Goal: Task Accomplishment & Management: Manage account settings

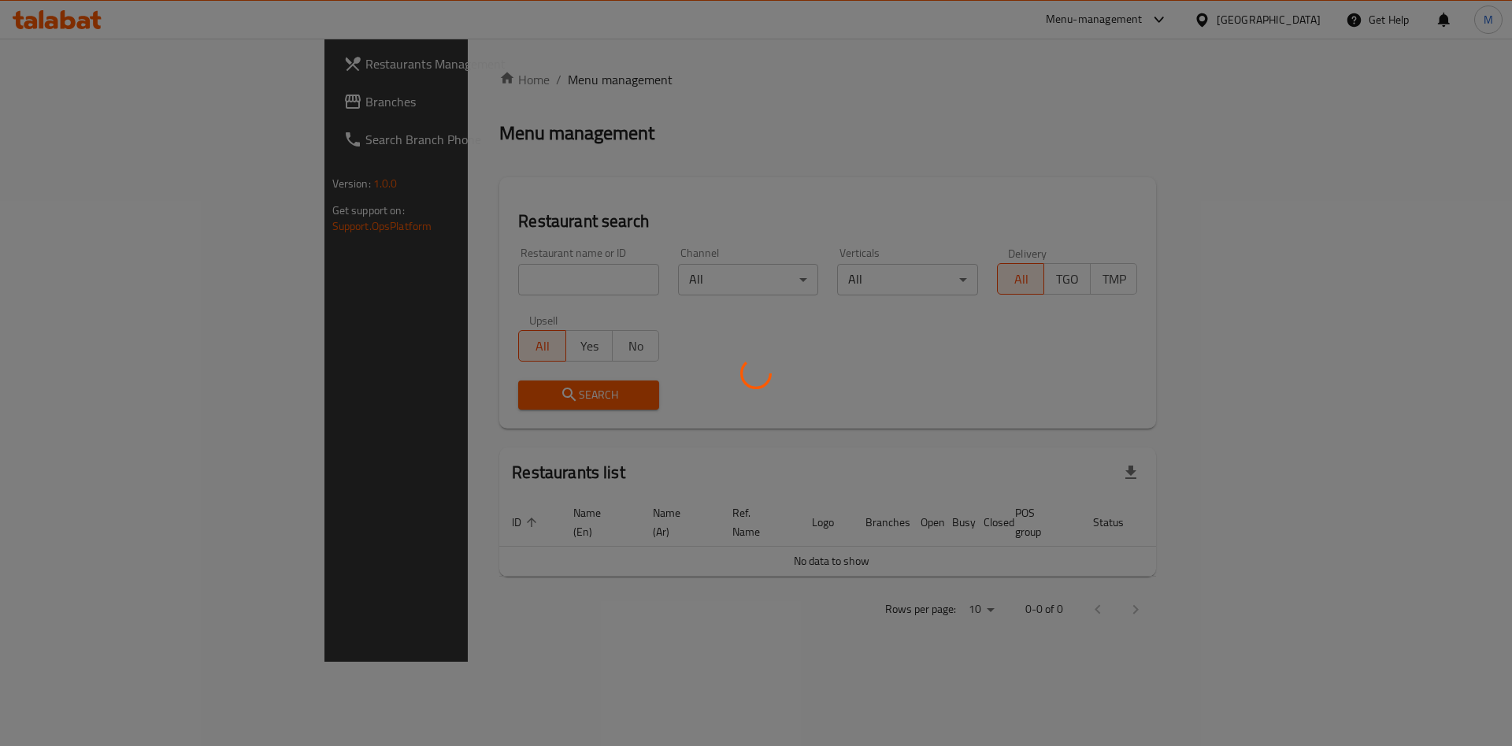
click at [397, 262] on div at bounding box center [756, 373] width 1512 height 746
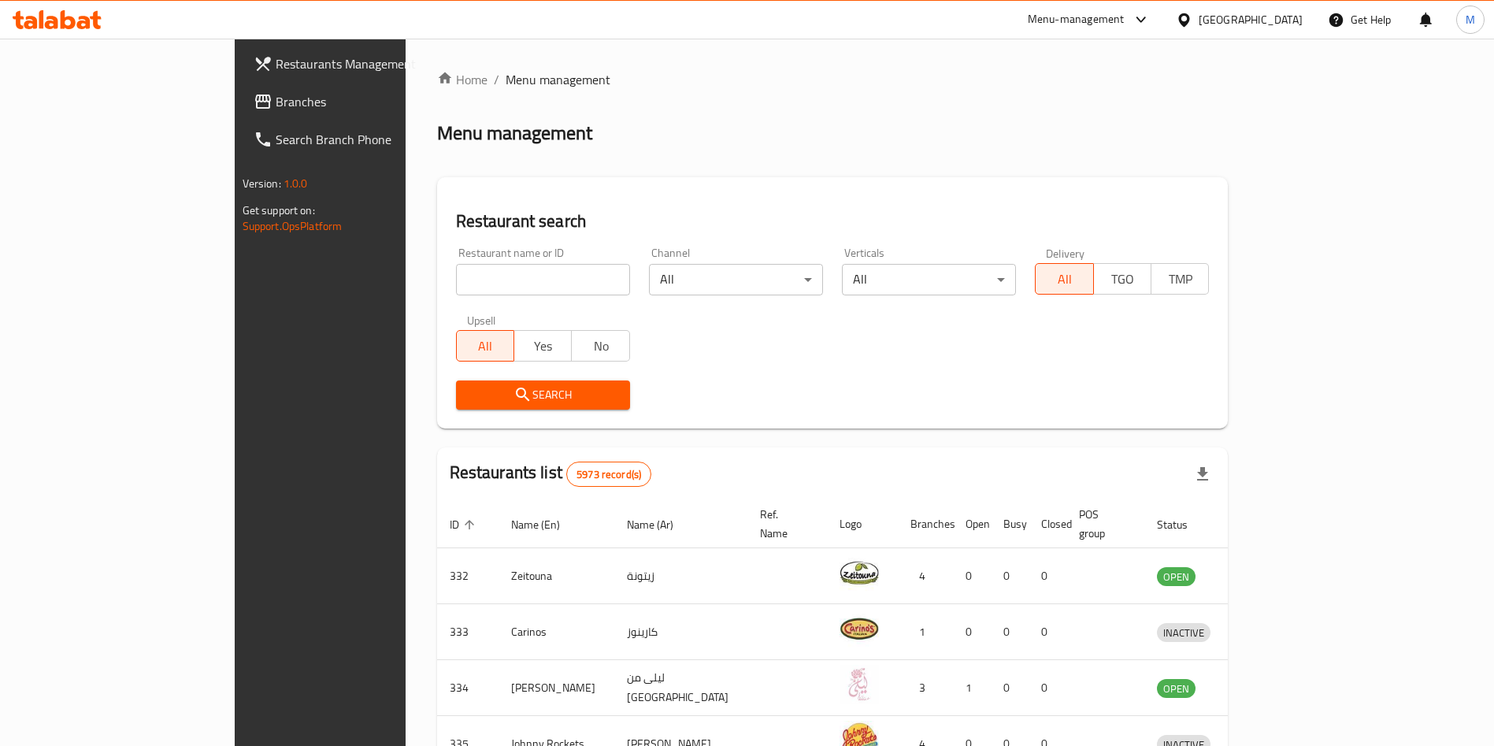
click at [456, 292] on input "search" at bounding box center [543, 279] width 174 height 31
type input "Baskin Robbins"
click at [477, 400] on span "Search" at bounding box center [543, 395] width 149 height 20
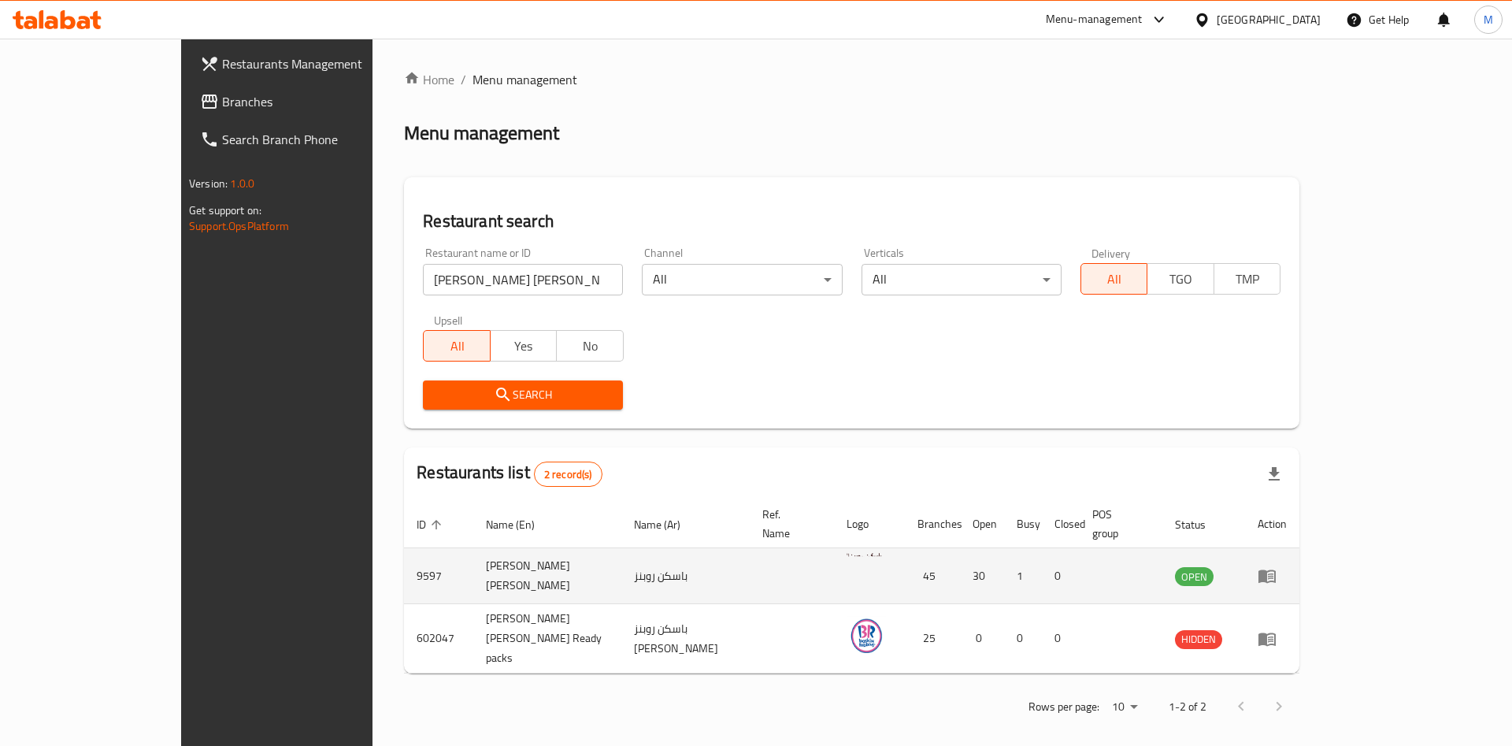
click at [1299, 569] on td "enhanced table" at bounding box center [1272, 576] width 54 height 56
click at [1287, 566] on link "enhanced table" at bounding box center [1272, 575] width 29 height 19
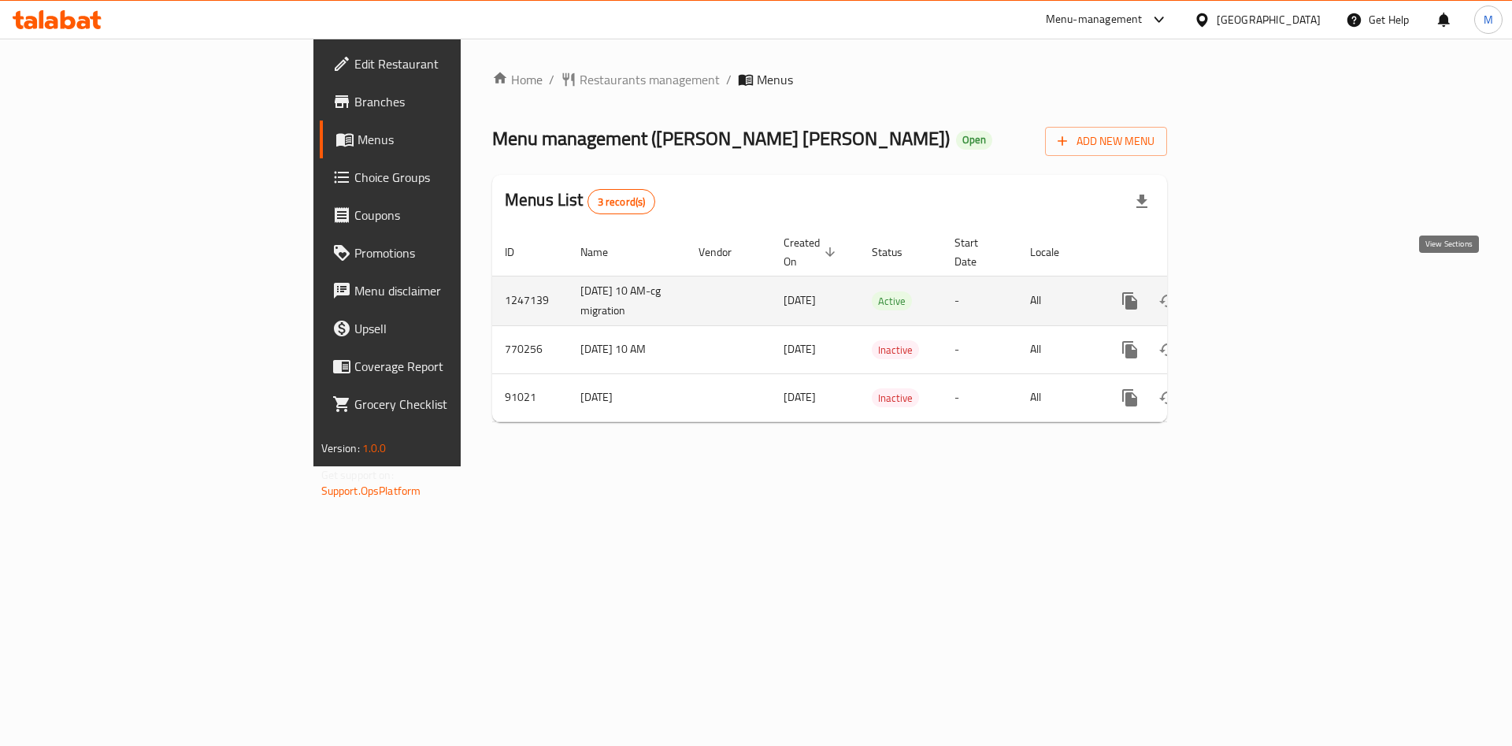
click at [1253, 291] on icon "enhanced table" at bounding box center [1243, 300] width 19 height 19
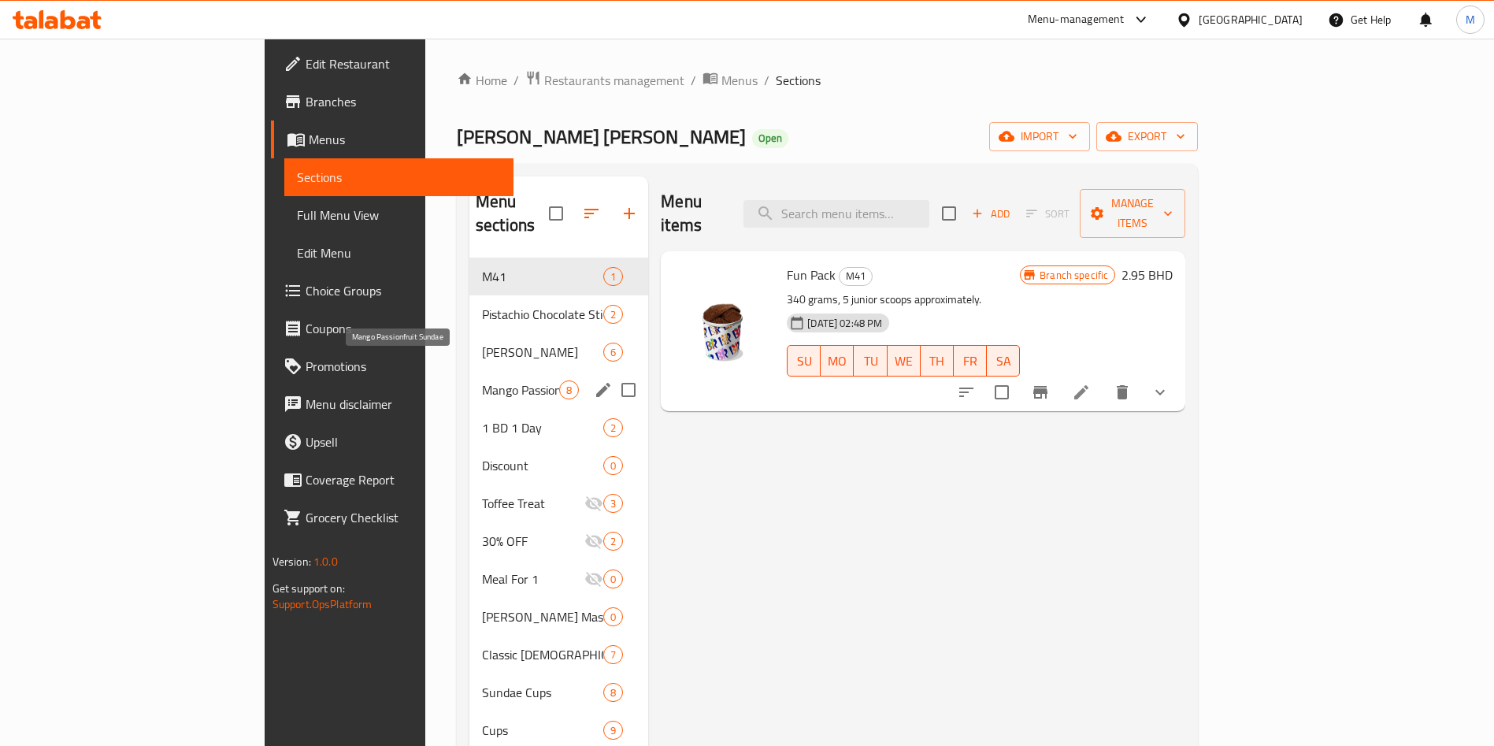
click at [482, 380] on span "Mango Passionfruit Sundae" at bounding box center [520, 389] width 77 height 19
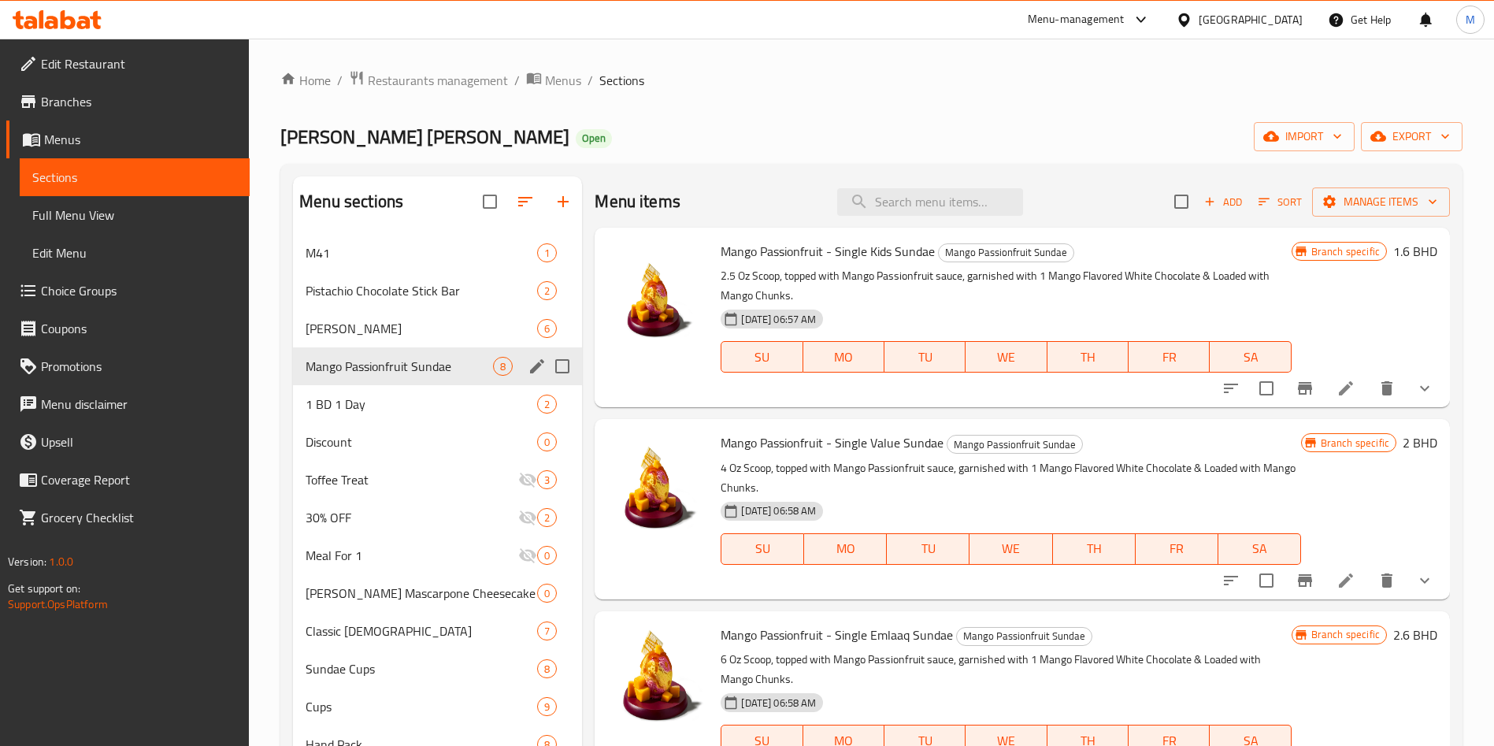
click at [559, 366] on input "Menu sections" at bounding box center [562, 366] width 33 height 33
checkbox input "true"
click at [490, 207] on icon "button" at bounding box center [487, 202] width 14 height 14
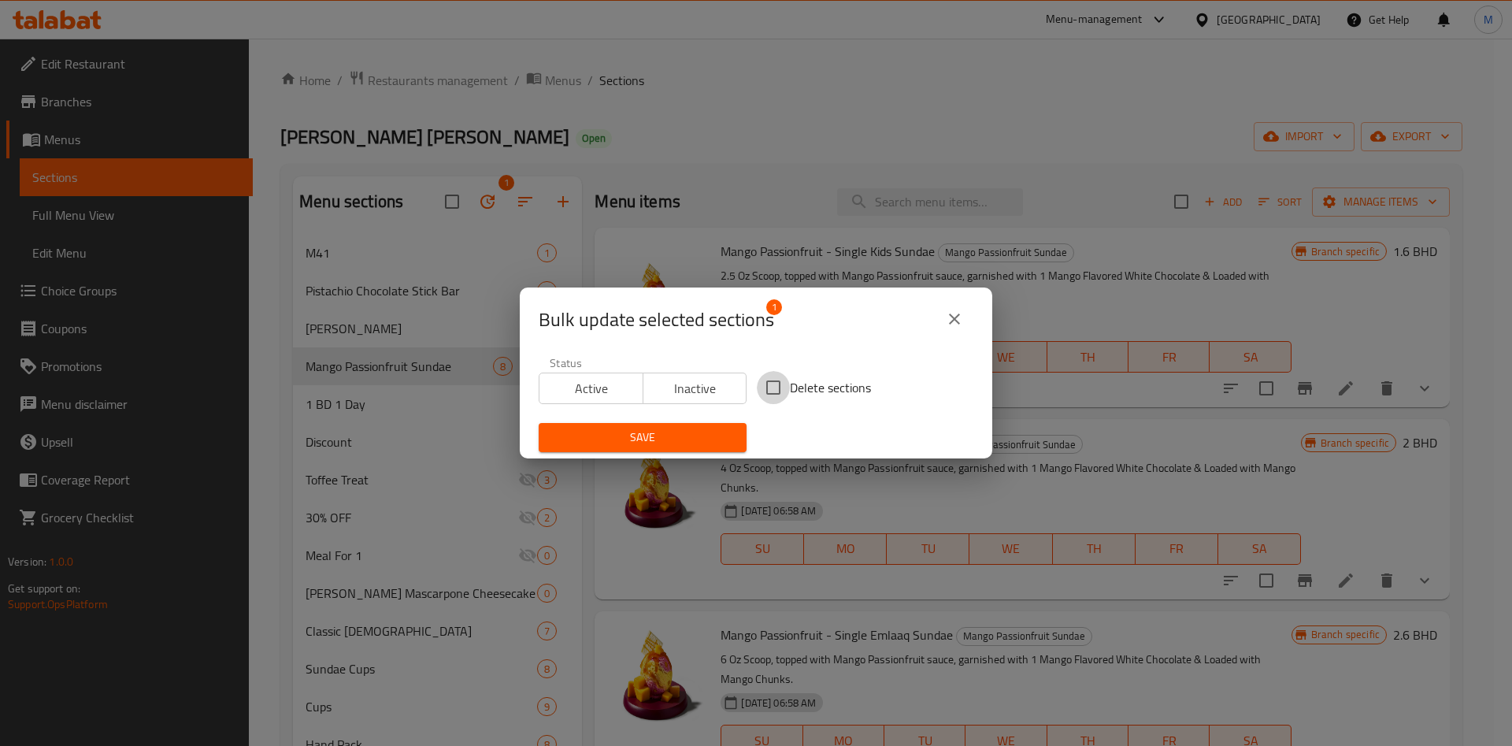
click at [768, 384] on input "Delete sections" at bounding box center [773, 387] width 33 height 33
checkbox input "true"
click at [717, 431] on span "Save" at bounding box center [642, 438] width 183 height 20
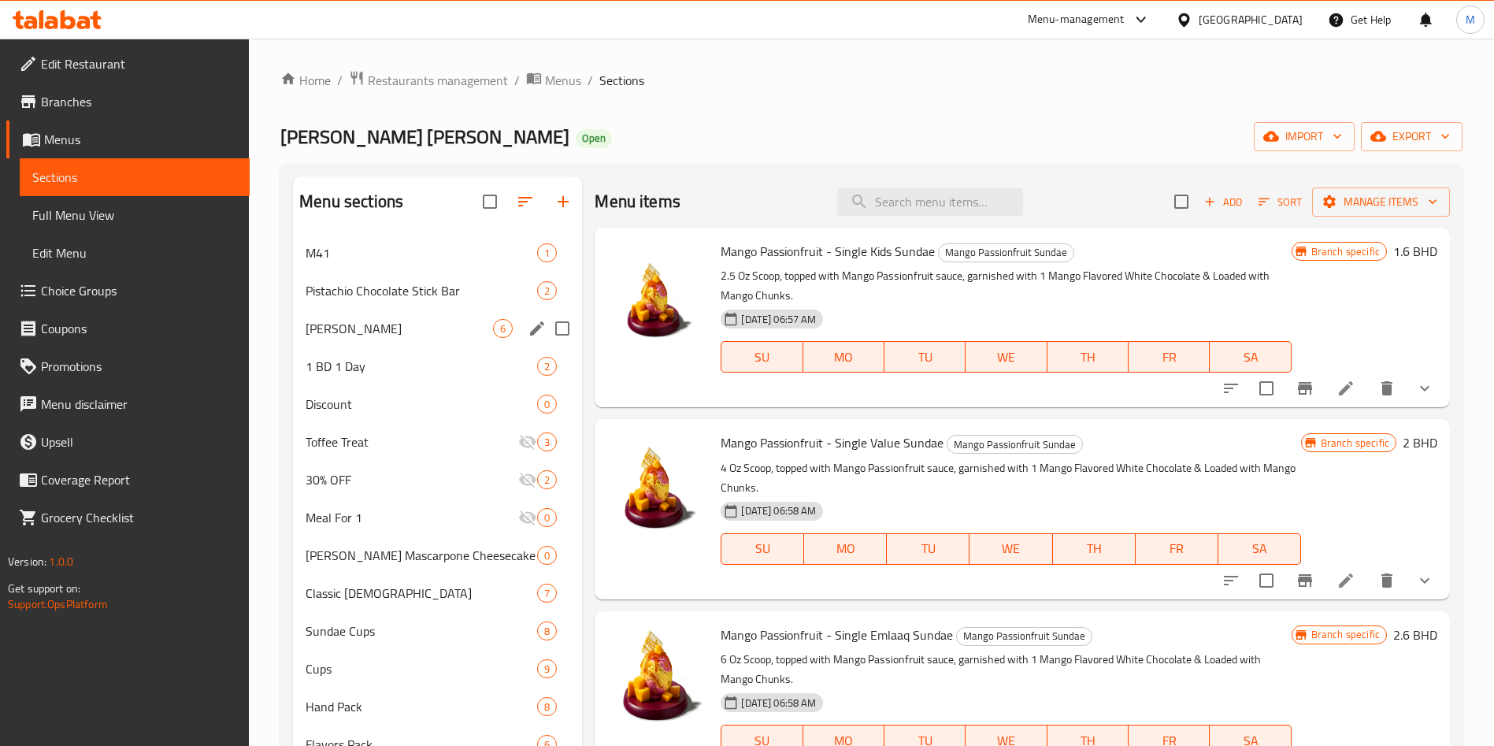
click at [415, 319] on span "Churros Sundae" at bounding box center [399, 328] width 187 height 19
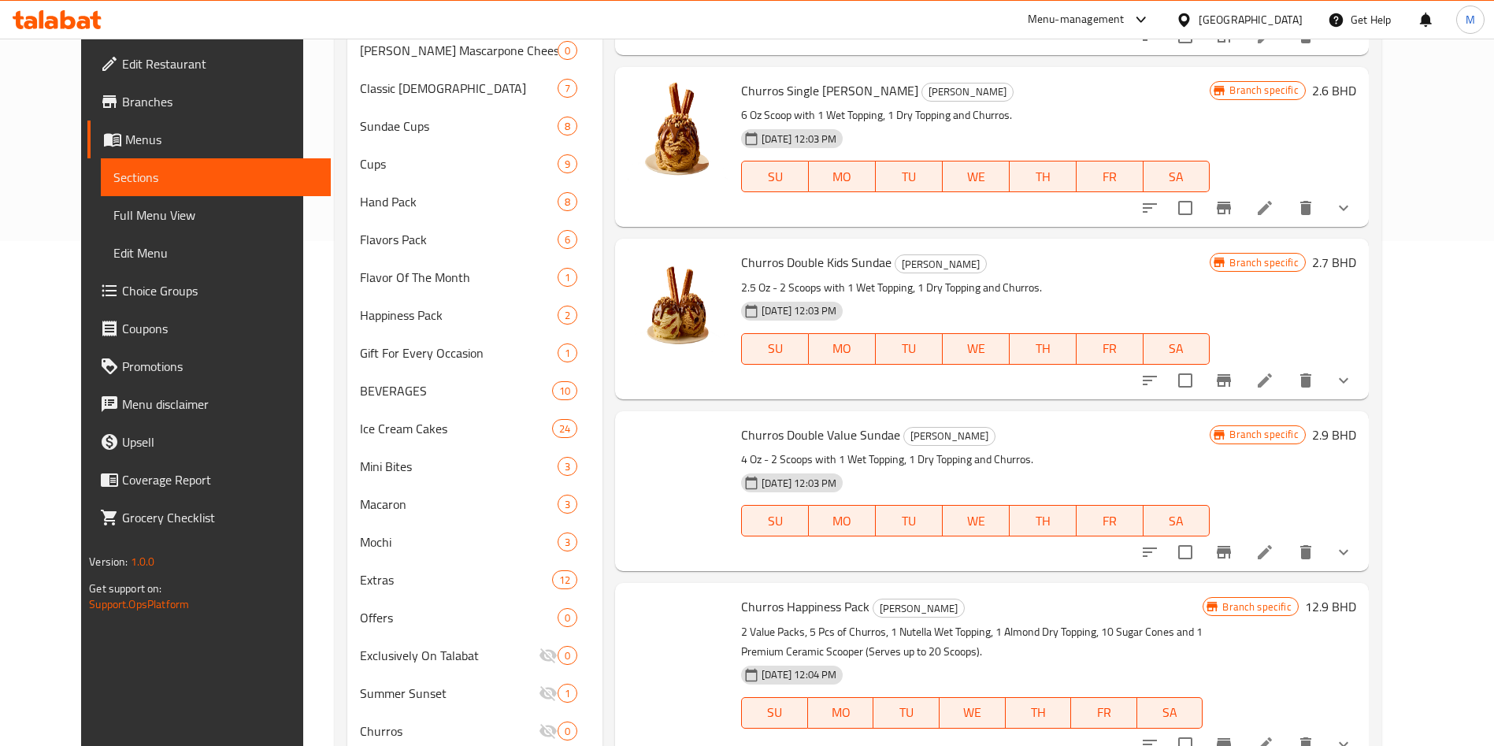
scroll to position [710, 0]
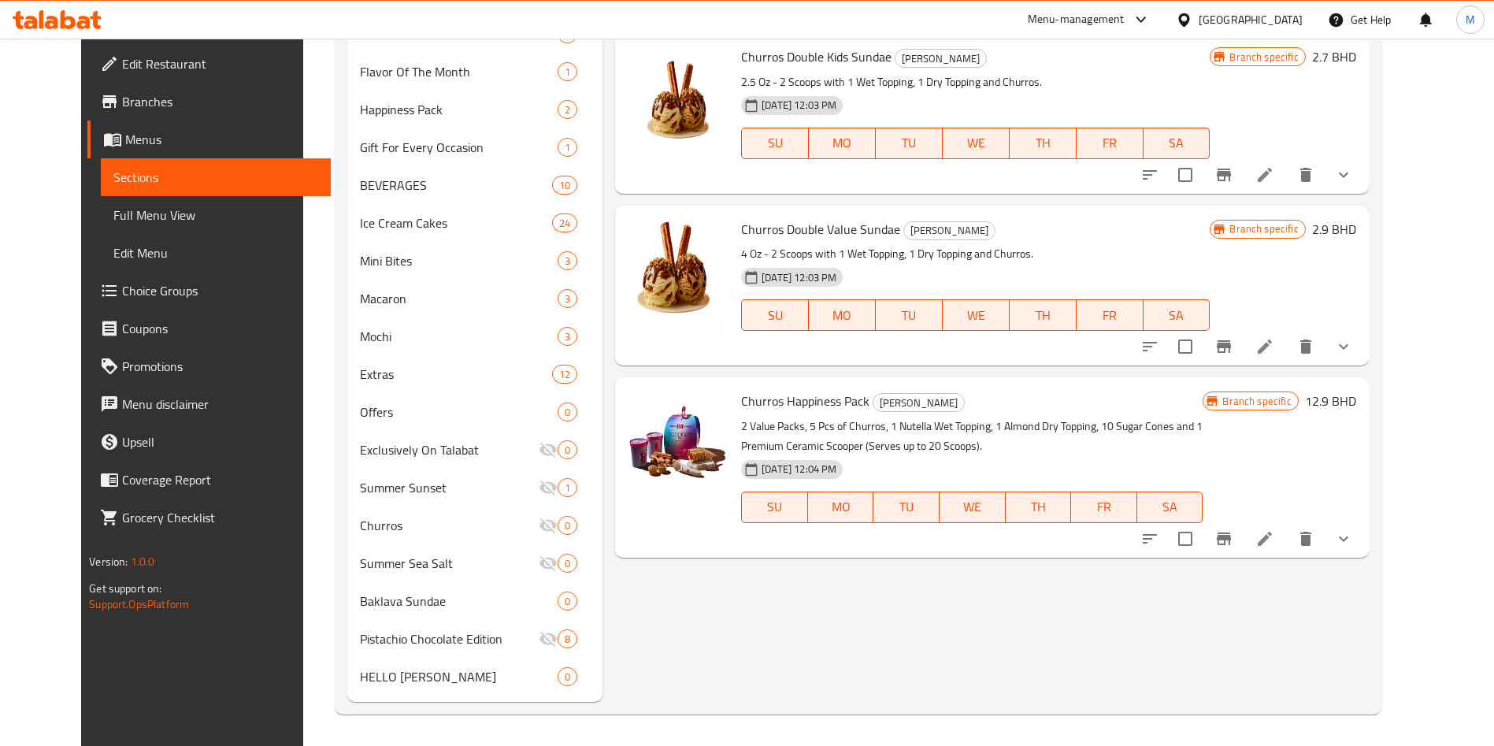
click at [1287, 538] on li at bounding box center [1265, 538] width 44 height 28
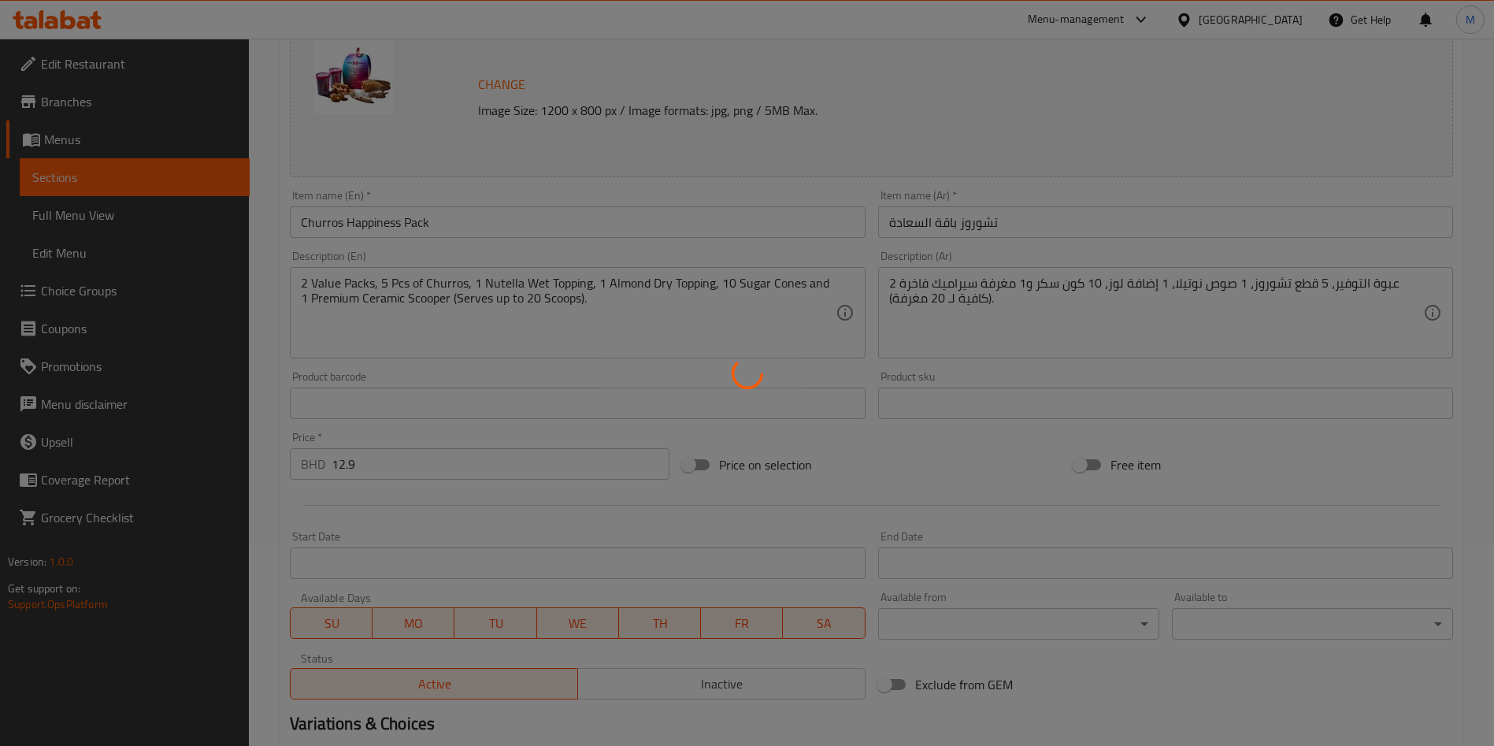
scroll to position [416, 0]
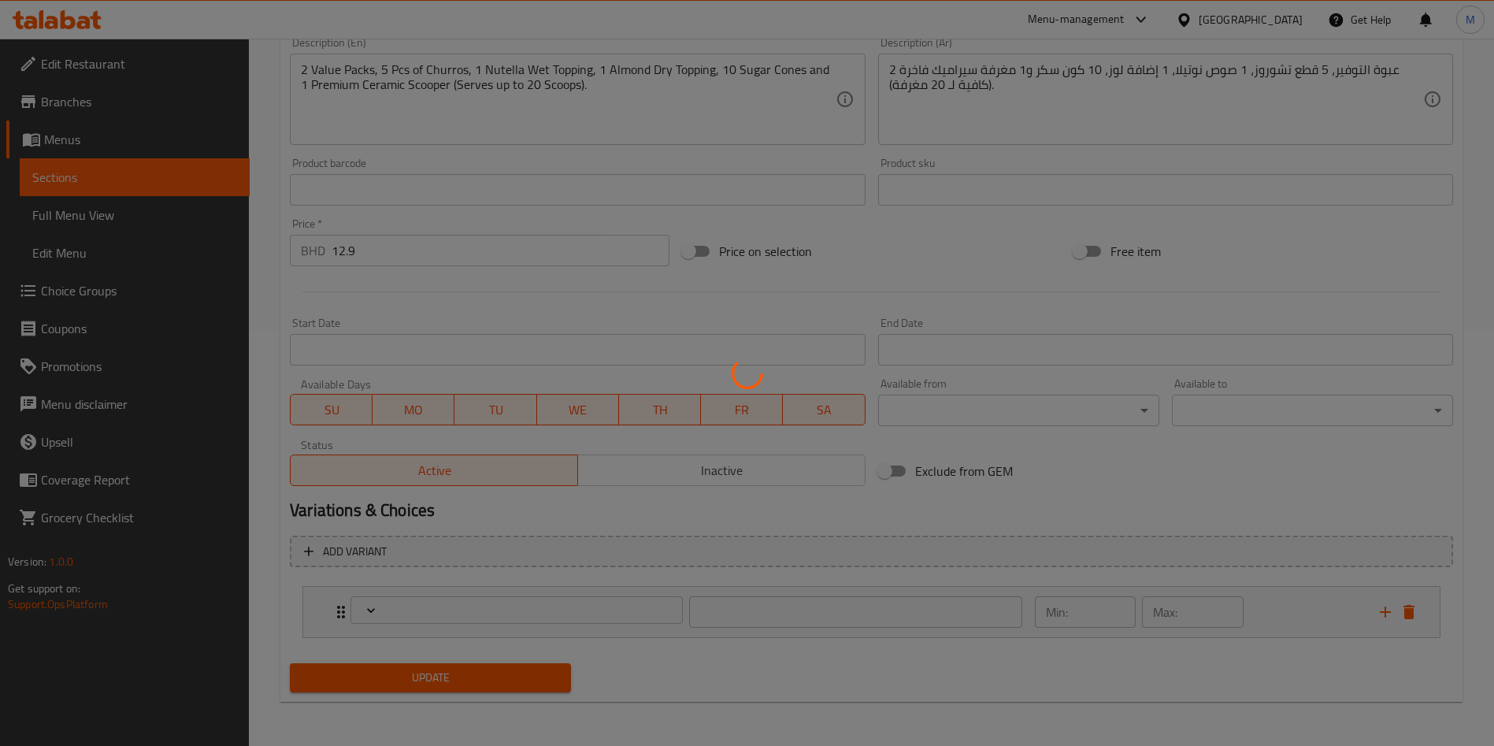
type input "اختيارك من النكهات"
type input "1"
type input "4"
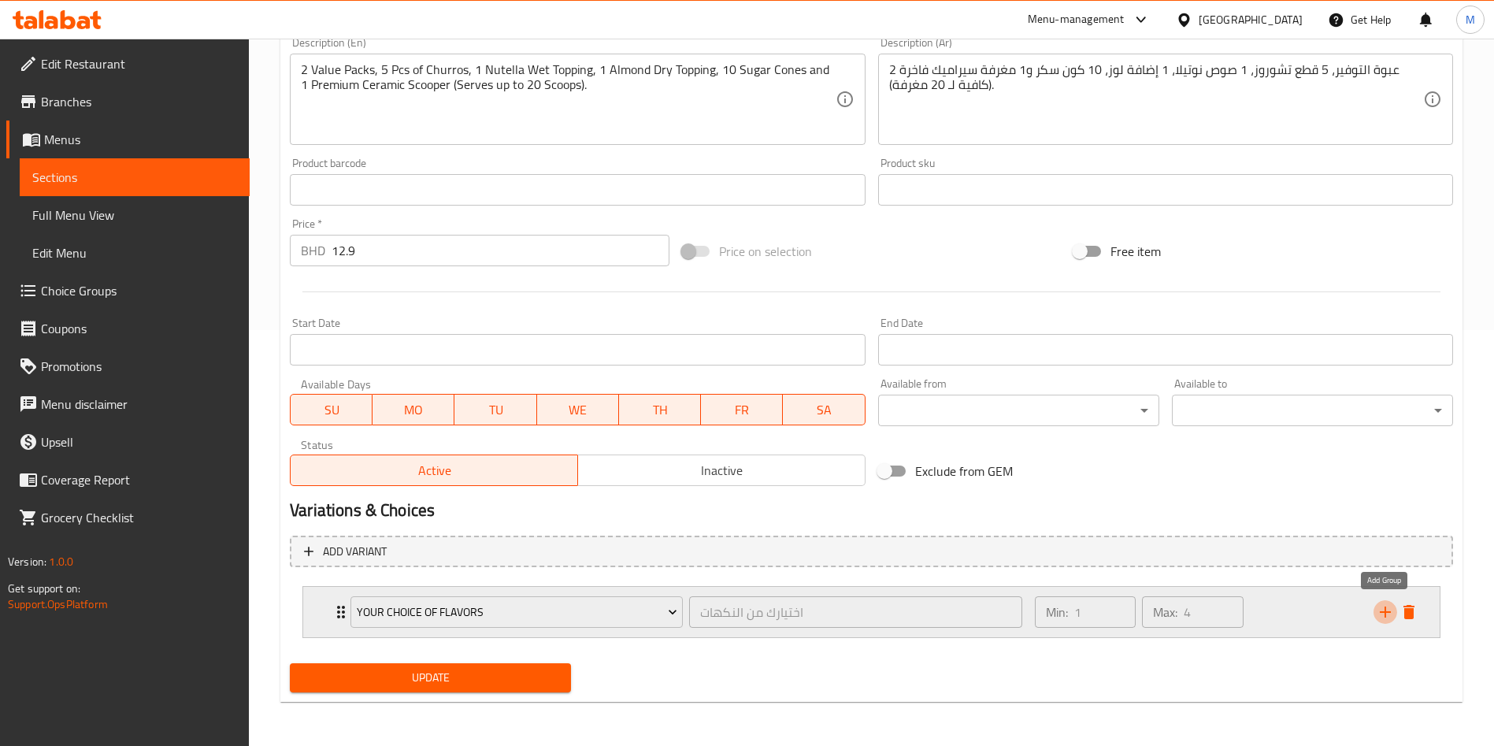
click at [1379, 612] on icon "add" at bounding box center [1385, 611] width 19 height 19
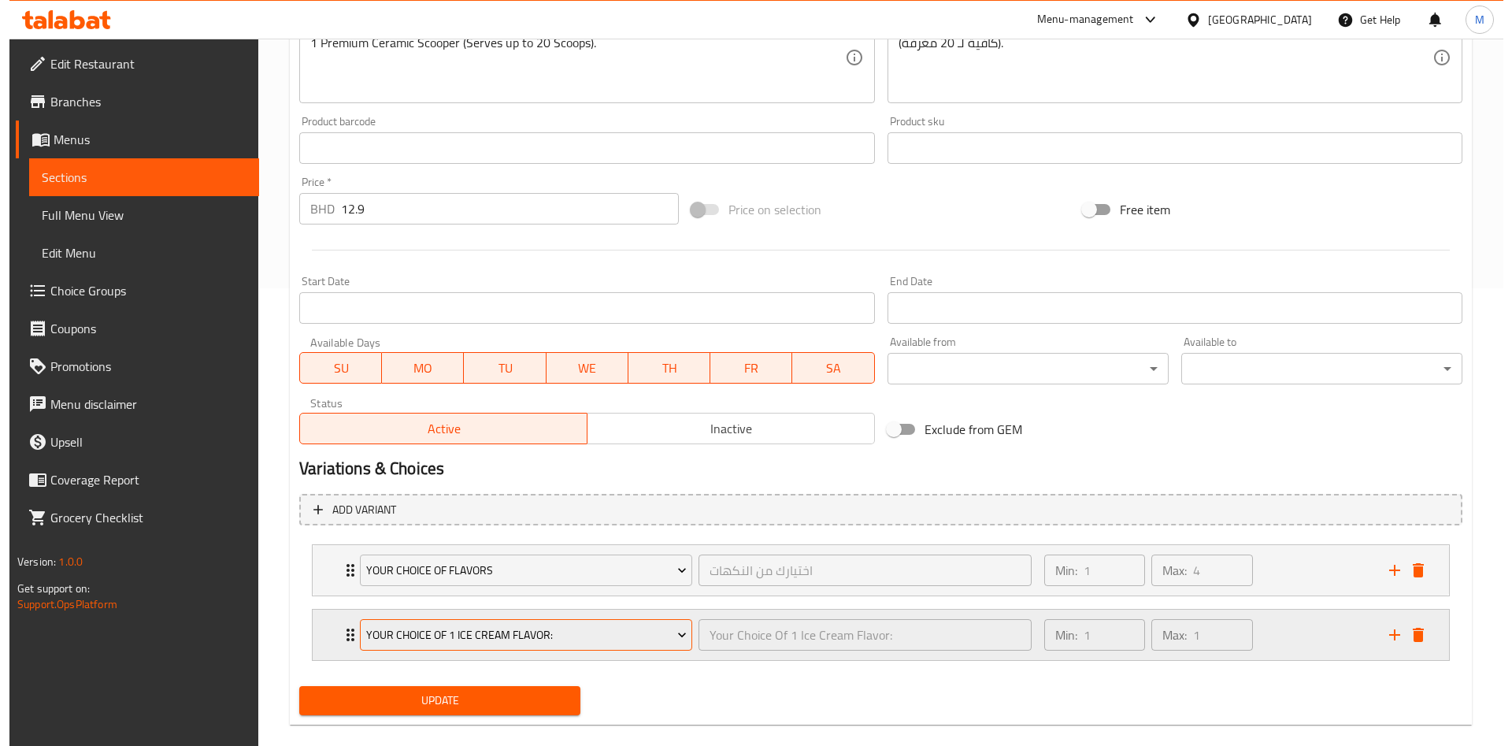
scroll to position [480, 0]
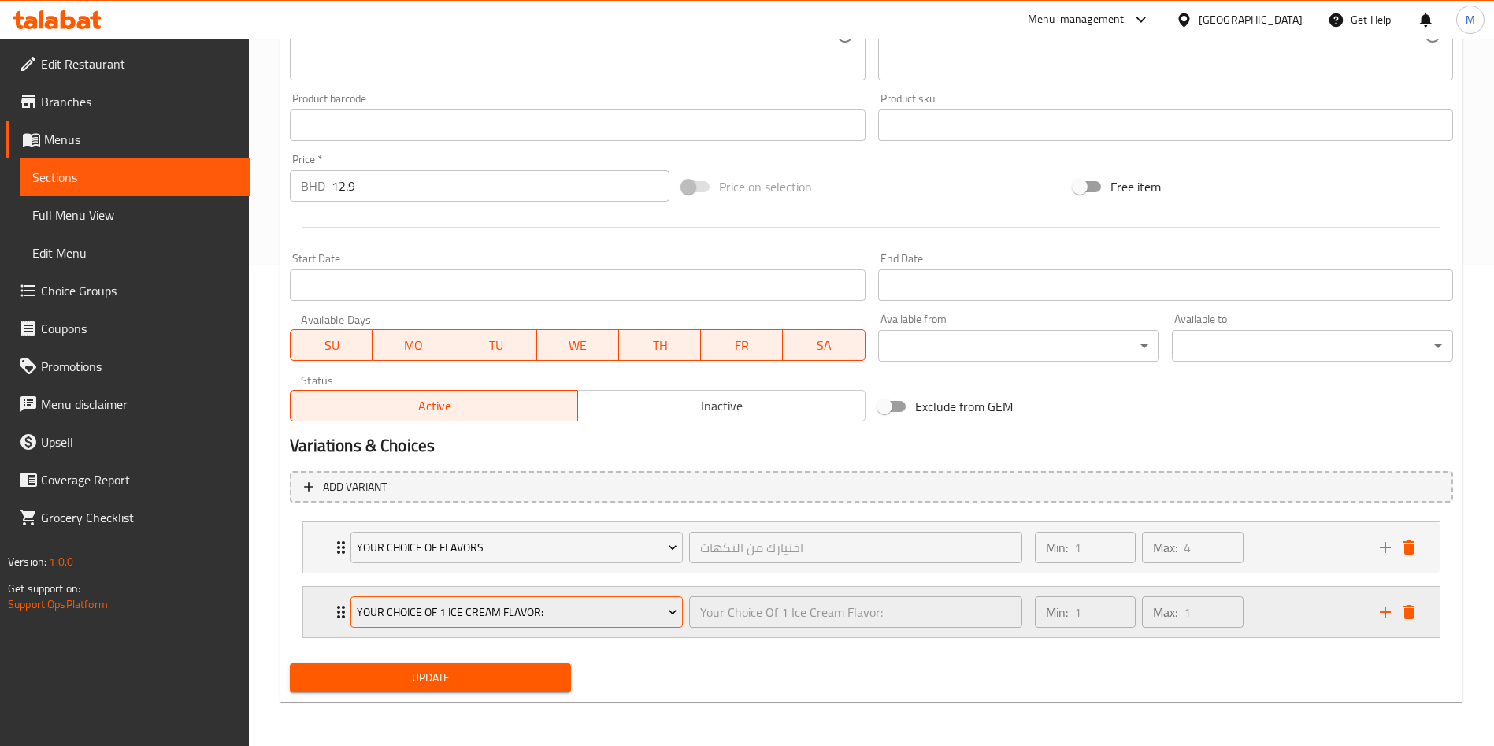
click at [475, 602] on span "Your Choice Of 1 Ice Cream Flavor:" at bounding box center [517, 612] width 321 height 20
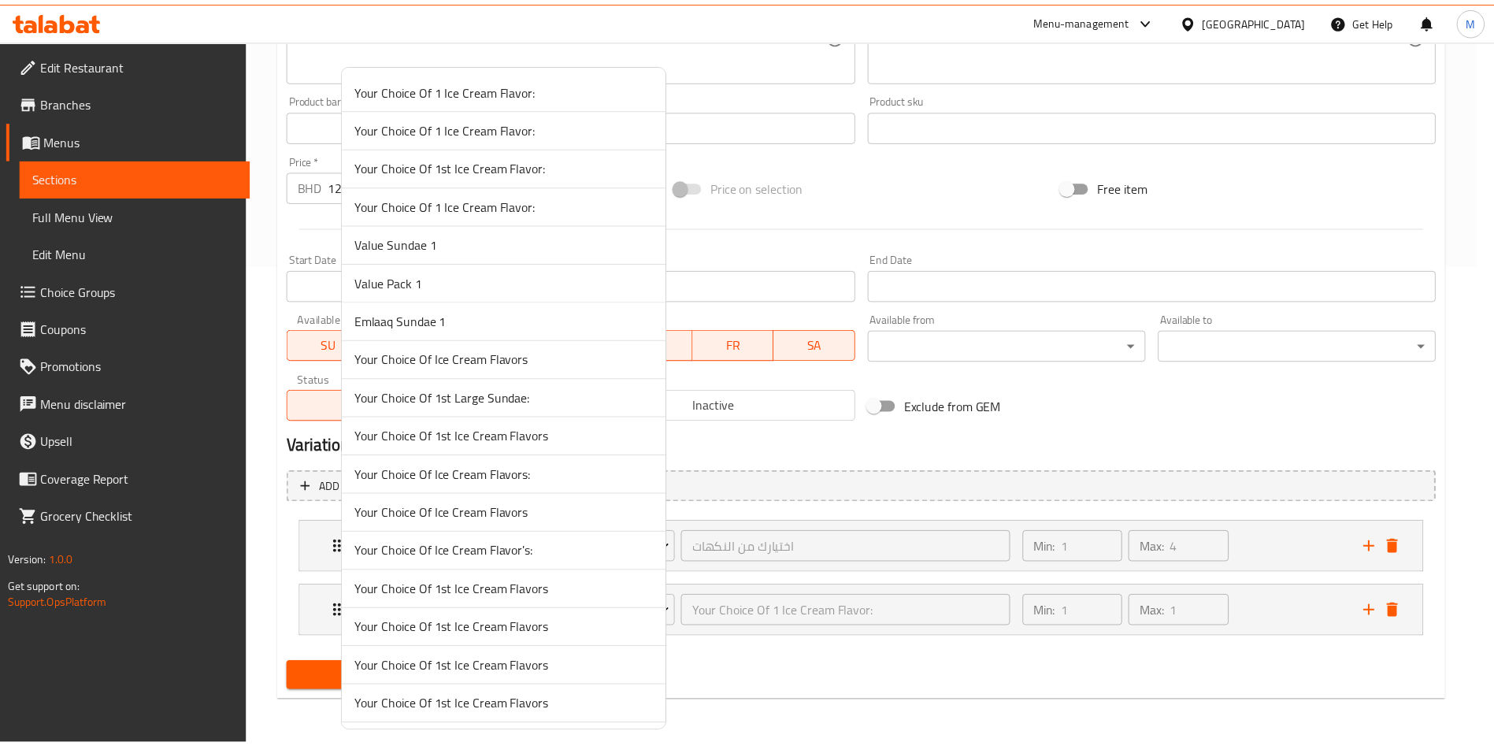
scroll to position [2585, 0]
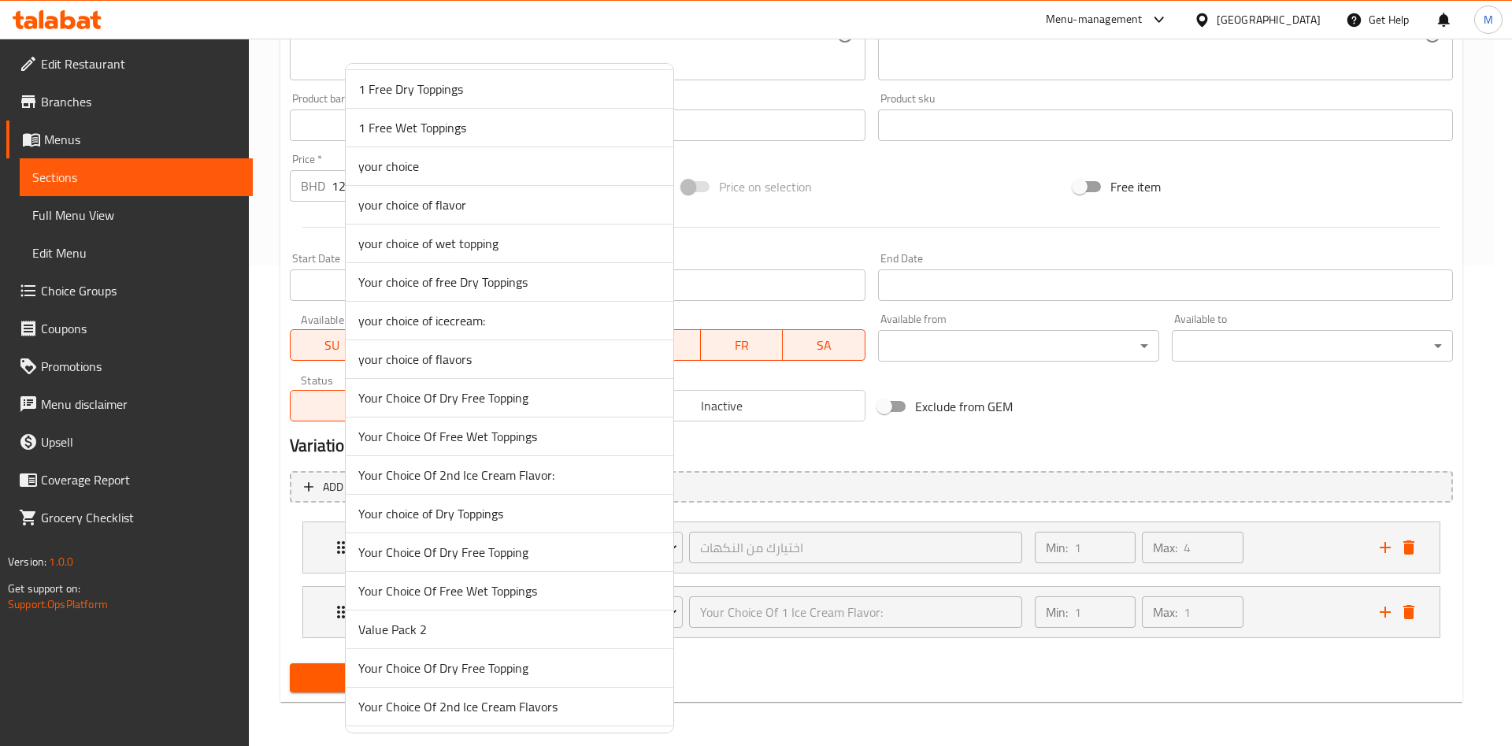
click at [526, 436] on span "Your Choice Of Free Wet Toppings" at bounding box center [509, 436] width 302 height 19
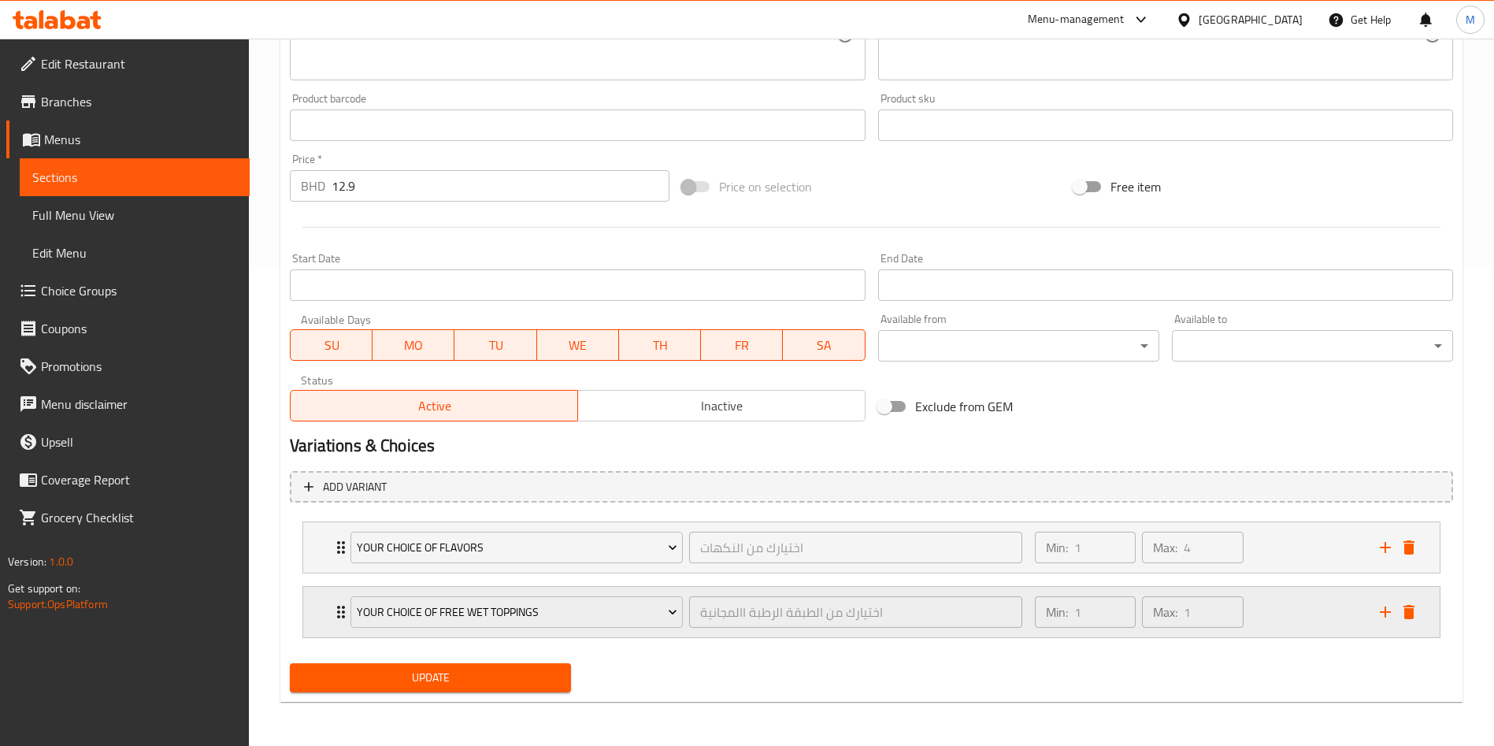
click at [334, 604] on icon "Expand" at bounding box center [341, 611] width 19 height 19
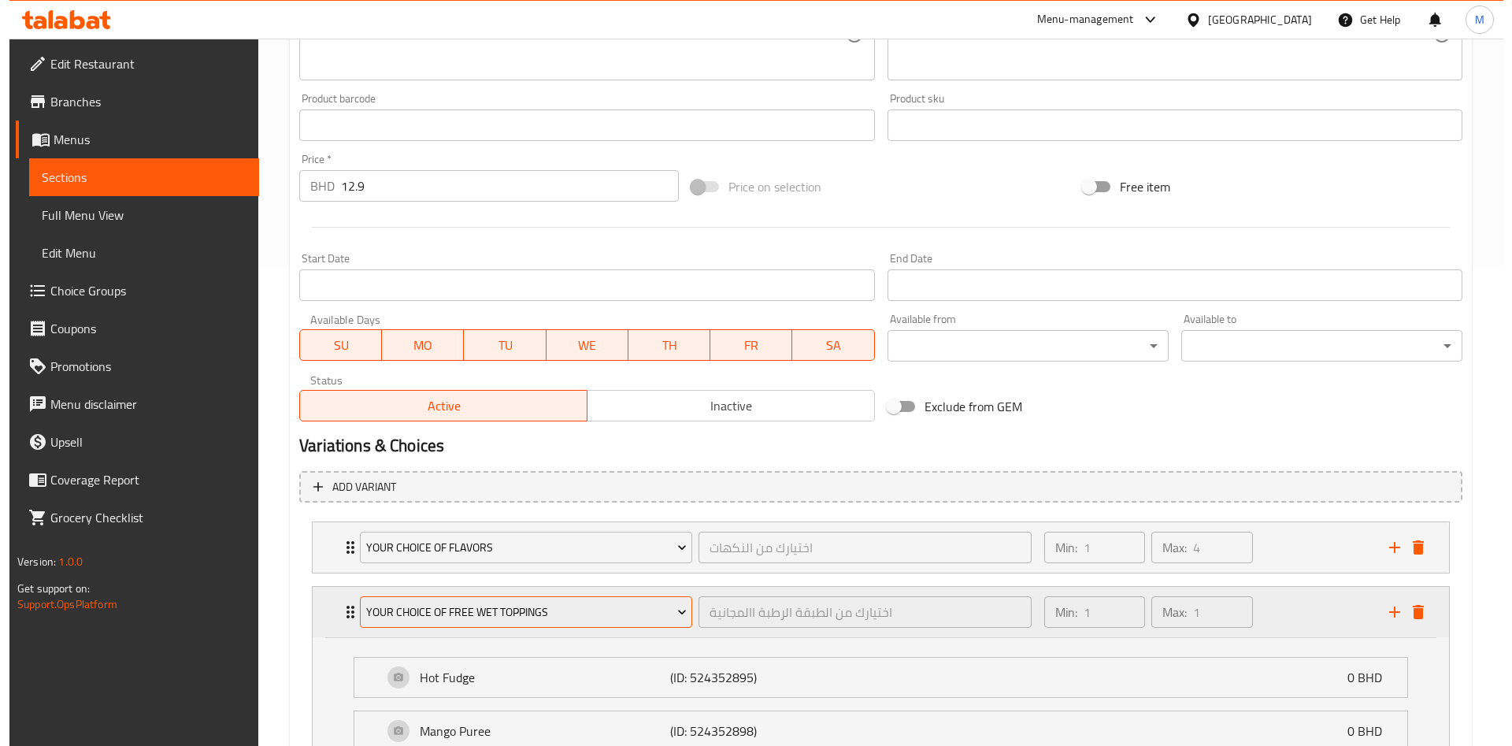
scroll to position [717, 0]
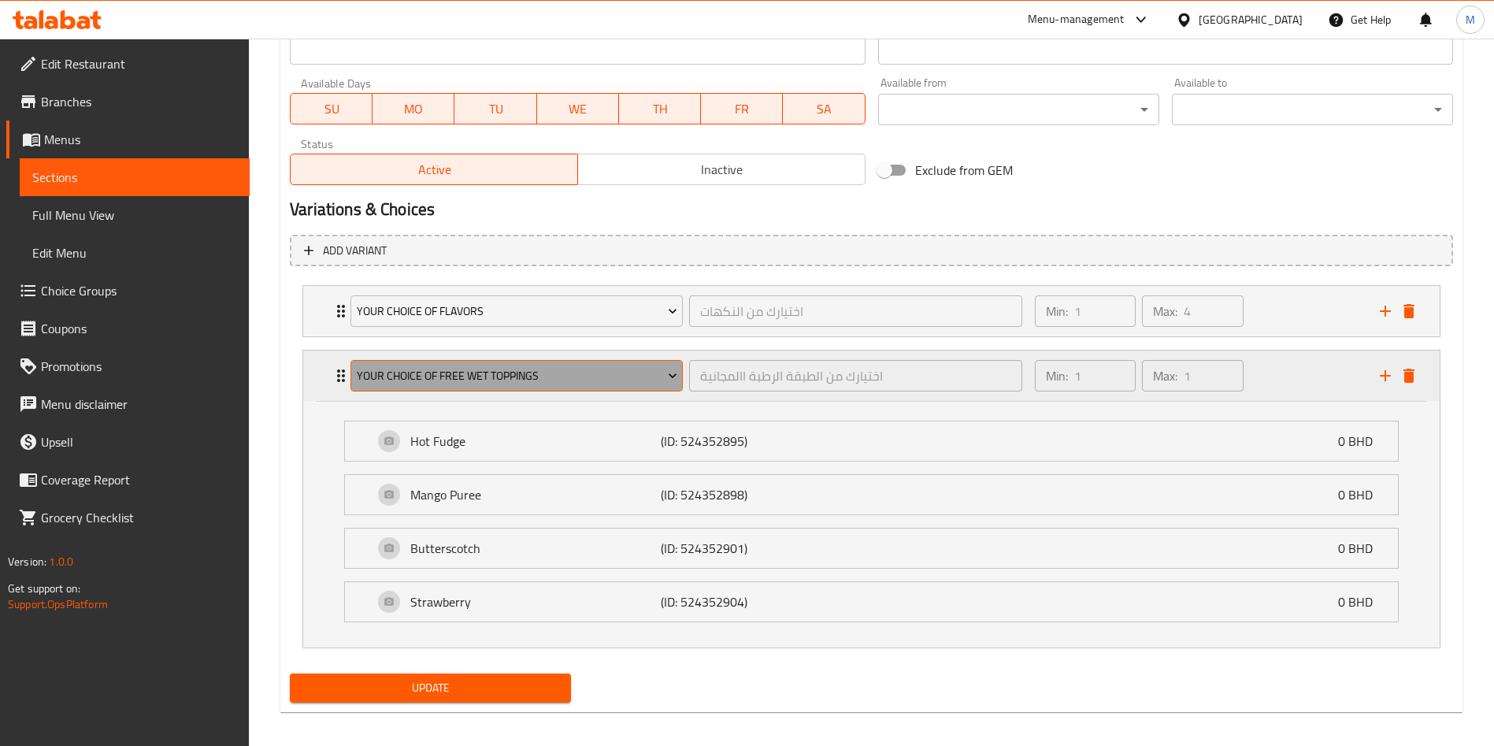
click at [421, 369] on span "Your Choice Of Free Wet Toppings" at bounding box center [517, 376] width 321 height 20
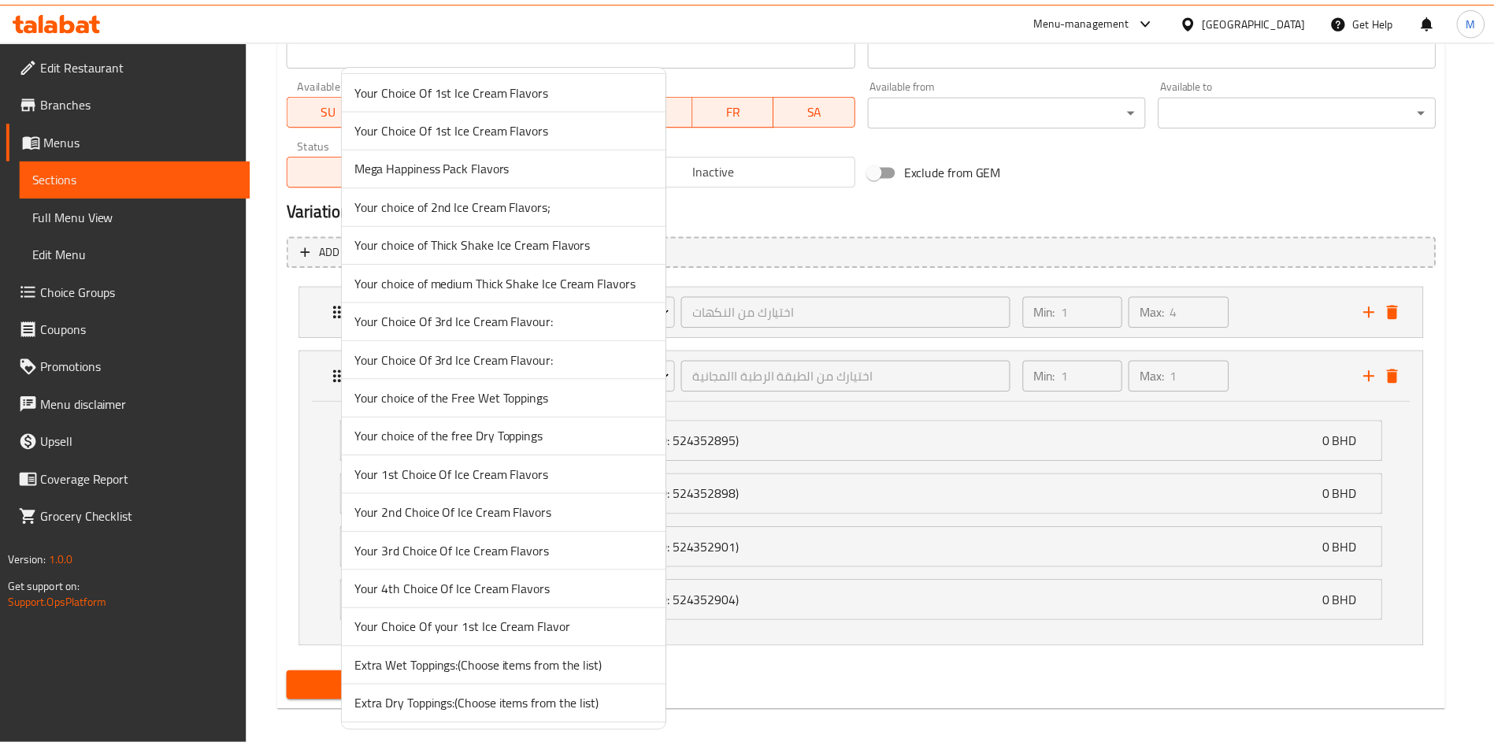
scroll to position [2315, 0]
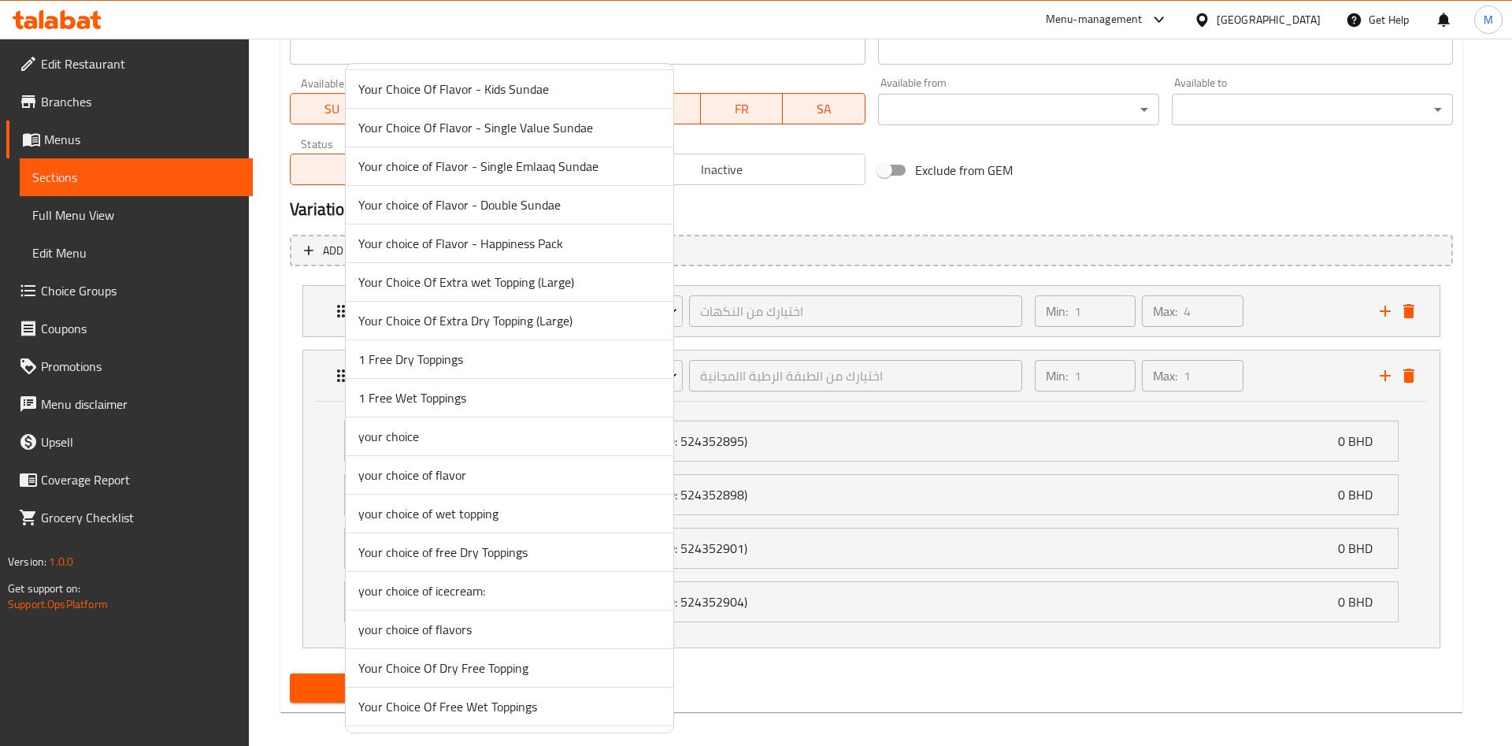
click at [565, 709] on span "Your Choice Of Free Wet Toppings" at bounding box center [509, 706] width 302 height 19
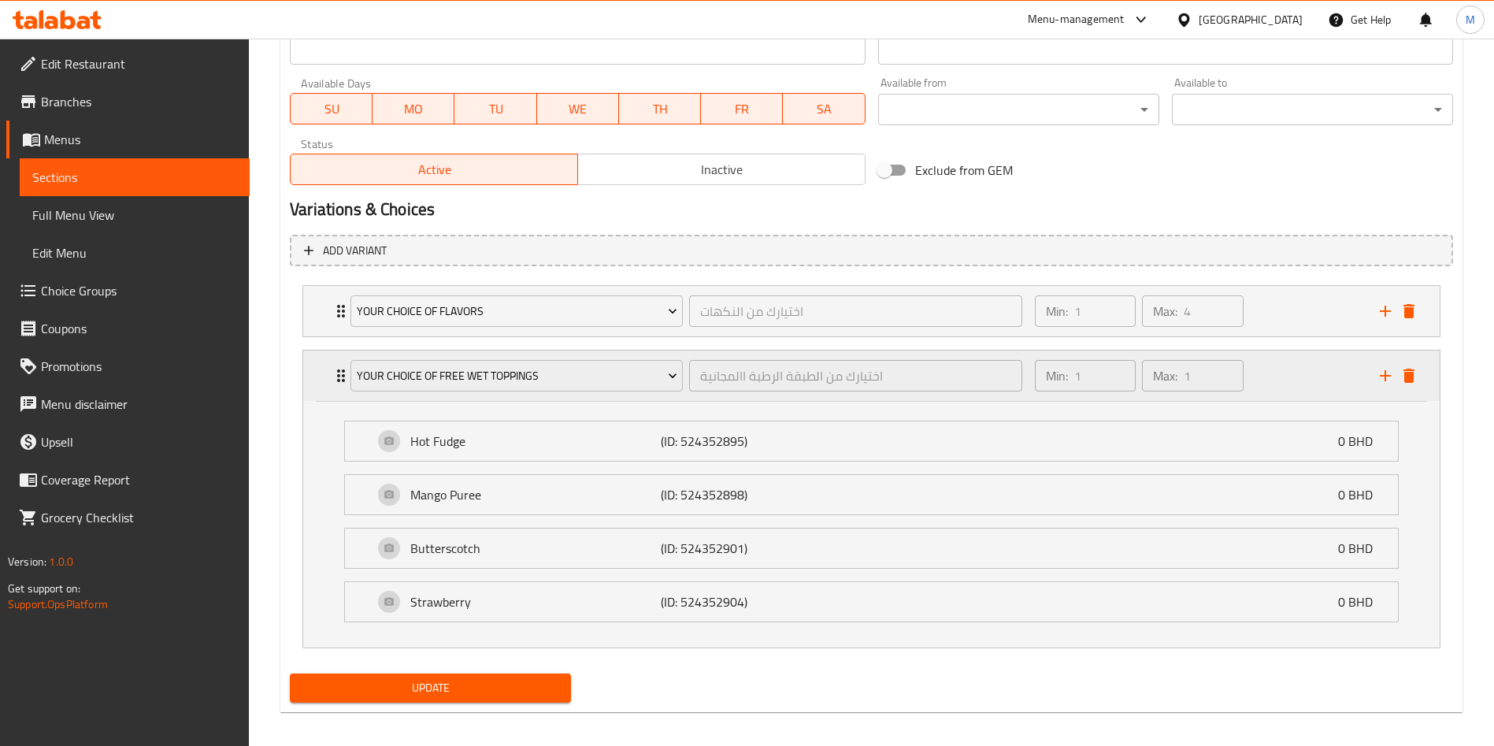
click at [339, 373] on icon "Expand" at bounding box center [341, 375] width 19 height 19
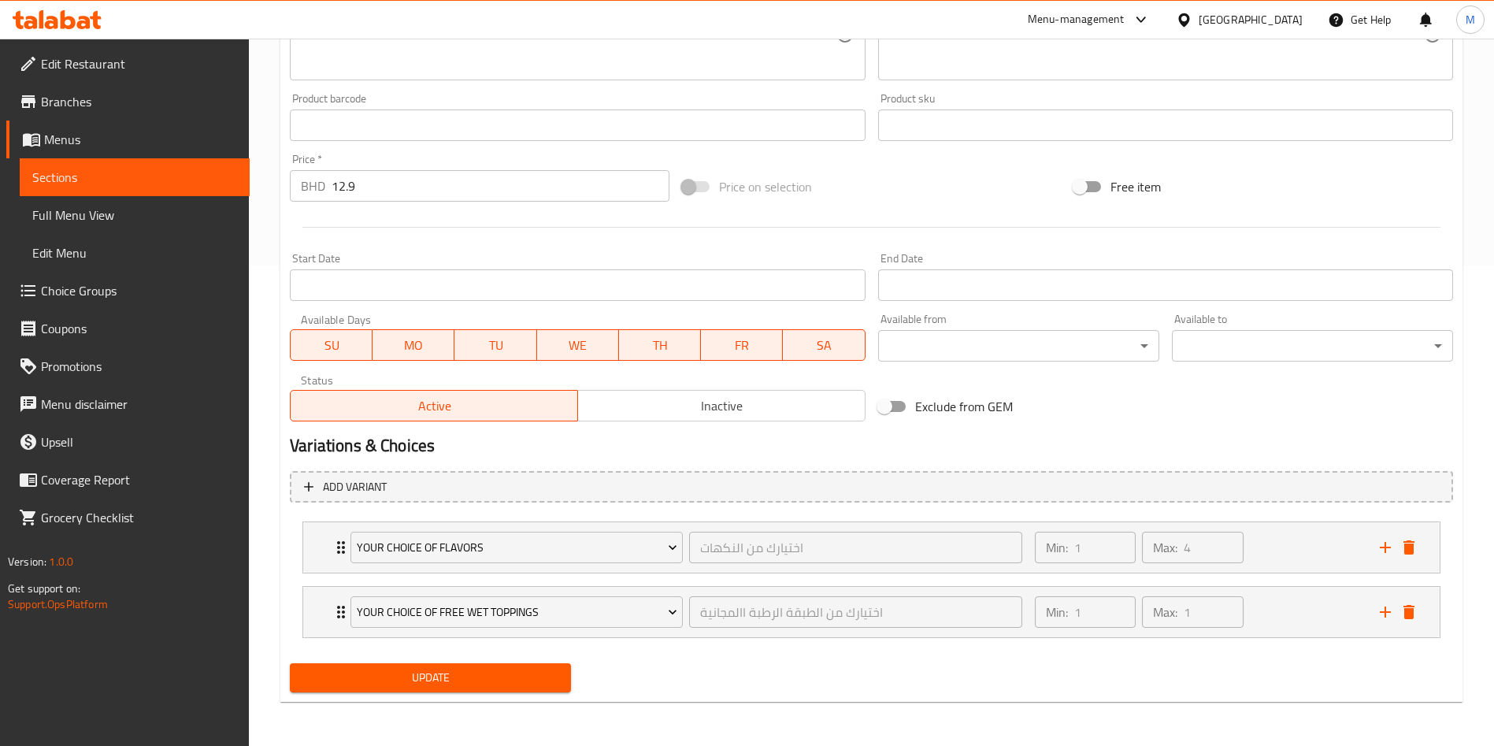
scroll to position [480, 0]
click at [328, 572] on div "Your Choice Of Free Wet Toppings اختيارك من الطبقة الرطبة االمجانية ​ Min: 1 ​ …" at bounding box center [871, 547] width 1136 height 50
click at [343, 613] on div "Your Choice Of Free Wet Toppings اختيارك من الطبقة الرطبة االمجانية ​" at bounding box center [686, 612] width 691 height 50
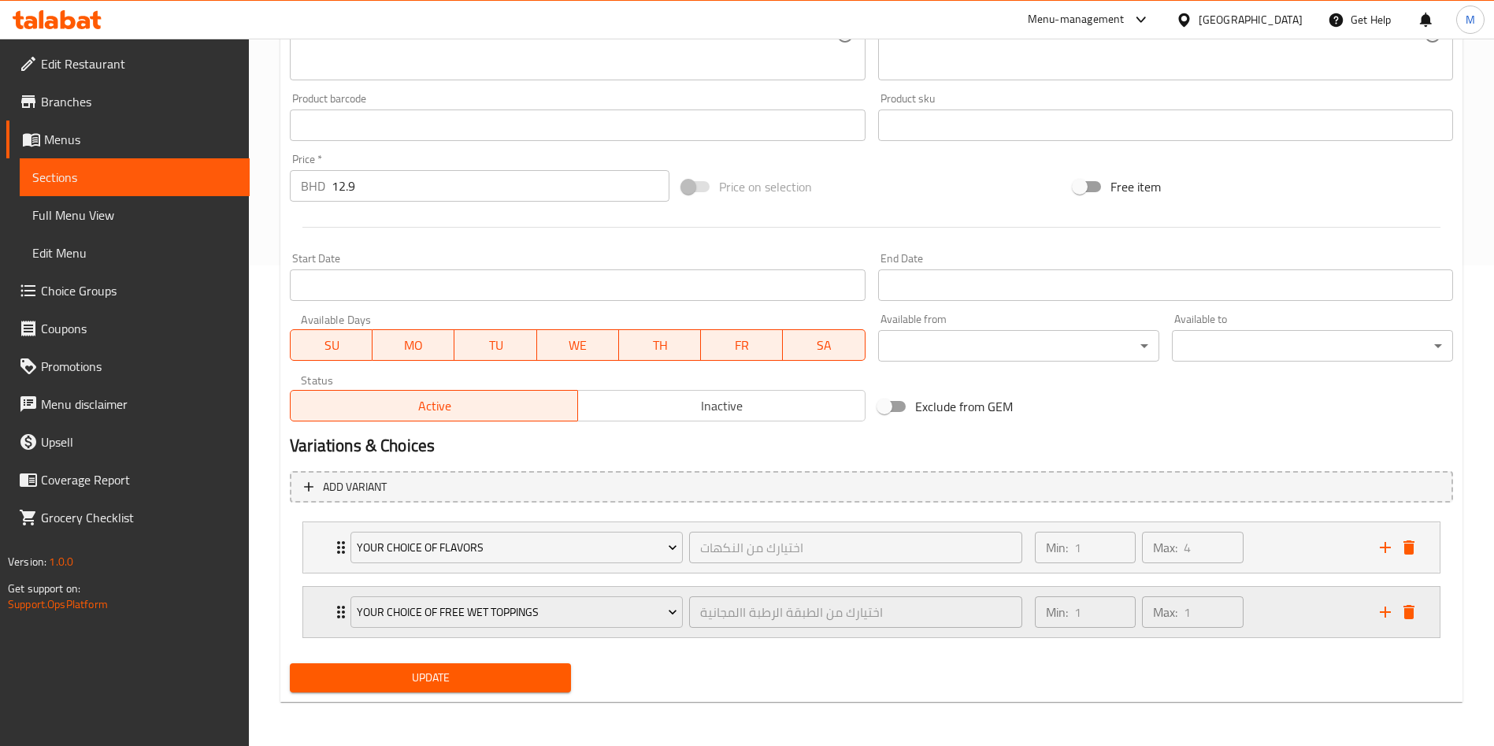
click at [343, 611] on div "Your Choice Of Free Wet Toppings اختيارك من الطبقة الرطبة االمجانية ​" at bounding box center [686, 612] width 691 height 50
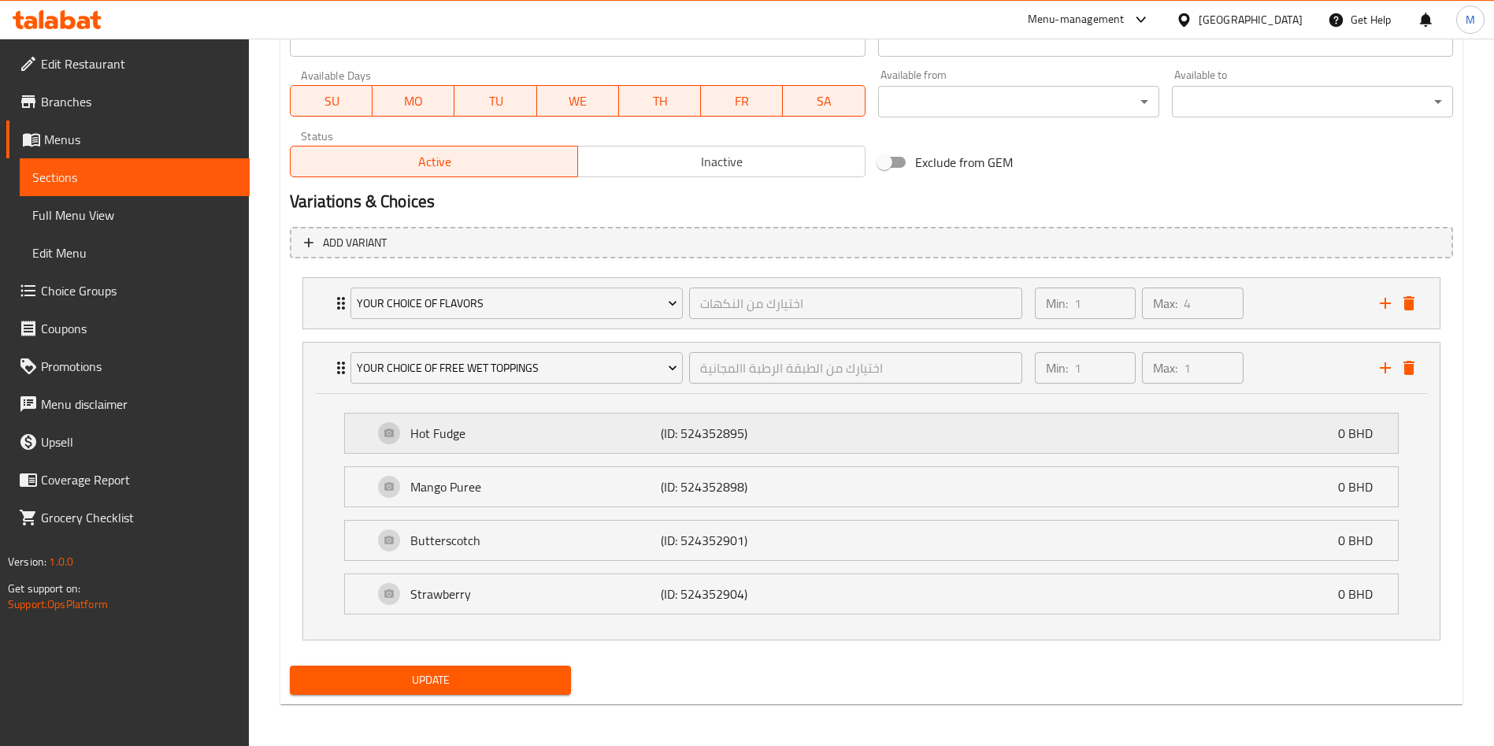
scroll to position [727, 0]
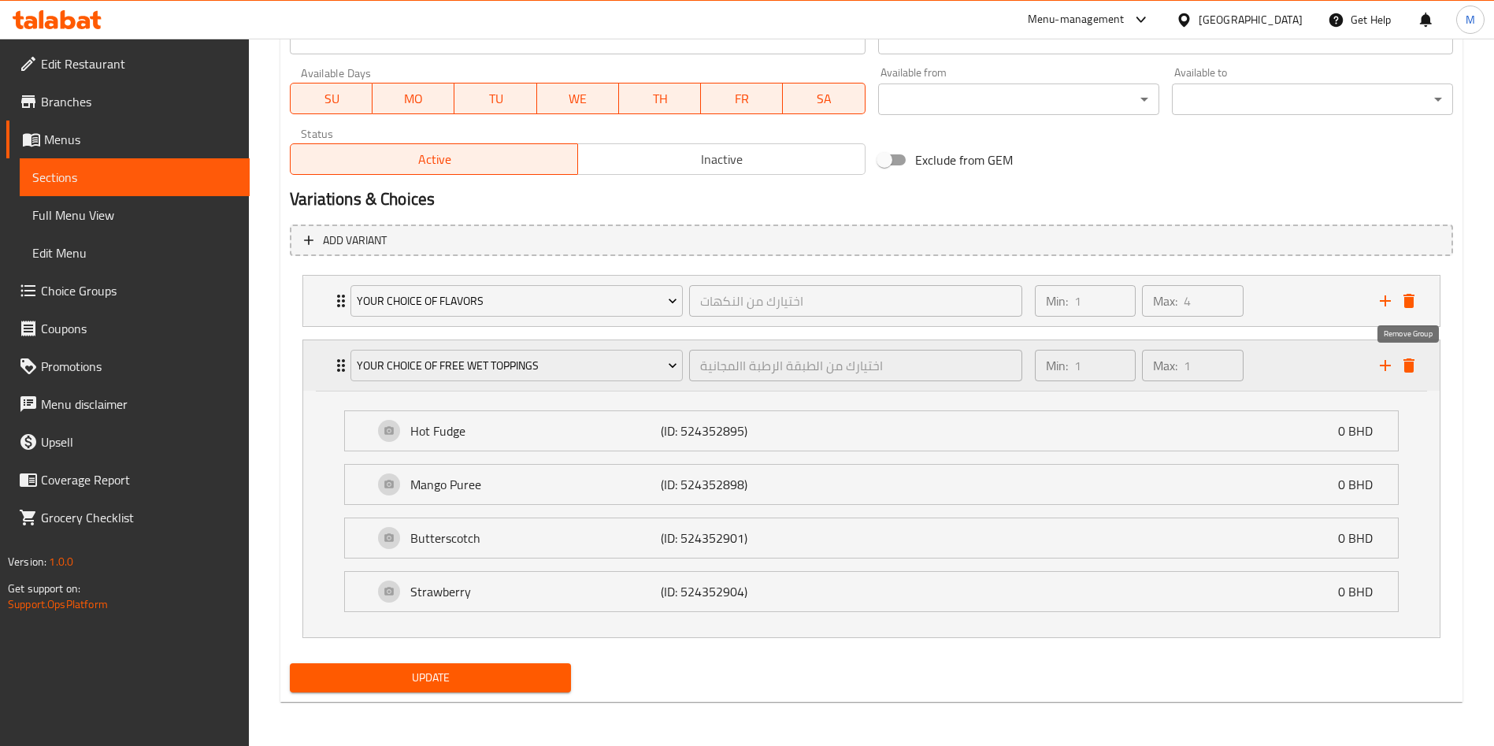
click at [1413, 365] on icon "delete" at bounding box center [1408, 365] width 11 height 14
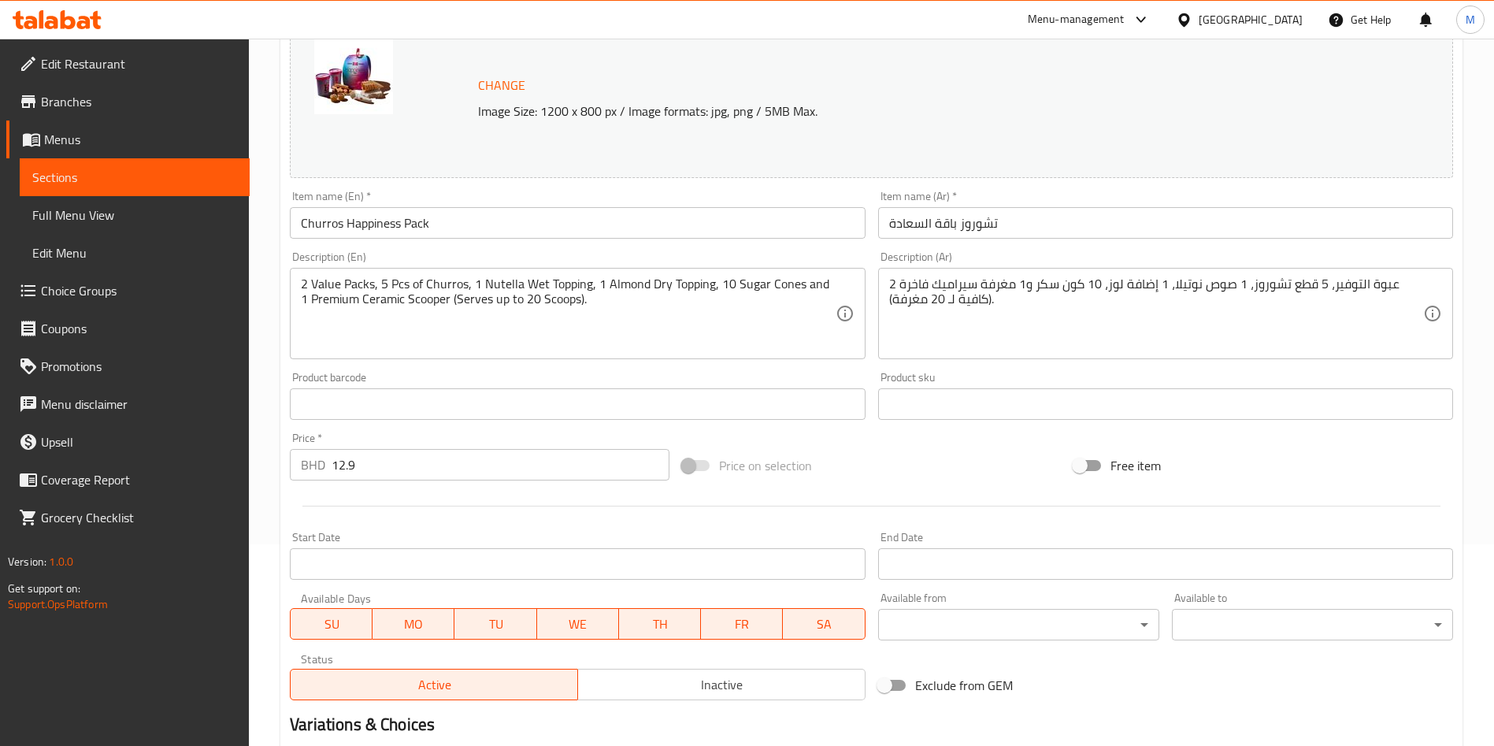
scroll to position [0, 0]
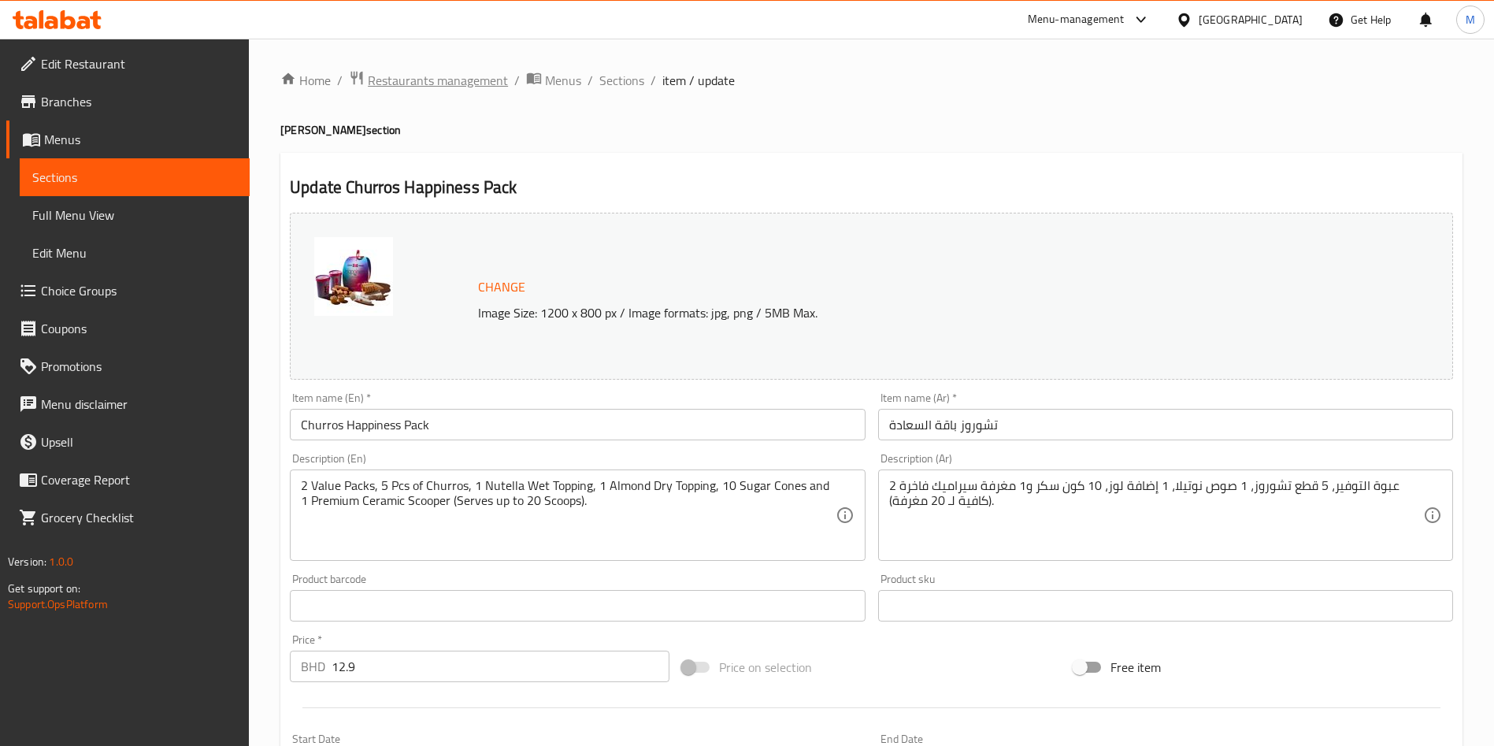
click at [444, 79] on span "Restaurants management" at bounding box center [438, 80] width 140 height 19
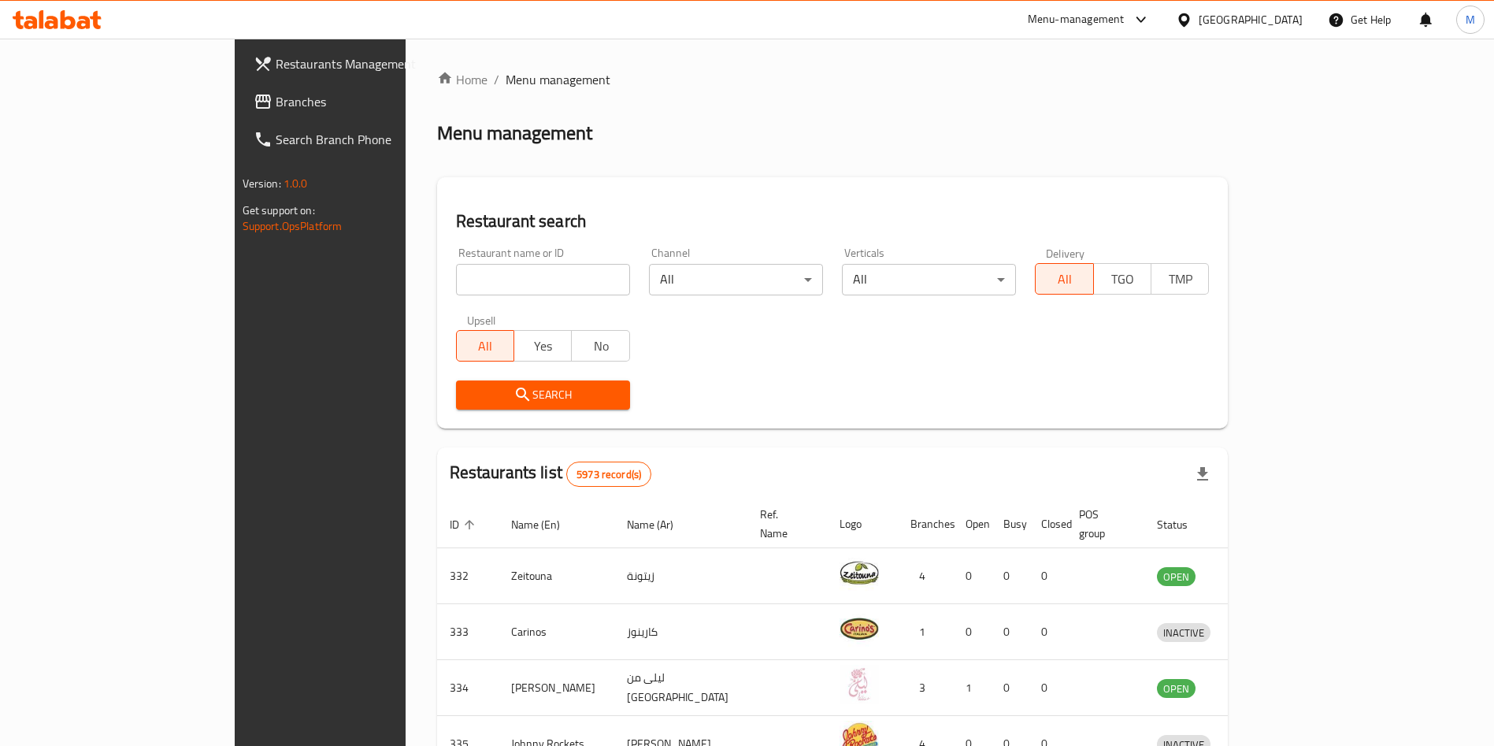
click at [456, 274] on input "search" at bounding box center [543, 279] width 174 height 31
click at [456, 275] on input "search" at bounding box center [543, 279] width 174 height 31
click at [1009, 81] on ol "Home / Menu management" at bounding box center [832, 79] width 791 height 19
click at [472, 271] on input "search" at bounding box center [543, 279] width 174 height 31
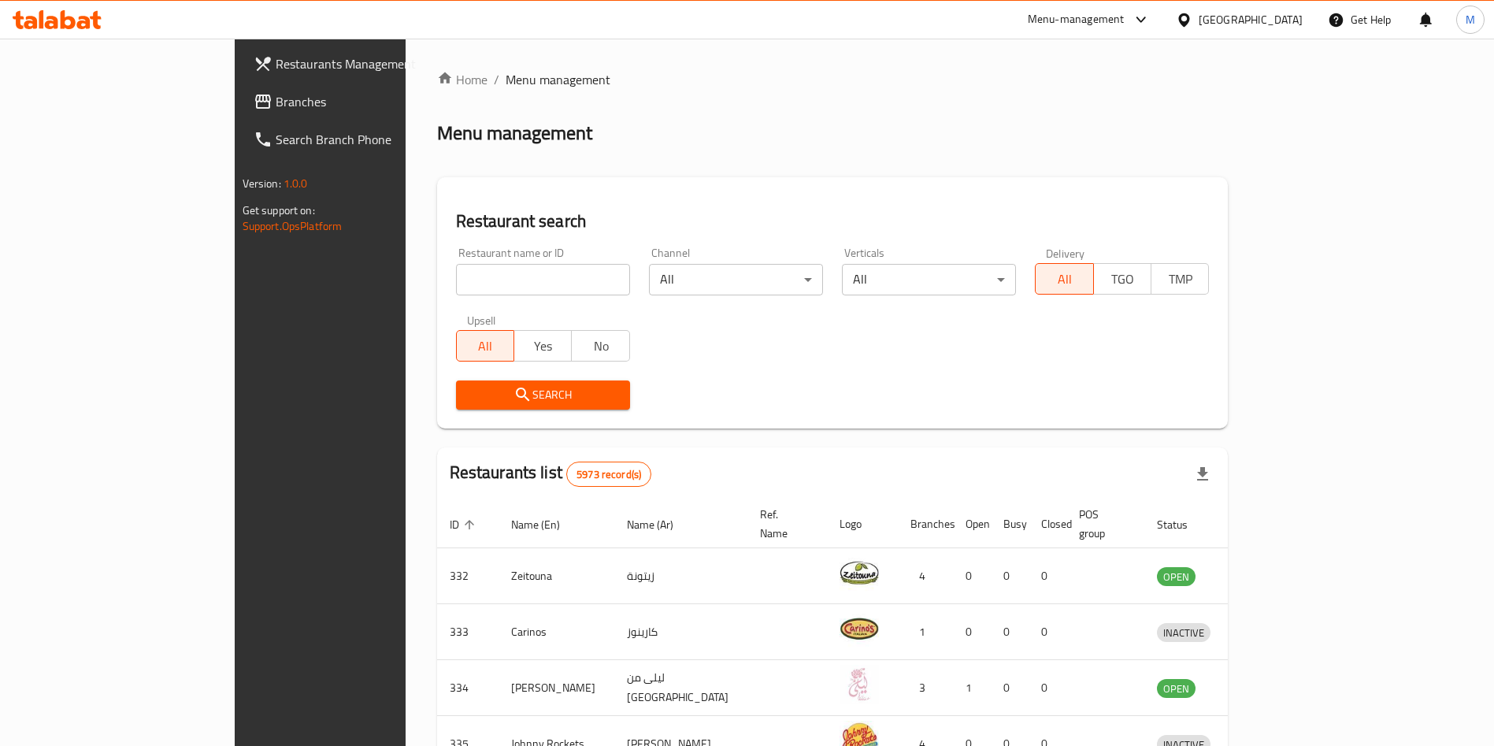
click at [472, 271] on input "search" at bounding box center [543, 279] width 174 height 31
paste input "Tawook Nation"
type input "Tawook Nation"
click button "Search" at bounding box center [543, 394] width 174 height 29
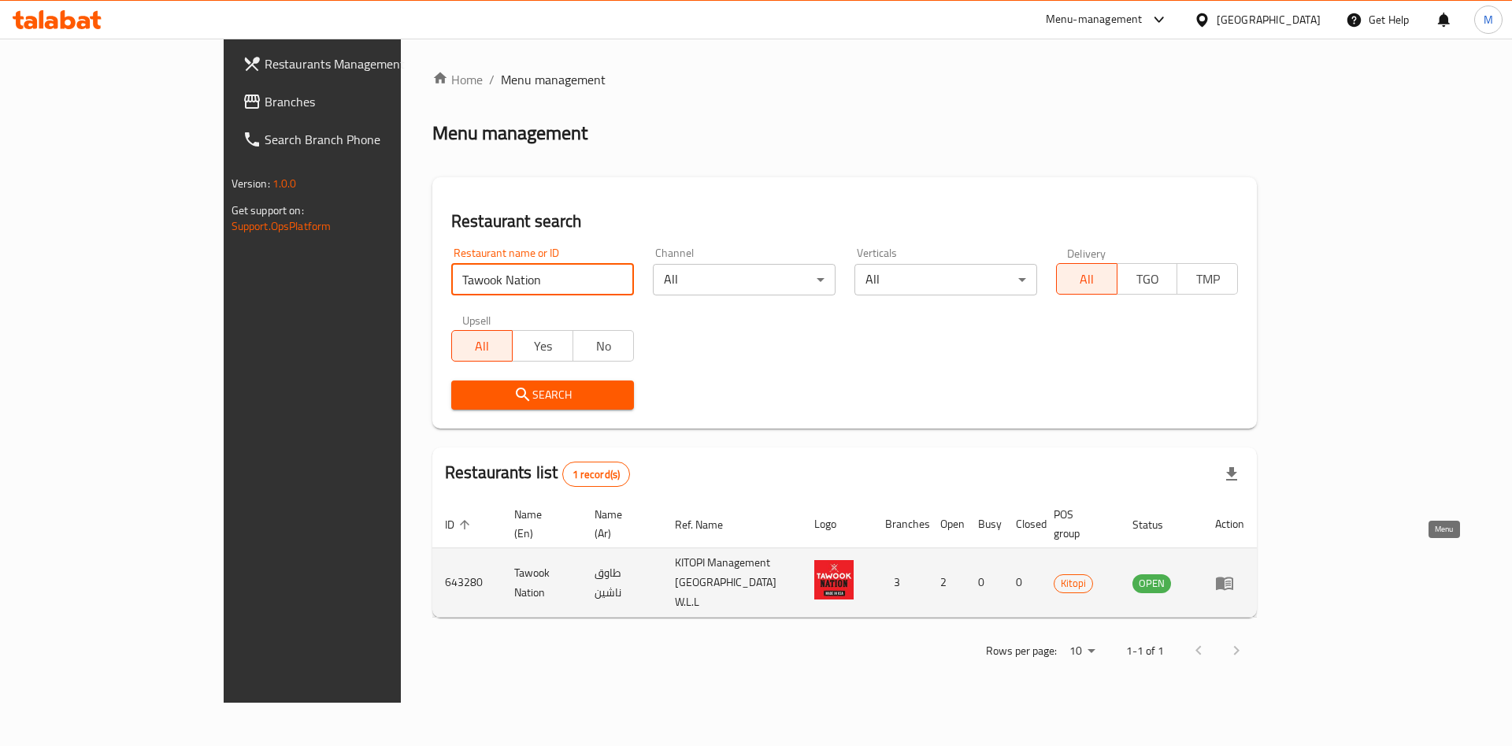
click at [1244, 573] on link "enhanced table" at bounding box center [1229, 582] width 29 height 19
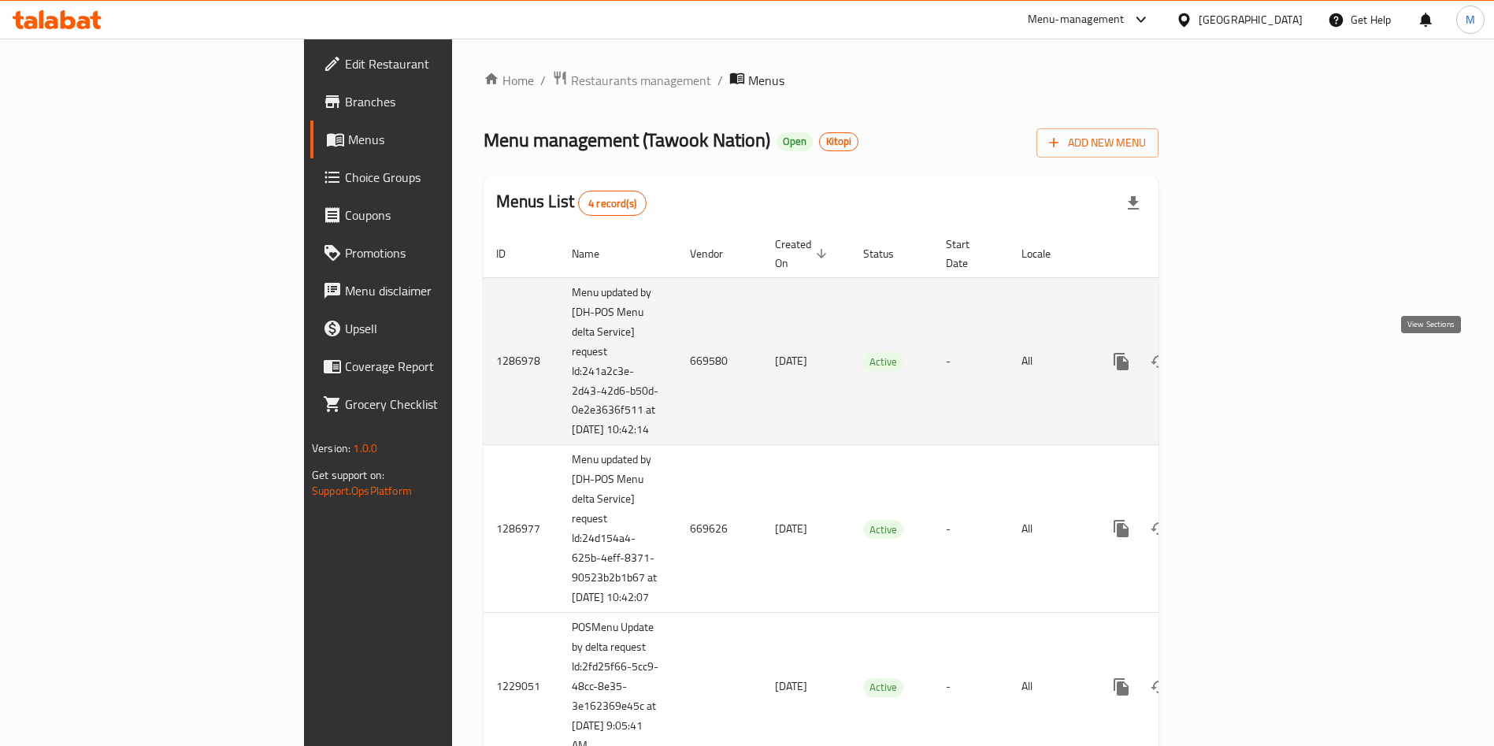
click at [1244, 368] on icon "enhanced table" at bounding box center [1234, 361] width 19 height 19
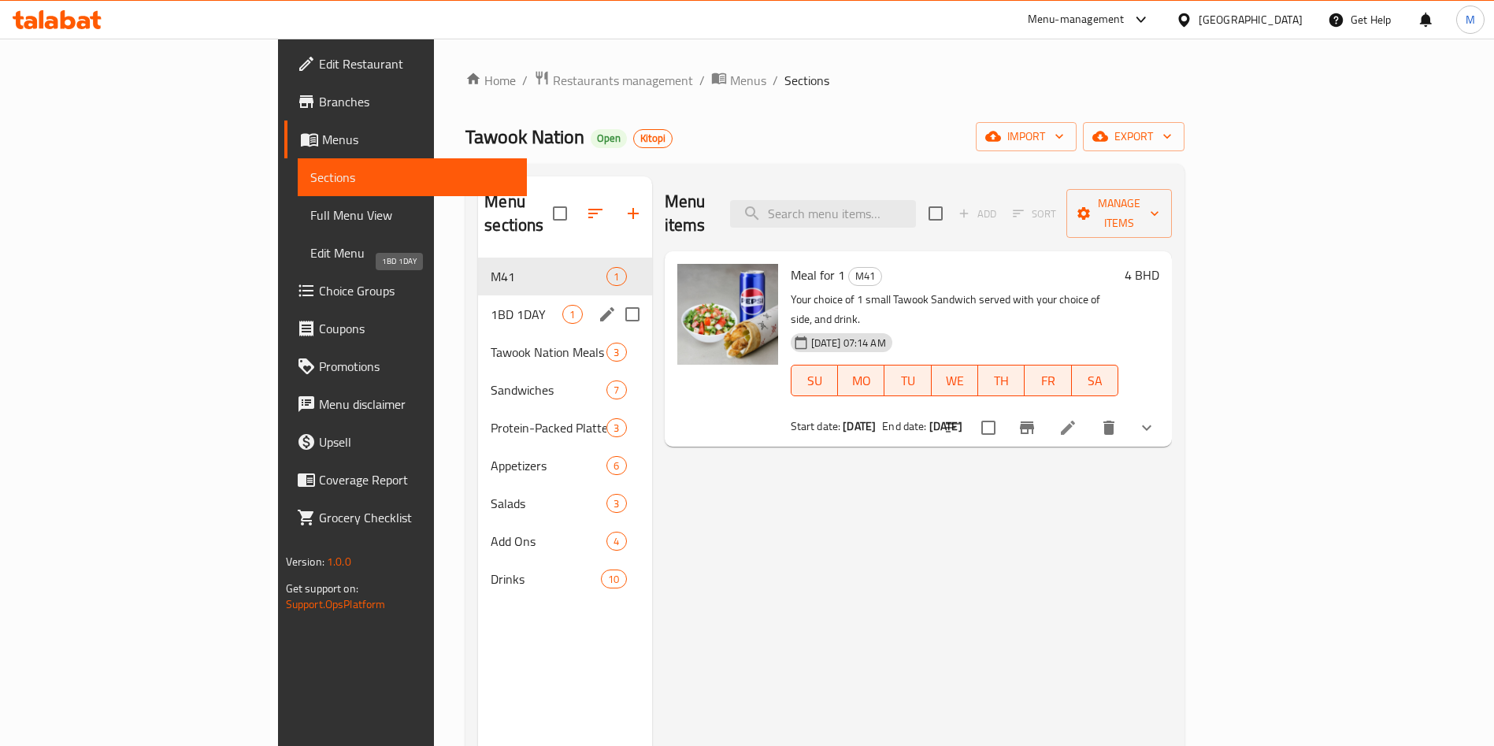
click at [491, 305] on span "1BD 1DAY" at bounding box center [527, 314] width 72 height 19
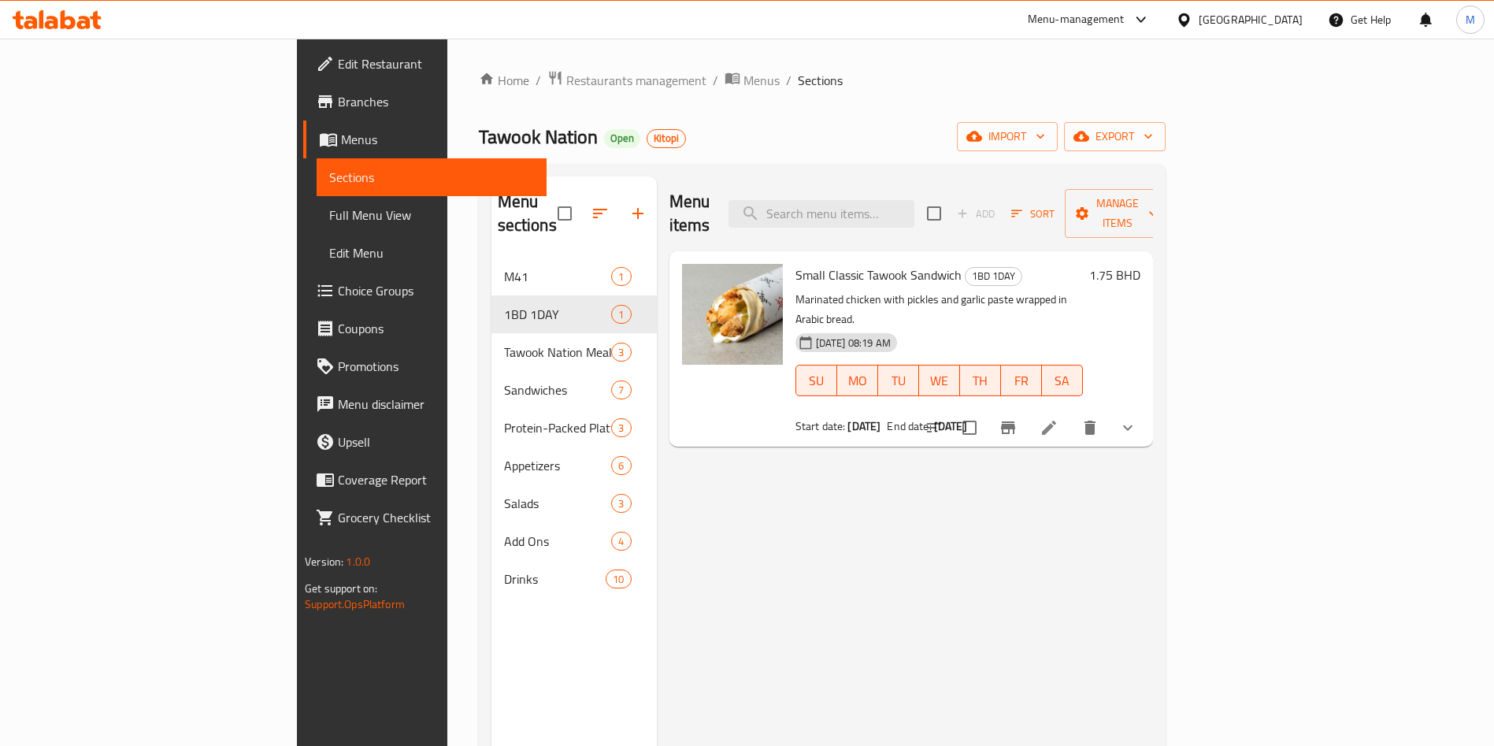
click at [795, 263] on span "Small Classic Tawook Sandwich" at bounding box center [878, 275] width 166 height 24
click at [986, 411] on input "checkbox" at bounding box center [969, 427] width 33 height 33
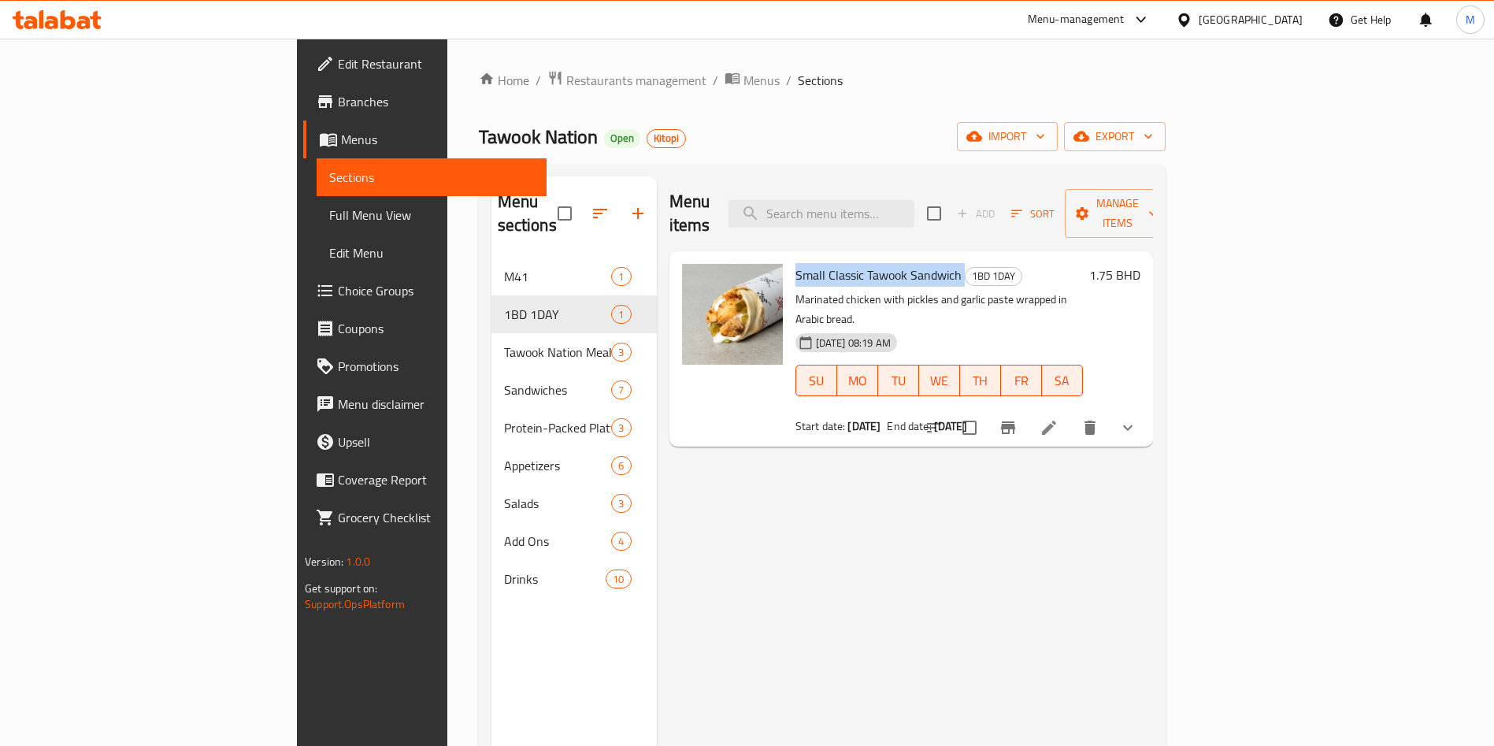
checkbox input "true"
click at [986, 411] on input "checkbox" at bounding box center [969, 427] width 33 height 33
checkbox input "false"
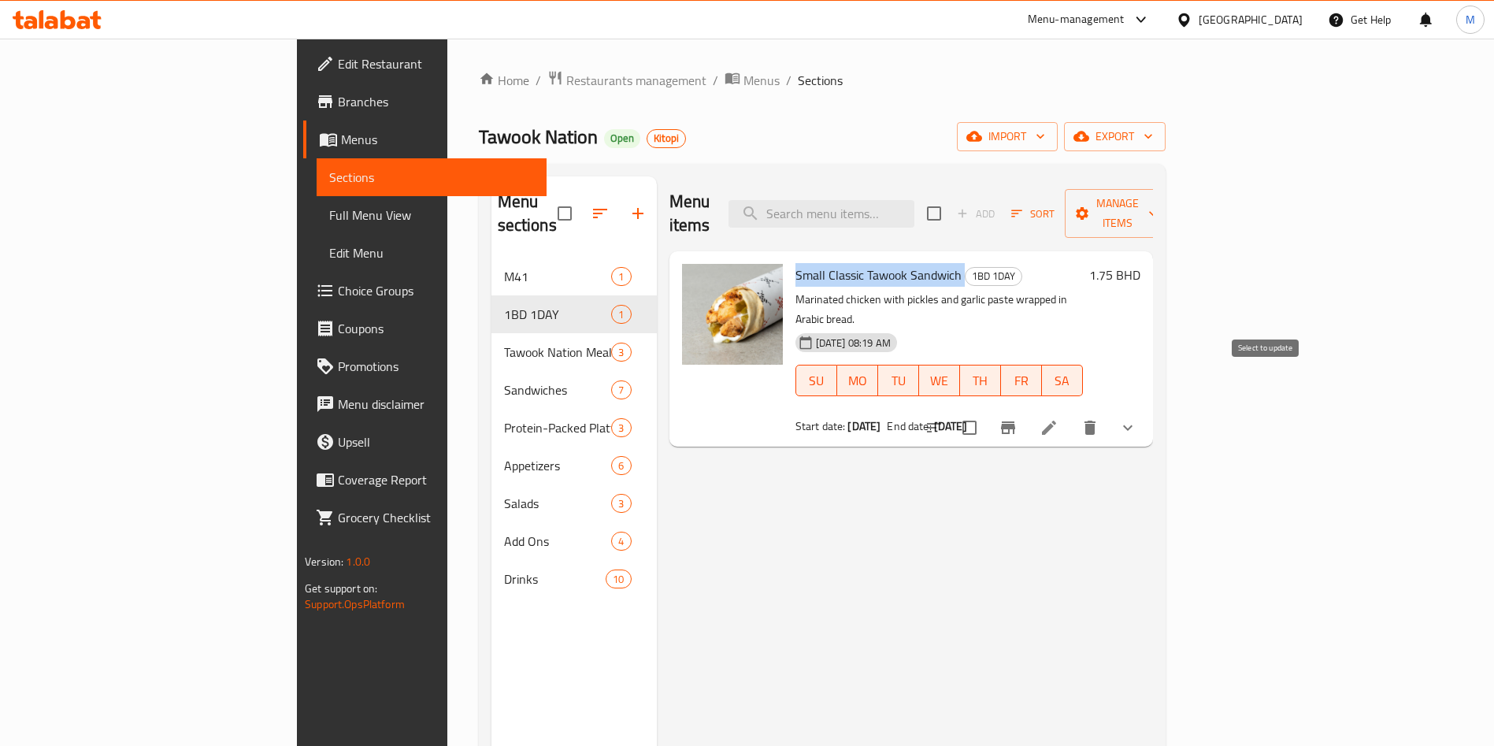
click at [986, 411] on input "checkbox" at bounding box center [969, 427] width 33 height 33
checkbox input "true"
click at [986, 411] on input "checkbox" at bounding box center [969, 427] width 33 height 33
checkbox input "false"
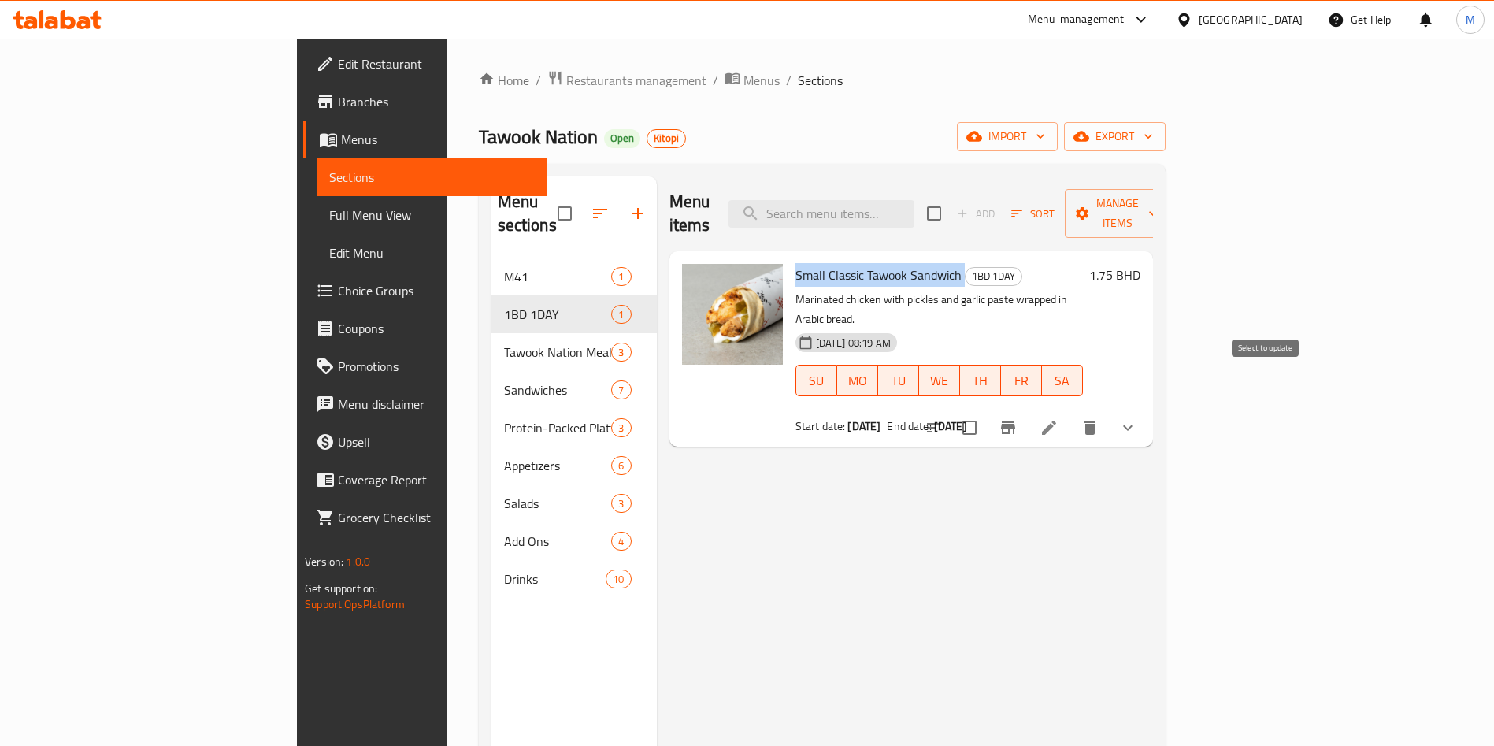
checkbox input "false"
click at [1153, 403] on div "Menu items Add Sort Manage items Small Classic Tawook Sandwich 1BD 1DAY Marinat…" at bounding box center [905, 549] width 496 height 746
click at [986, 411] on input "checkbox" at bounding box center [969, 427] width 33 height 33
checkbox input "true"
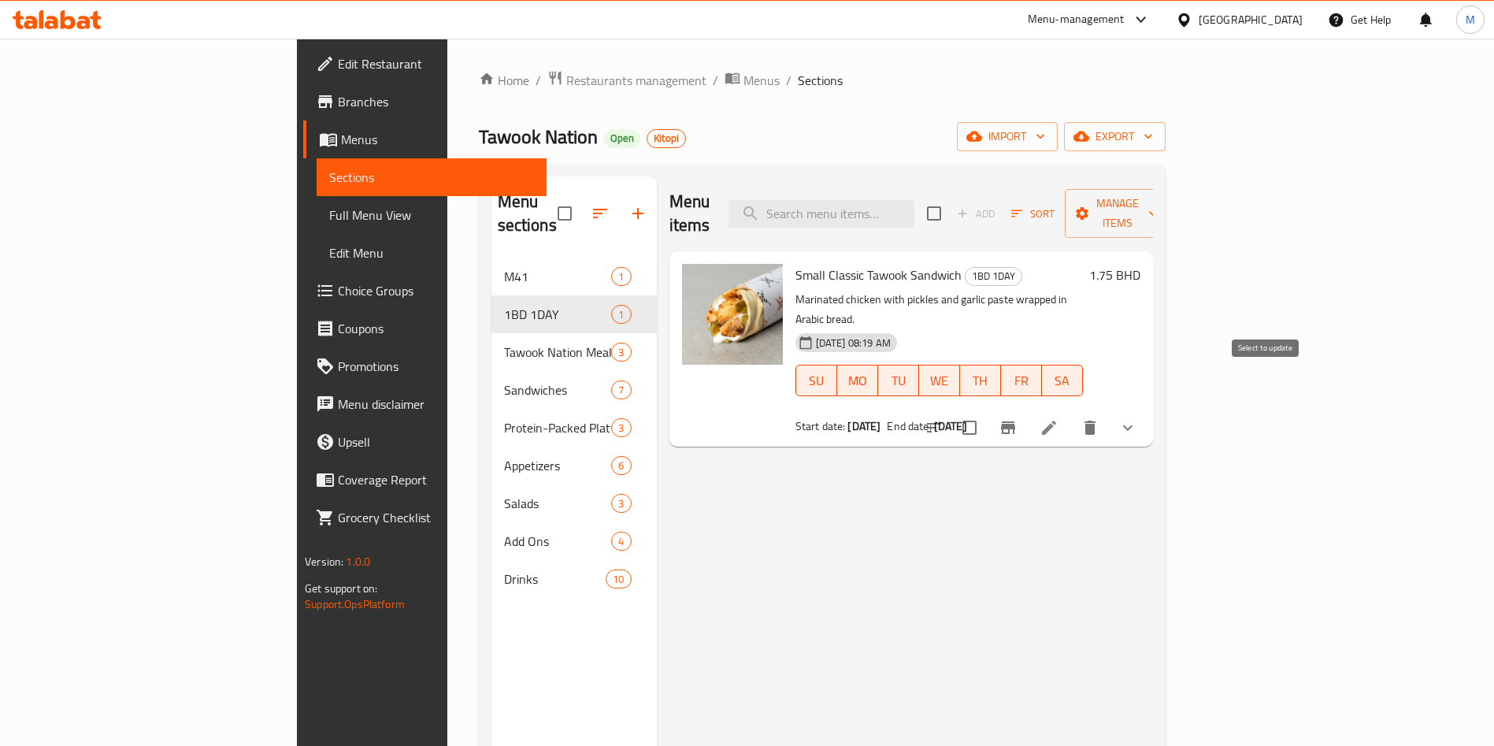
checkbox input "true"
click at [986, 411] on input "checkbox" at bounding box center [969, 427] width 33 height 33
checkbox input "false"
click at [986, 411] on input "checkbox" at bounding box center [969, 427] width 33 height 33
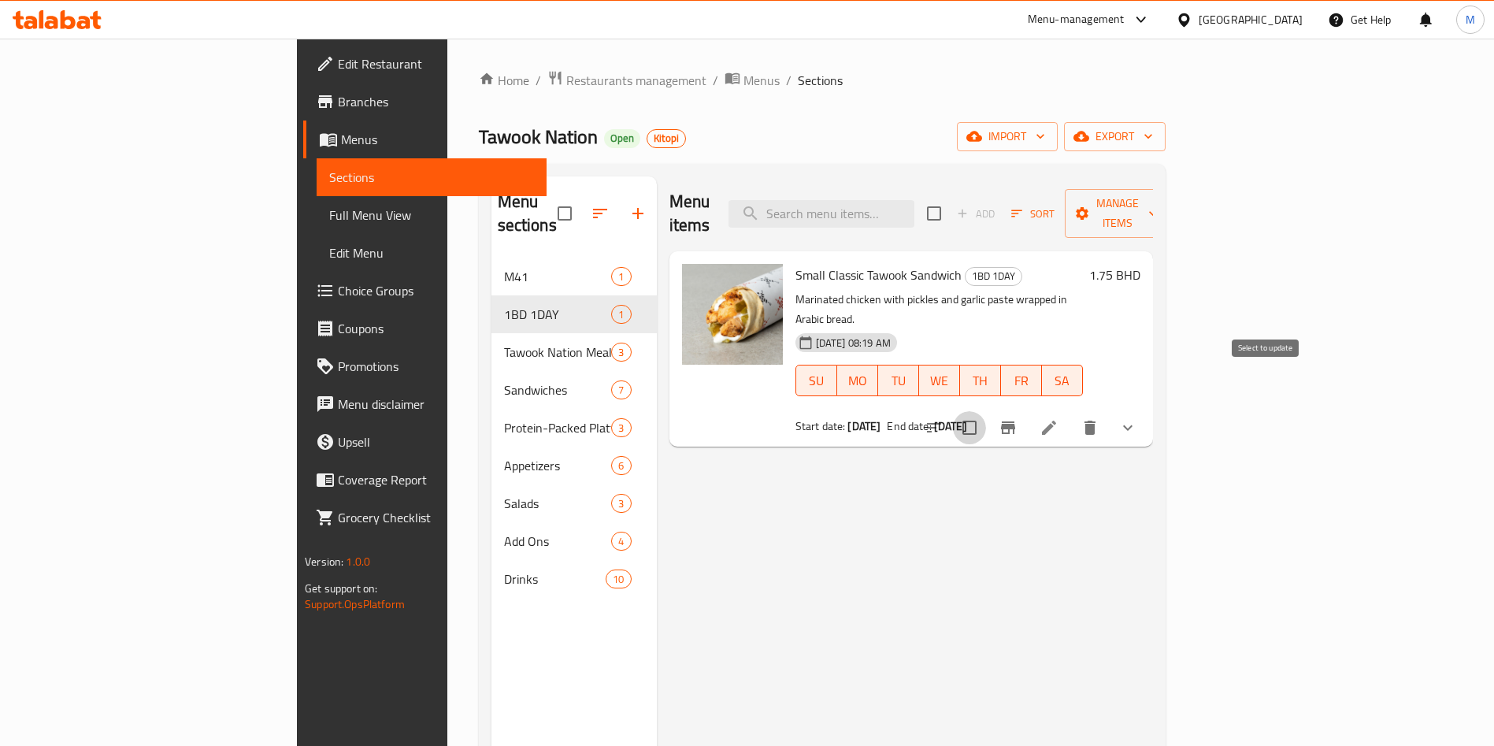
checkbox input "true"
click at [1153, 220] on div "Menu items Add Sort Manage items" at bounding box center [911, 213] width 484 height 75
click at [1158, 194] on span "Manage items" at bounding box center [1117, 213] width 80 height 39
click at [1153, 176] on div "Menu items Add Sort Manage items" at bounding box center [911, 213] width 484 height 75
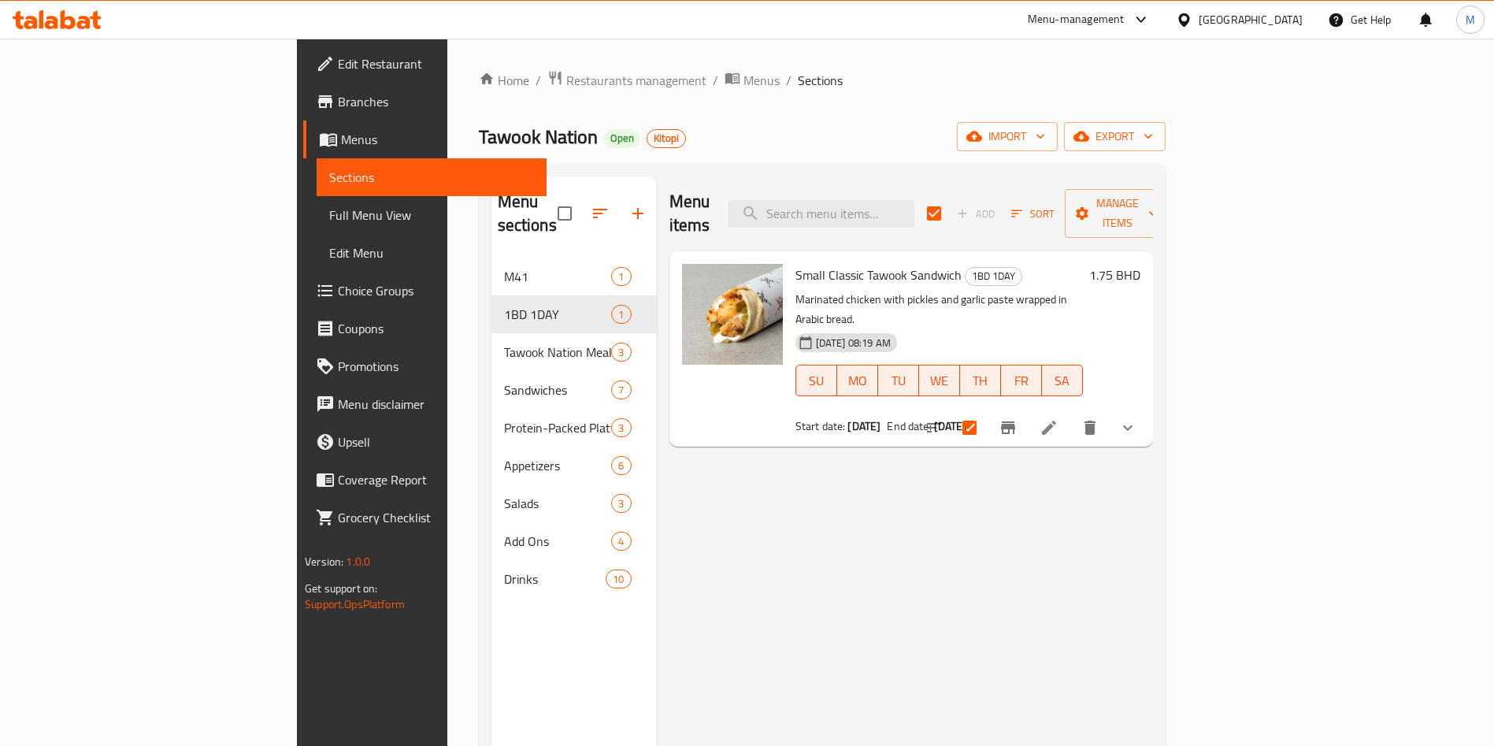
click at [1153, 176] on div "Menu items Add Sort Manage items" at bounding box center [911, 213] width 484 height 75
click at [1158, 194] on span "Manage items" at bounding box center [1117, 213] width 80 height 39
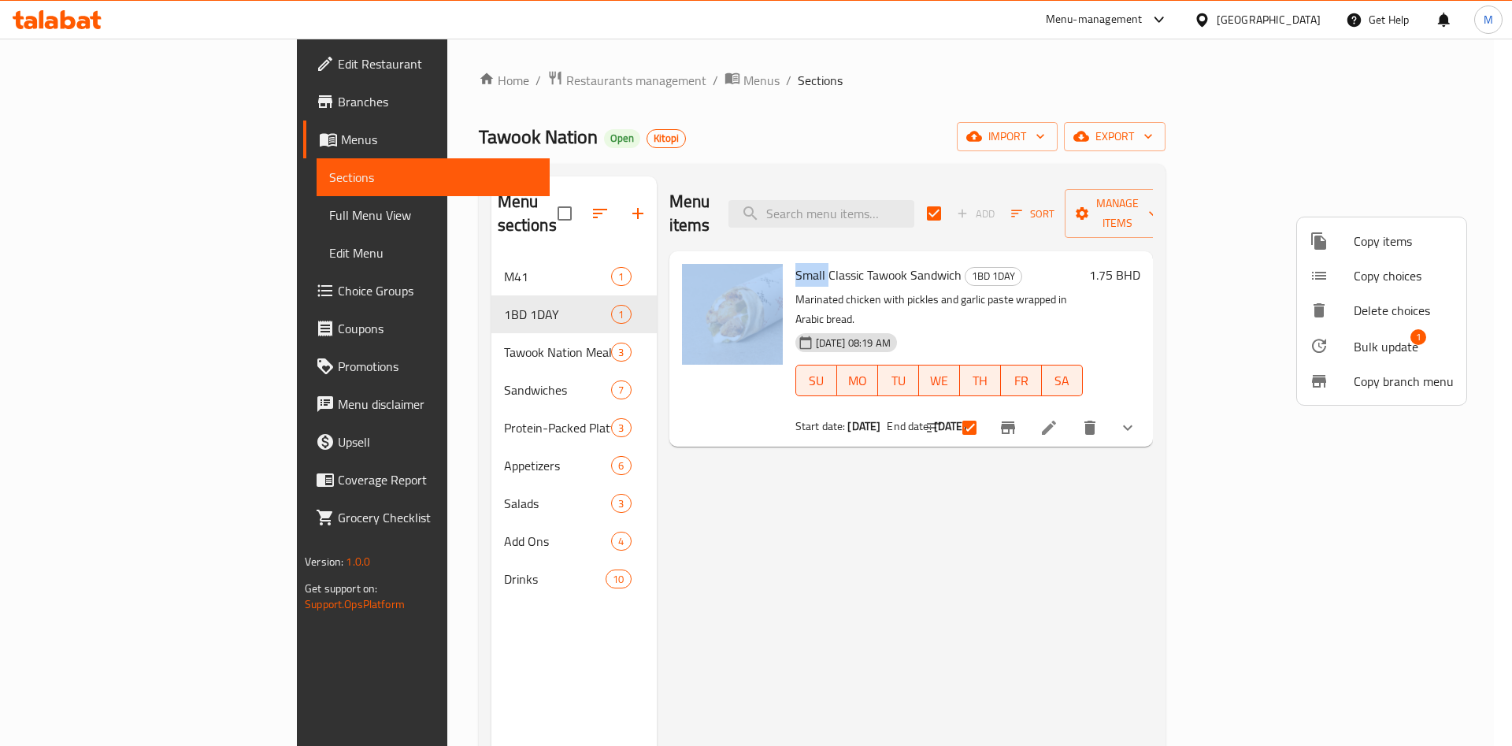
click at [1369, 345] on span "Bulk update" at bounding box center [1386, 346] width 65 height 19
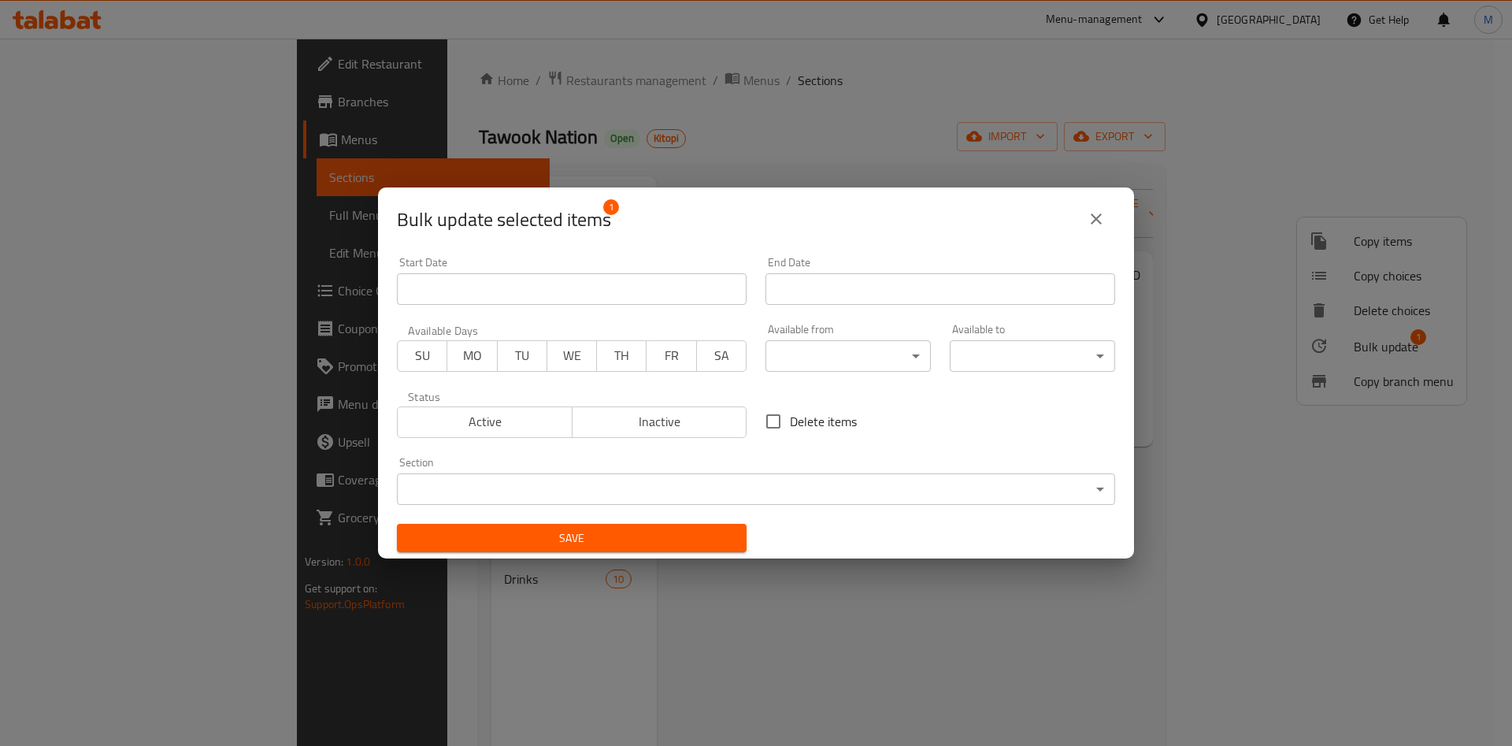
click at [513, 358] on span "TU" at bounding box center [522, 355] width 37 height 23
click at [520, 409] on button "Active" at bounding box center [485, 421] width 176 height 31
click at [813, 300] on input "Start Date" at bounding box center [940, 288] width 350 height 31
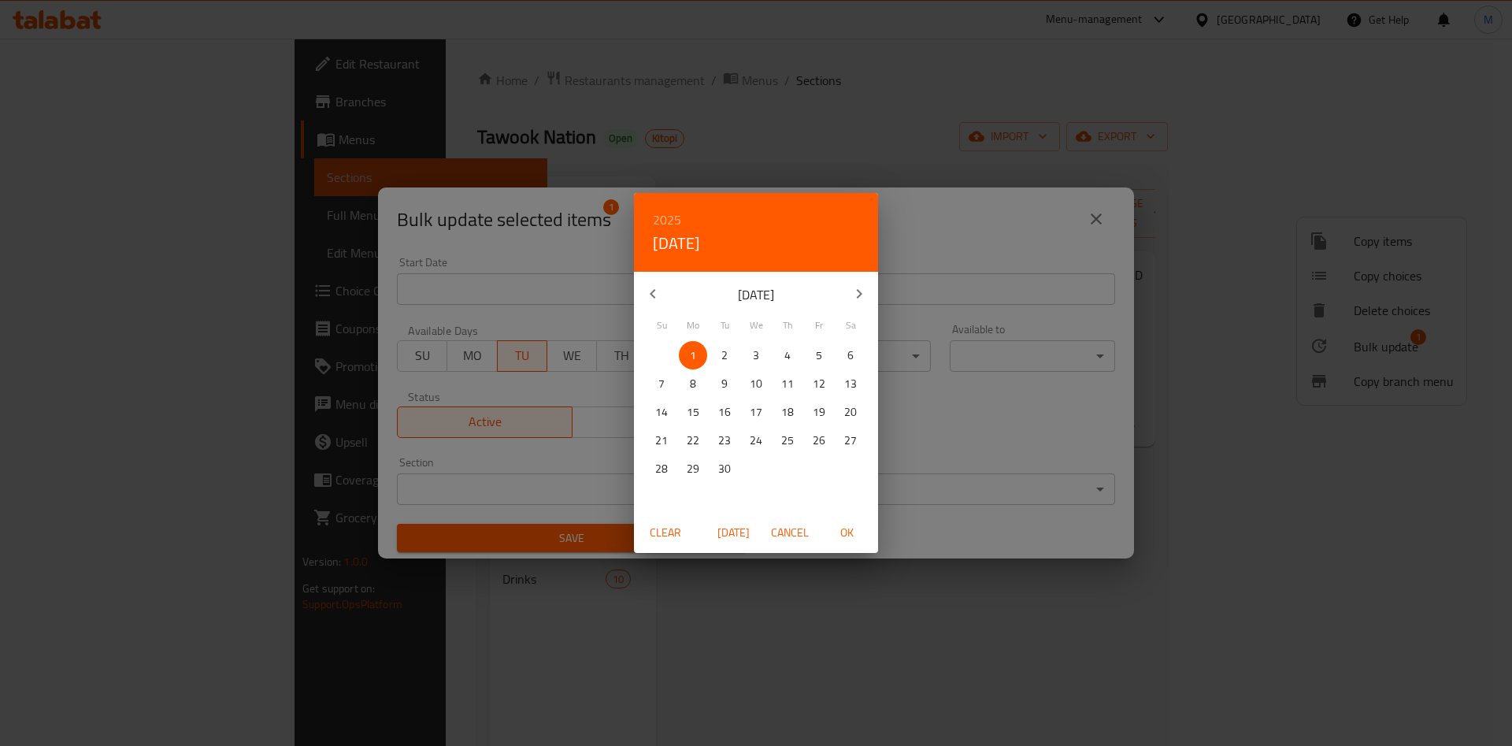
click at [720, 362] on span "2" at bounding box center [724, 356] width 28 height 20
click at [858, 525] on span "OK" at bounding box center [847, 533] width 38 height 20
type input "02-09-2025"
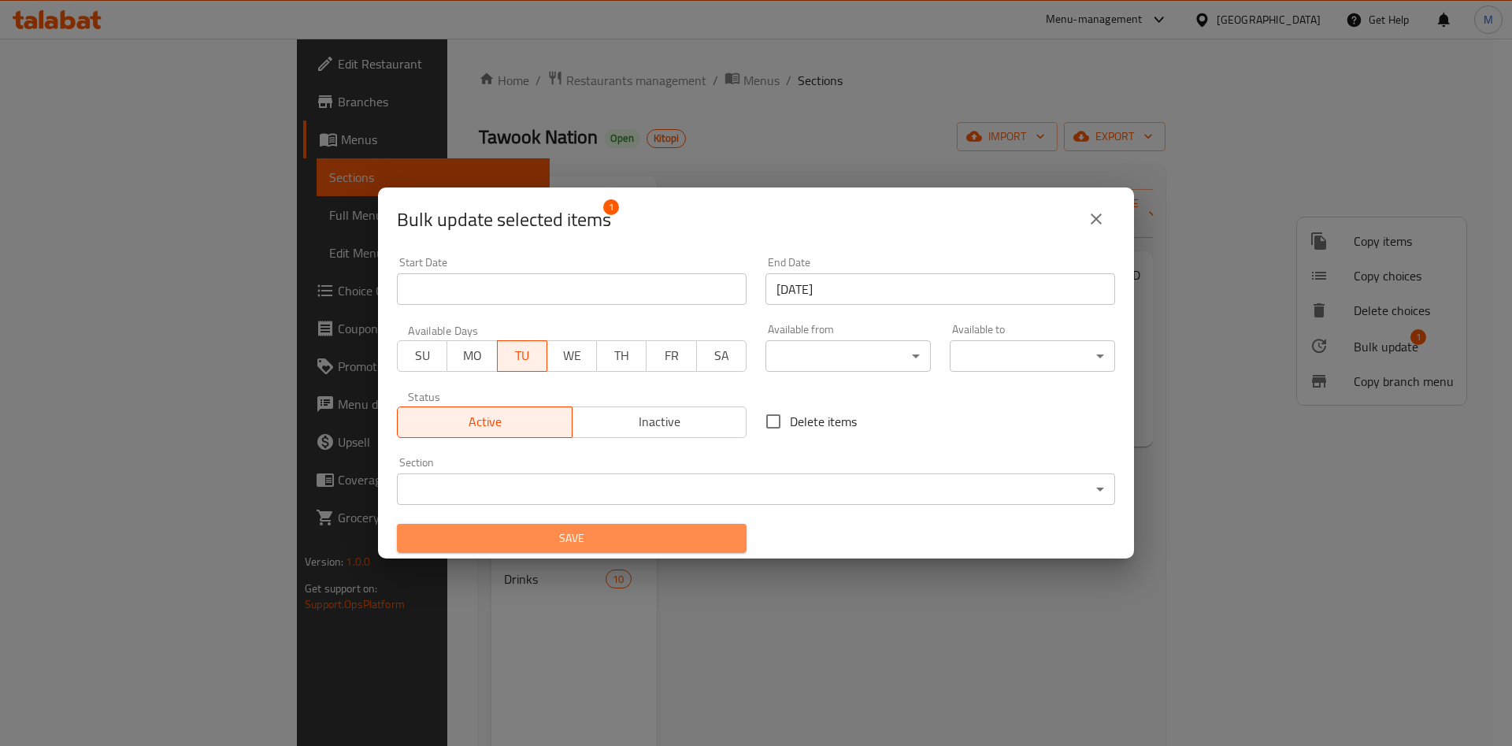
click at [673, 542] on span "Save" at bounding box center [571, 538] width 324 height 20
click at [591, 533] on span "Save" at bounding box center [571, 538] width 324 height 20
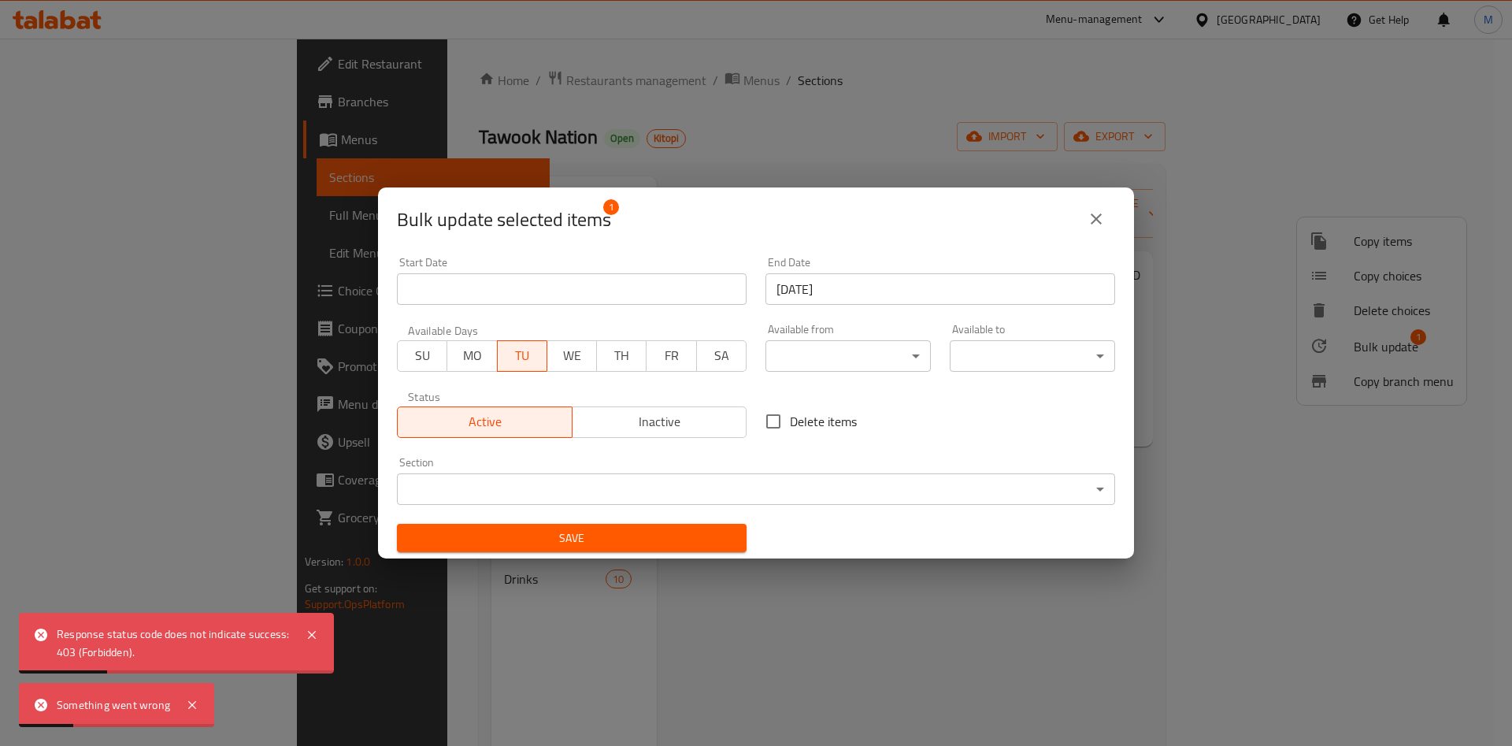
drag, startPoint x: 1110, startPoint y: 202, endPoint x: 1109, endPoint y: 211, distance: 9.6
click at [1110, 203] on div "Bulk update selected items 1" at bounding box center [756, 219] width 718 height 38
click at [1109, 213] on button "close" at bounding box center [1096, 219] width 38 height 38
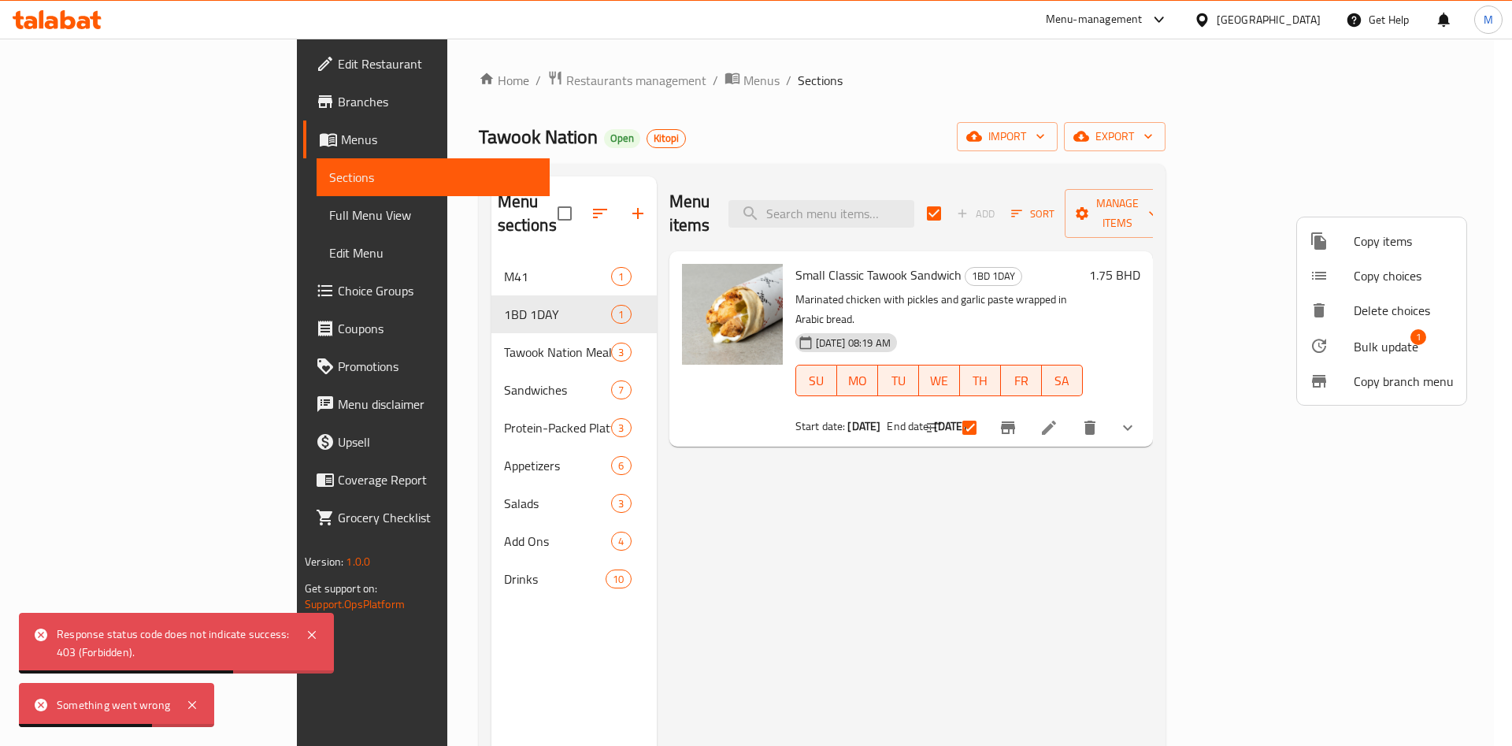
click at [556, 85] on div at bounding box center [756, 373] width 1512 height 746
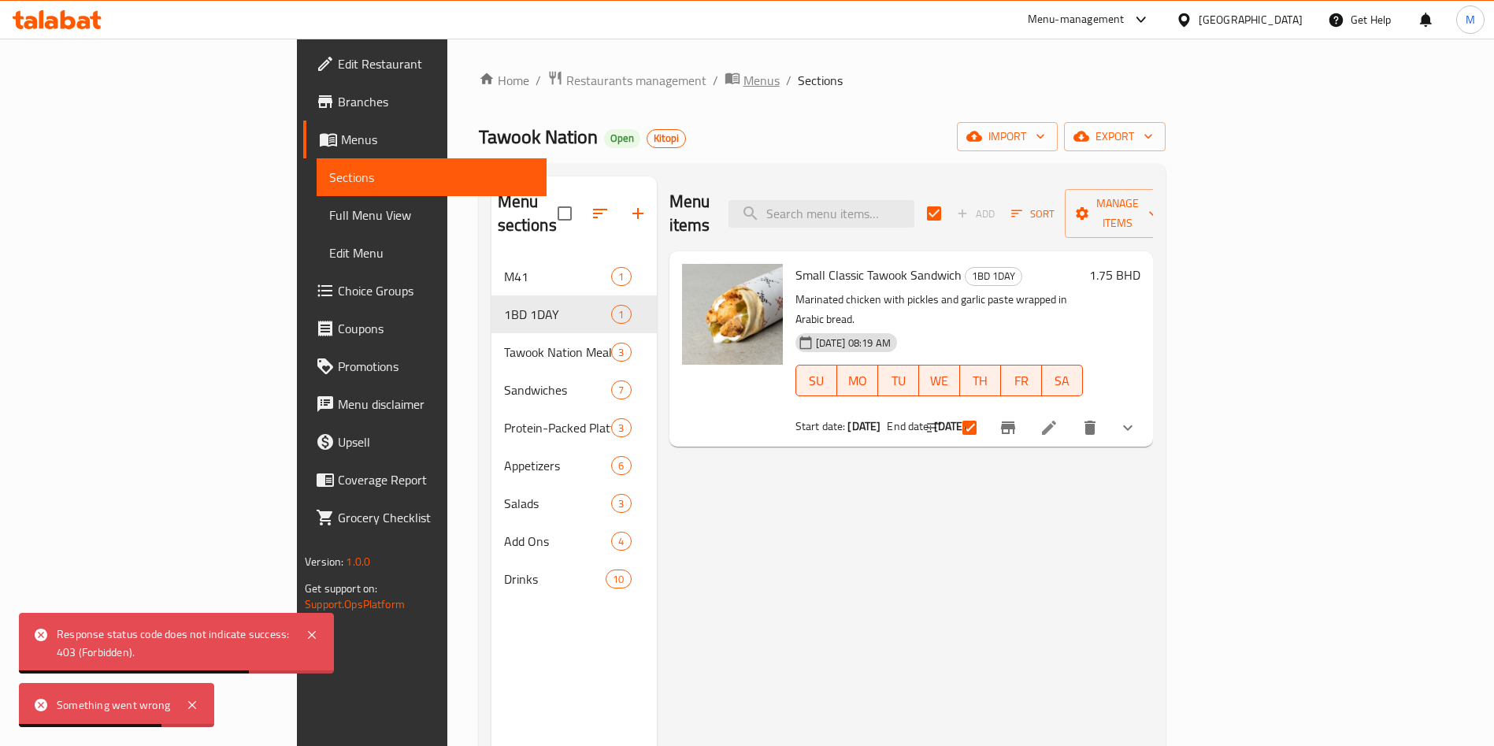
click at [743, 87] on span "Menus" at bounding box center [761, 80] width 36 height 19
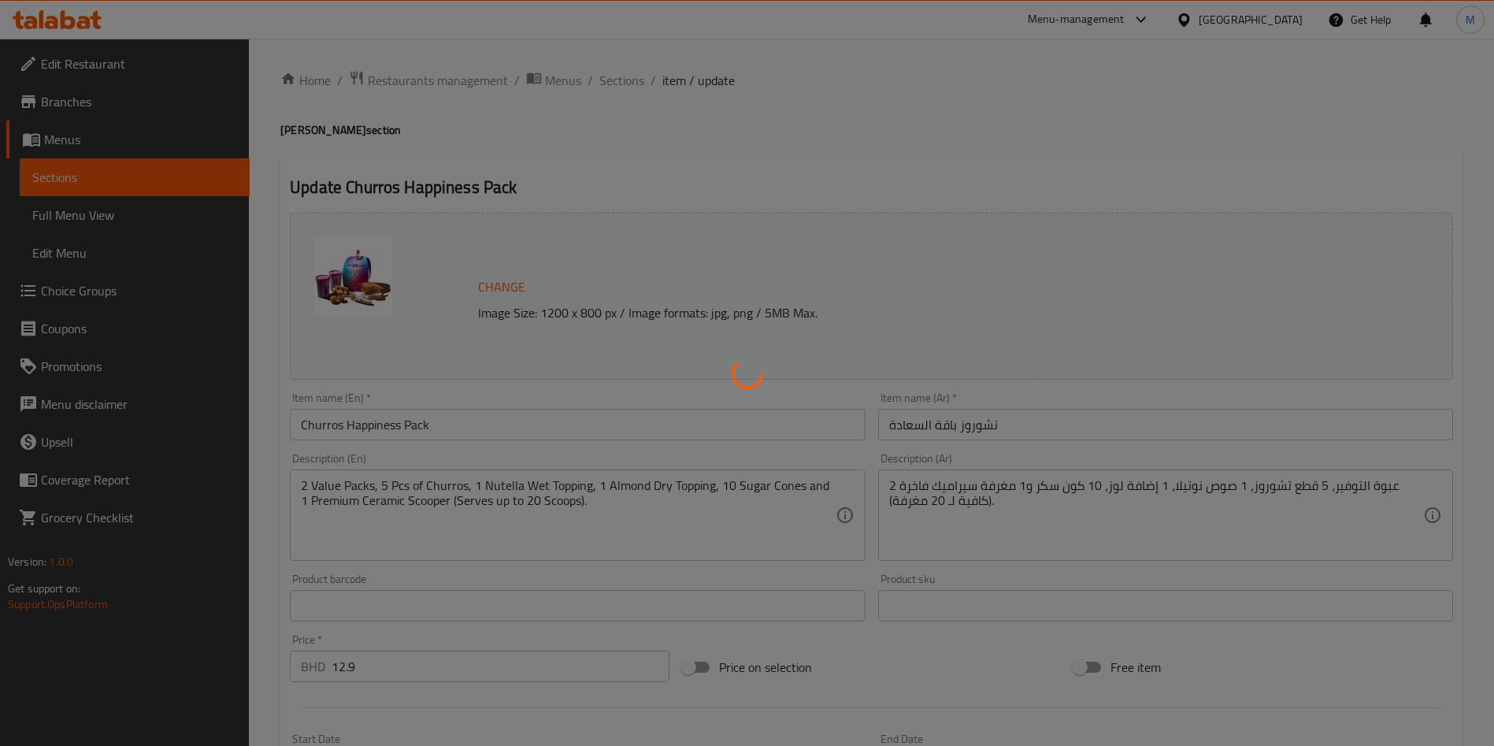
click at [157, 288] on div at bounding box center [747, 373] width 1494 height 746
type input "اختيارك من النكهات"
type input "1"
type input "4"
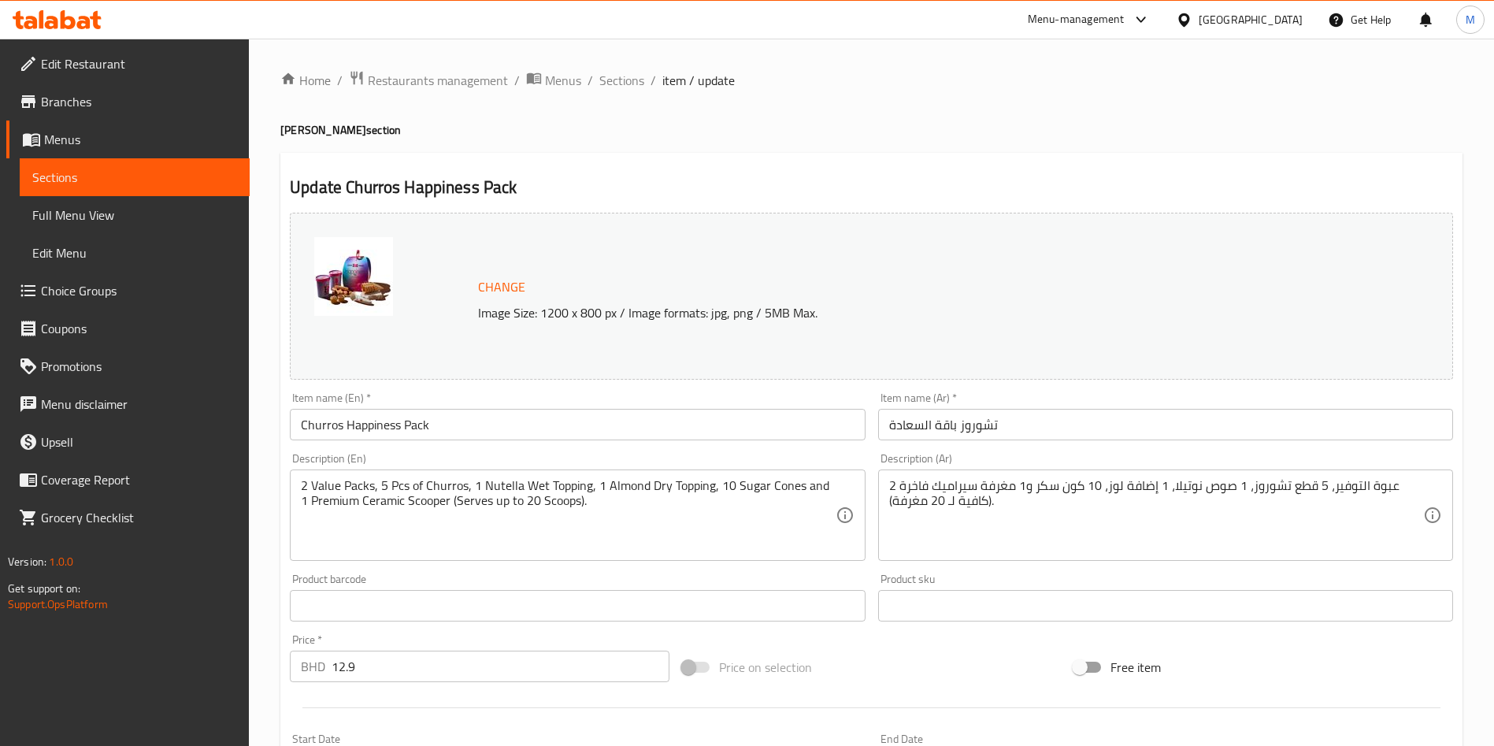
click at [157, 288] on span "Choice Groups" at bounding box center [139, 290] width 196 height 19
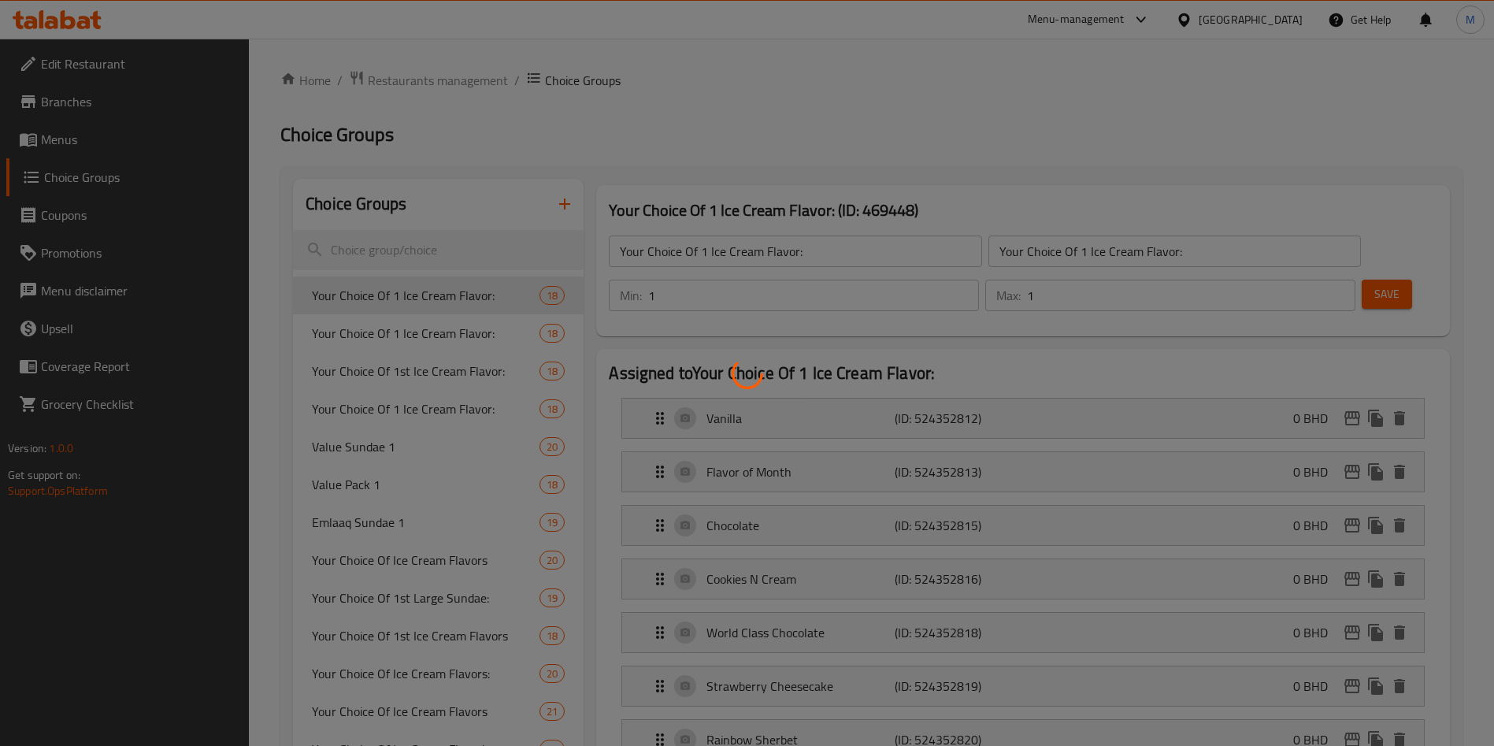
click at [409, 249] on div at bounding box center [747, 373] width 1494 height 746
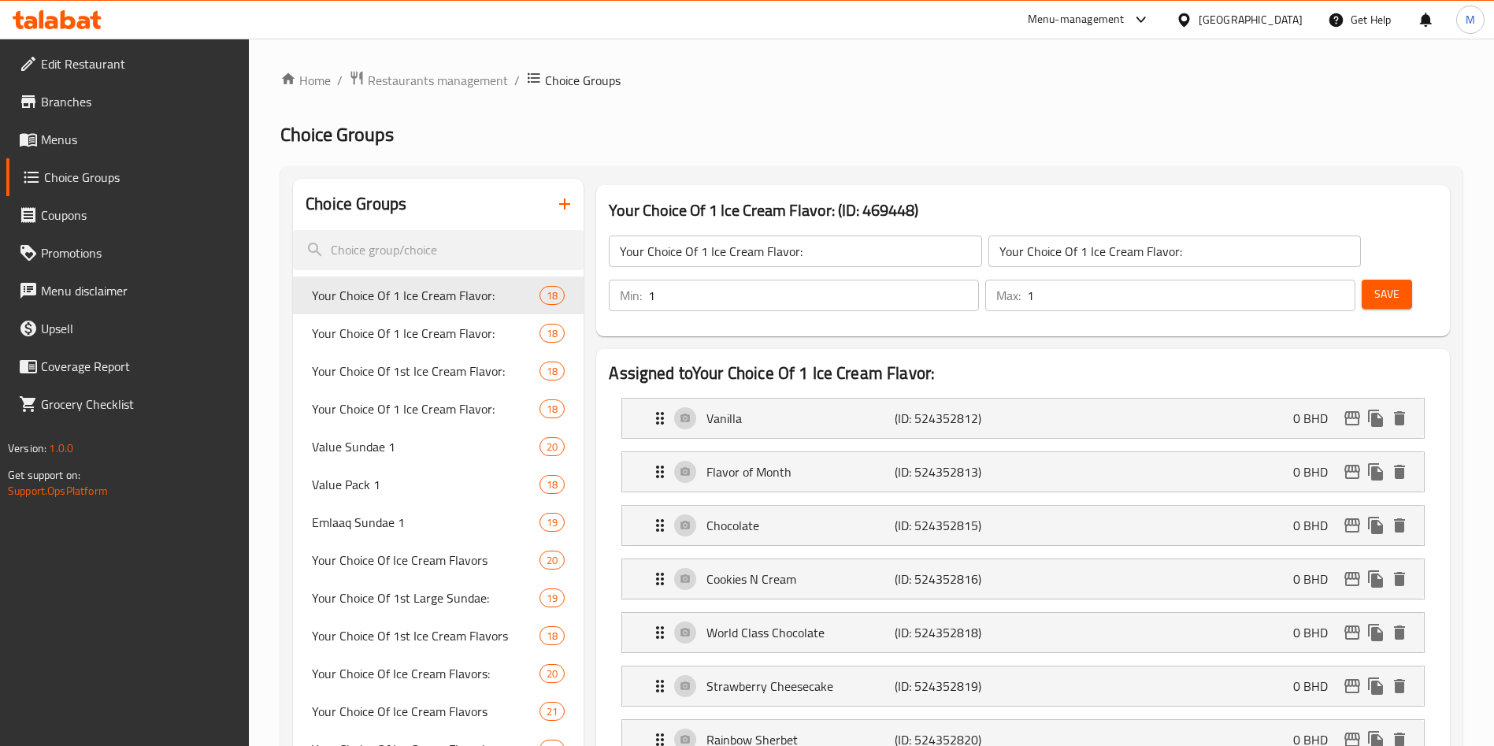
click at [413, 249] on div at bounding box center [747, 373] width 1494 height 746
click at [417, 247] on input "search" at bounding box center [438, 250] width 291 height 40
click at [408, 250] on input "search" at bounding box center [438, 250] width 291 height 40
click at [386, 260] on input "search" at bounding box center [438, 250] width 291 height 40
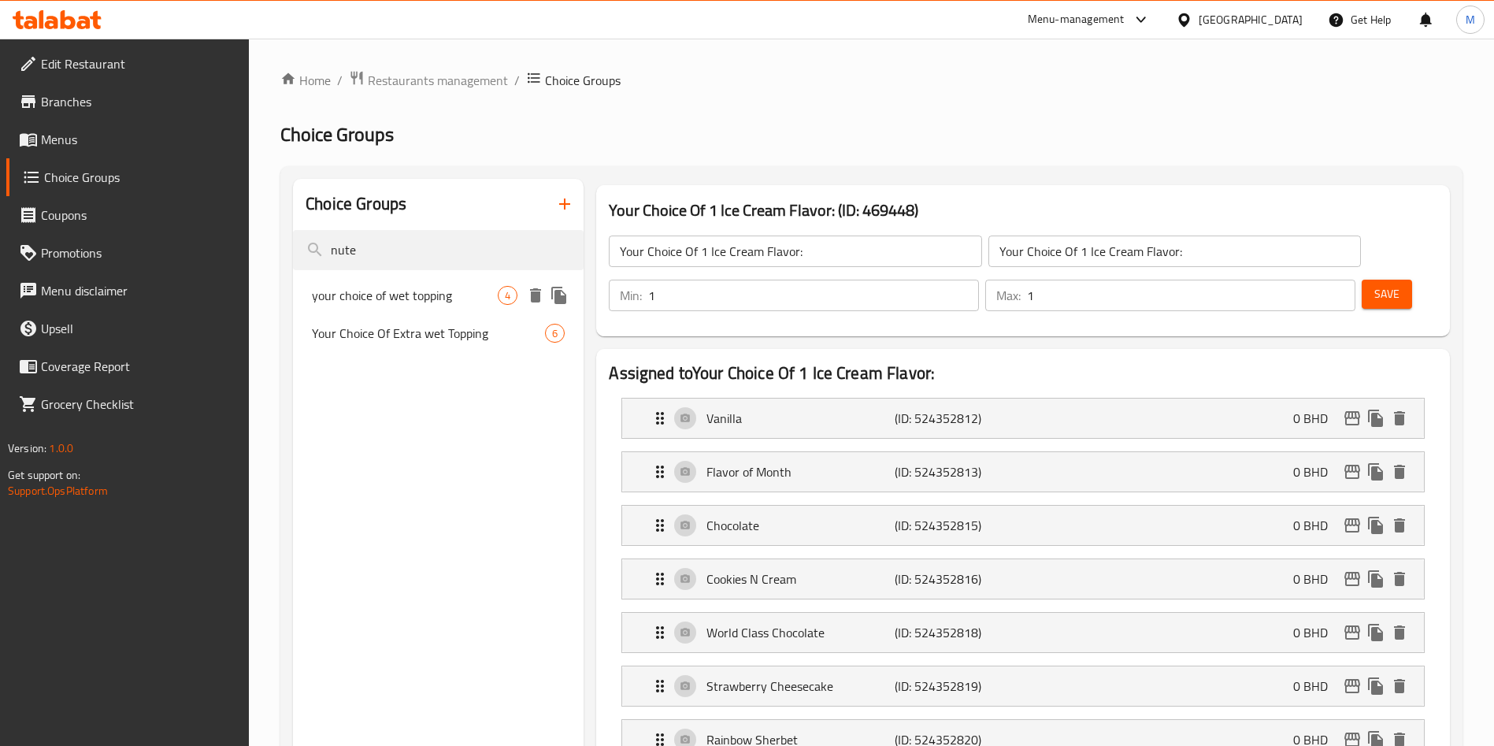
type input "nute"
click at [405, 298] on span "your choice of wet topping" at bounding box center [405, 295] width 186 height 19
type input "your choice of wet topping"
type input "اختيارات من الاضافات الجافه"
type input "0"
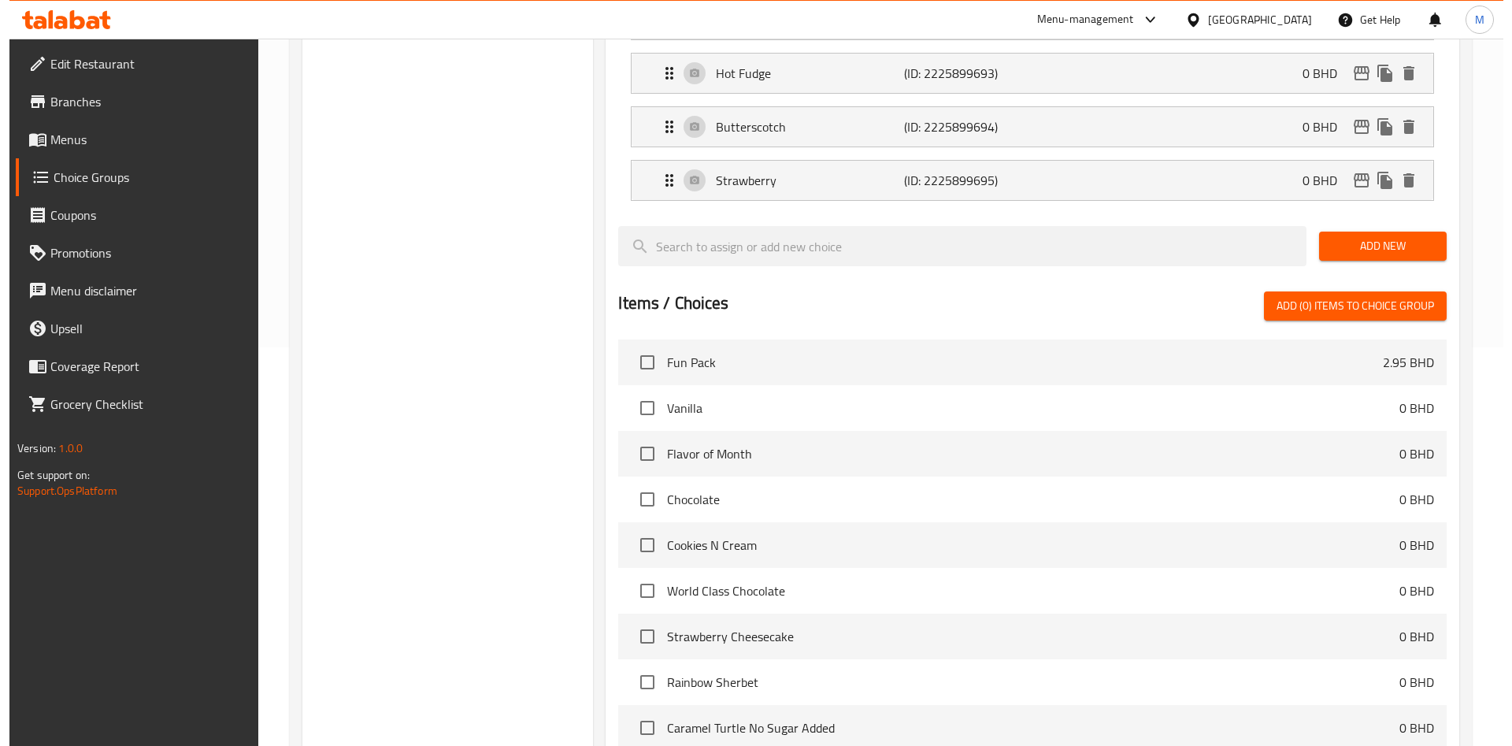
scroll to position [562, 0]
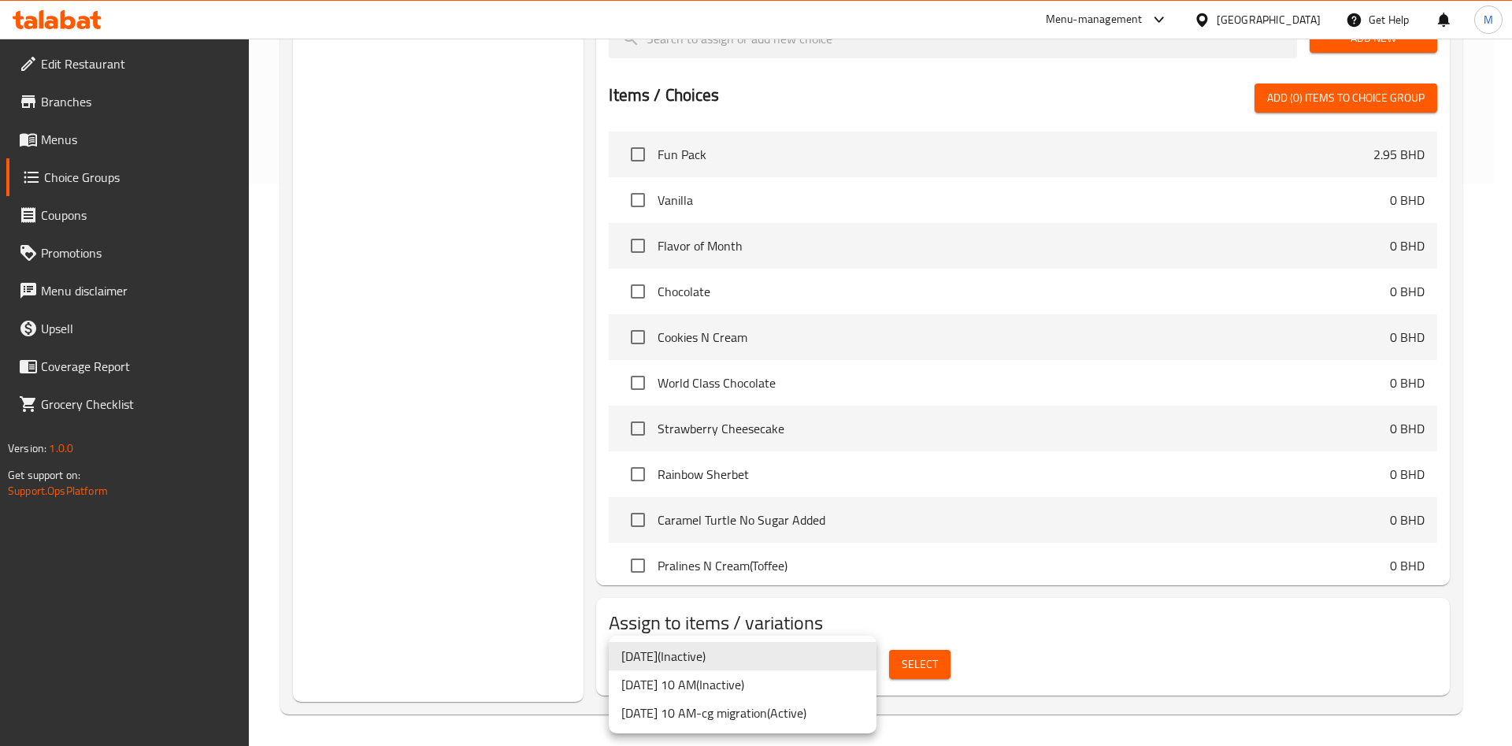
click at [820, 714] on li "1 Aug 2022 10 AM-cg migration ( Active )" at bounding box center [743, 712] width 268 height 28
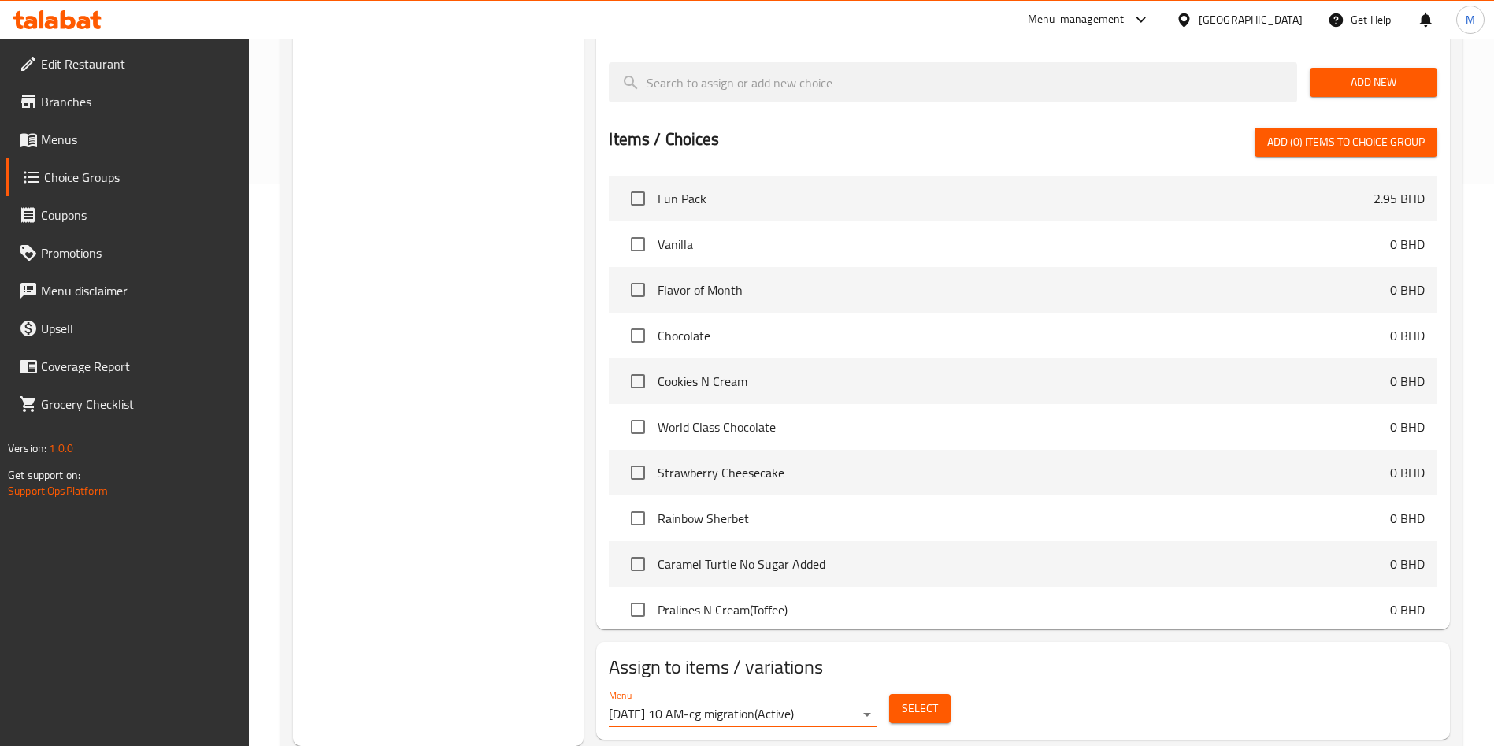
click at [936, 698] on span "Select" at bounding box center [920, 708] width 36 height 20
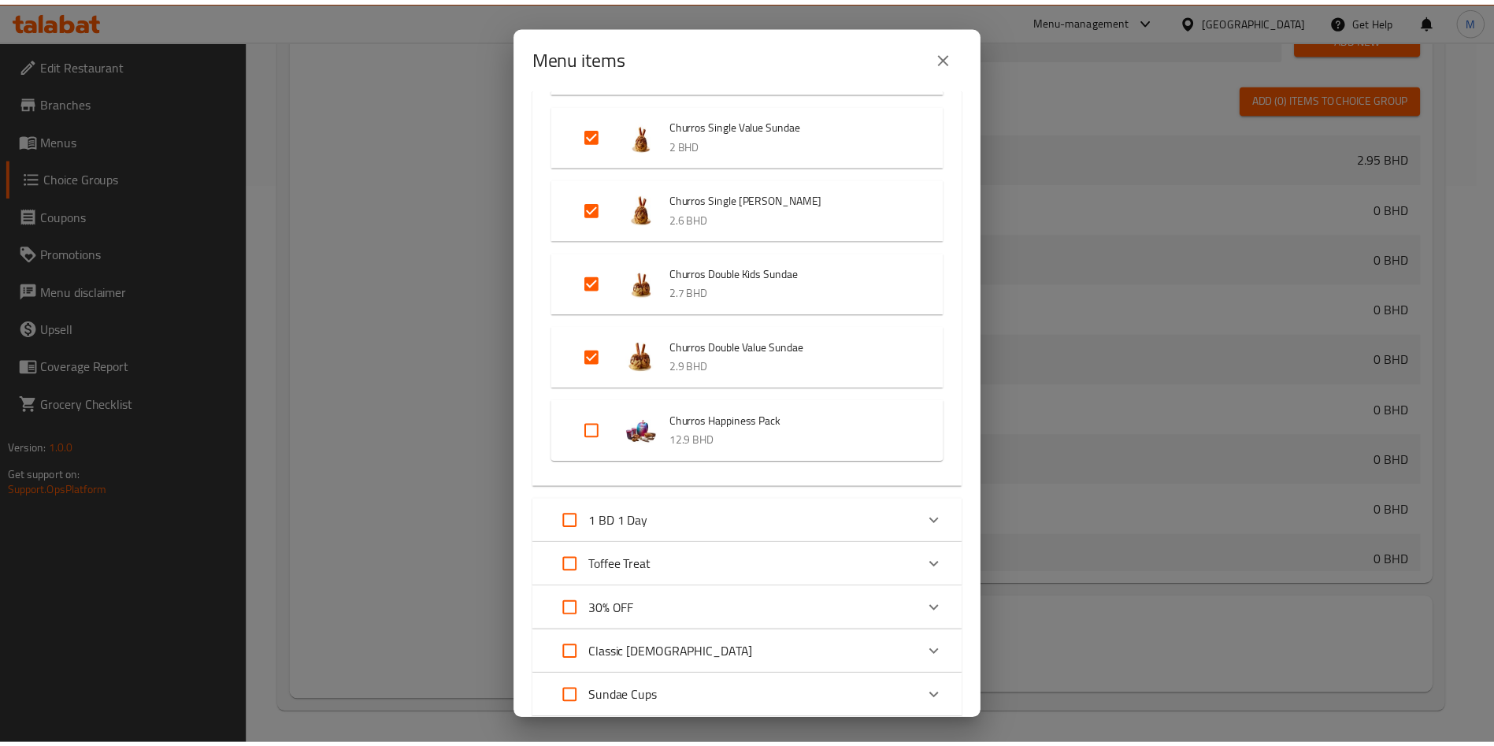
scroll to position [236, 0]
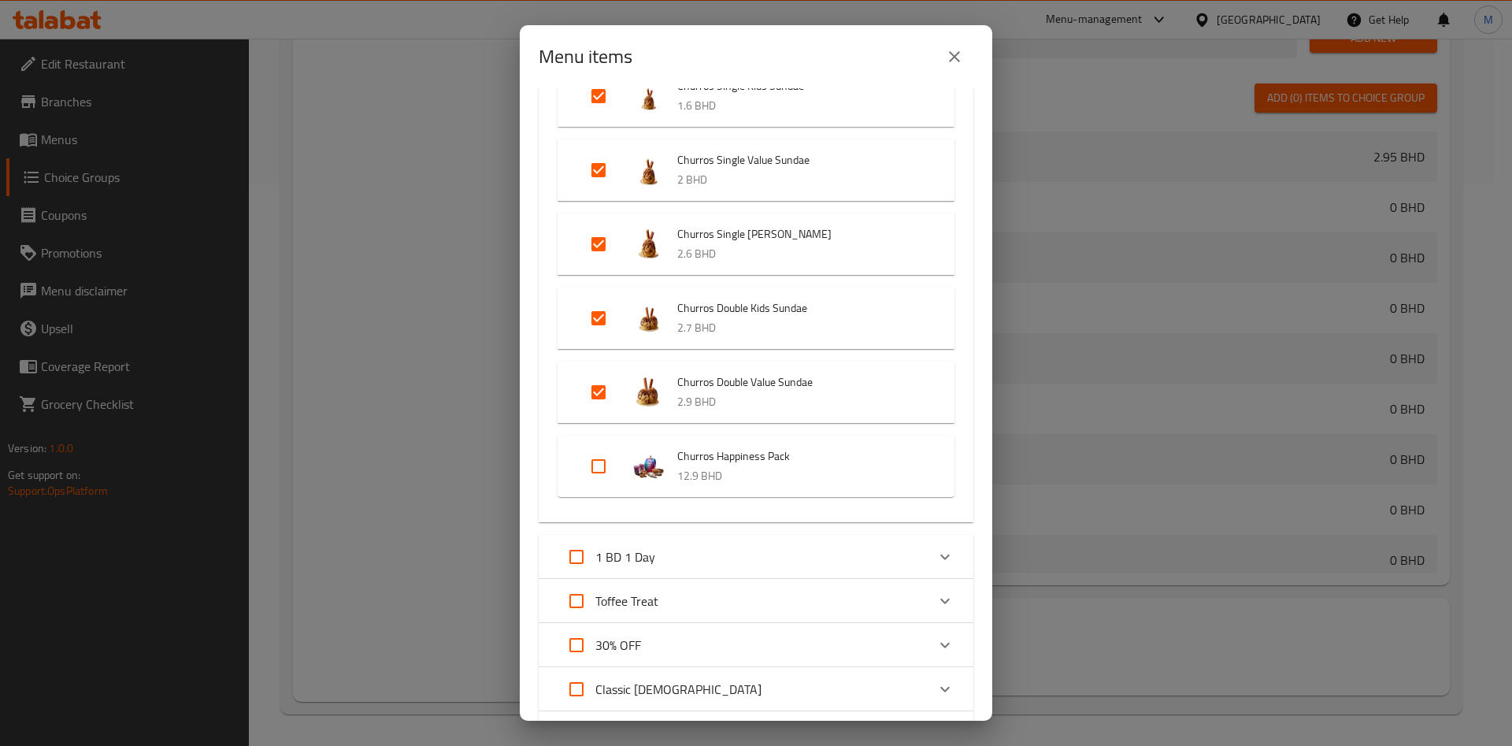
click at [954, 57] on icon "close" at bounding box center [954, 56] width 11 height 11
click at [954, 57] on input "search" at bounding box center [953, 38] width 688 height 40
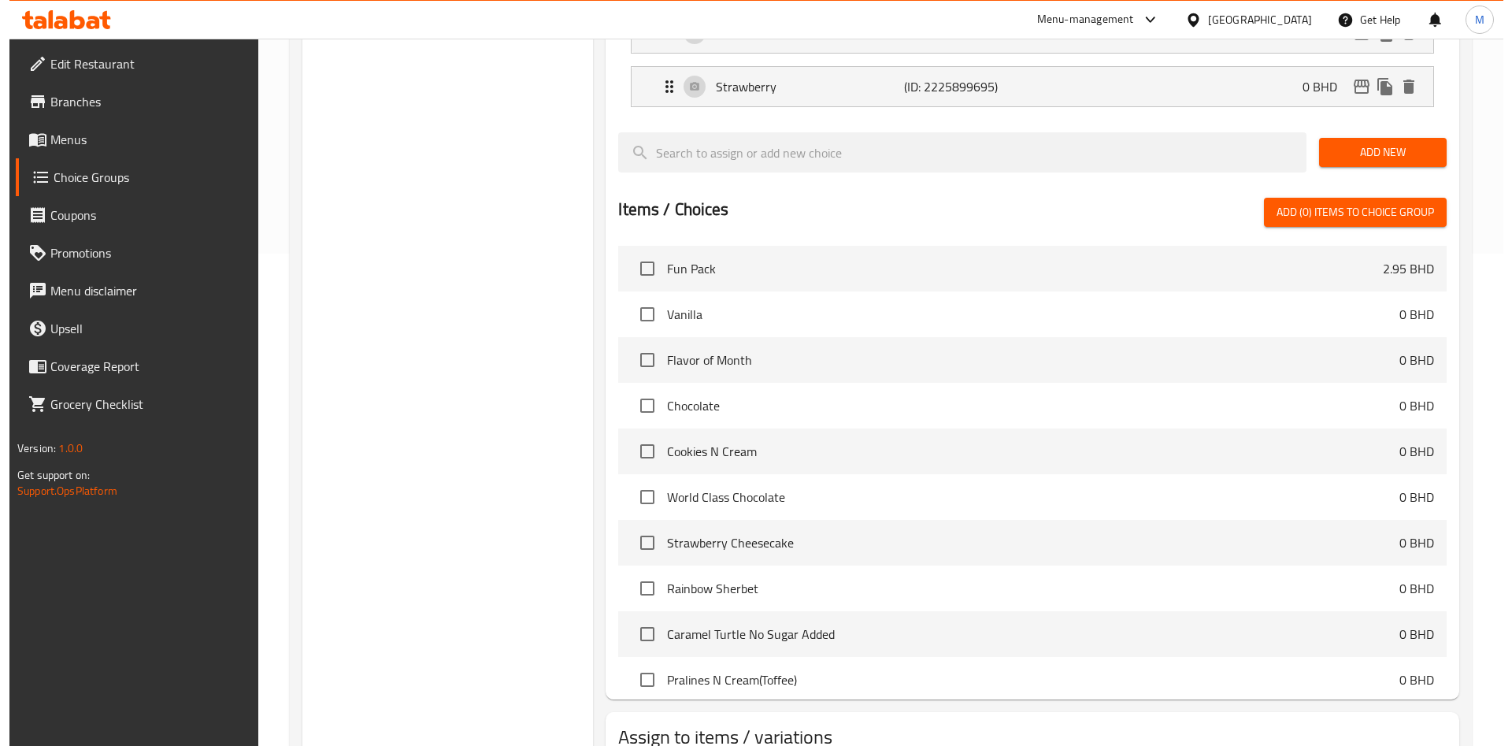
scroll to position [562, 0]
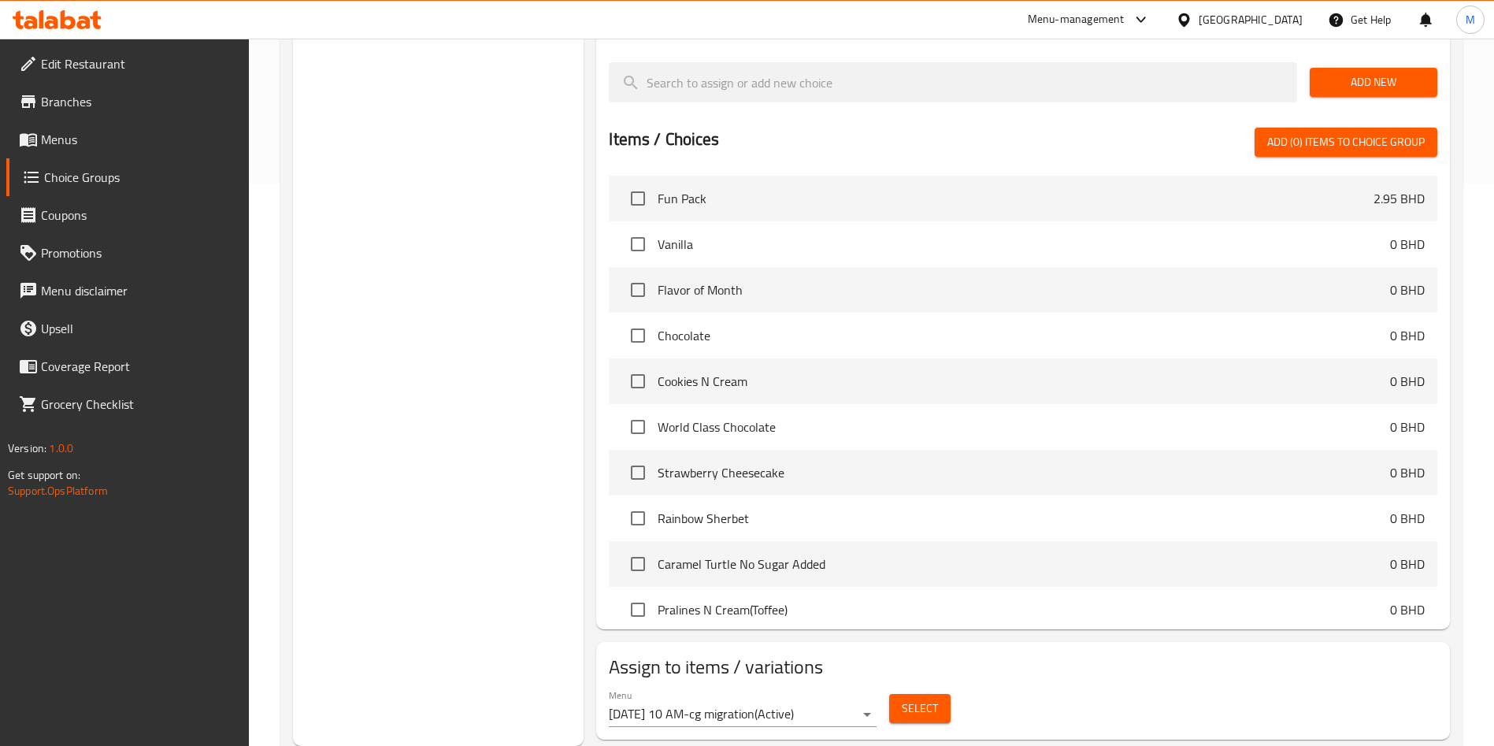
click at [941, 687] on div "Select" at bounding box center [920, 708] width 74 height 42
click at [934, 698] on span "Select" at bounding box center [920, 708] width 36 height 20
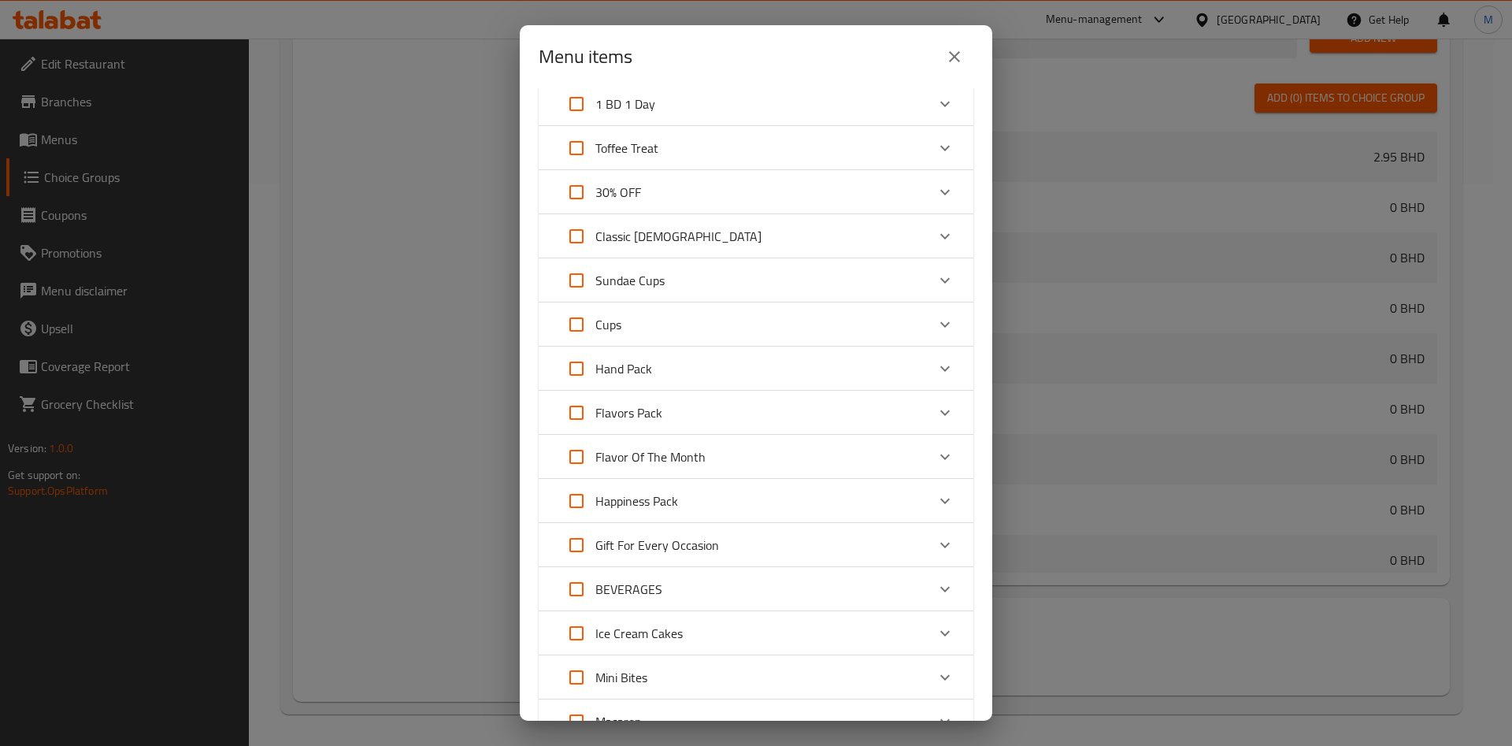
scroll to position [472, 0]
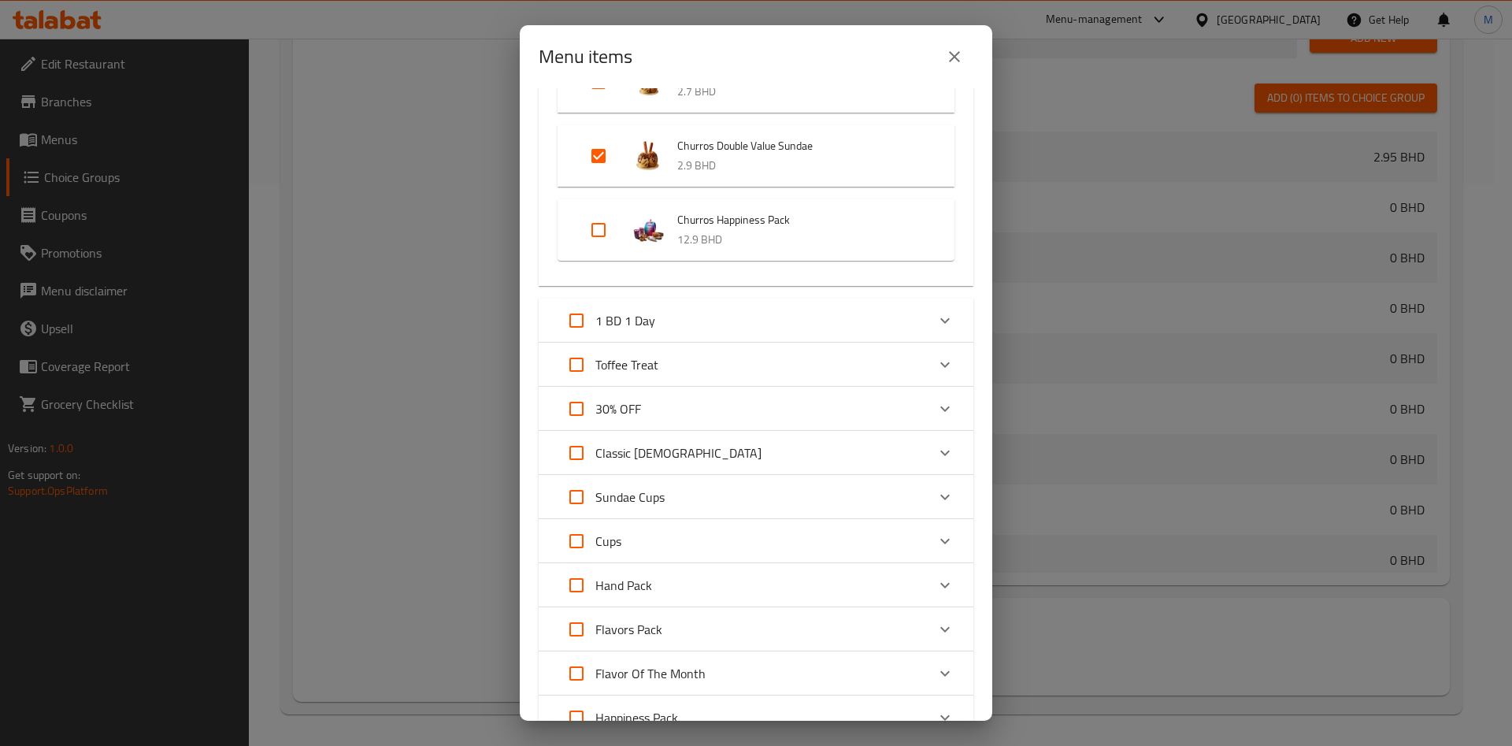
click at [592, 228] on input "Expand" at bounding box center [599, 230] width 38 height 38
checkbox input "true"
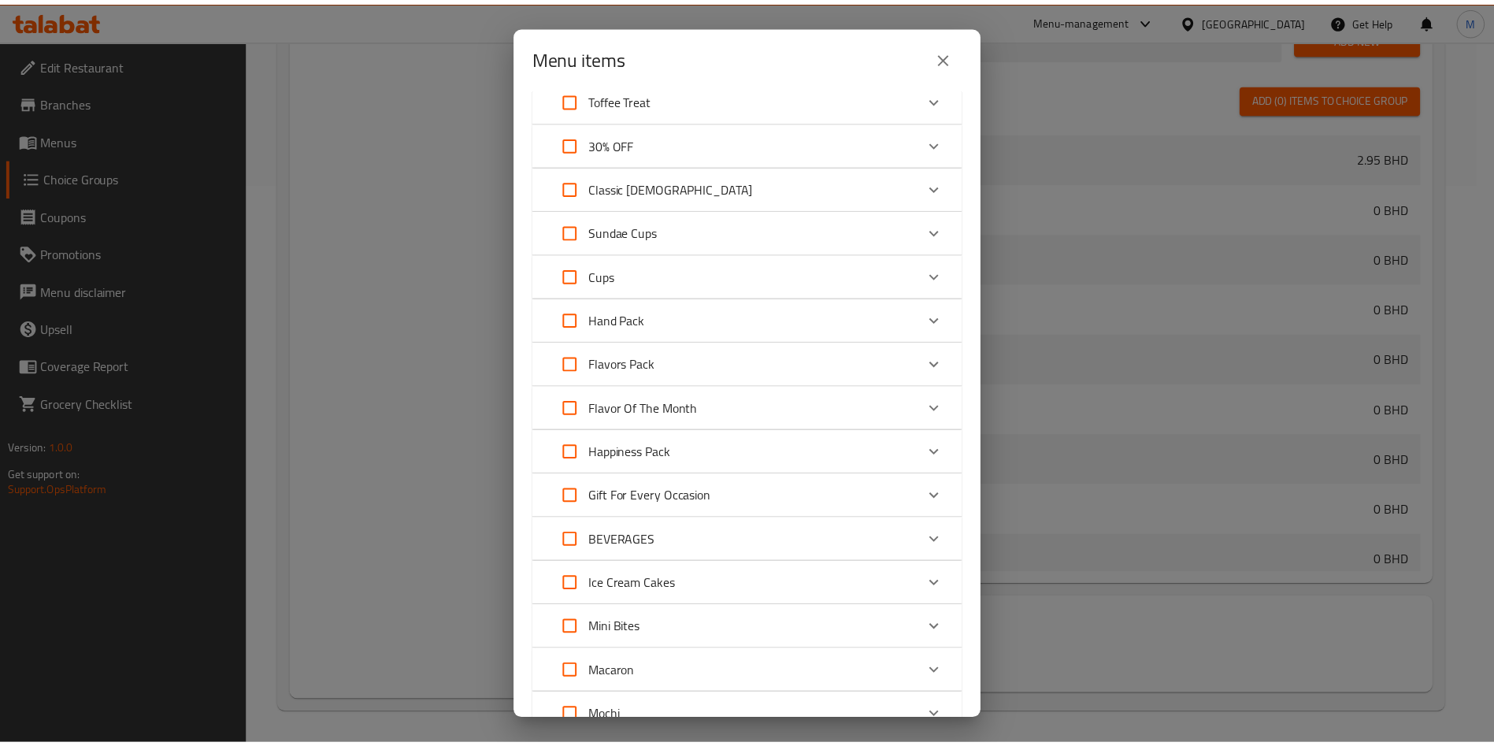
scroll to position [998, 0]
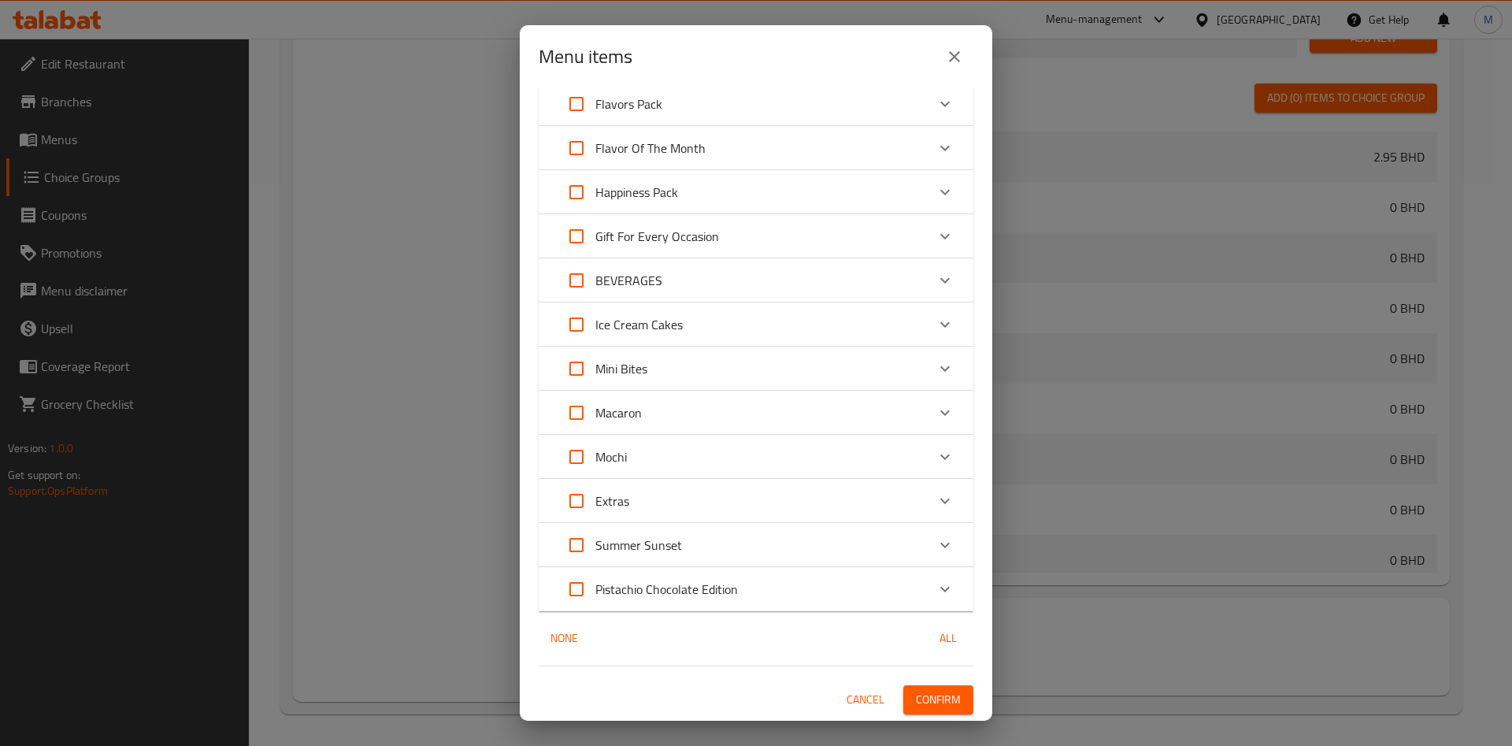
click at [920, 699] on span "Confirm" at bounding box center [938, 700] width 45 height 20
click at [920, 699] on div at bounding box center [756, 373] width 1512 height 746
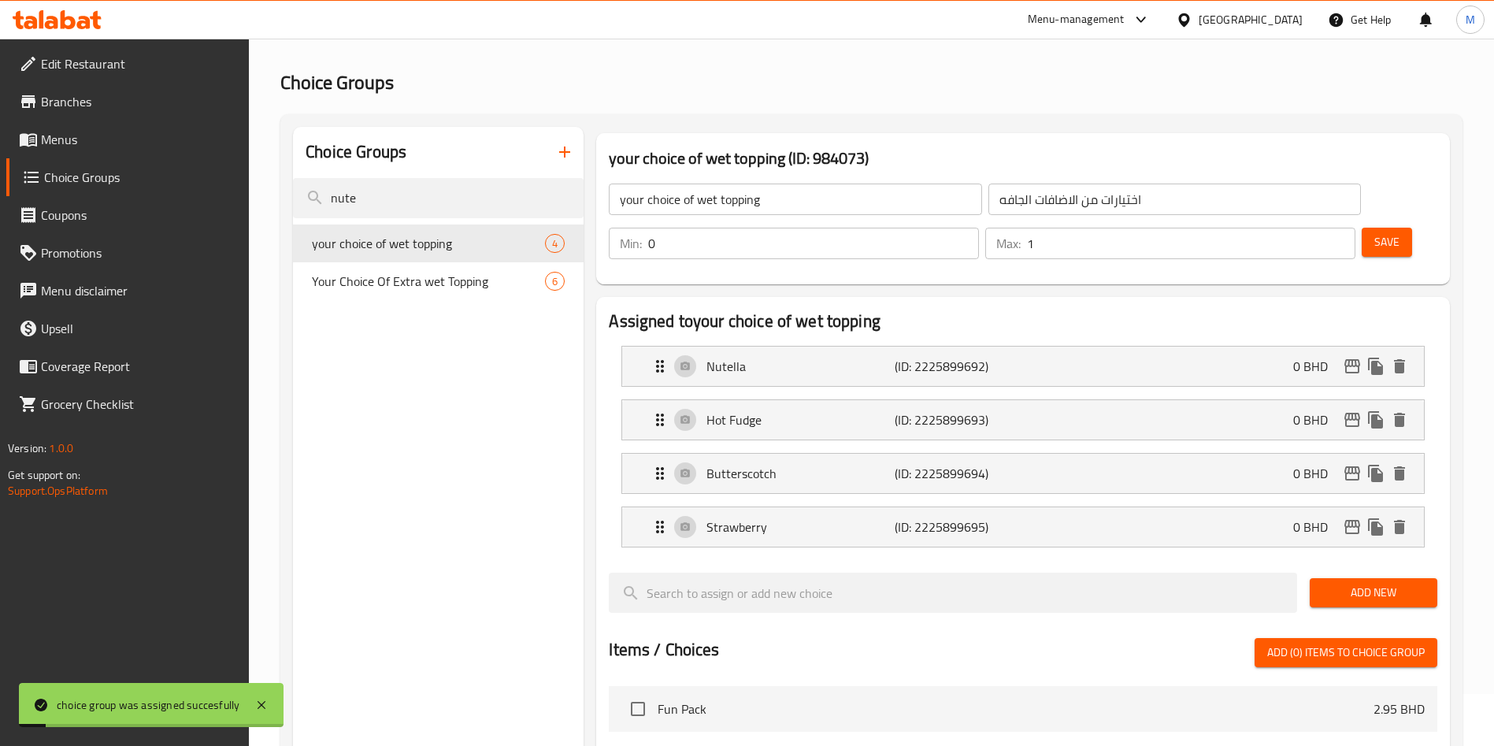
scroll to position [0, 0]
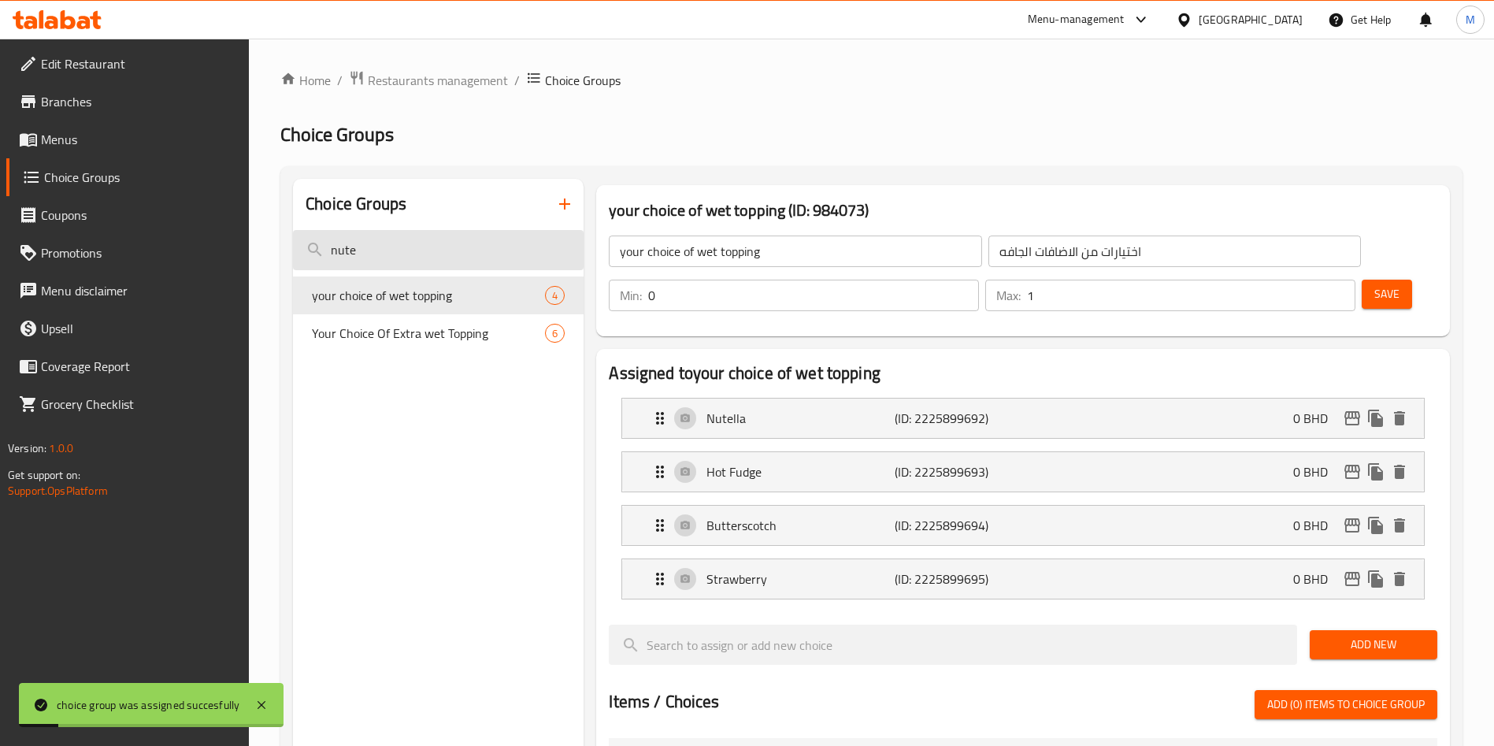
click at [427, 264] on input "nute" at bounding box center [438, 250] width 291 height 40
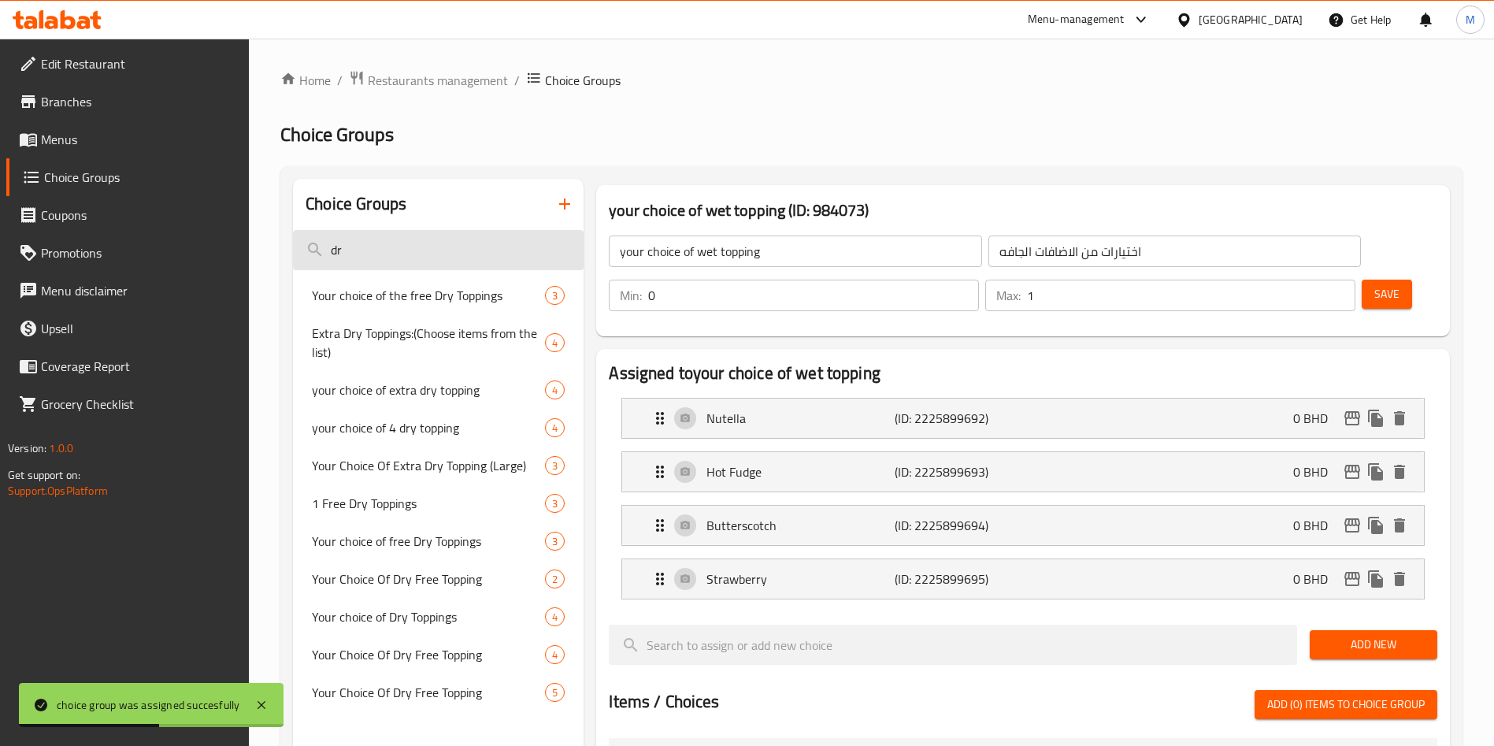
type input "d"
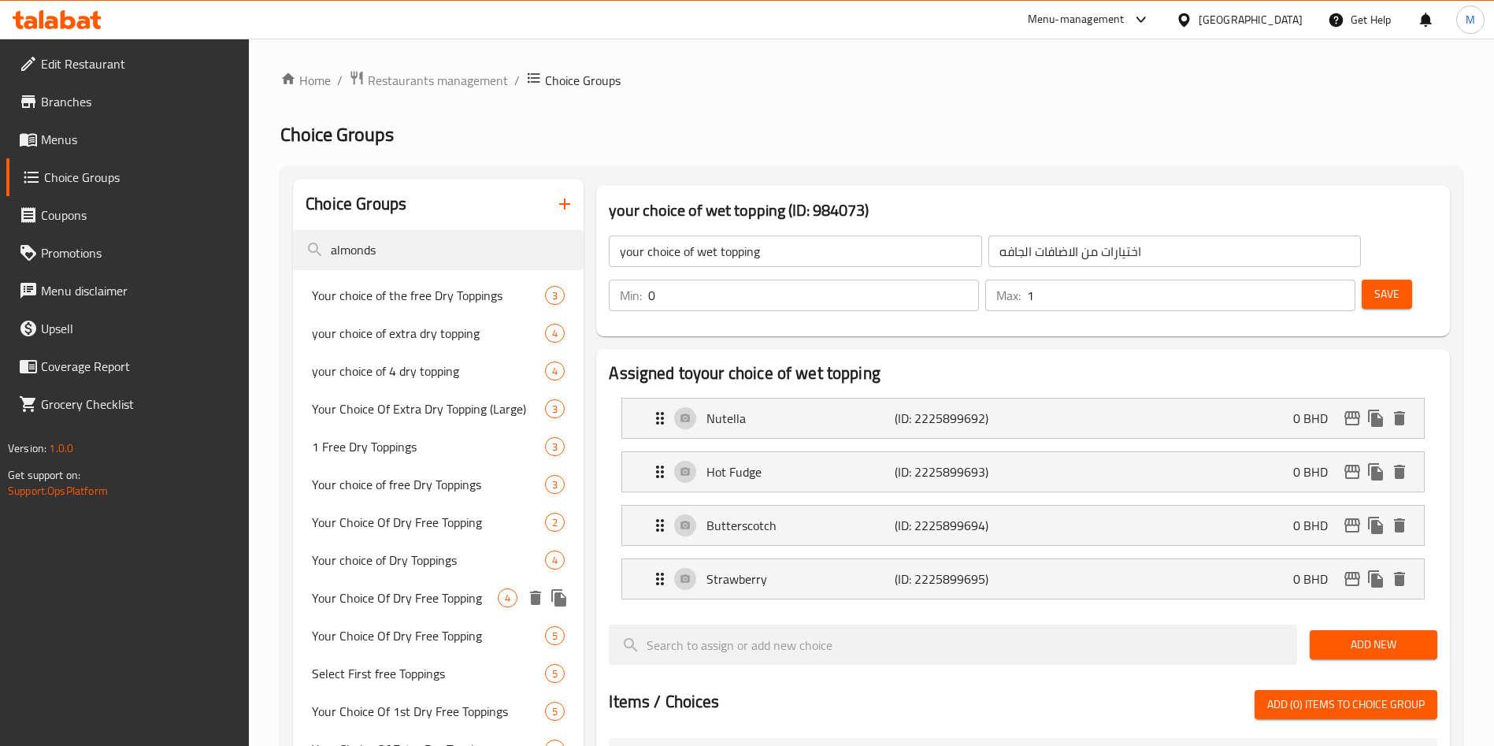
type input "almonds"
click at [467, 592] on span "Your Choice Of Dry Free Topping" at bounding box center [405, 597] width 186 height 19
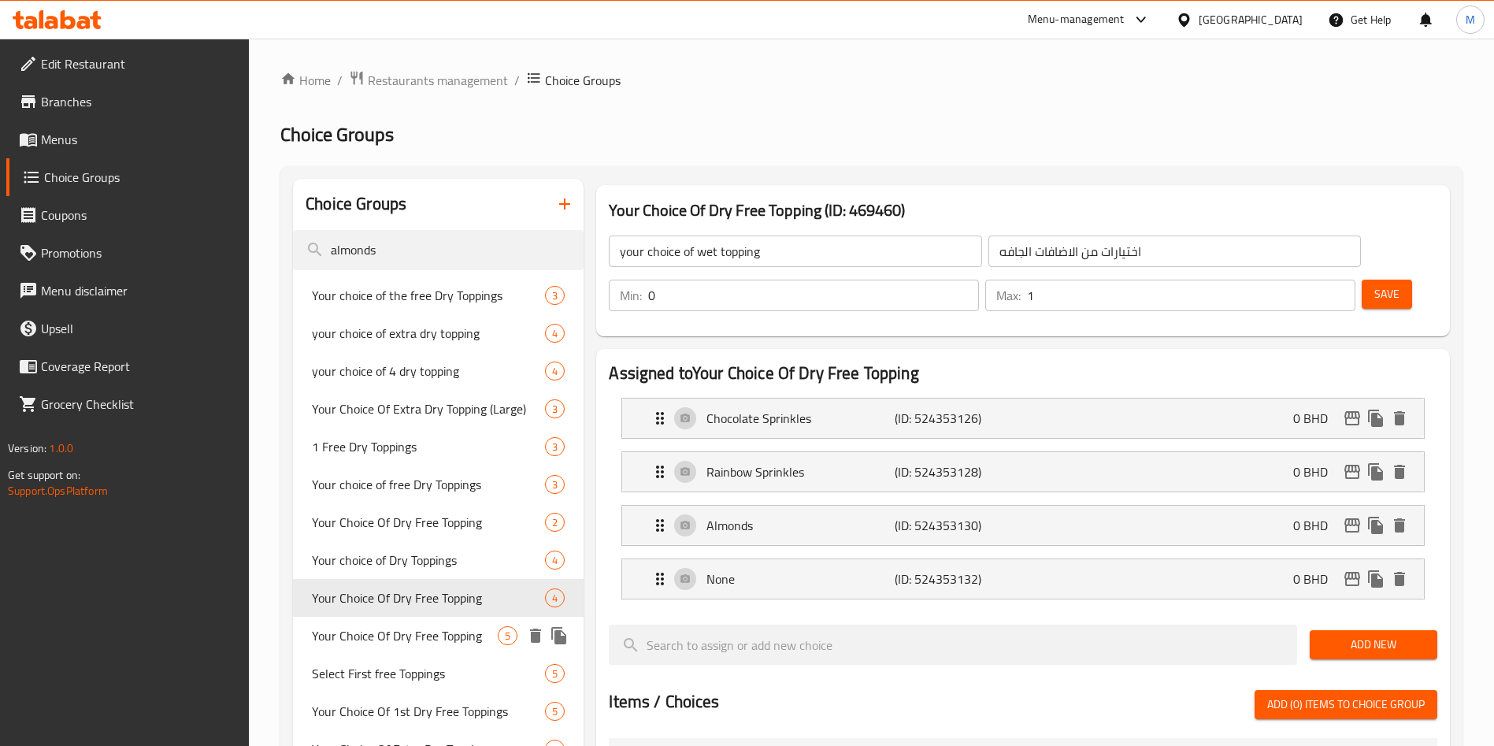
type input "Your Choice Of Dry Free Topping"
type input "إختيارك من إضافة جافة مجانية"
type input "1"
click at [448, 621] on div "Your Choice Of Dry Free Topping 5" at bounding box center [438, 636] width 291 height 38
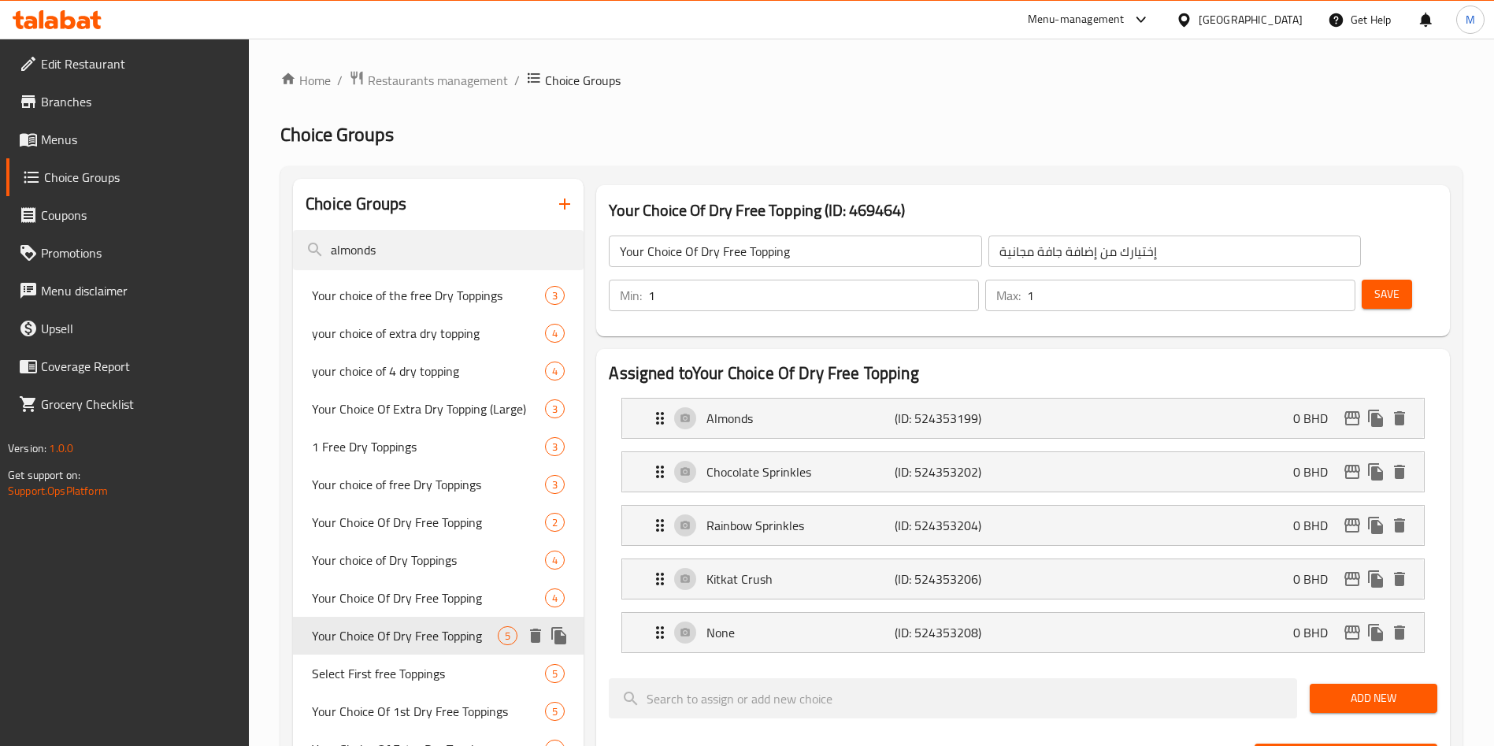
click at [446, 642] on span "Your Choice Of Dry Free Topping" at bounding box center [405, 635] width 186 height 19
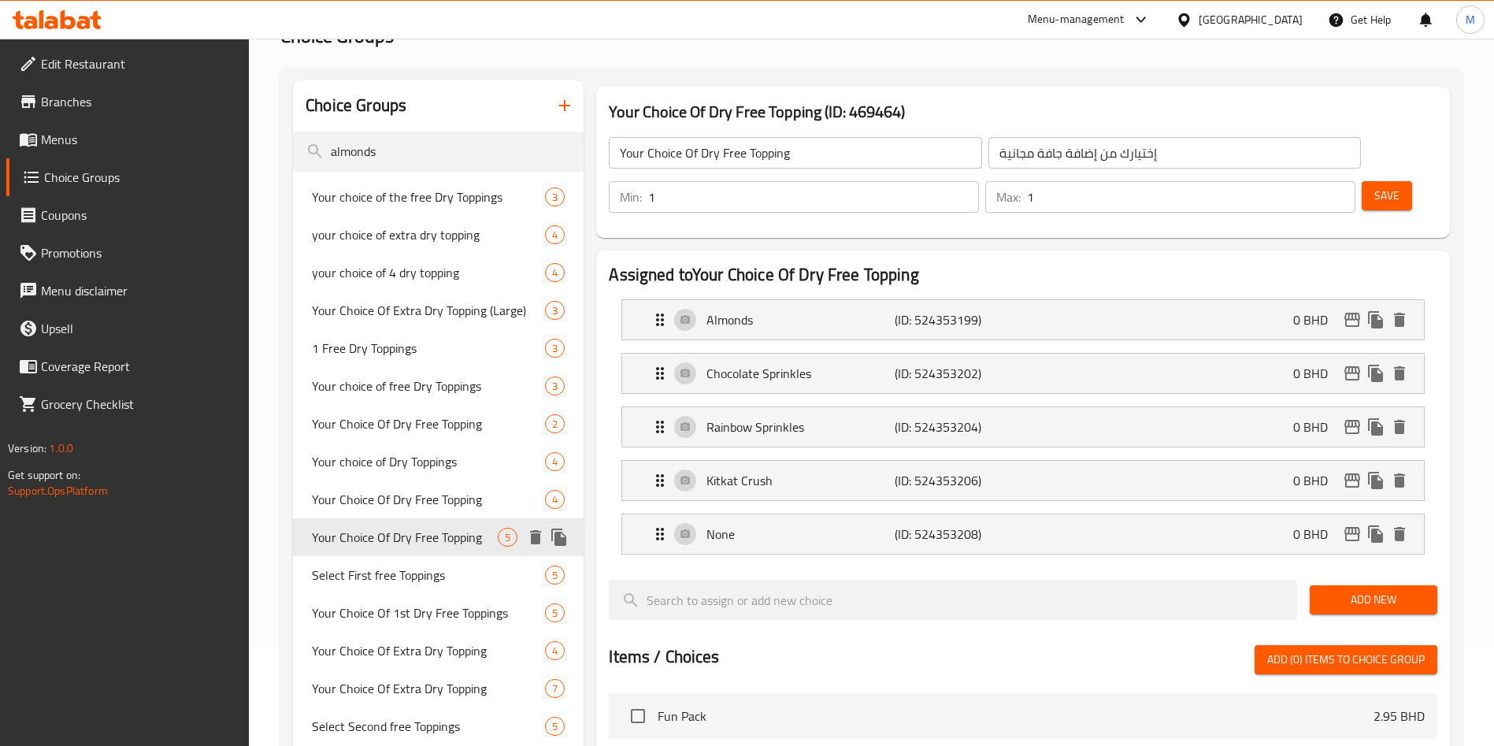
scroll to position [236, 0]
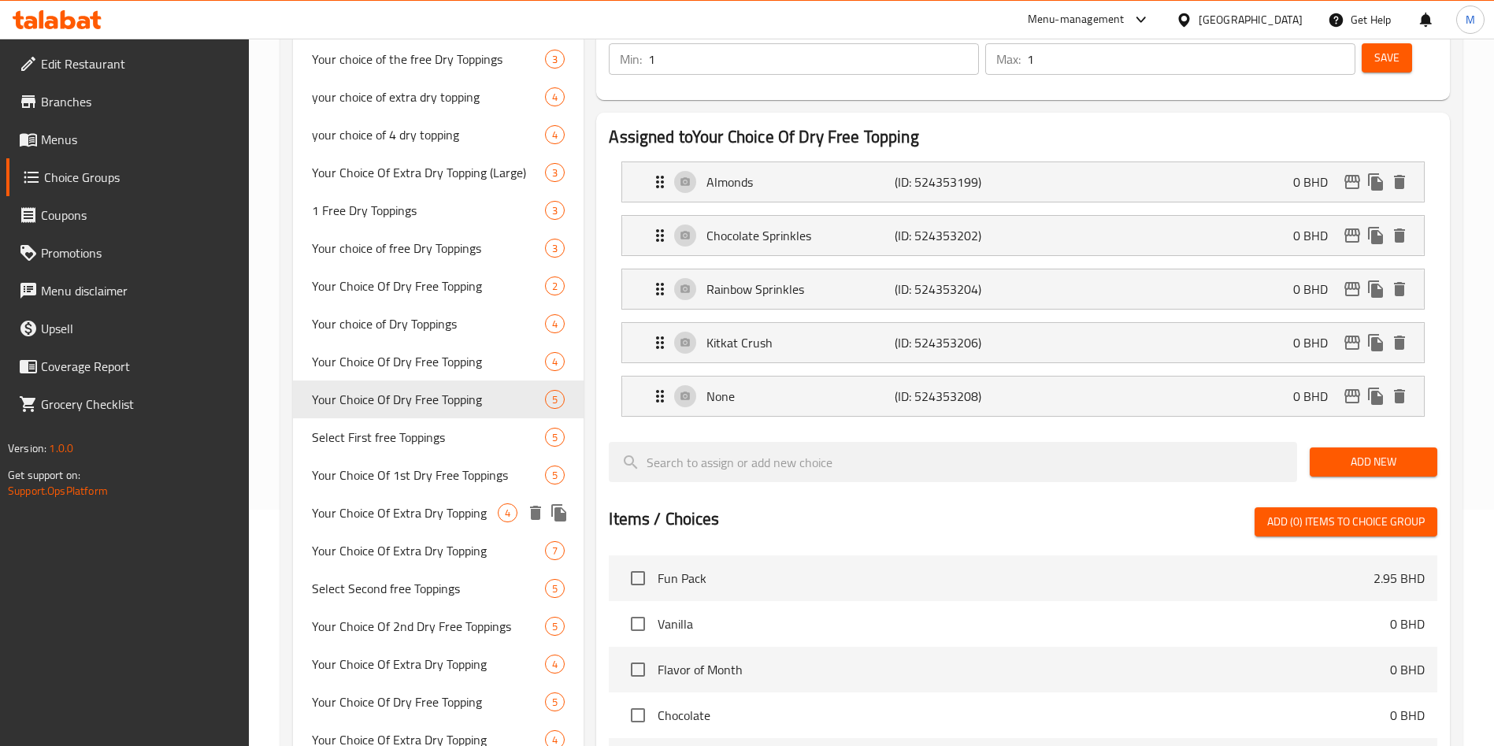
click at [438, 506] on span "Your Choice Of Extra Dry Topping" at bounding box center [405, 512] width 186 height 19
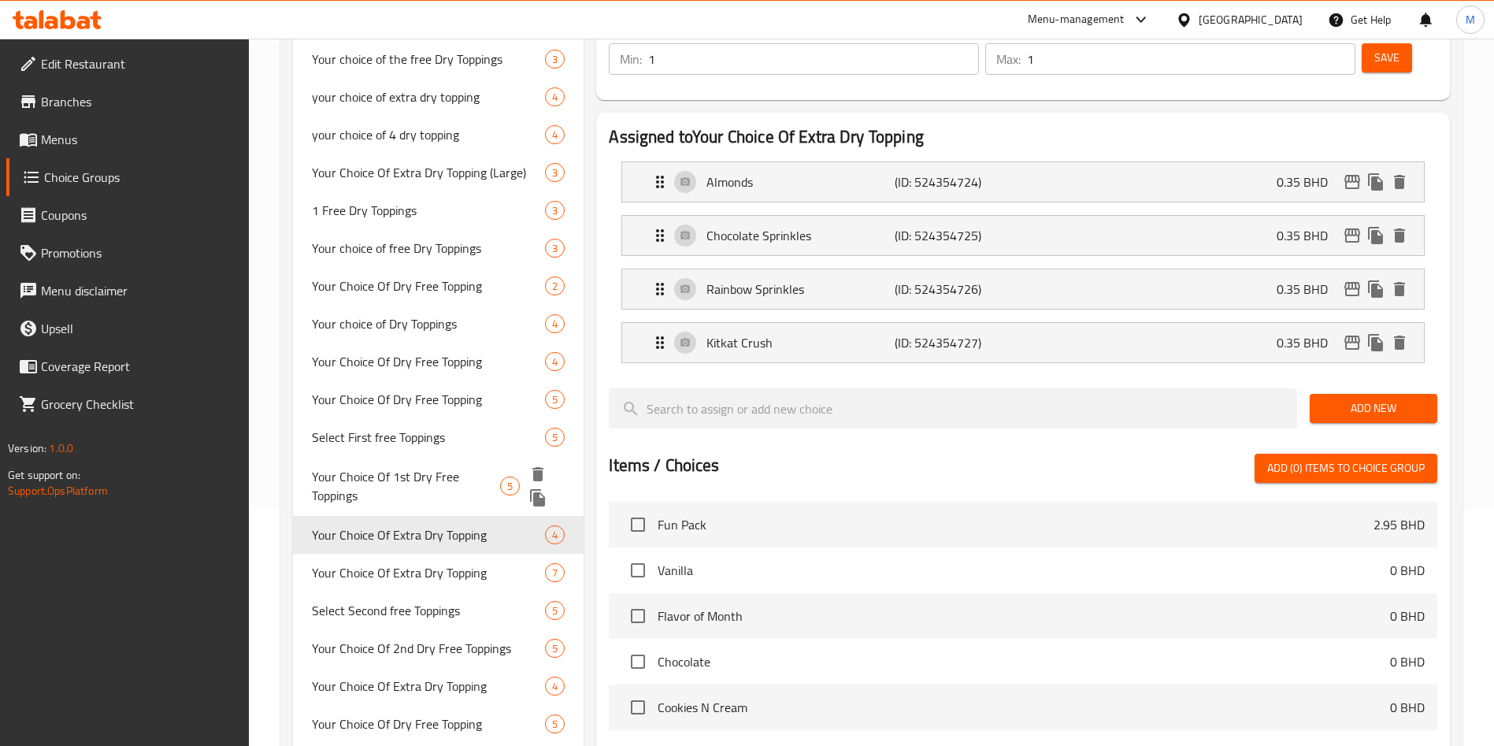
type input "Your Choice Of Extra Dry Topping"
type input "إختيارك من الإضافات الجافة"
type input "0"
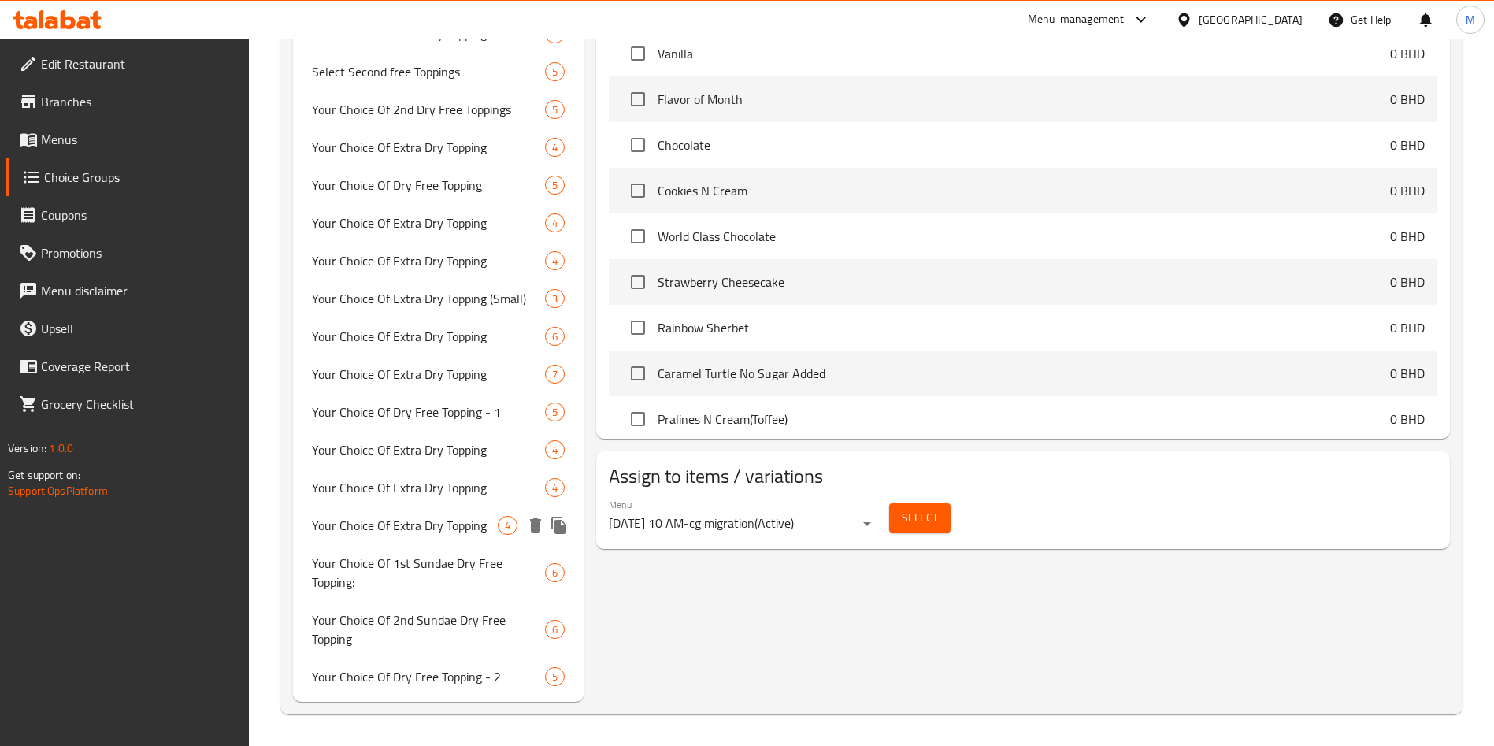
scroll to position [753, 0]
click at [411, 526] on span "Your Choice Of Extra Dry Topping" at bounding box center [405, 525] width 186 height 19
type input "4"
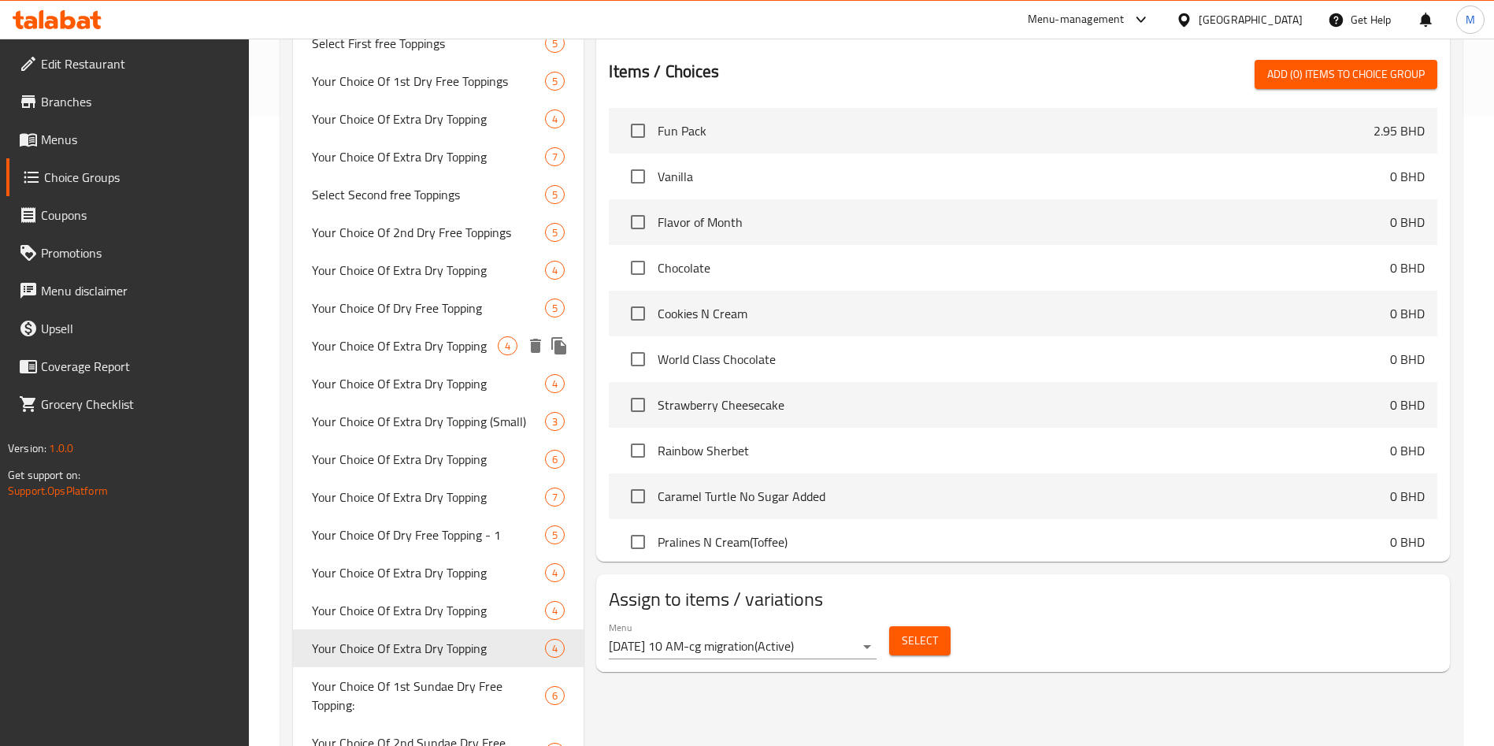
scroll to position [635, 0]
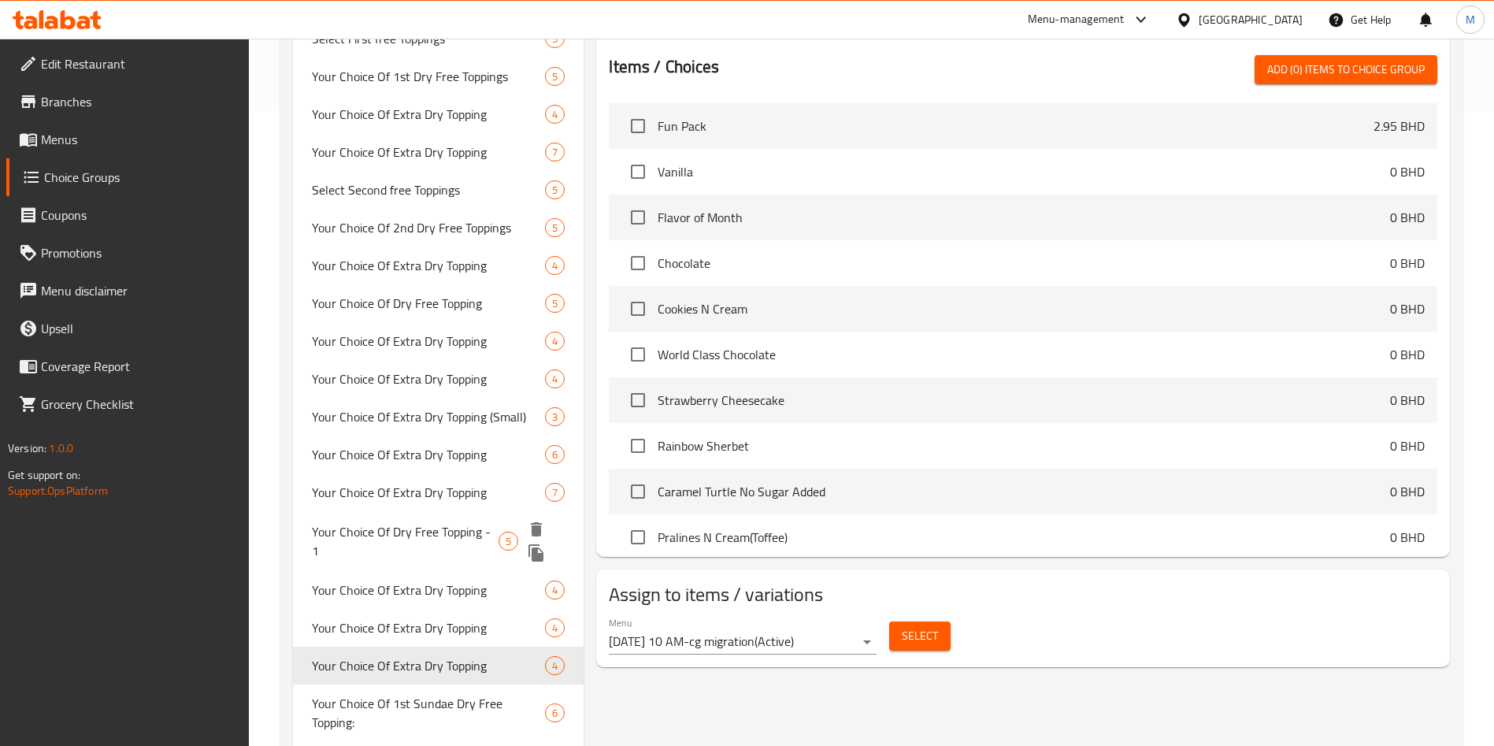
click at [447, 536] on span "Your Choice Of Dry Free Topping - 1" at bounding box center [405, 541] width 187 height 38
type input "Your Choice Of Dry Free Topping - 1"
type input "إختيارك من إضافة جافة مجانية - 1"
type input "1"
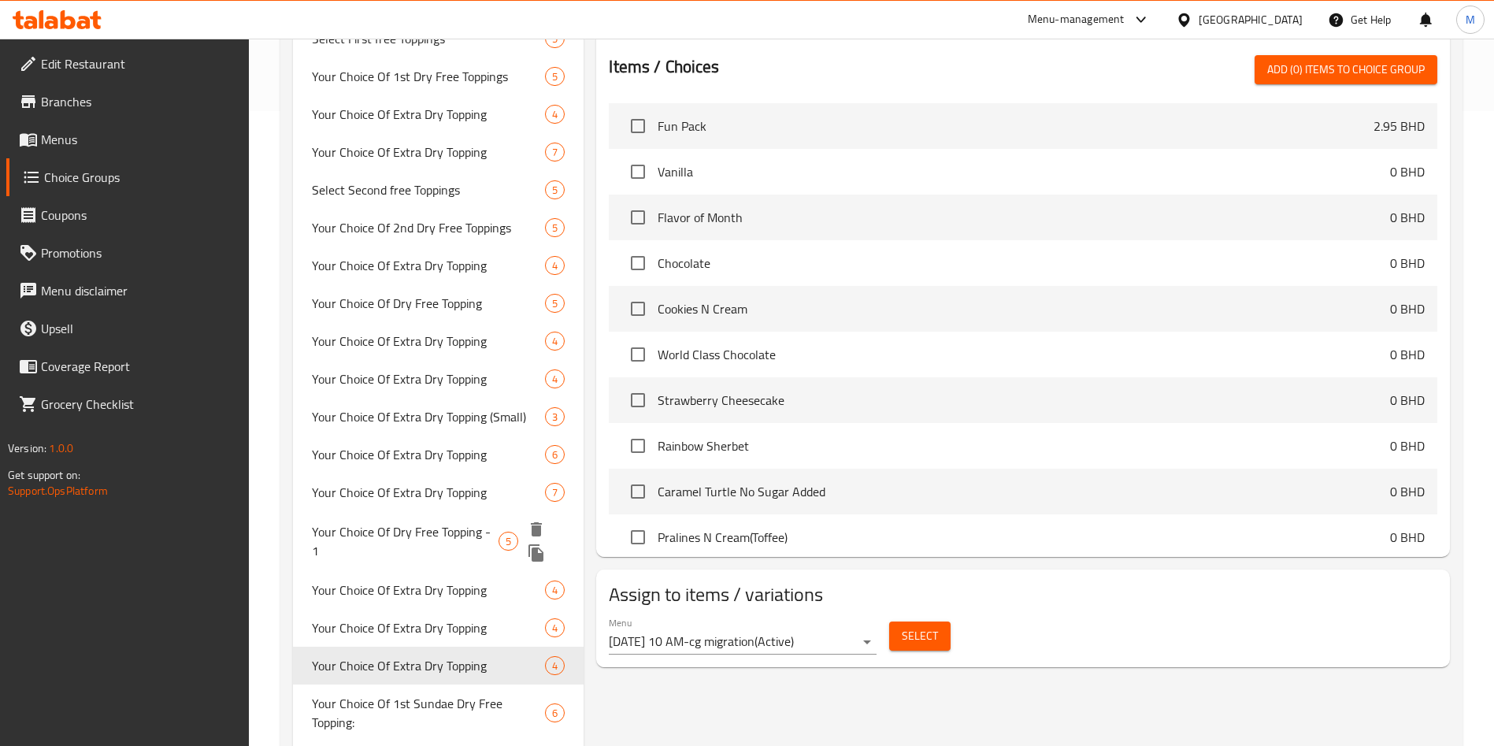
type input "1"
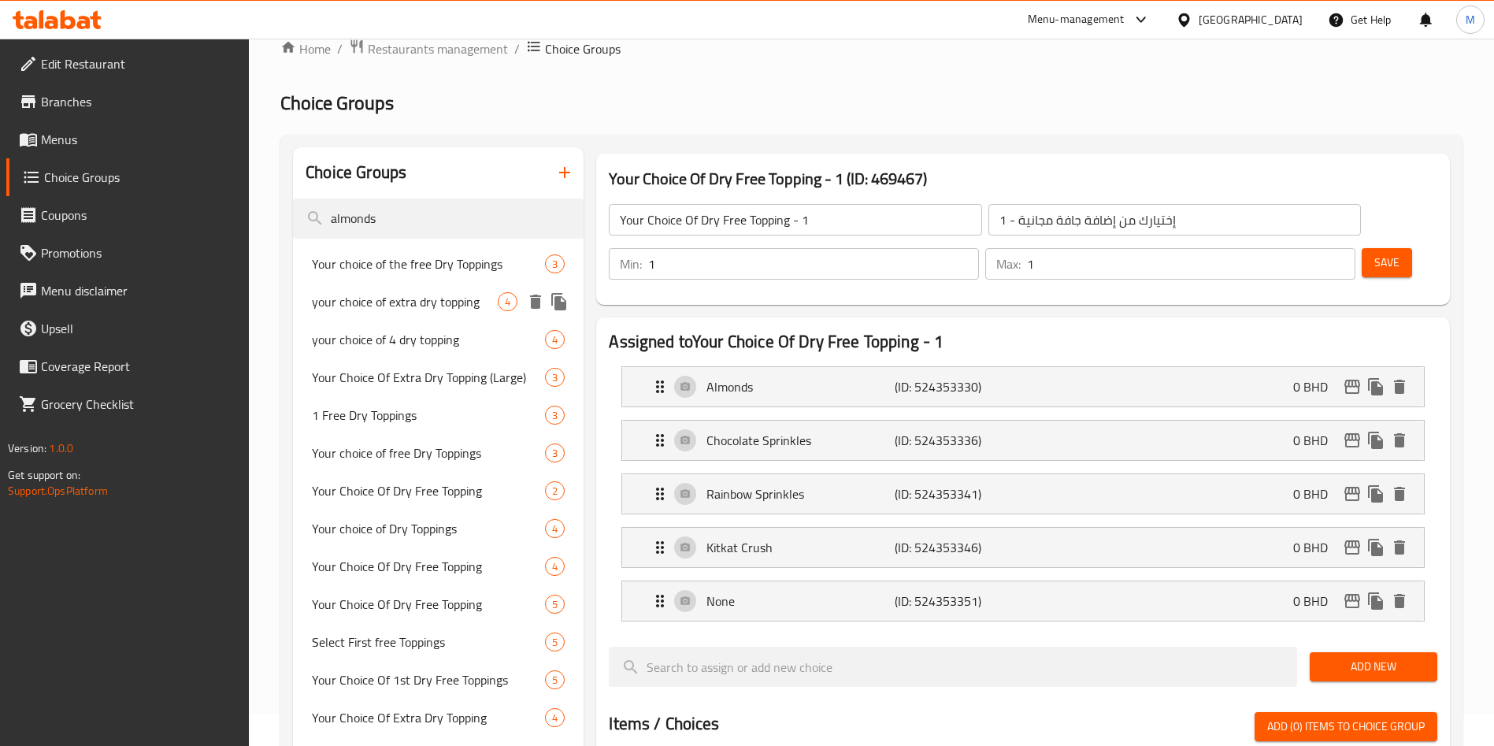
scroll to position [0, 0]
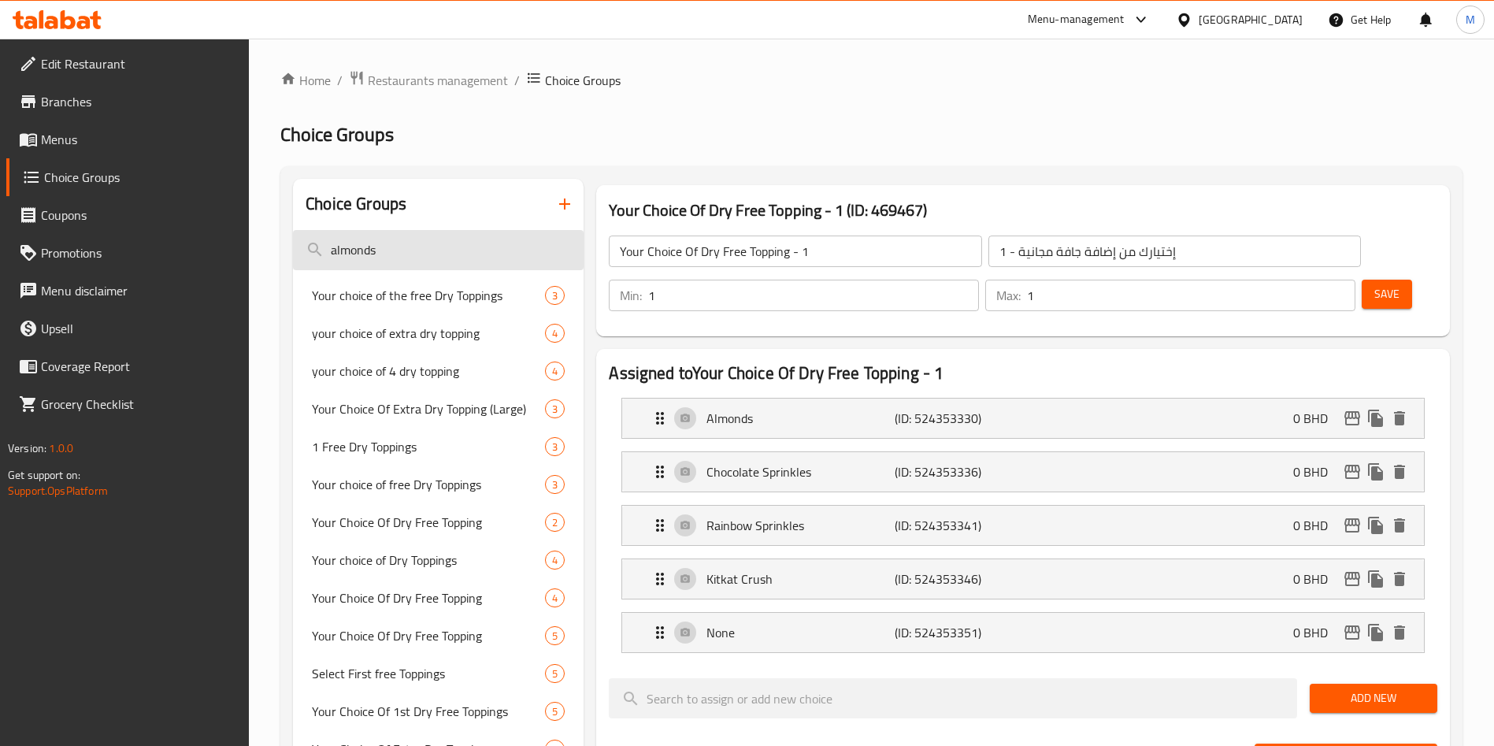
click at [498, 244] on input "almonds" at bounding box center [438, 250] width 291 height 40
type input "almond"
click at [431, 256] on input "almond" at bounding box center [438, 250] width 291 height 40
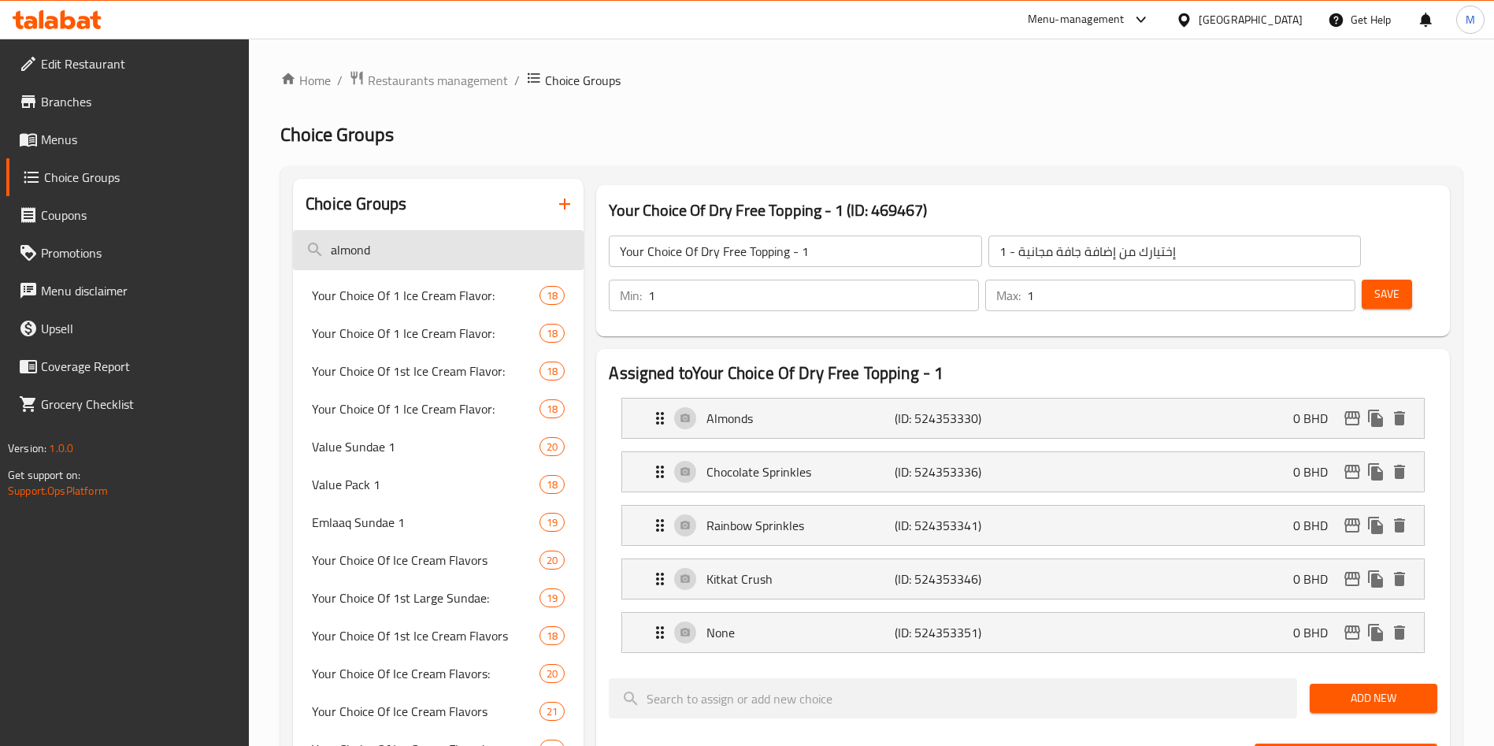
click at [431, 256] on input "almond" at bounding box center [438, 250] width 291 height 40
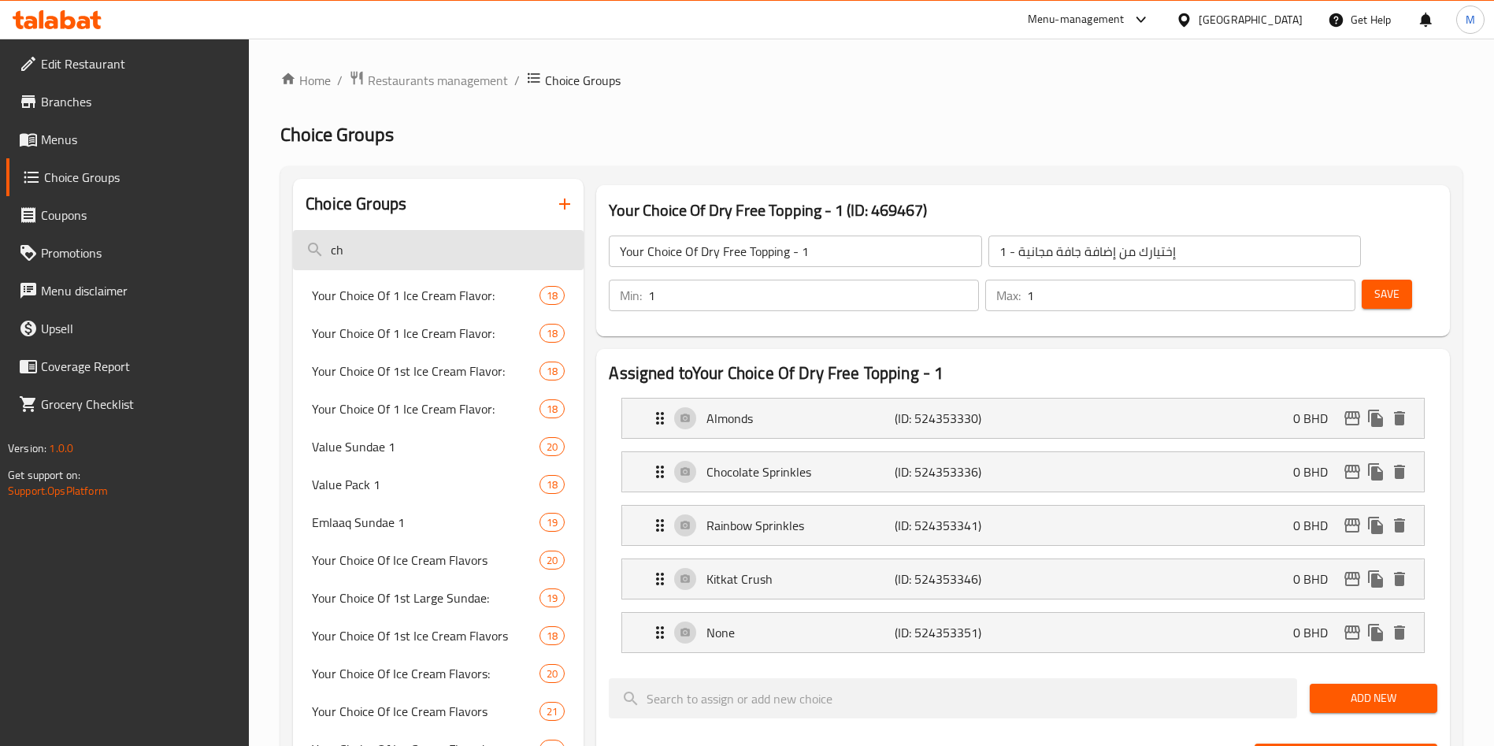
type input "c"
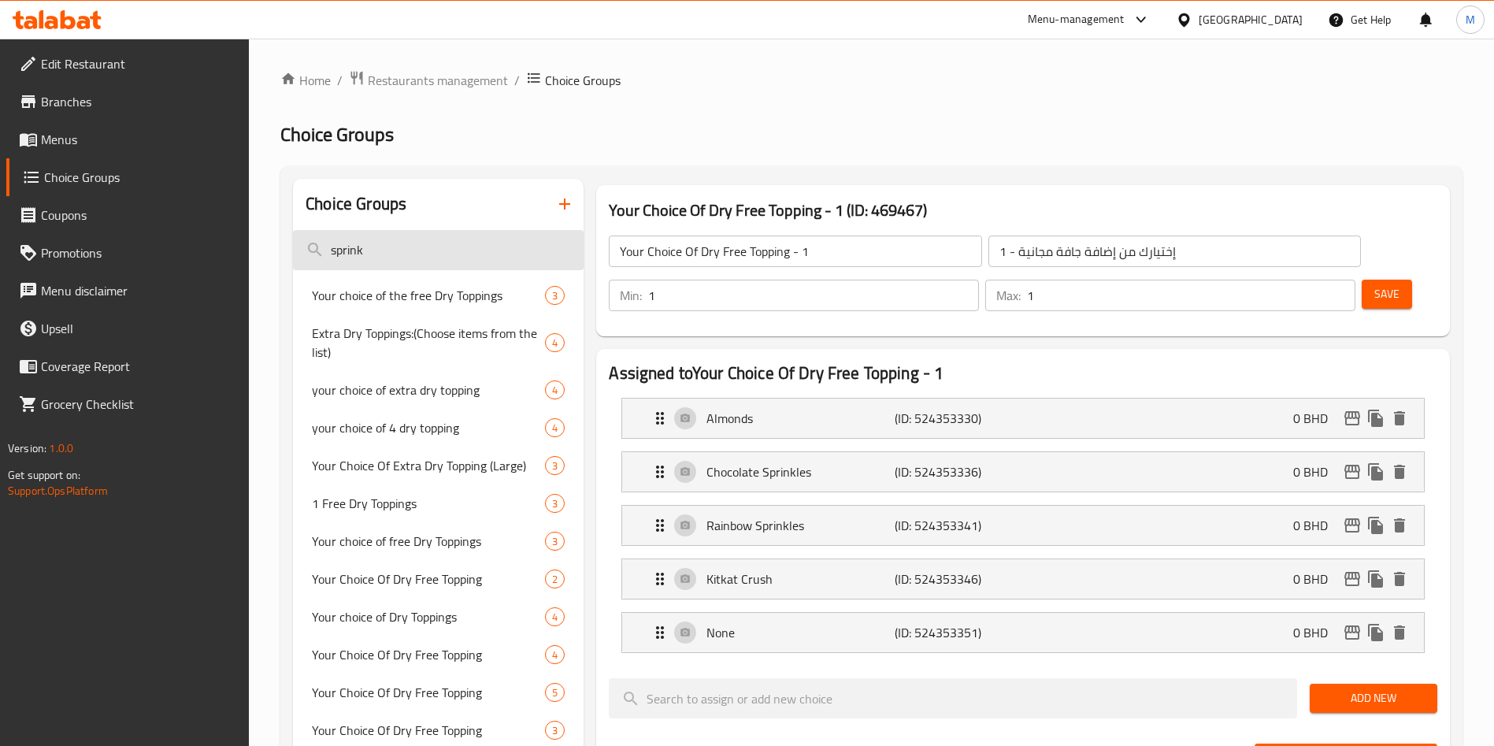
type input "sprinkl"
click at [431, 243] on input "sprinkl" at bounding box center [438, 250] width 291 height 40
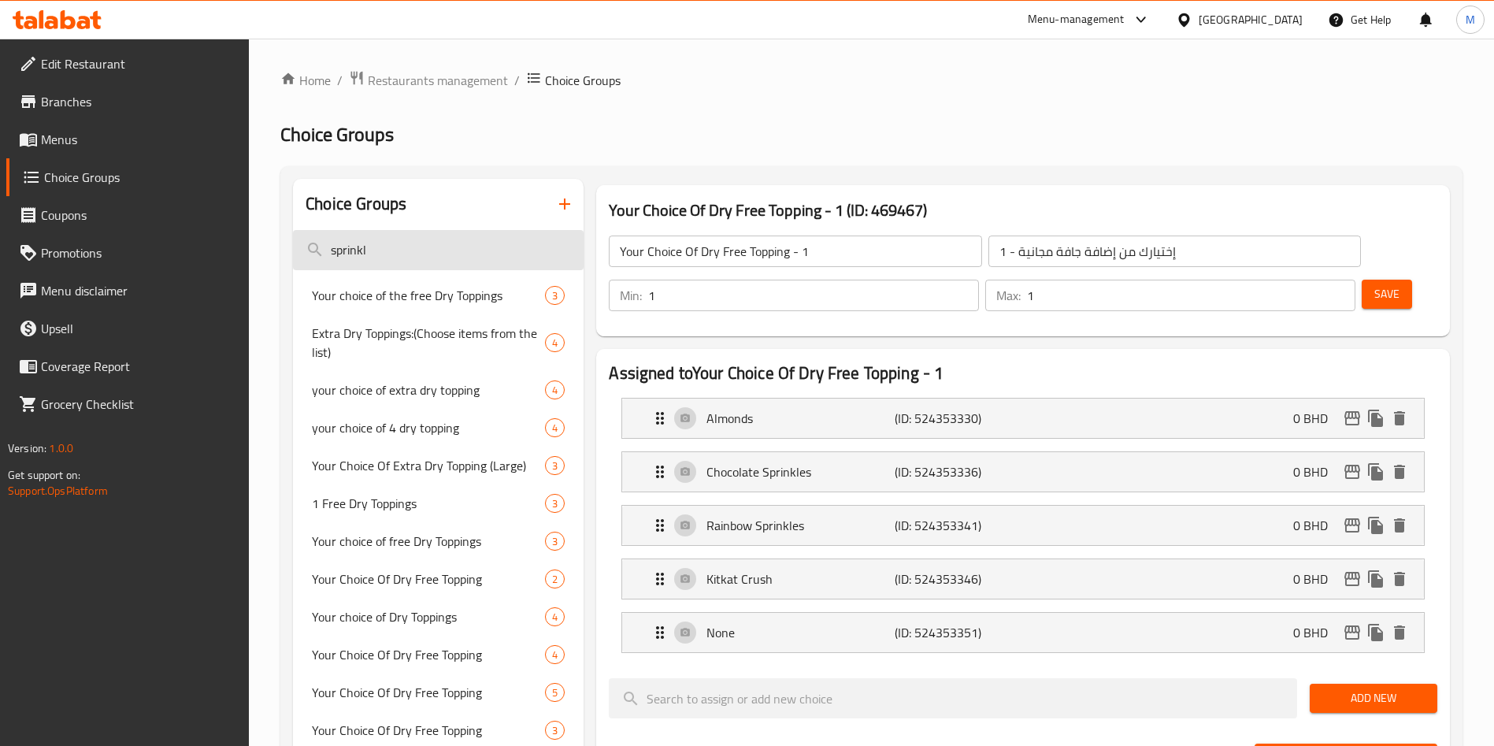
click at [431, 243] on input "sprinkl" at bounding box center [438, 250] width 291 height 40
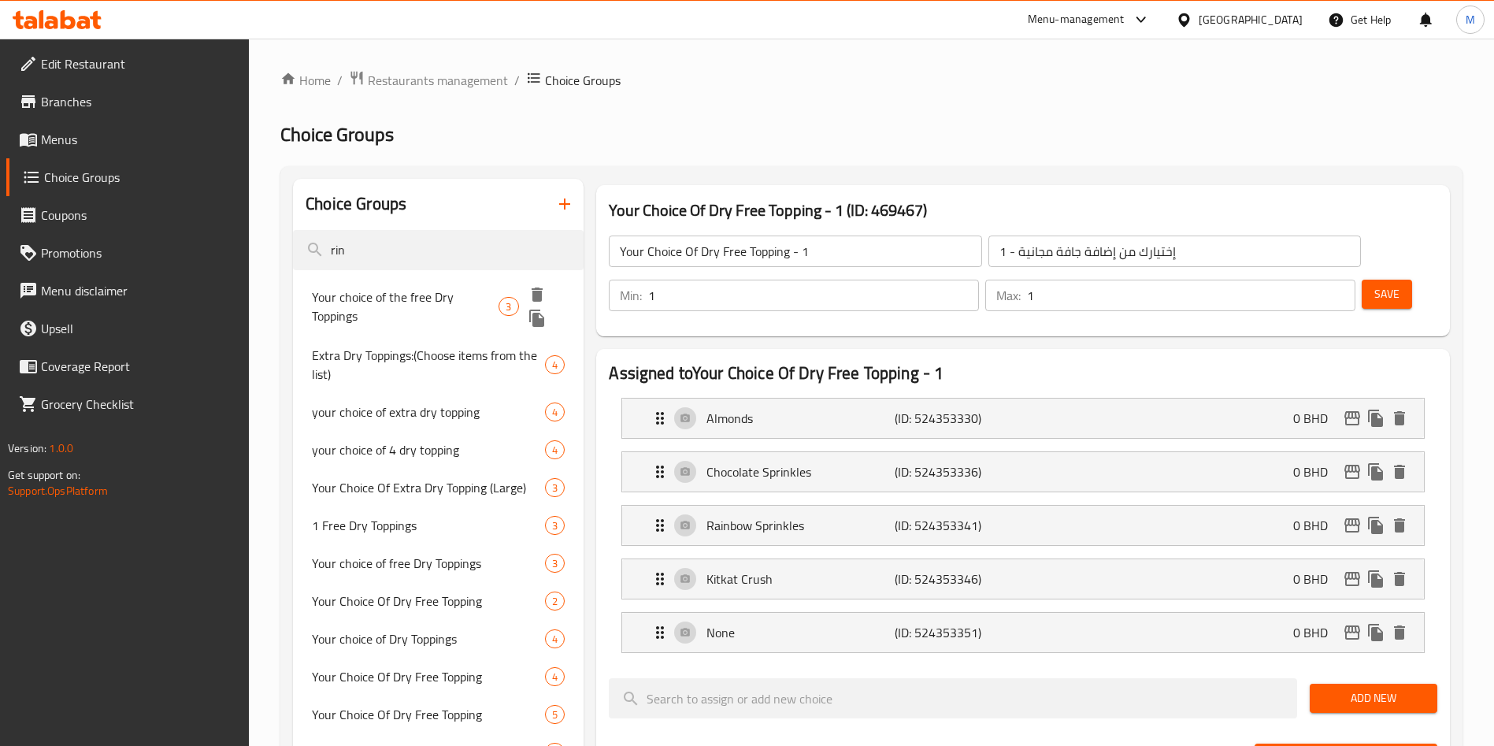
type input "rin"
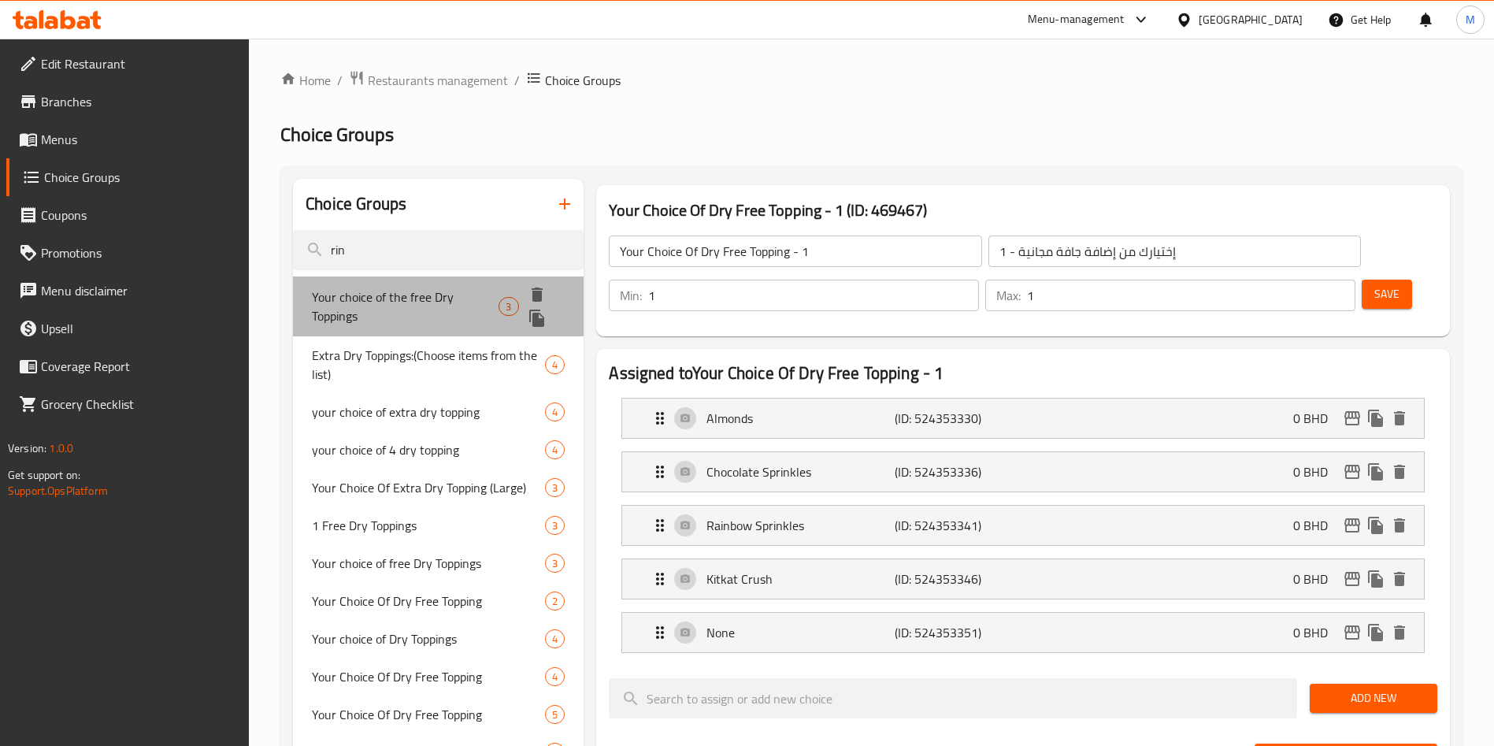
click at [454, 309] on span "Your choice of the free Dry Toppings" at bounding box center [405, 306] width 187 height 38
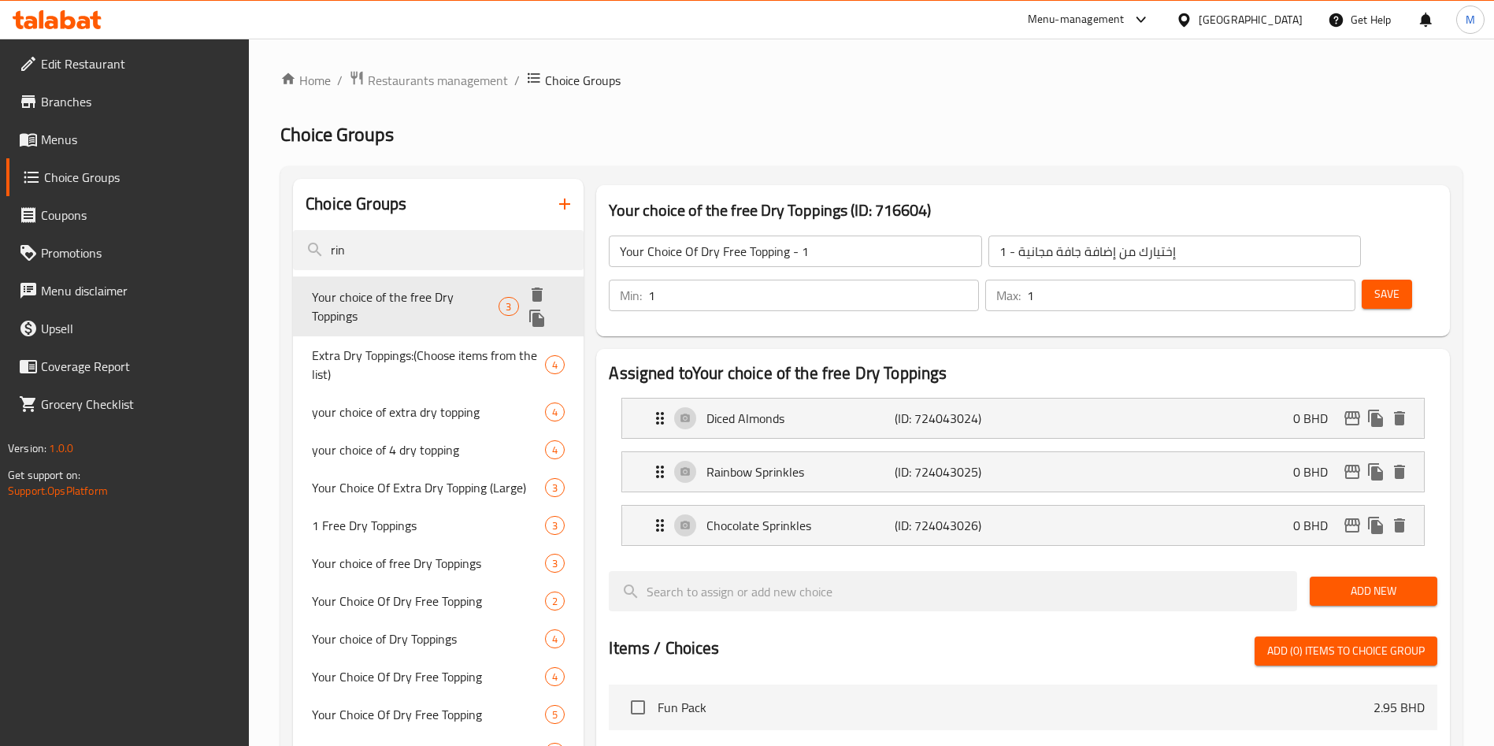
type input "Your choice of the free Dry Toppings"
type input "اختيارك من الإضافات الجافة المجانية"
type input "0"
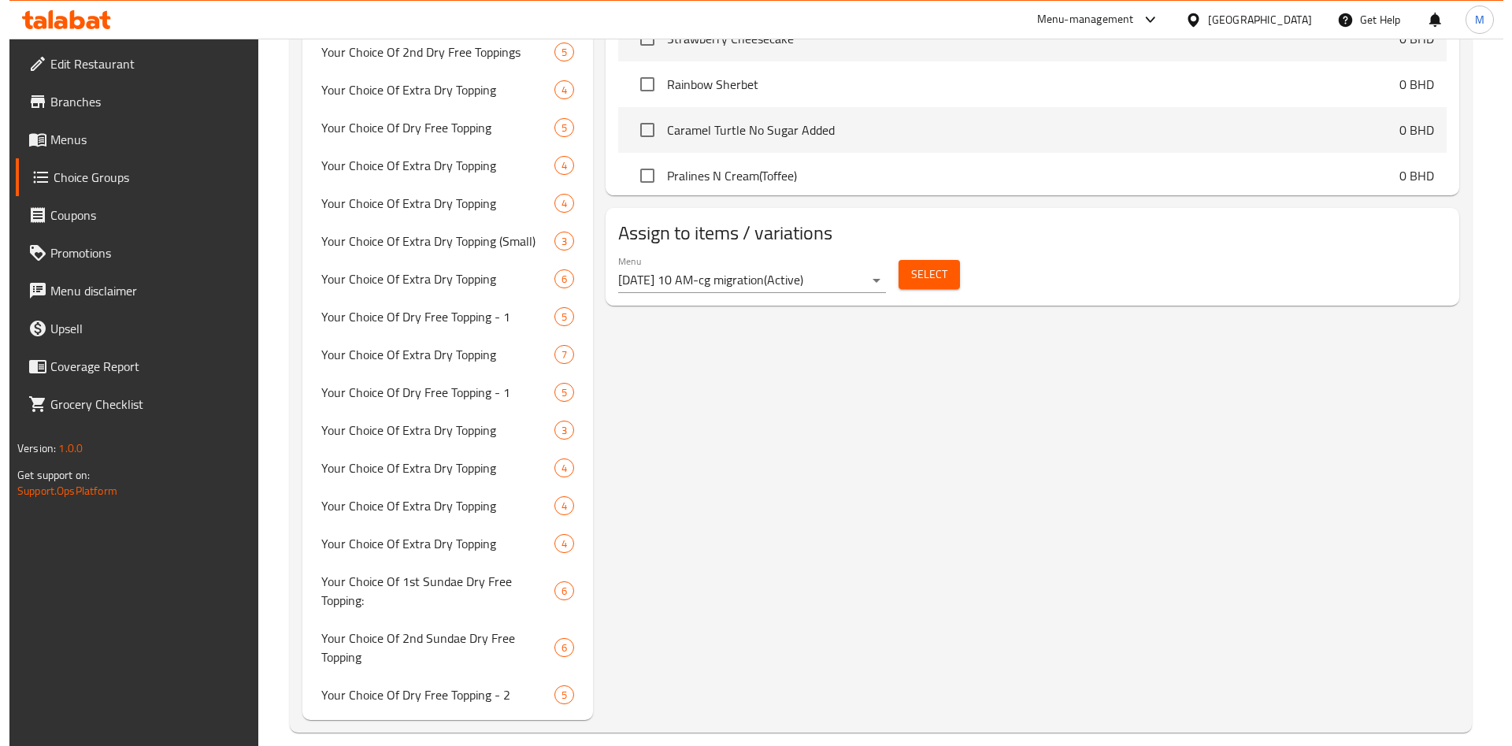
scroll to position [945, 0]
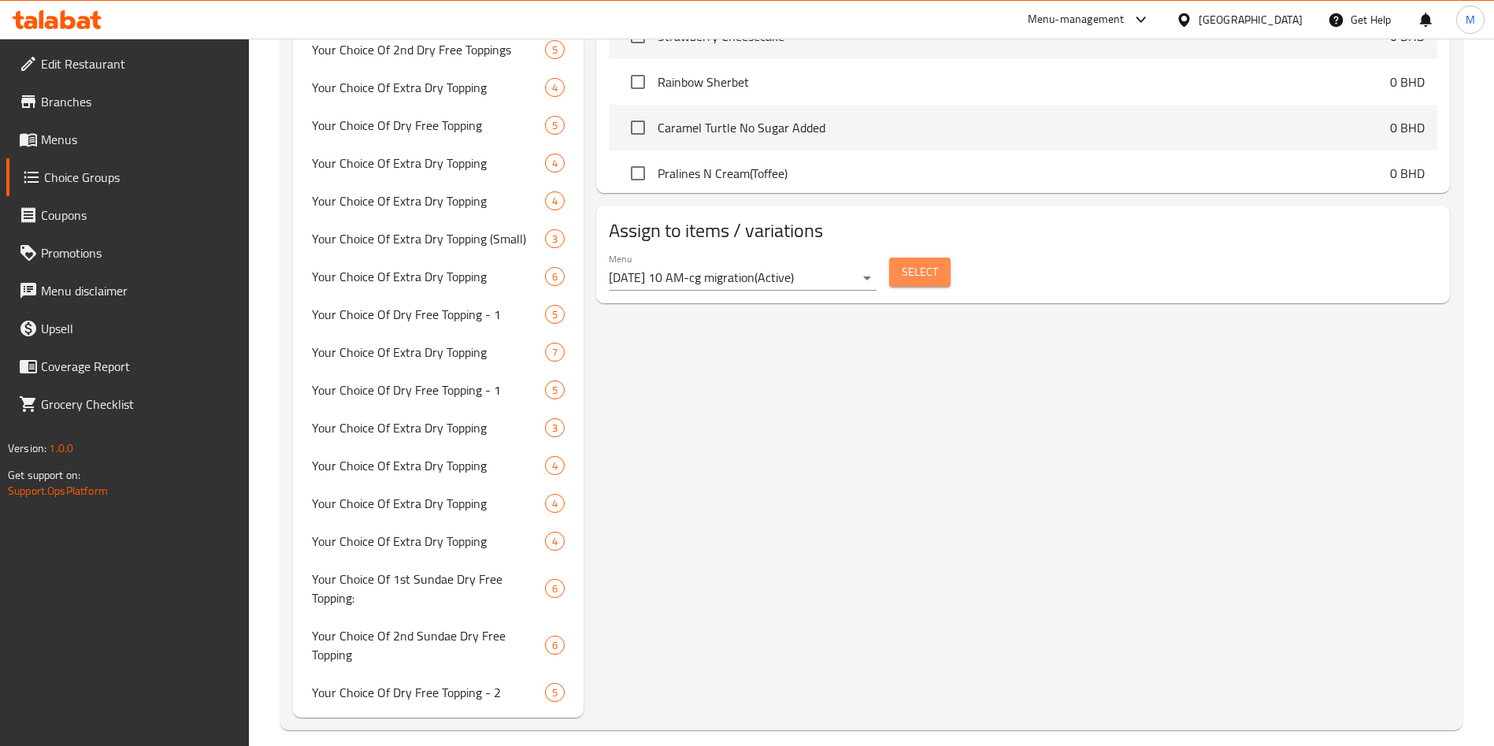
click at [918, 258] on button "Select" at bounding box center [919, 272] width 61 height 29
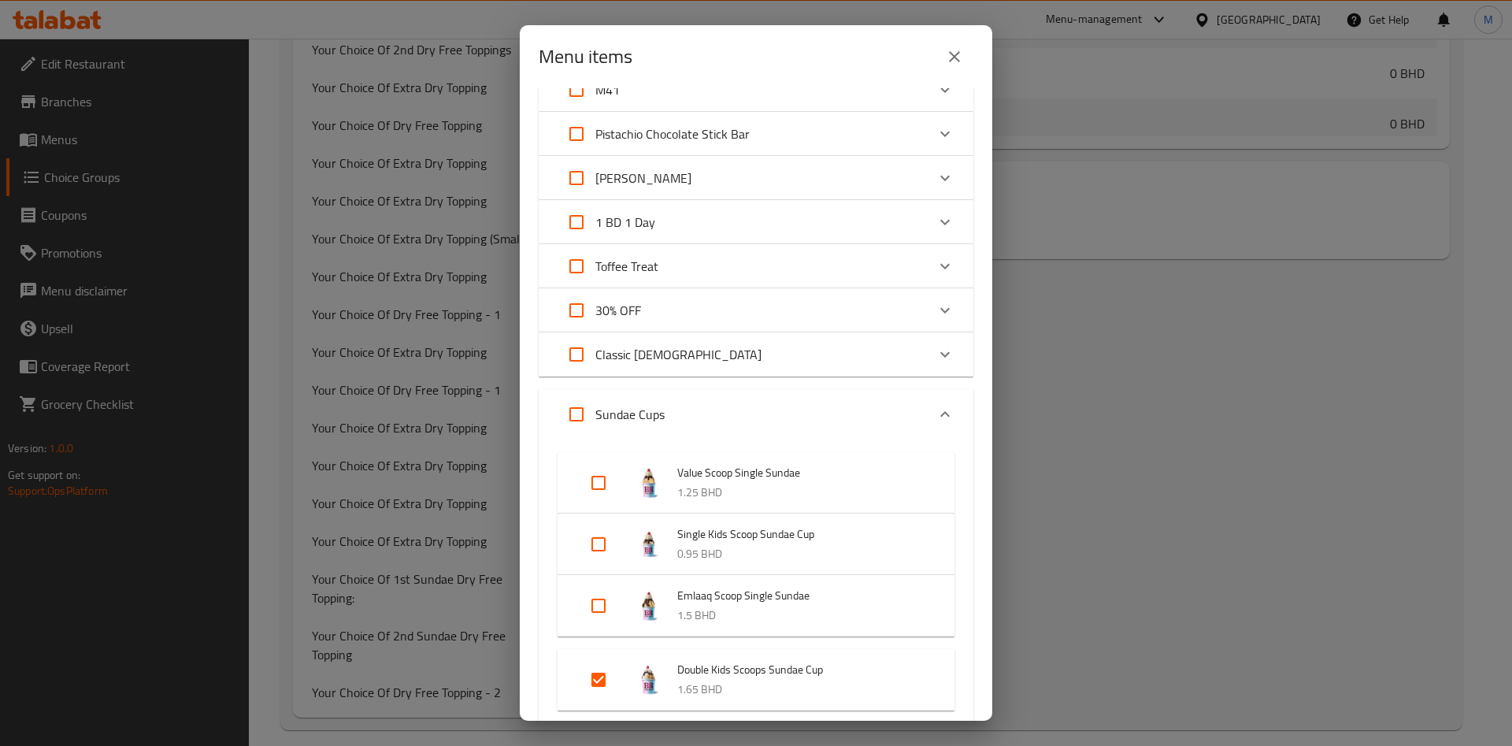
scroll to position [0, 0]
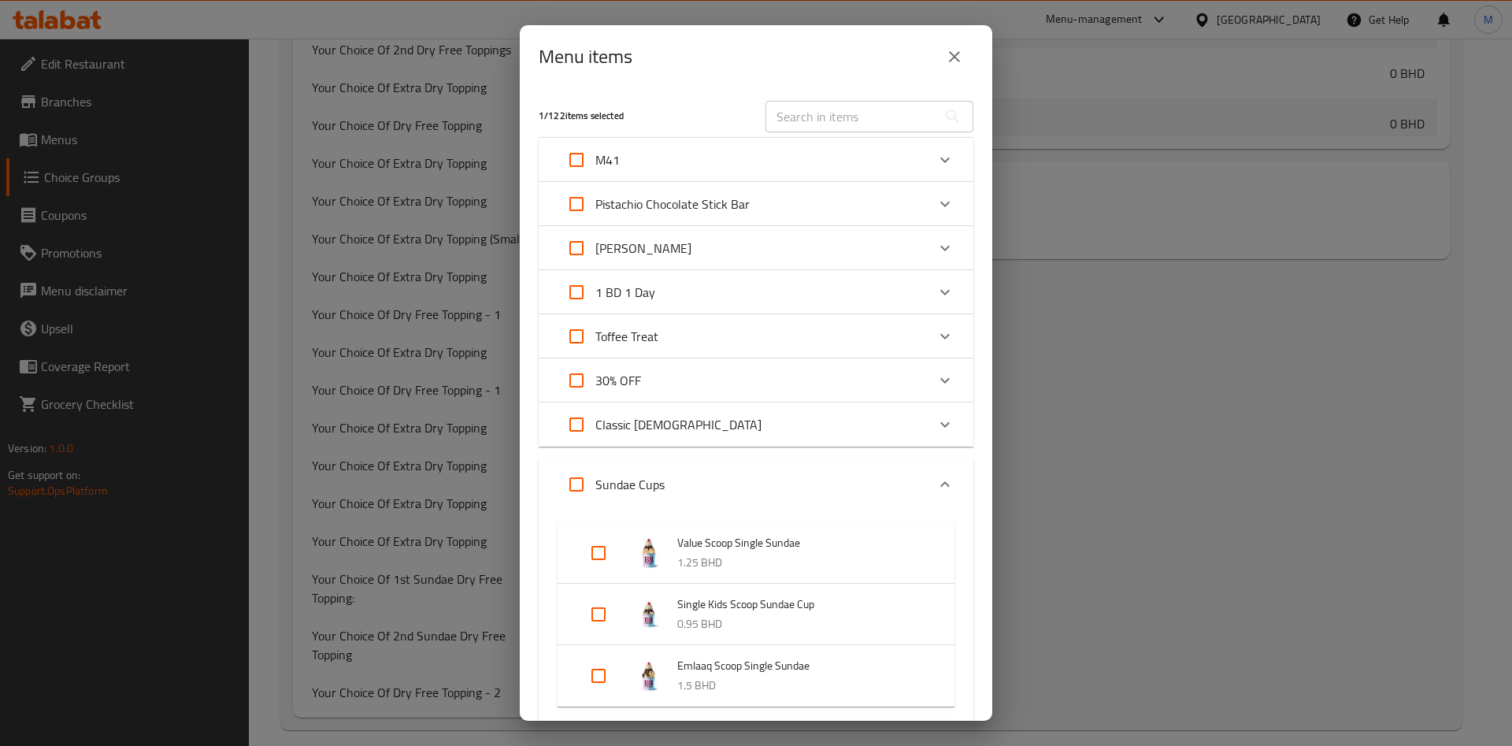
click at [793, 242] on div "Churros Sundae" at bounding box center [742, 248] width 369 height 38
click at [850, 246] on div "Churros Sundae" at bounding box center [742, 248] width 369 height 38
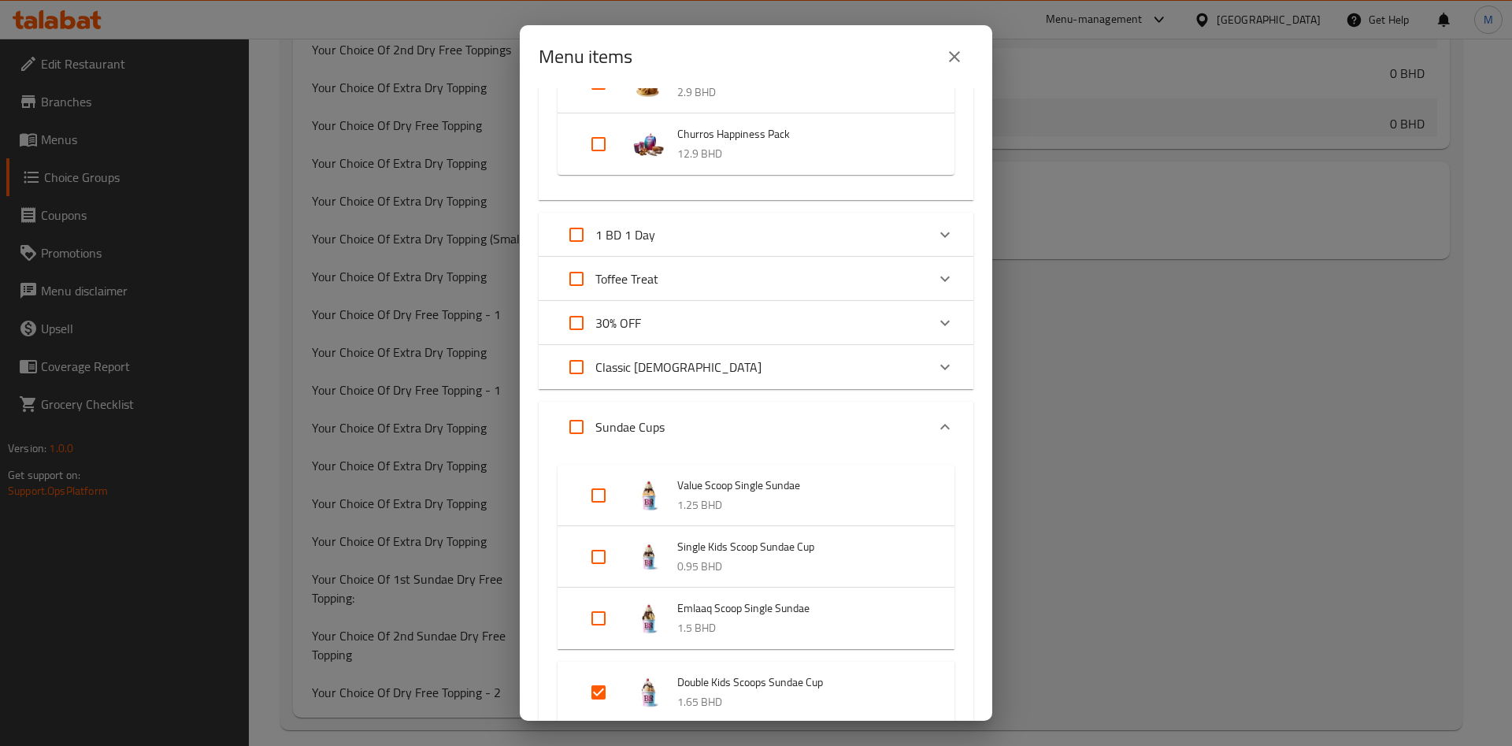
scroll to position [354, 0]
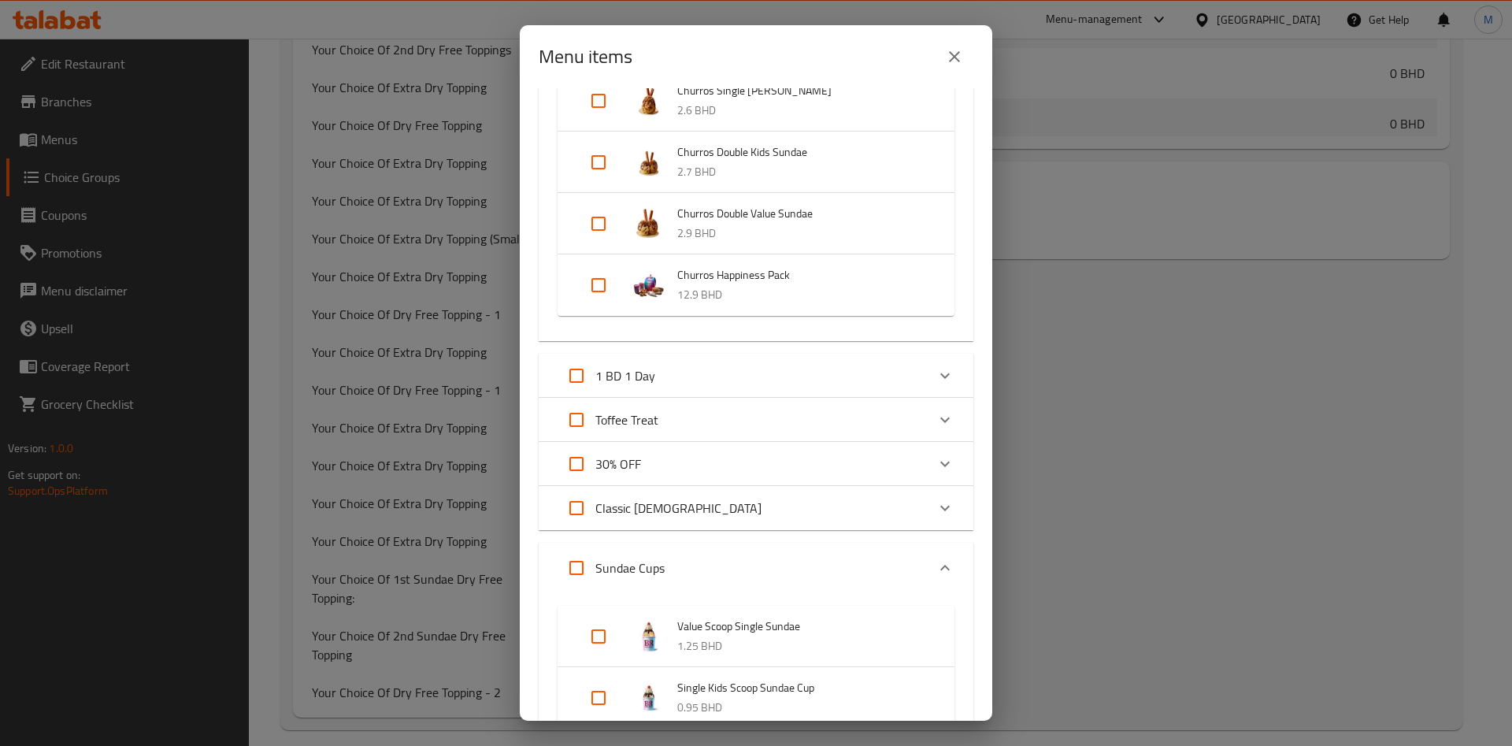
click at [595, 278] on input "Expand" at bounding box center [599, 285] width 38 height 38
checkbox input "true"
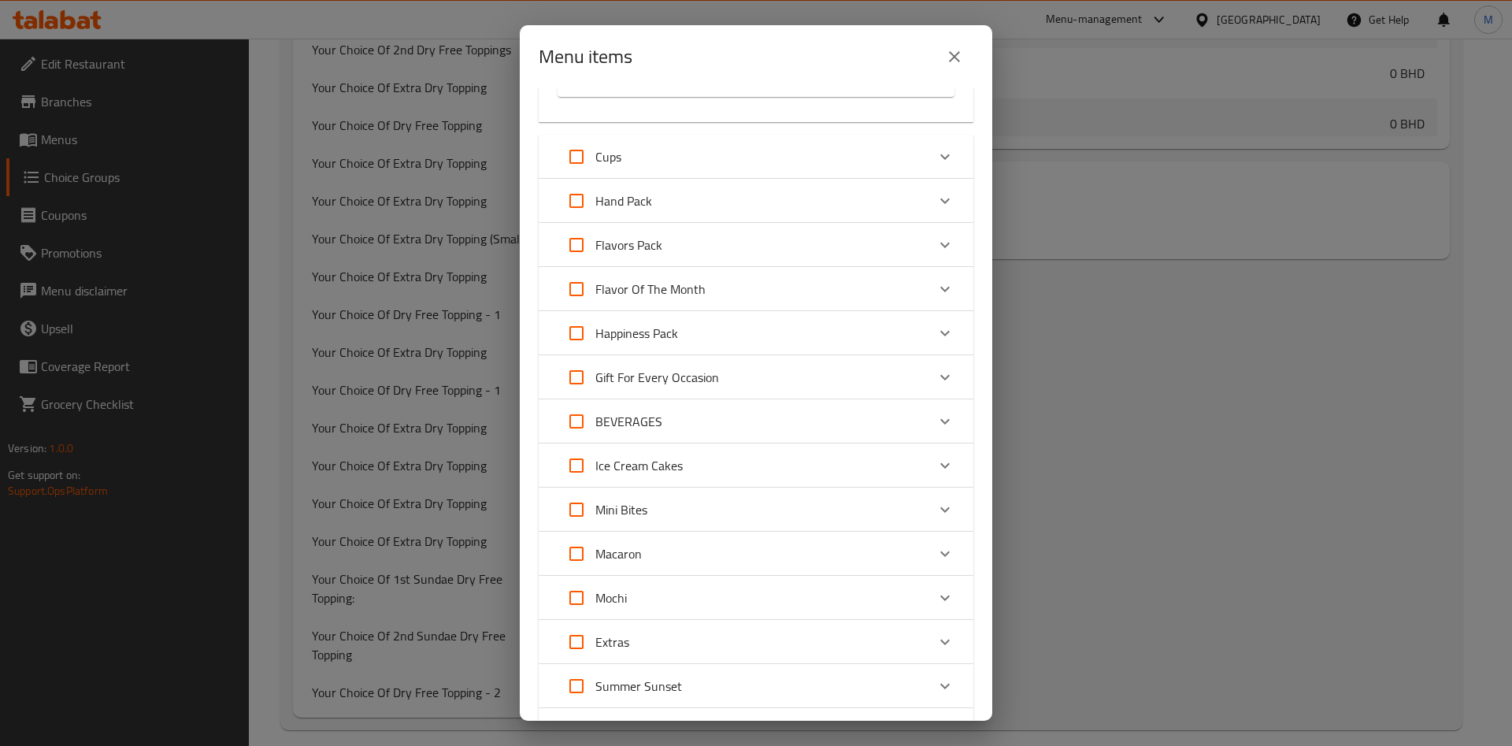
scroll to position [1533, 0]
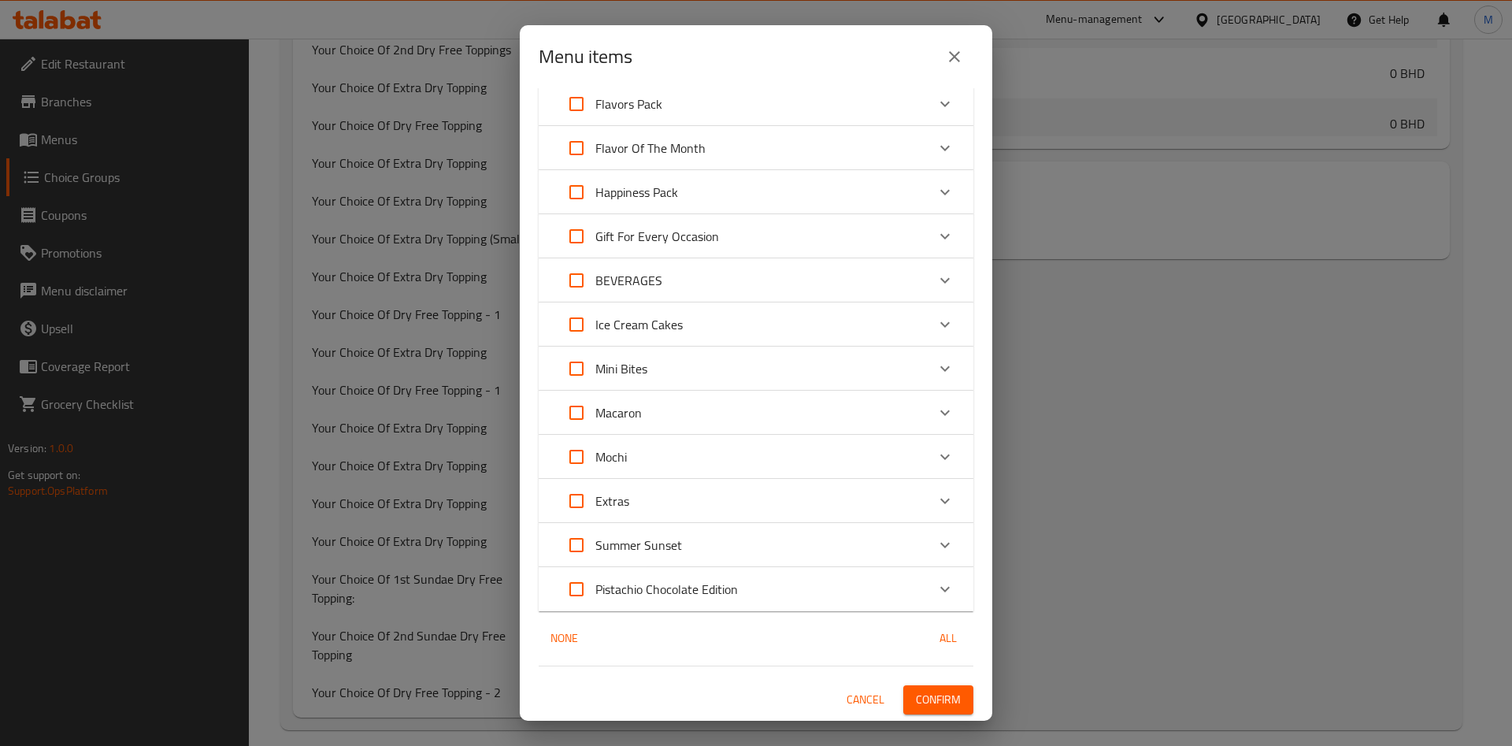
click at [916, 692] on span "Confirm" at bounding box center [938, 700] width 45 height 20
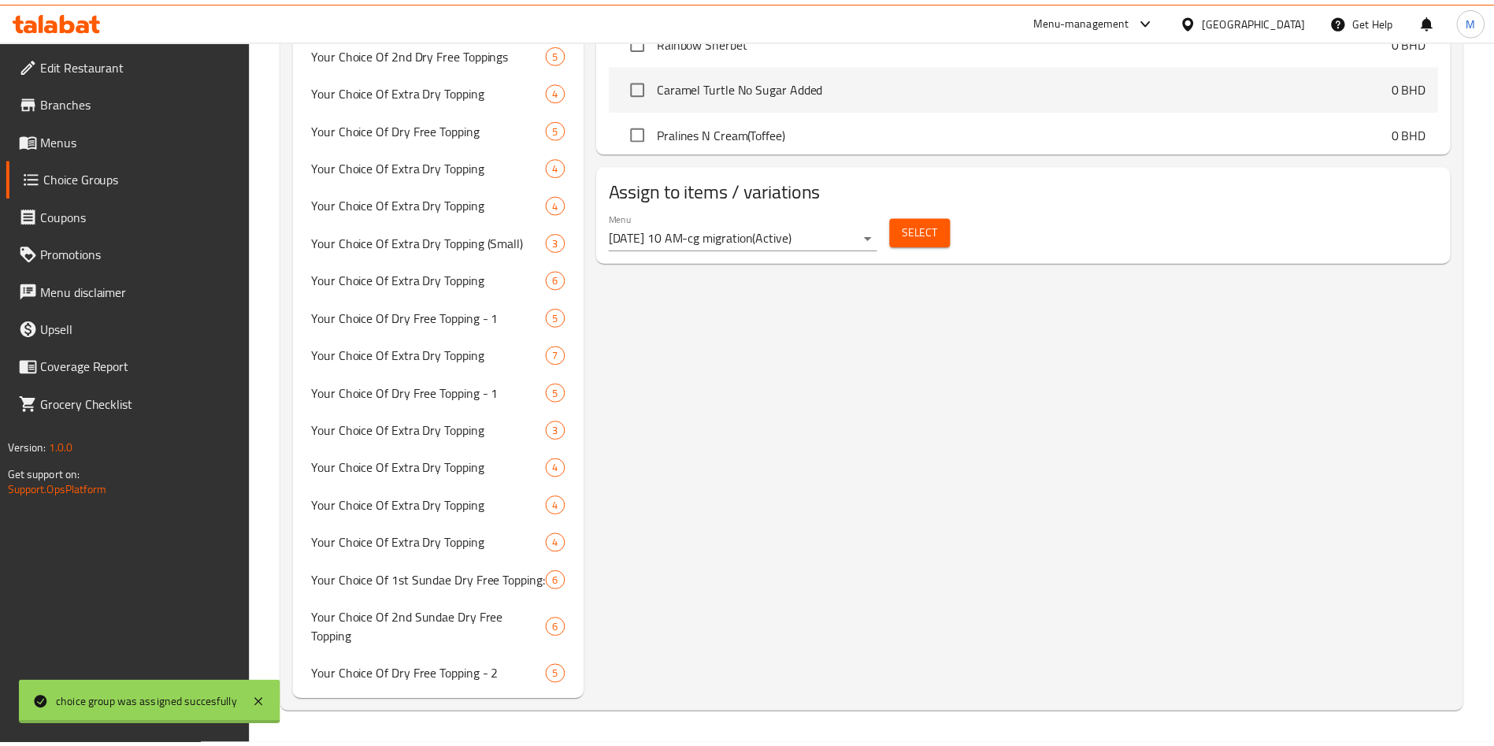
scroll to position [923, 0]
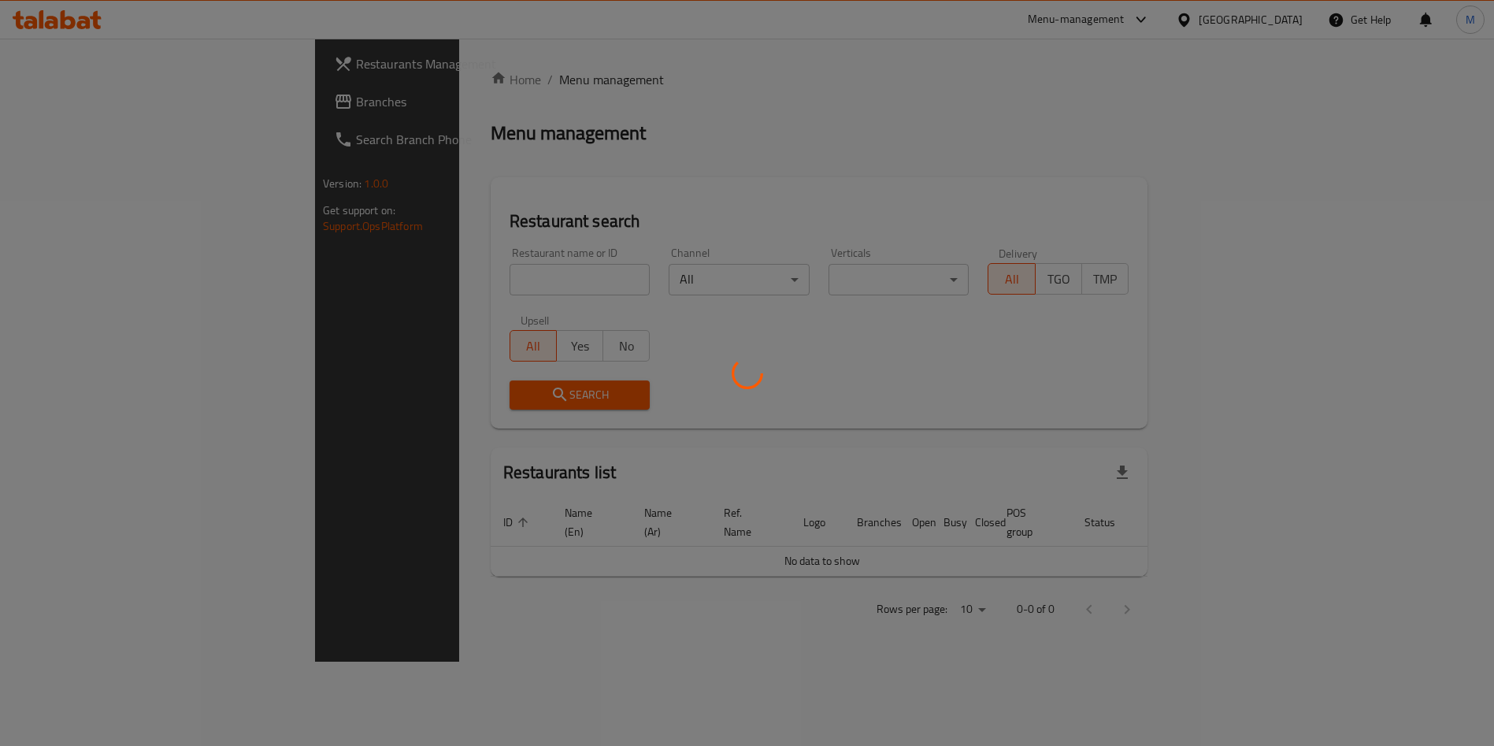
click at [345, 278] on div at bounding box center [747, 373] width 1494 height 746
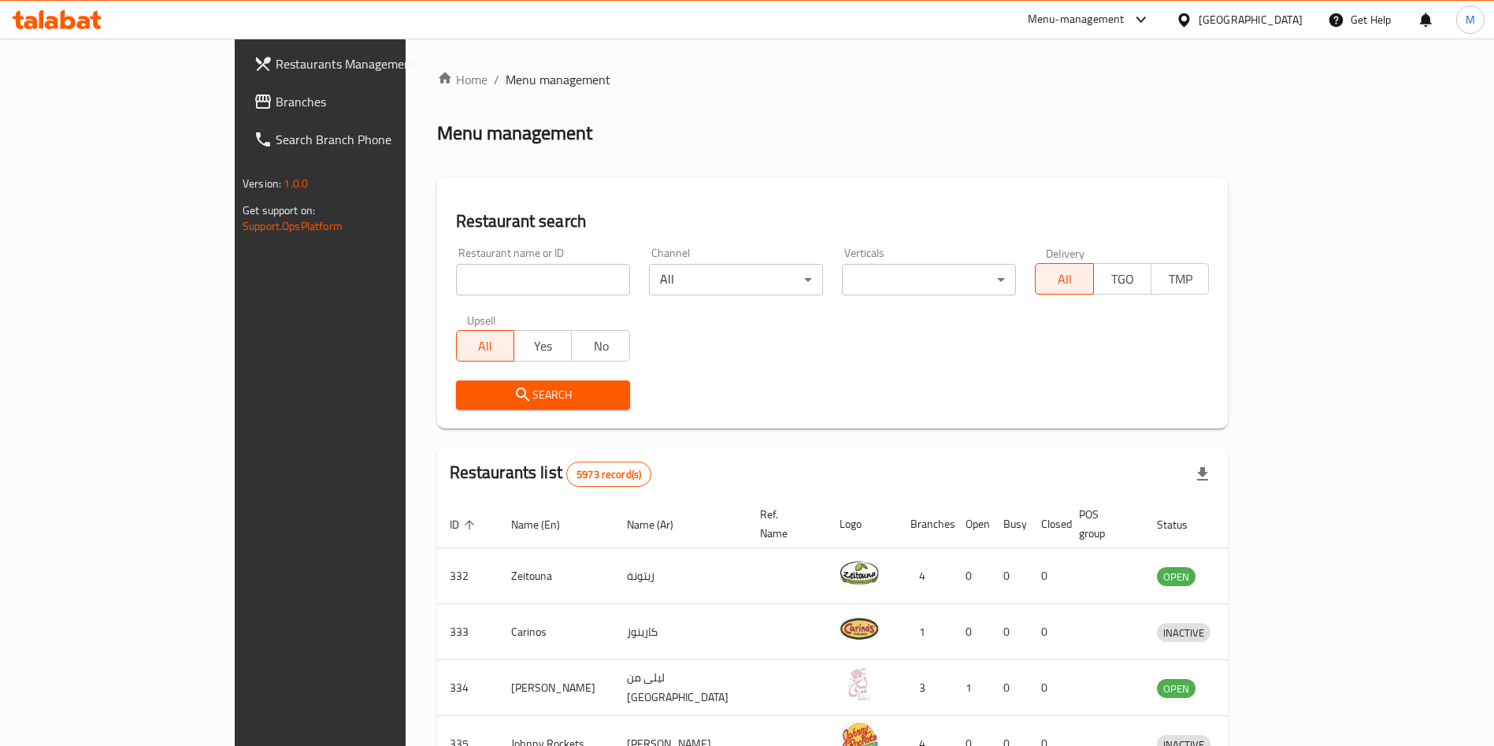
click at [456, 278] on input "search" at bounding box center [543, 279] width 174 height 31
paste input "Arabica"
type input "Arabica"
click button "Search" at bounding box center [543, 394] width 174 height 29
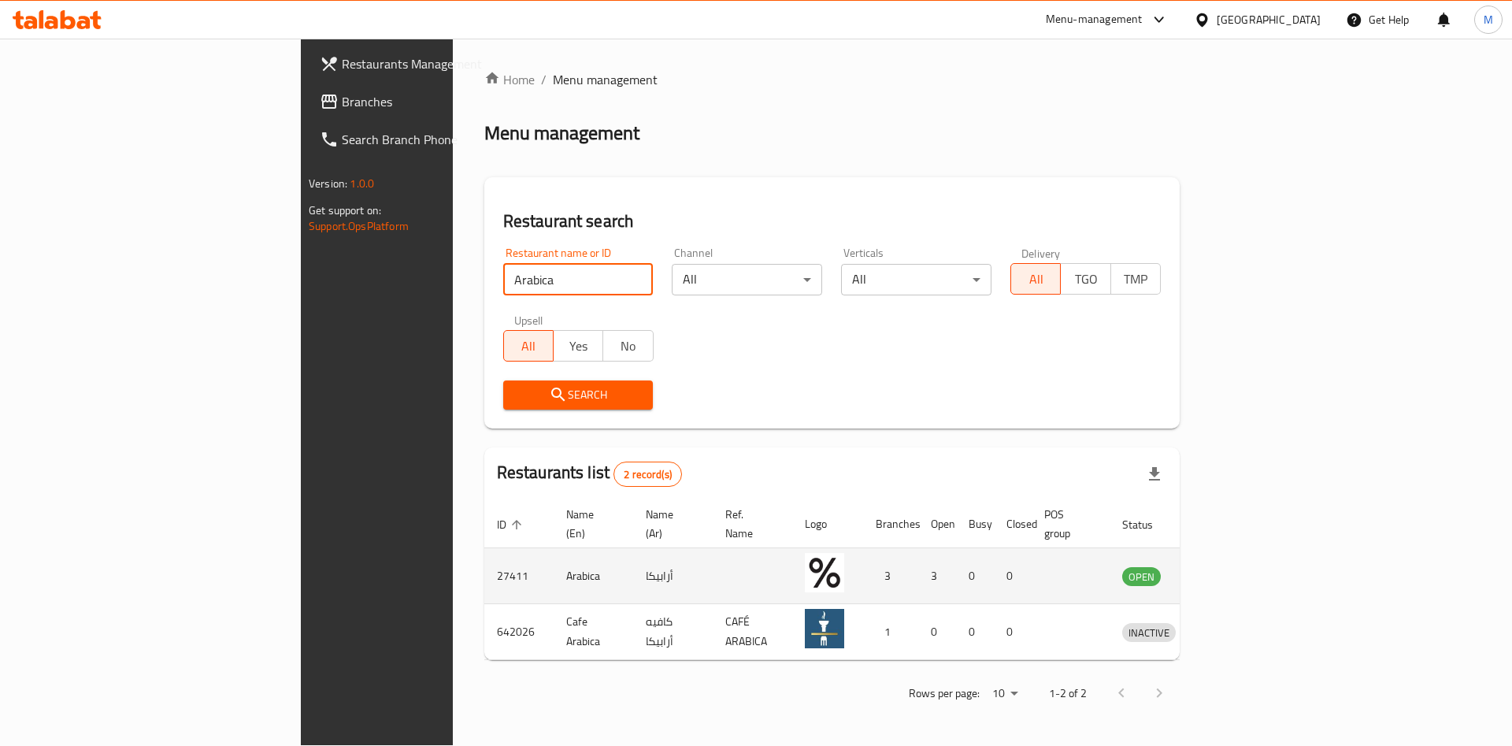
click at [1236, 566] on link "enhanced table" at bounding box center [1221, 575] width 29 height 19
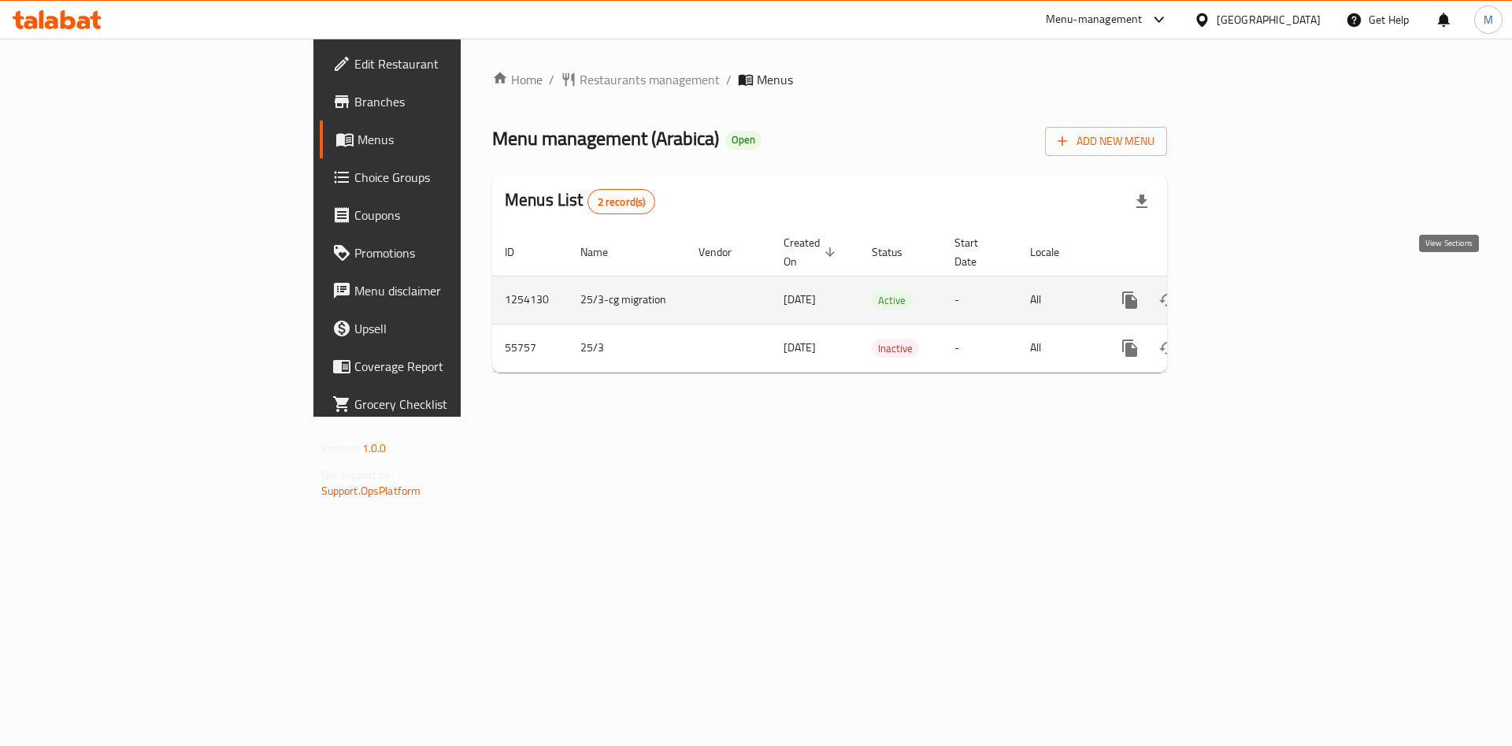
click at [1253, 291] on icon "enhanced table" at bounding box center [1243, 300] width 19 height 19
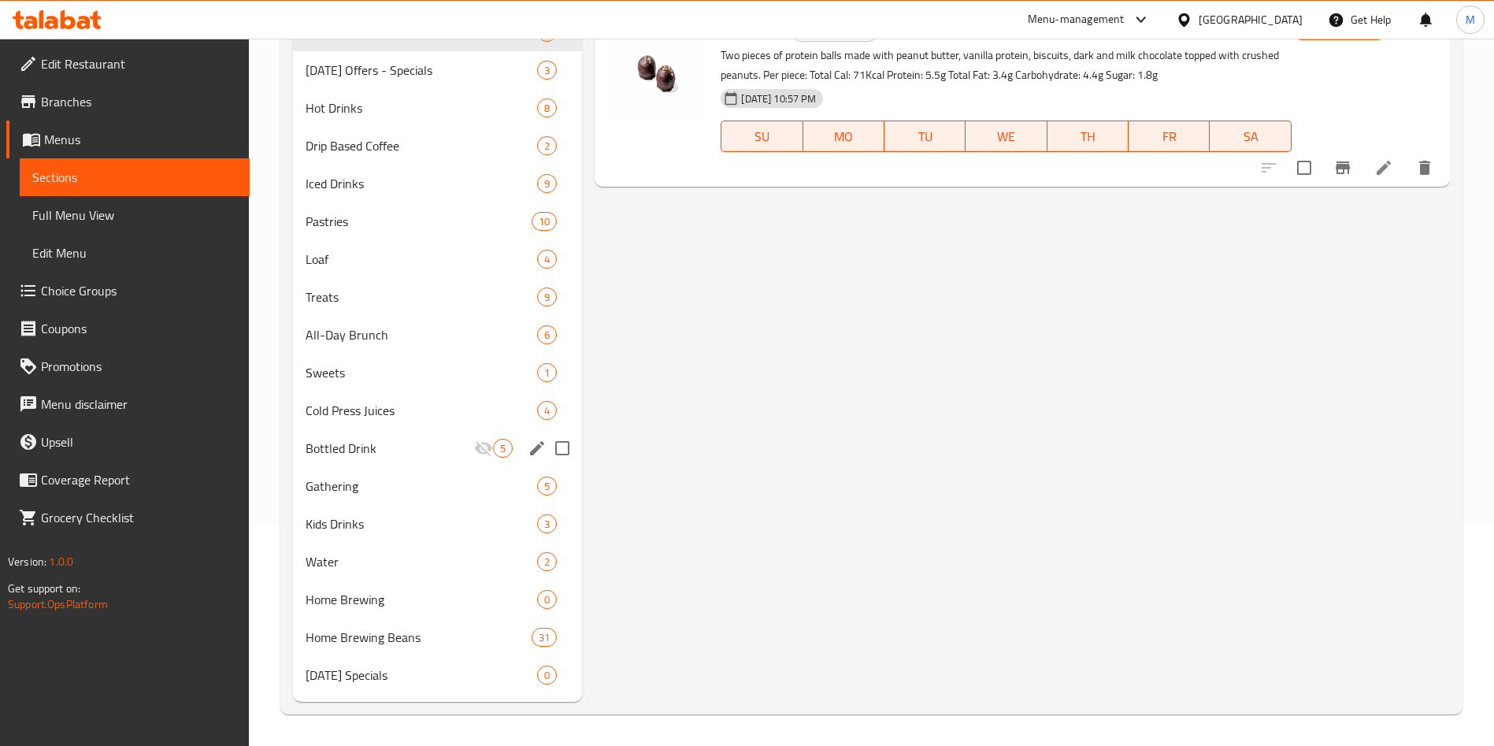
scroll to position [102, 0]
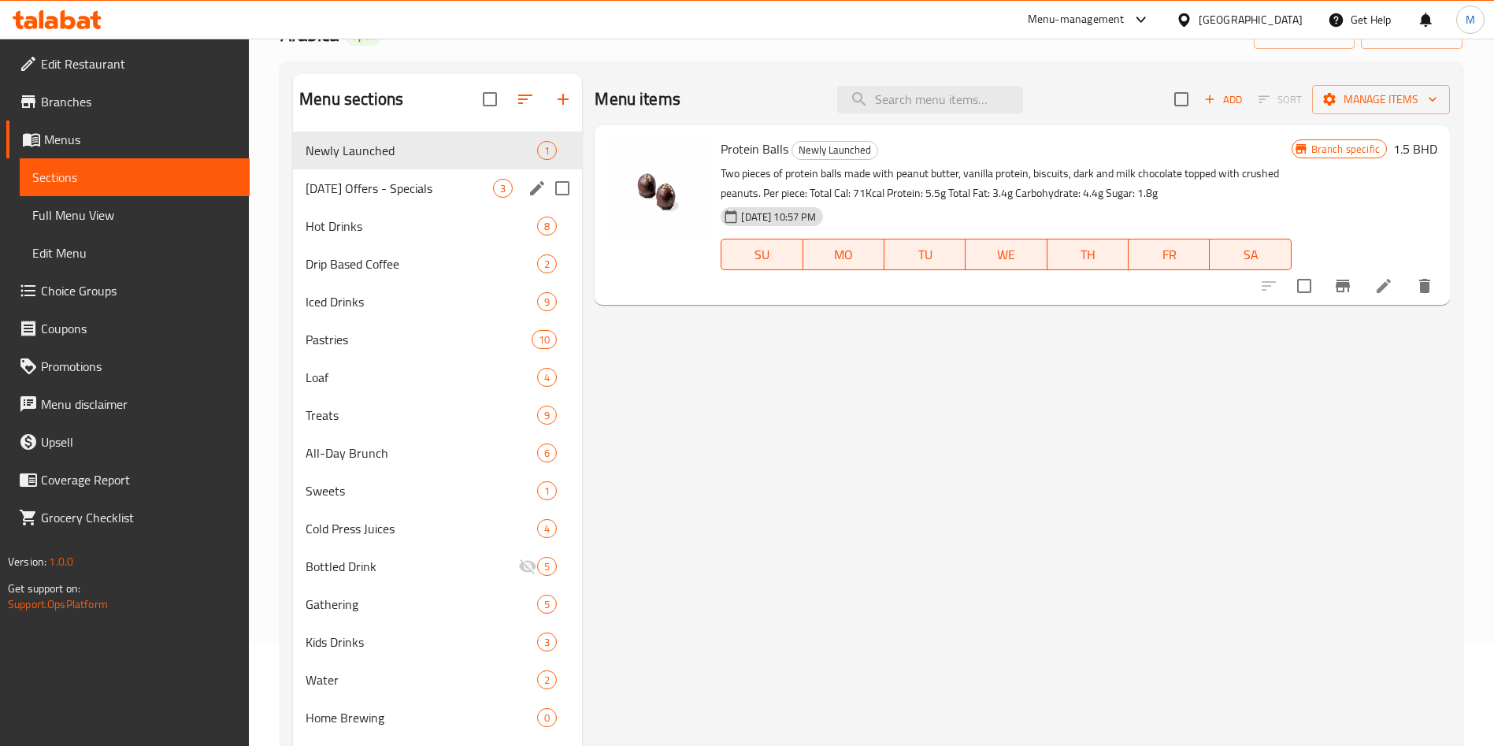
click at [394, 201] on div "Ramadan Offers - Specials 3" at bounding box center [437, 188] width 289 height 38
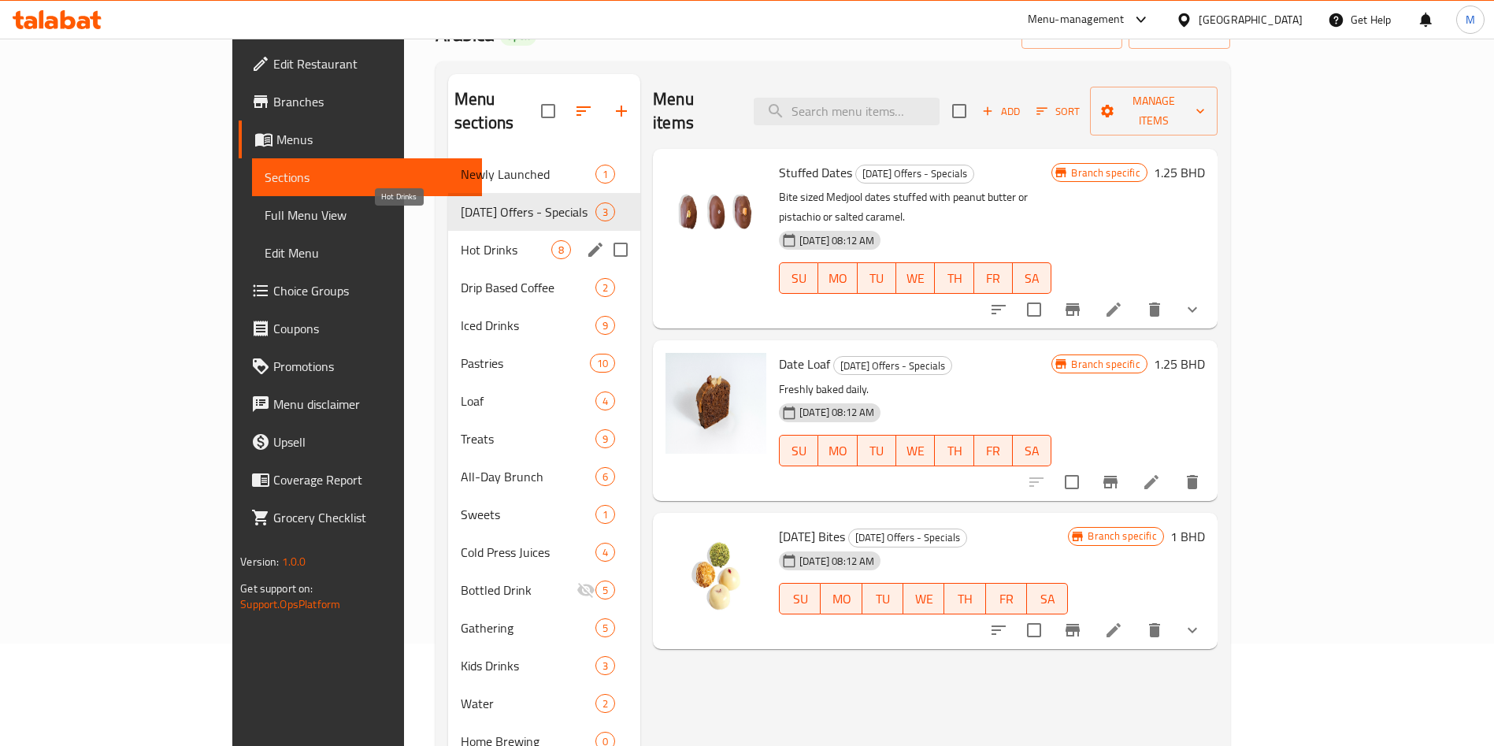
click at [461, 240] on span "Hot Drinks" at bounding box center [506, 249] width 91 height 19
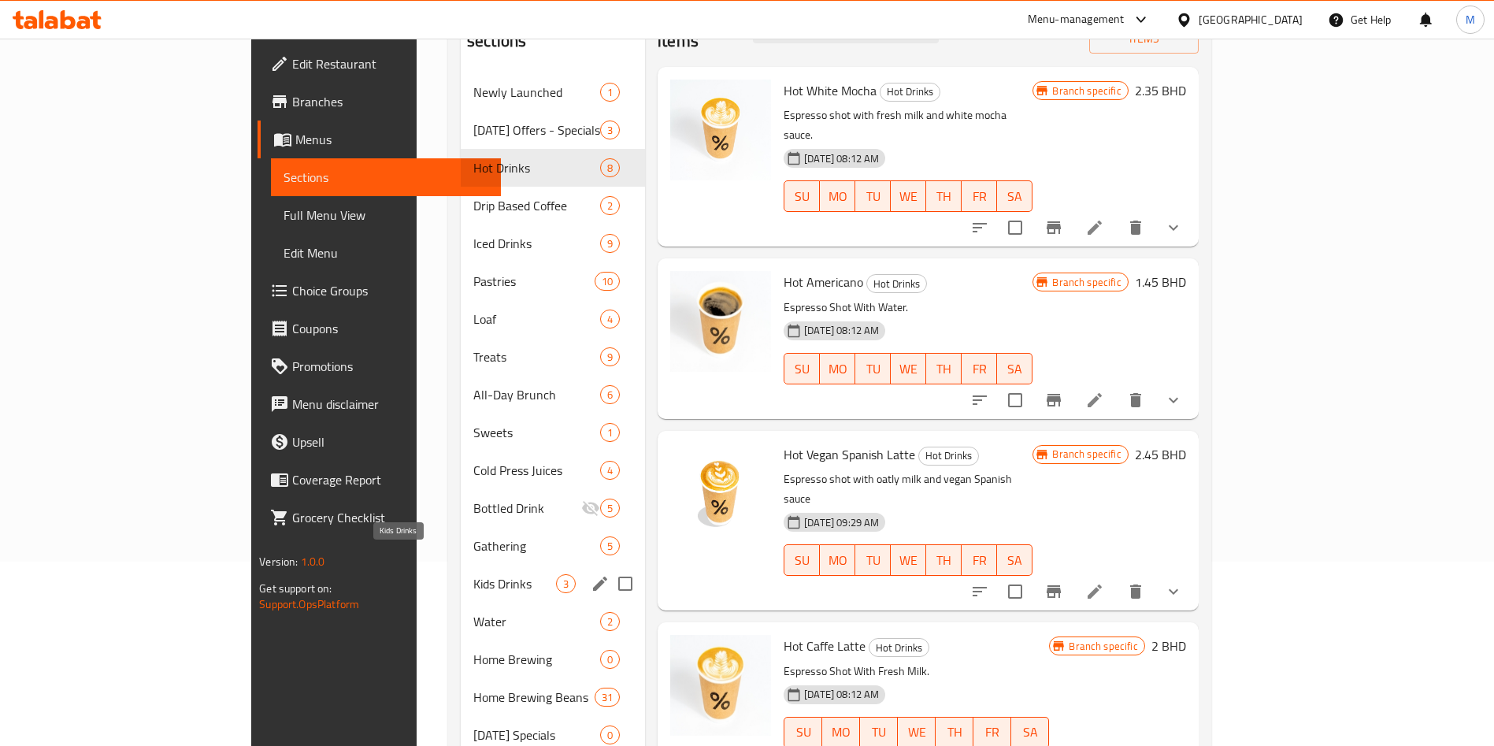
scroll to position [220, 0]
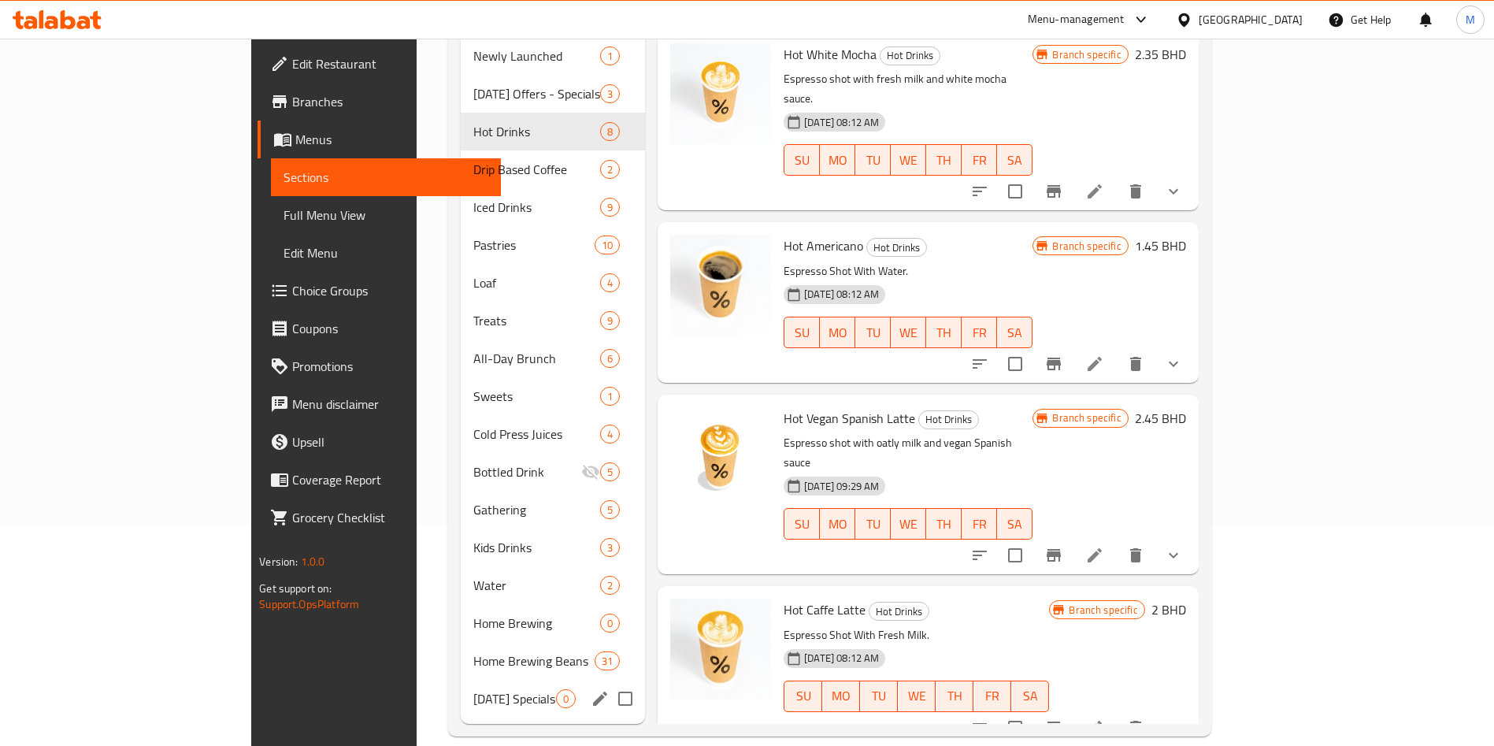
click at [461, 680] on div "Ramadan Specials 0" at bounding box center [553, 699] width 184 height 38
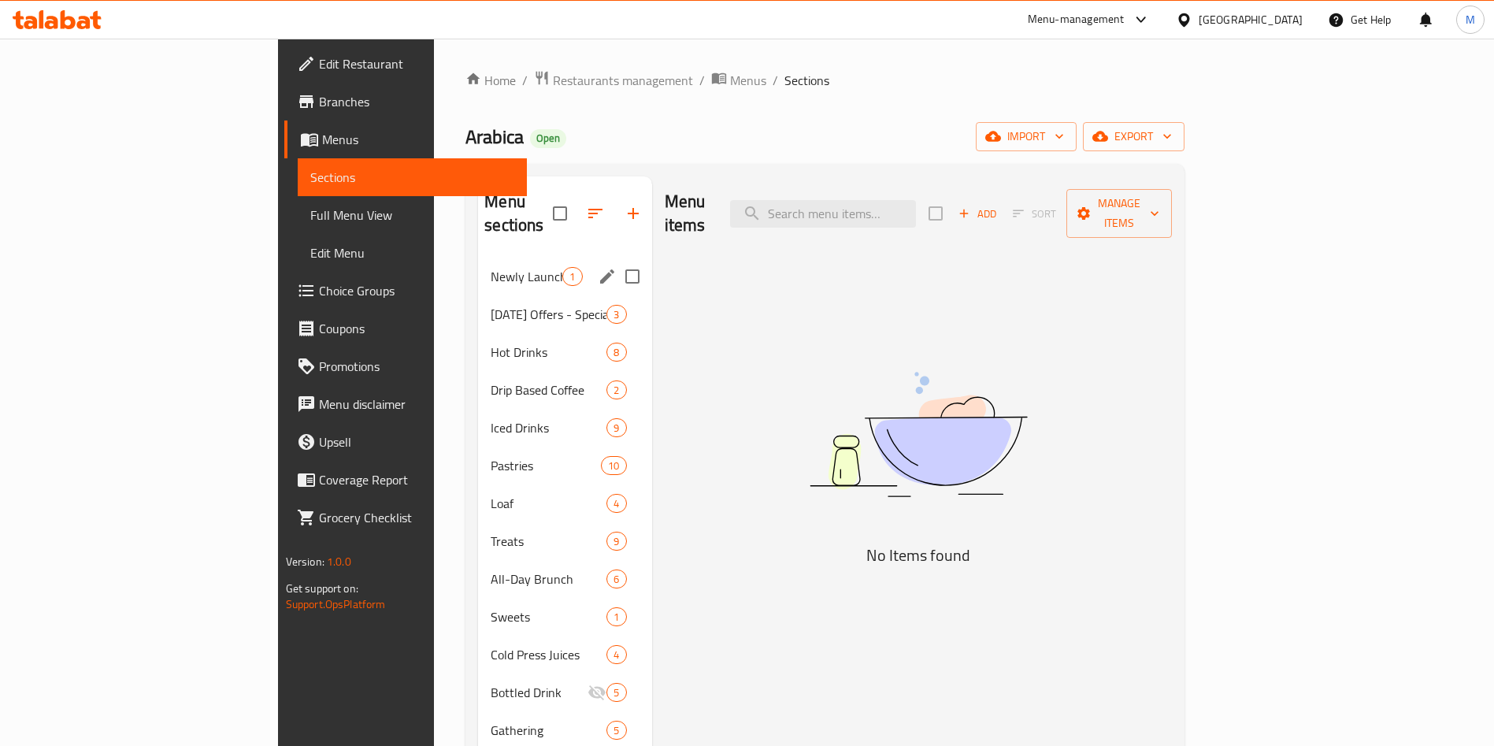
click at [478, 265] on div "Newly Launched 1" at bounding box center [564, 277] width 173 height 38
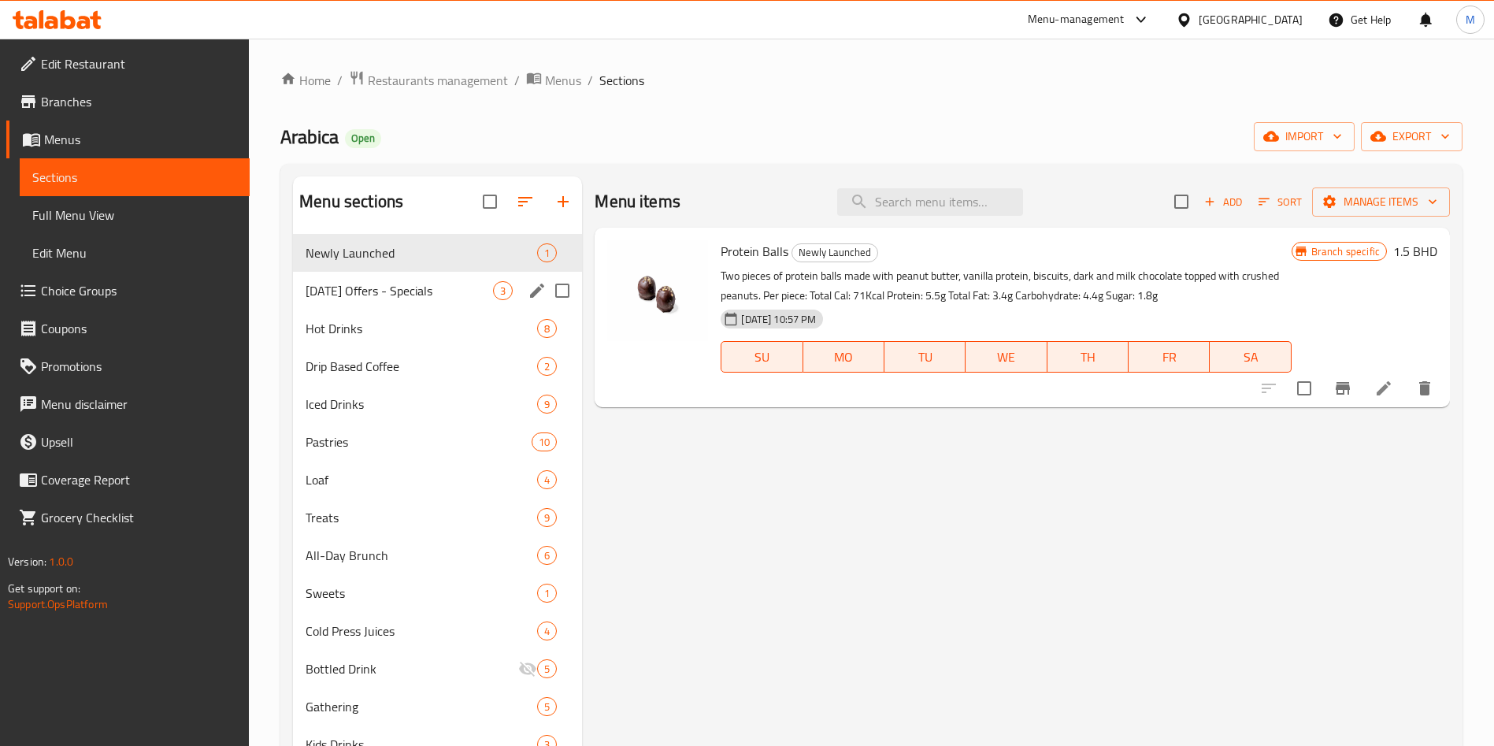
click at [414, 281] on span "Ramadan Offers - Specials" at bounding box center [399, 290] width 187 height 19
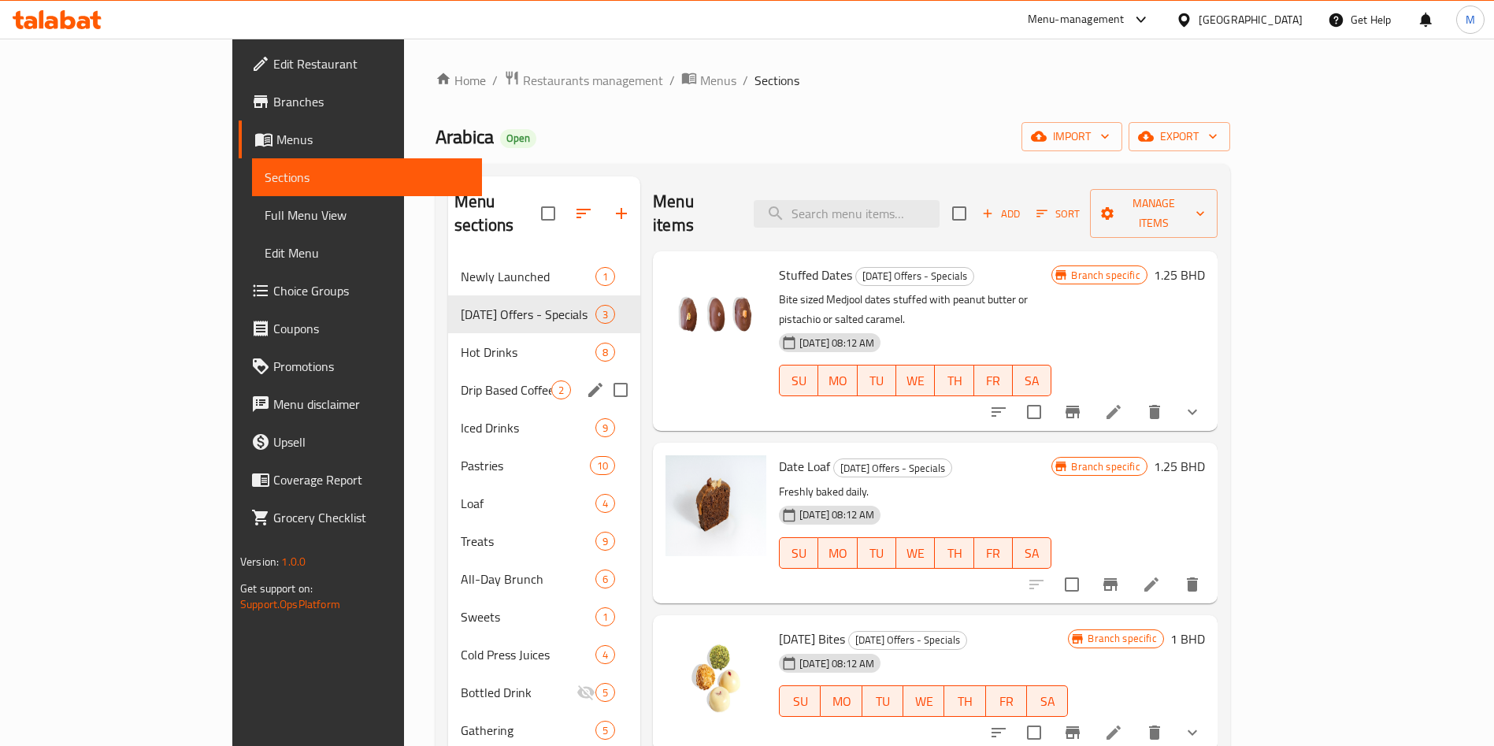
click at [448, 371] on div "Drip Based Coffee 2" at bounding box center [544, 390] width 192 height 38
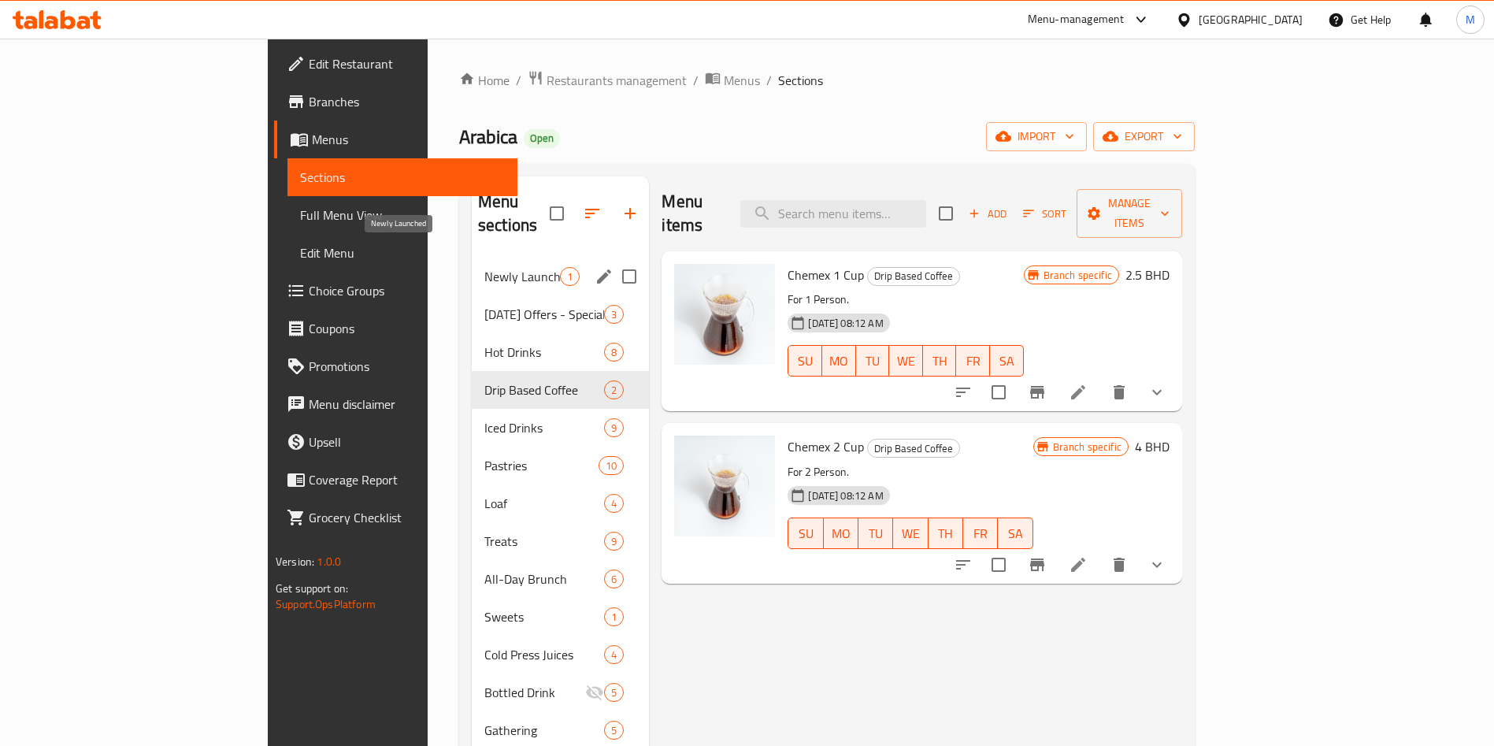
click at [472, 258] on div "Newly Launched 1" at bounding box center [560, 277] width 177 height 38
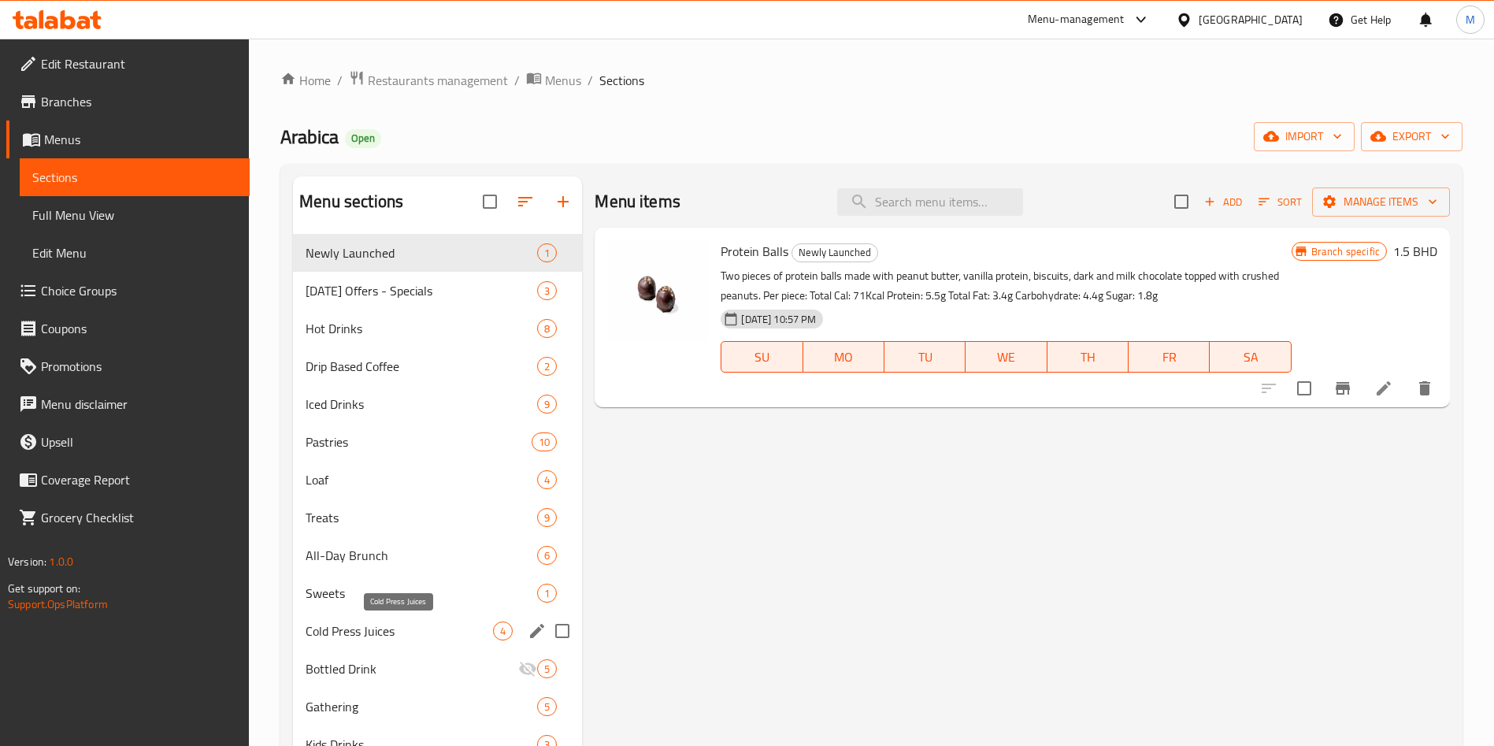
click at [413, 628] on span "Cold Press Juices" at bounding box center [399, 630] width 187 height 19
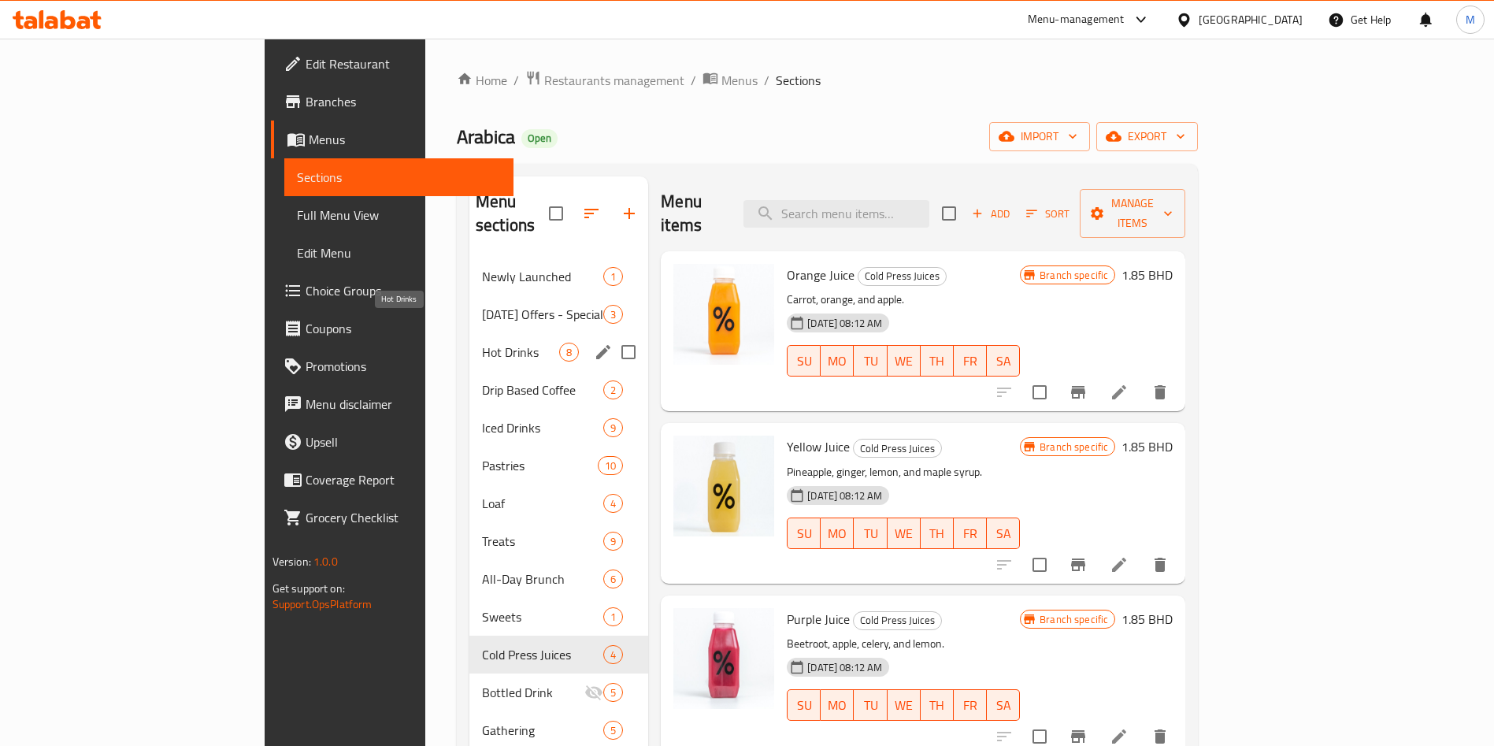
click at [482, 343] on span "Hot Drinks" at bounding box center [520, 352] width 77 height 19
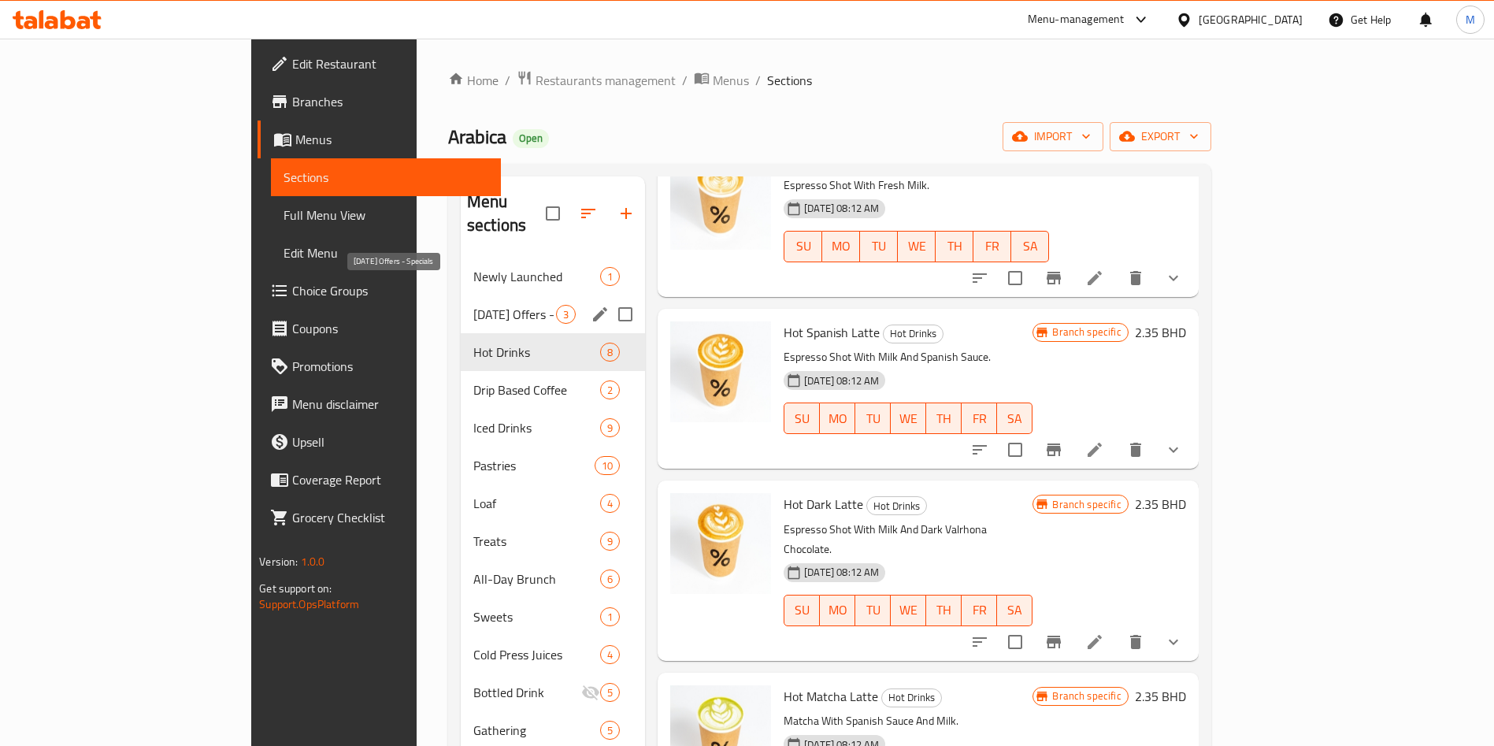
click at [473, 305] on span "Ramadan Offers - Specials" at bounding box center [514, 314] width 83 height 19
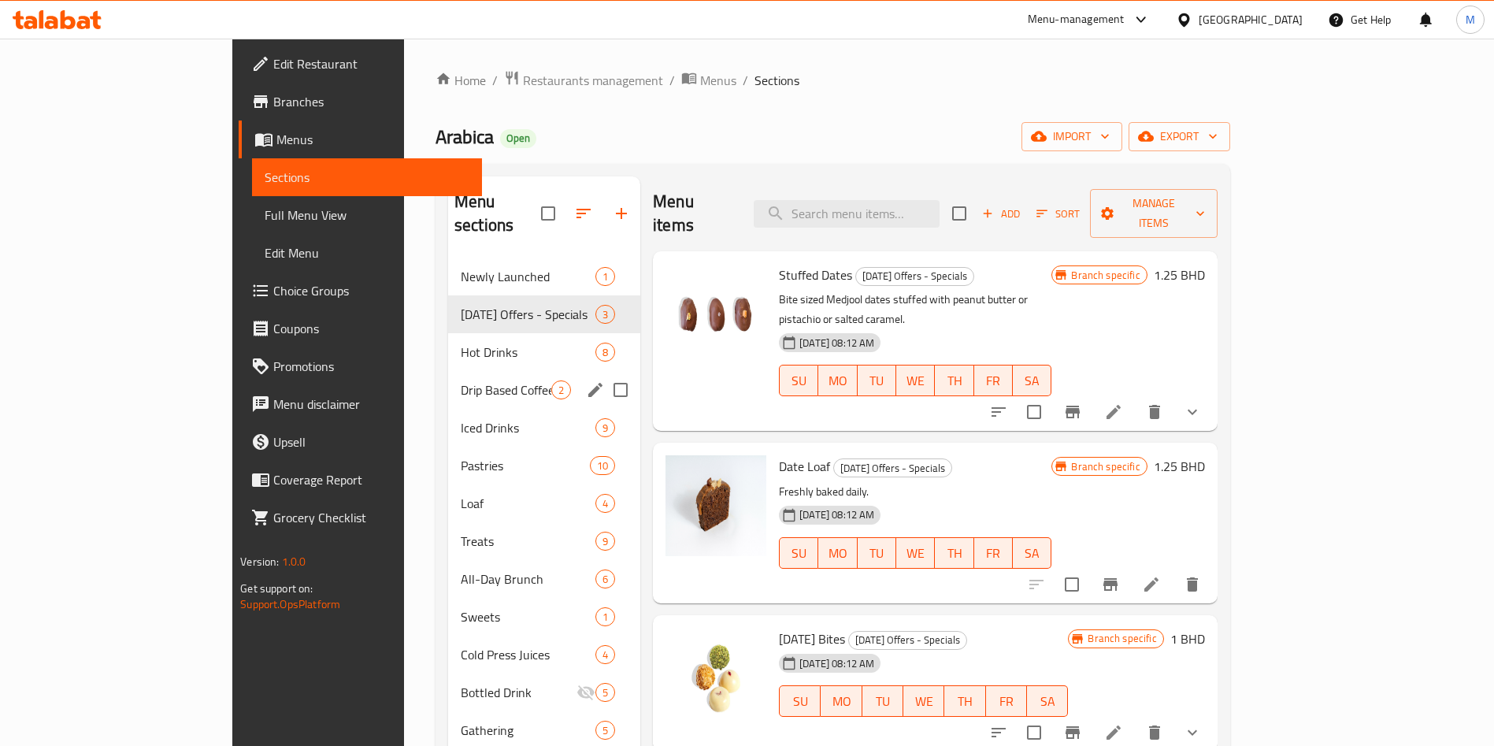
click at [448, 371] on div "Drip Based Coffee 2" at bounding box center [544, 390] width 192 height 38
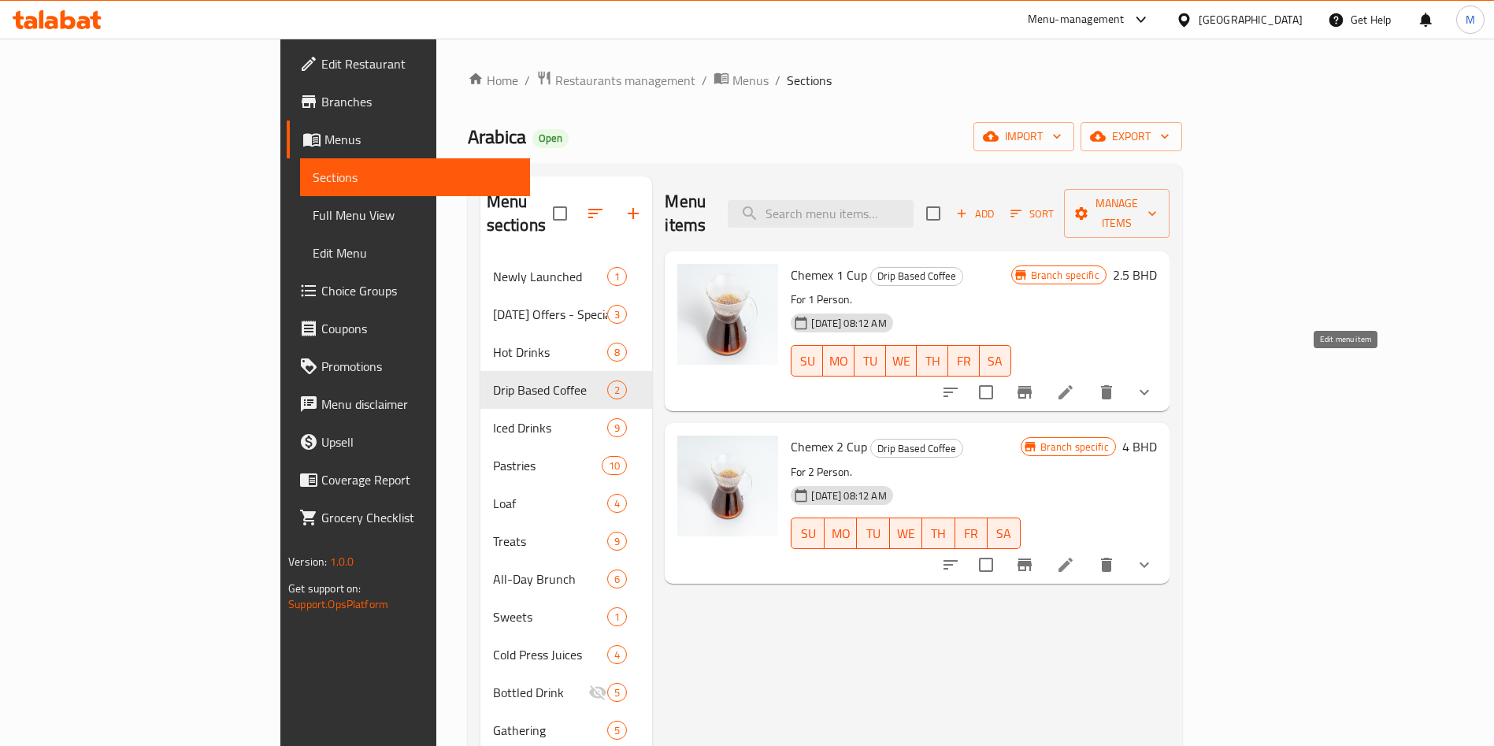
click at [1075, 383] on icon at bounding box center [1065, 392] width 19 height 19
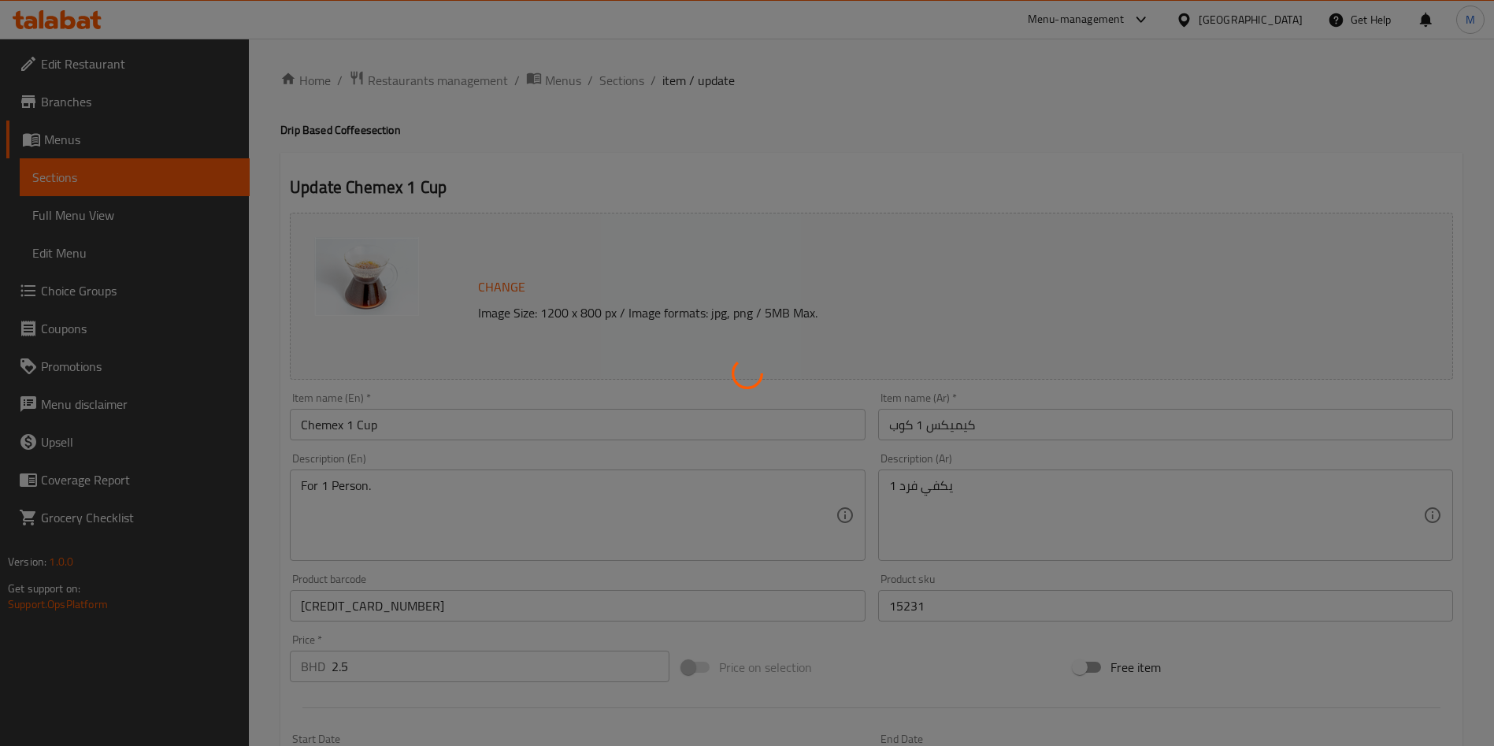
type input "اختيارك من القهوة:"
type input "1"
type input "اختيارك من:"
type input "1"
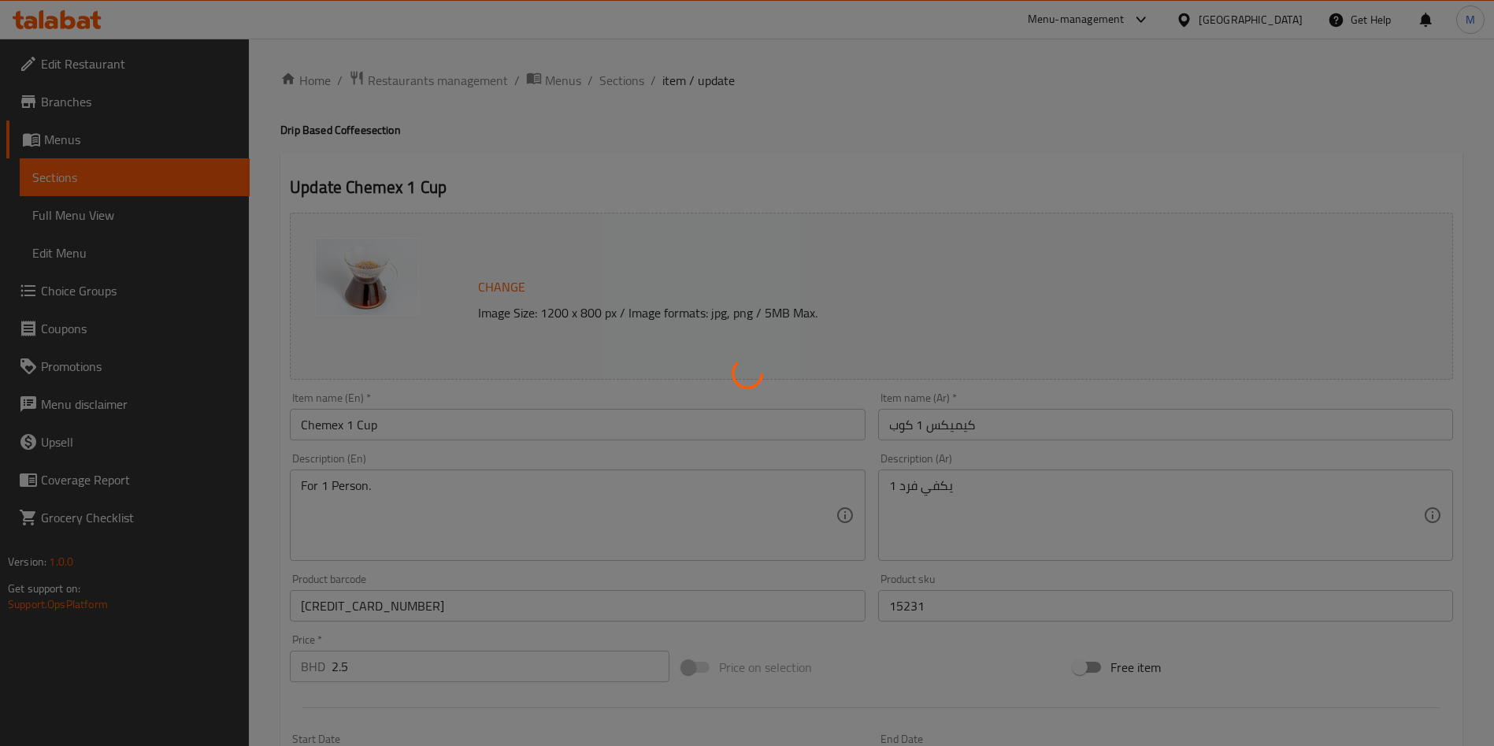
type input "1"
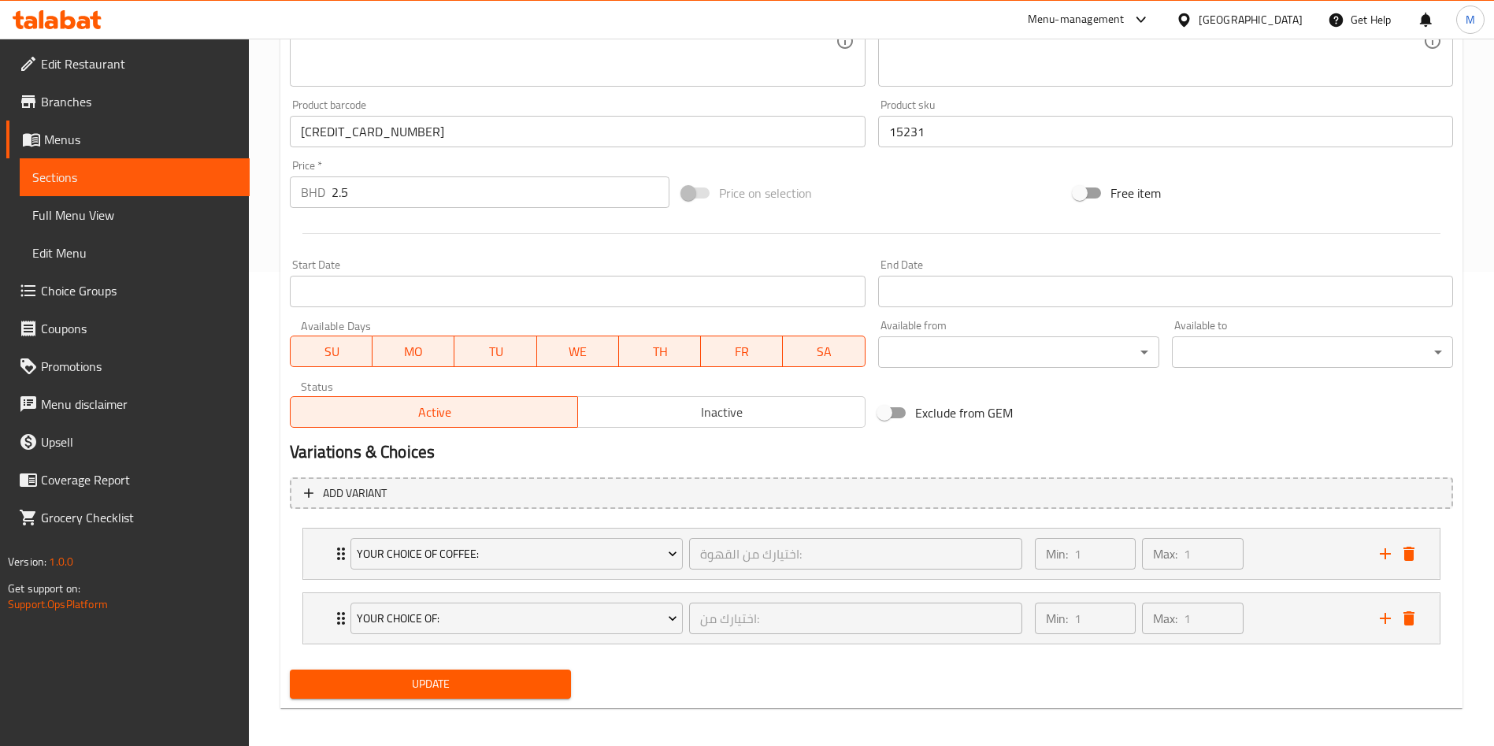
scroll to position [480, 0]
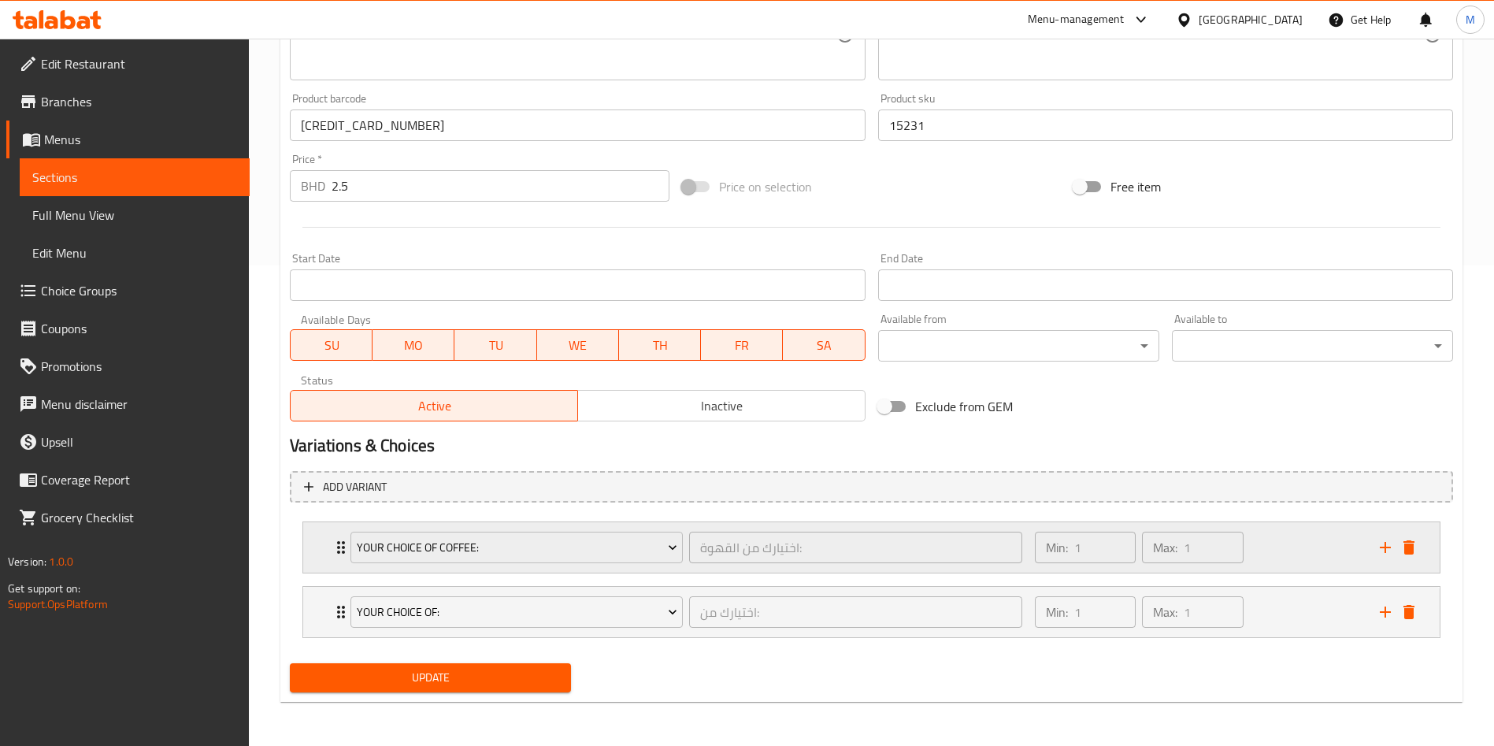
click at [317, 554] on div "Your Choice Of Coffee: اختيارك من القهوة: ​ Min: 1 ​ Max: 1 ​" at bounding box center [871, 547] width 1136 height 50
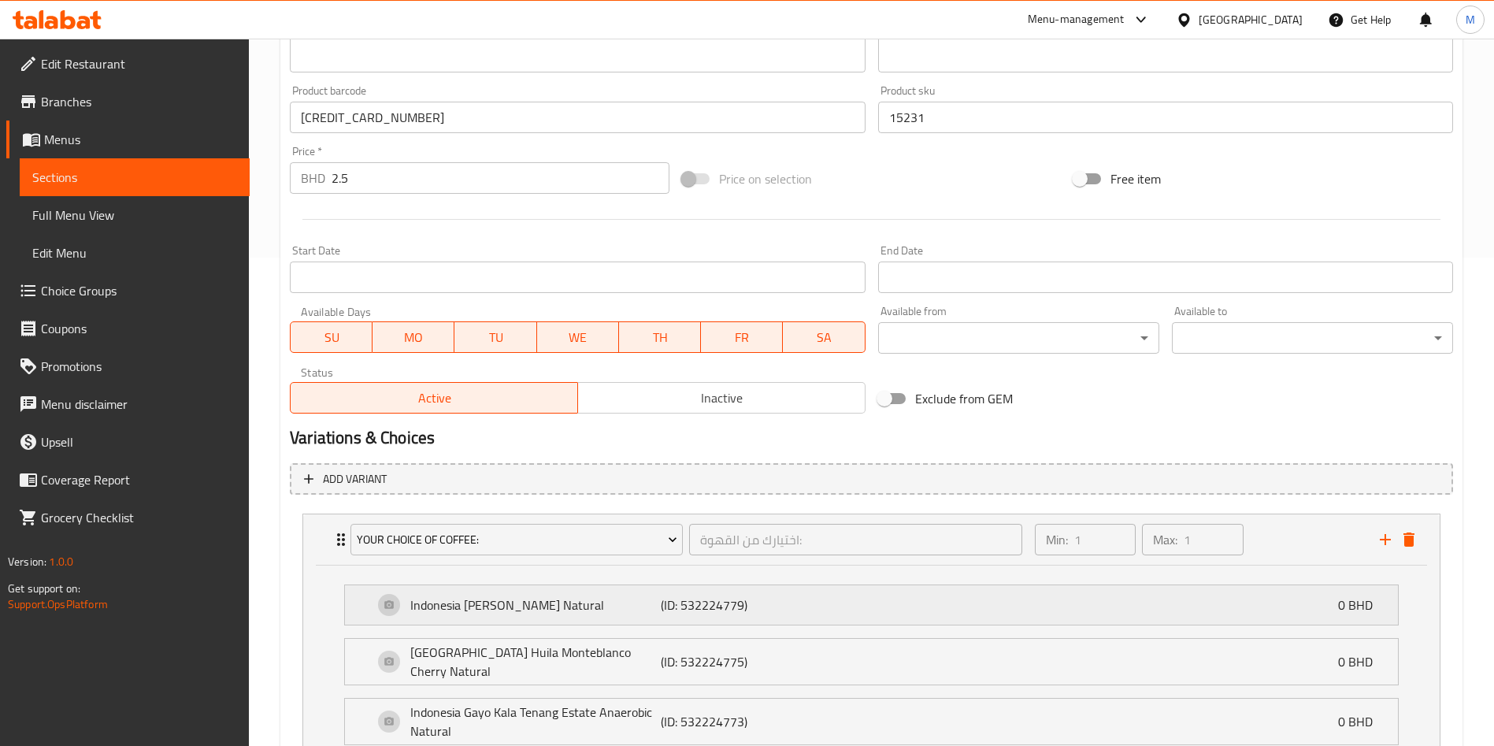
scroll to position [709, 0]
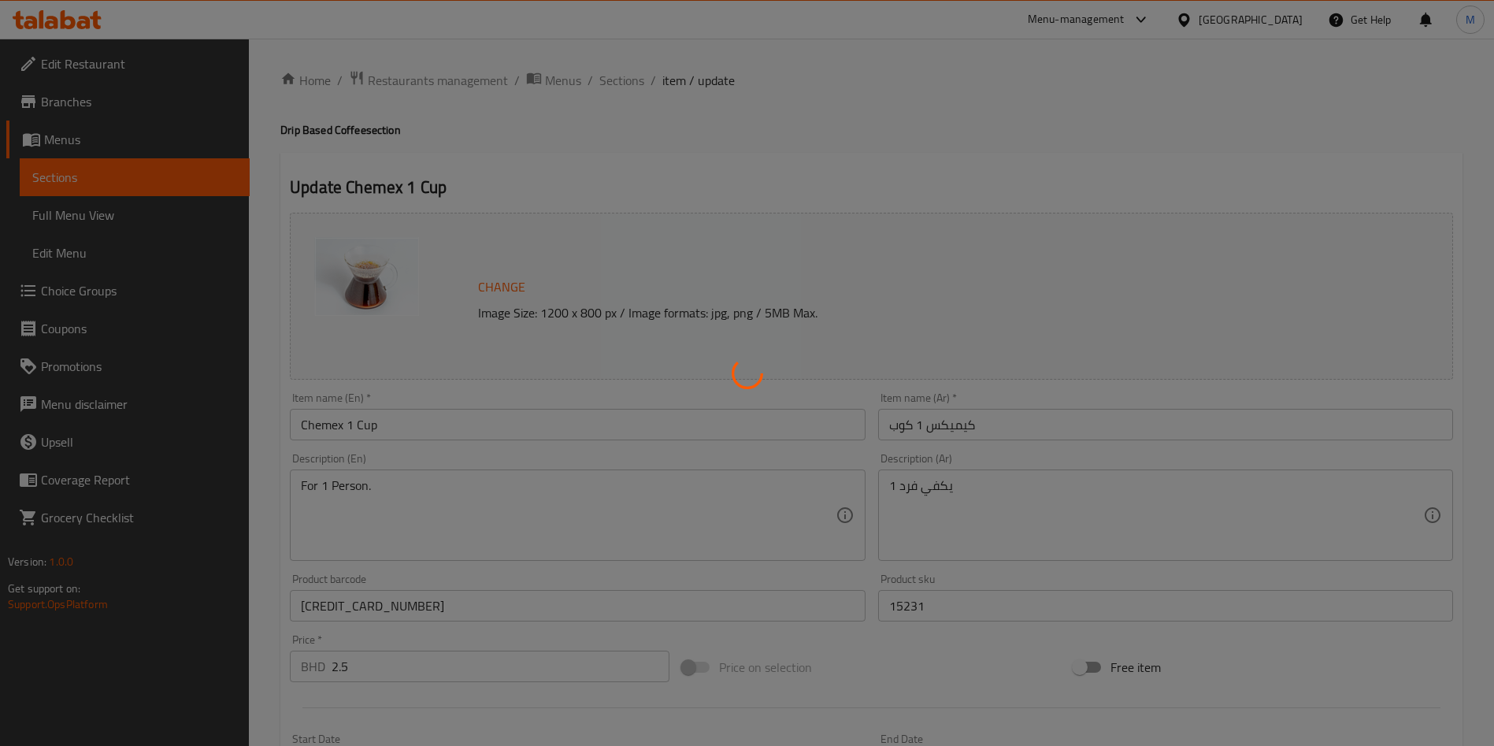
type input "اختيارك من القهوة:"
type input "1"
type input "اختيارك من:"
type input "1"
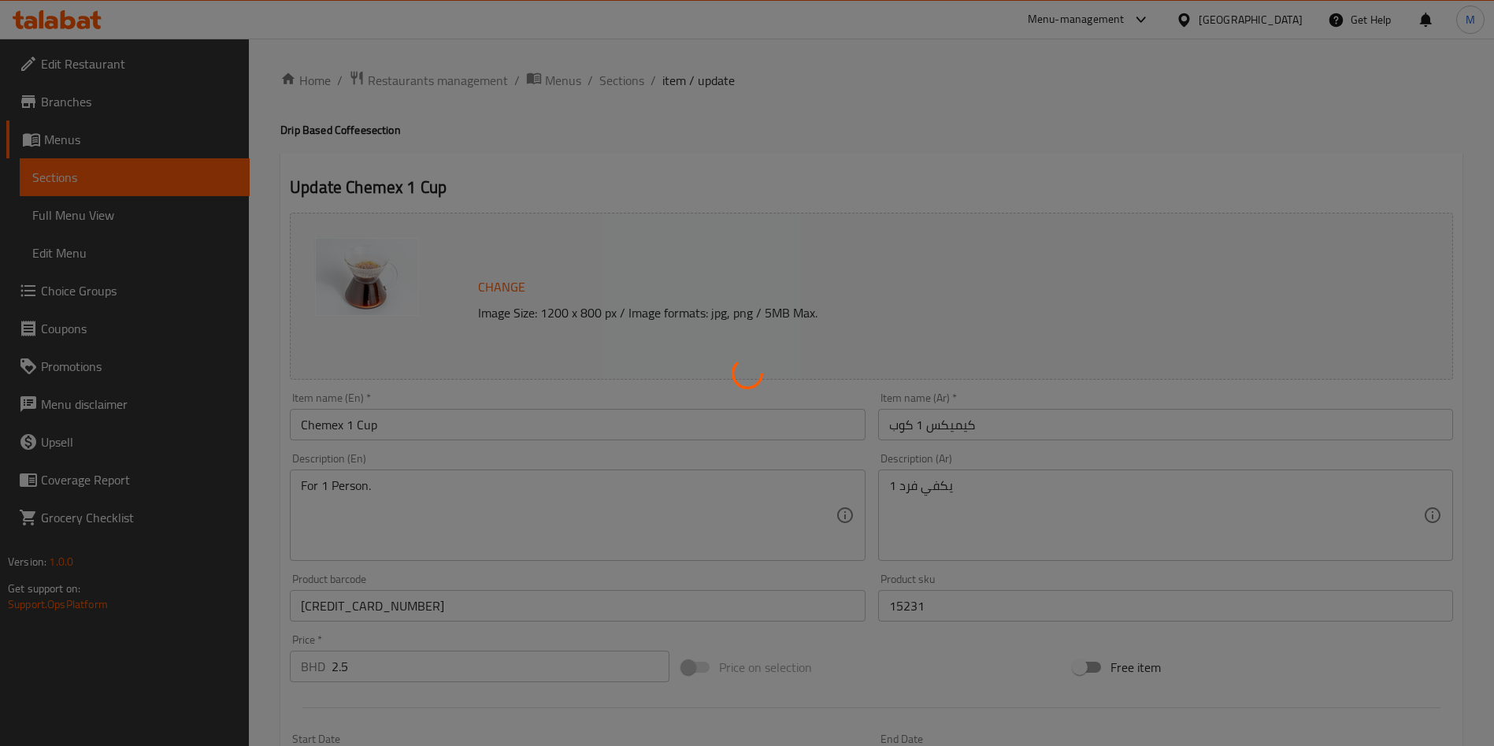
type input "1"
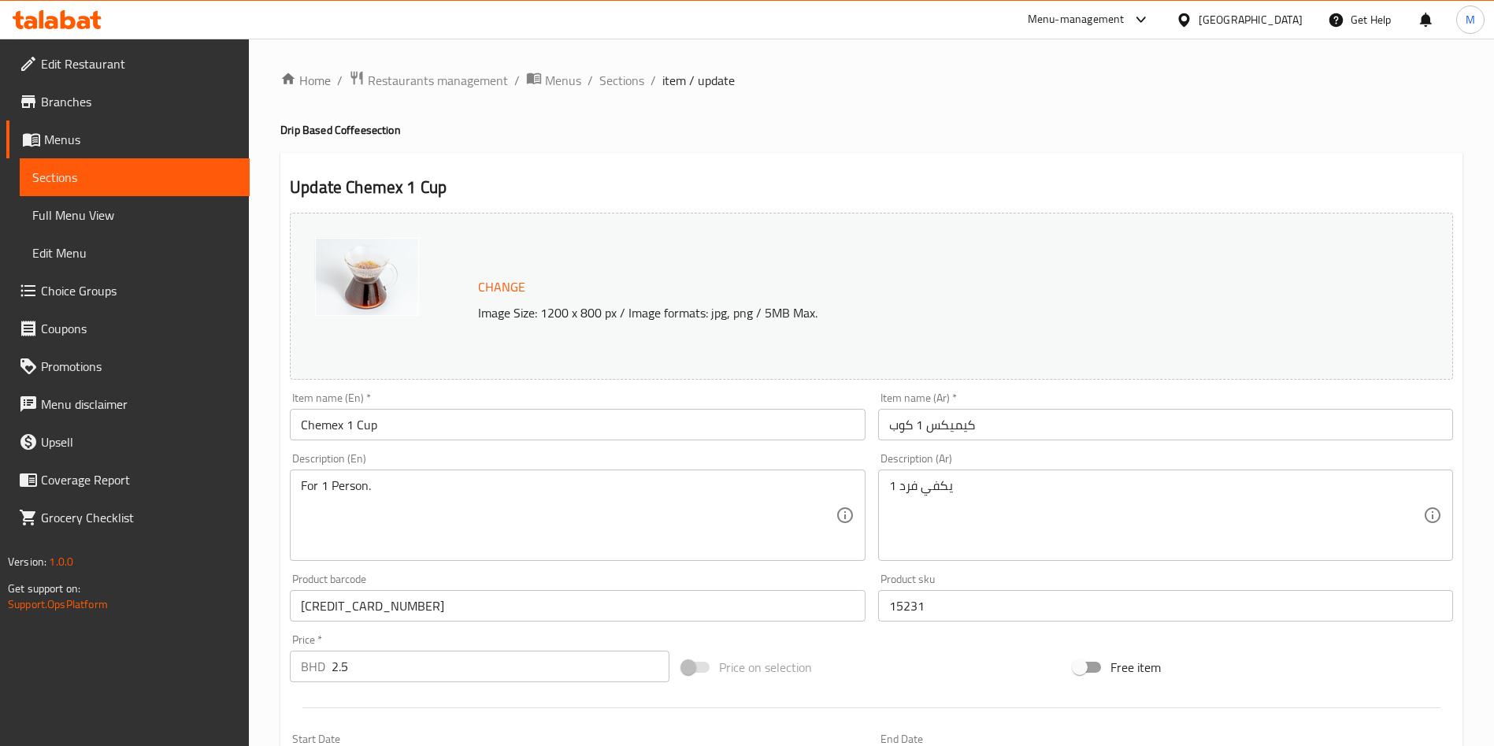
click at [93, 292] on span "Choice Groups" at bounding box center [139, 290] width 196 height 19
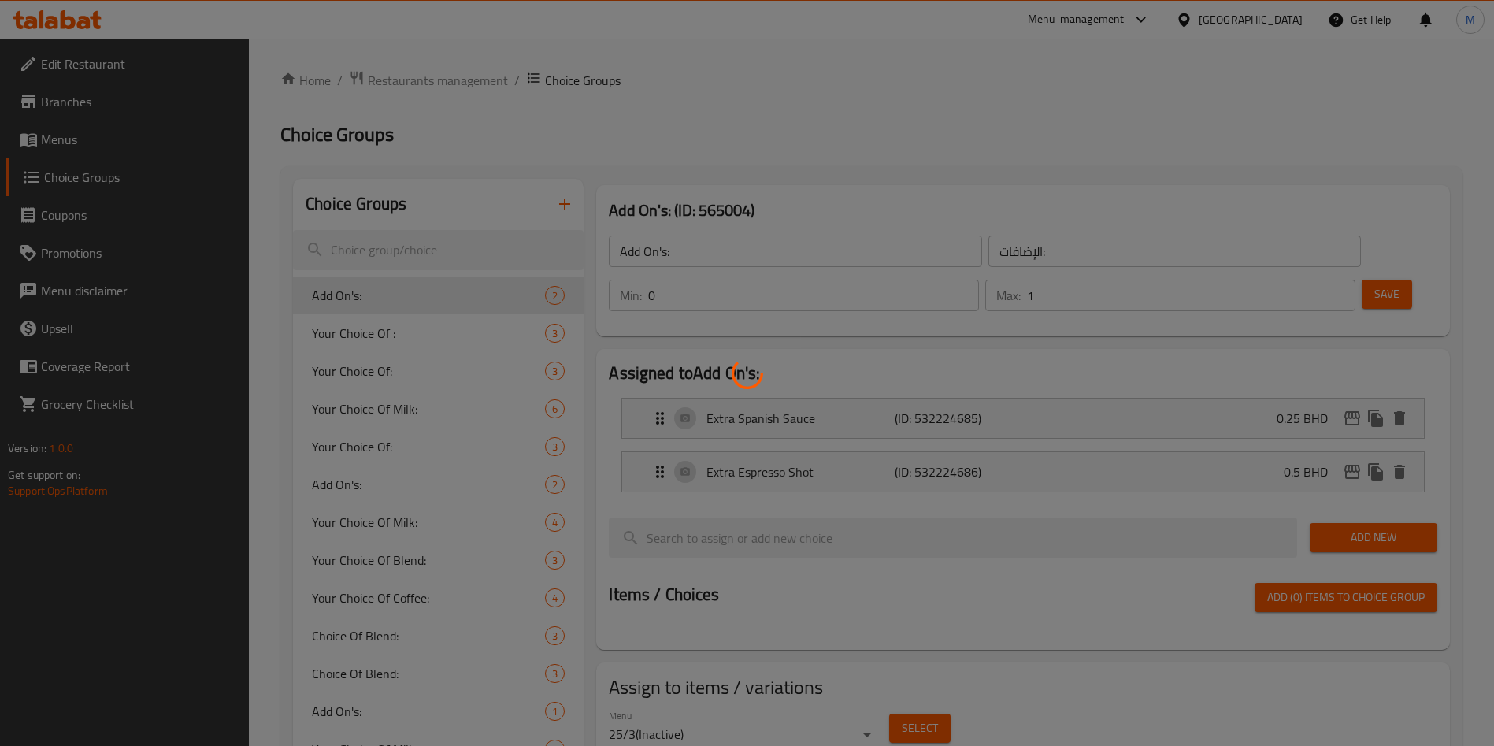
click at [360, 265] on div at bounding box center [747, 373] width 1494 height 746
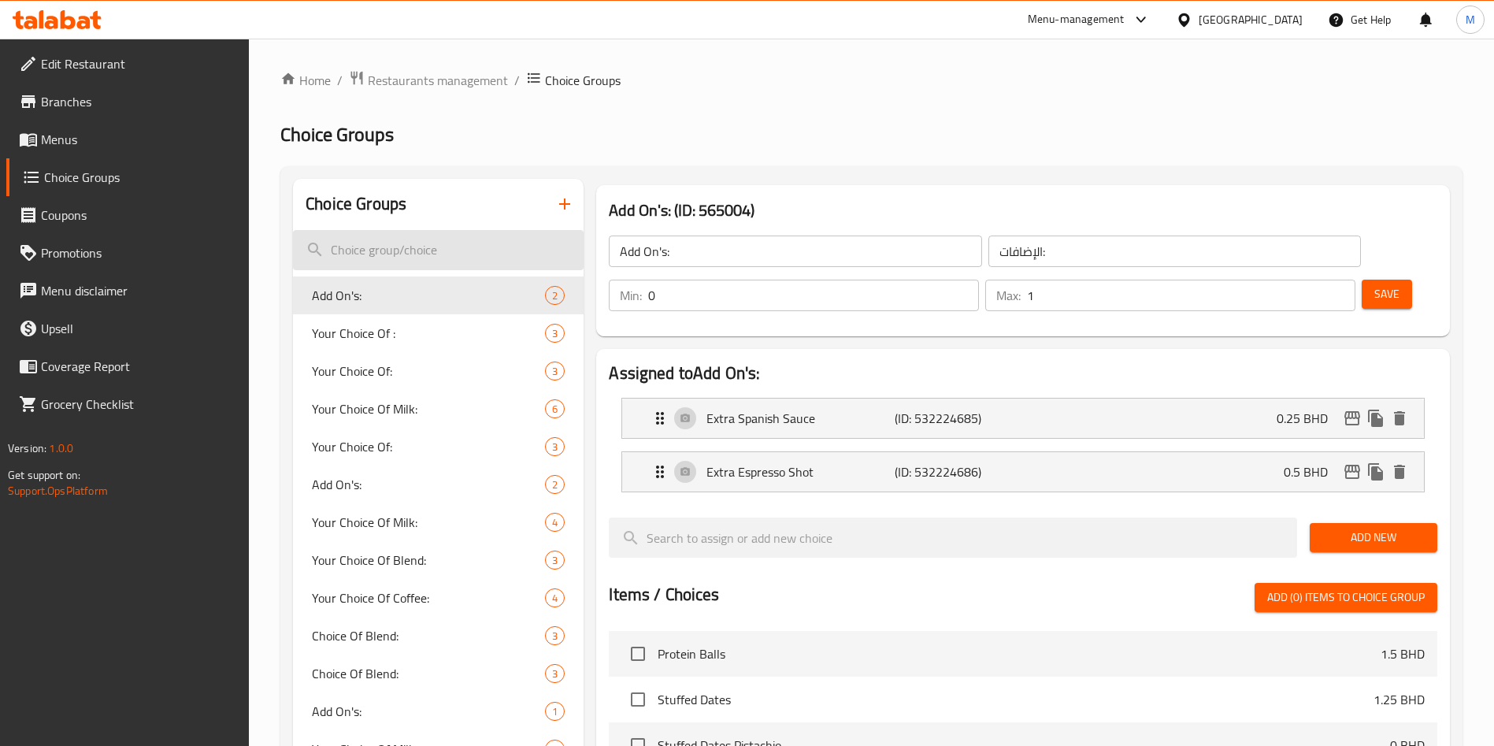
click at [372, 243] on input "search" at bounding box center [438, 250] width 291 height 40
paste input "[GEOGRAPHIC_DATA]"
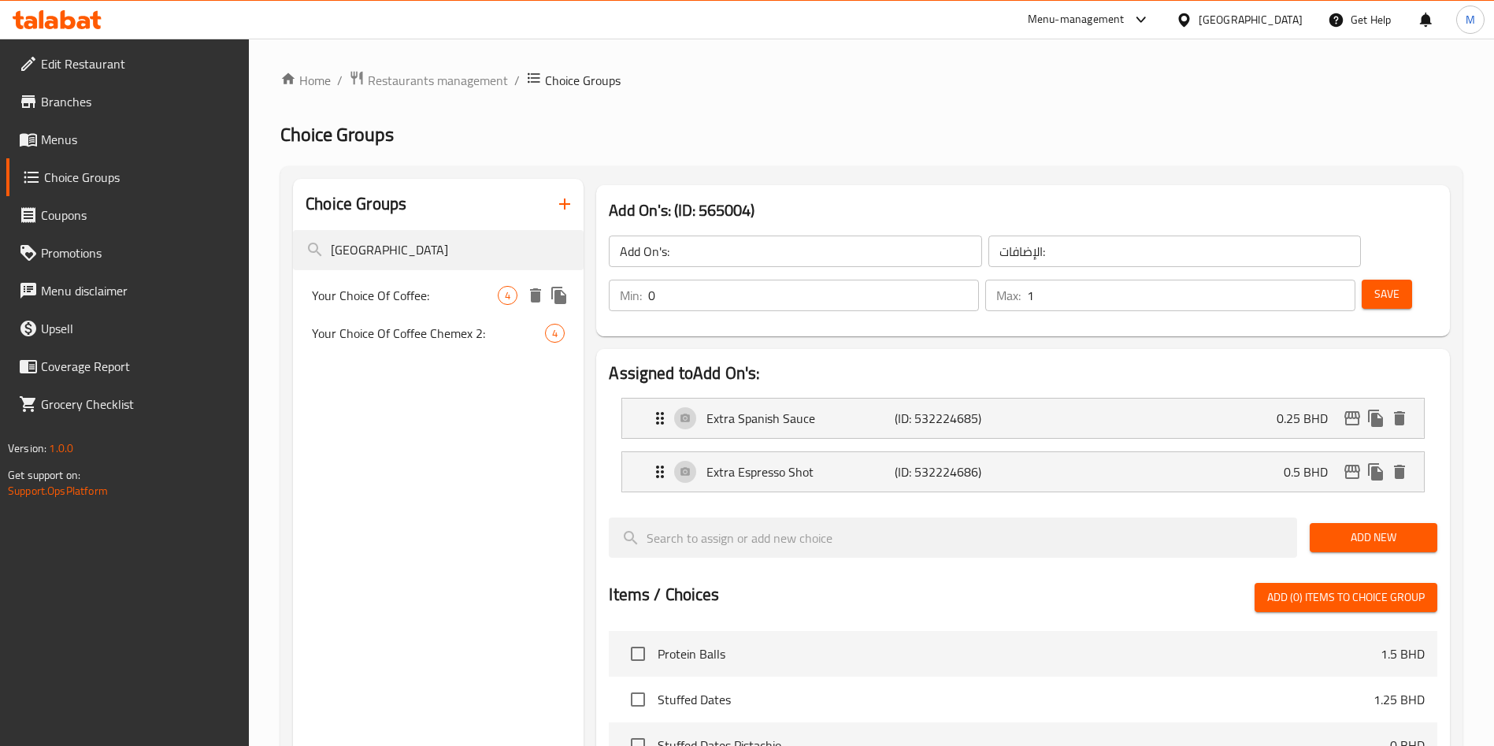
type input "[GEOGRAPHIC_DATA]"
click at [439, 288] on span "Your Choice Of Coffee:" at bounding box center [405, 295] width 186 height 19
type input "Your Choice Of Coffee:"
type input "اختيارك من القهوة:"
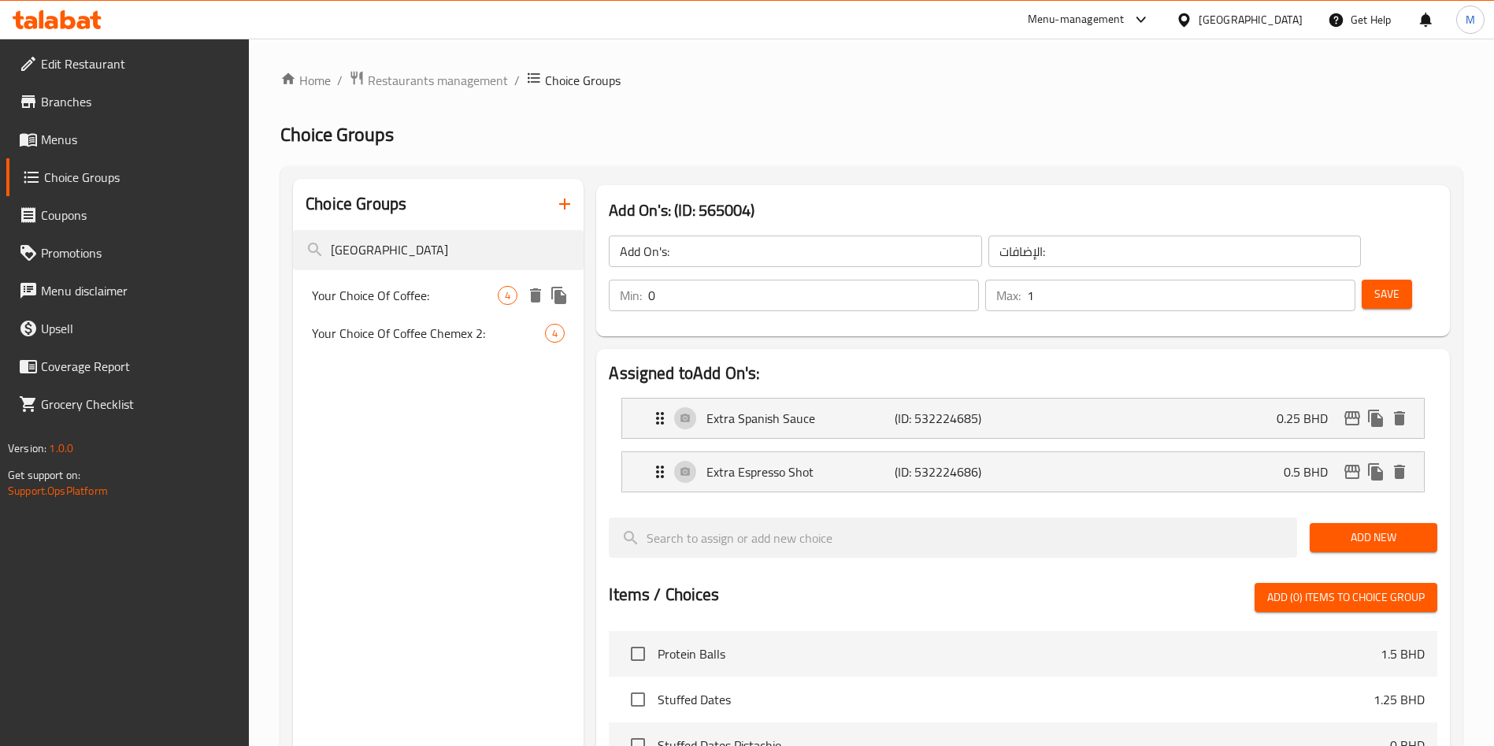
type input "1"
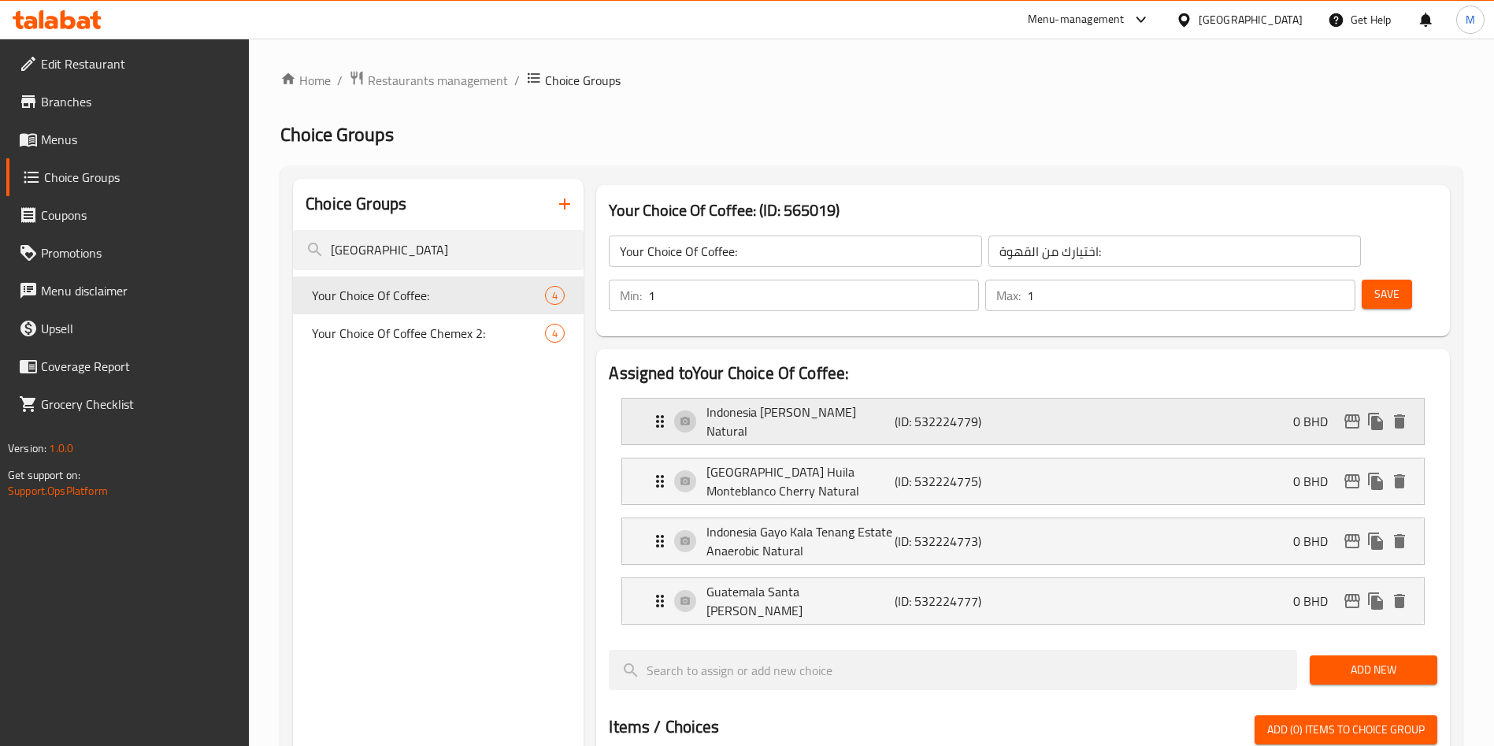
click at [850, 402] on p "Indonesia [PERSON_NAME] Natural" at bounding box center [799, 421] width 187 height 38
click at [853, 462] on p "[GEOGRAPHIC_DATA] Huila Monteblanco Cherry Natural" at bounding box center [799, 481] width 187 height 38
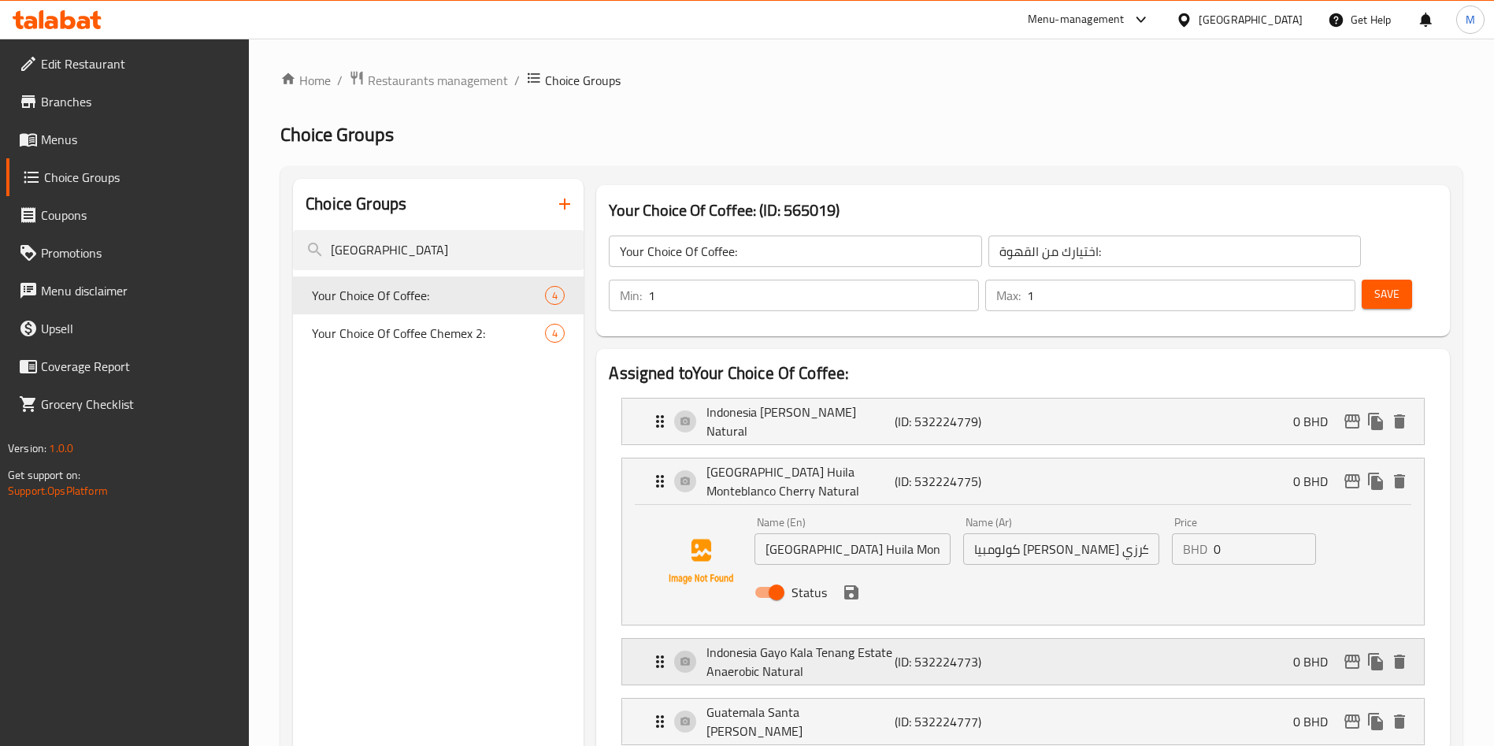
click at [1017, 652] on p "(ID: 532224773)" at bounding box center [957, 661] width 125 height 19
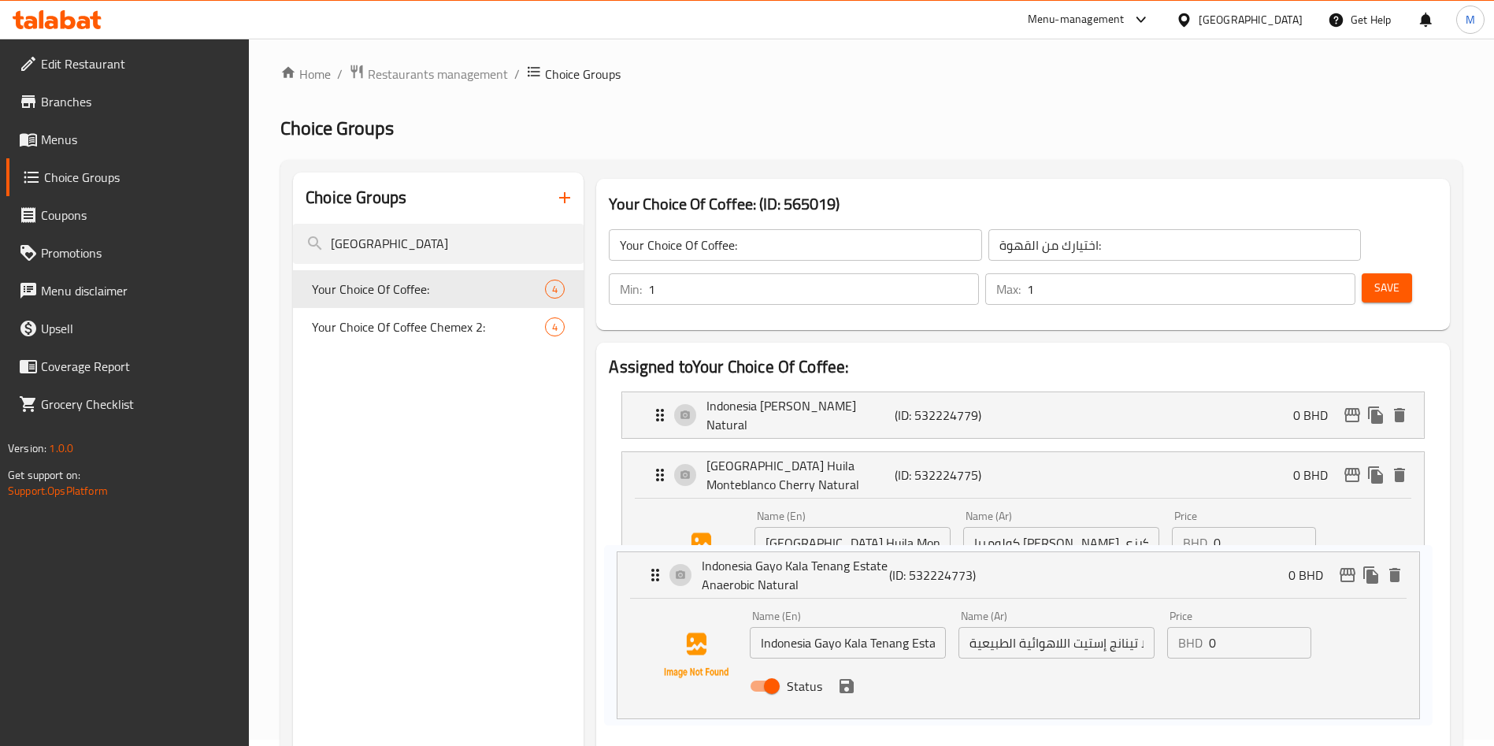
scroll to position [16, 0]
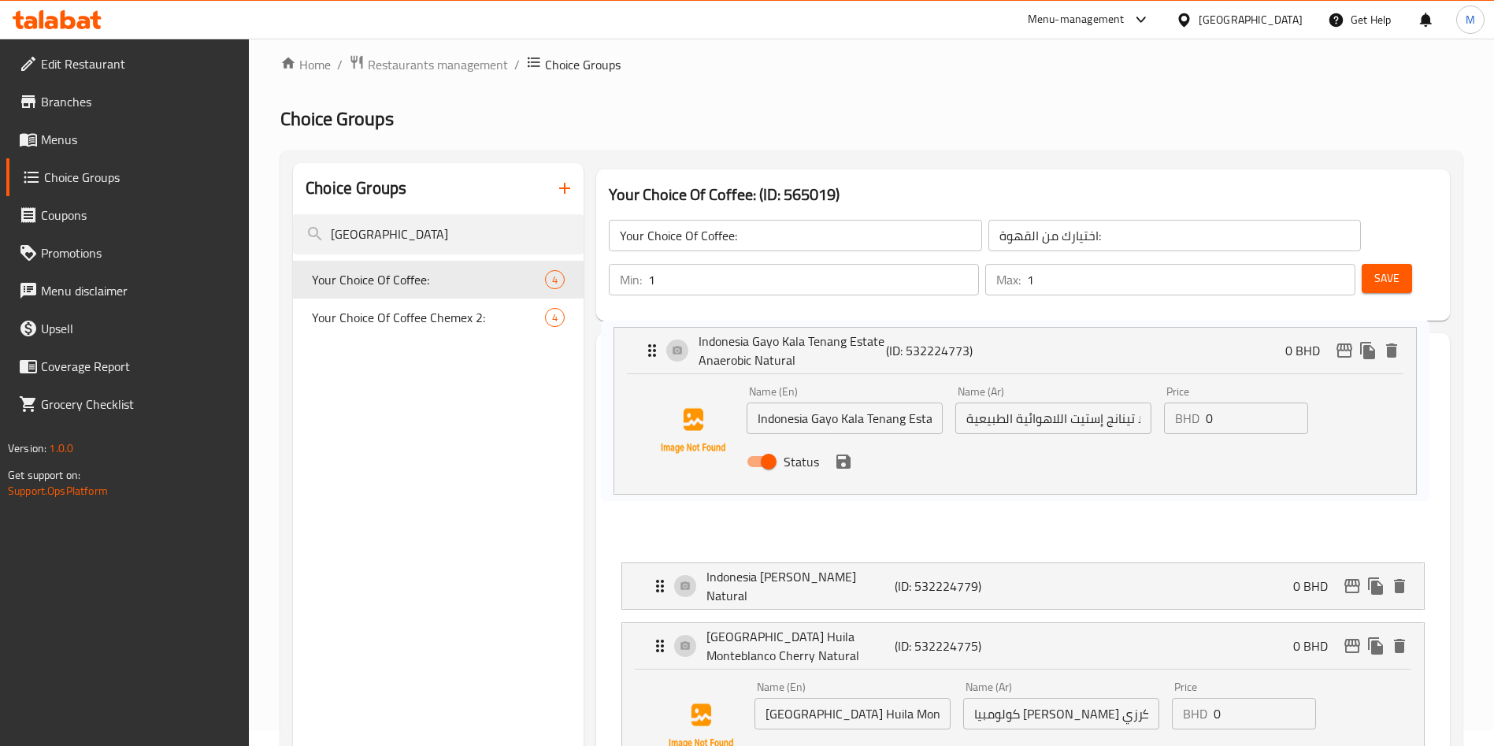
drag, startPoint x: 661, startPoint y: 611, endPoint x: 652, endPoint y: 338, distance: 273.4
click at [652, 369] on nav "Indonesia Gayo Bener Meriah Natural (ID: 532224779) 0 BHD Name (En) Indonesia G…" at bounding box center [1023, 615] width 828 height 493
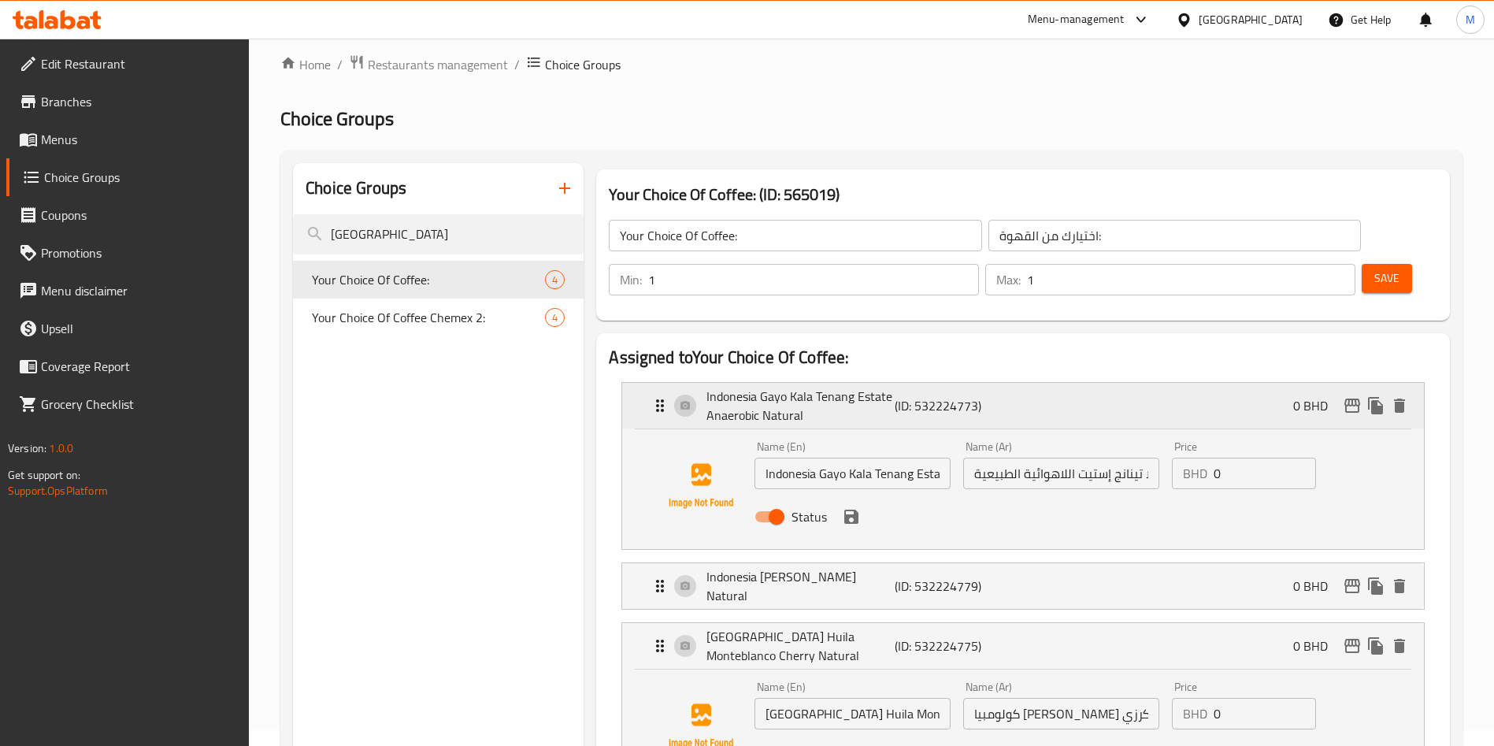
click at [654, 396] on icon "Expand" at bounding box center [659, 405] width 19 height 19
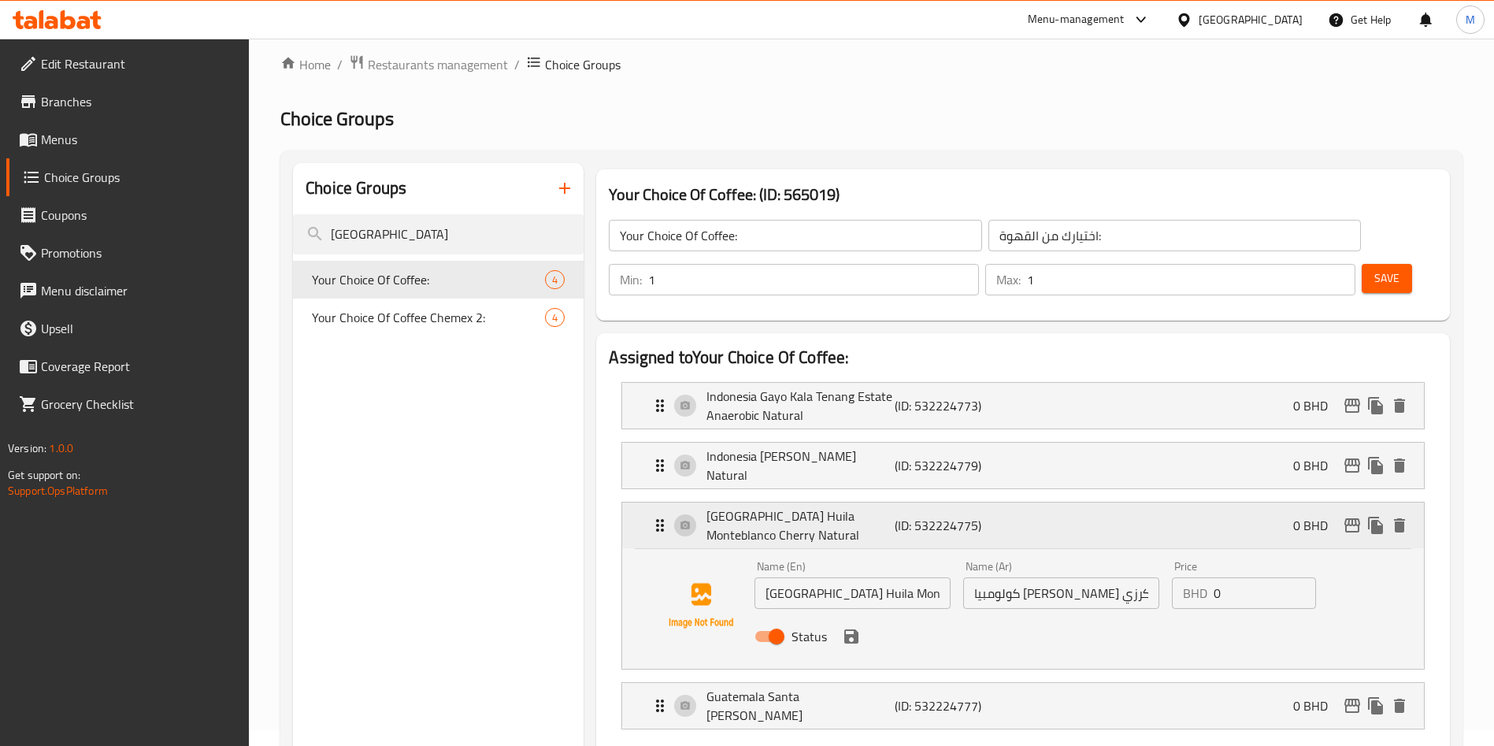
click at [655, 516] on icon "Expand" at bounding box center [659, 525] width 19 height 19
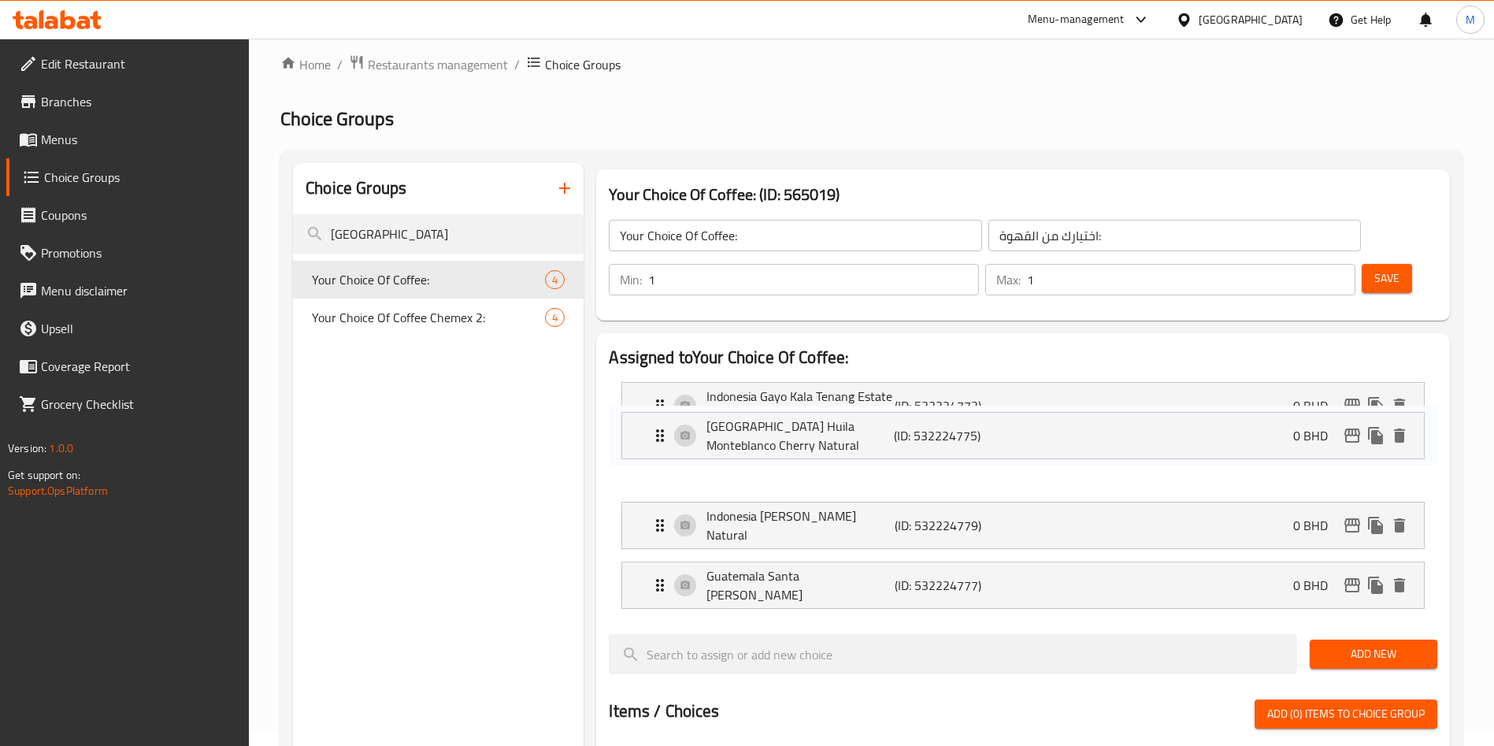
drag, startPoint x: 661, startPoint y: 481, endPoint x: 662, endPoint y: 406, distance: 74.8
click at [662, 406] on nav "Indonesia Gayo Kala Tenang Estate Anaerobic Natural (ID: 532224773) 0 BHD Name …" at bounding box center [1023, 495] width 828 height 252
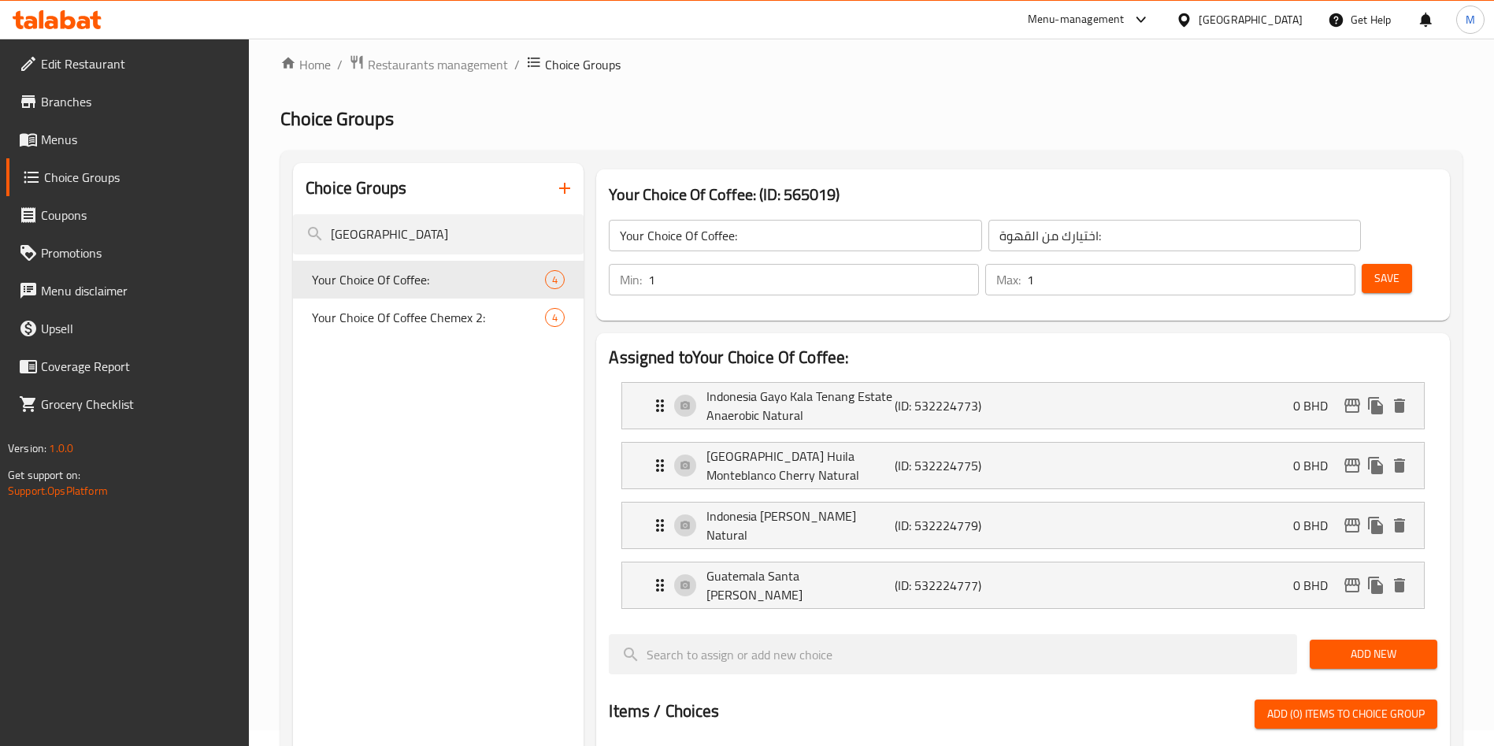
click at [1358, 261] on div "Save" at bounding box center [1392, 280] width 69 height 38
click at [1374, 269] on span "Save" at bounding box center [1386, 279] width 25 height 20
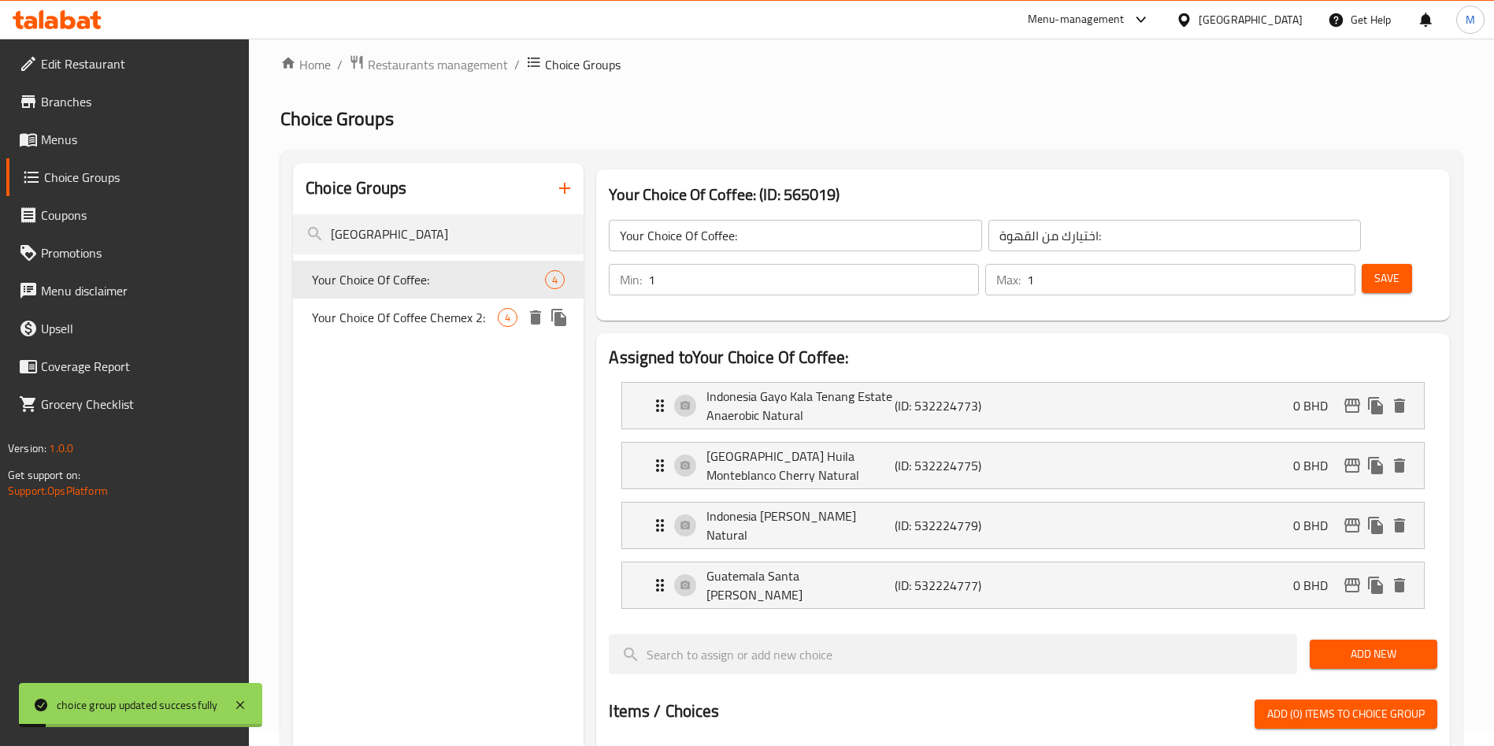
click at [458, 321] on span "Your Choice Of Coffee Chemex 2:" at bounding box center [405, 317] width 186 height 19
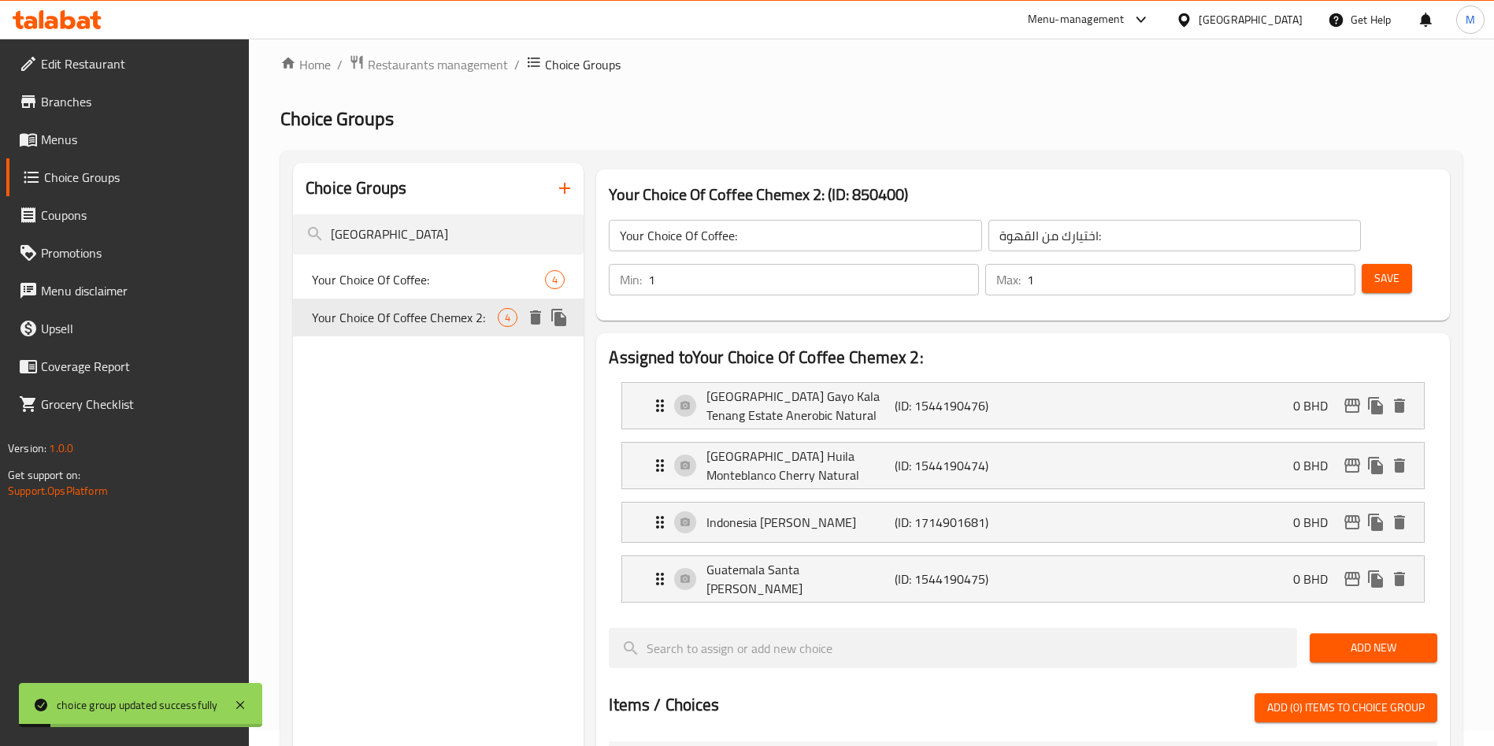
type input "Your Choice Of Coffee Chemex 2:"
type input "إختيارك من القهوة:"
click at [863, 446] on p "Colombia Huila Monteblanco Cherry Natural" at bounding box center [799, 465] width 187 height 38
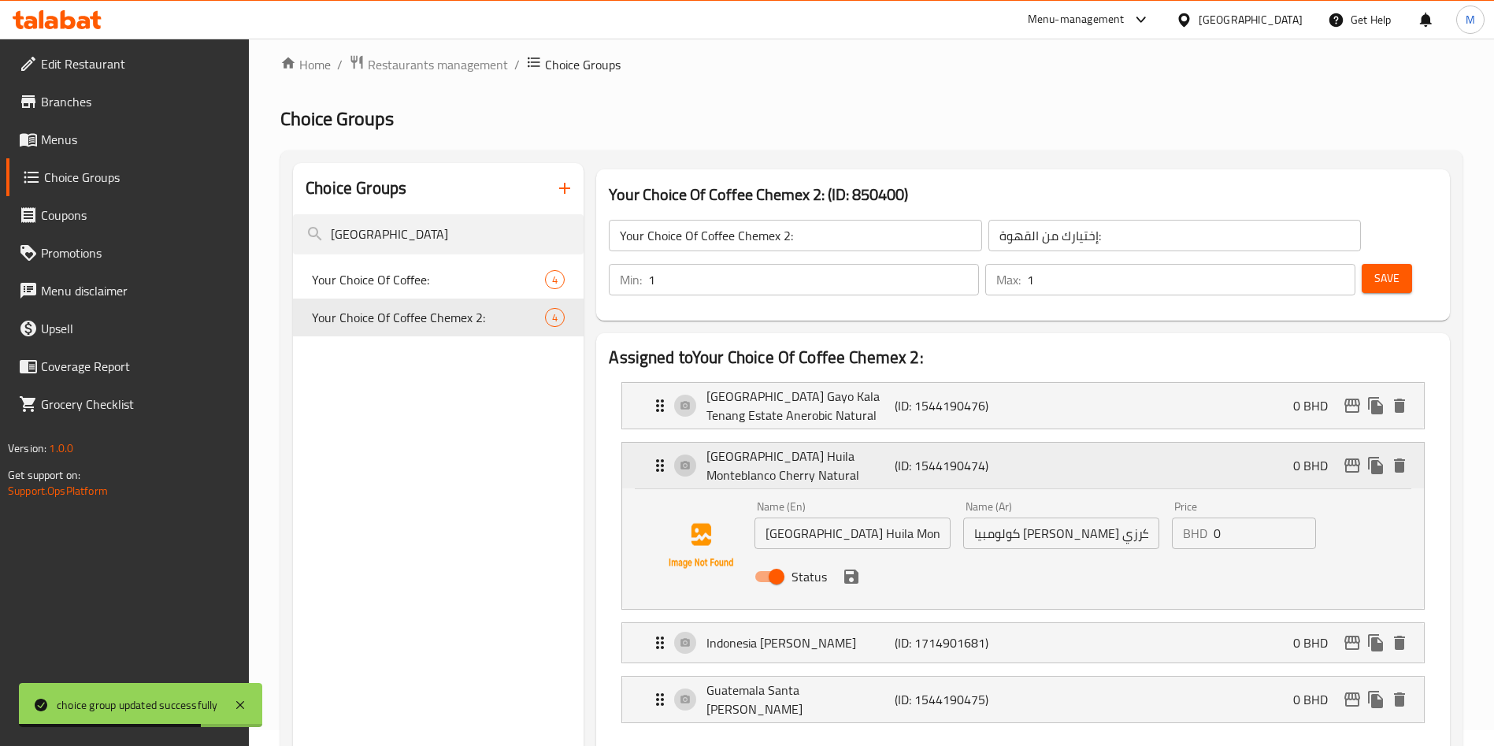
click at [863, 446] on p "Colombia Huila Monteblanco Cherry Natural" at bounding box center [799, 465] width 187 height 38
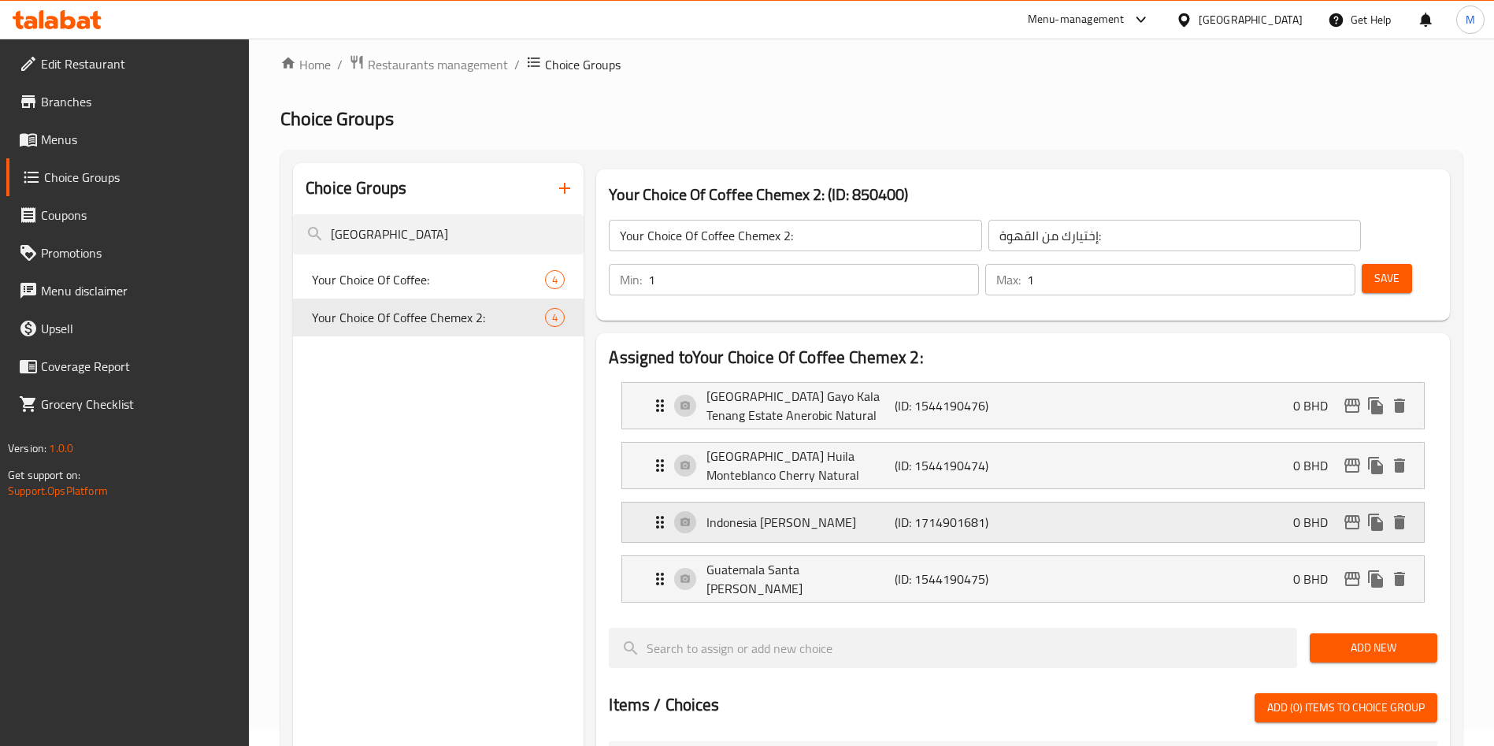
click at [839, 513] on p "Indonesia Bener Meriah" at bounding box center [799, 522] width 187 height 19
click at [1362, 264] on button "Save" at bounding box center [1387, 278] width 50 height 29
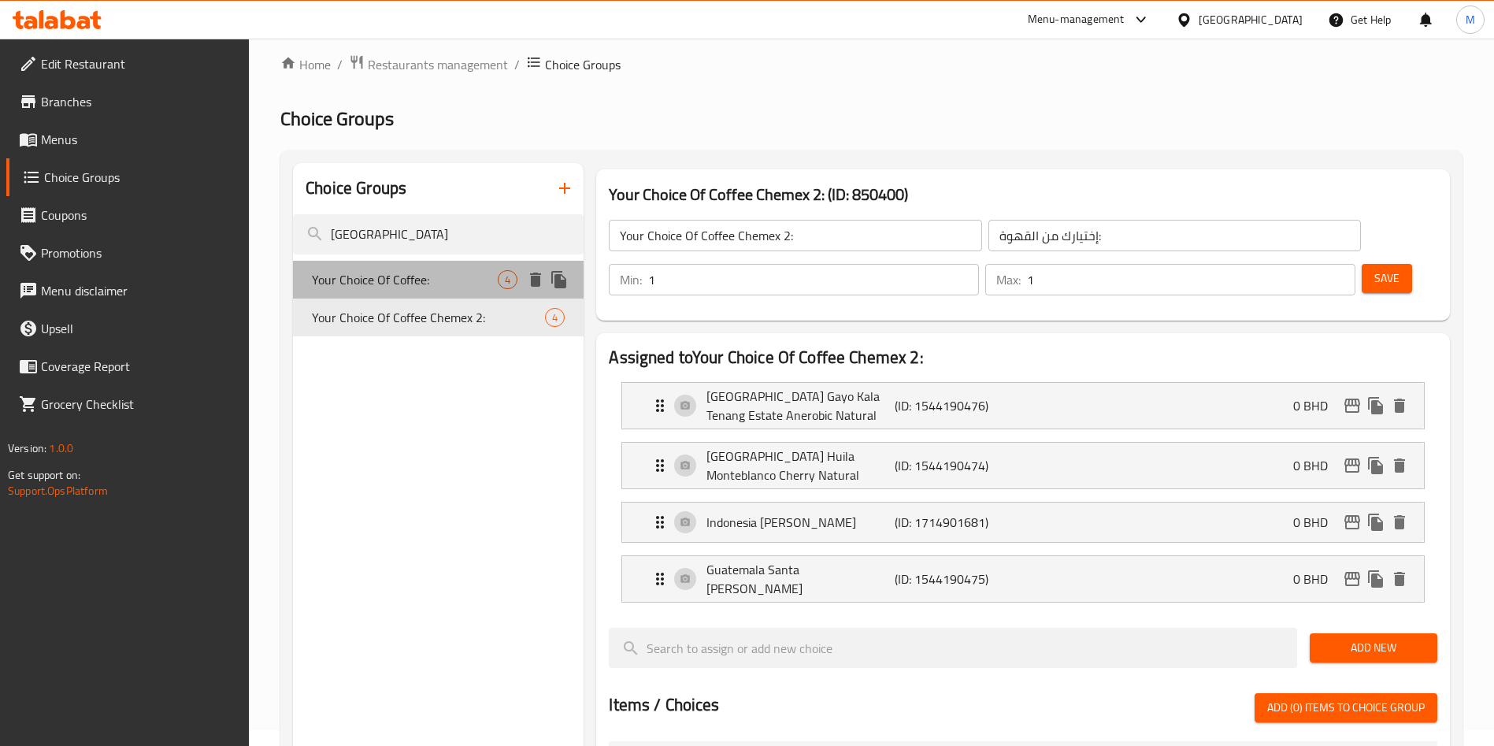
click at [421, 288] on span "Your Choice Of Coffee:" at bounding box center [405, 279] width 186 height 19
type input "Your Choice Of Coffee:"
type input "اختيارك من القهوة:"
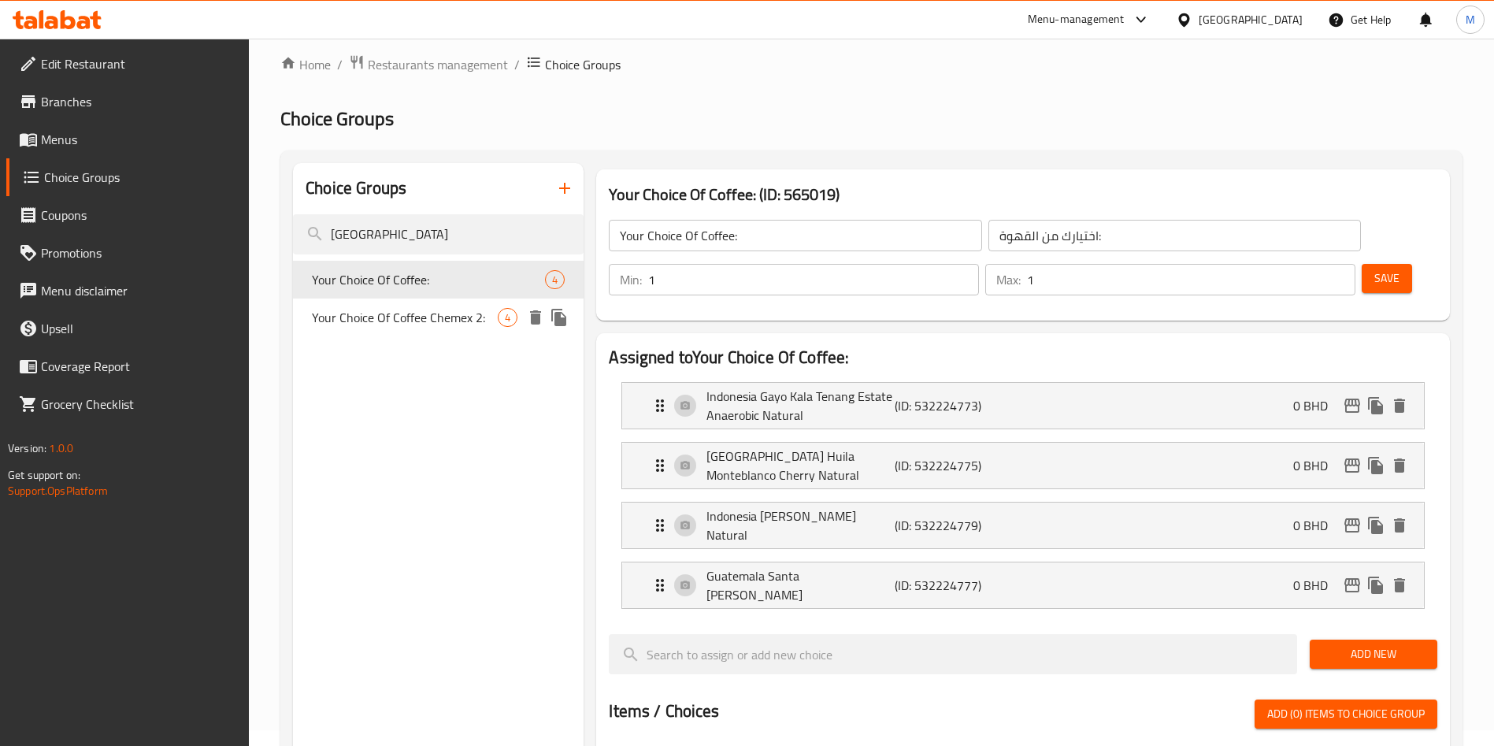
click at [385, 298] on div "Your Choice Of Coffee Chemex 2: 4" at bounding box center [438, 317] width 291 height 38
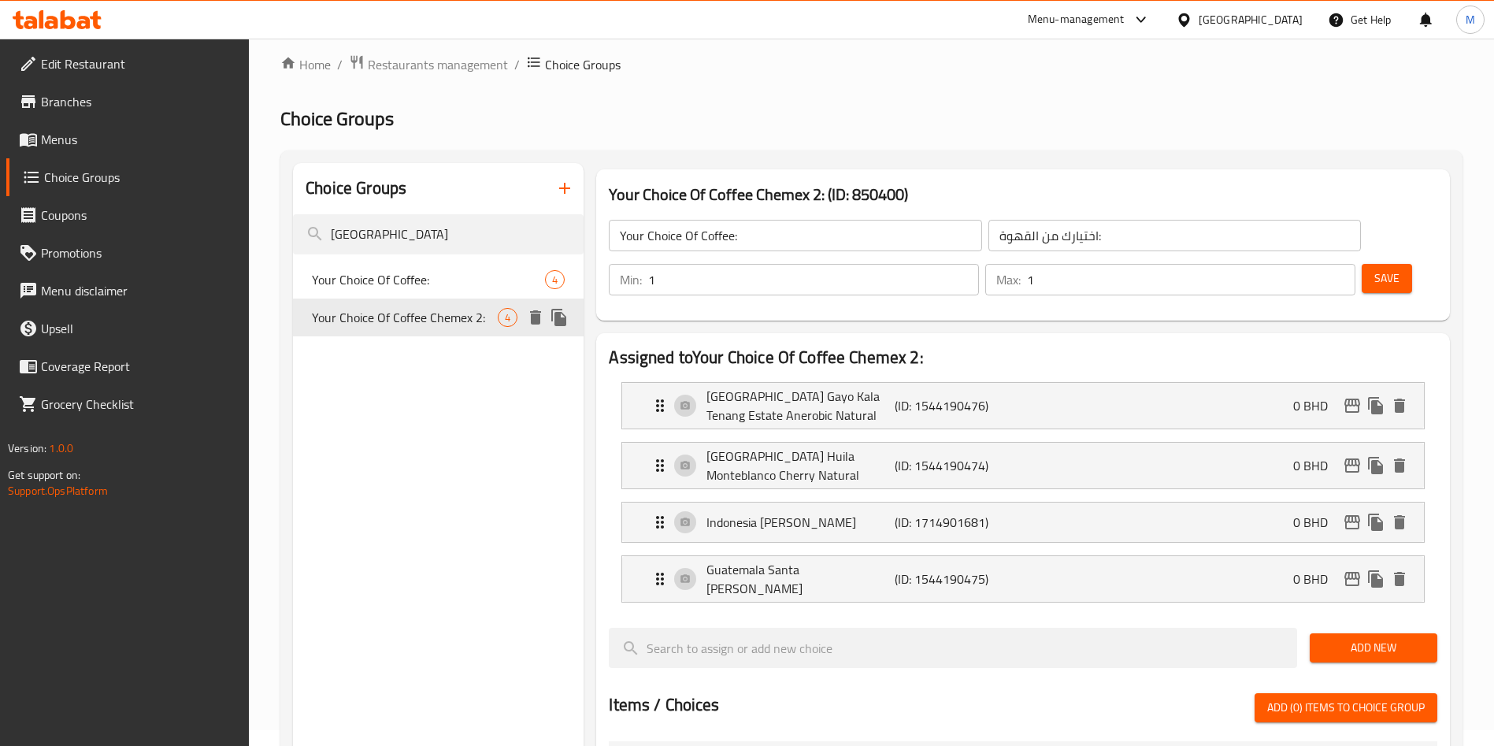
type input "Your Choice Of Coffee Chemex 2:"
type input "إختيارك من القهوة:"
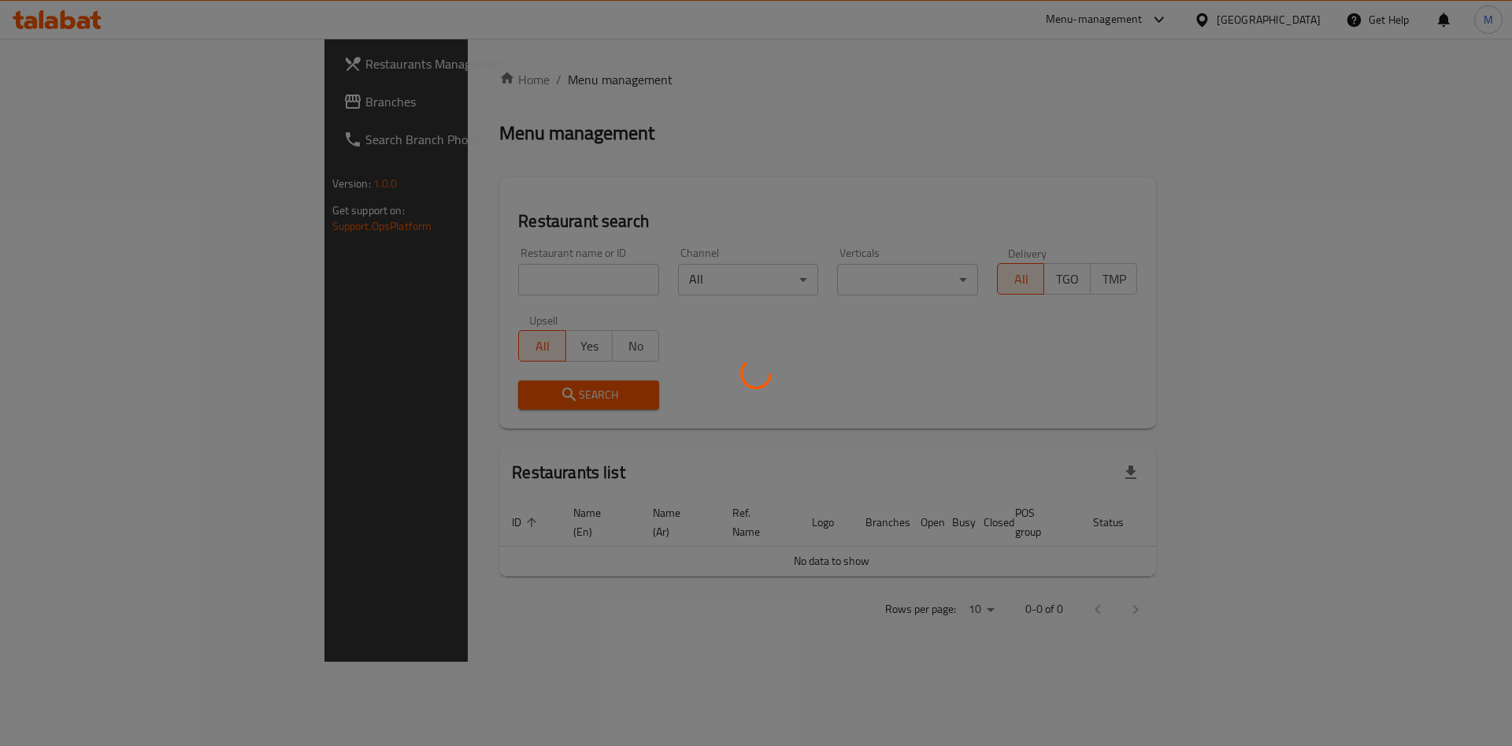
click at [388, 280] on div at bounding box center [756, 373] width 1512 height 746
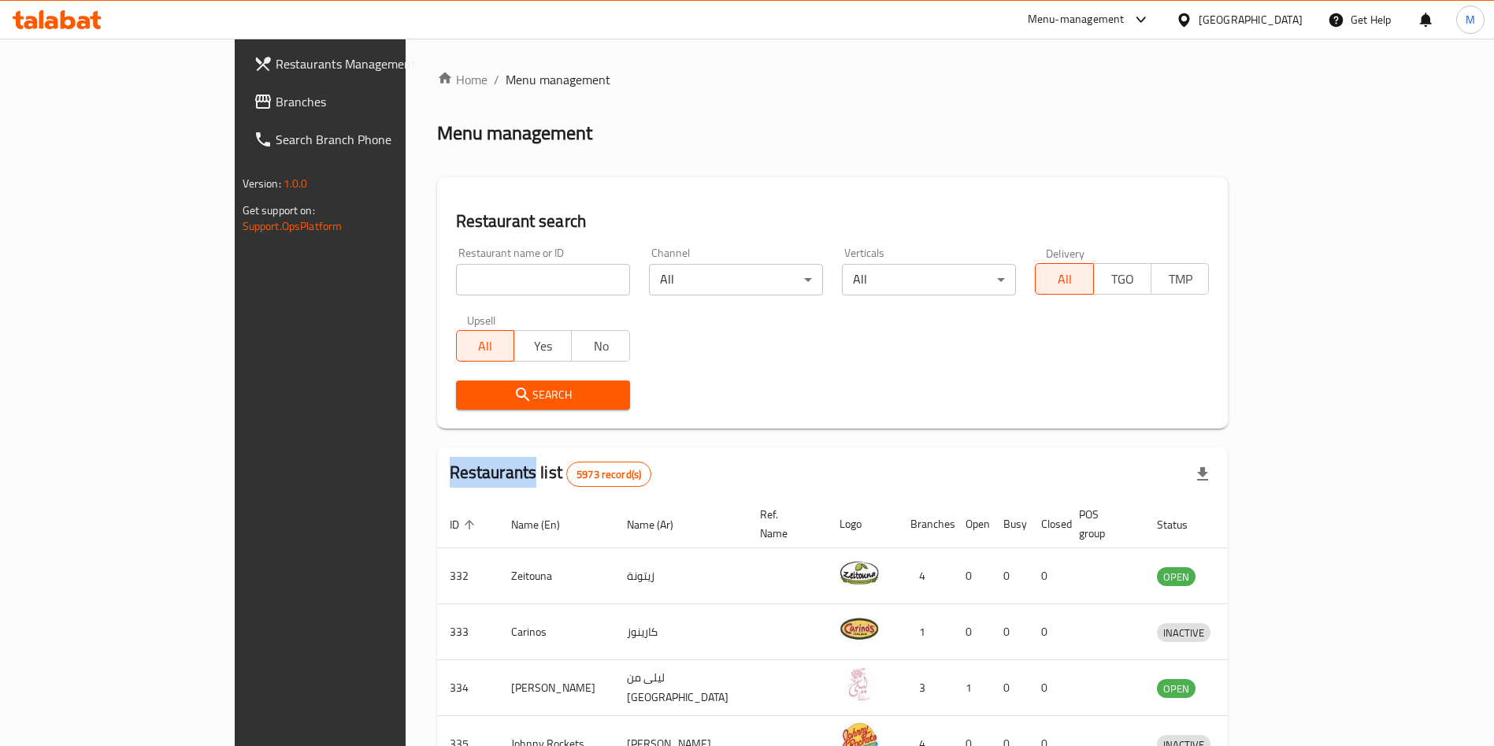
click at [456, 282] on input "search" at bounding box center [543, 279] width 174 height 31
paste input "Tawook Nation"
type input "Tawook Nation"
click button "Search" at bounding box center [543, 394] width 174 height 29
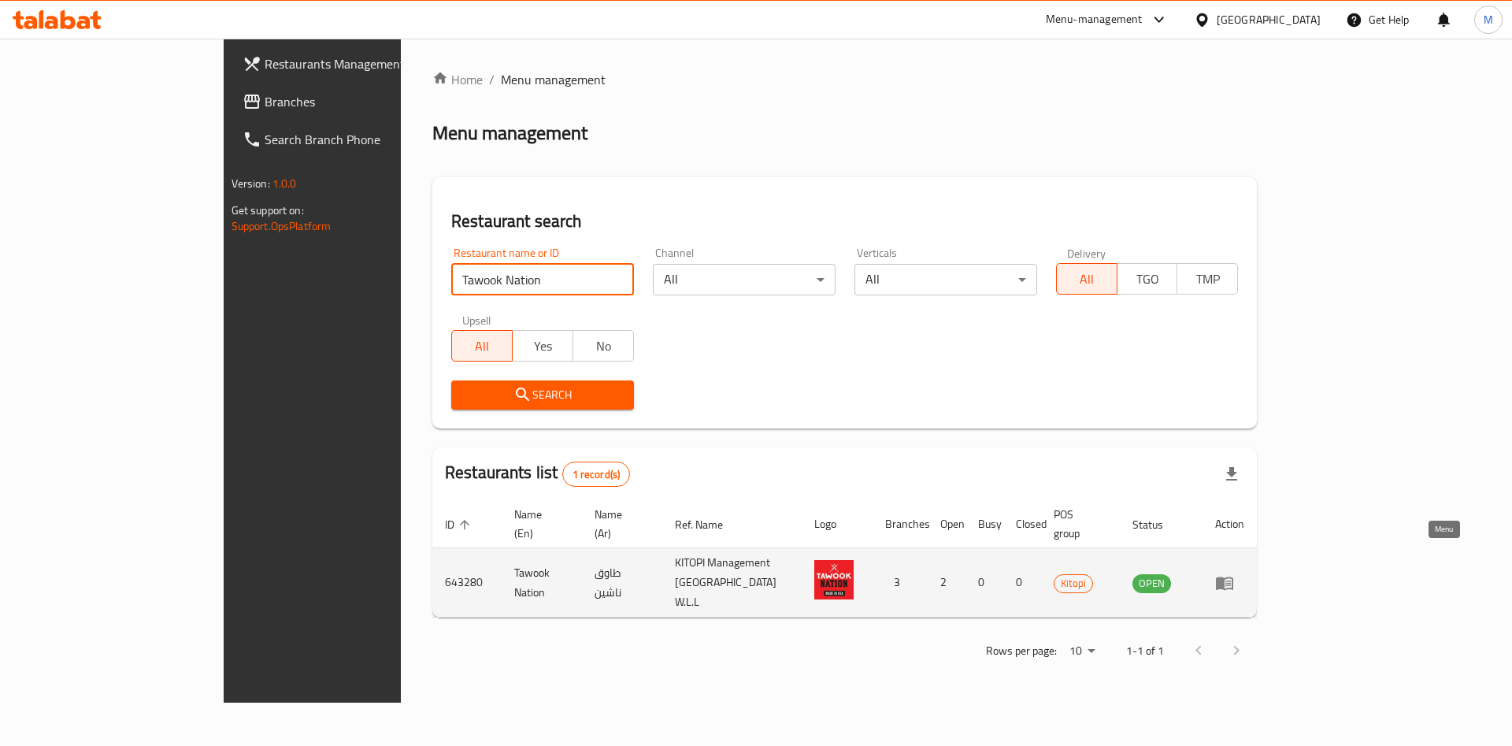
click at [1244, 573] on link "enhanced table" at bounding box center [1229, 582] width 29 height 19
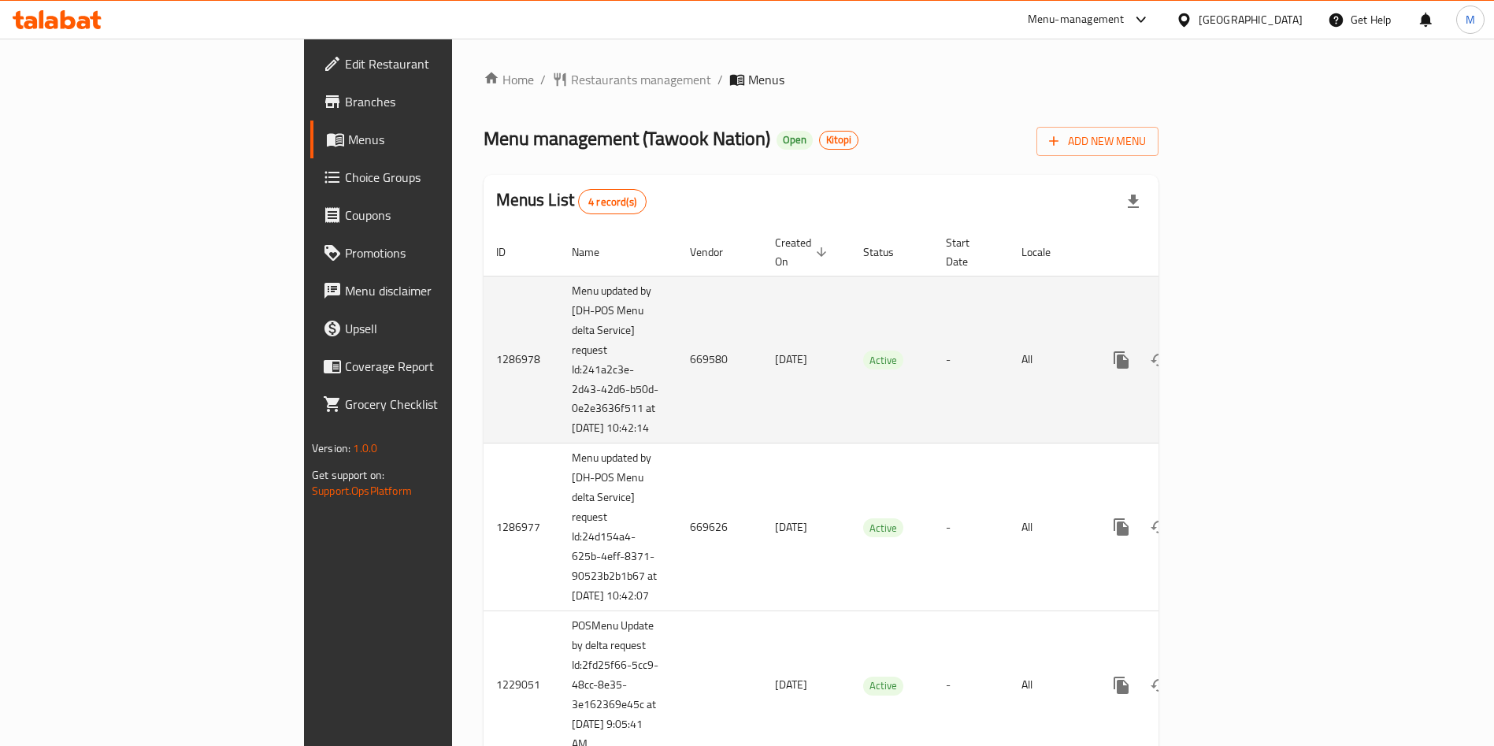
click at [677, 356] on td "669580" at bounding box center [719, 360] width 85 height 168
copy td "669580"
click at [1244, 353] on icon "enhanced table" at bounding box center [1234, 359] width 19 height 19
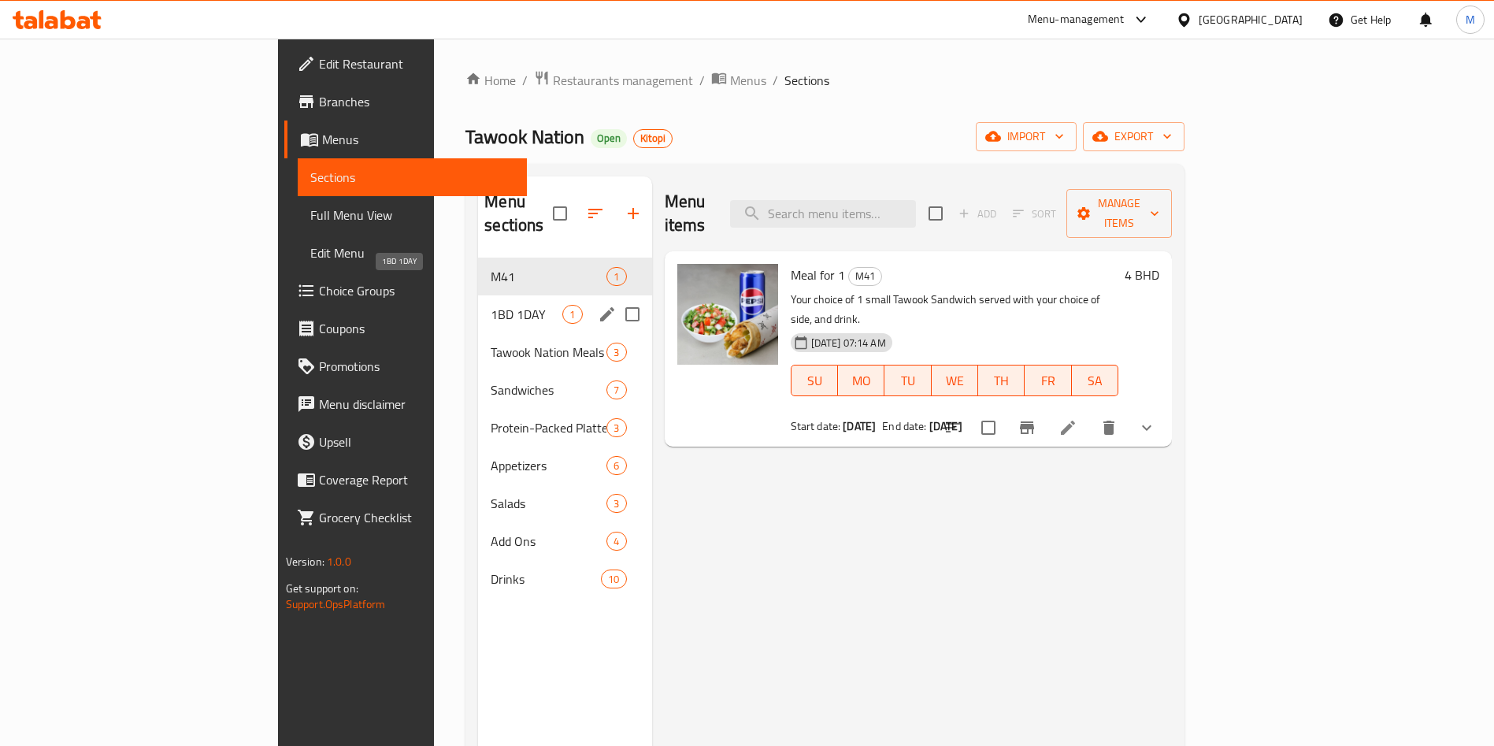
click at [491, 305] on span "1BD 1DAY" at bounding box center [527, 314] width 72 height 19
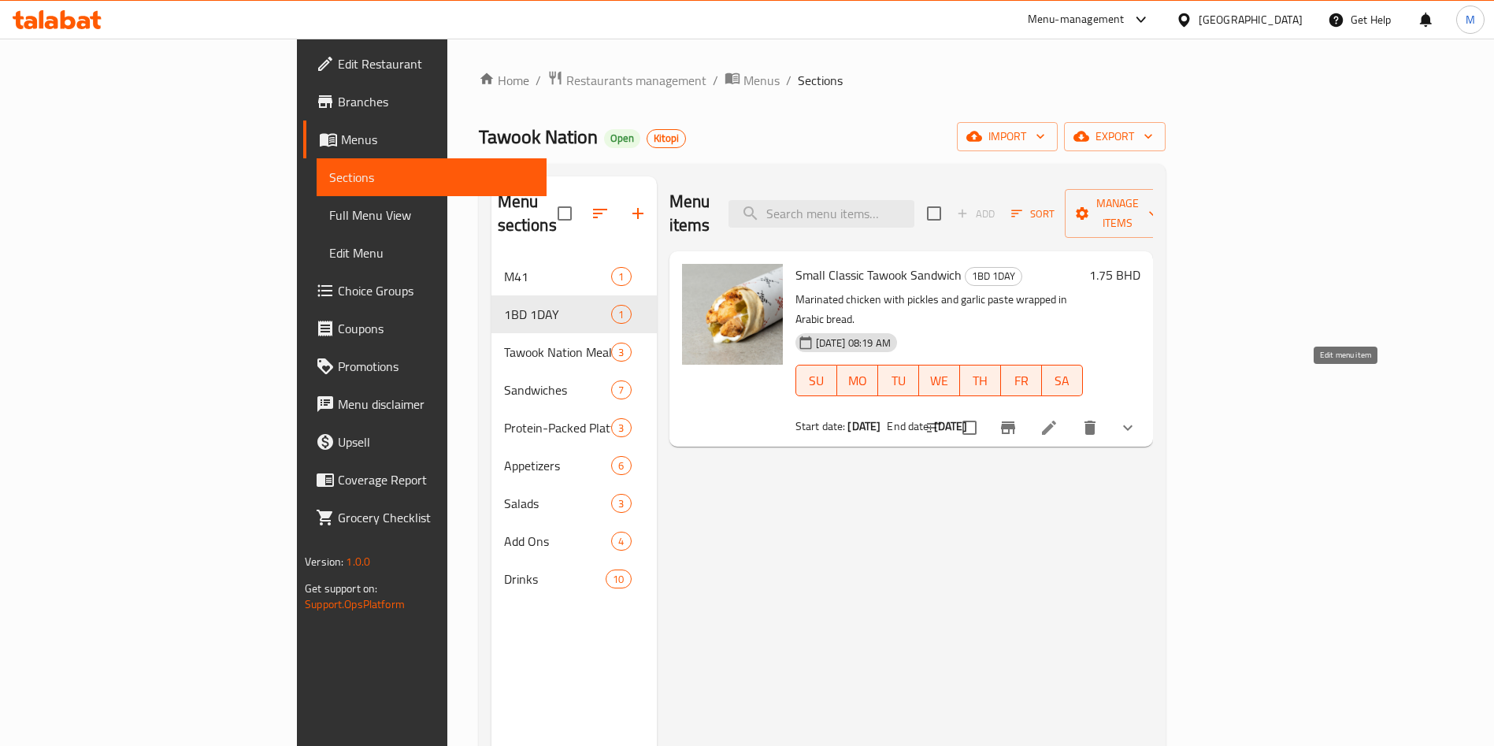
click at [1058, 418] on icon at bounding box center [1048, 427] width 19 height 19
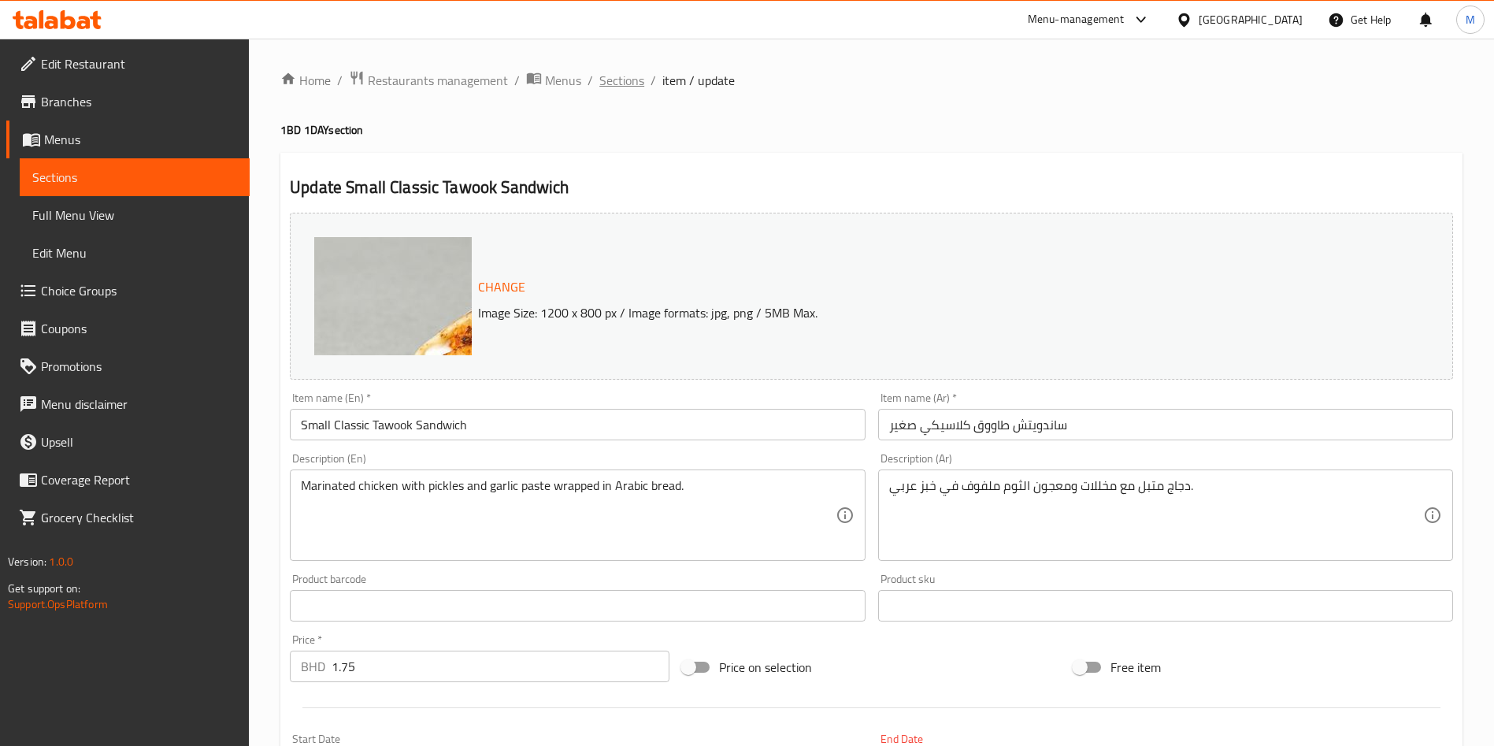
click at [606, 86] on span "Sections" at bounding box center [621, 80] width 45 height 19
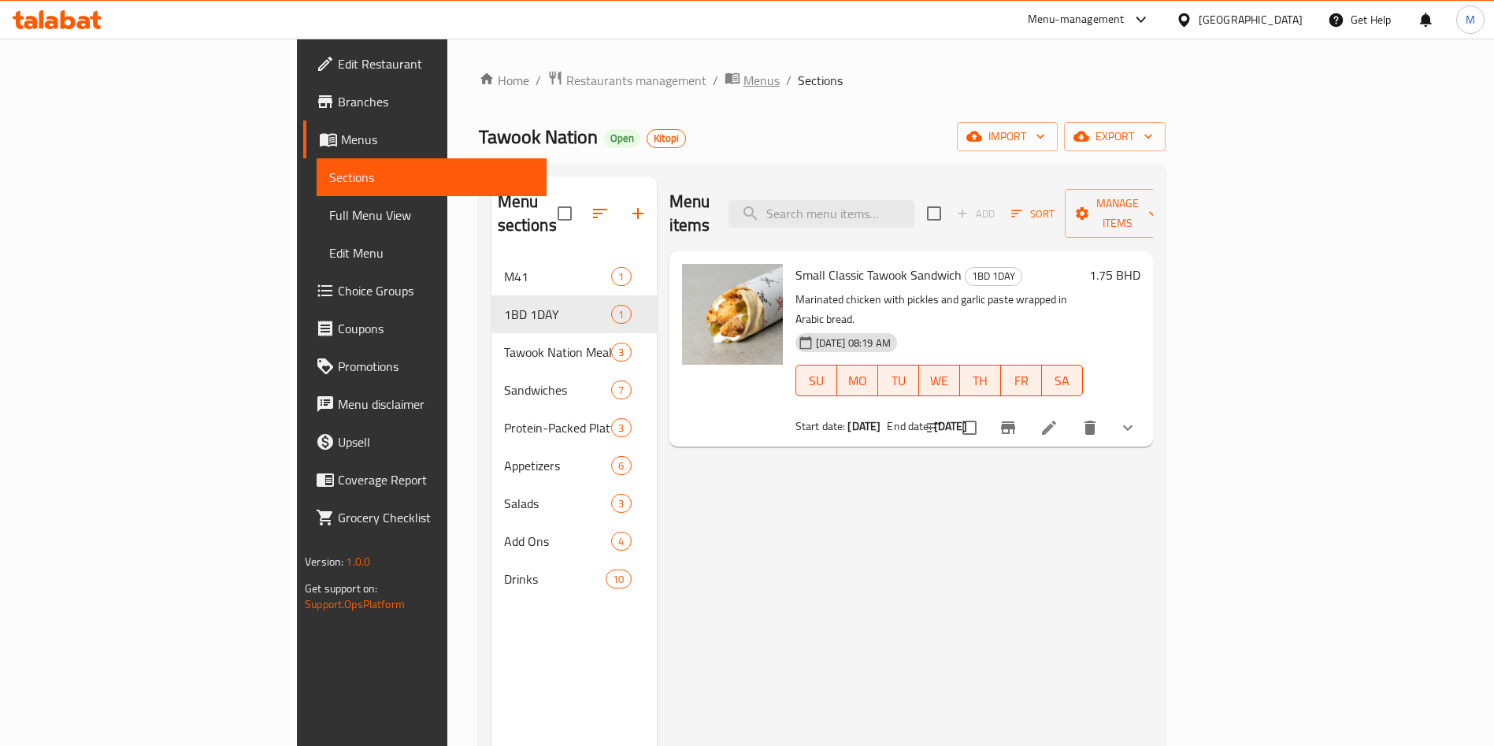
click at [743, 76] on span "Menus" at bounding box center [761, 80] width 36 height 19
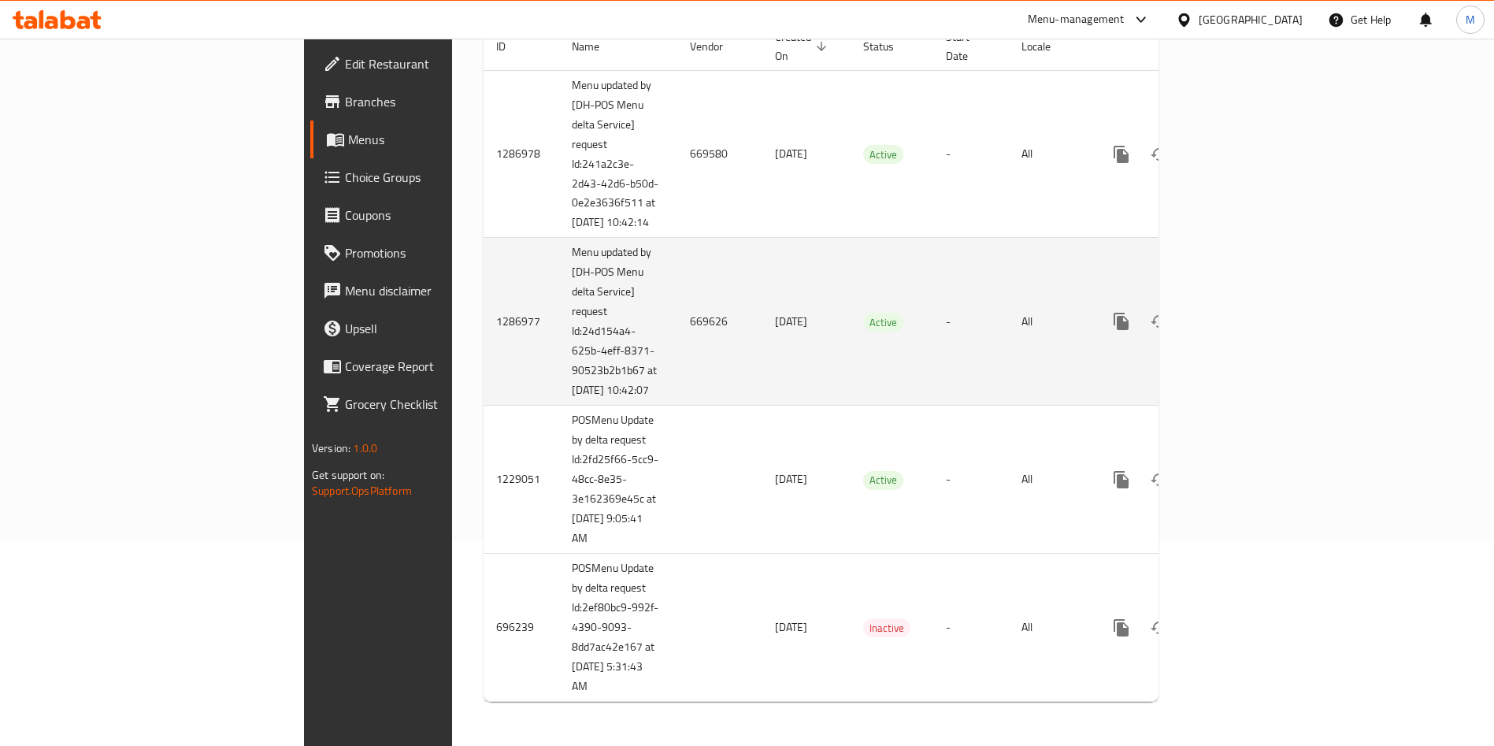
scroll to position [236, 0]
click at [677, 317] on td "669626" at bounding box center [719, 322] width 85 height 168
copy td "669626"
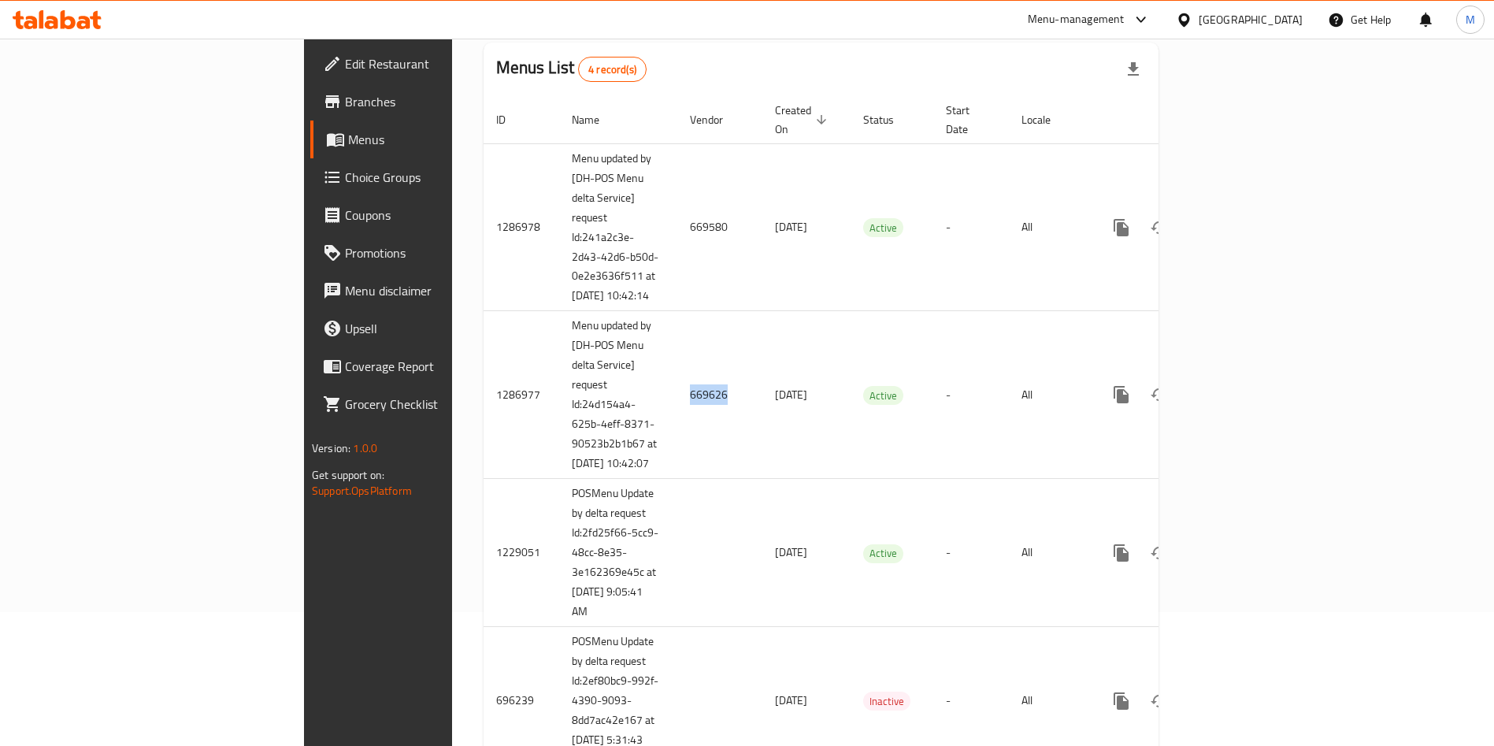
scroll to position [0, 0]
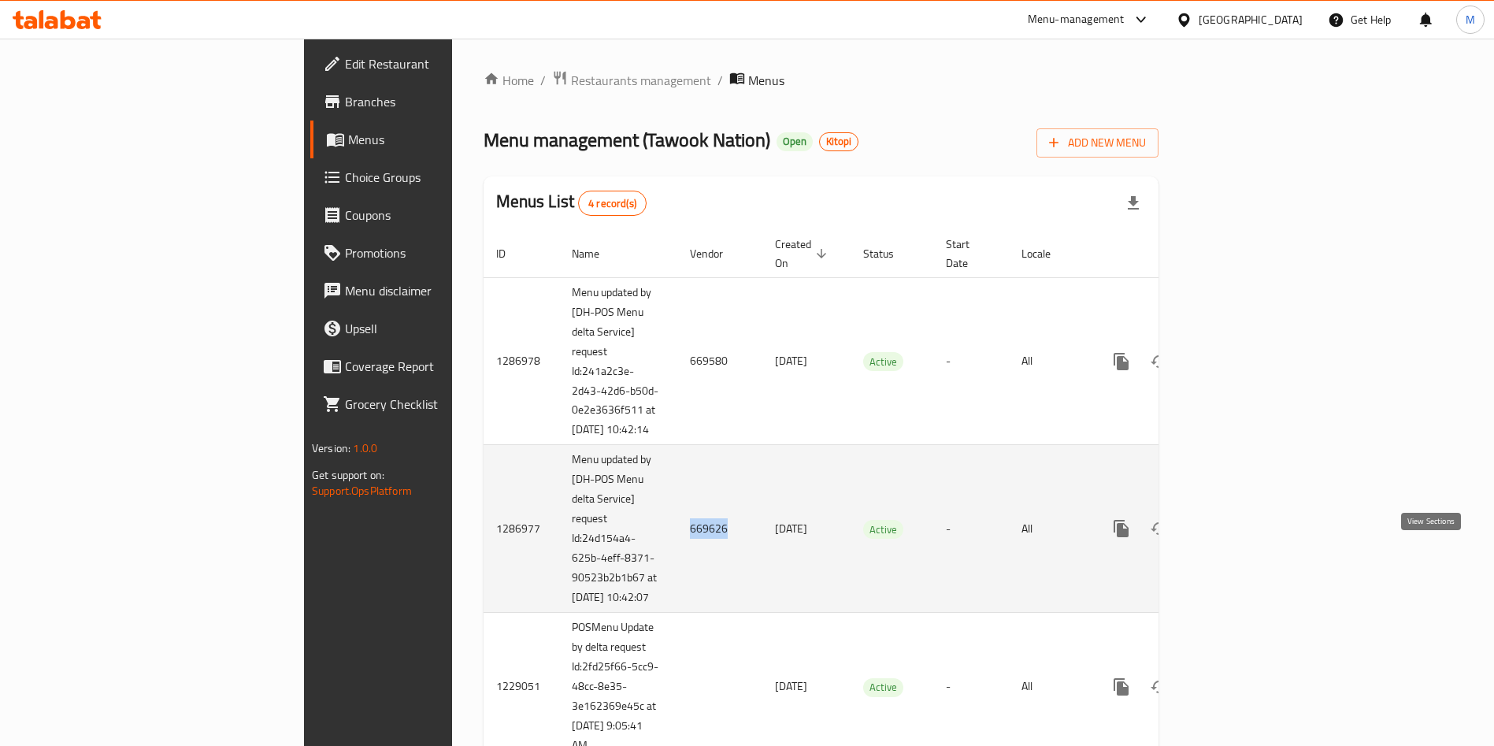
click at [1244, 538] on icon "enhanced table" at bounding box center [1234, 528] width 19 height 19
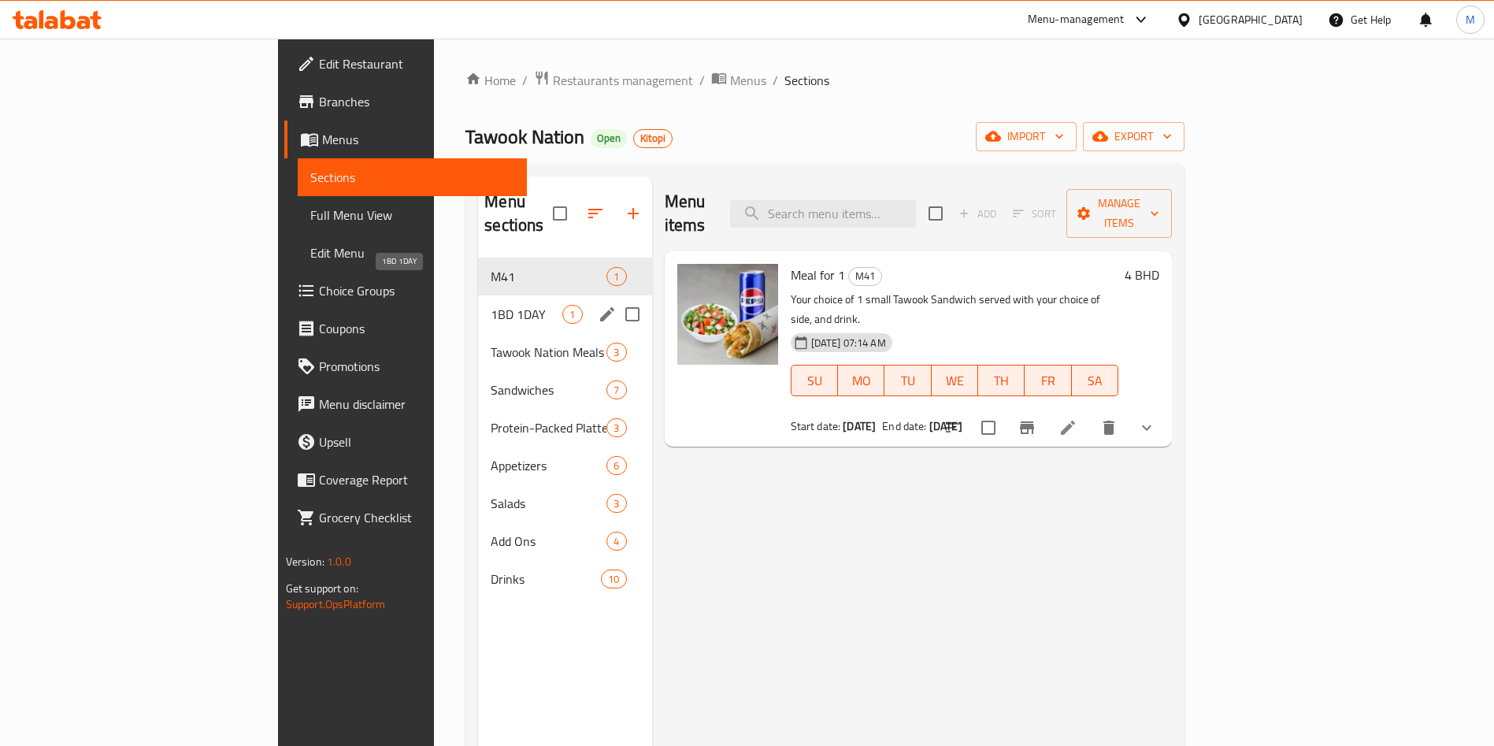
click at [491, 305] on span "1BD 1DAY" at bounding box center [527, 314] width 72 height 19
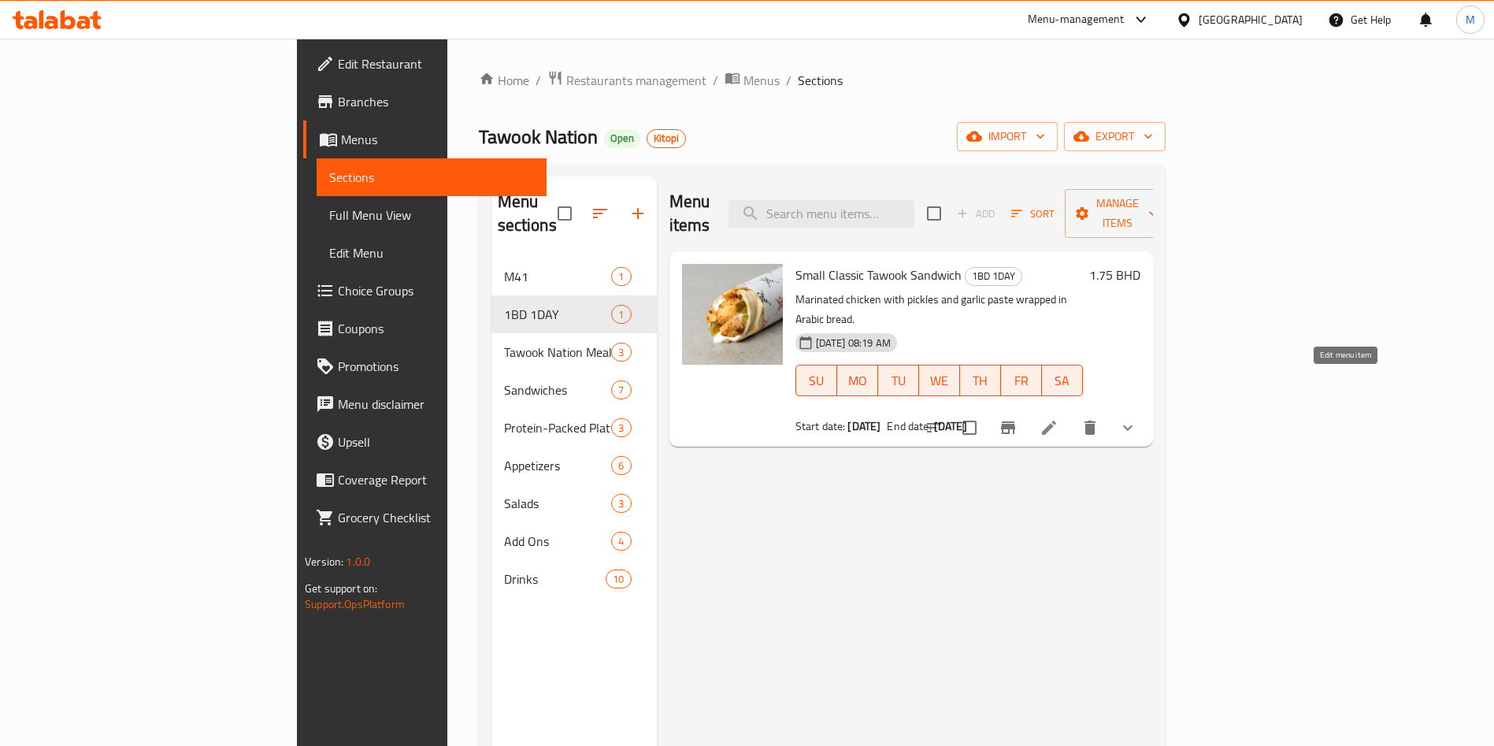
click at [1058, 418] on icon at bounding box center [1048, 427] width 19 height 19
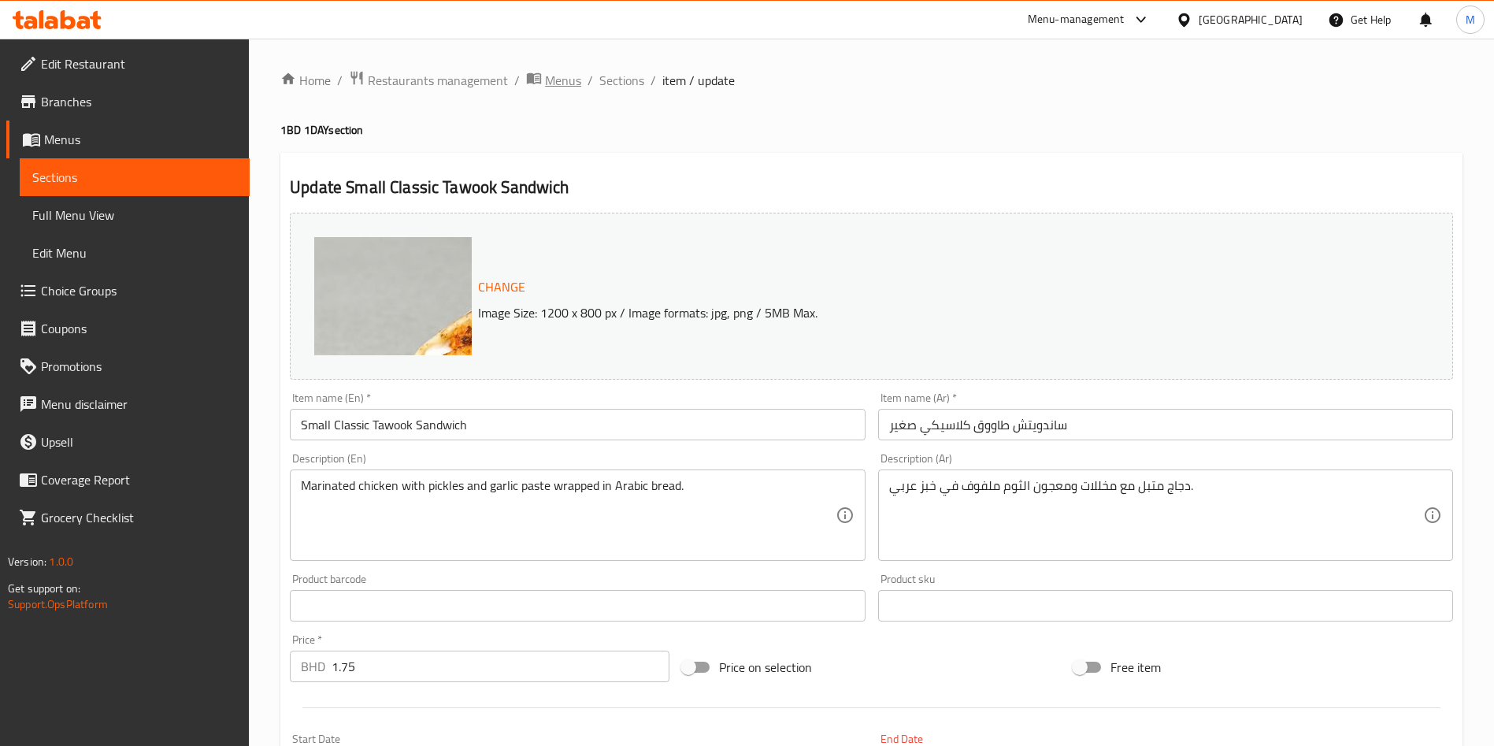
click at [574, 71] on span "Menus" at bounding box center [563, 80] width 36 height 19
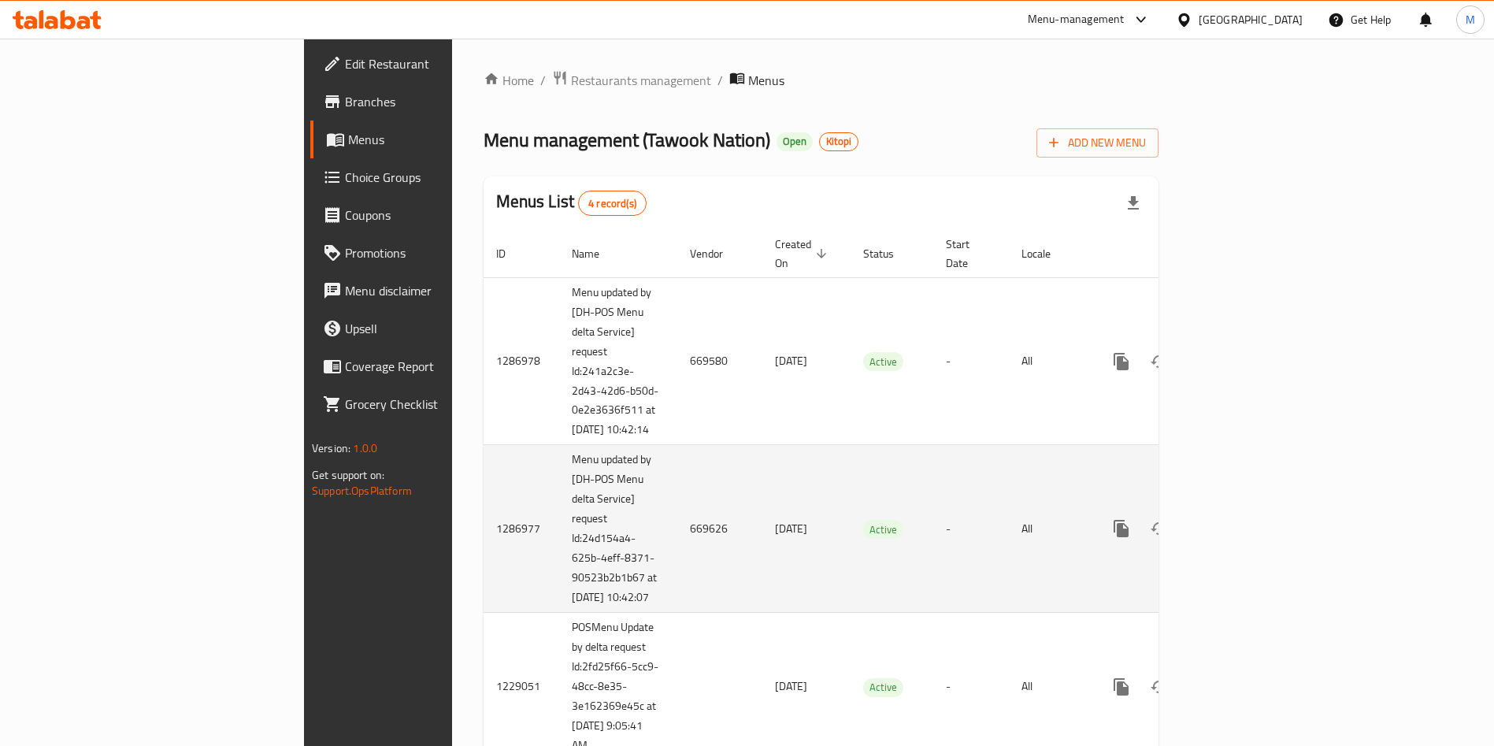
click at [677, 555] on td "669626" at bounding box center [719, 529] width 85 height 168
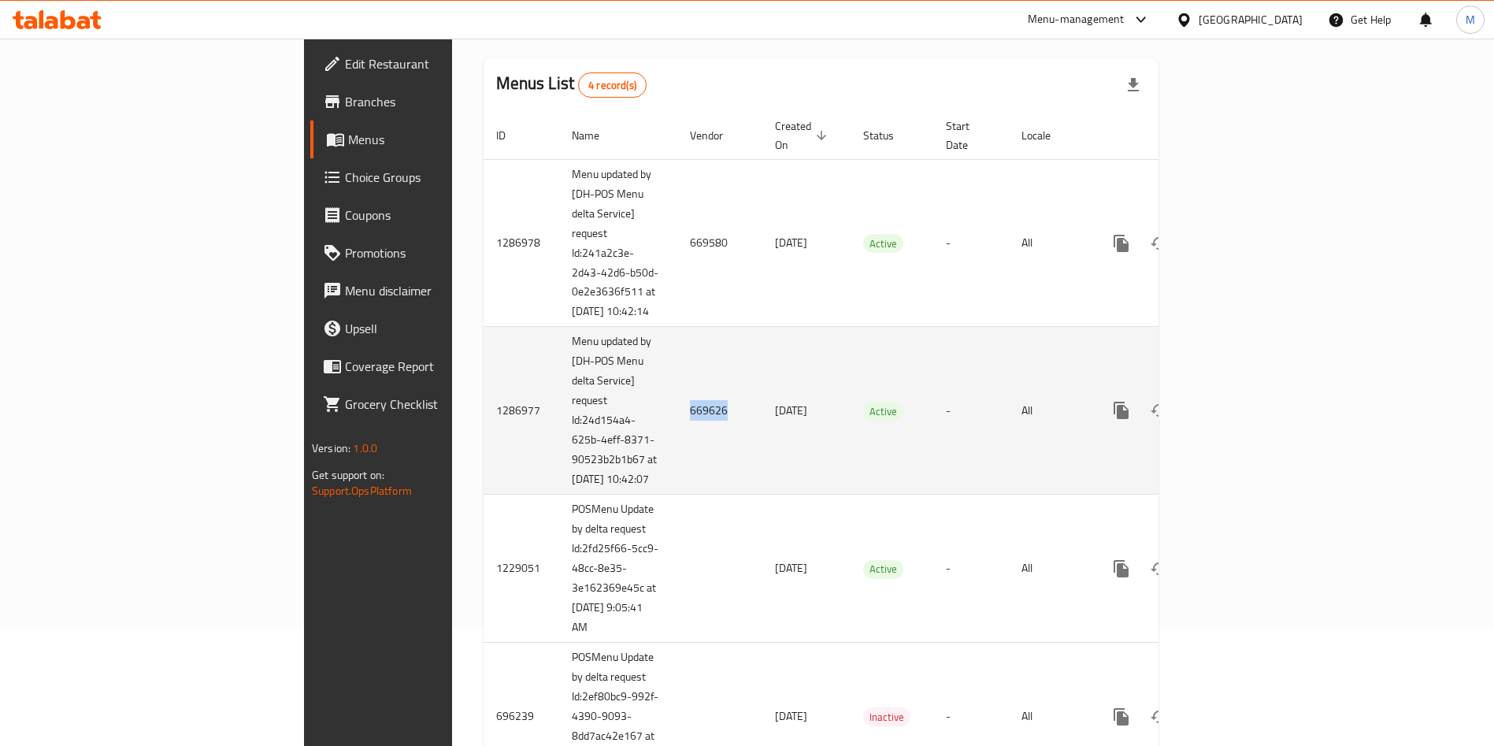
scroll to position [249, 0]
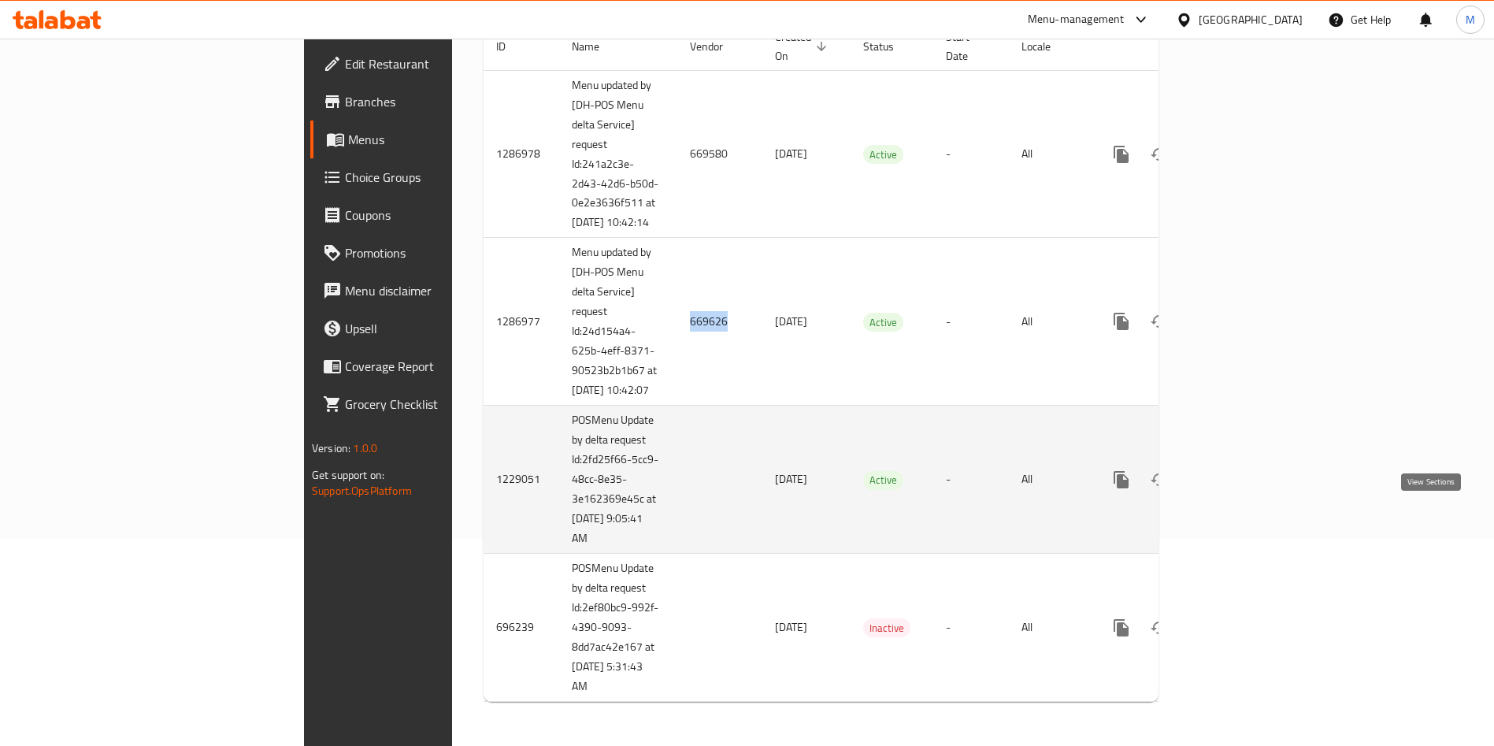
click at [1244, 484] on icon "enhanced table" at bounding box center [1234, 479] width 19 height 19
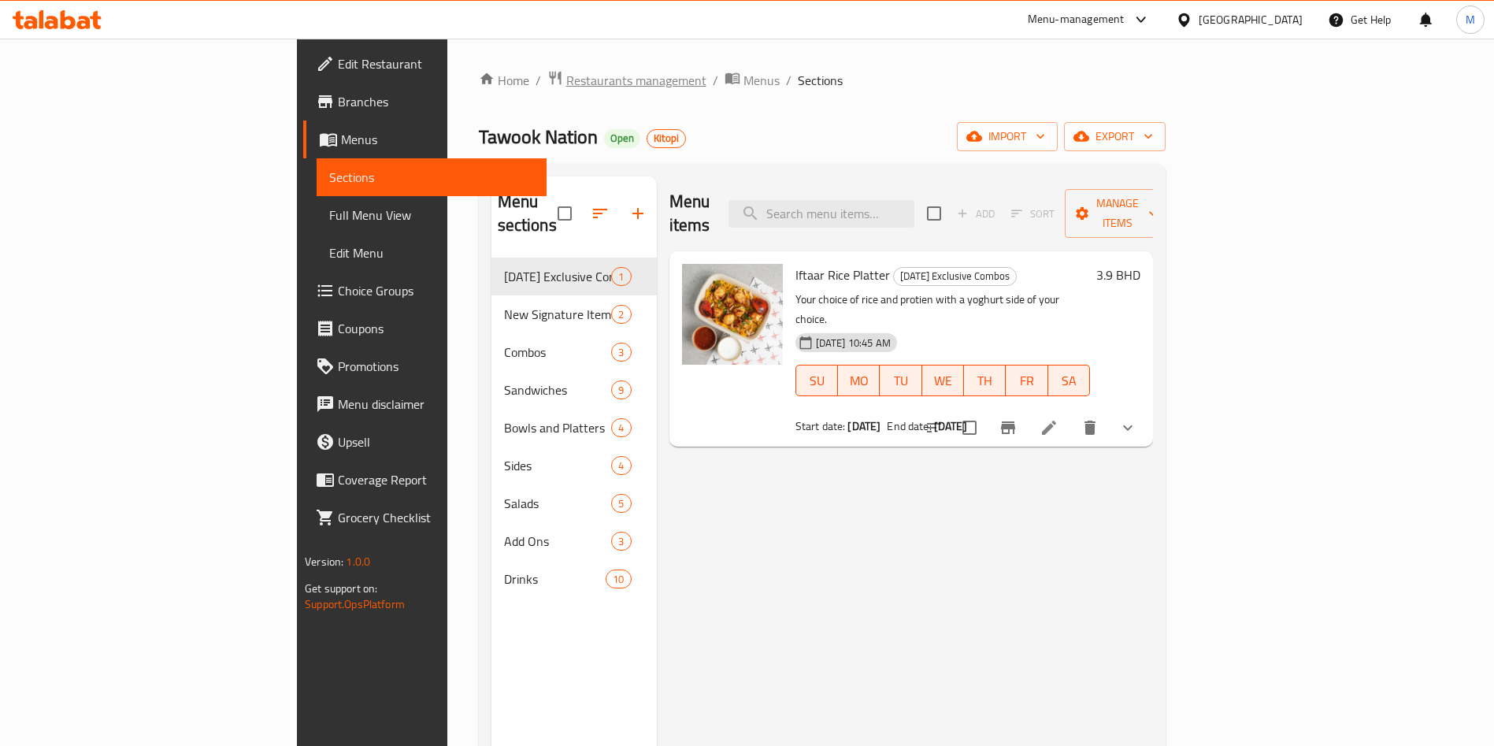
click at [566, 83] on span "Restaurants management" at bounding box center [636, 80] width 140 height 19
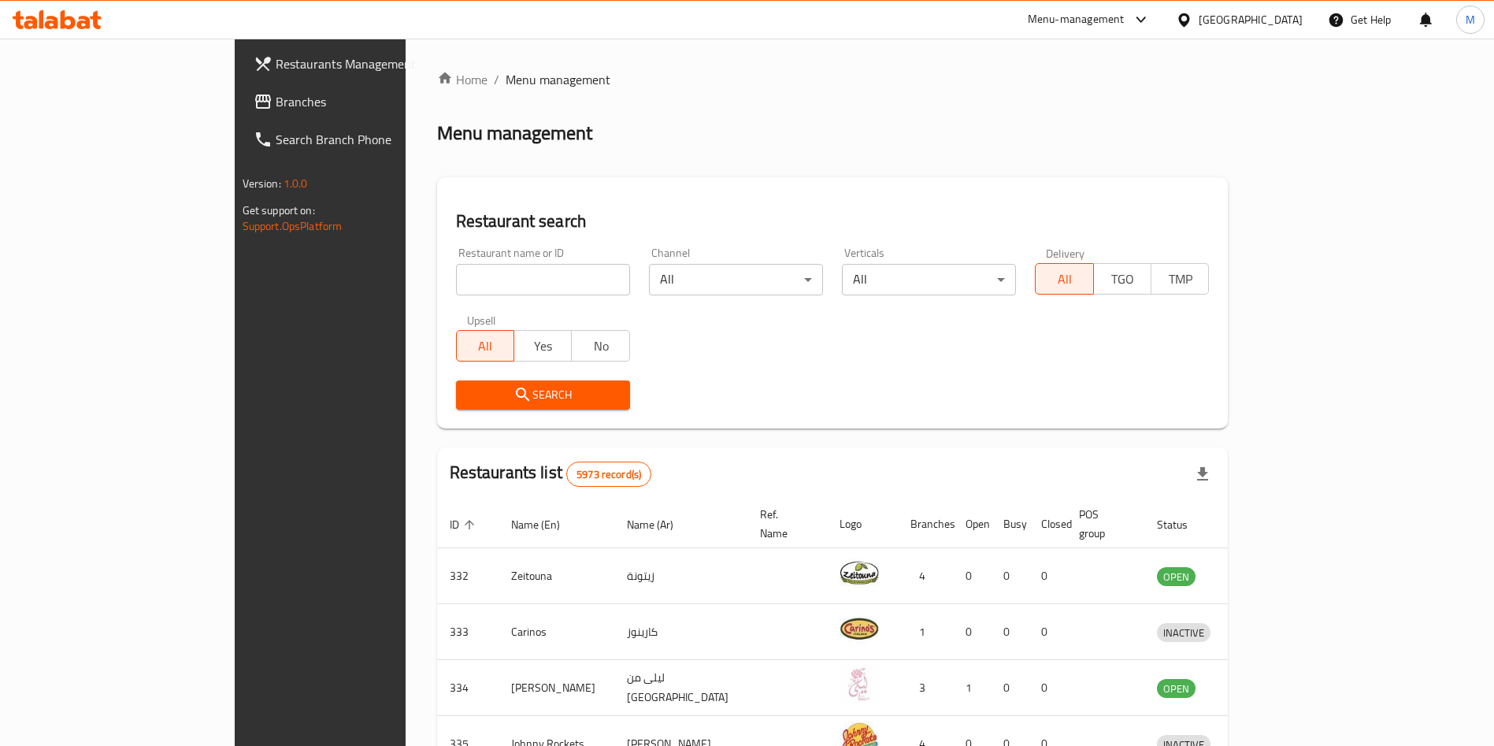
click at [456, 262] on div "Restaurant name or ID Restaurant name or ID" at bounding box center [543, 271] width 174 height 48
click at [456, 285] on input "search" at bounding box center [543, 279] width 174 height 31
paste input "Zaroob"
type input "Zaroob"
click button "Search" at bounding box center [543, 394] width 174 height 29
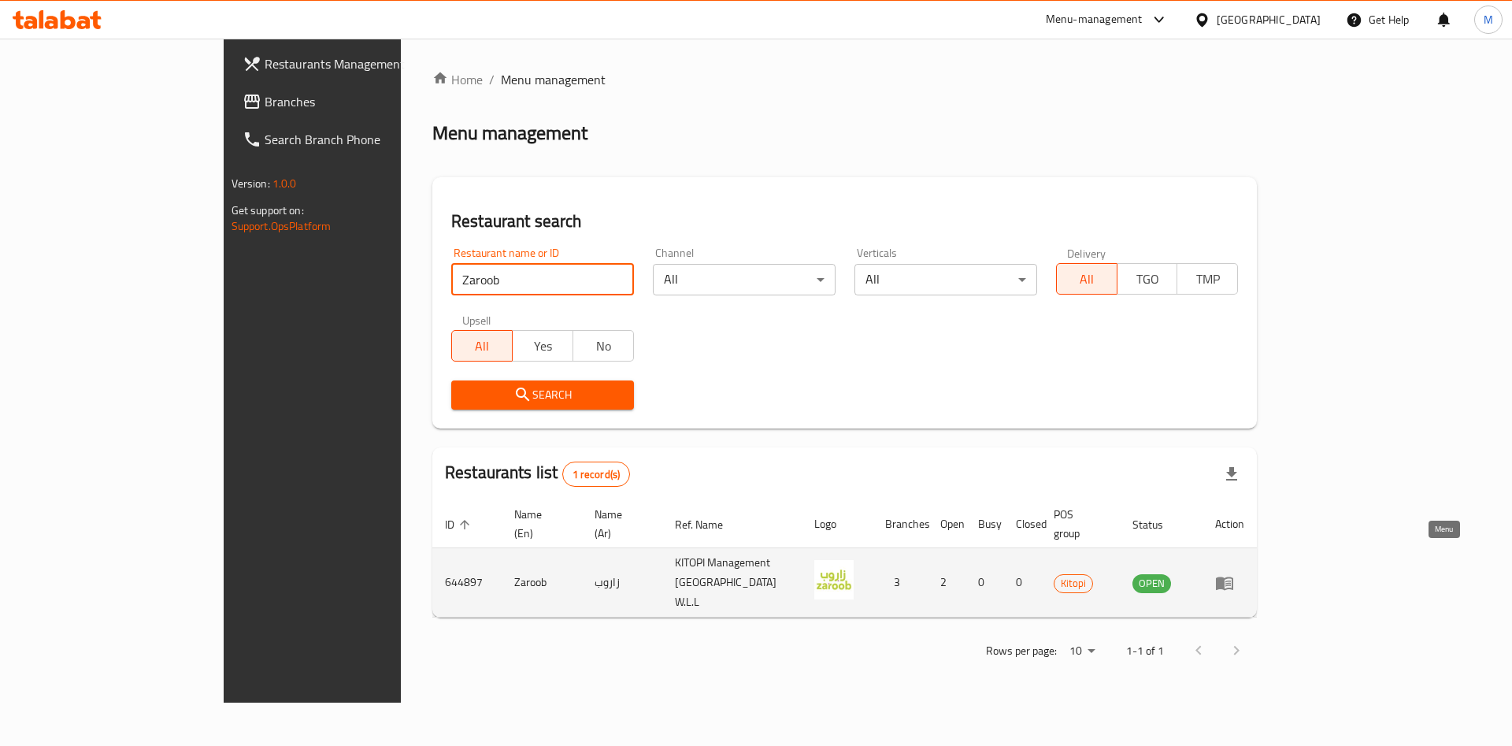
click at [1244, 573] on link "enhanced table" at bounding box center [1229, 582] width 29 height 19
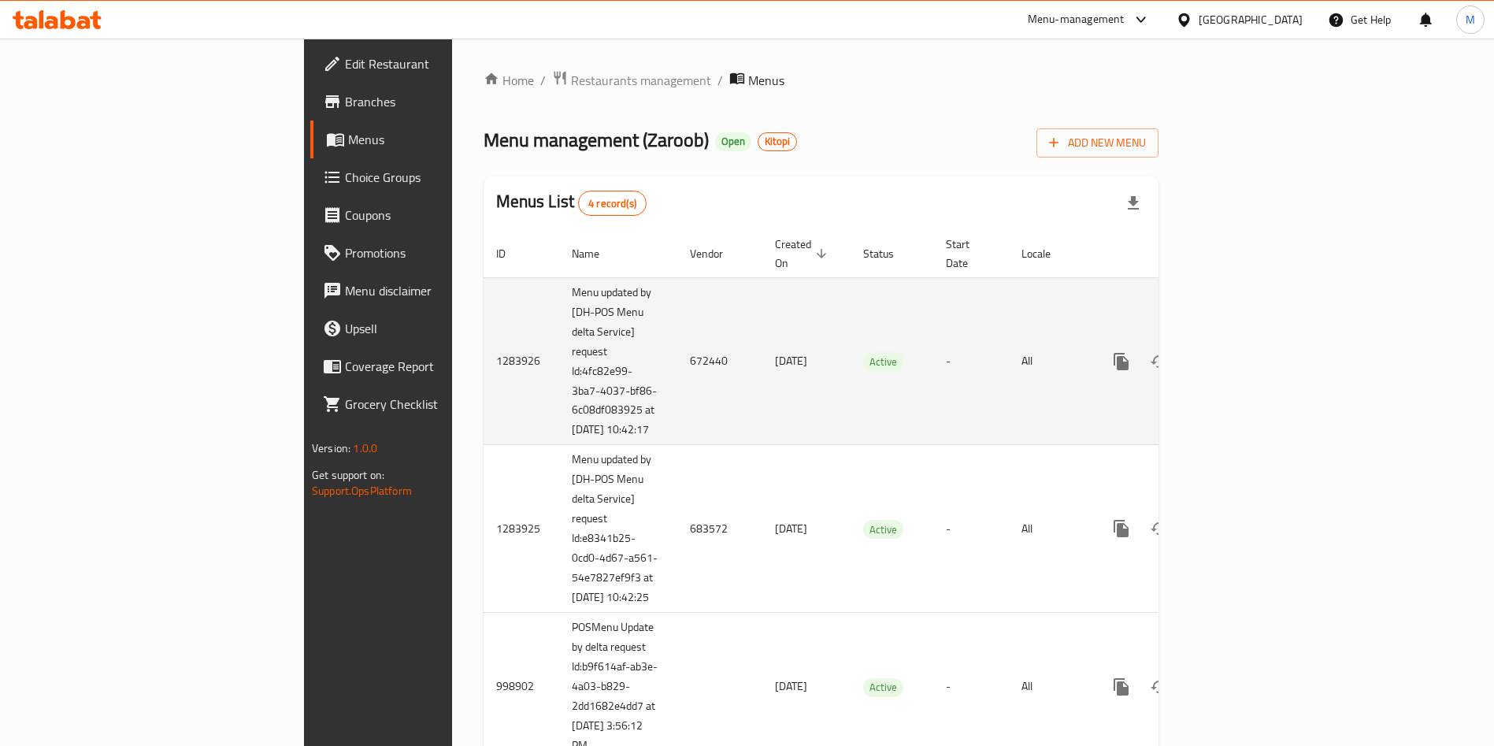
click at [677, 345] on td "672440" at bounding box center [719, 361] width 85 height 168
copy td "672440"
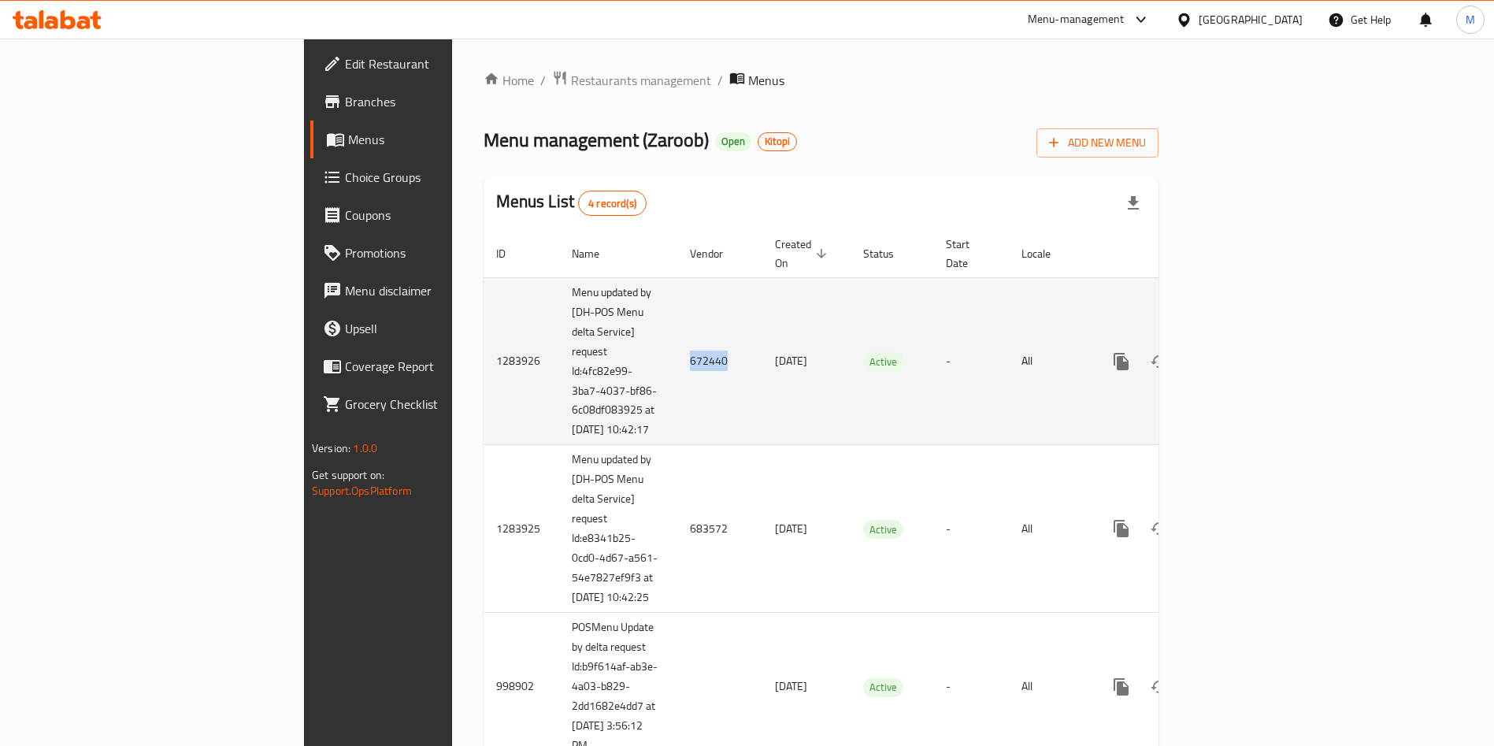
click at [677, 365] on td "672440" at bounding box center [719, 361] width 85 height 168
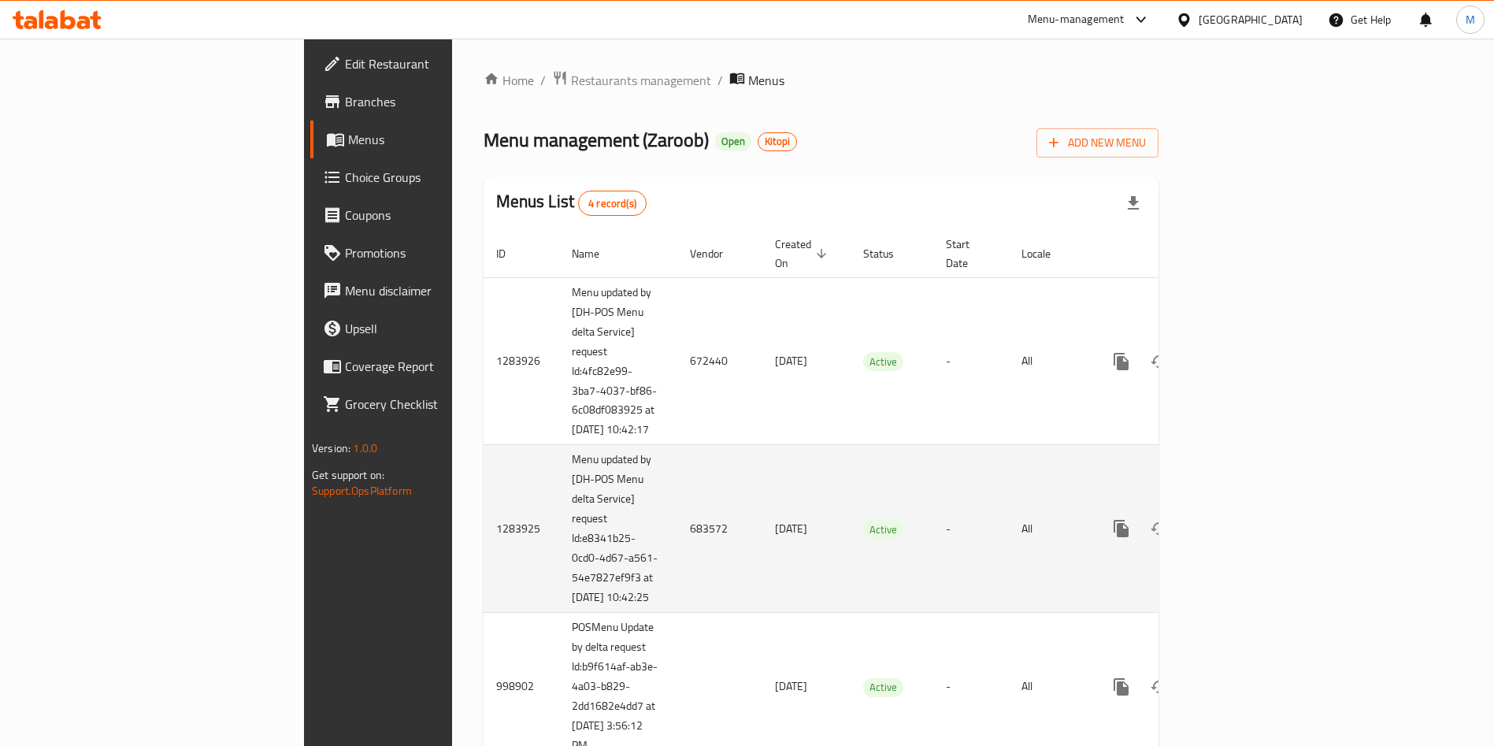
click at [677, 531] on td "683572" at bounding box center [719, 529] width 85 height 168
copy td "683572"
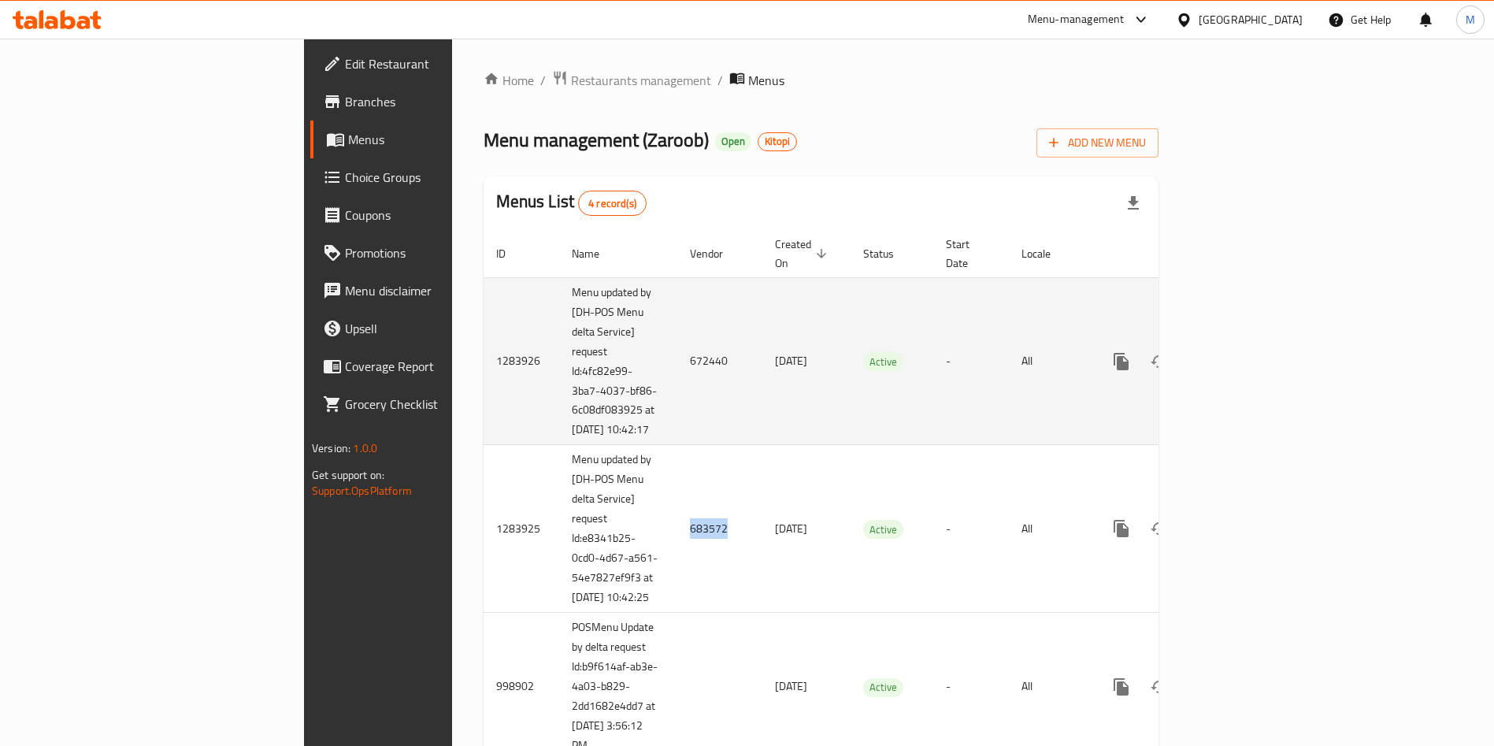
click at [677, 277] on td "672440" at bounding box center [719, 361] width 85 height 168
click at [1244, 352] on icon "enhanced table" at bounding box center [1234, 361] width 19 height 19
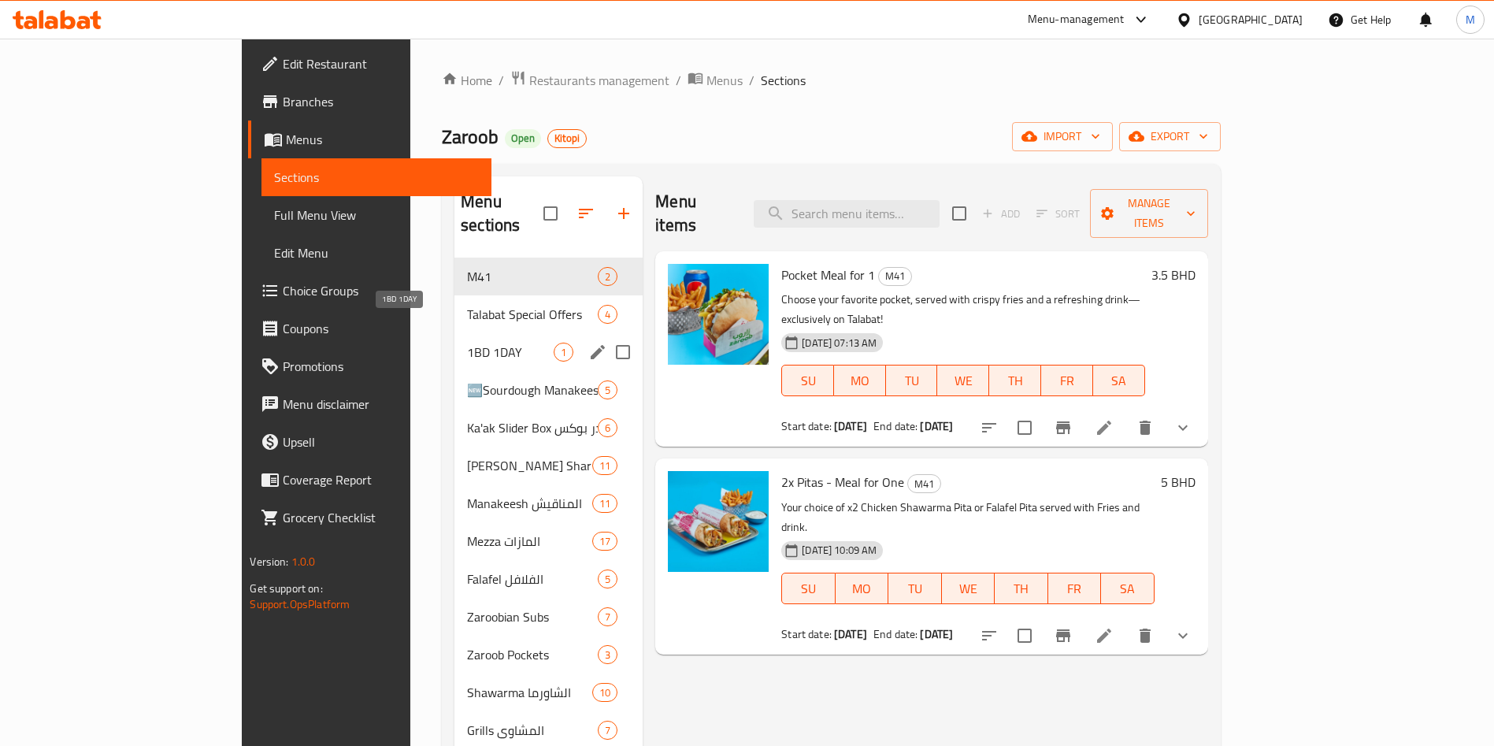
click at [467, 343] on span "1BD 1DAY" at bounding box center [510, 352] width 87 height 19
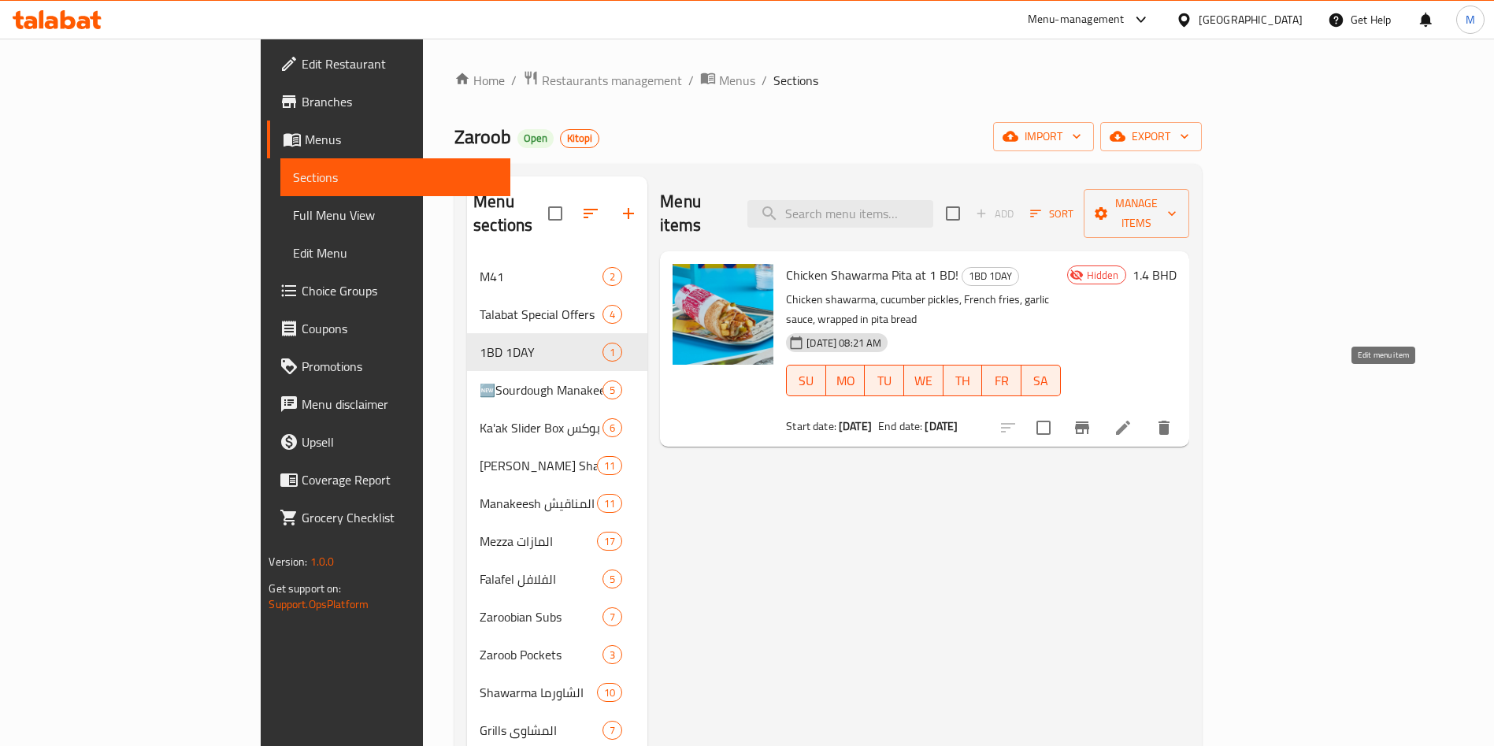
click at [1132, 418] on icon at bounding box center [1122, 427] width 19 height 19
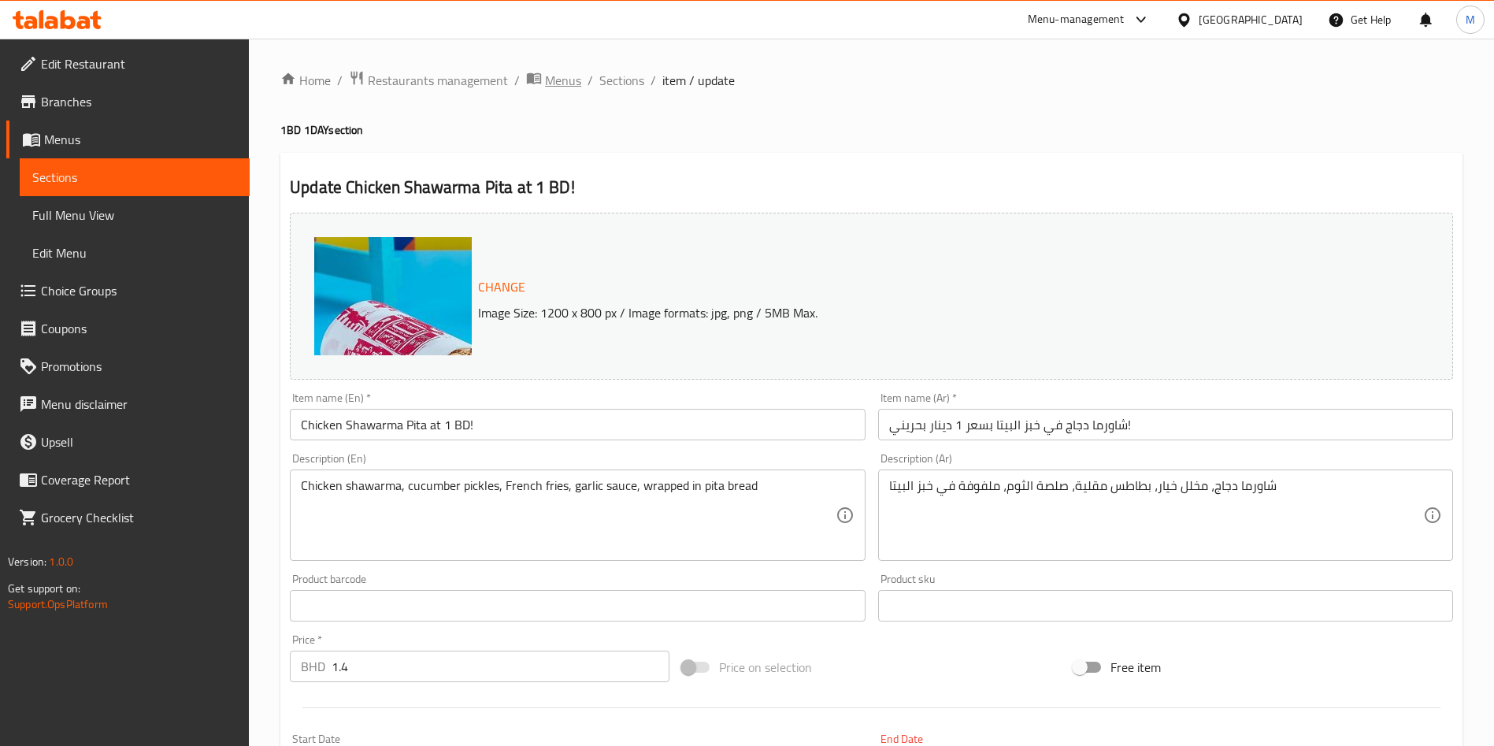
click at [567, 73] on span "Menus" at bounding box center [563, 80] width 36 height 19
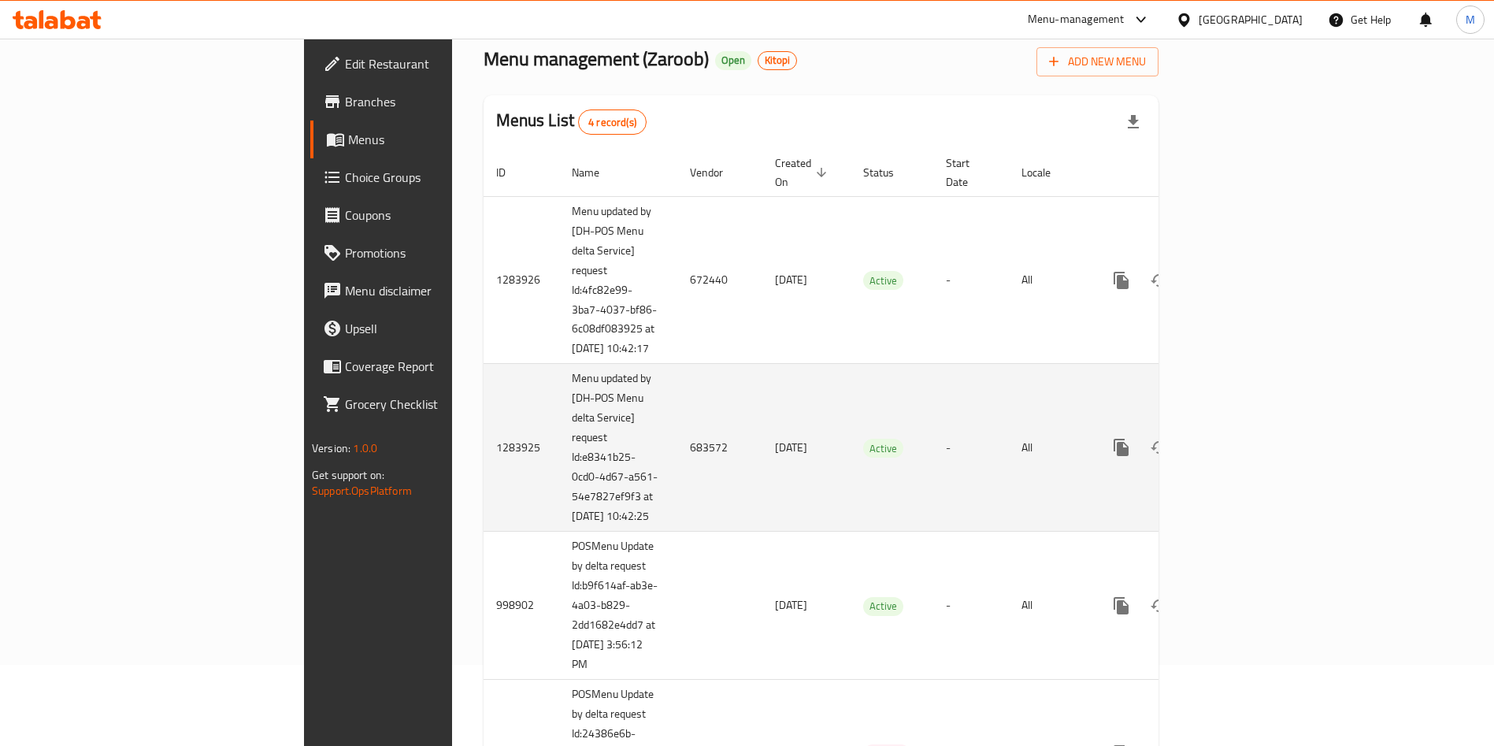
scroll to position [118, 0]
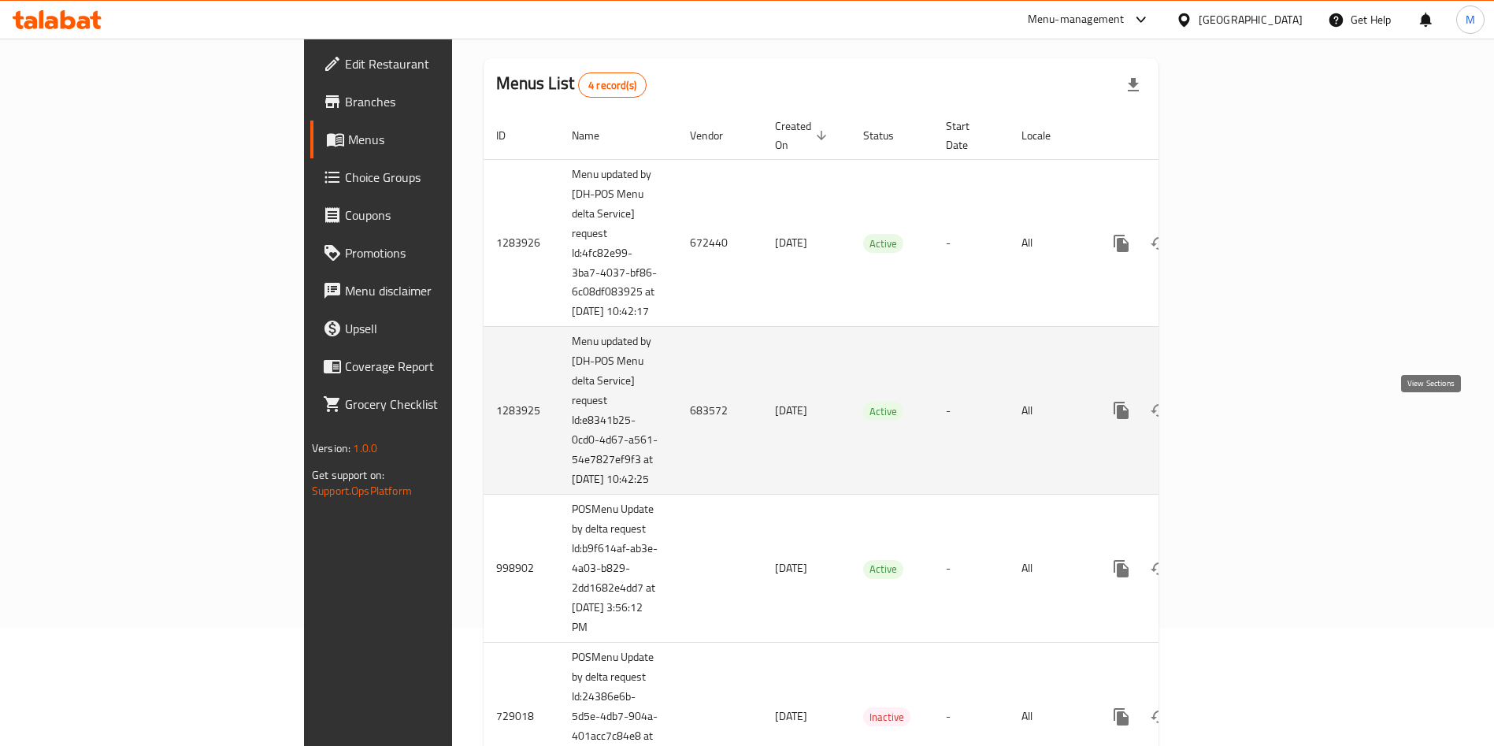
click at [1244, 417] on icon "enhanced table" at bounding box center [1234, 410] width 19 height 19
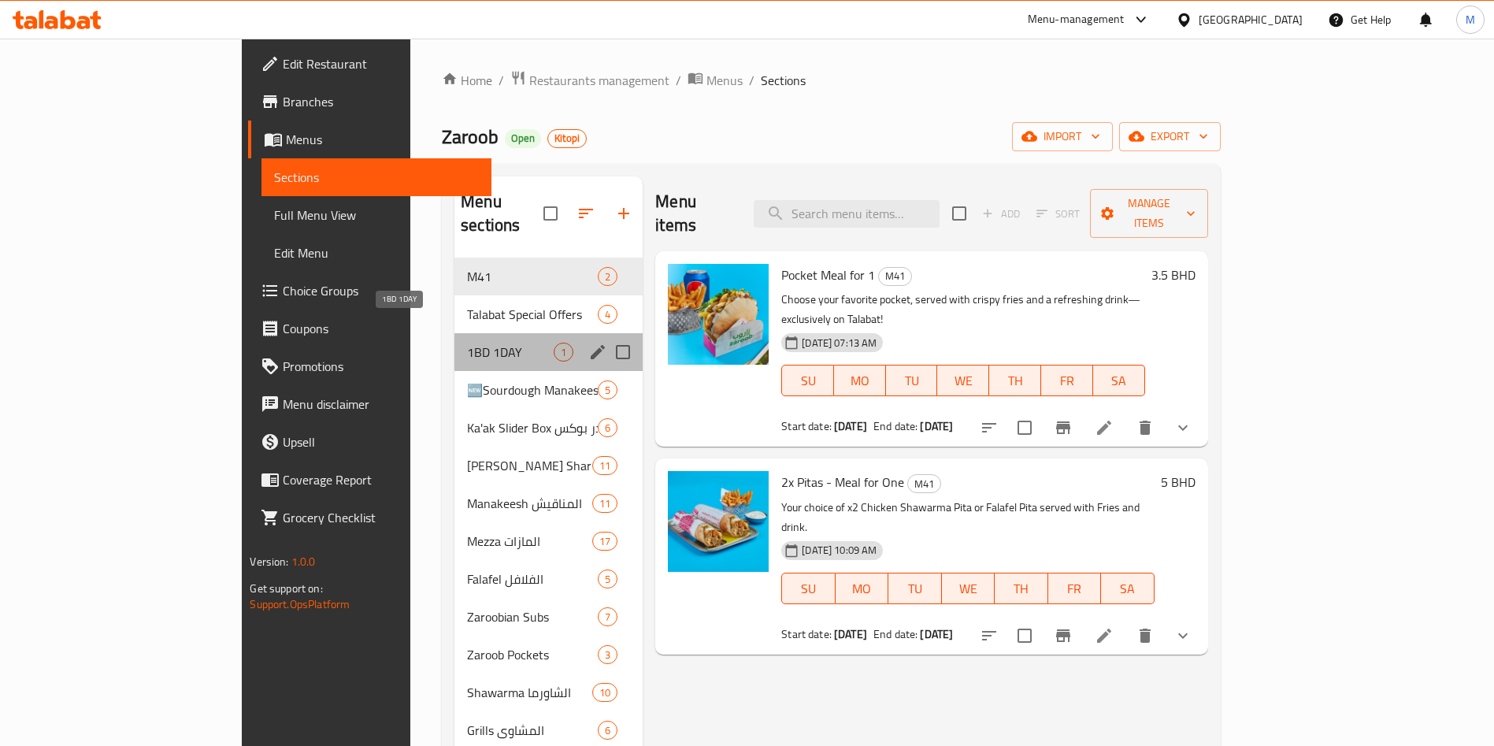
click at [467, 343] on span "1BD 1DAY" at bounding box center [510, 352] width 87 height 19
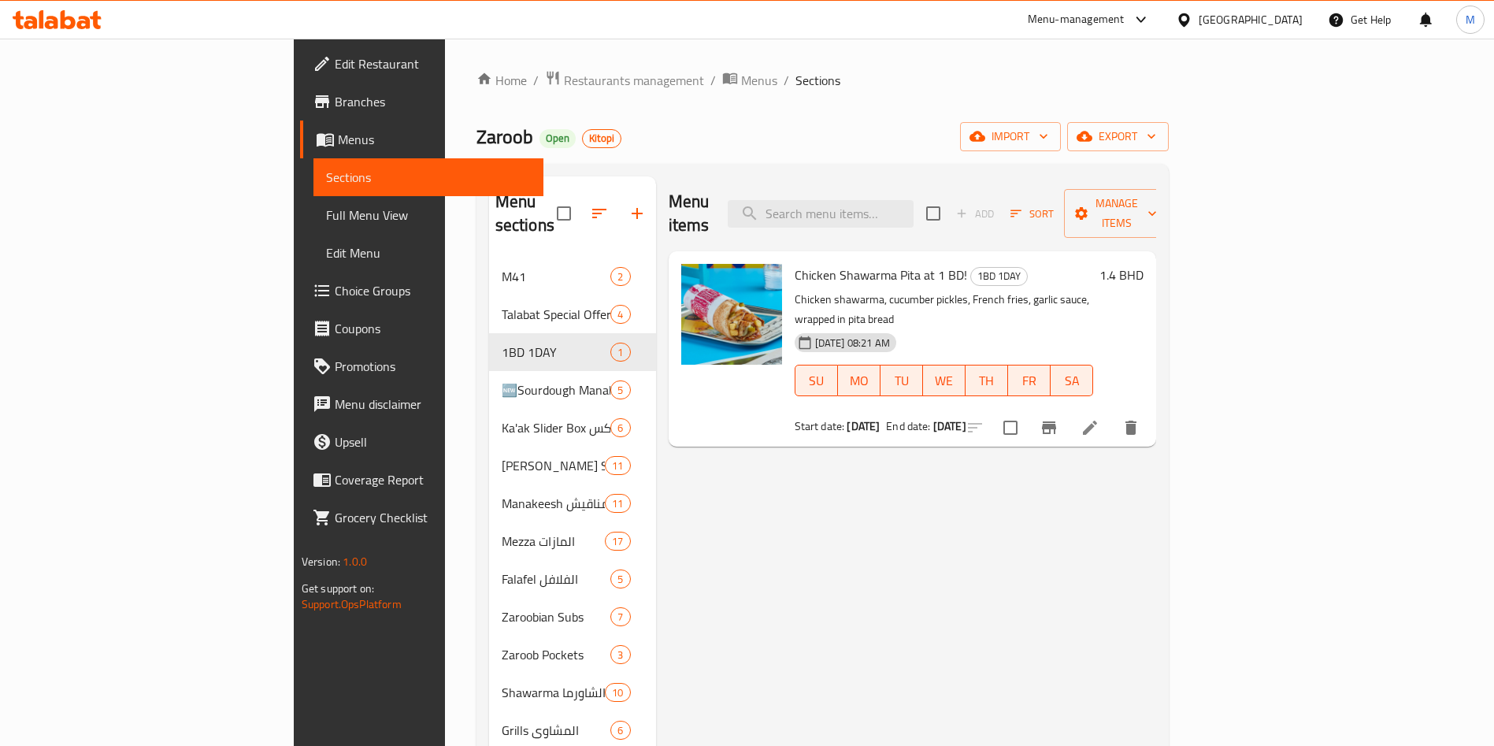
click at [1112, 413] on li at bounding box center [1090, 427] width 44 height 28
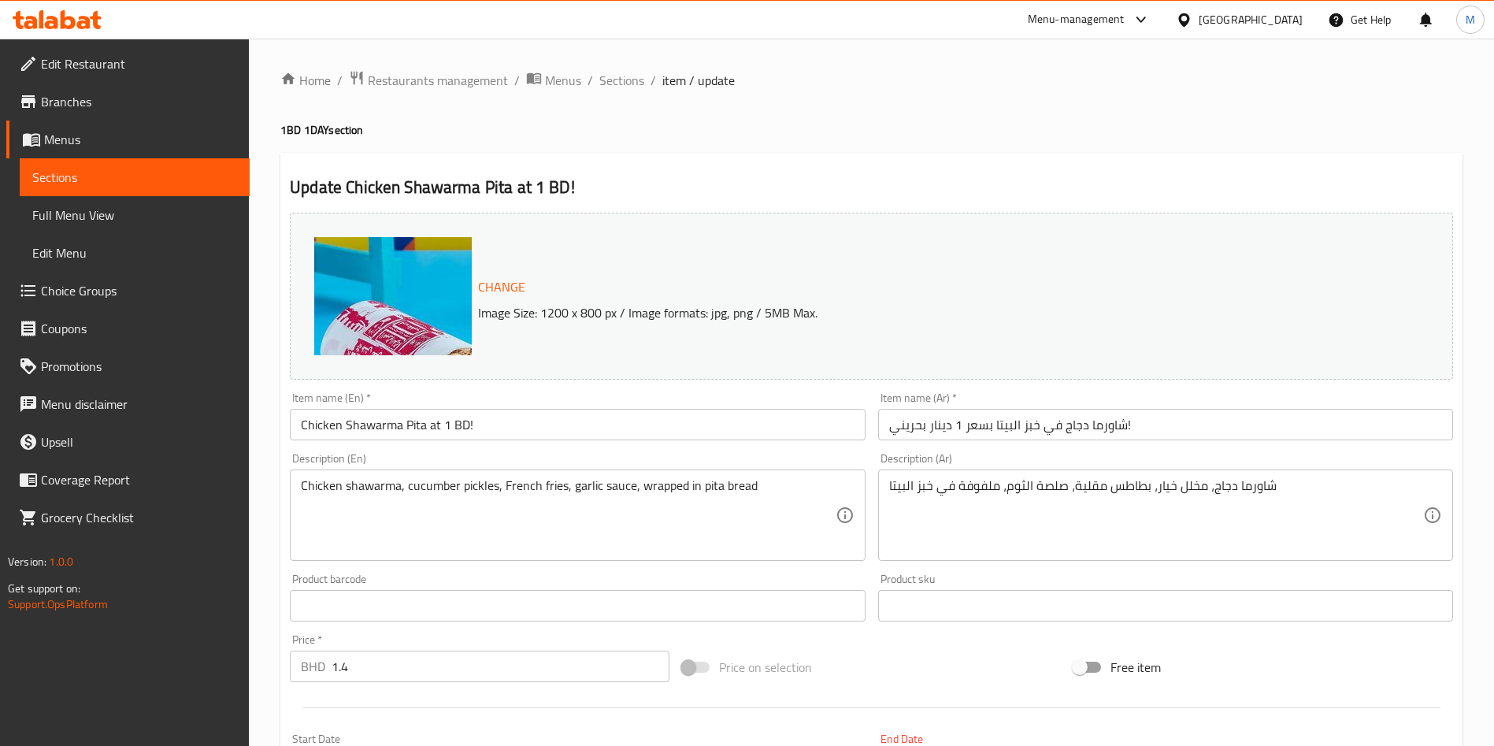
click at [1177, 144] on div "Home / Restaurants management / Menus / Sections / item / update 1BD 1DAY secti…" at bounding box center [871, 589] width 1182 height 1039
click at [569, 71] on span "Menus" at bounding box center [563, 80] width 36 height 19
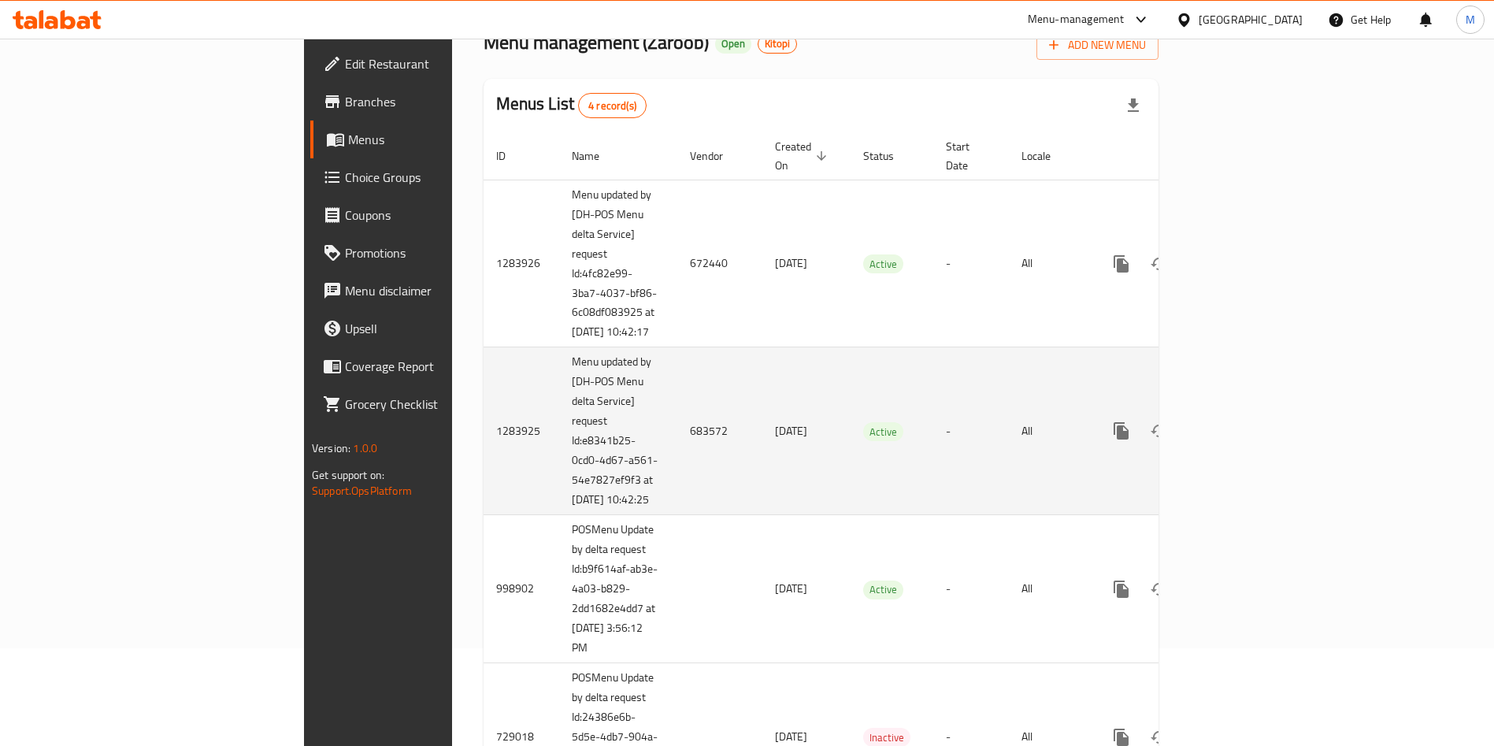
scroll to position [229, 0]
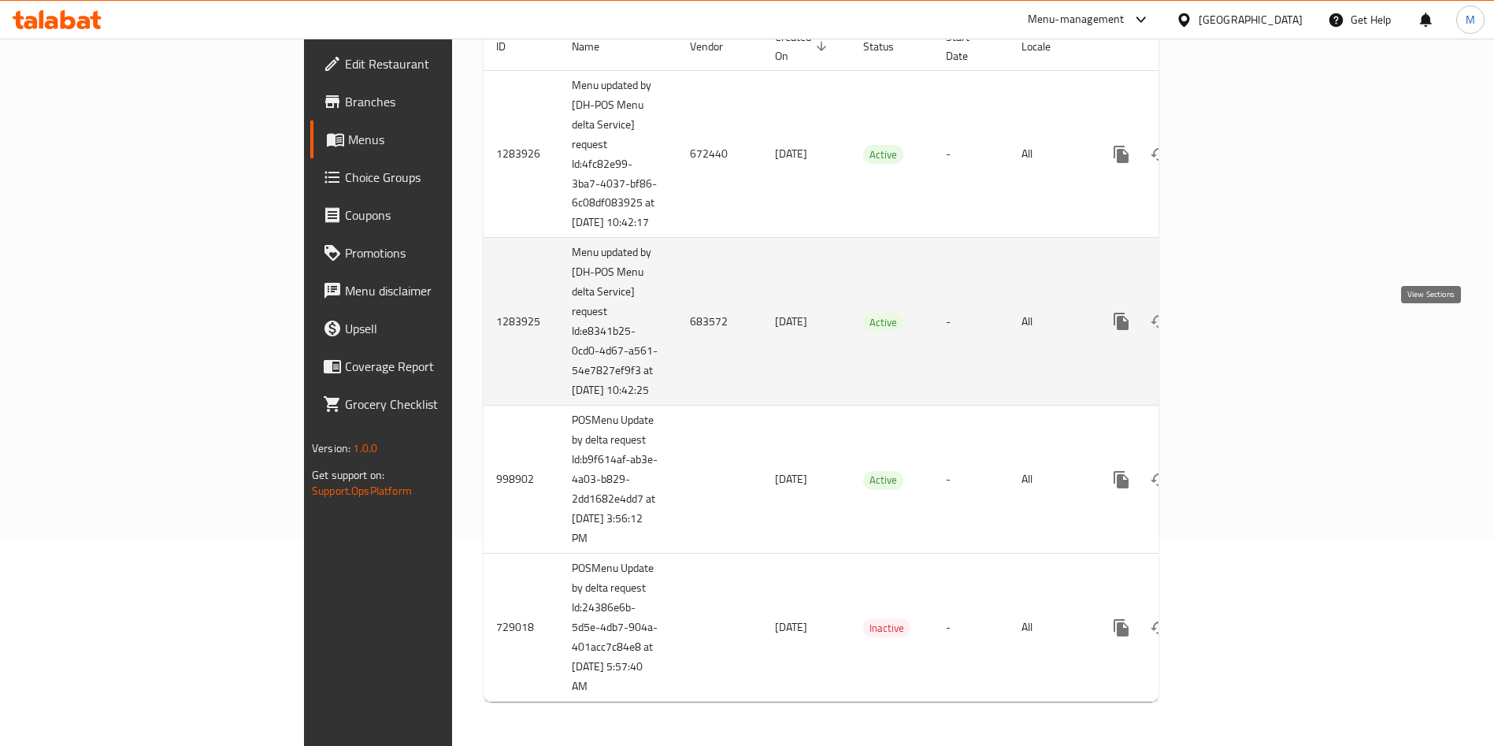
click at [1242, 314] on icon "enhanced table" at bounding box center [1235, 321] width 14 height 14
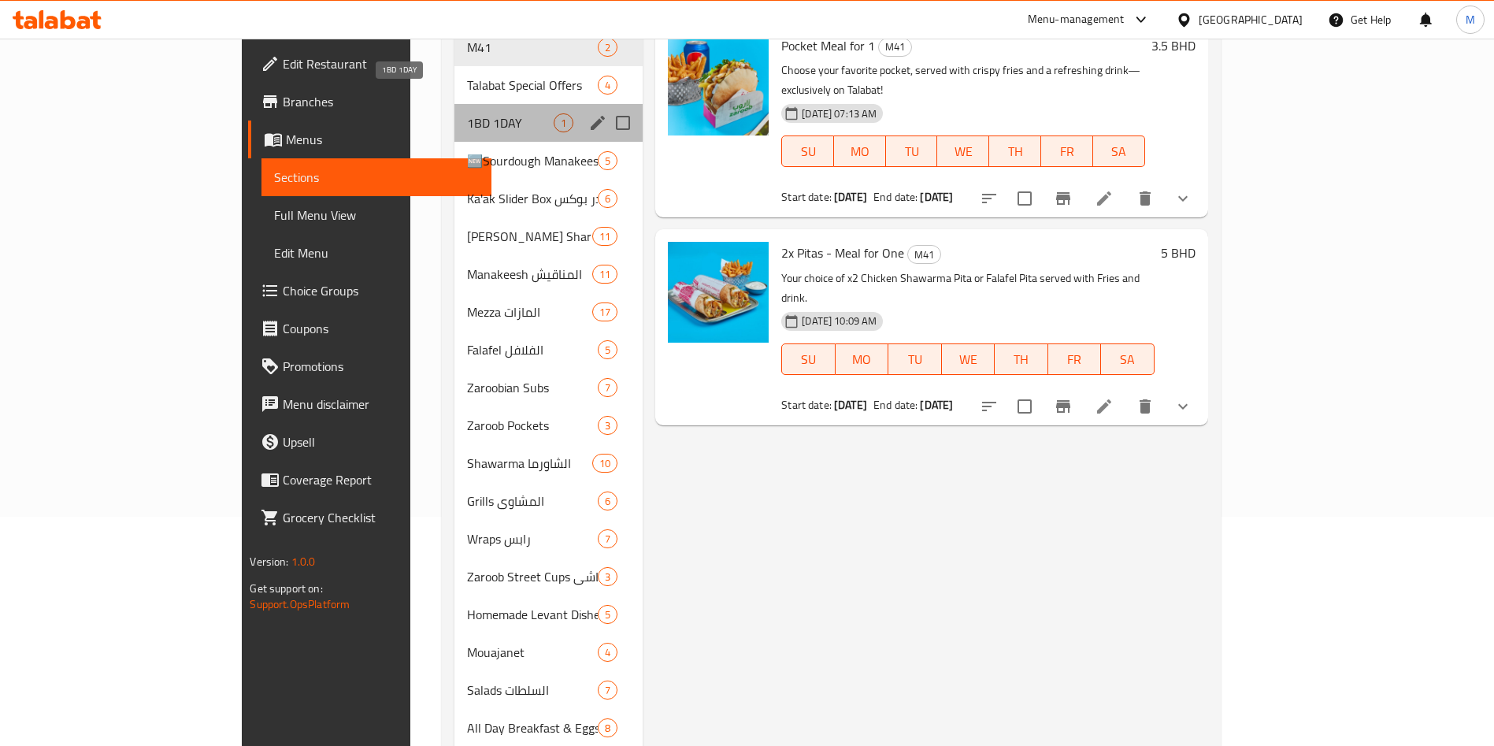
click at [467, 113] on span "1BD 1DAY" at bounding box center [510, 122] width 87 height 19
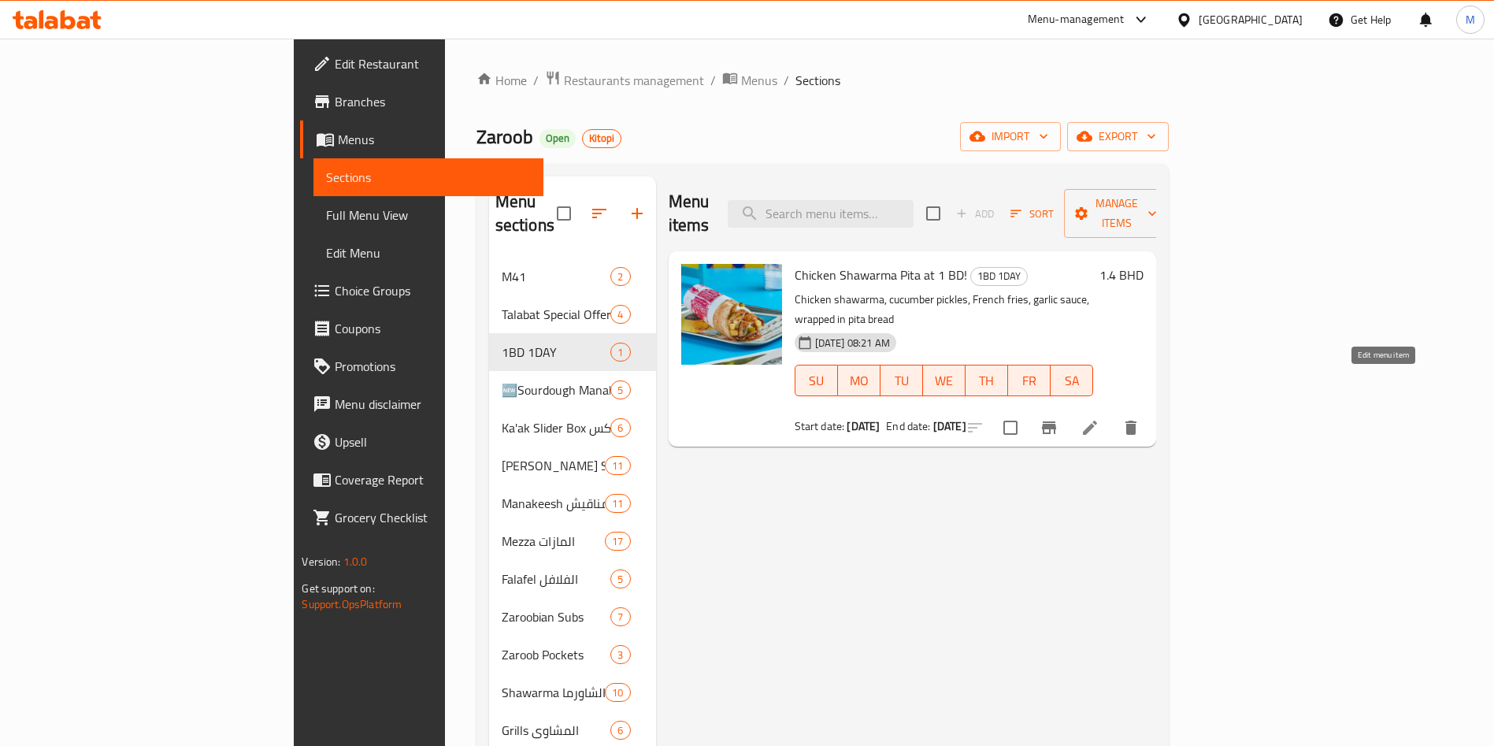
click at [1099, 418] on icon at bounding box center [1089, 427] width 19 height 19
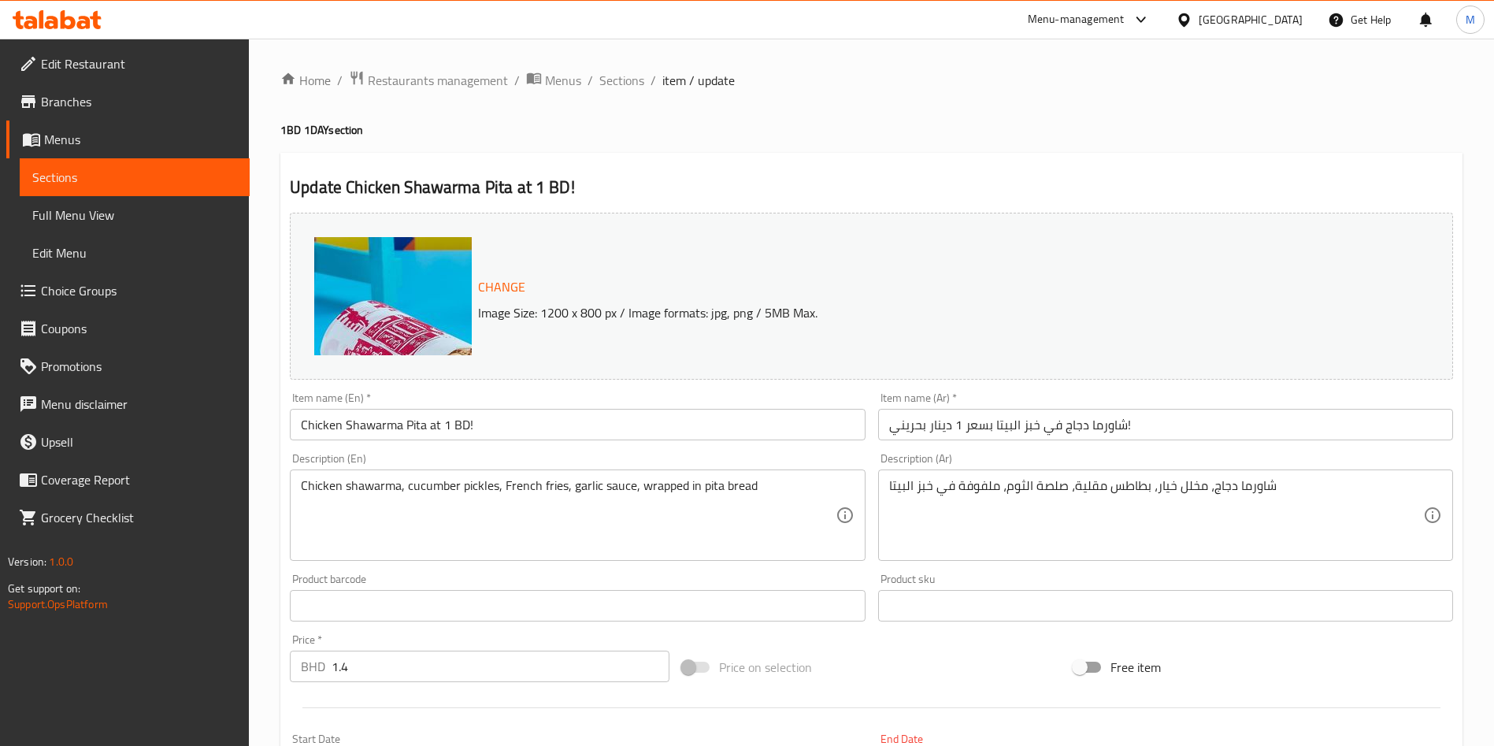
click at [83, 8] on div at bounding box center [57, 19] width 114 height 31
click at [80, 28] on icon at bounding box center [83, 22] width 13 height 13
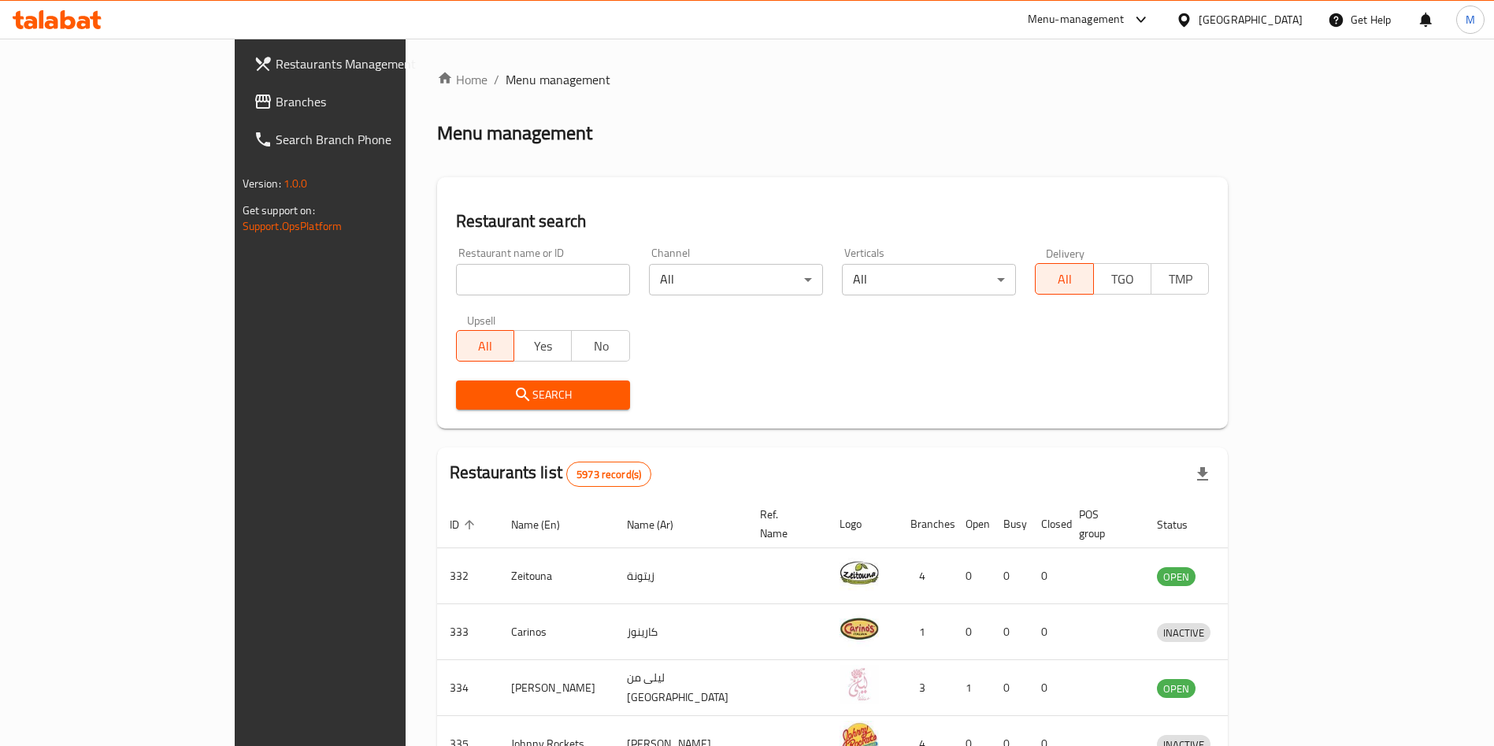
click at [456, 291] on input "search" at bounding box center [543, 279] width 174 height 31
paste input "Little Caesars"
type input "Little Caesars"
click button "Search" at bounding box center [543, 394] width 174 height 29
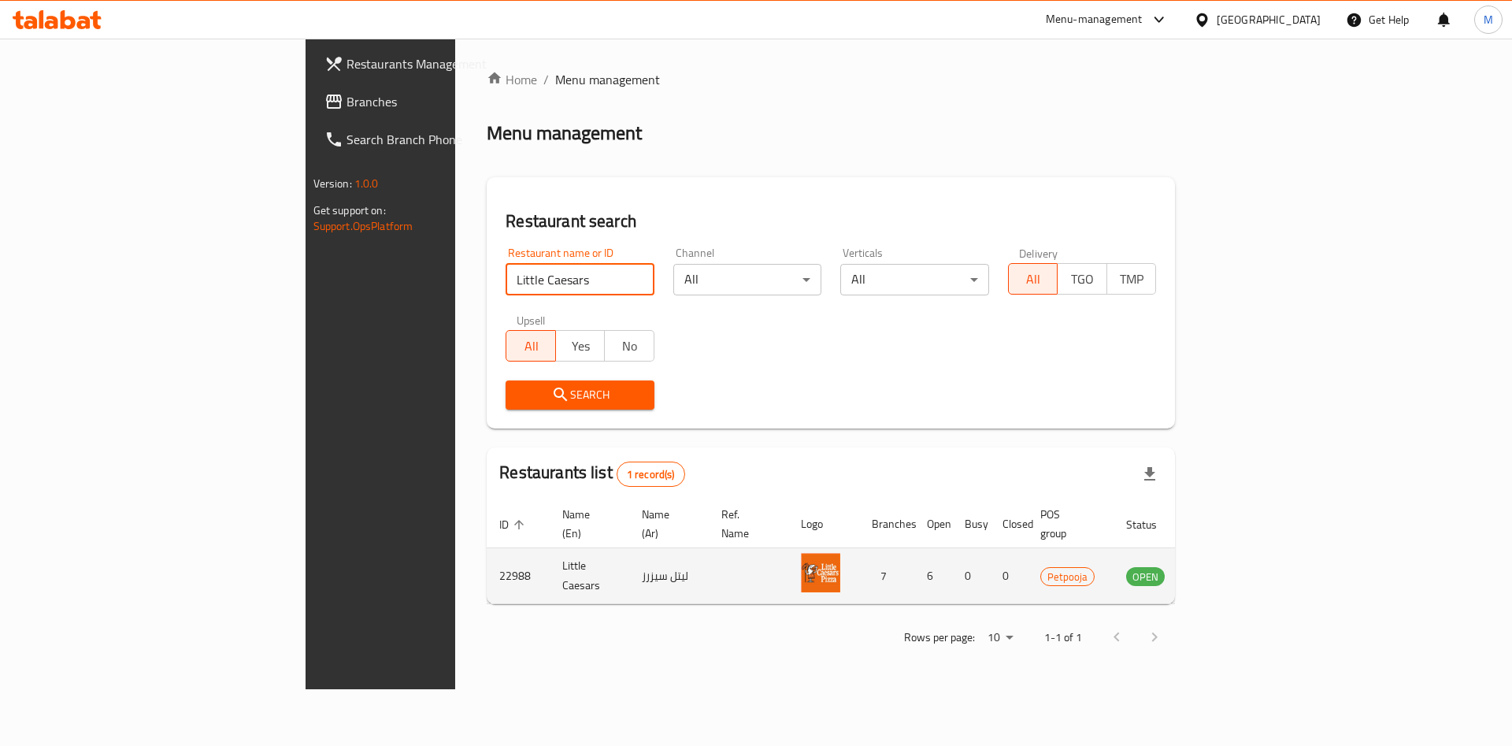
click at [1251, 548] on td "enhanced table" at bounding box center [1223, 576] width 54 height 56
click at [1238, 566] on link "enhanced table" at bounding box center [1223, 575] width 29 height 19
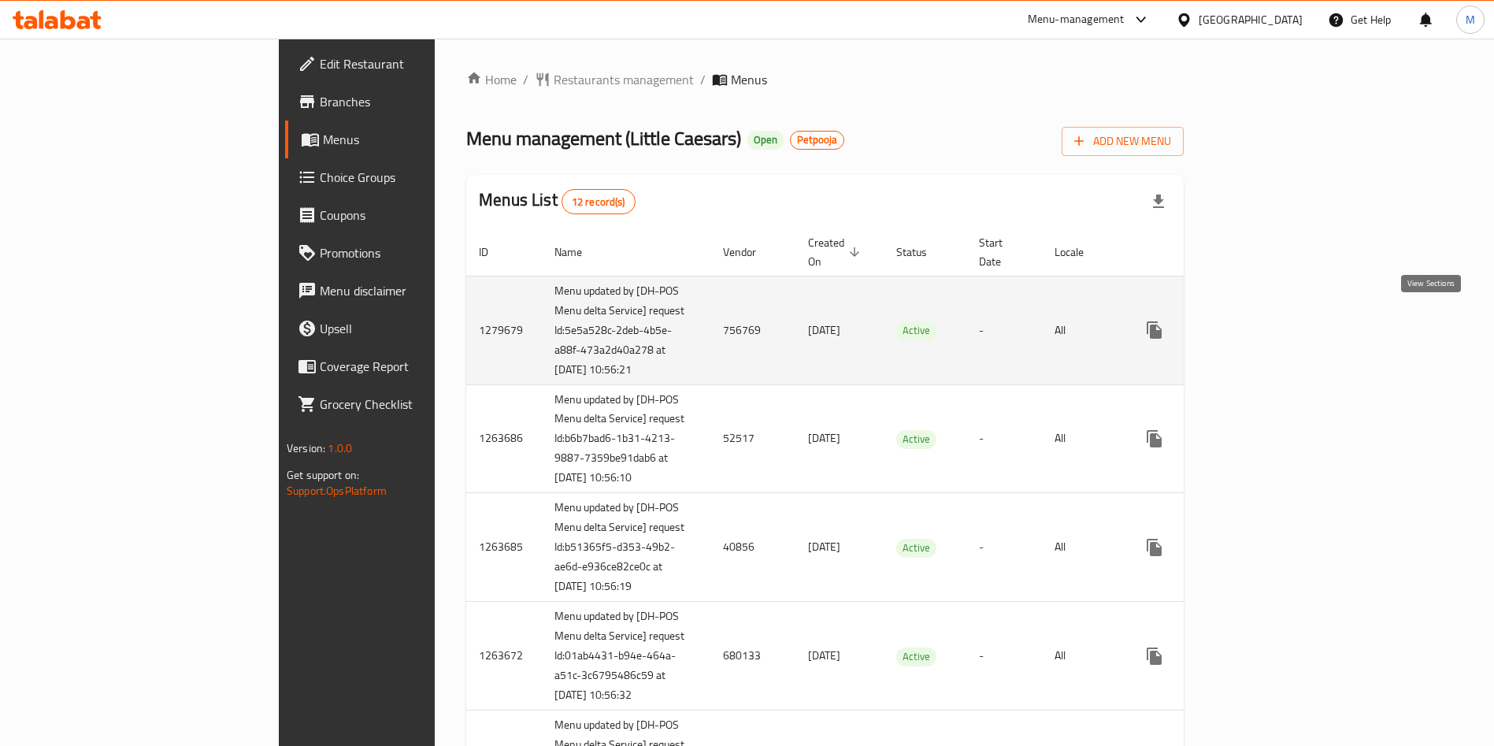
click at [1275, 323] on icon "enhanced table" at bounding box center [1268, 330] width 14 height 14
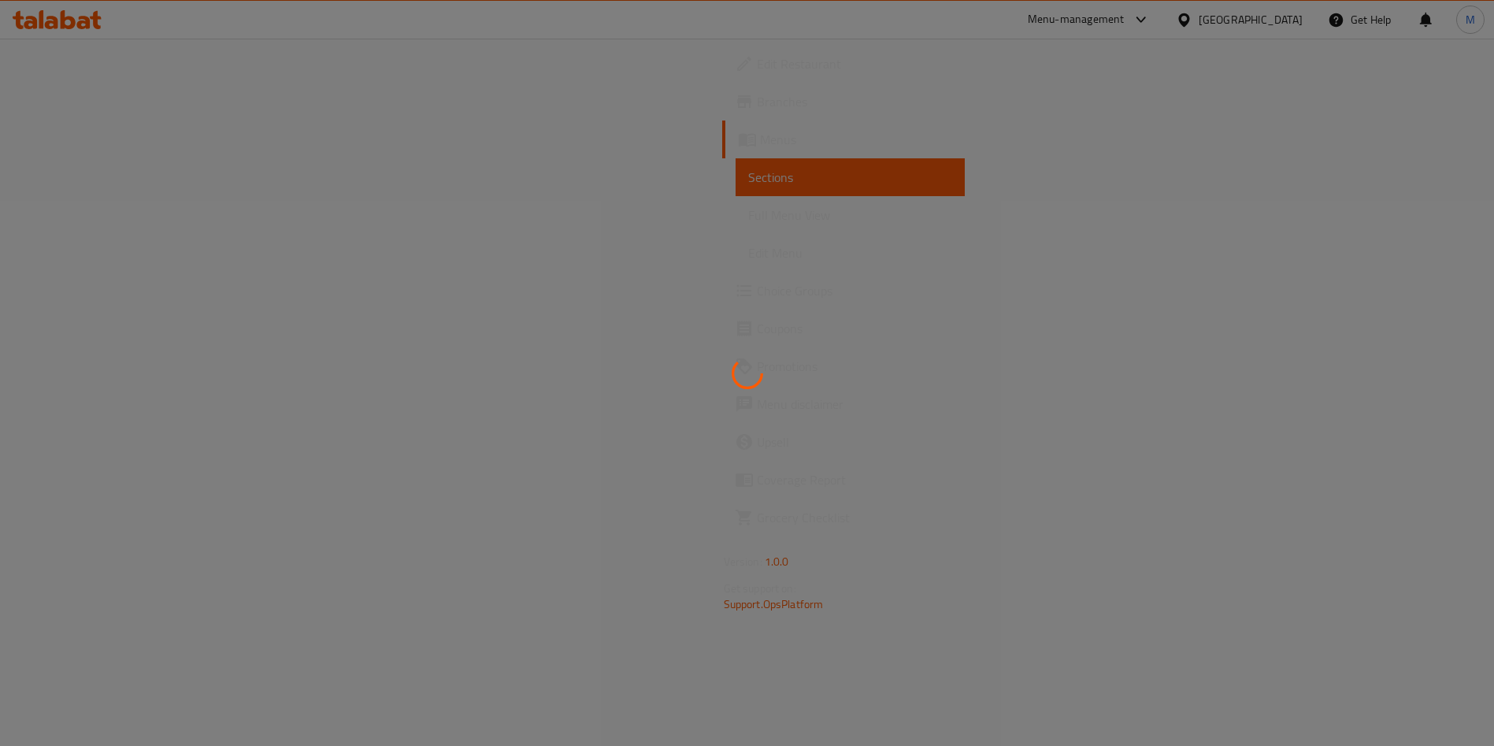
click at [1434, 316] on div at bounding box center [747, 373] width 1494 height 746
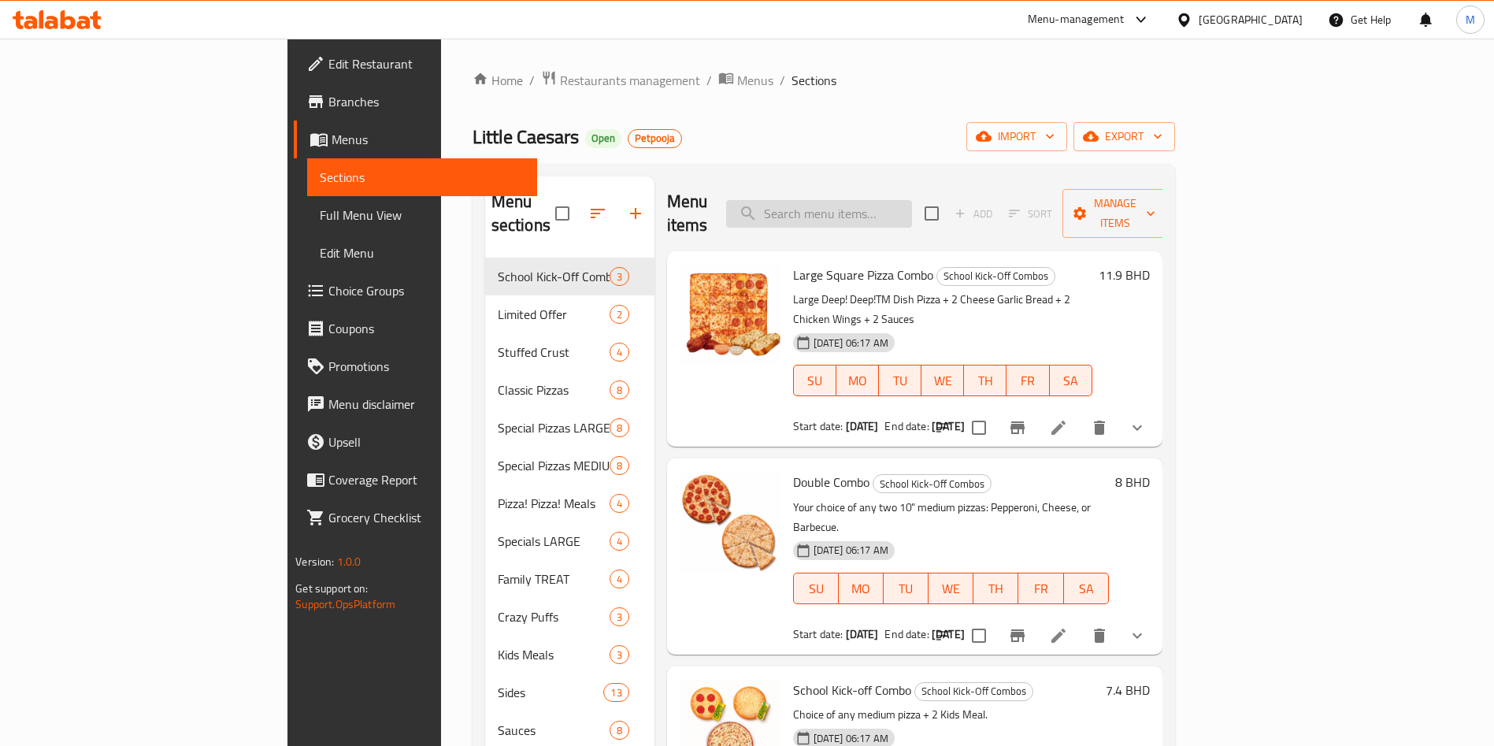
click at [912, 200] on input "search" at bounding box center [819, 214] width 186 height 28
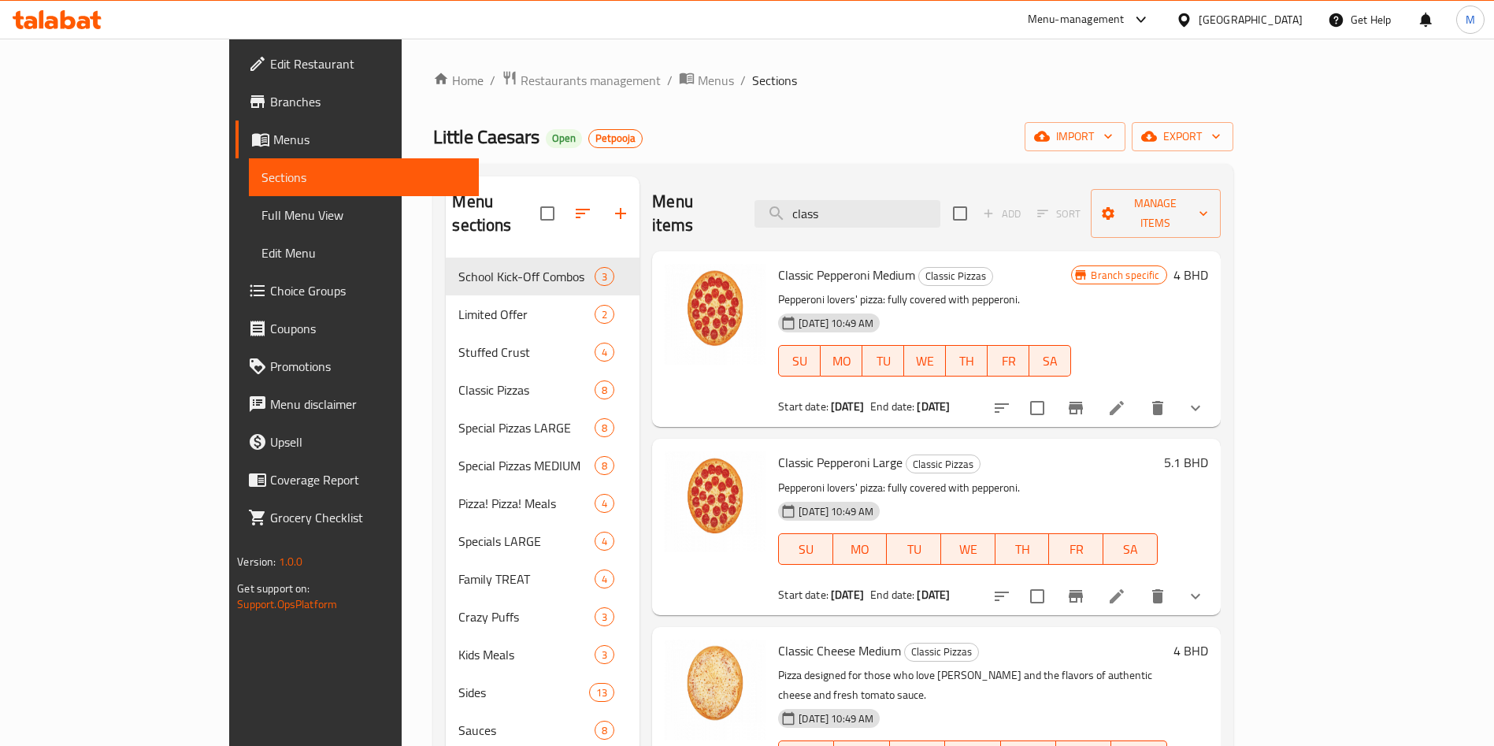
type input "class"
click at [805, 263] on span "Classic Pepperoni Medium" at bounding box center [846, 275] width 137 height 24
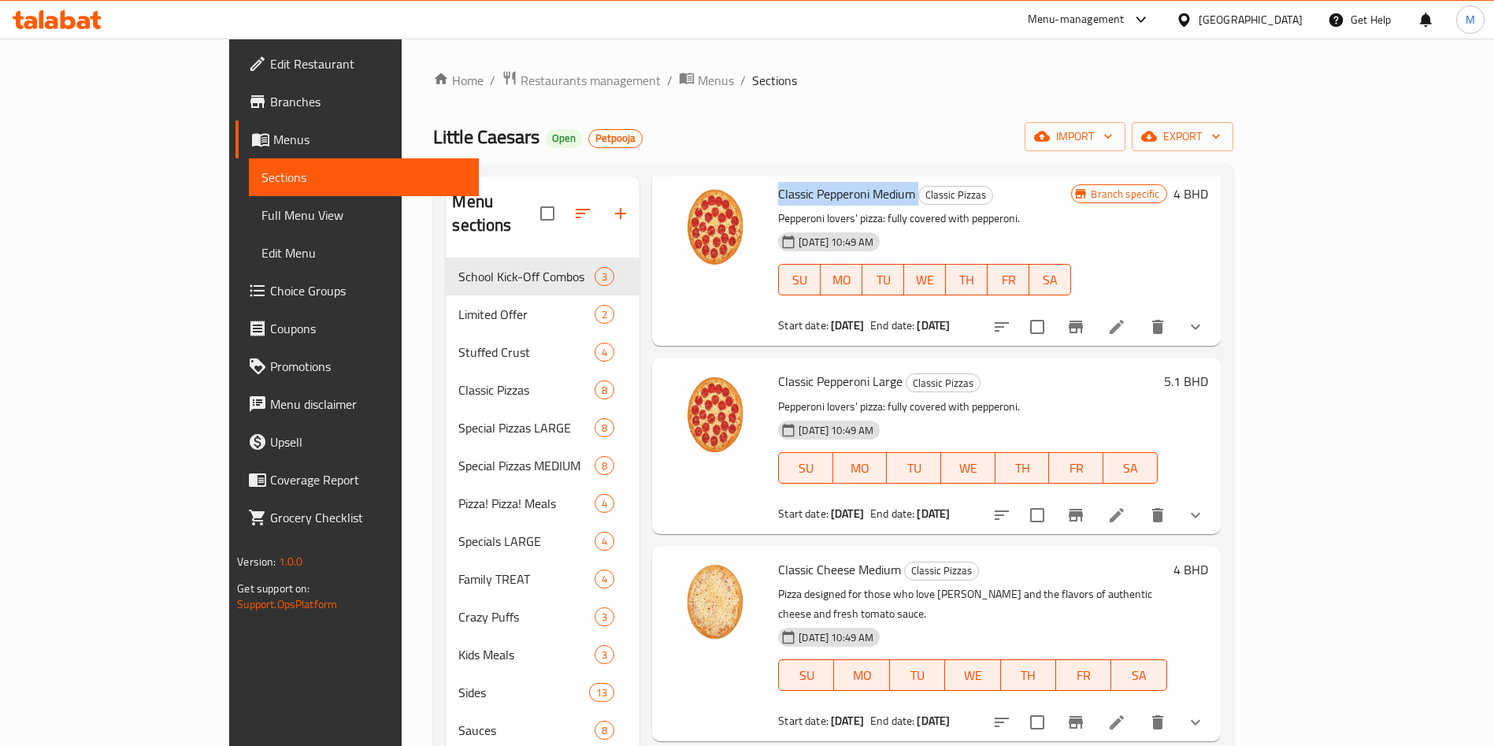
scroll to position [118, 0]
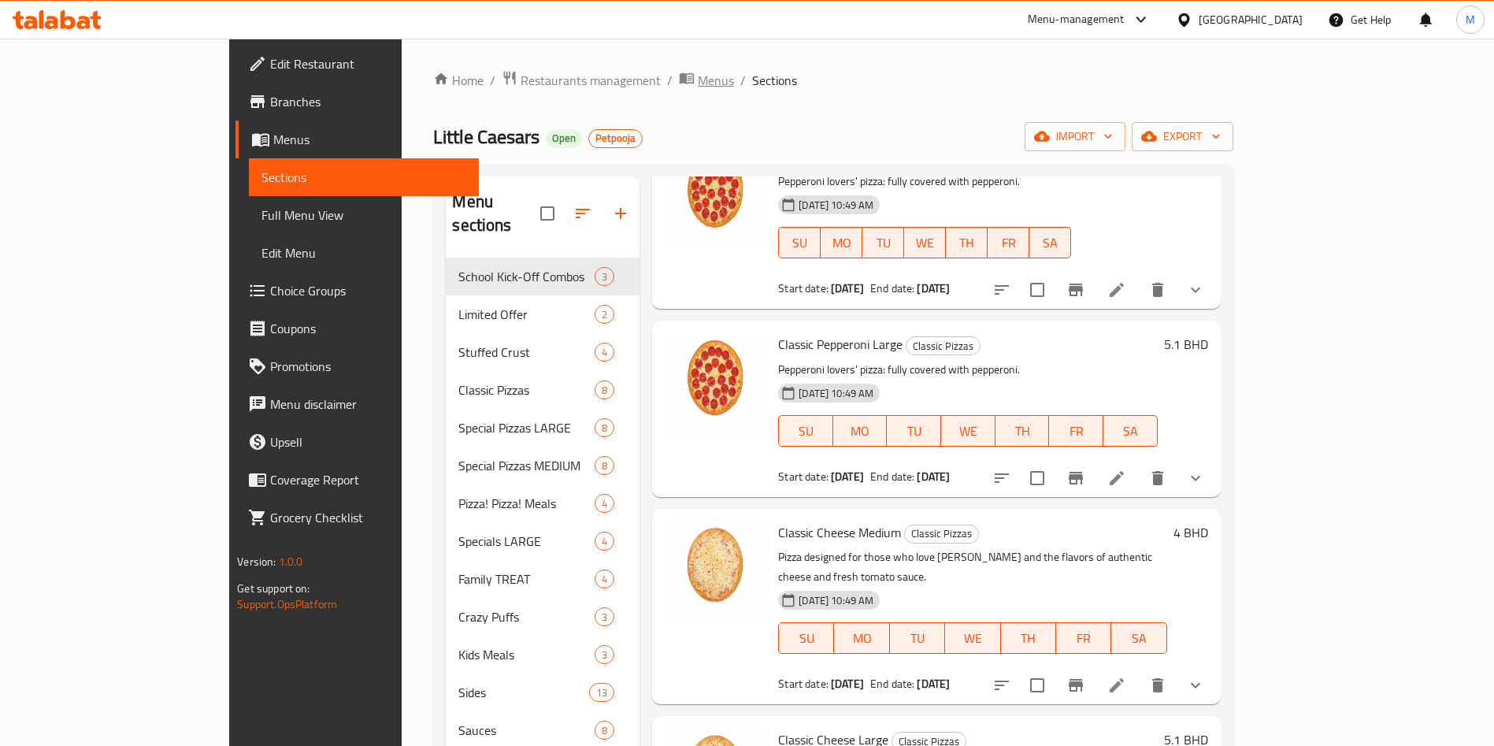
click at [698, 74] on span "Menus" at bounding box center [716, 80] width 36 height 19
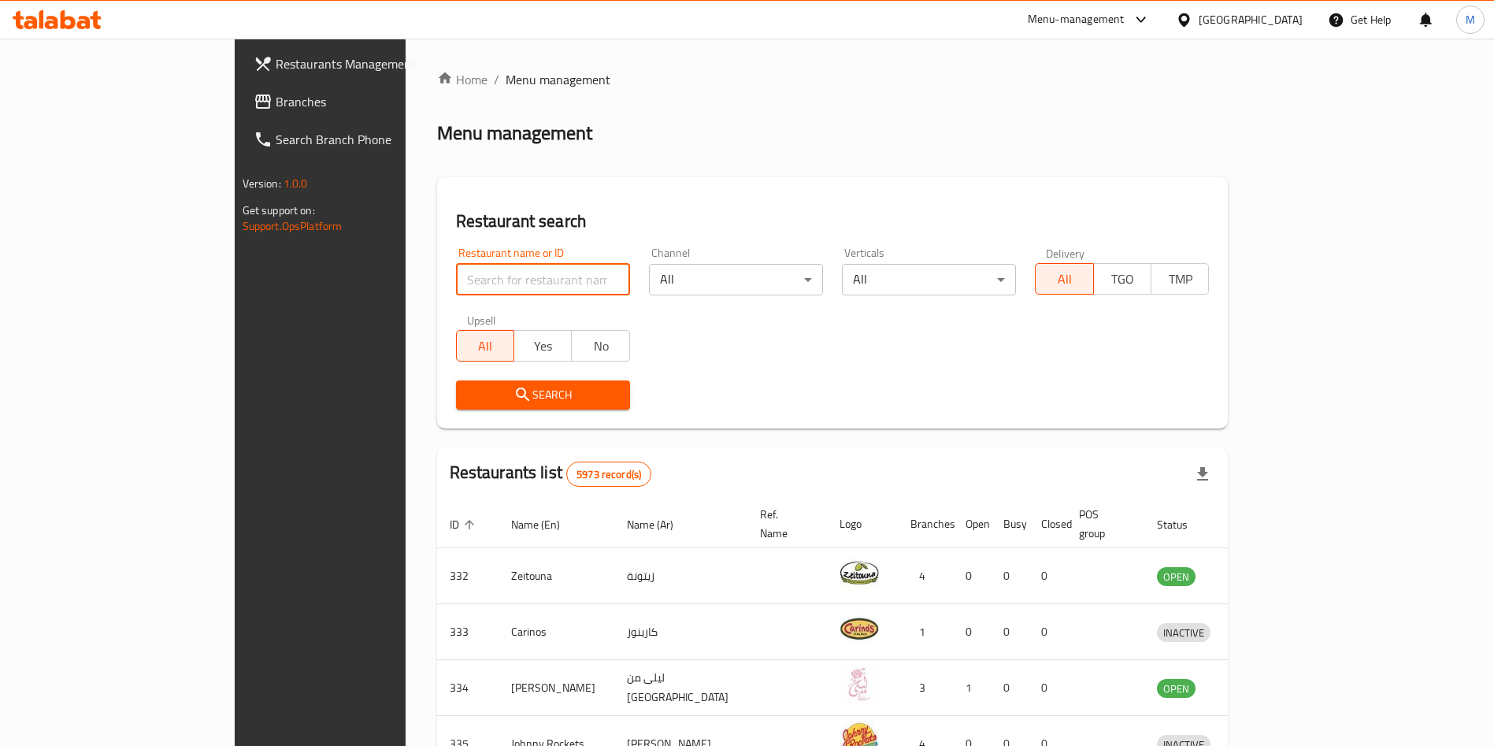
paste input "AlAbraaj"
type input "AlAbraaj"
click button "Search" at bounding box center [543, 394] width 174 height 29
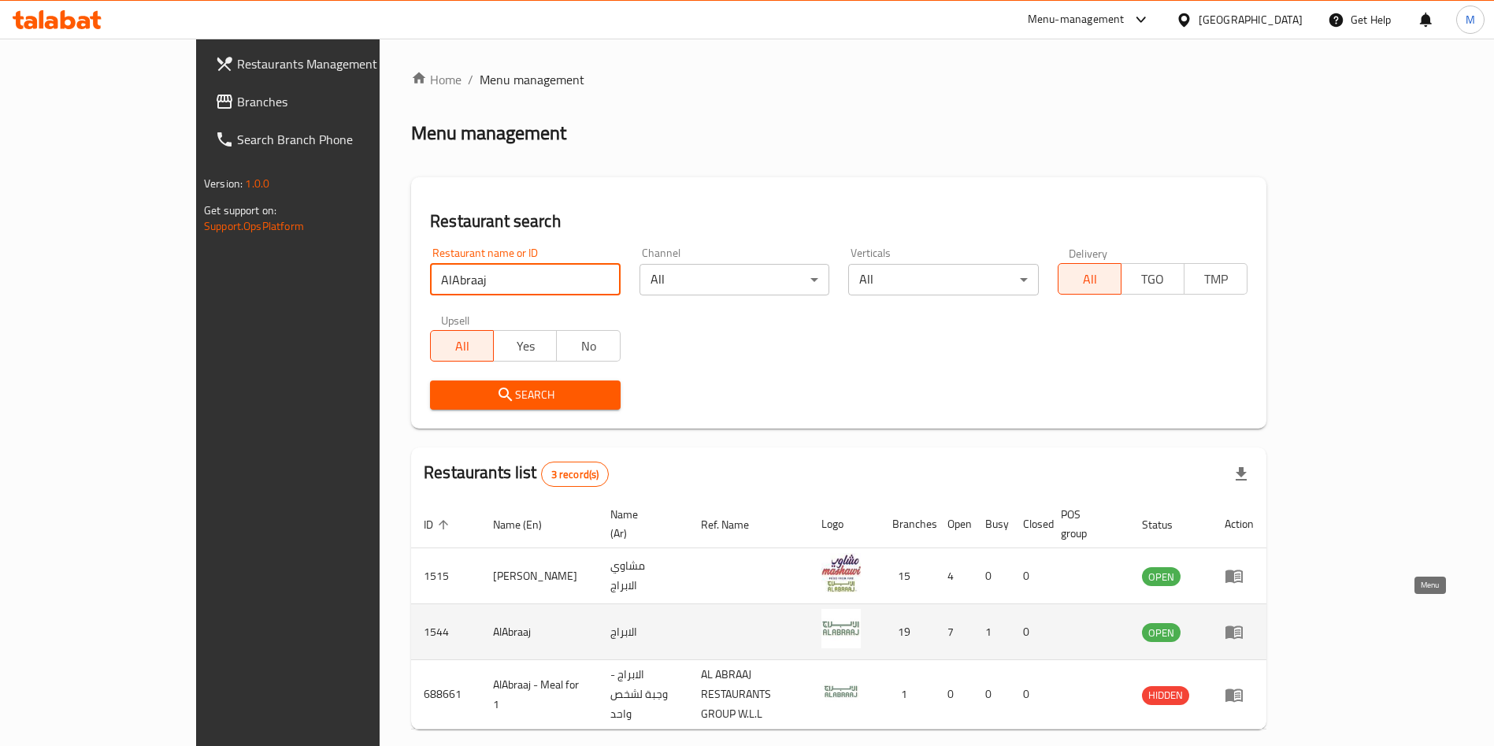
click at [1254, 622] on link "enhanced table" at bounding box center [1239, 631] width 29 height 19
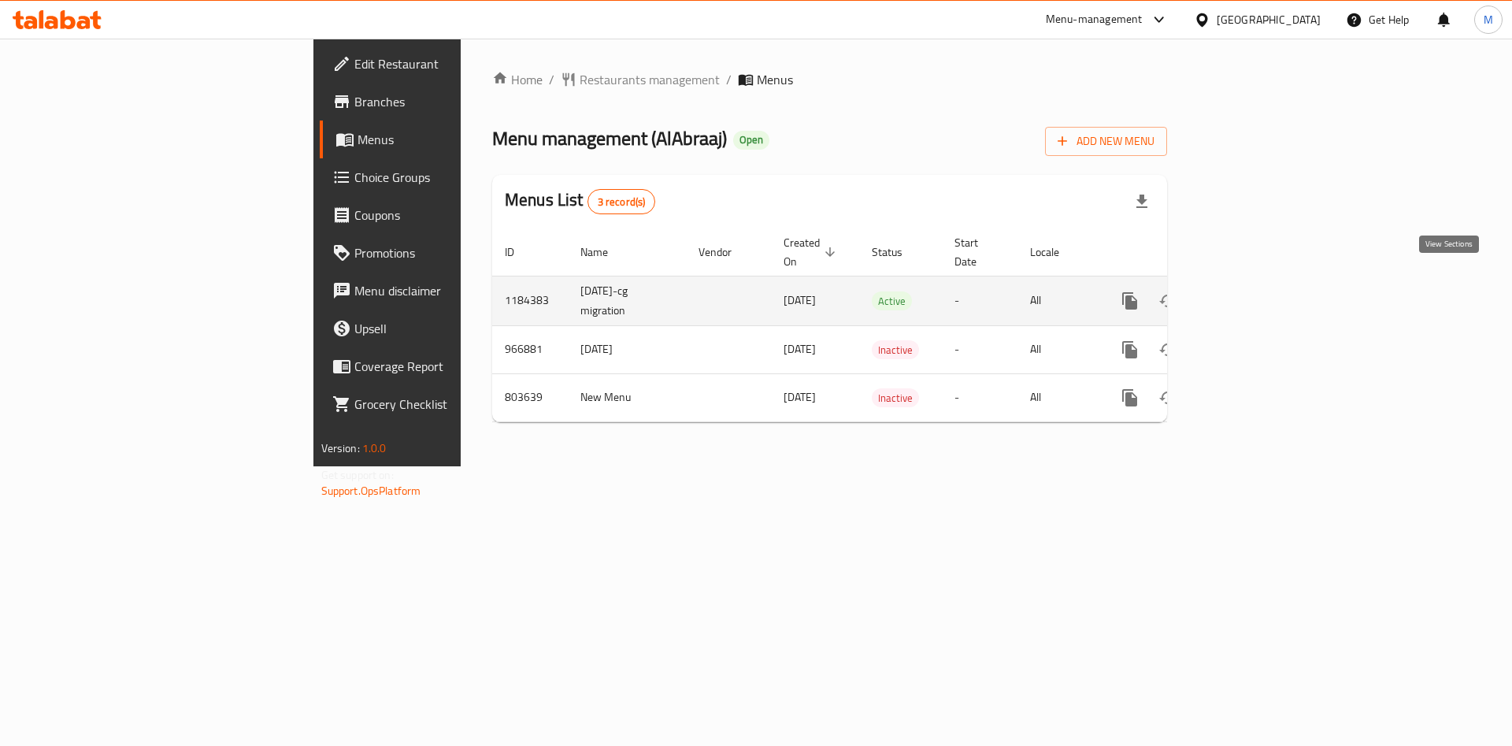
click at [1262, 282] on link "enhanced table" at bounding box center [1244, 301] width 38 height 38
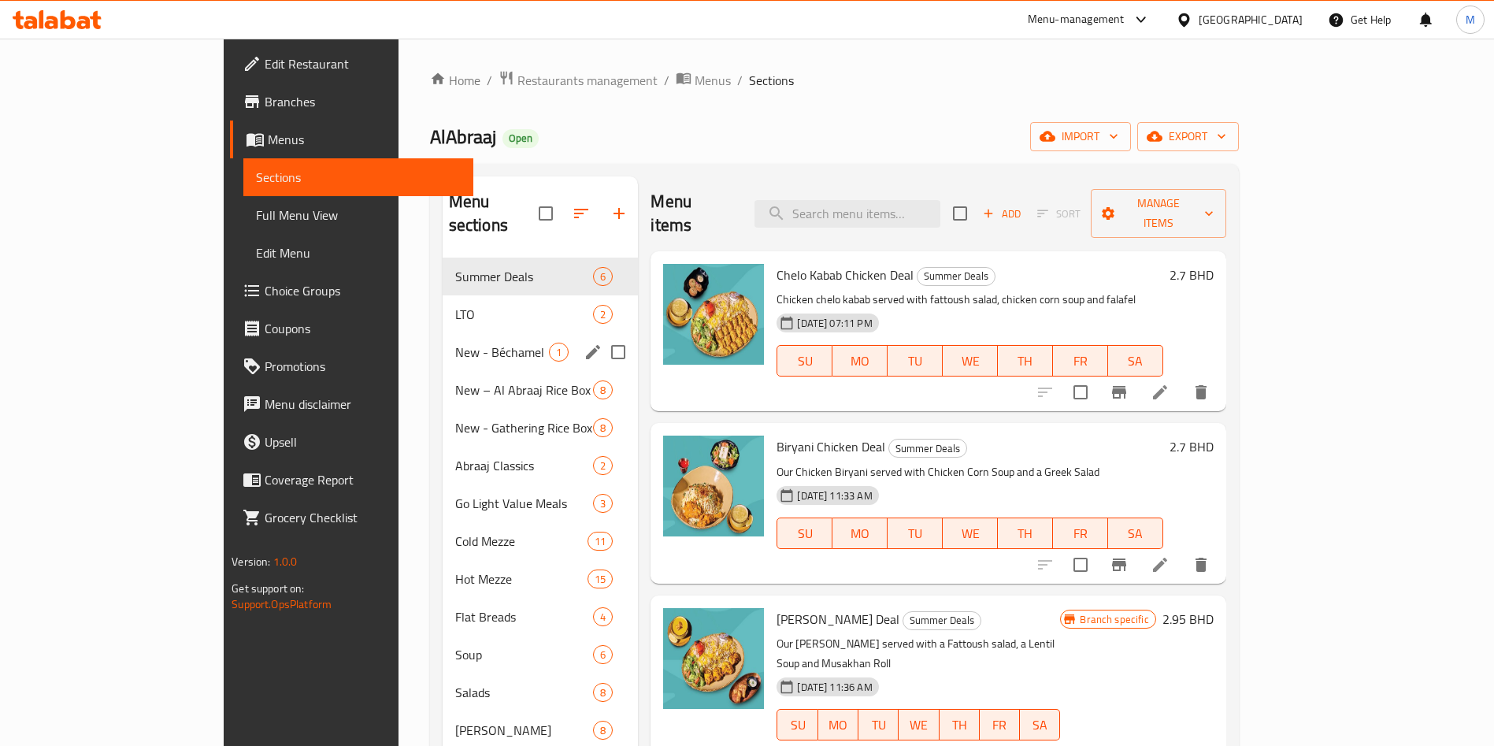
click at [443, 333] on div "New - Béchamel 1" at bounding box center [541, 352] width 196 height 38
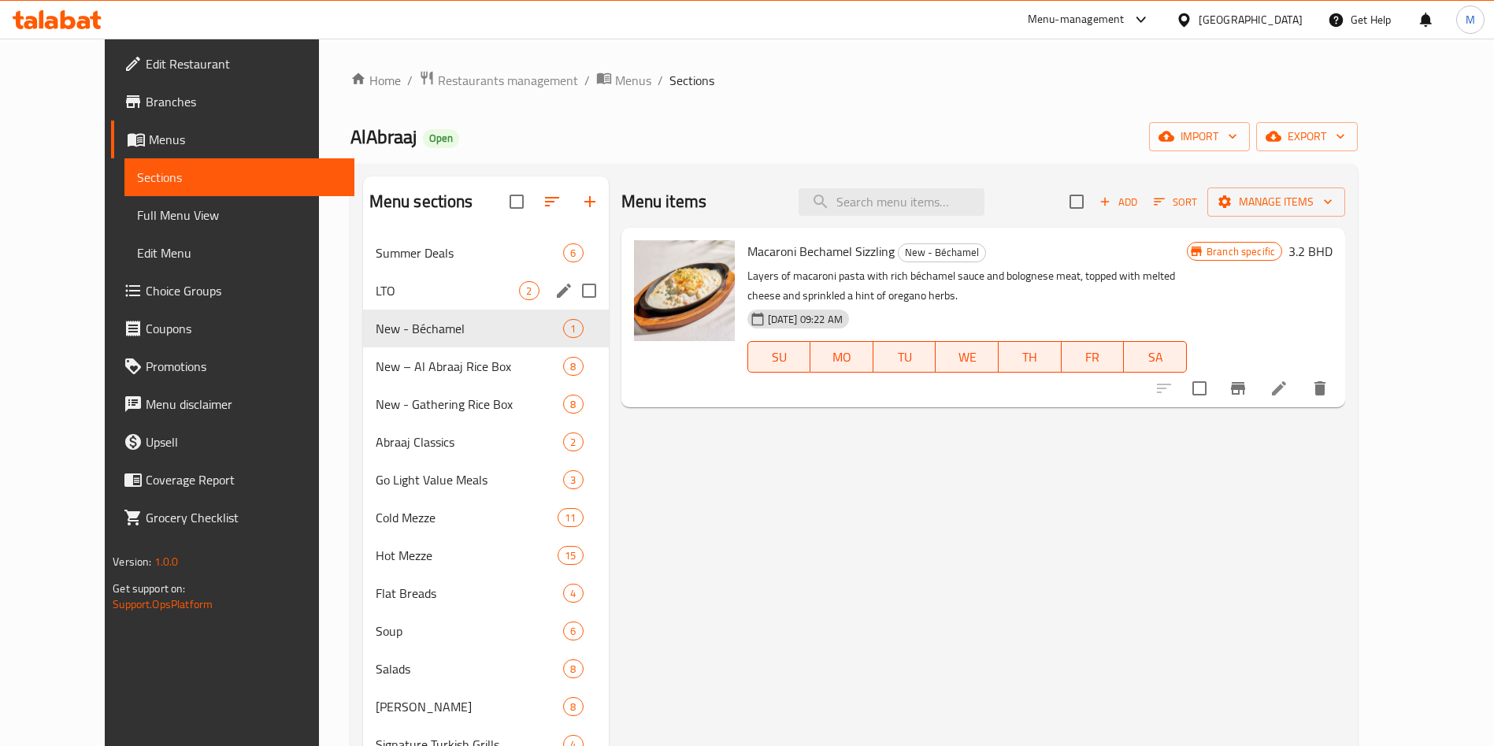
click at [401, 270] on div "Summer Deals 6" at bounding box center [486, 253] width 246 height 38
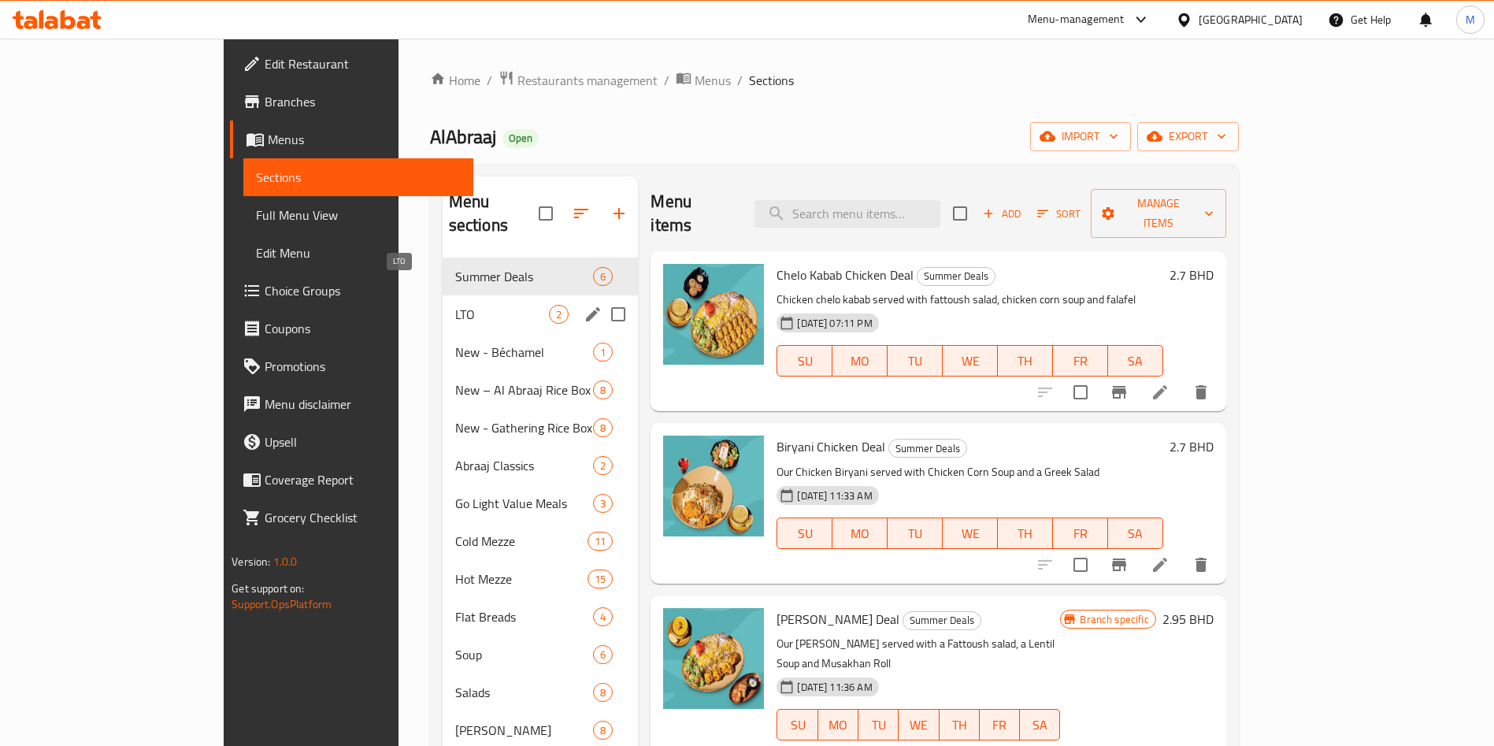
click at [455, 305] on span "LTO" at bounding box center [502, 314] width 94 height 19
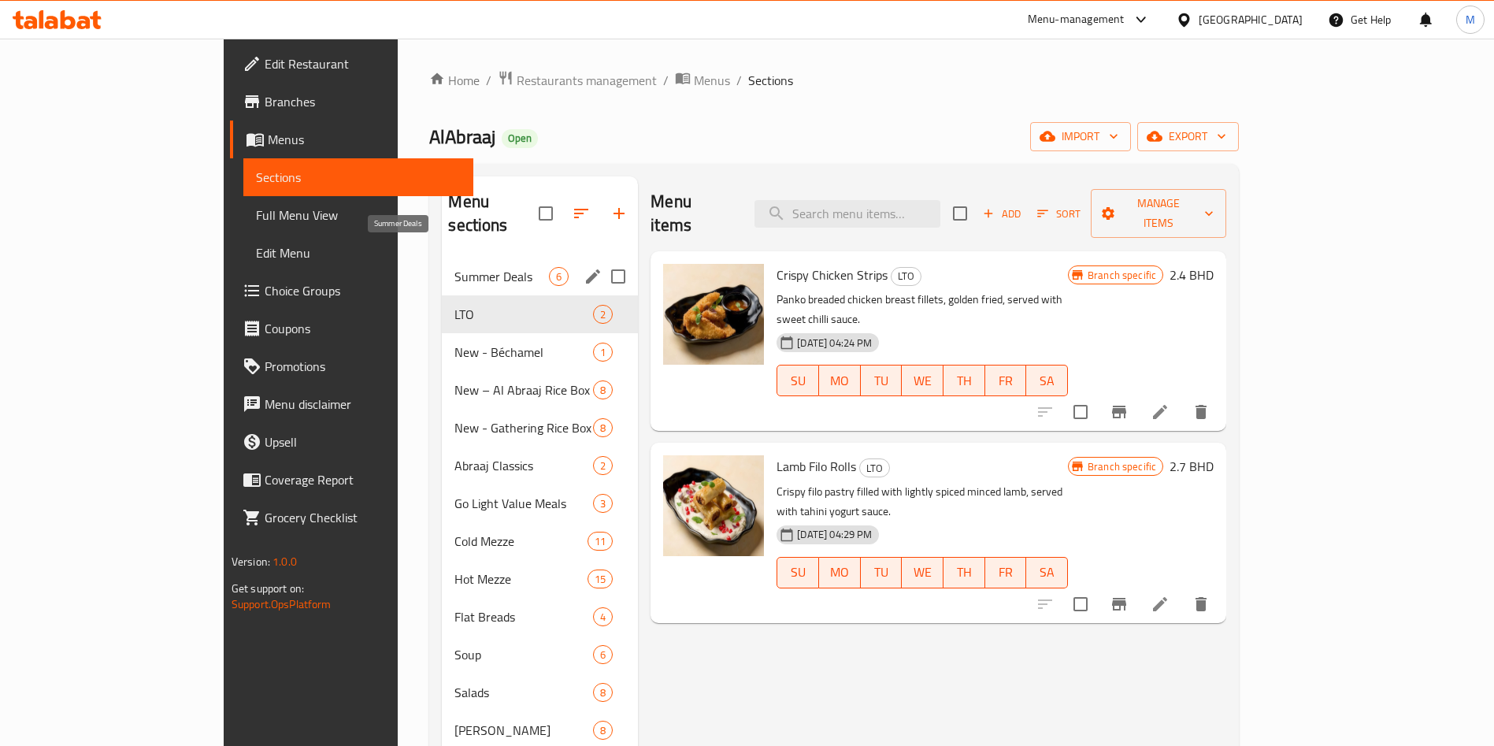
click at [454, 267] on span "Summer Deals" at bounding box center [501, 276] width 94 height 19
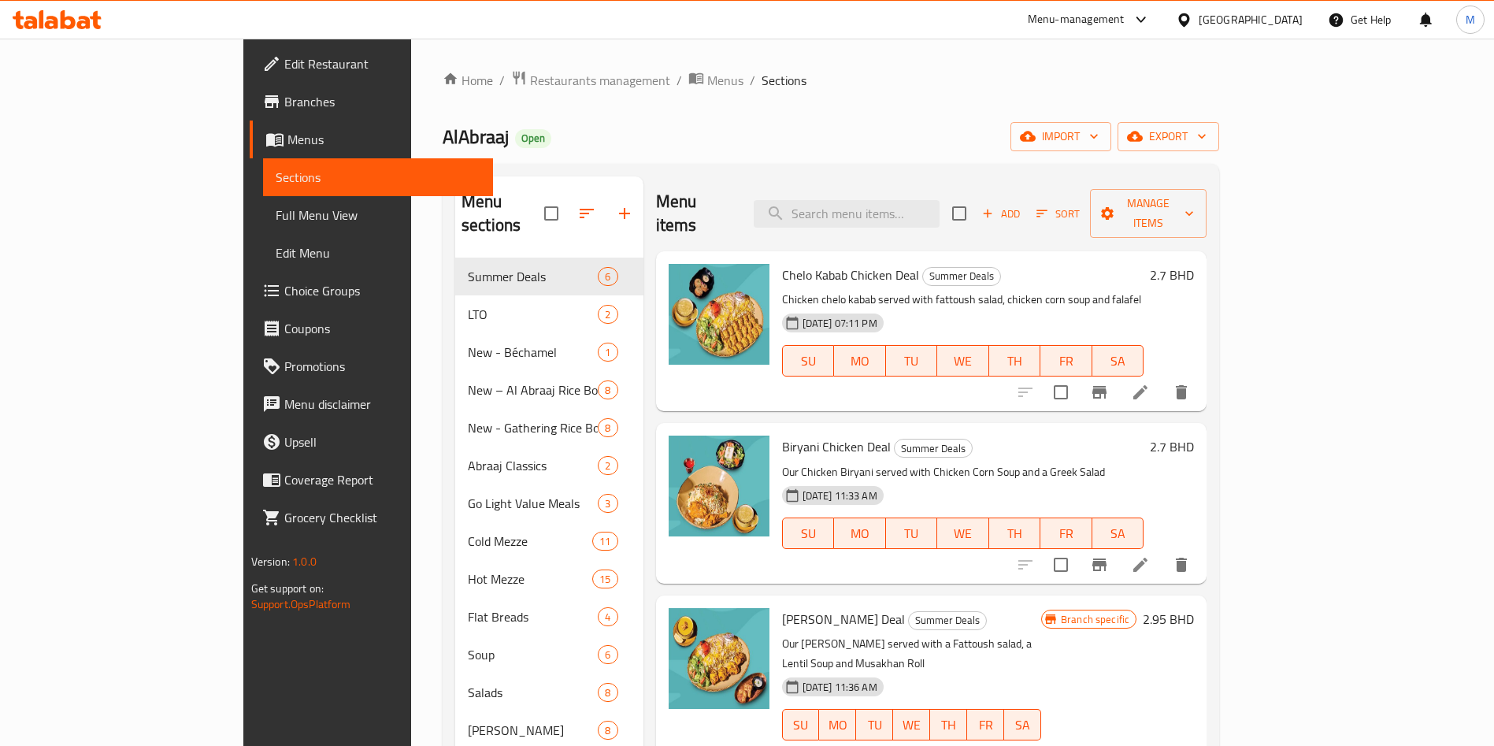
click at [886, 31] on div "Menu-management Bahrain Get Help M" at bounding box center [747, 20] width 1494 height 38
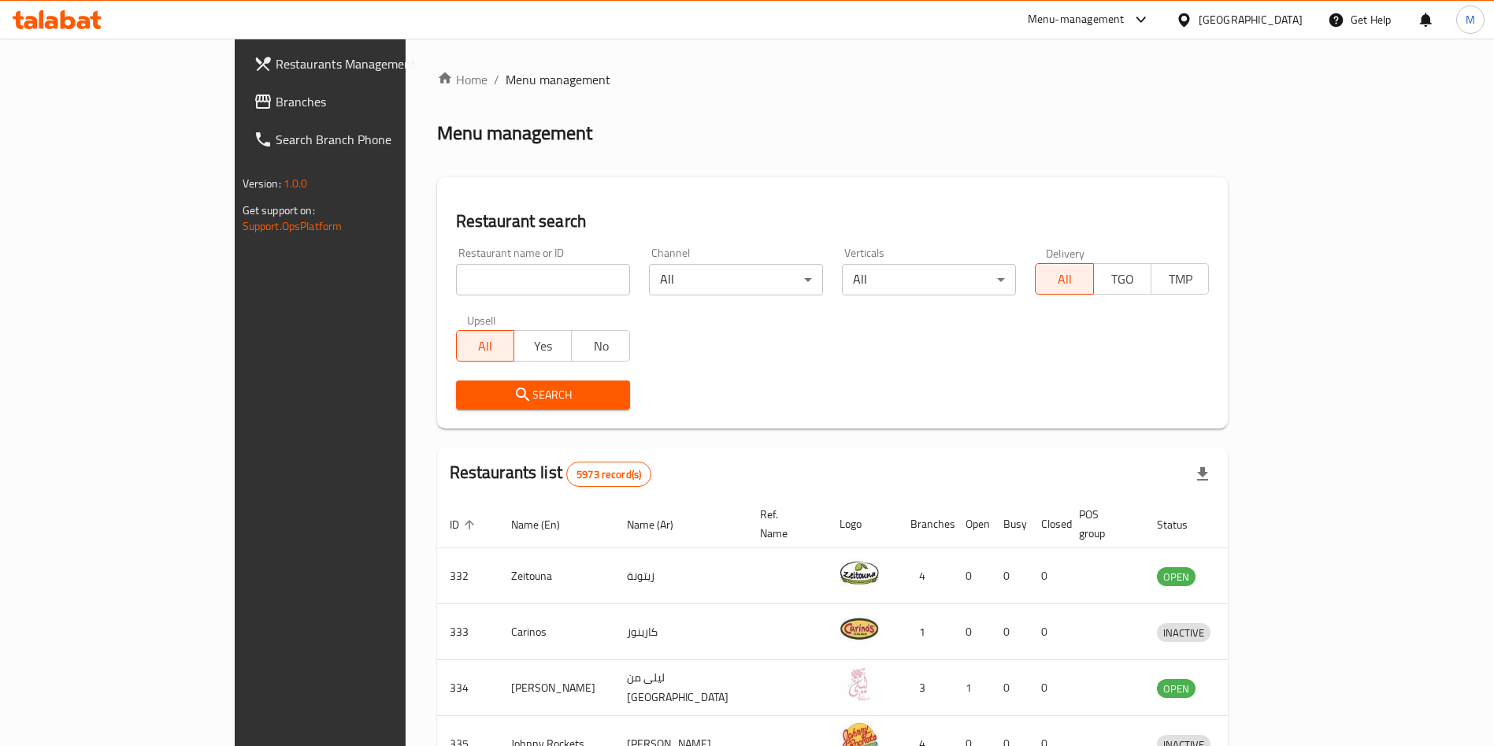
drag, startPoint x: 528, startPoint y: 298, endPoint x: 519, endPoint y: 288, distance: 13.4
click at [528, 298] on div "Restaurant name or ID Restaurant name or ID" at bounding box center [542, 271] width 193 height 67
click at [506, 273] on input "search" at bounding box center [543, 279] width 174 height 31
paste input "Hong kong cuisine taste"
type input "Hong kong cuisine taste"
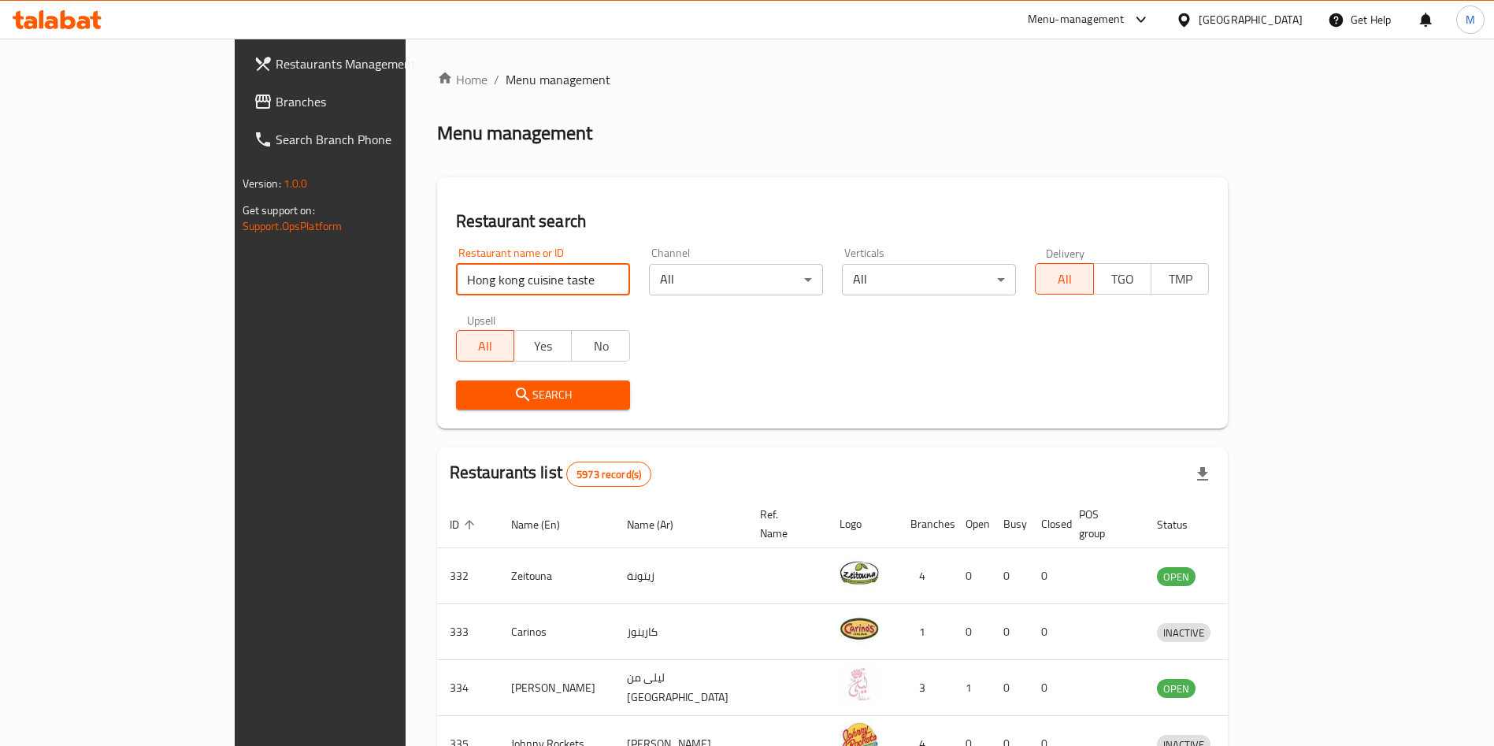
click button "Search" at bounding box center [543, 394] width 174 height 29
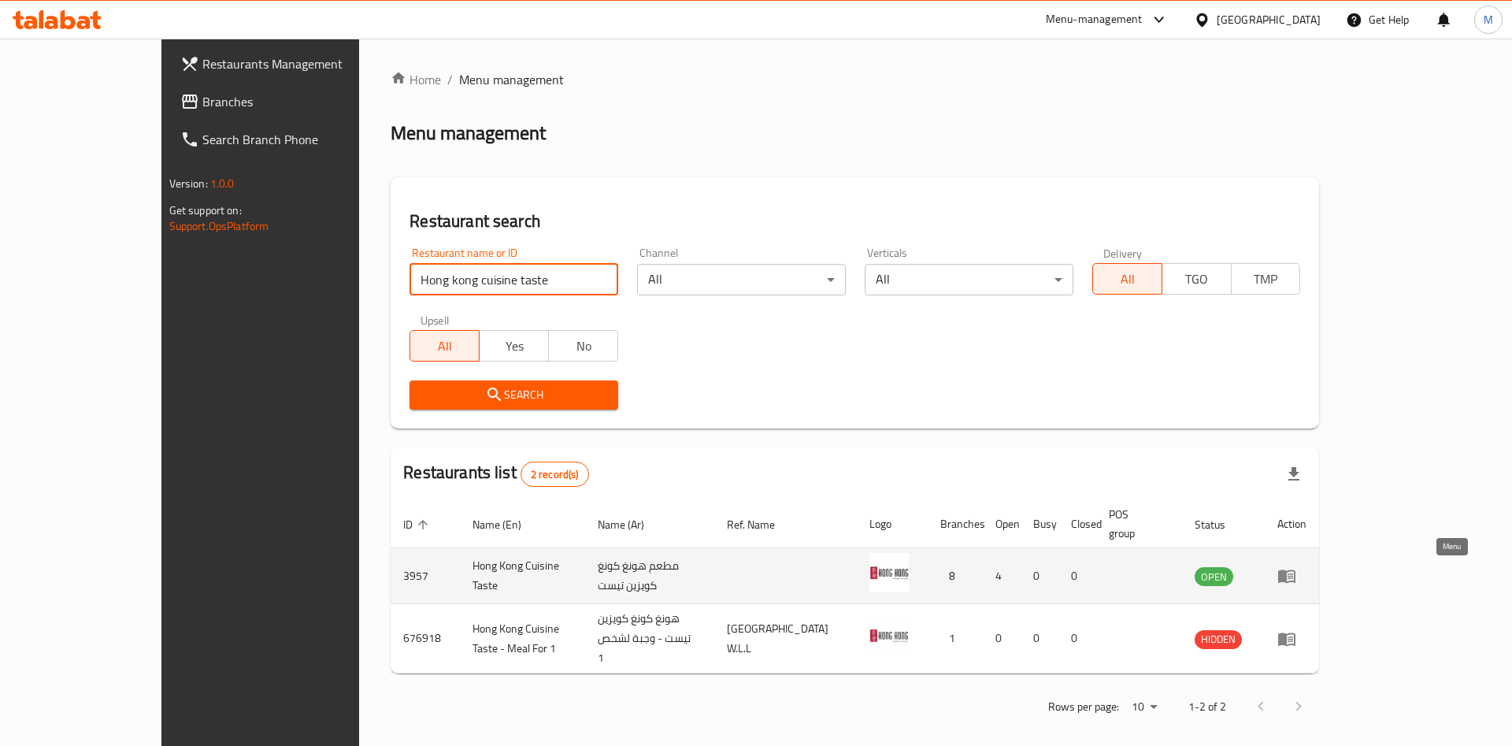
click at [1306, 566] on link "enhanced table" at bounding box center [1291, 575] width 29 height 19
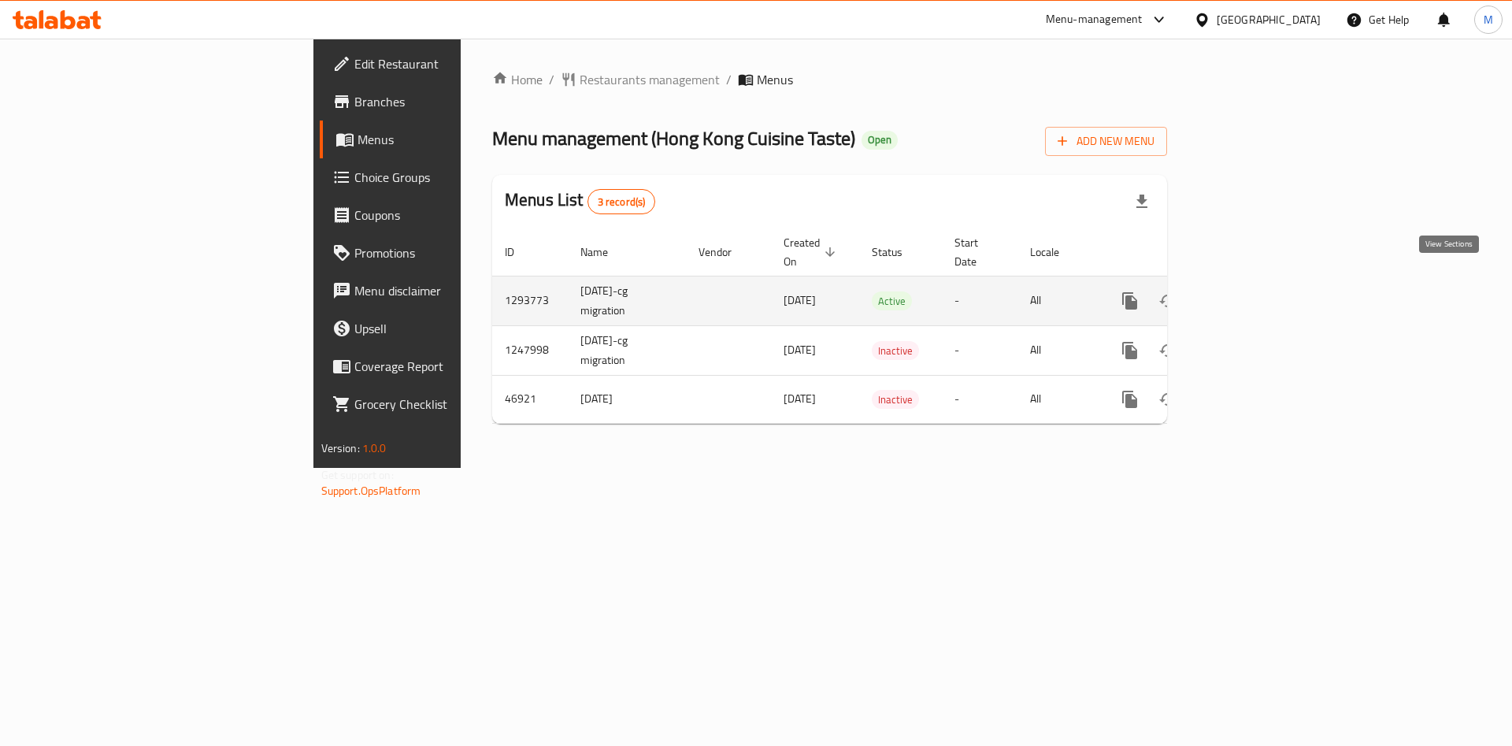
click at [1253, 291] on icon "enhanced table" at bounding box center [1243, 300] width 19 height 19
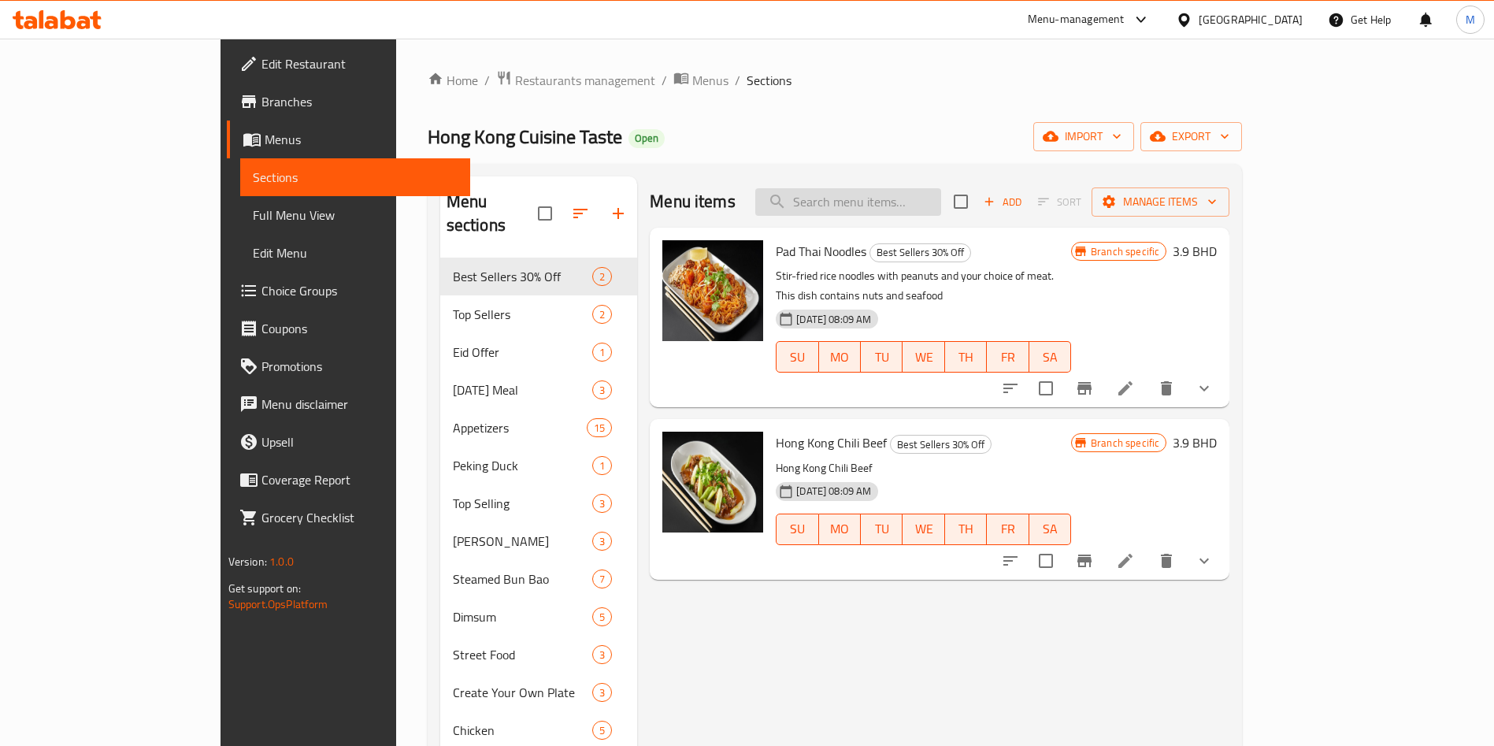
click at [896, 201] on input "search" at bounding box center [848, 202] width 186 height 28
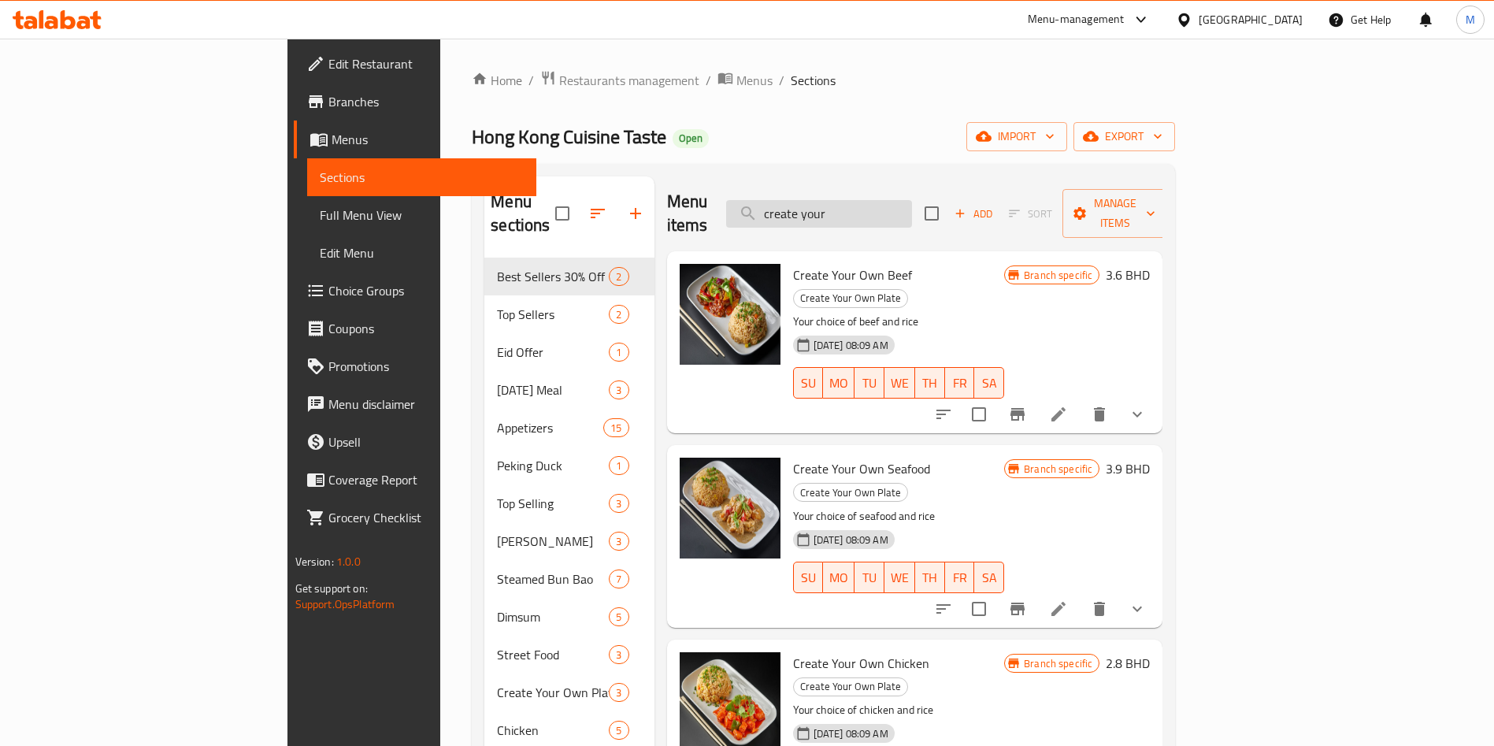
type input "create your"
click at [1065, 407] on icon at bounding box center [1058, 414] width 14 height 14
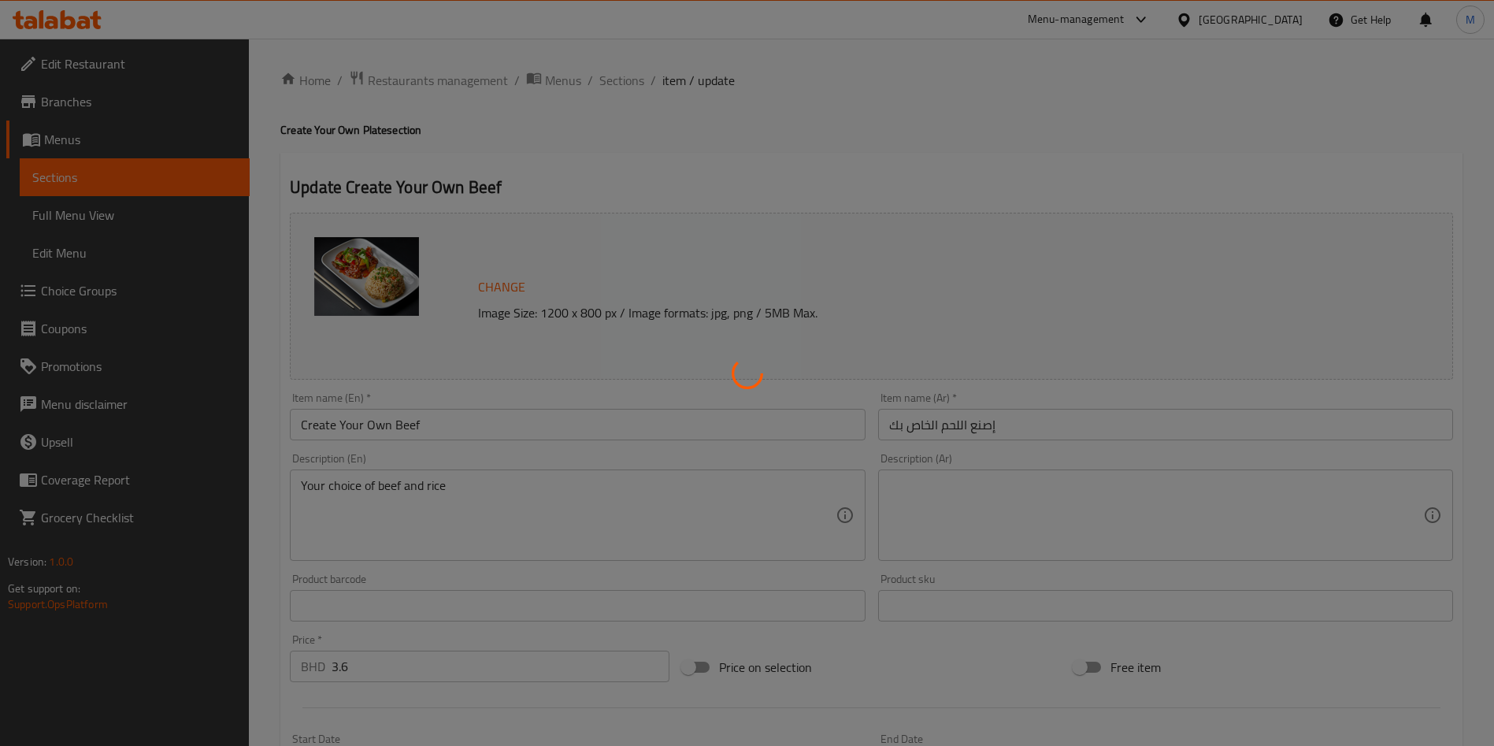
type input "إختيارك من اللحم:"
type input "1"
type input "إختيارك من:"
type input "1"
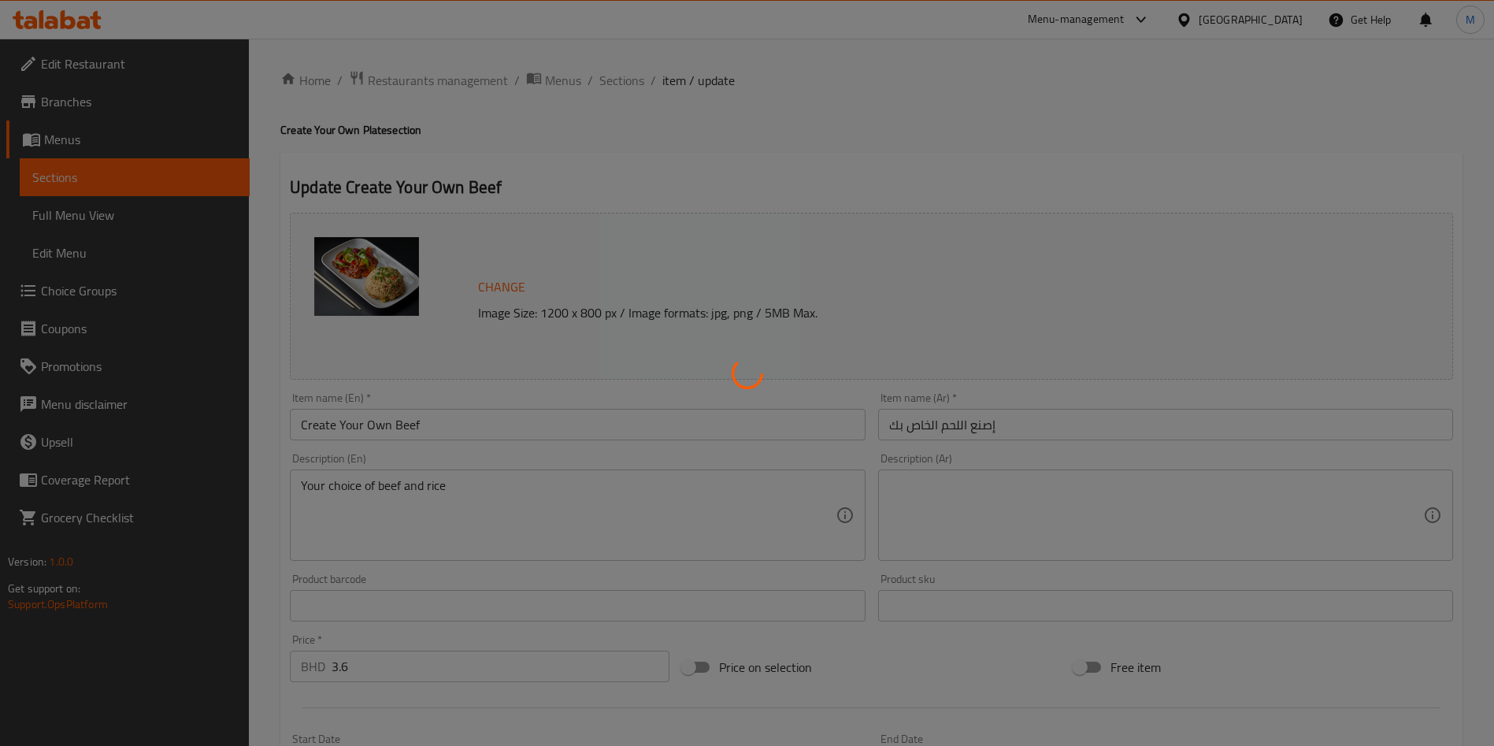
type input "1"
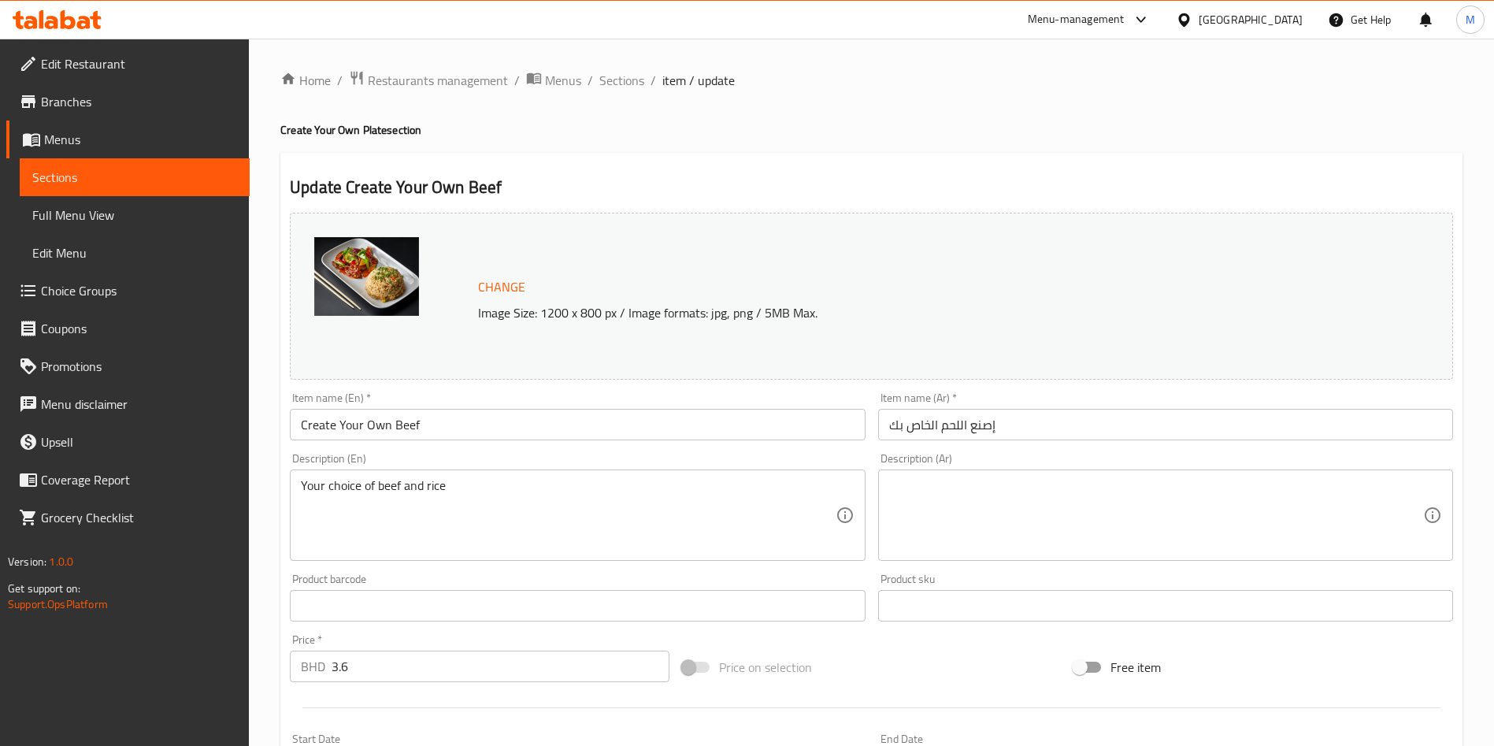
scroll to position [480, 0]
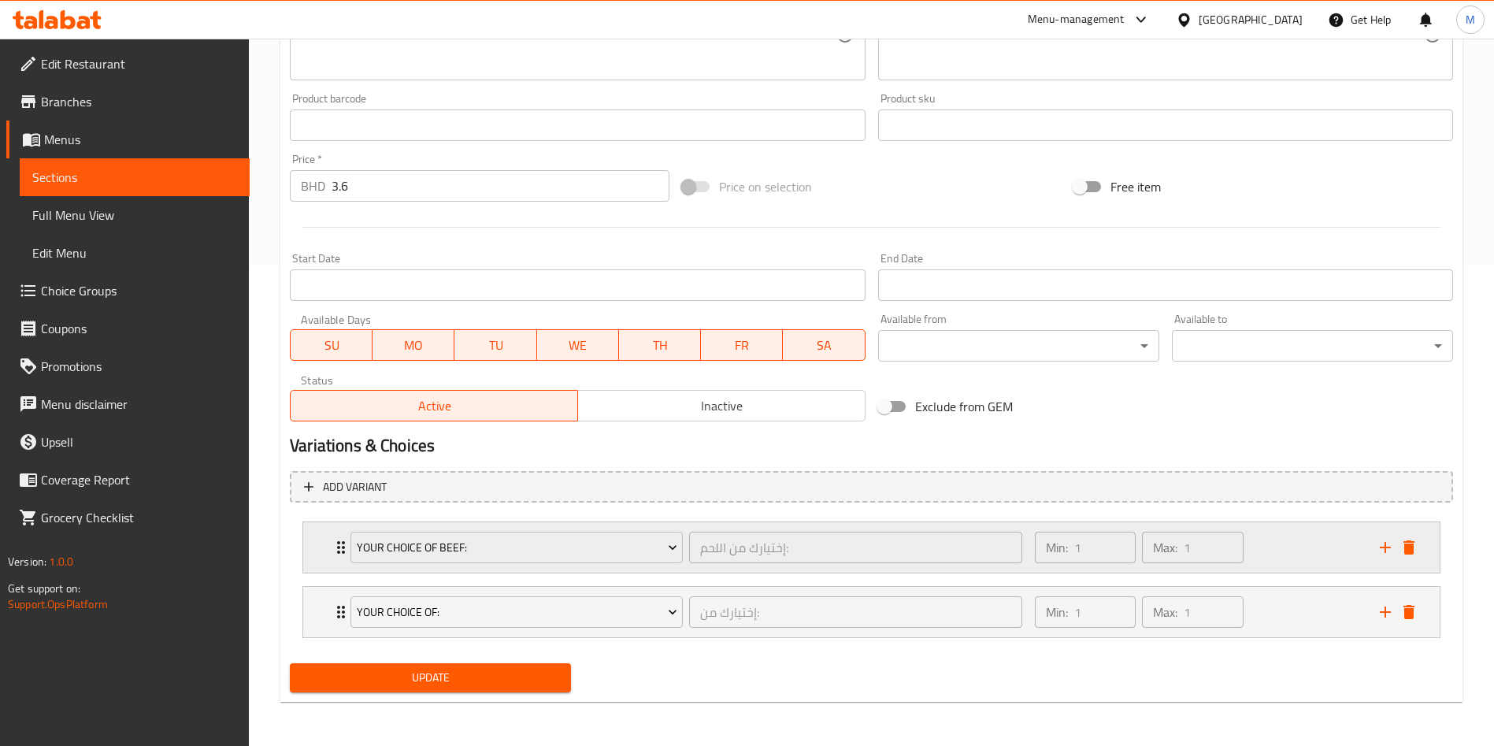
click at [321, 552] on div "Your Choice Of Beef: إختيارك من اللحم: ​ Min: 1 ​ Max: 1 ​" at bounding box center [871, 547] width 1136 height 50
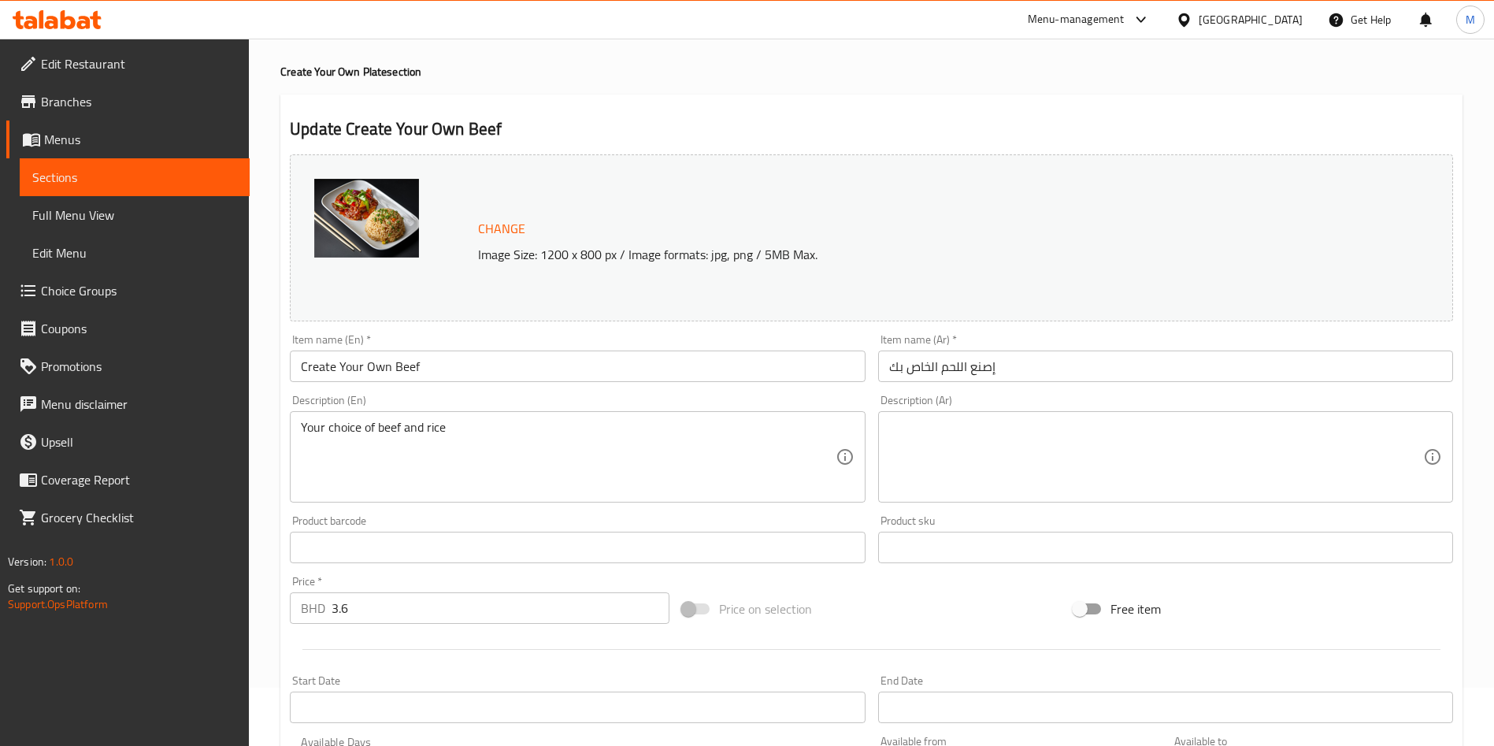
scroll to position [0, 0]
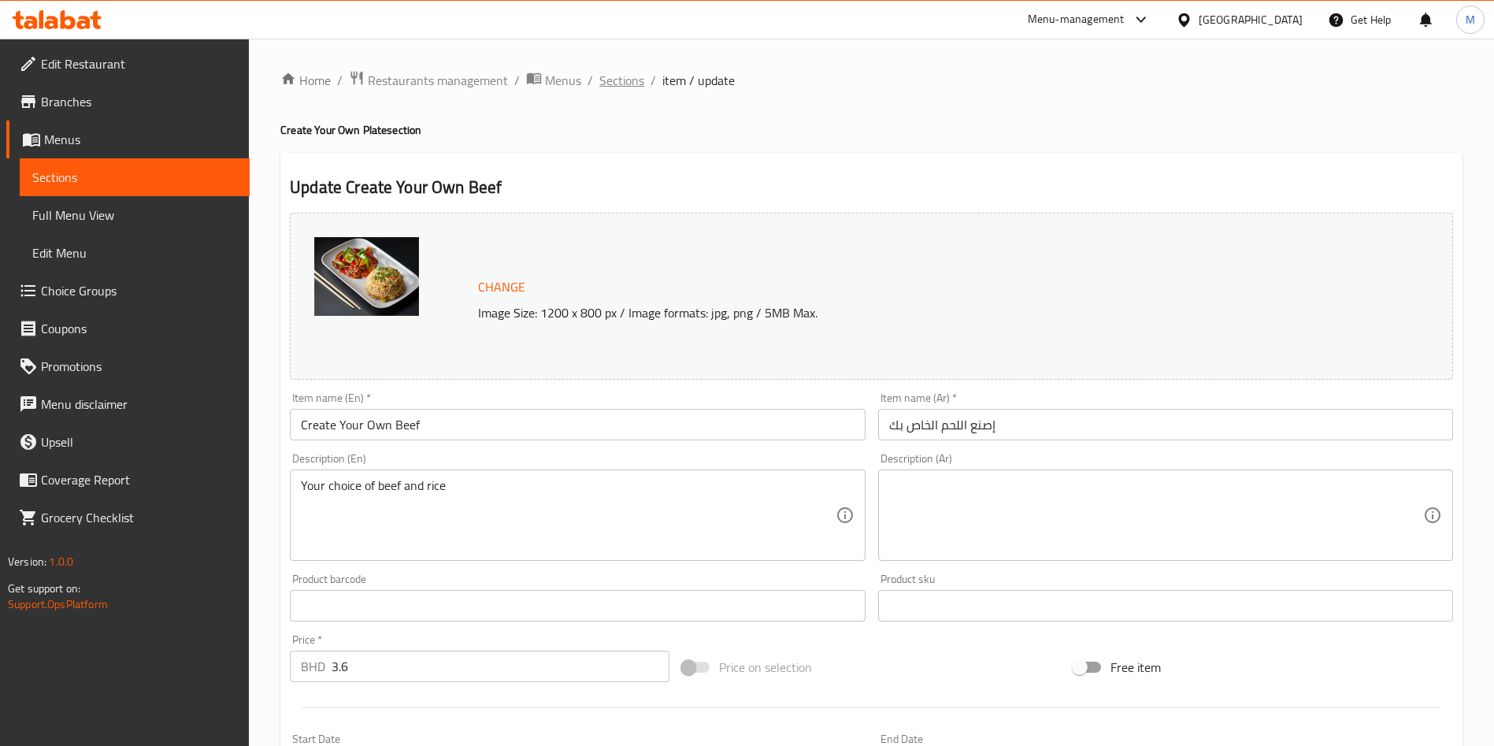
click at [619, 81] on span "Sections" at bounding box center [621, 80] width 45 height 19
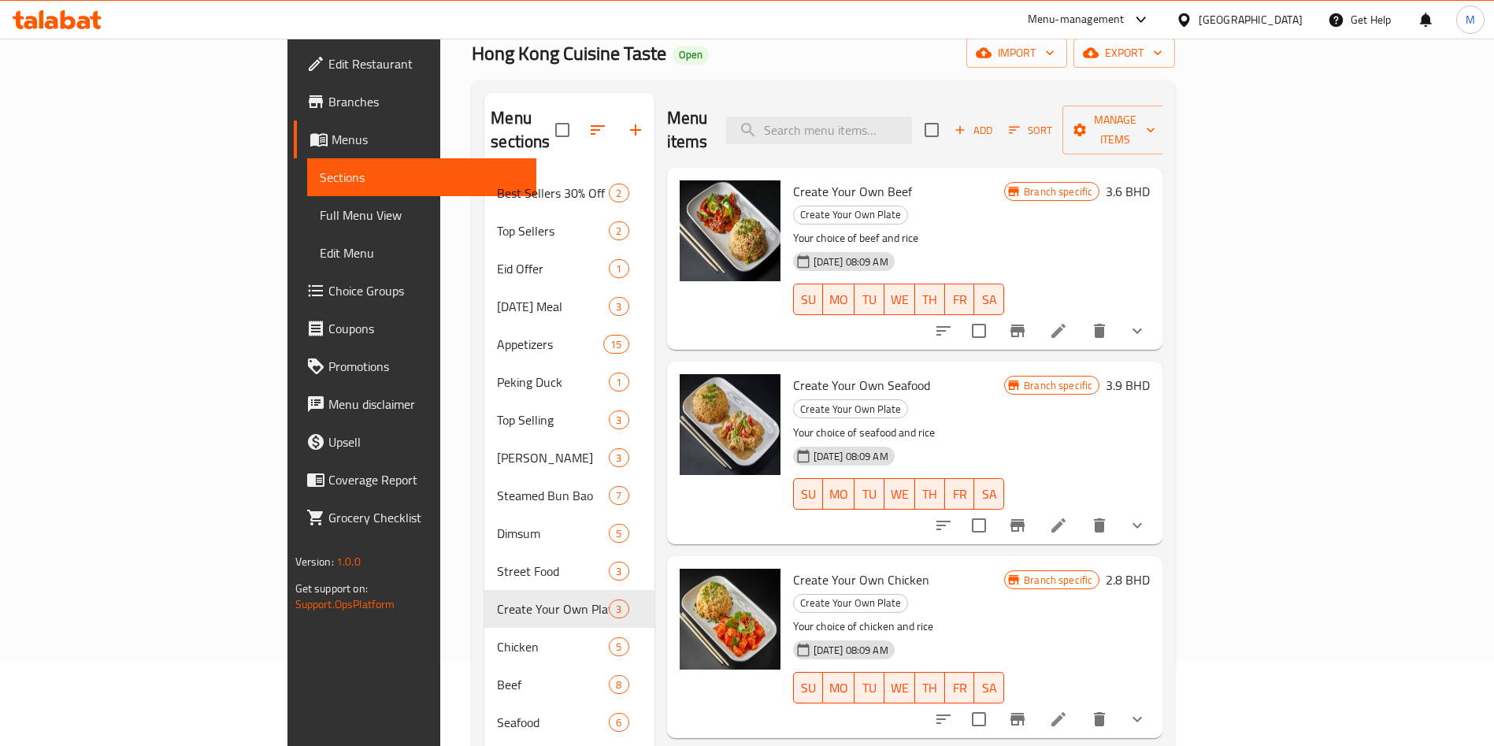
scroll to position [118, 0]
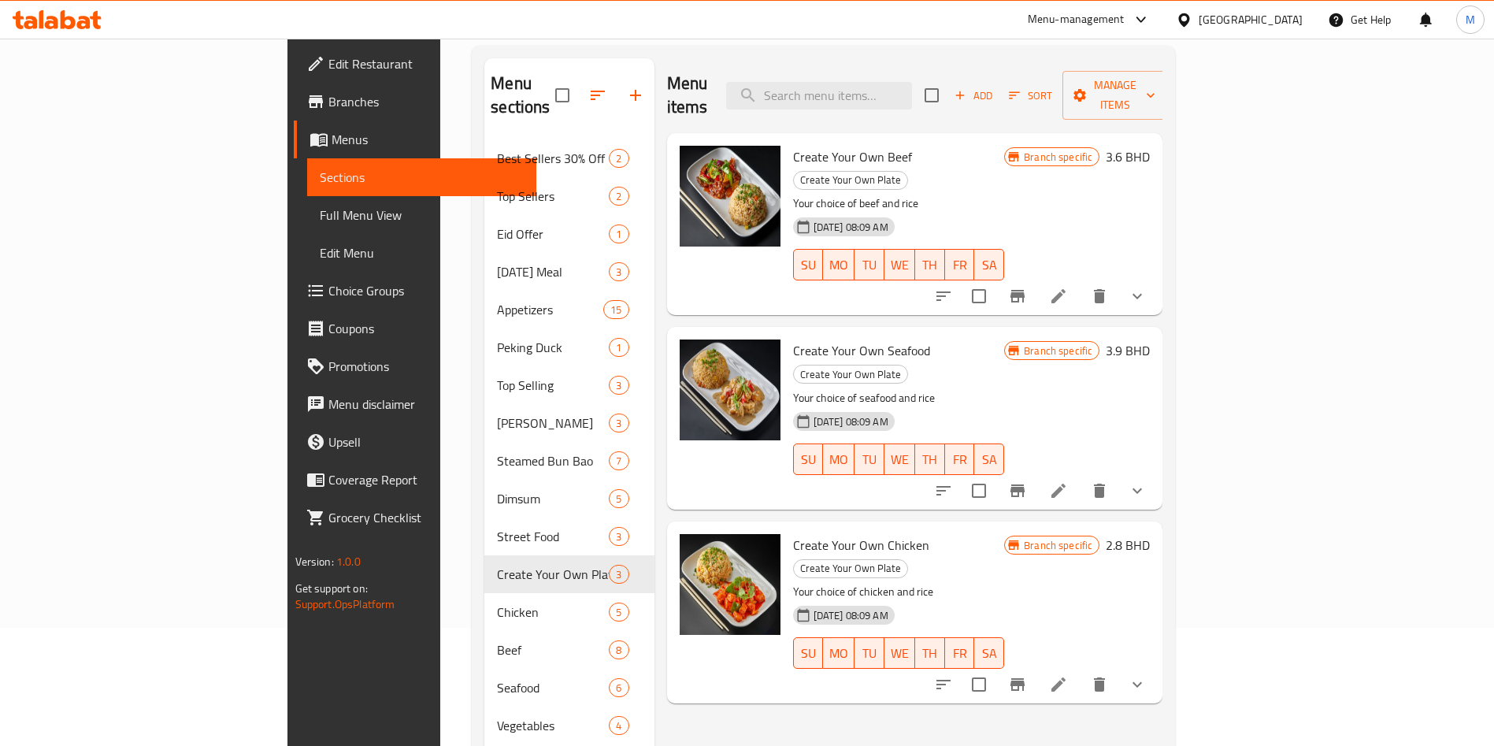
click at [1080, 670] on li at bounding box center [1058, 684] width 44 height 28
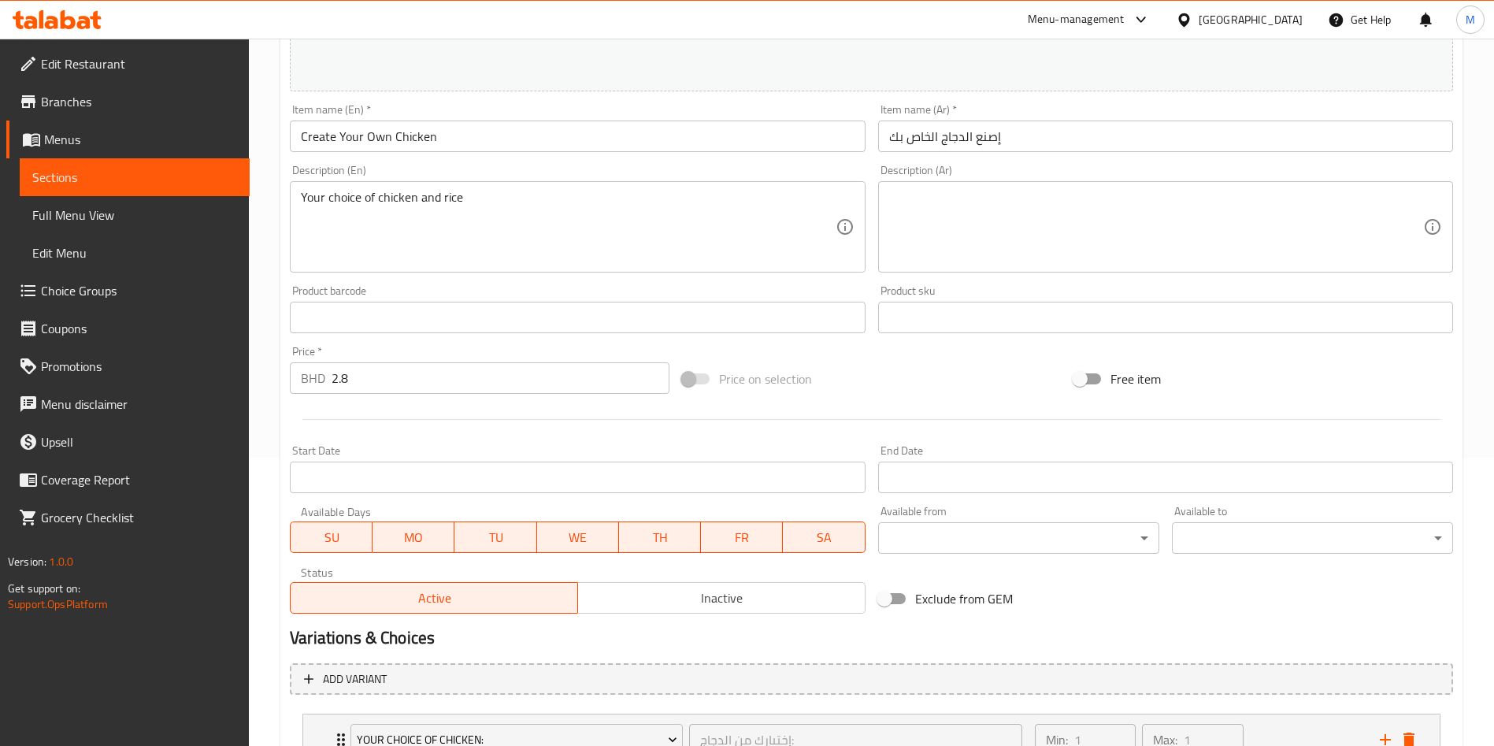
scroll to position [545, 0]
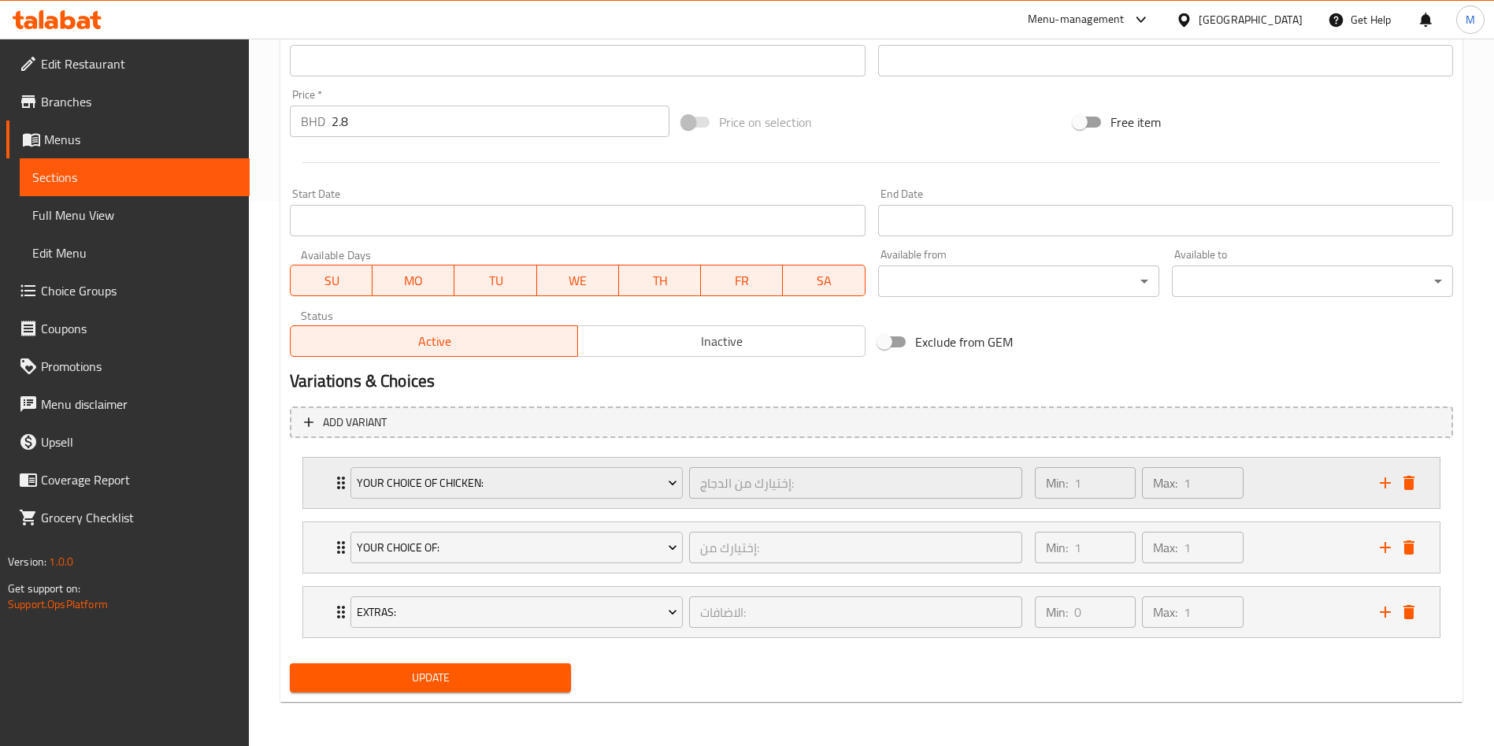
click at [311, 487] on div "Your Choice Of Chicken: إختيارك من الدجاج: ​ Min: 1 ​ Max: 1 ​" at bounding box center [871, 483] width 1136 height 50
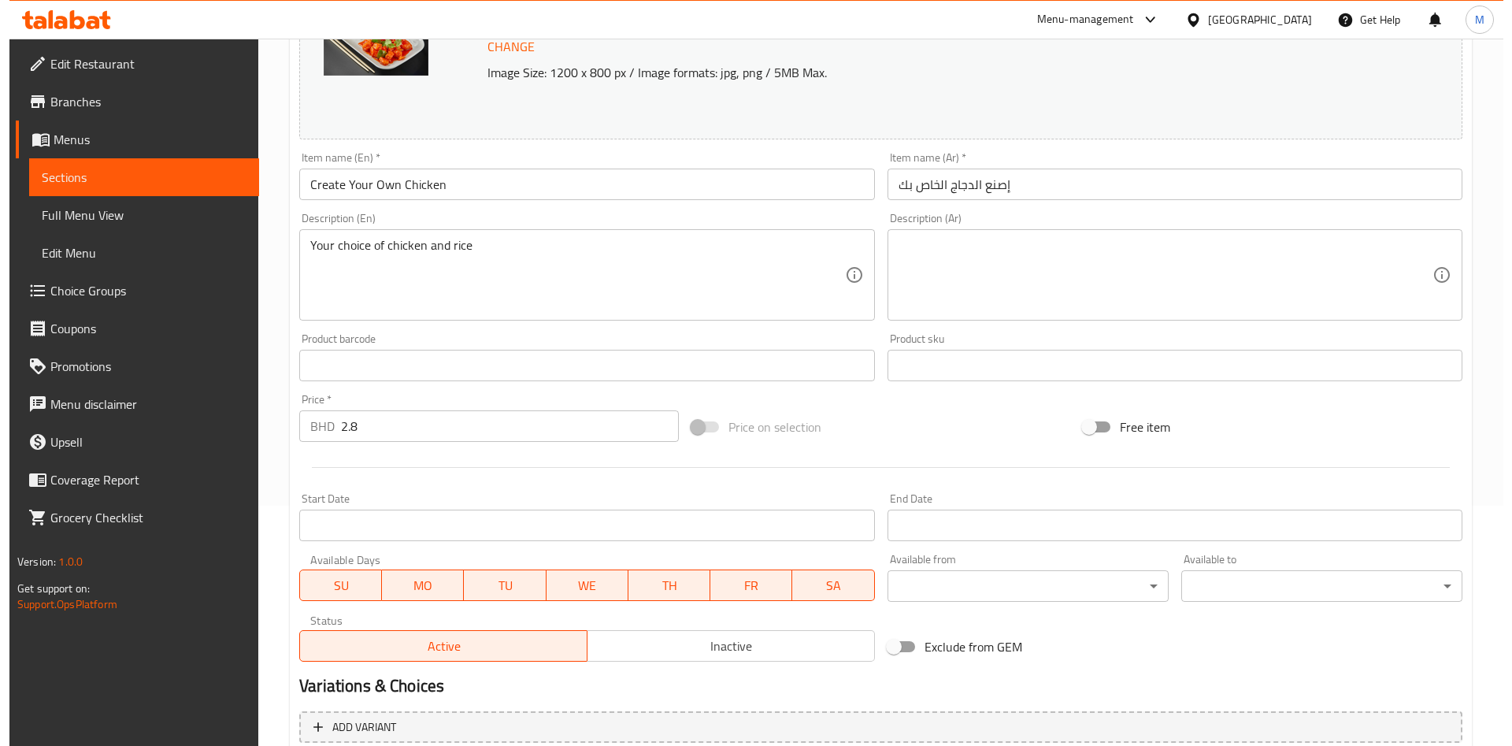
scroll to position [0, 0]
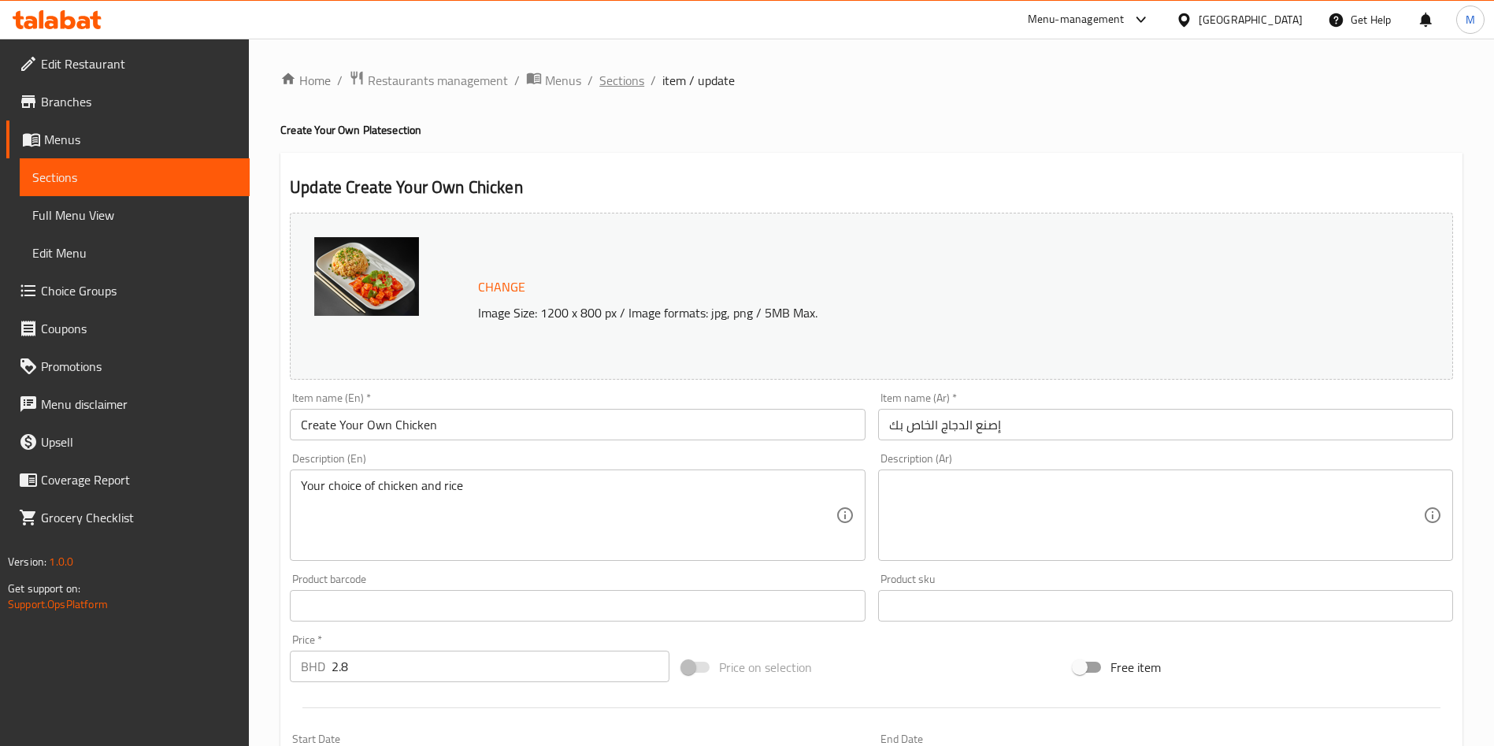
click at [608, 76] on span "Sections" at bounding box center [621, 80] width 45 height 19
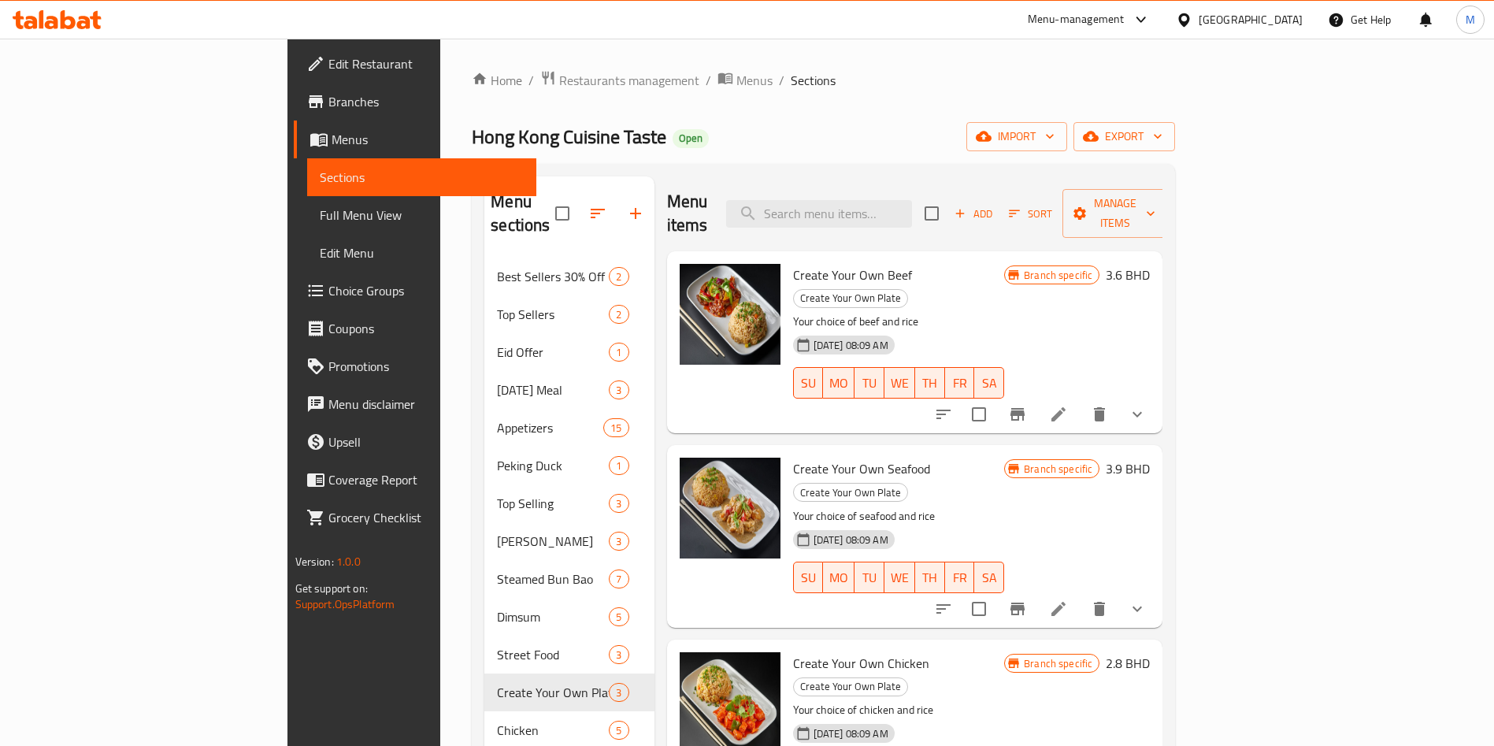
click at [1080, 400] on li at bounding box center [1058, 414] width 44 height 28
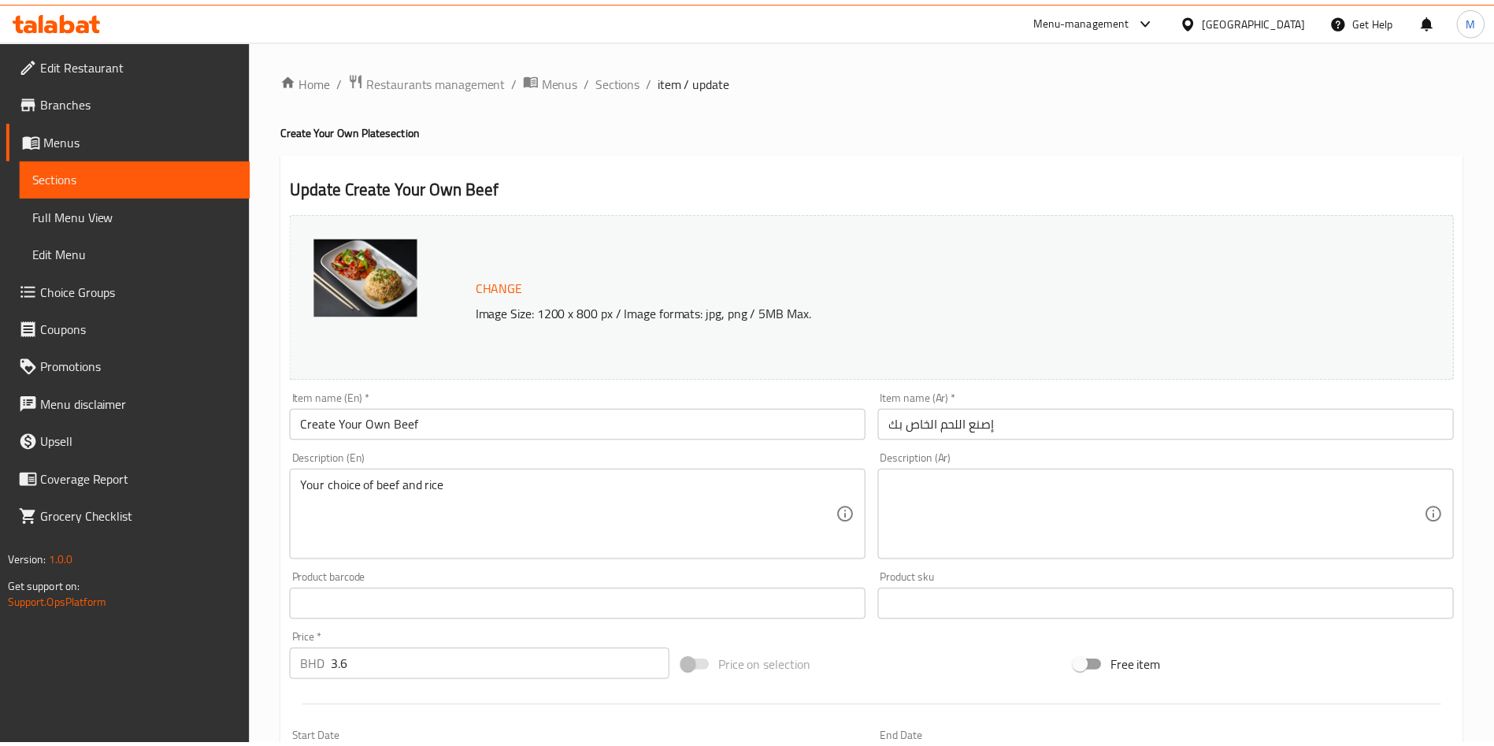
scroll to position [480, 0]
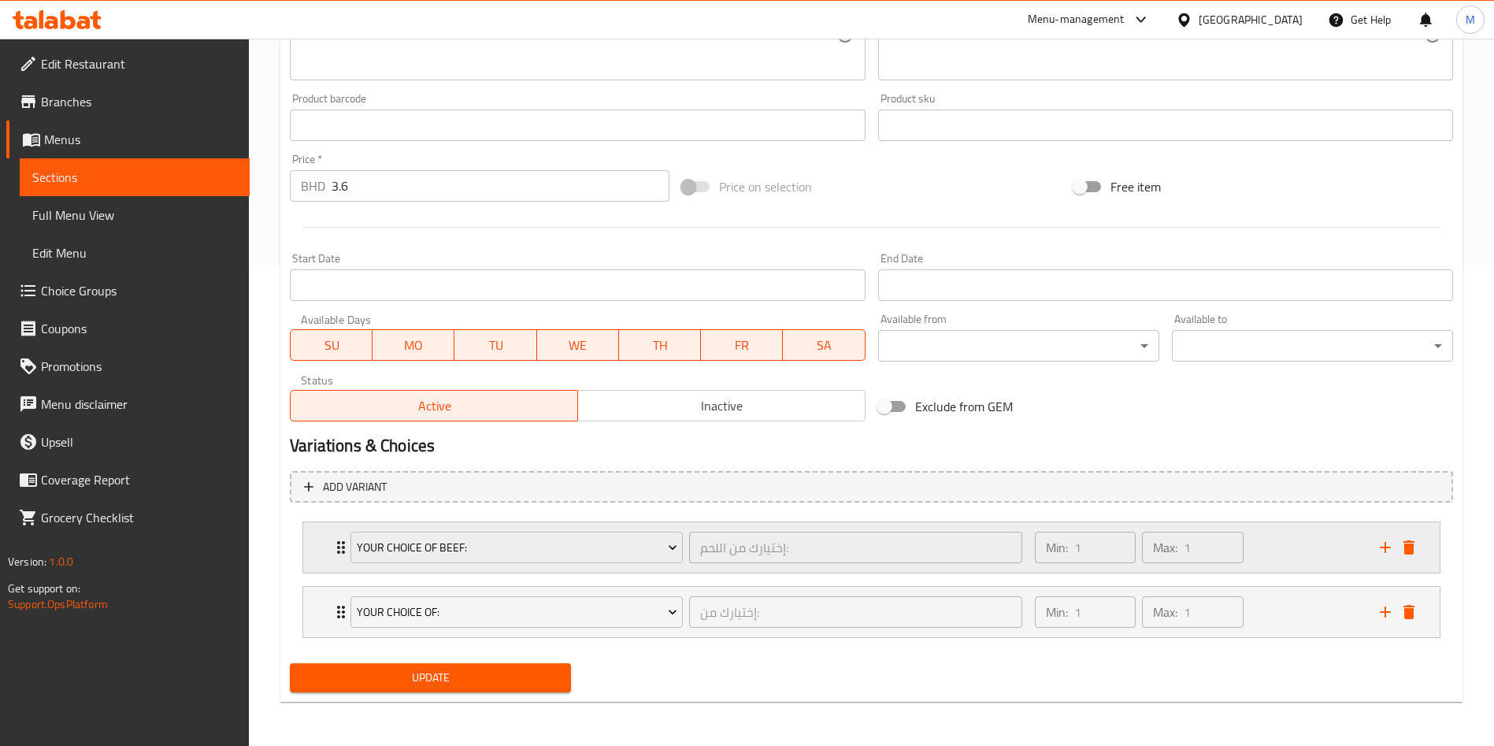
click at [328, 548] on div "Your Choice Of Beef: إختيارك من اللحم: ​ Min: 1 ​ Max: 1 ​" at bounding box center [871, 547] width 1136 height 50
click at [321, 548] on div "Your Choice Of Beef: إختيارك من اللحم: ​ Min: 1 ​ Max: 1 ​" at bounding box center [871, 547] width 1136 height 50
click at [331, 546] on div "Your Choice Of Beef: إختيارك من اللحم: ​ Min: 1 ​ Max: 1 ​" at bounding box center [871, 547] width 1136 height 50
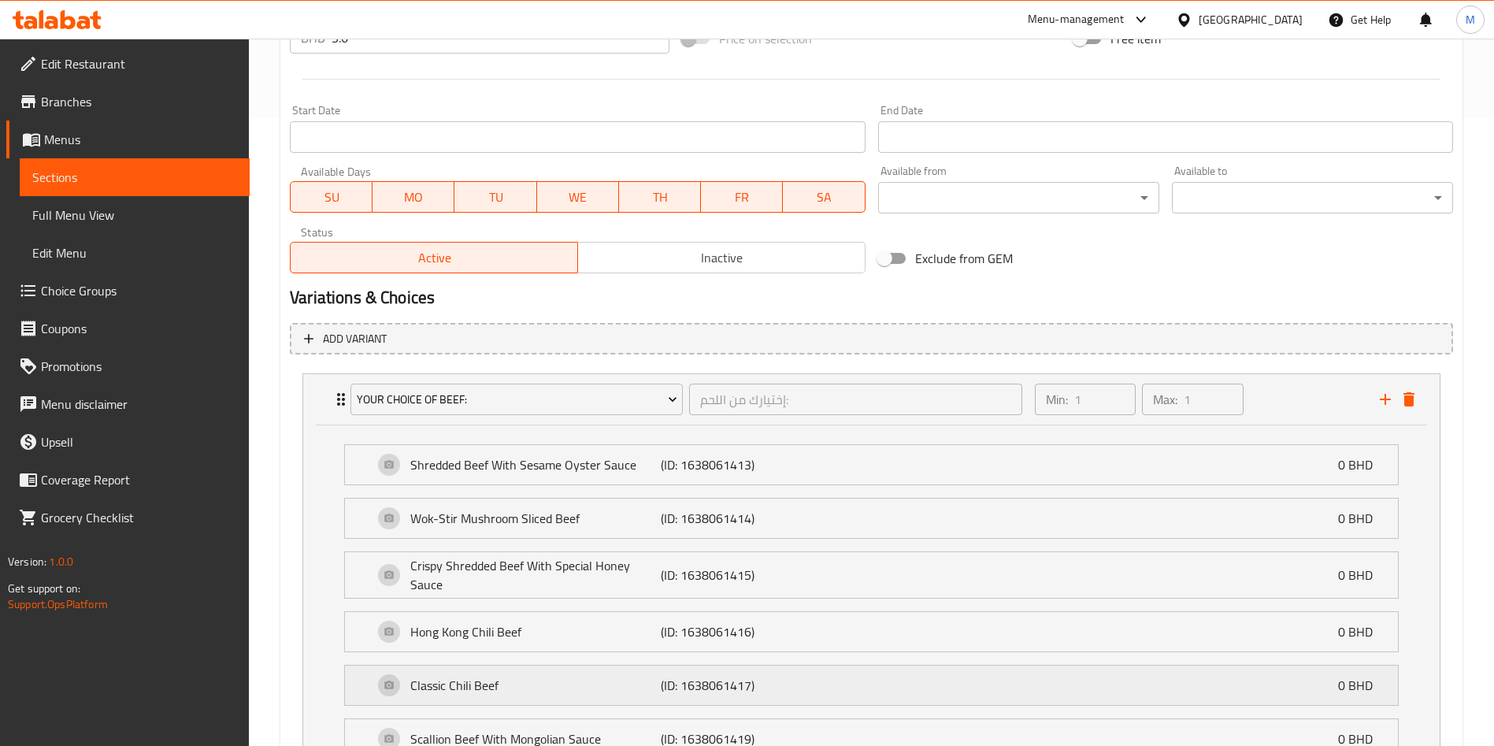
scroll to position [953, 0]
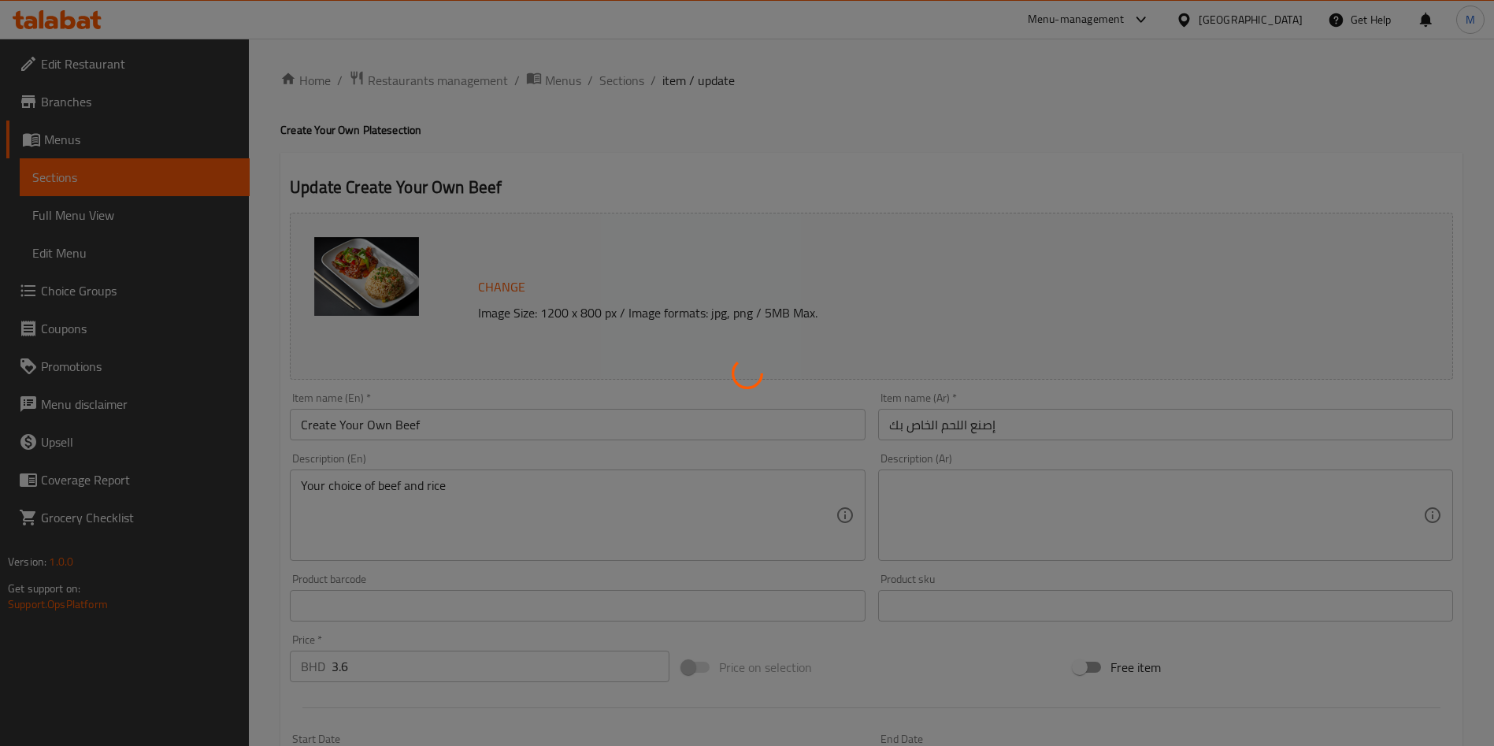
type input "إختيارك من اللحم:"
type input "1"
type input "إختيارك من:"
type input "1"
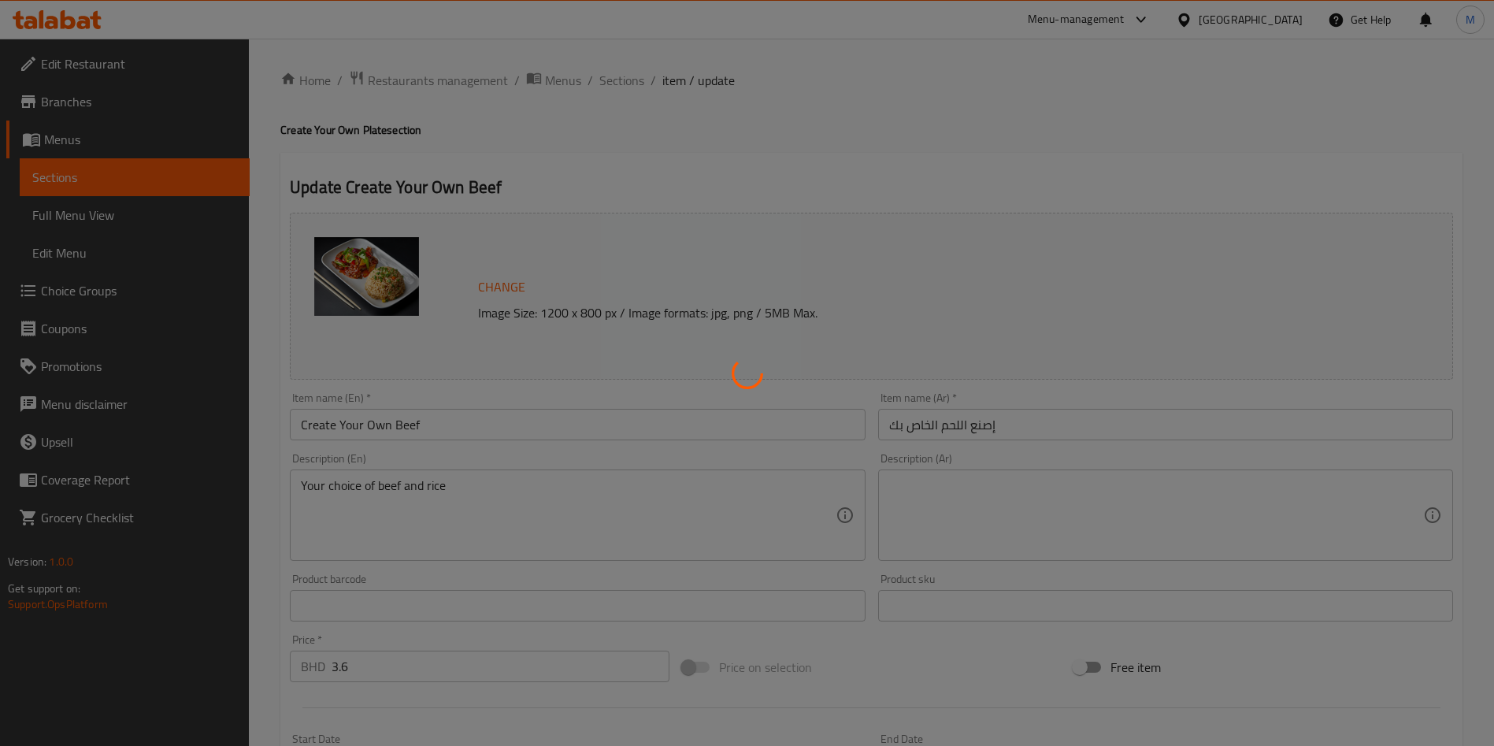
type input "1"
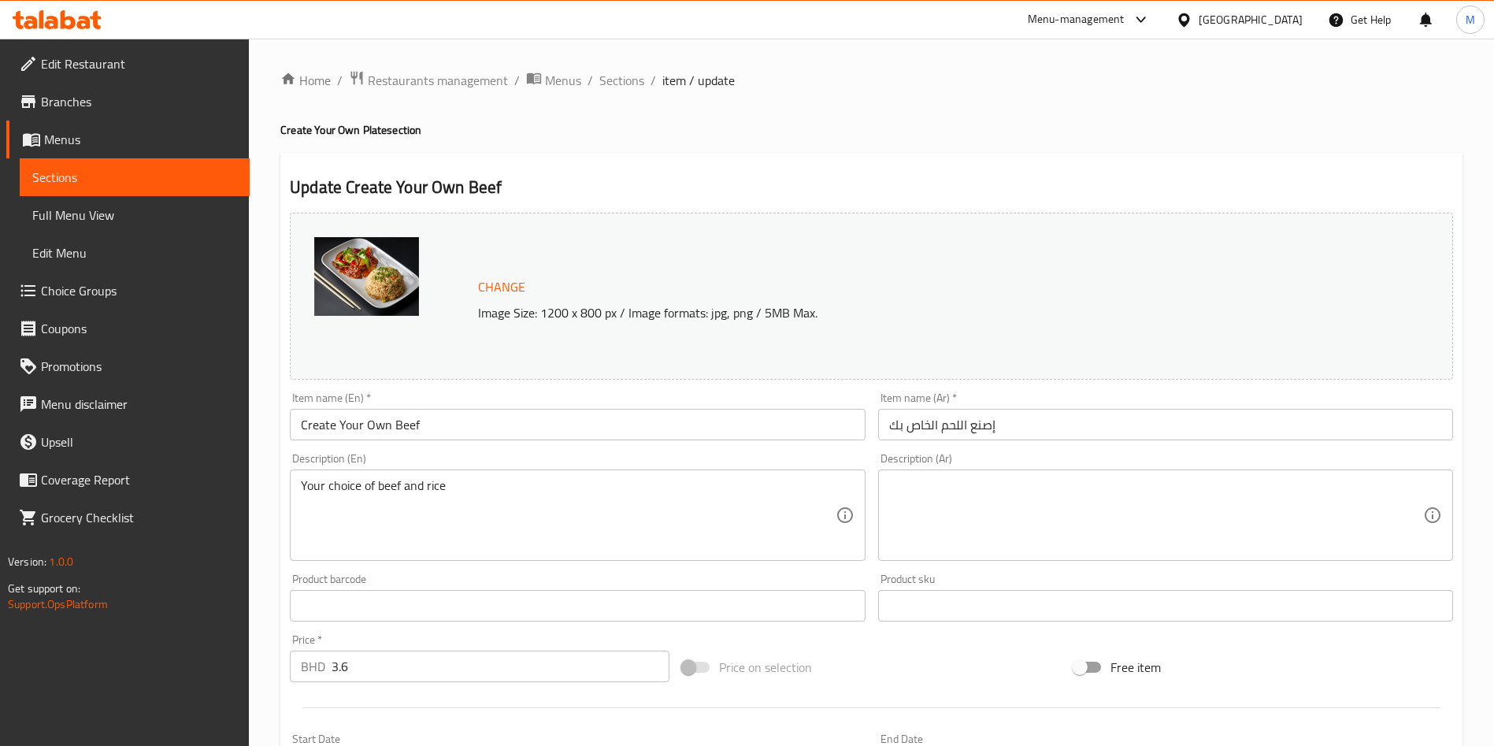
click at [93, 288] on span "Choice Groups" at bounding box center [139, 290] width 196 height 19
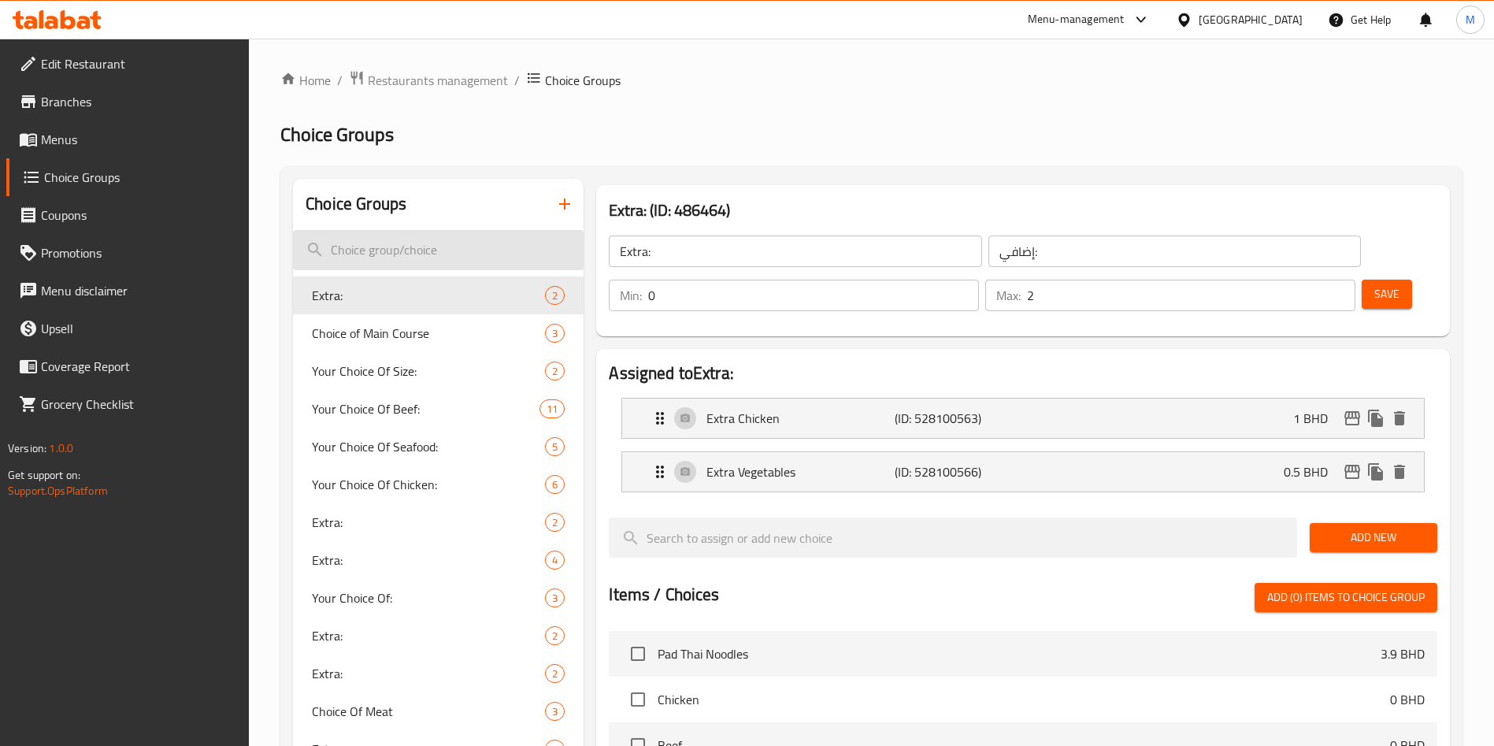
click at [395, 232] on input "search" at bounding box center [438, 250] width 291 height 40
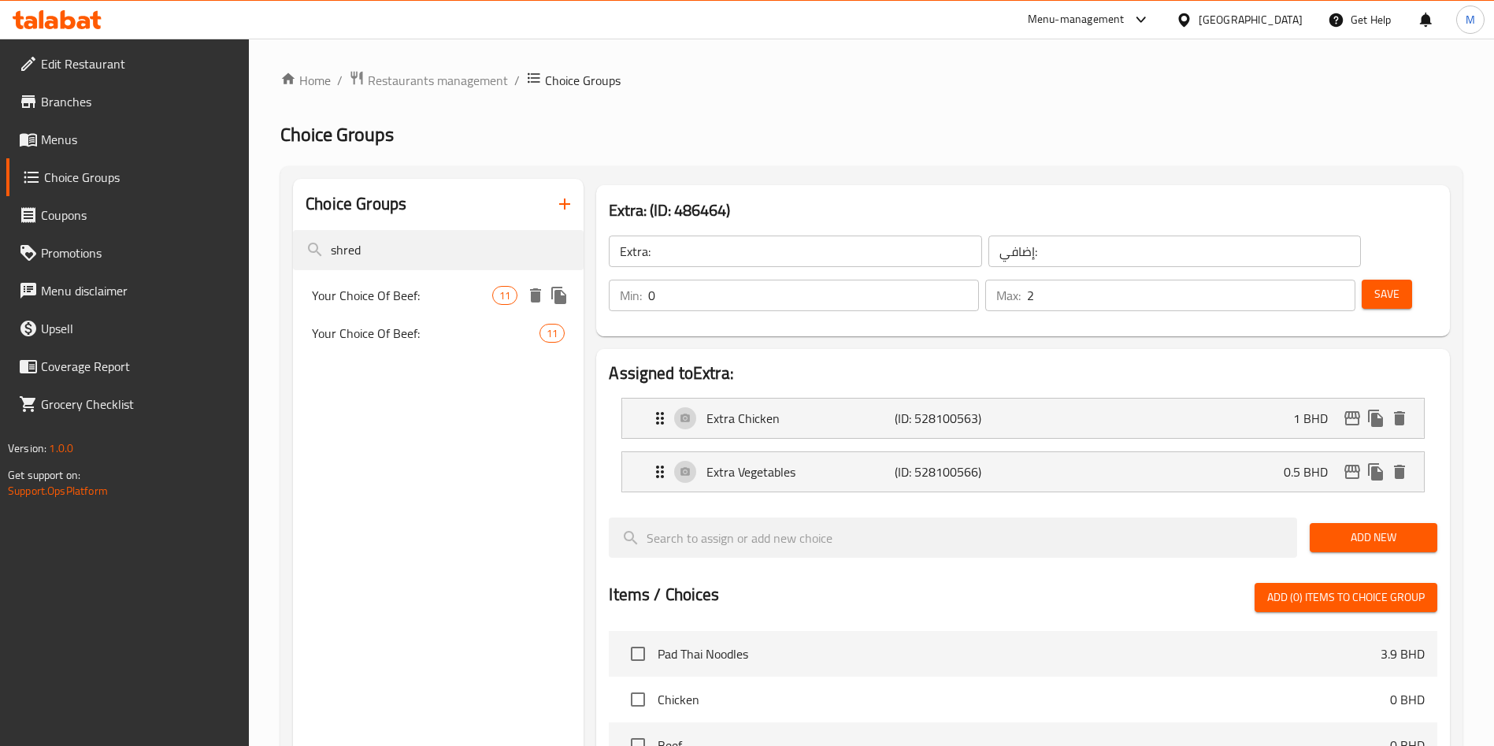
type input "shred"
click at [425, 288] on span "Your Choice Of Beef:" at bounding box center [402, 295] width 180 height 19
type input "Your Choice Of Beef:"
type input "إختيارك من اللحم:"
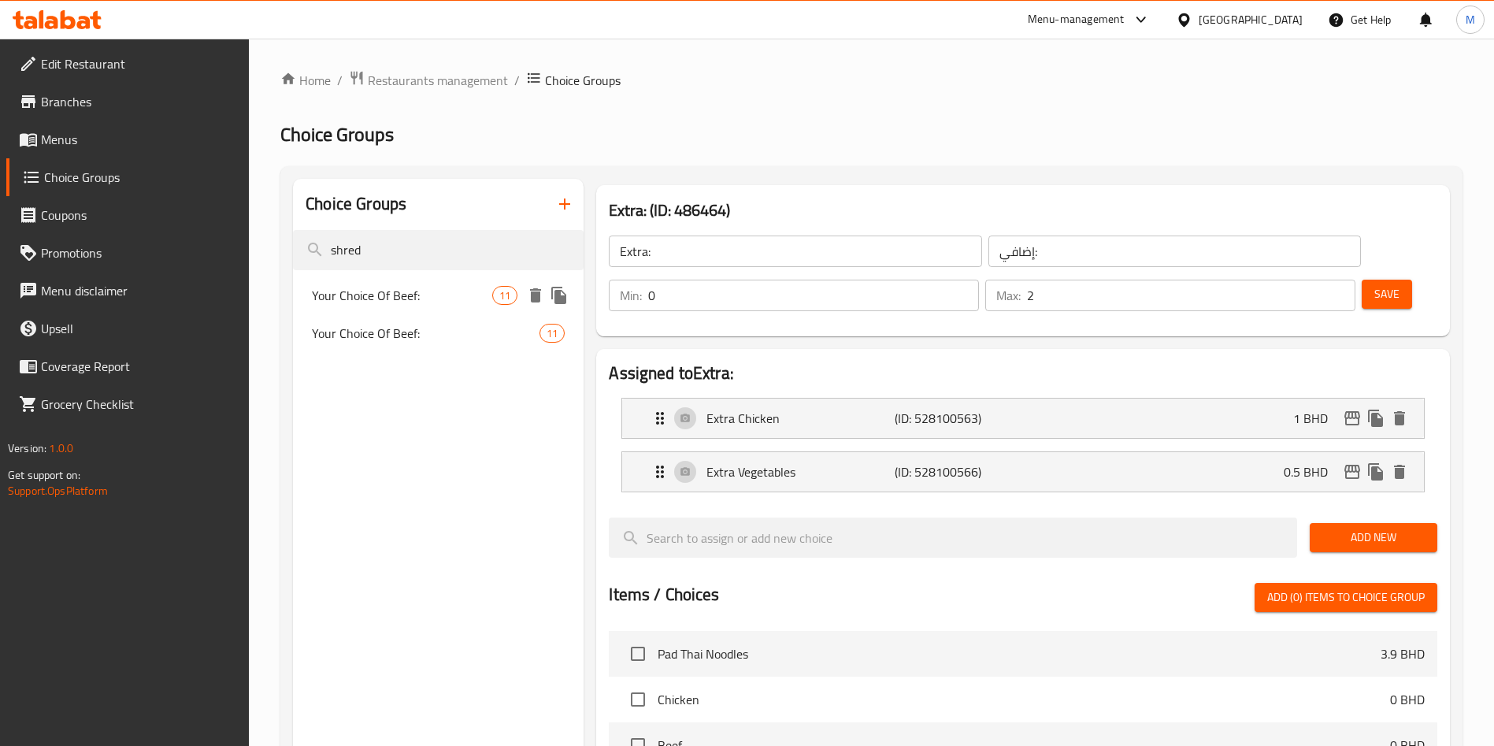
type input "1"
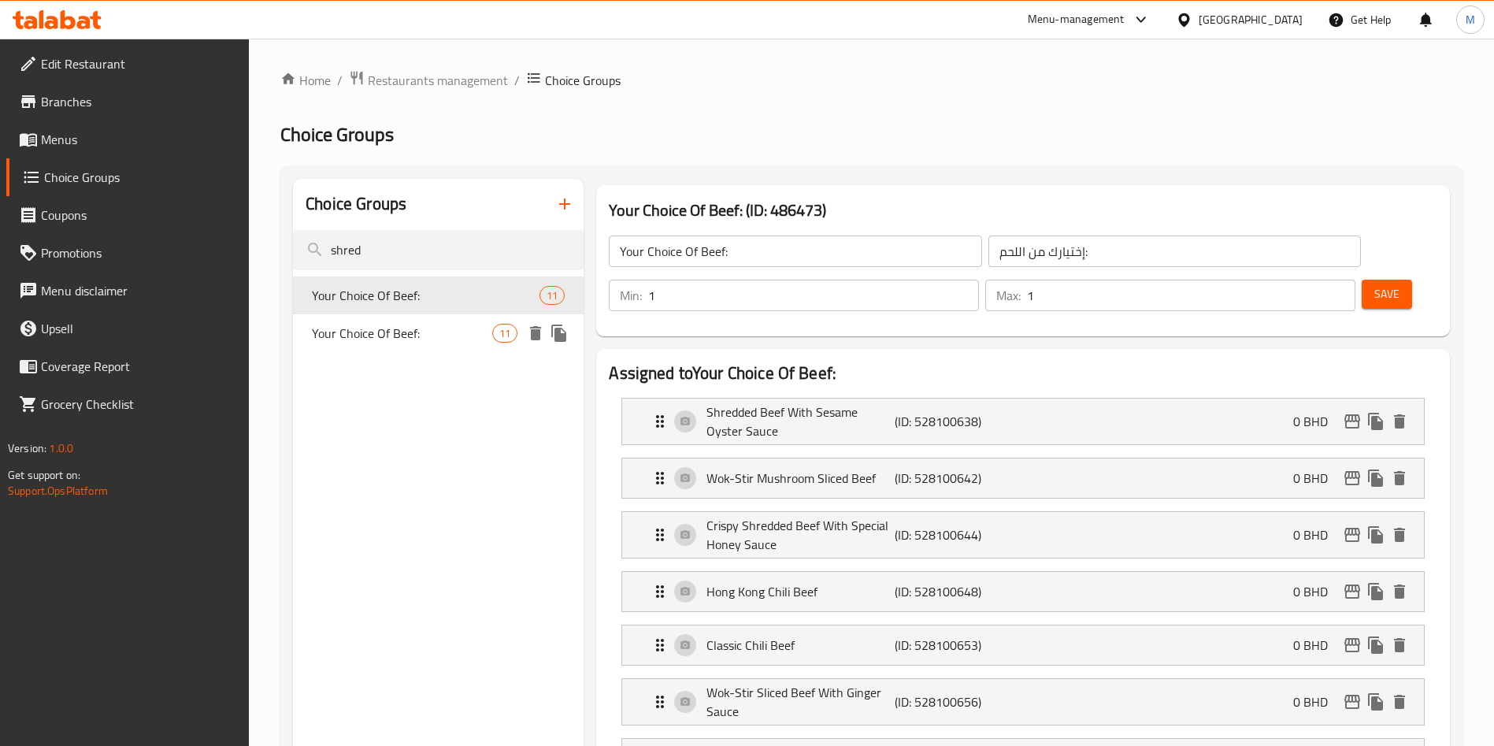
click at [466, 331] on span "Your Choice Of Beef:" at bounding box center [402, 333] width 180 height 19
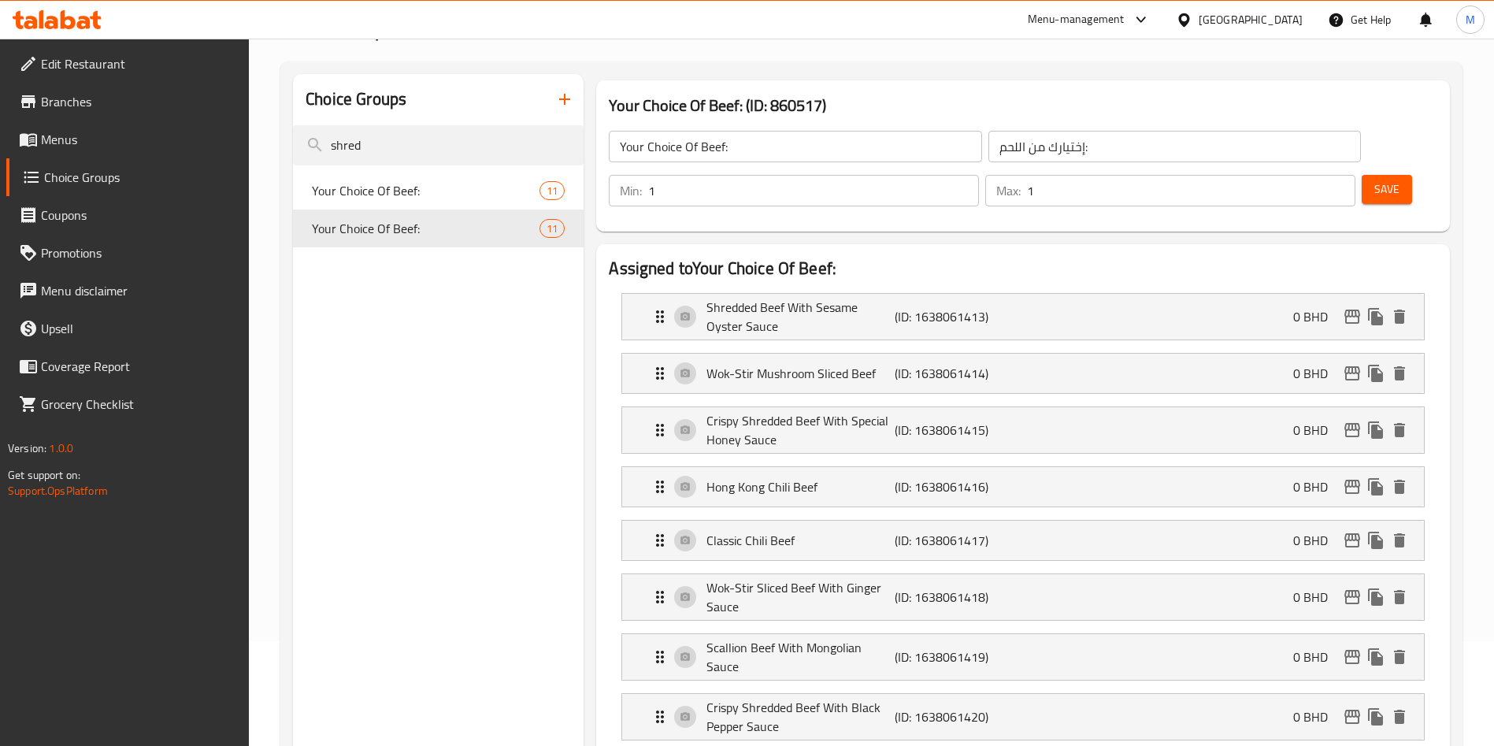
scroll to position [236, 0]
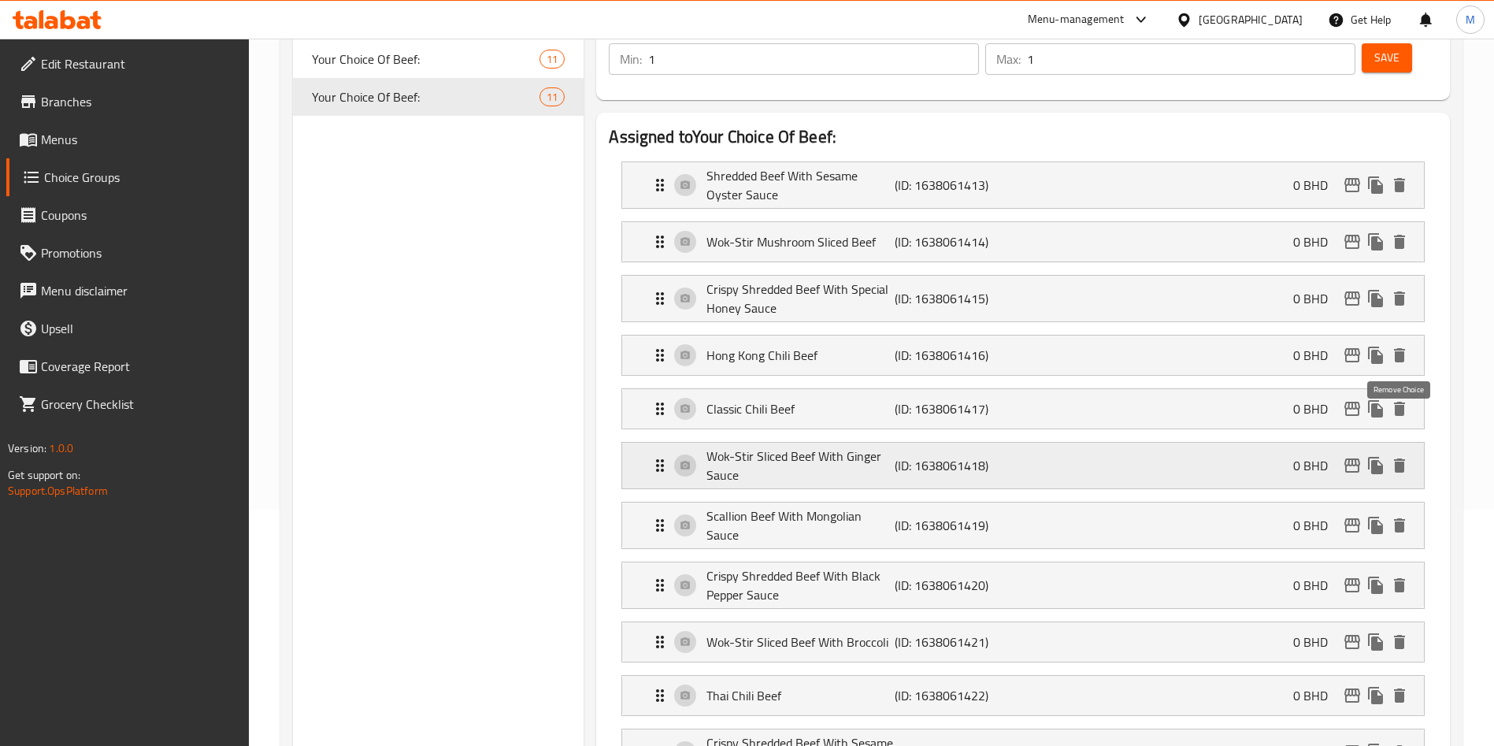
click at [1397, 458] on icon "delete" at bounding box center [1399, 465] width 11 height 14
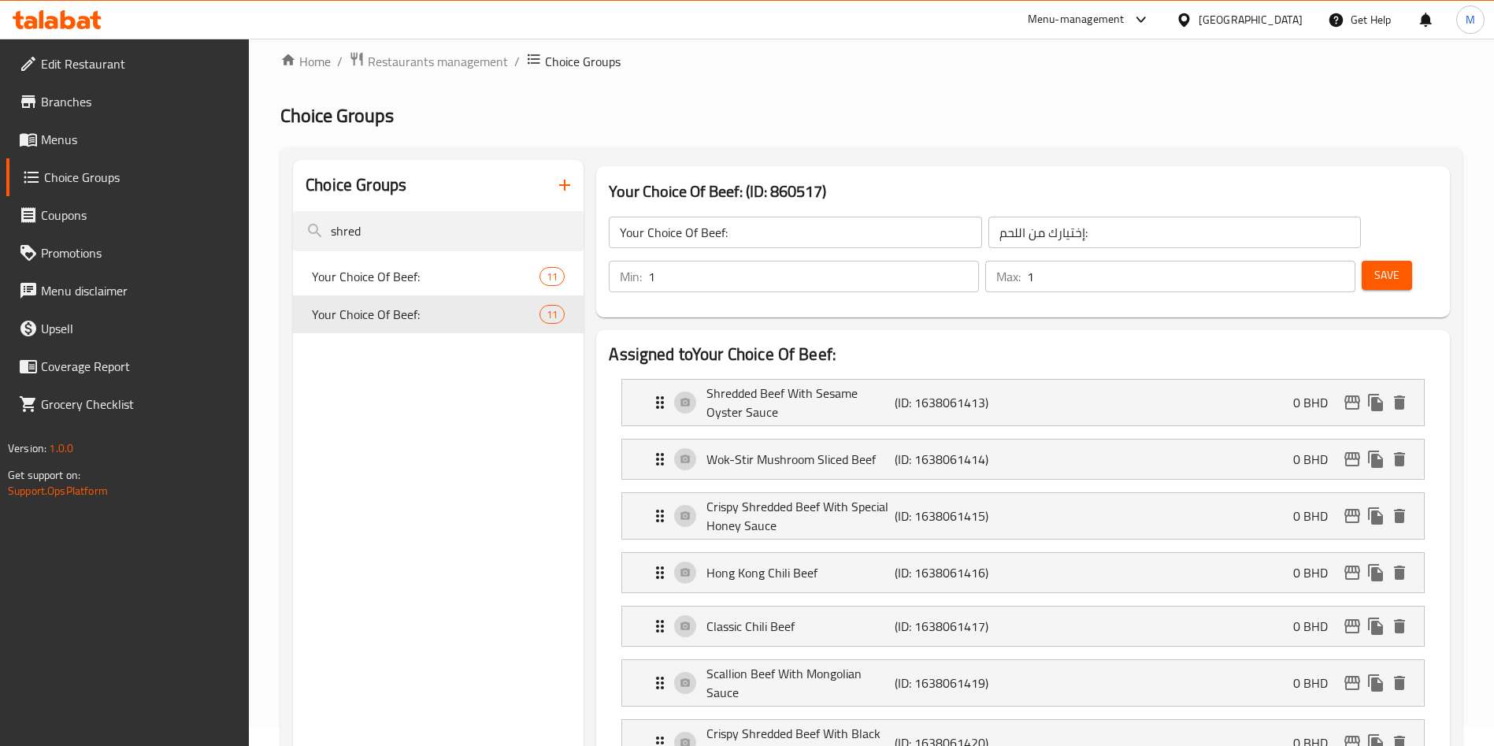
scroll to position [0, 0]
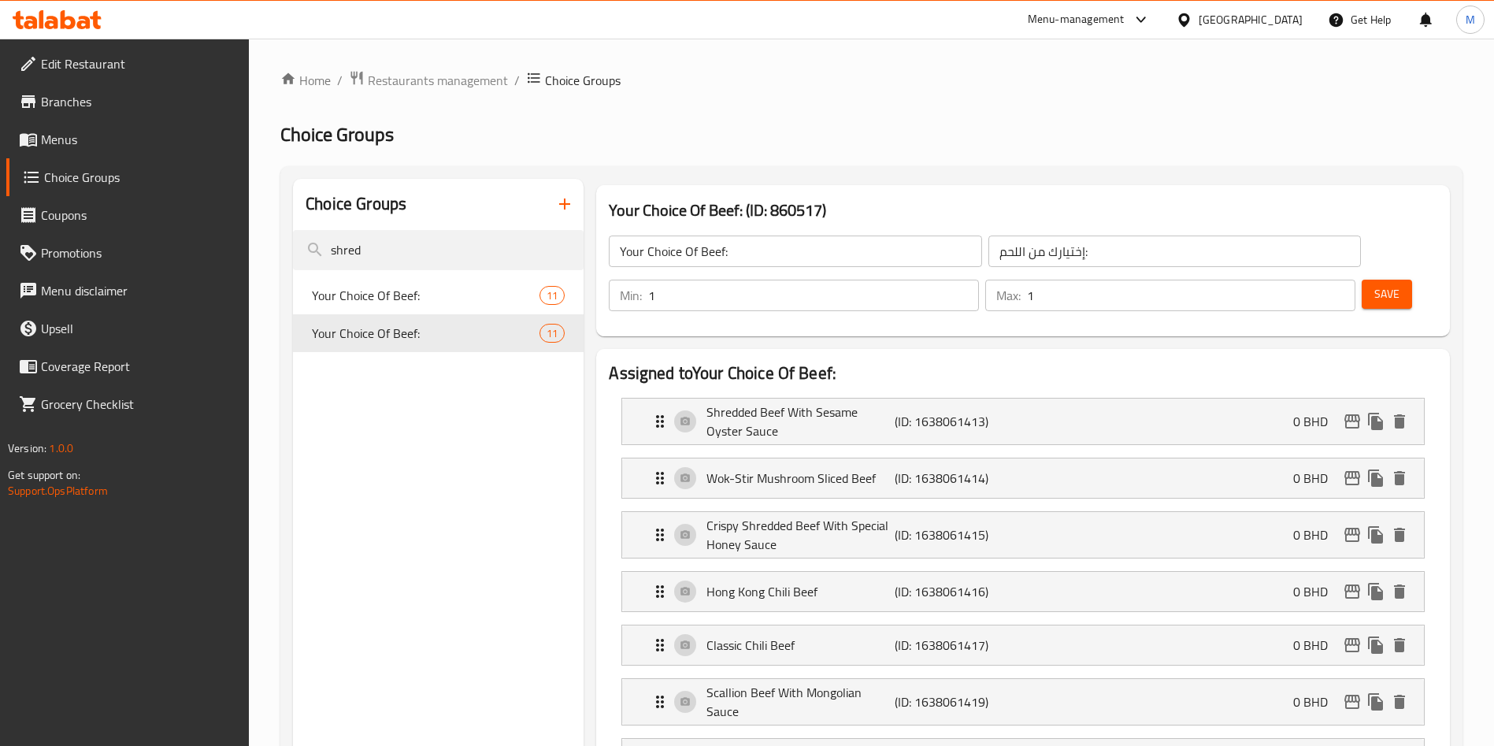
click at [1374, 284] on span "Save" at bounding box center [1386, 294] width 25 height 20
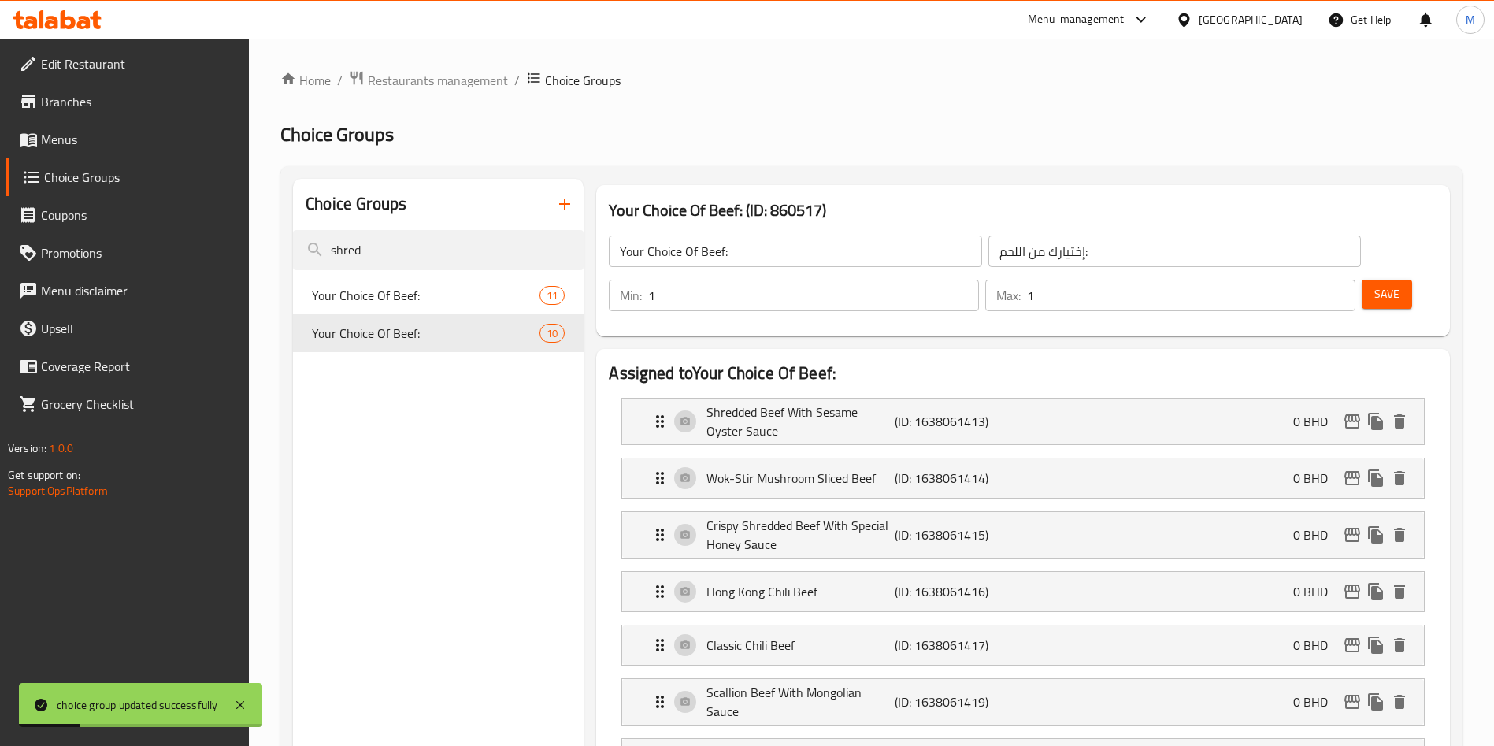
click at [409, 270] on nav "Your Choice Of Beef: 11 Your Choice Of Beef: 10" at bounding box center [438, 314] width 291 height 88
click at [413, 235] on input "shred" at bounding box center [438, 250] width 291 height 40
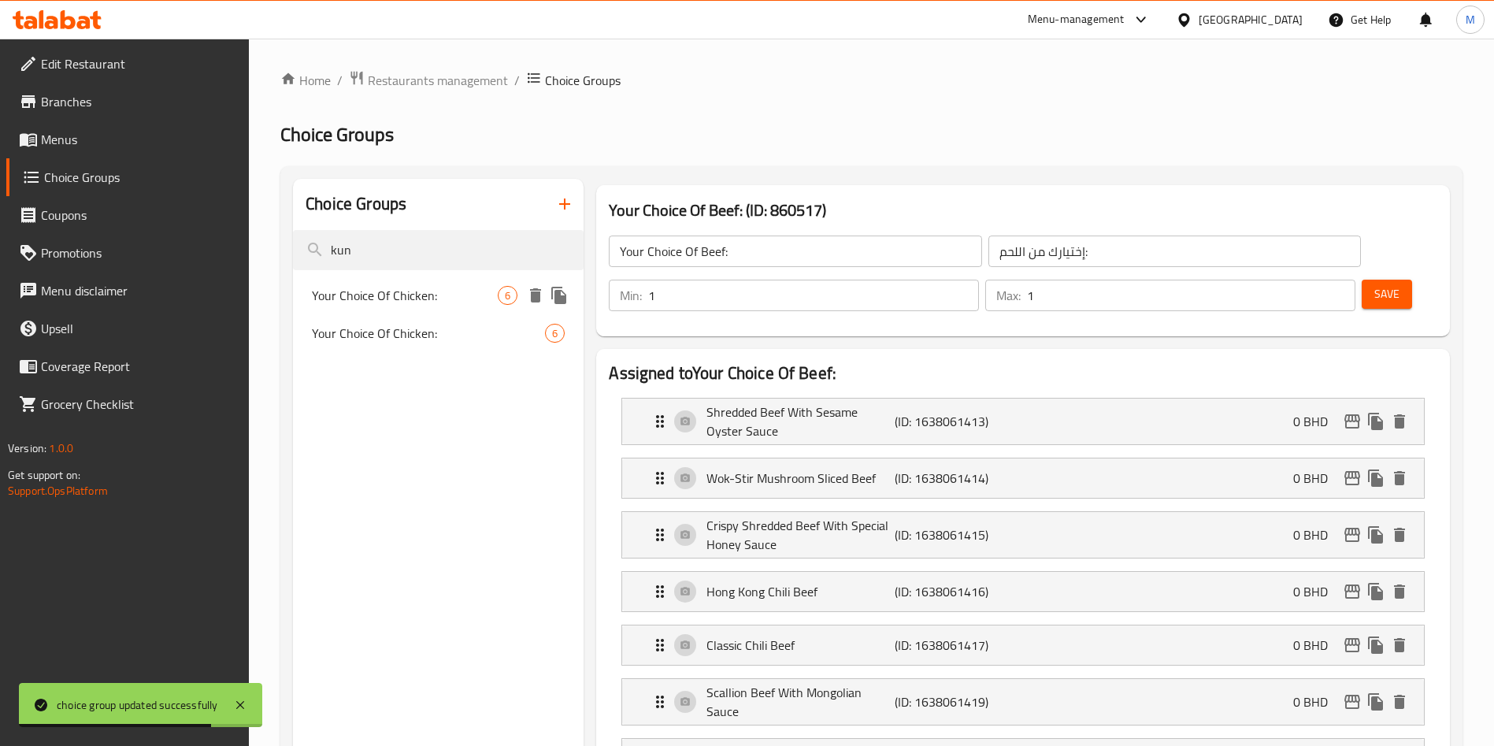
type input "kun"
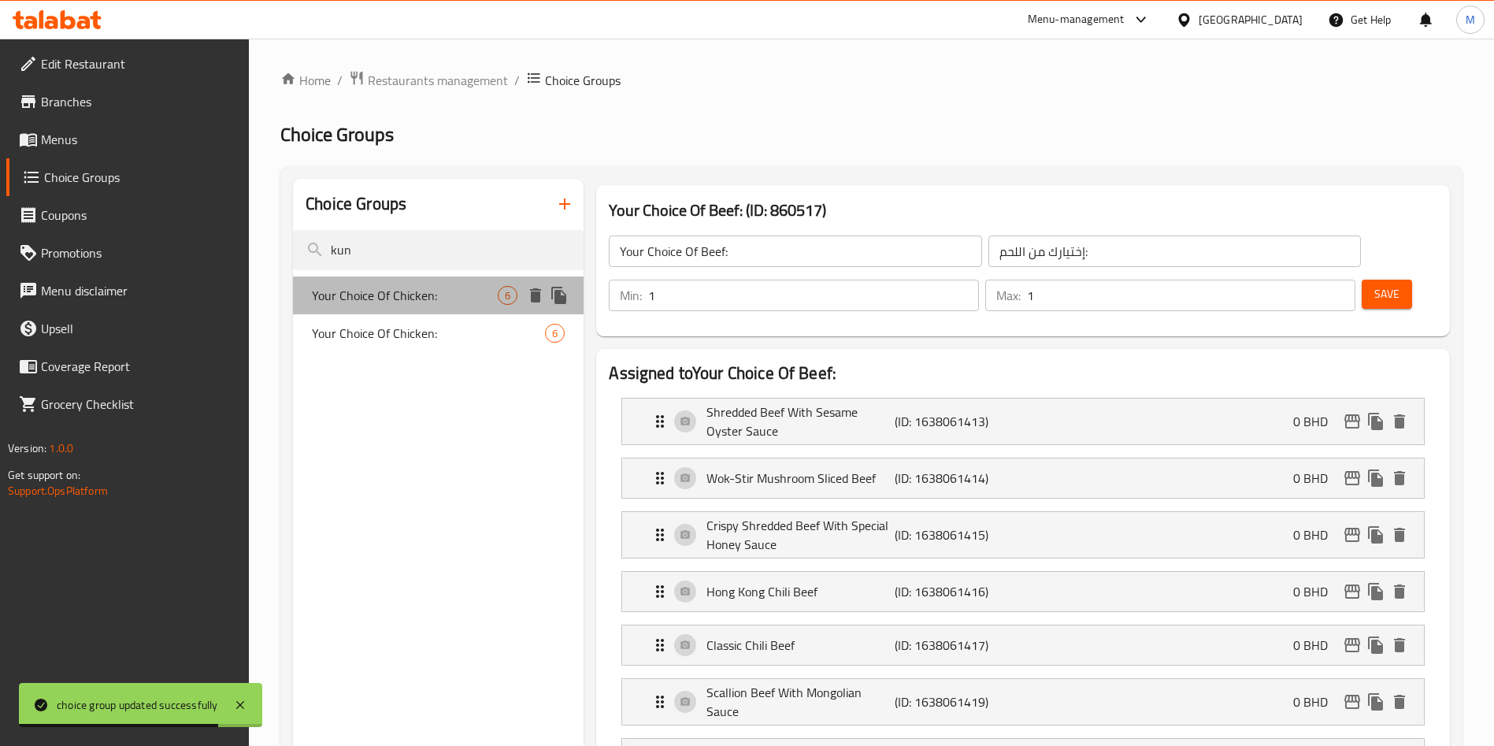
click at [415, 303] on span "Your Choice Of Chicken:" at bounding box center [405, 295] width 186 height 19
type input "Your Choice Of Chicken:"
type input "إختيارك من الدجاج:"
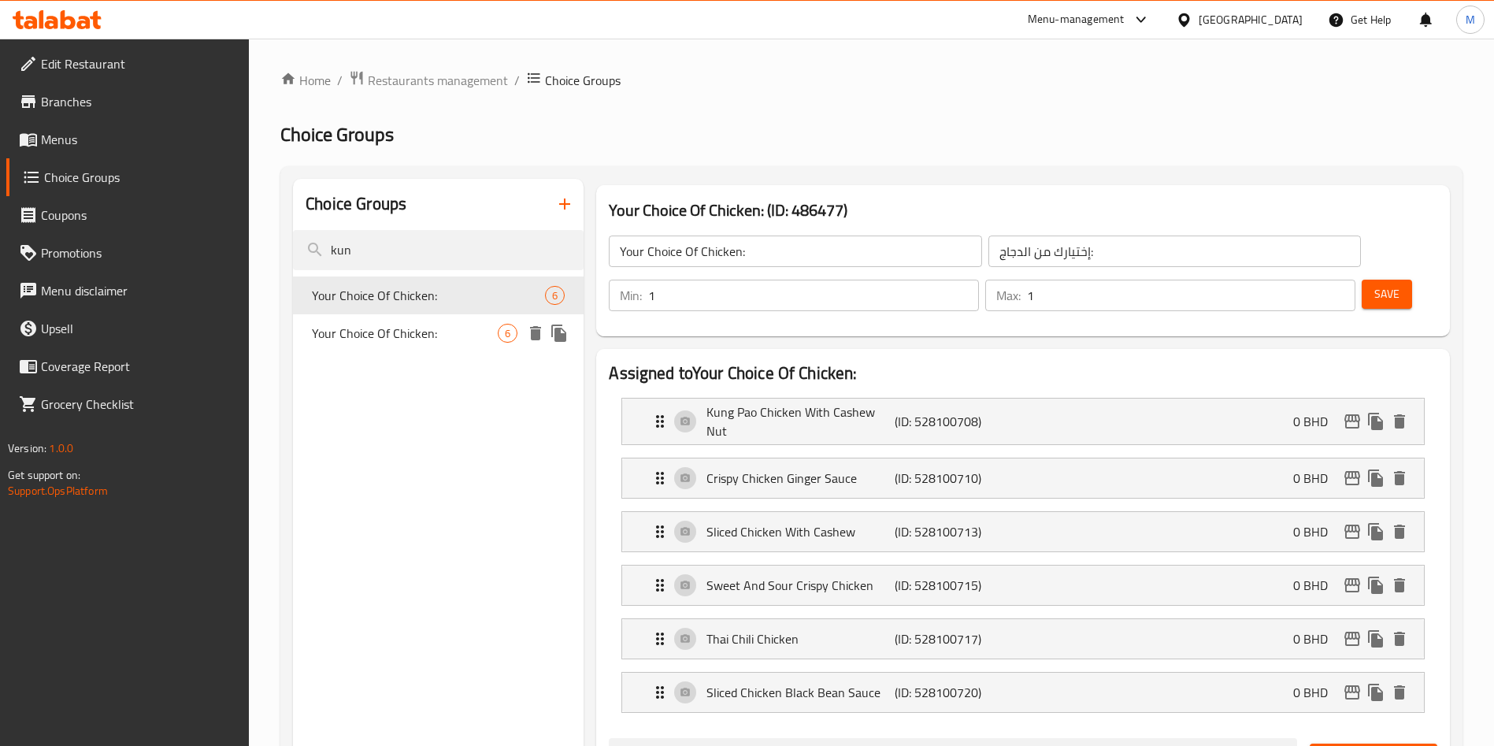
click at [466, 329] on span "Your Choice Of Chicken:" at bounding box center [405, 333] width 186 height 19
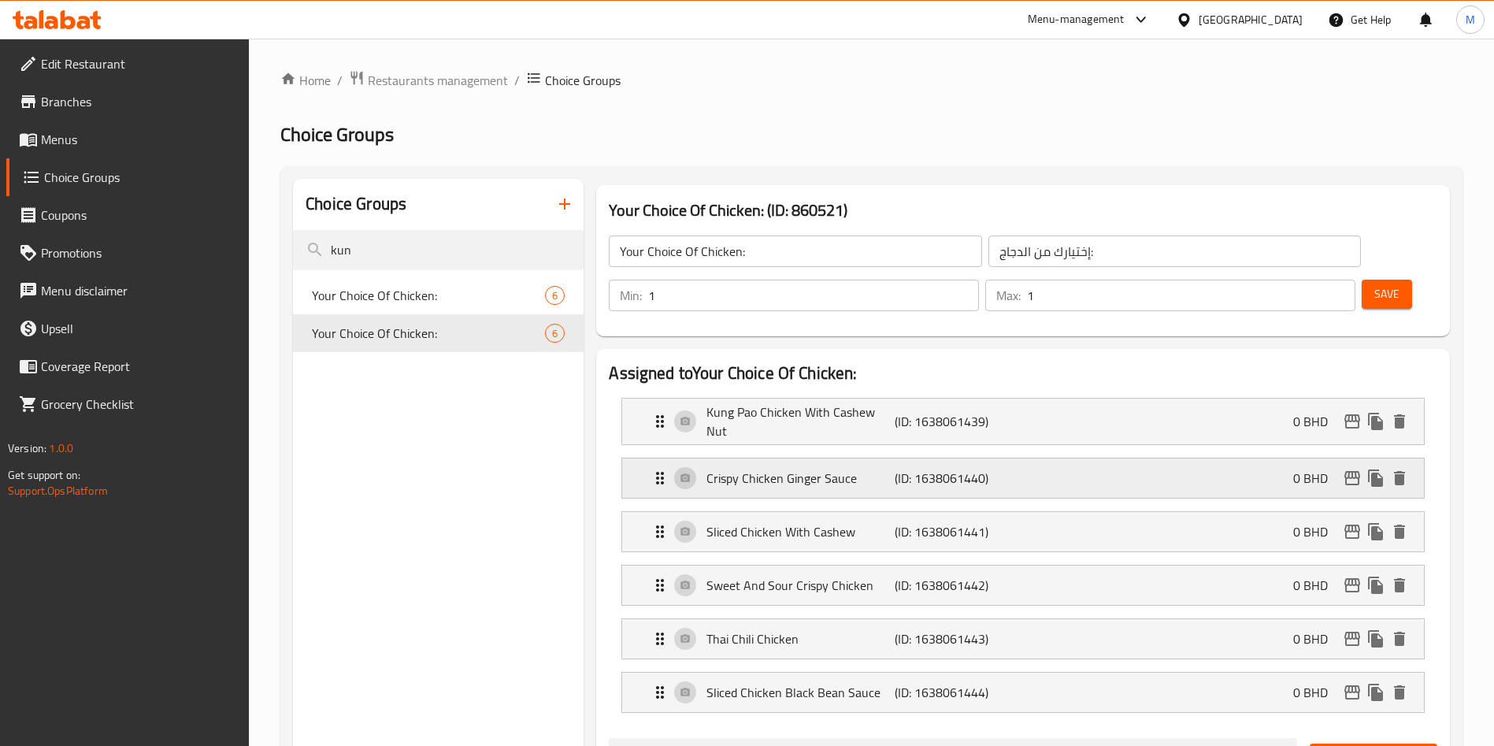
click at [797, 469] on p "Crispy Chicken Ginger Sauce" at bounding box center [799, 478] width 187 height 19
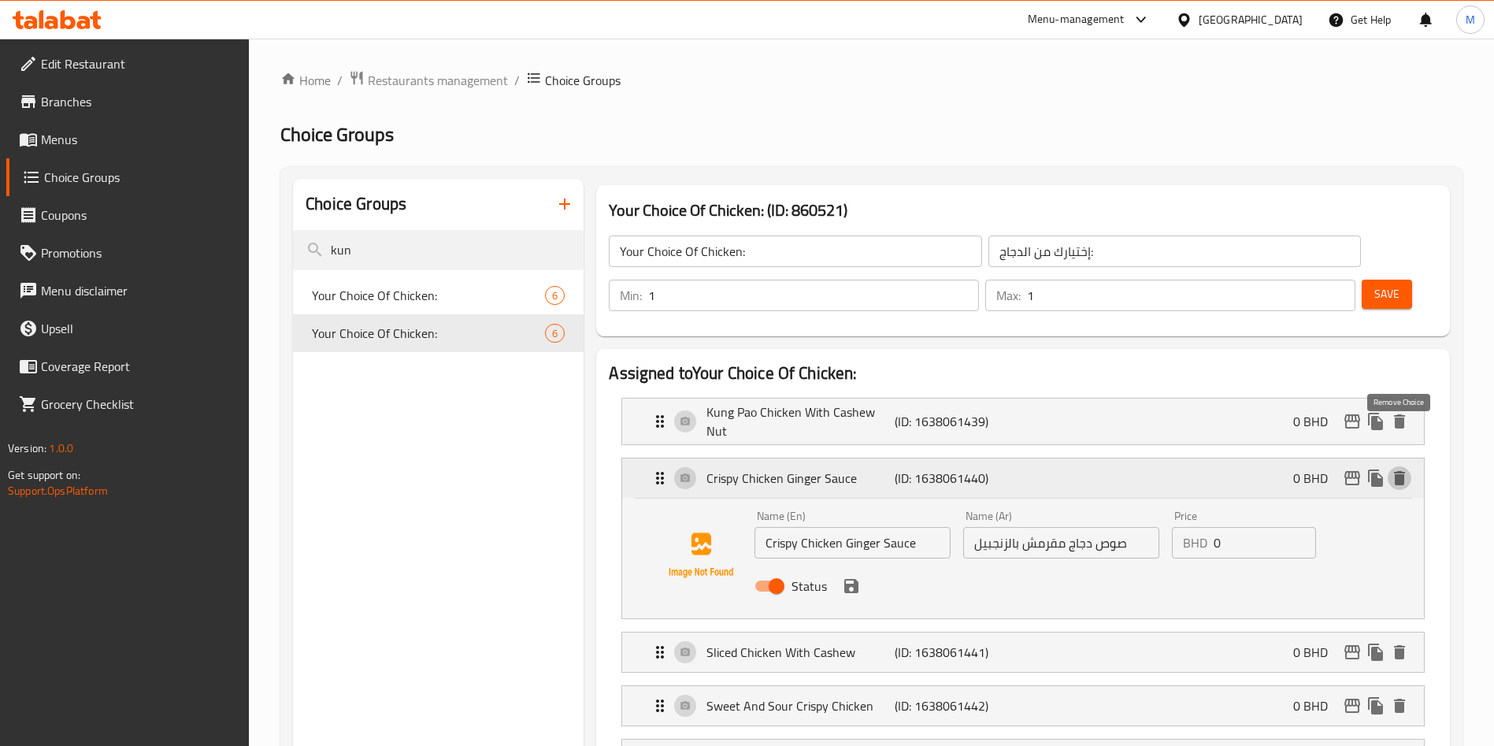
click at [1395, 471] on icon "delete" at bounding box center [1399, 478] width 11 height 14
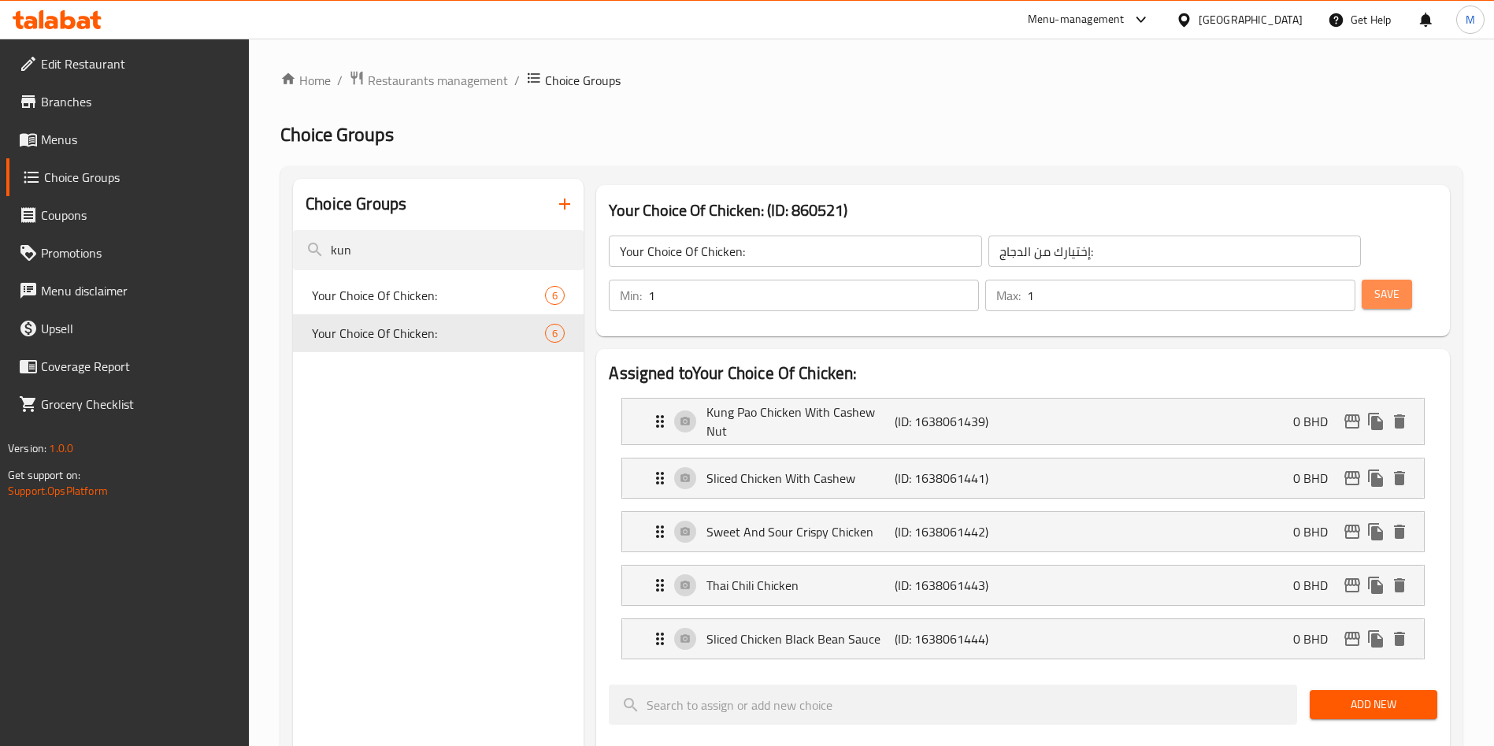
click at [1367, 280] on button "Save" at bounding box center [1387, 294] width 50 height 29
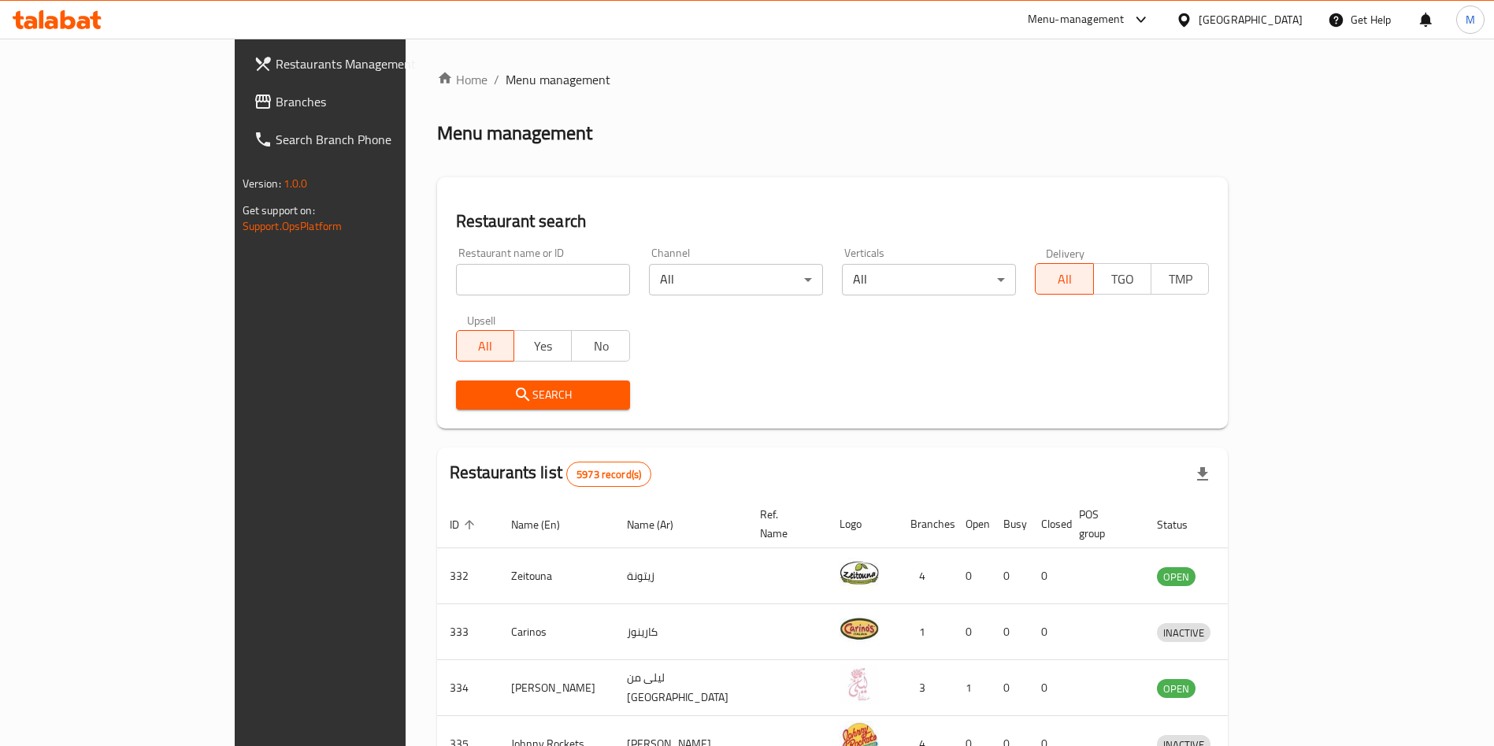
click at [456, 284] on input "search" at bounding box center [543, 279] width 174 height 31
type input "gohzi"
click button "Search" at bounding box center [543, 394] width 174 height 29
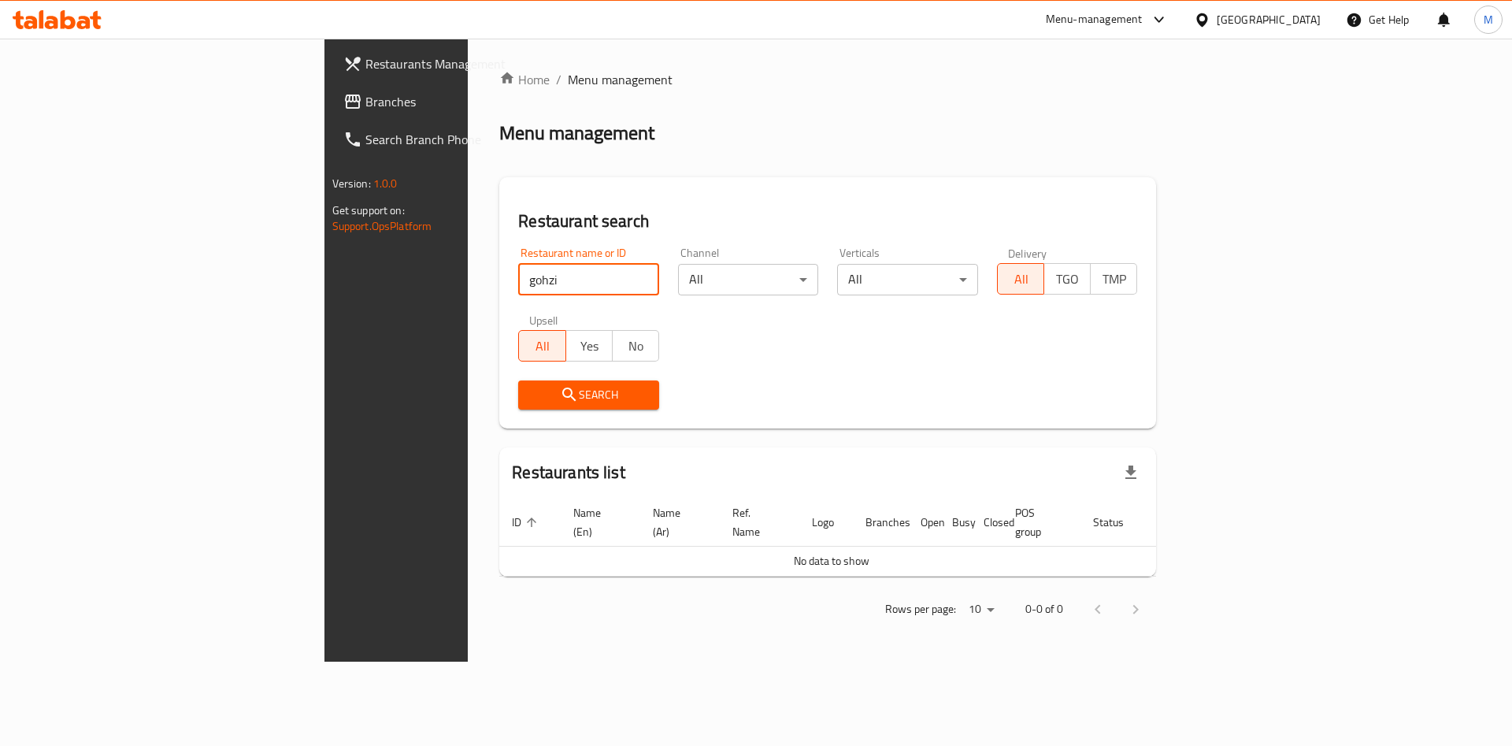
click at [518, 280] on input "gohzi" at bounding box center [588, 279] width 141 height 31
click at [518, 292] on input "search" at bounding box center [588, 279] width 141 height 31
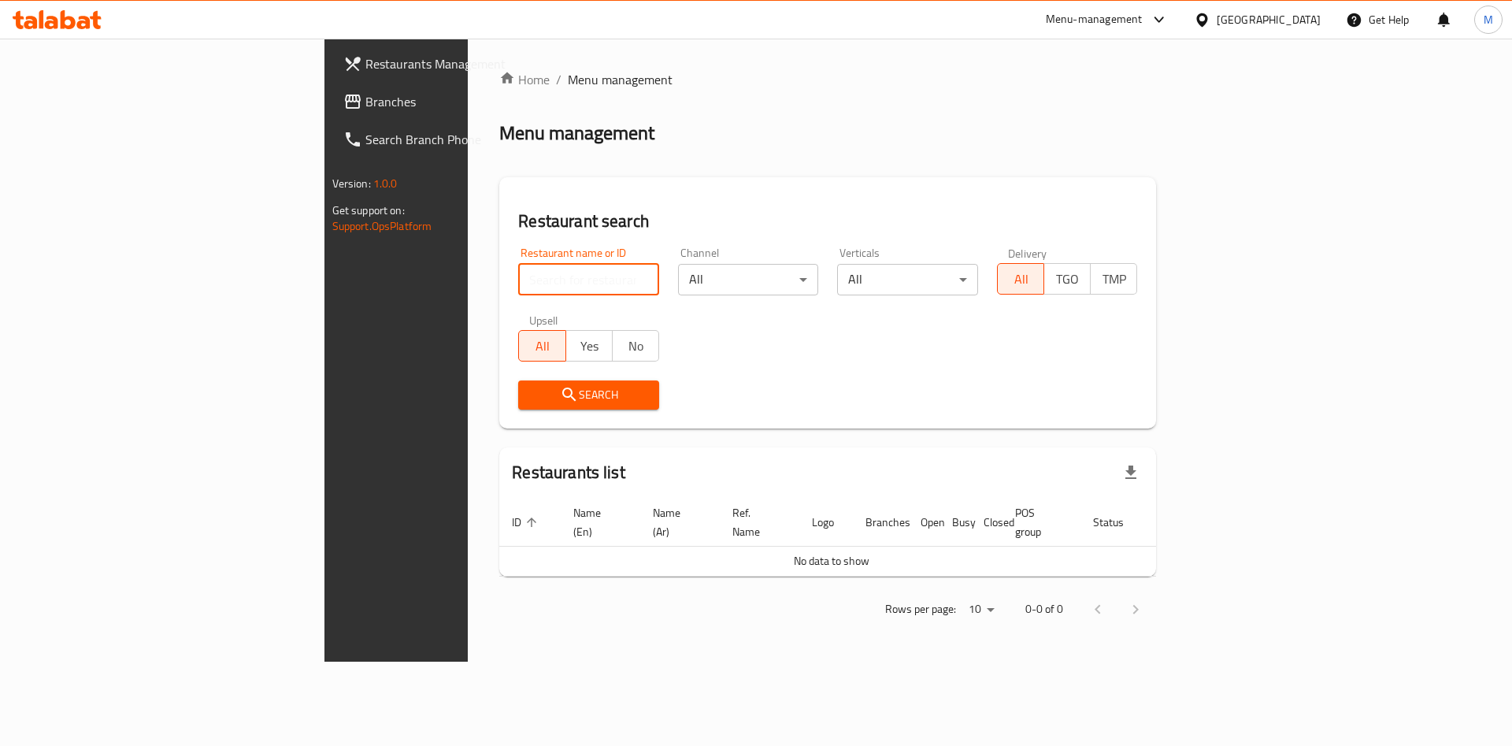
paste input "771591"
click button "Search" at bounding box center [588, 394] width 141 height 29
click at [518, 281] on input "771591" at bounding box center [588, 279] width 141 height 31
type input "771591"
click button "Search" at bounding box center [588, 394] width 141 height 29
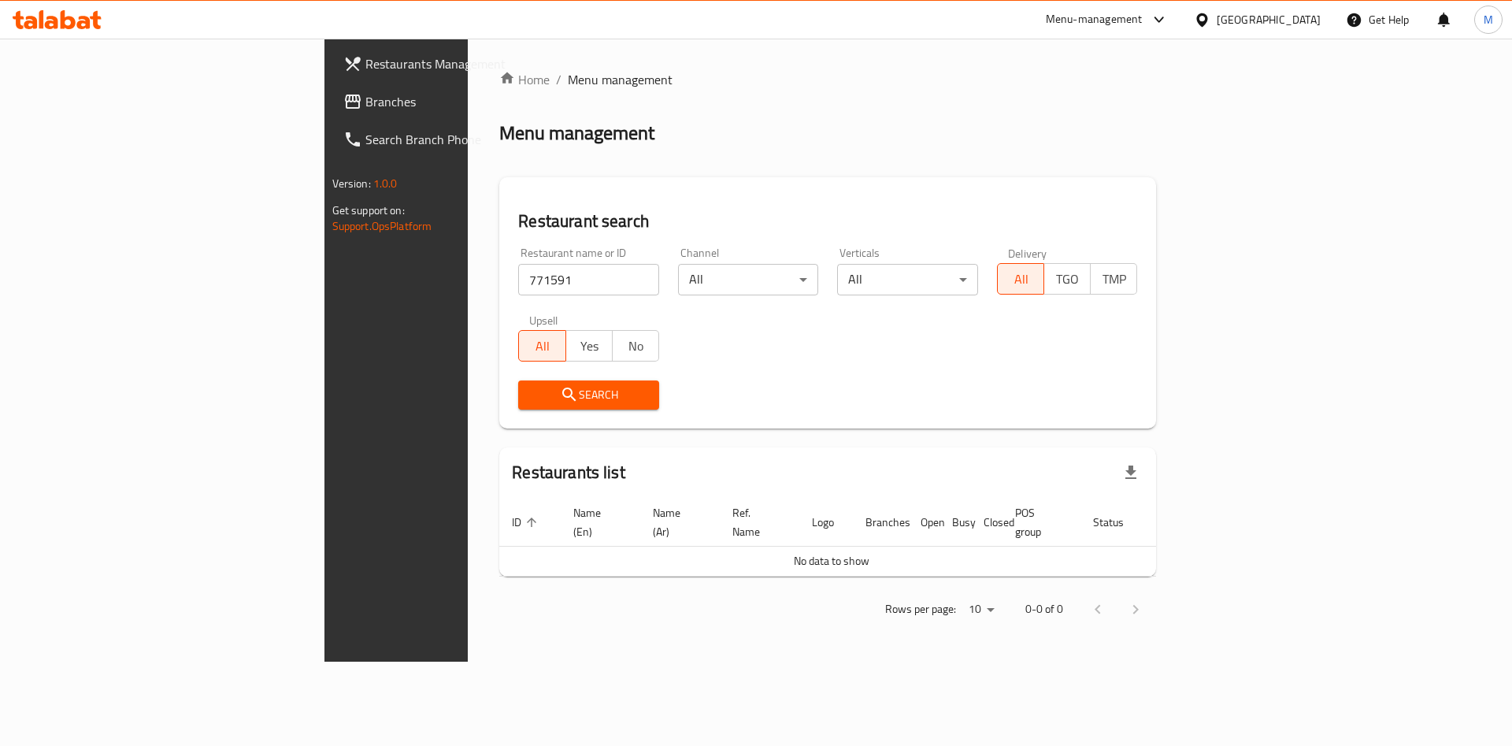
click at [518, 282] on input "771591" at bounding box center [588, 279] width 141 height 31
paste input "771591"
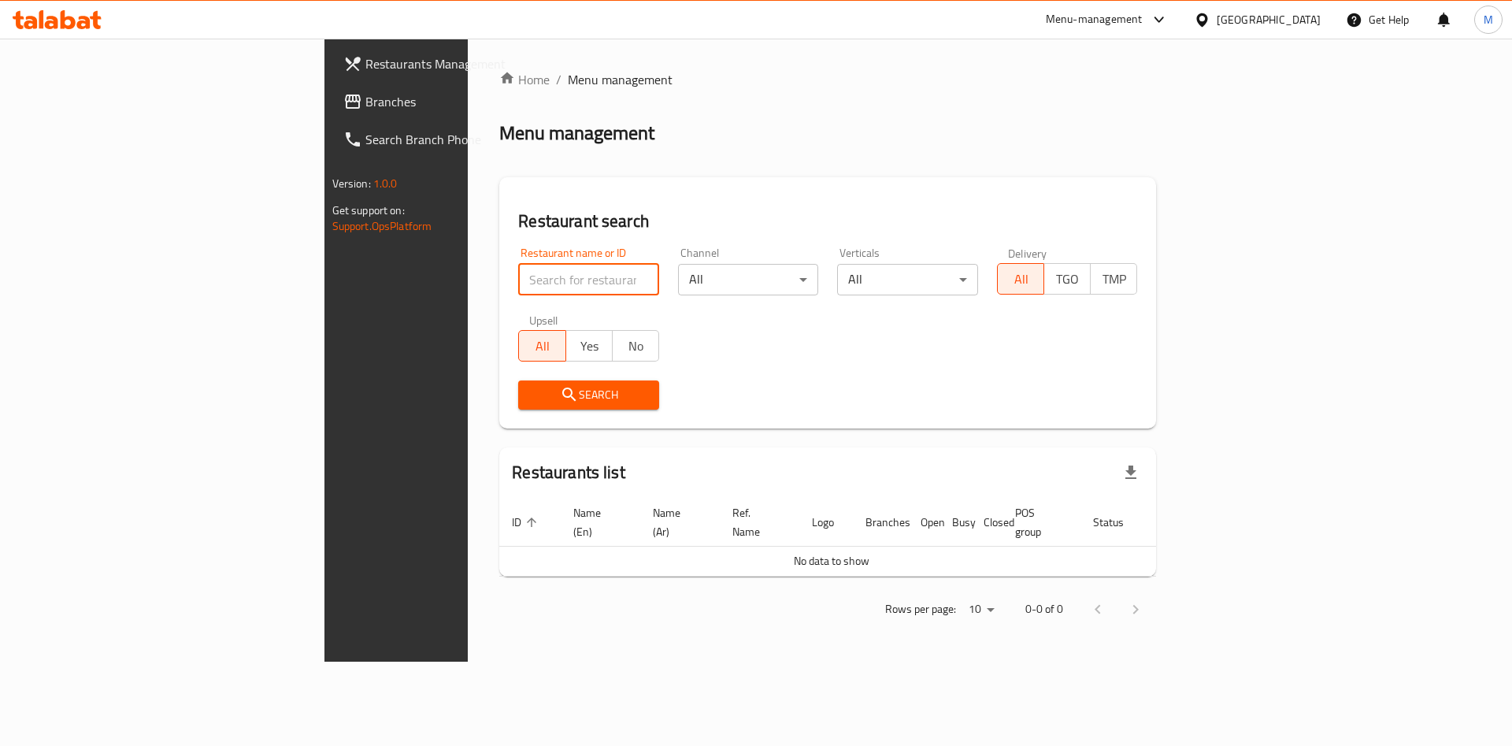
type input "771591"
click at [518, 279] on input "771591" at bounding box center [588, 279] width 141 height 31
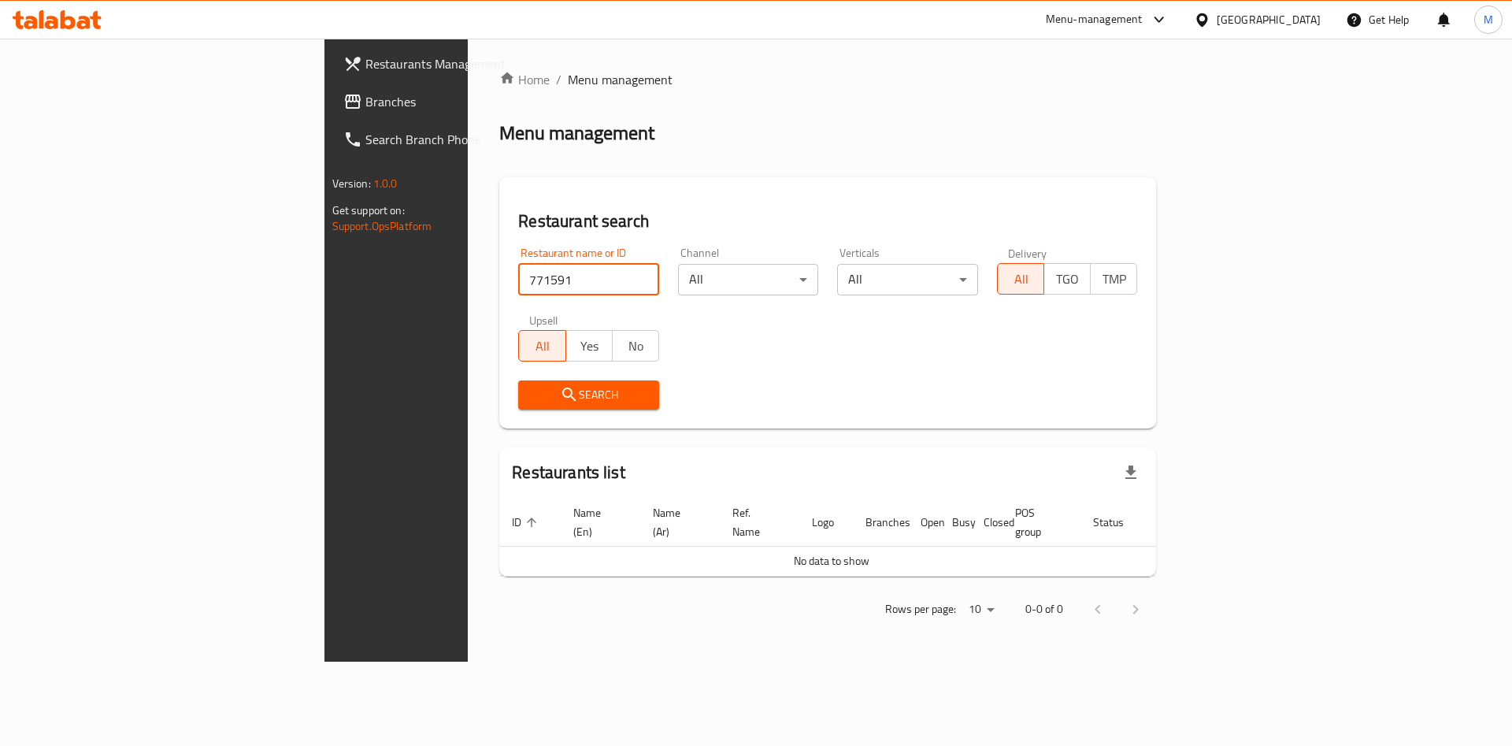
click at [518, 279] on input "771591" at bounding box center [588, 279] width 141 height 31
click at [518, 284] on input "search" at bounding box center [588, 279] width 141 height 31
paste input "771591 - Telathath Restaurant"
click at [518, 278] on input "771591 - Telathath Restaurant" at bounding box center [588, 279] width 141 height 31
click at [518, 282] on input "Telathath Restaurant" at bounding box center [588, 279] width 141 height 31
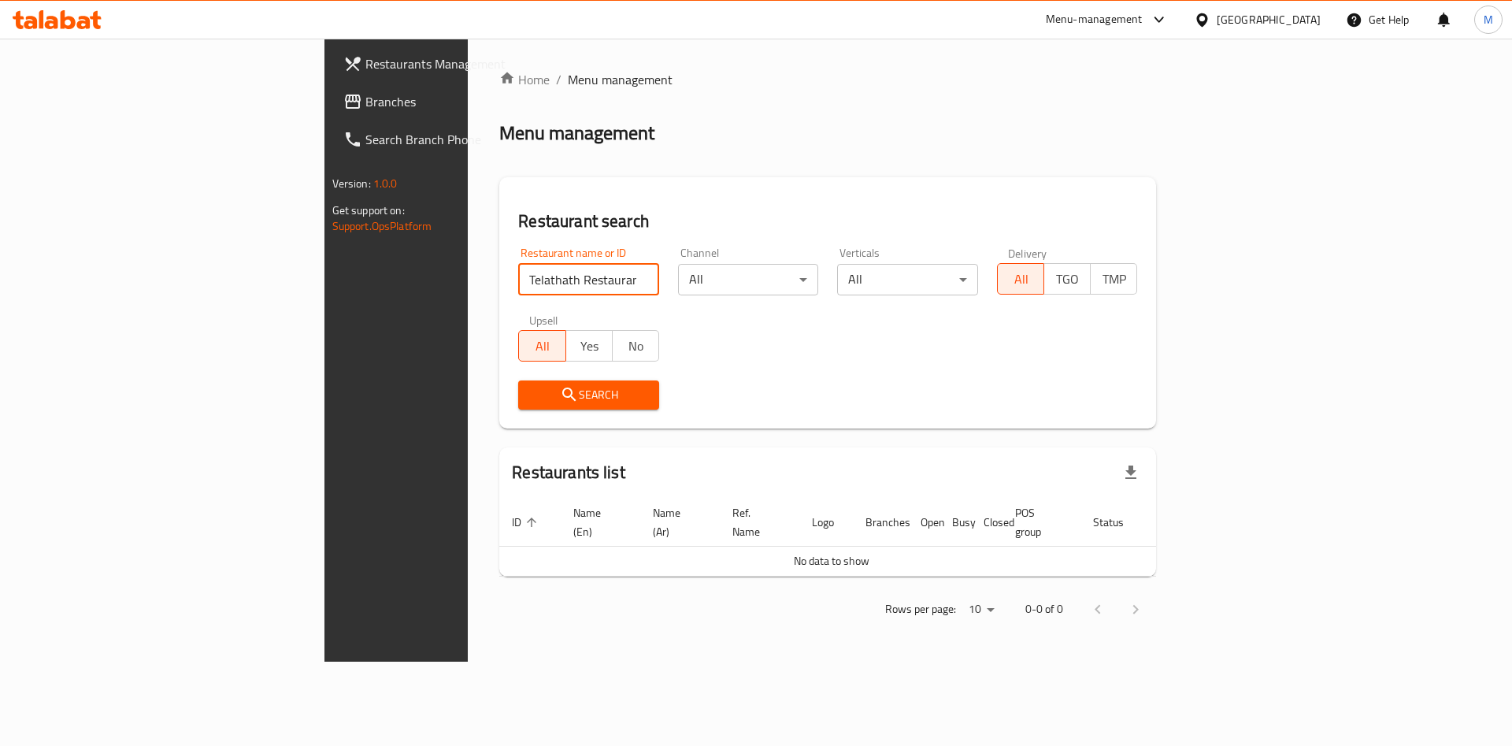
click at [518, 282] on input "Telathath Restaurant" at bounding box center [588, 279] width 141 height 31
click at [518, 287] on input "Telathath Restaurant" at bounding box center [588, 279] width 141 height 31
click at [518, 286] on input "Telathath Restaurant" at bounding box center [588, 279] width 141 height 31
type input "Telathath Restaurant"
click button "Search" at bounding box center [588, 394] width 141 height 29
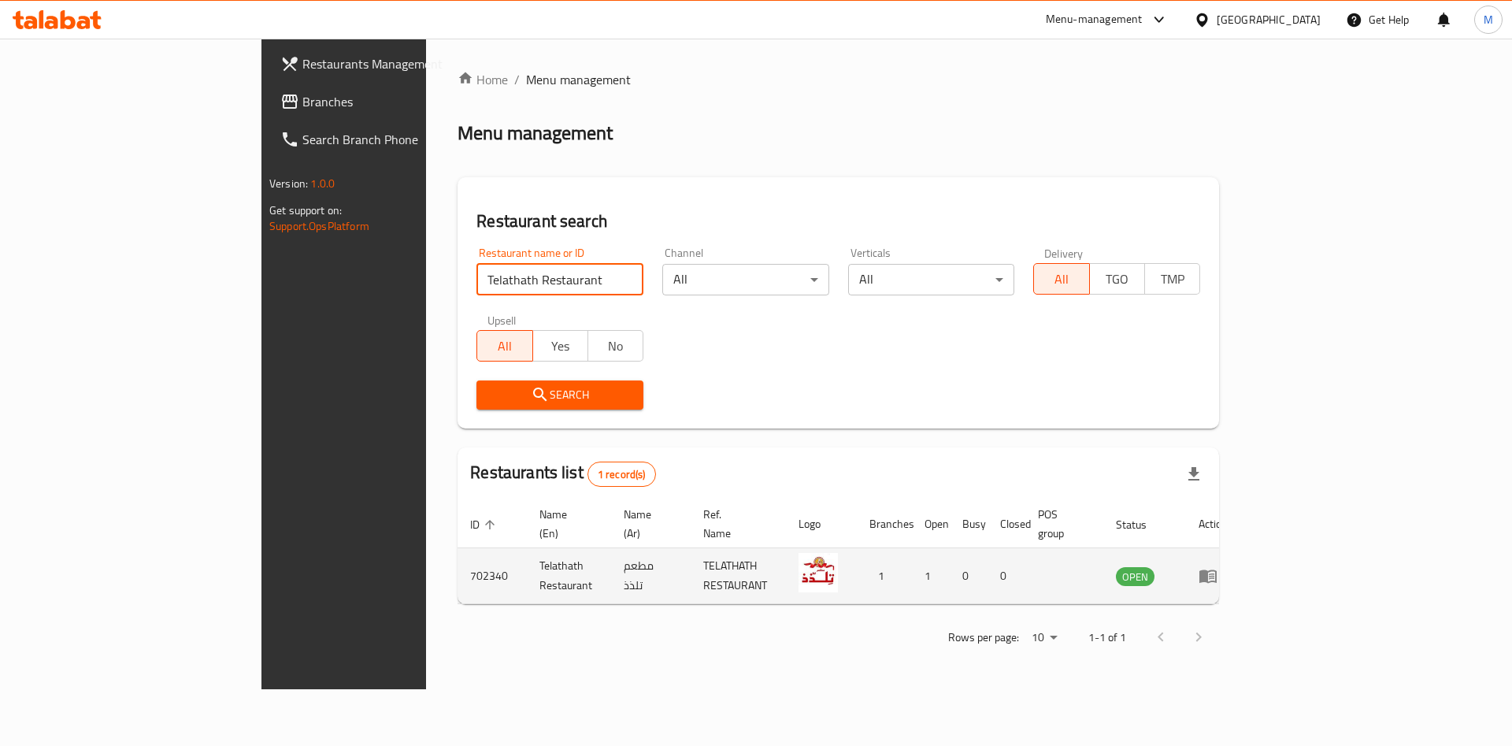
click at [1240, 551] on td "enhanced table" at bounding box center [1213, 576] width 54 height 56
click at [1240, 568] on td "enhanced table" at bounding box center [1213, 576] width 54 height 56
click at [1228, 566] on link "enhanced table" at bounding box center [1213, 575] width 29 height 19
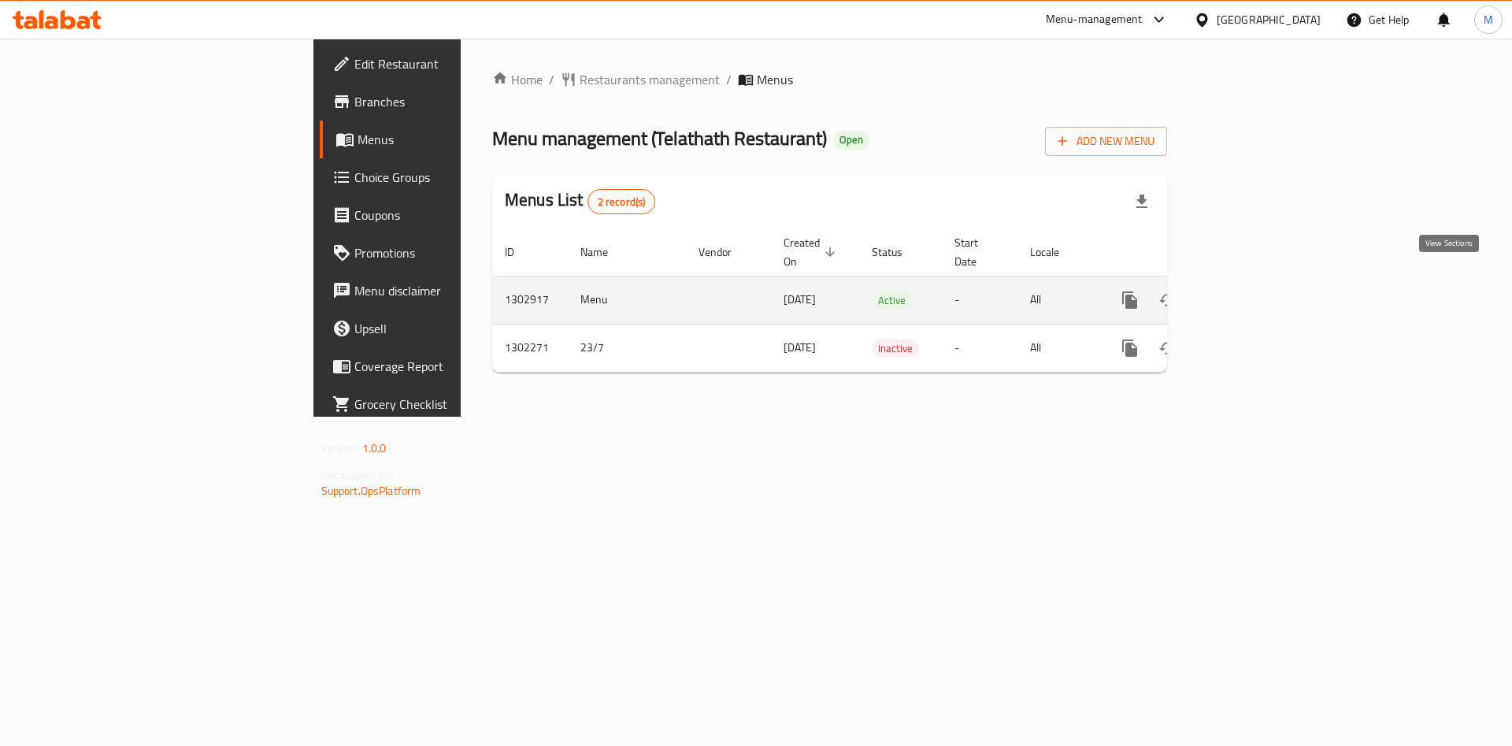
click at [1253, 291] on icon "enhanced table" at bounding box center [1243, 300] width 19 height 19
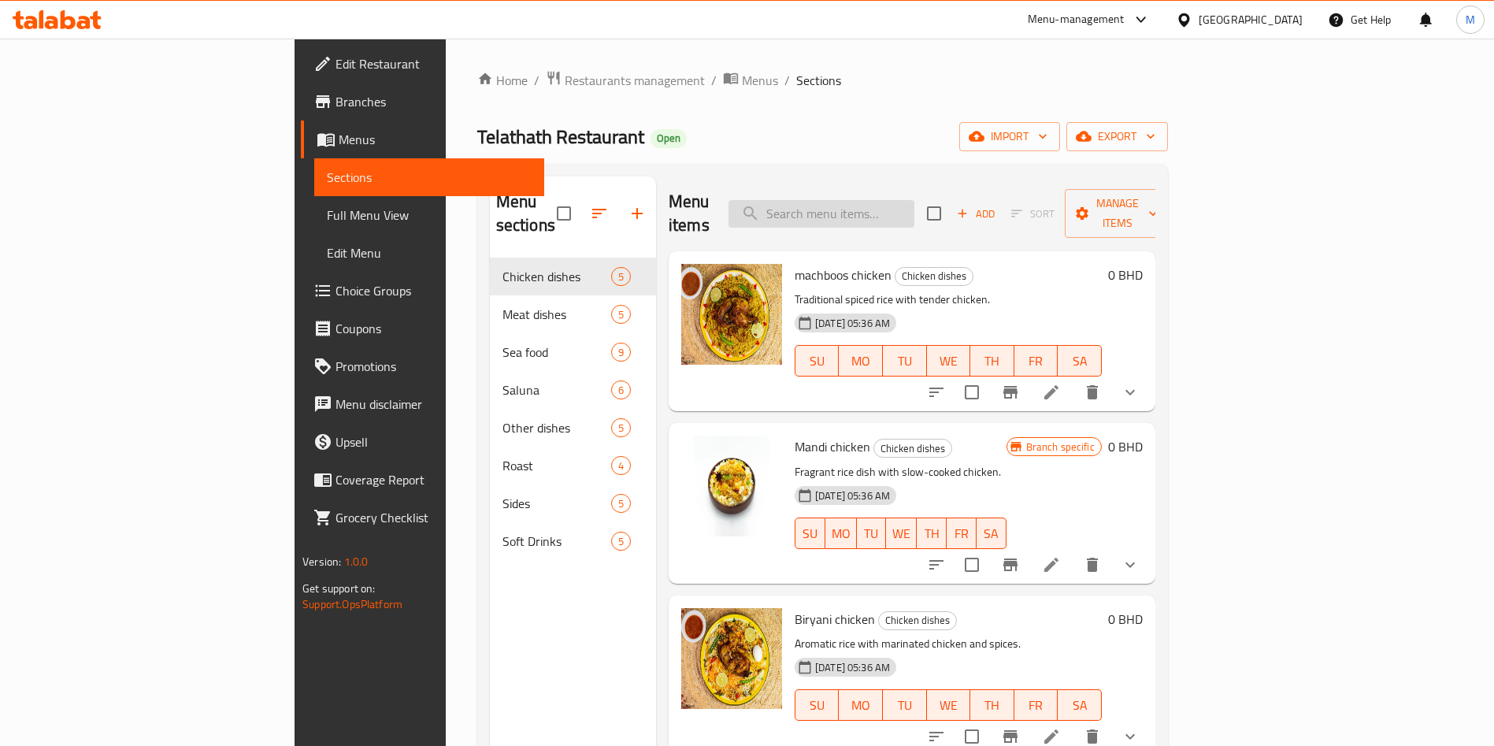
click at [914, 200] on input "search" at bounding box center [821, 214] width 186 height 28
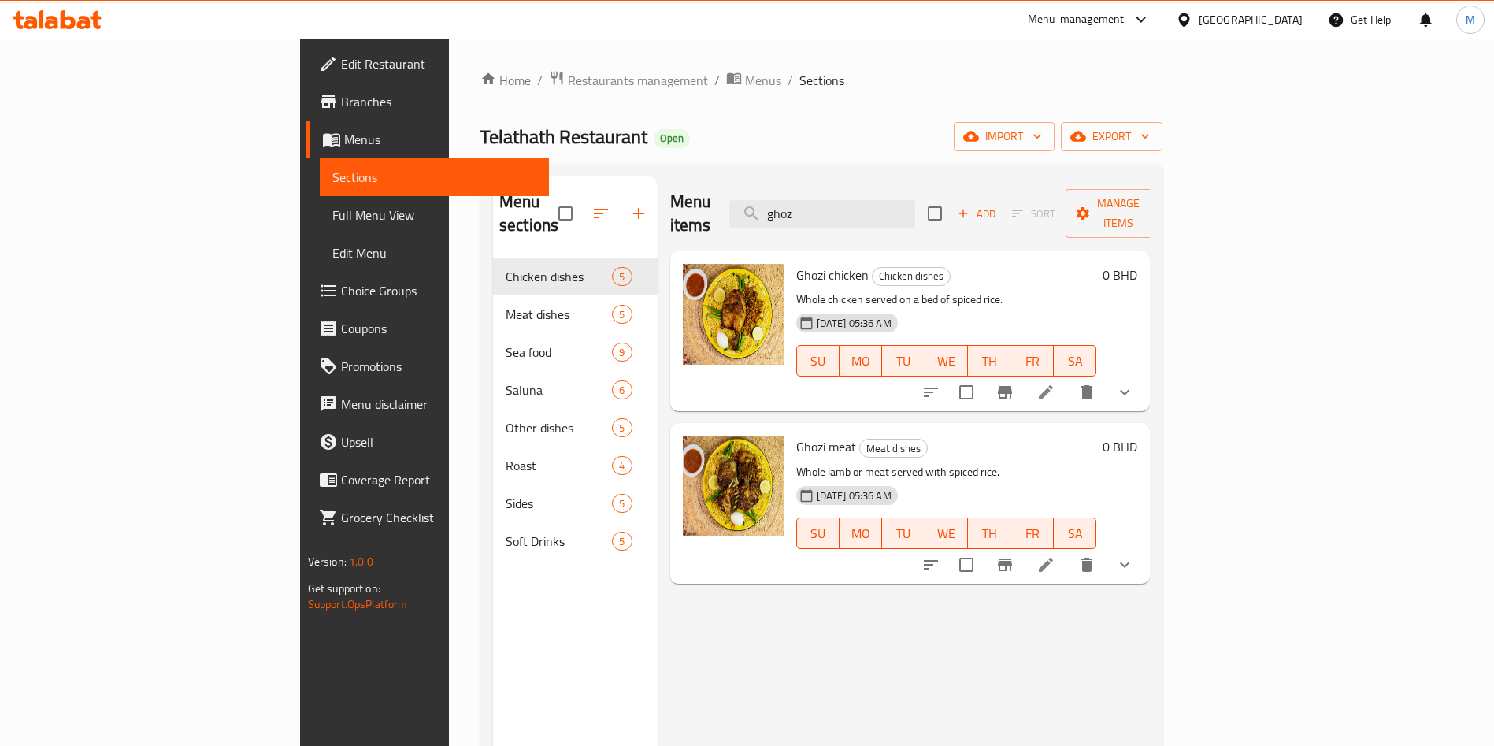
type input "ghoz"
click at [1134, 383] on icon "show more" at bounding box center [1124, 392] width 19 height 19
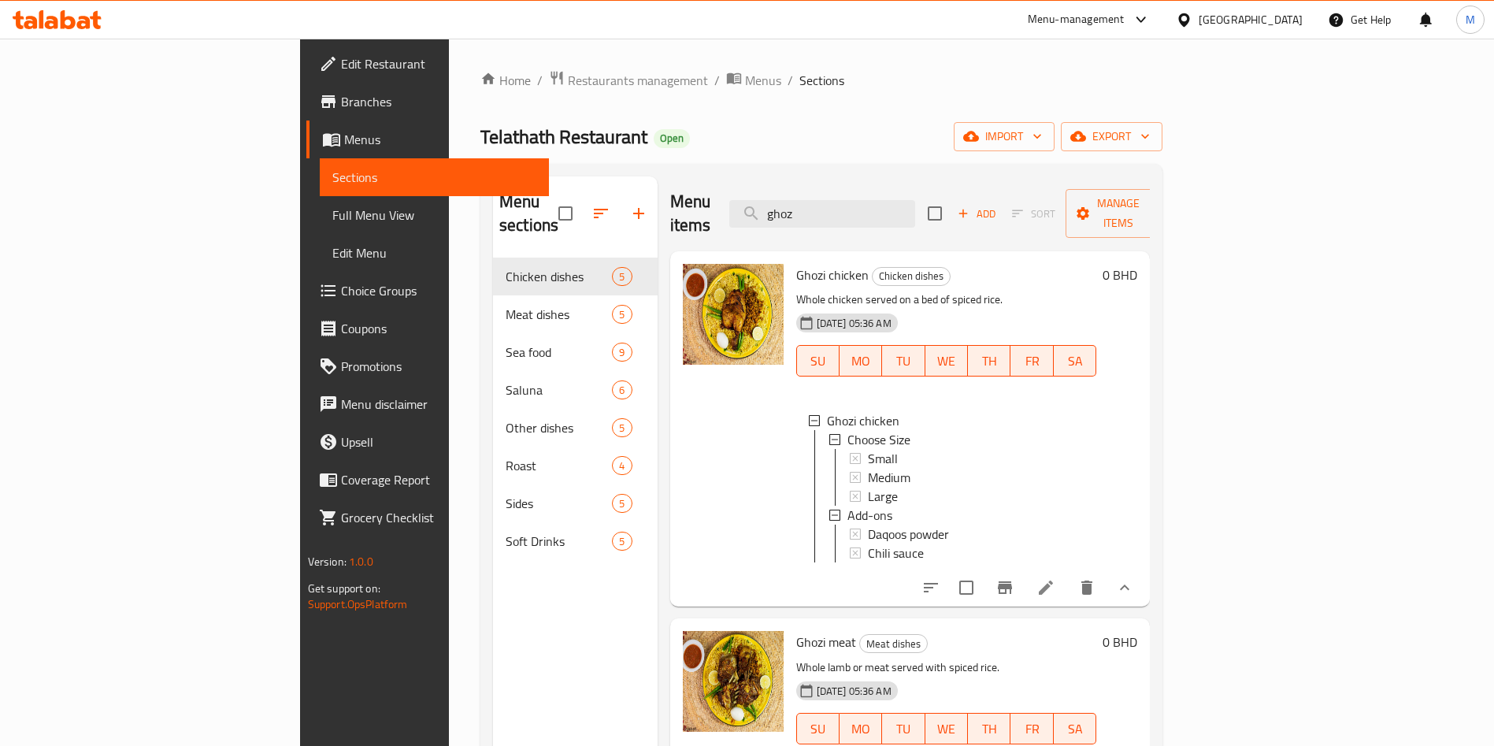
click at [747, 149] on div "Telathath Restaurant Open import export" at bounding box center [821, 136] width 682 height 29
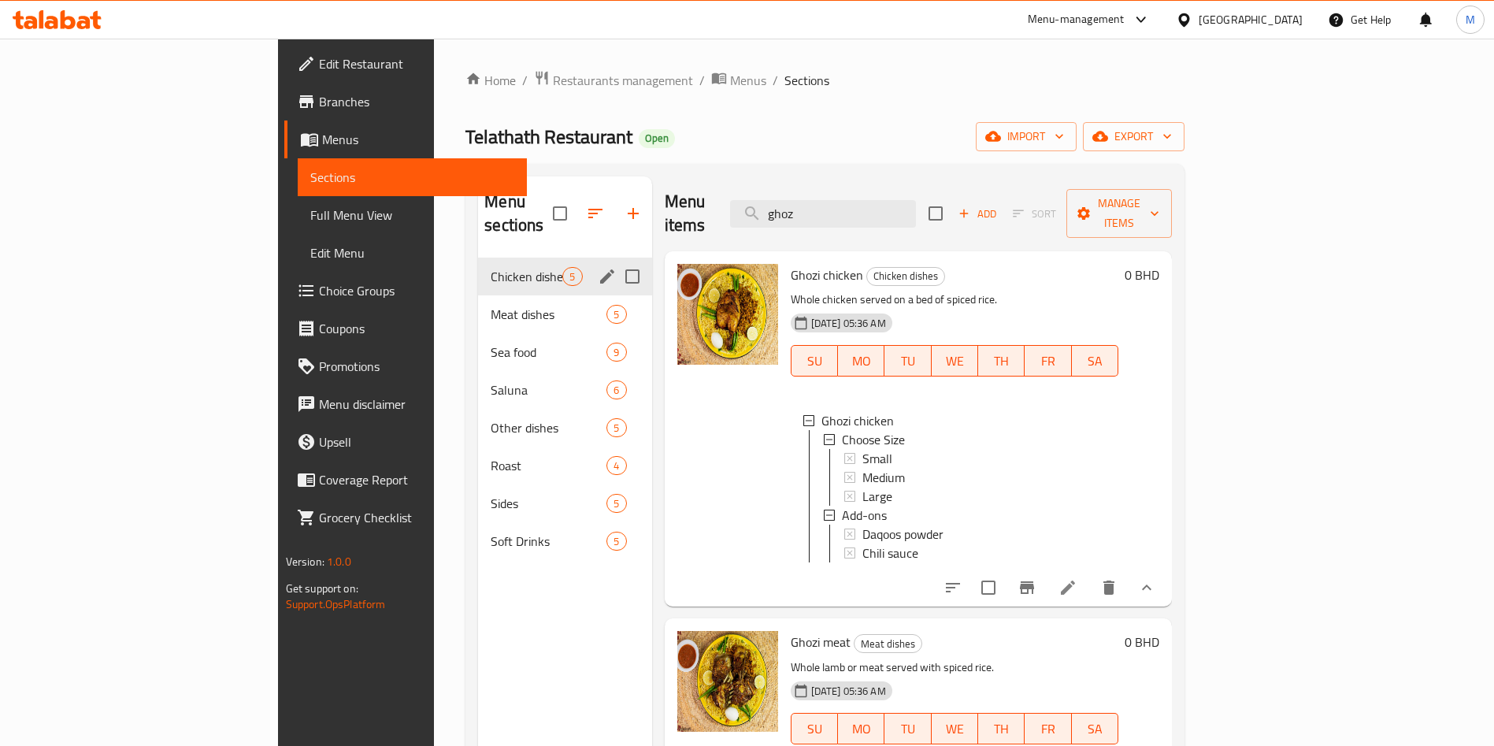
drag, startPoint x: 402, startPoint y: 264, endPoint x: 394, endPoint y: 291, distance: 28.9
click at [478, 264] on div "Chicken dishes 5" at bounding box center [564, 277] width 173 height 38
click at [491, 305] on span "Meat dishes" at bounding box center [527, 314] width 72 height 19
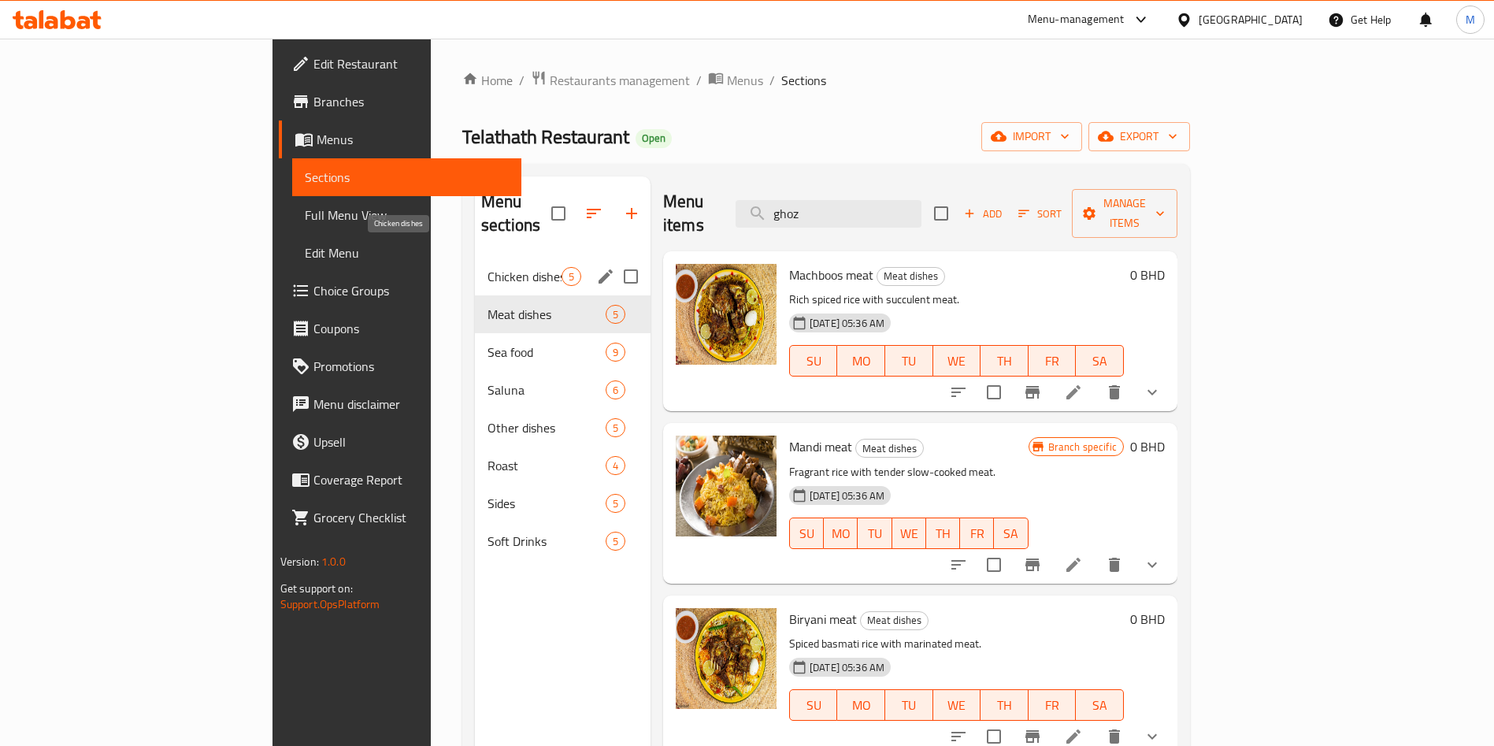
click at [487, 267] on span "Chicken dishes" at bounding box center [524, 276] width 74 height 19
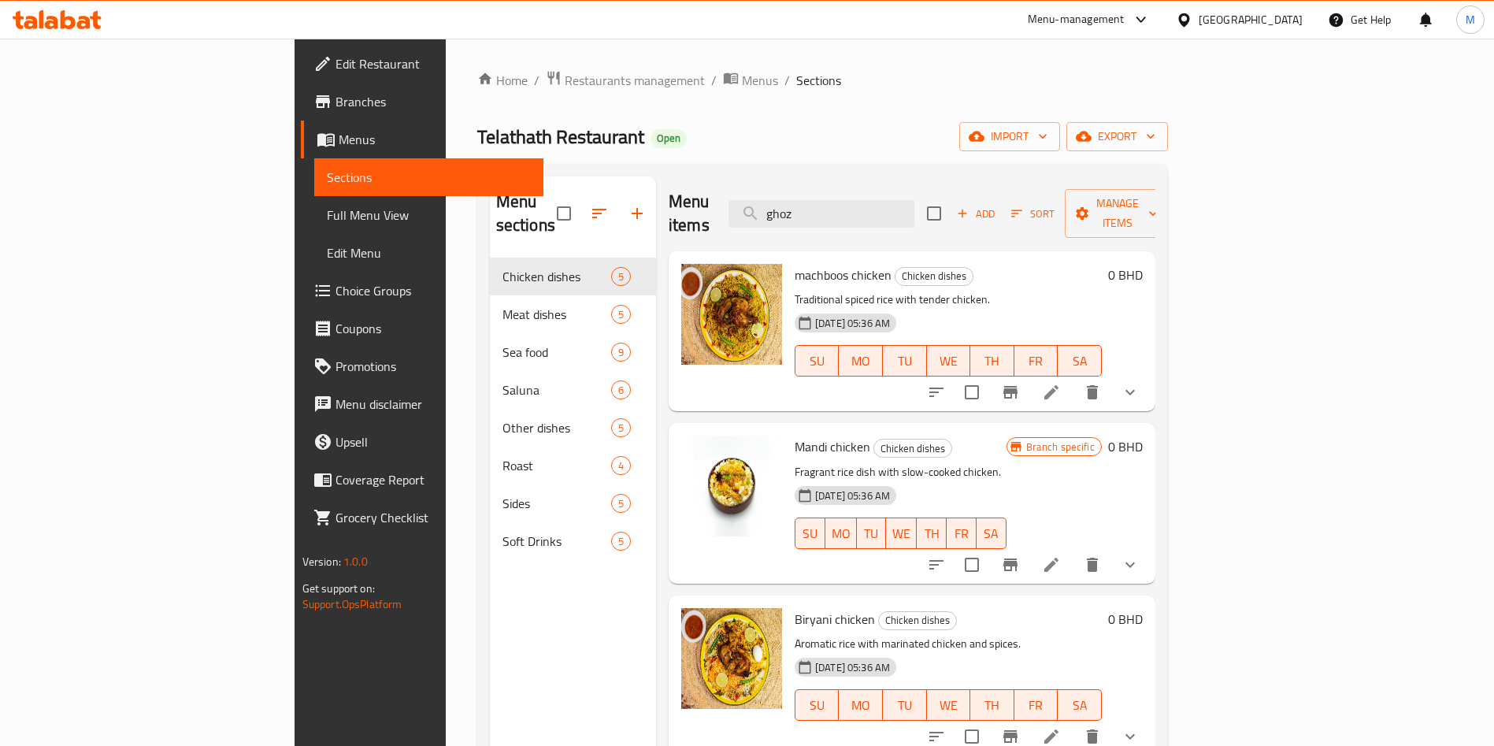
click at [773, 131] on div "Telathath Restaurant Open import export" at bounding box center [822, 136] width 691 height 29
